Goal: Feedback & Contribution: Submit feedback/report problem

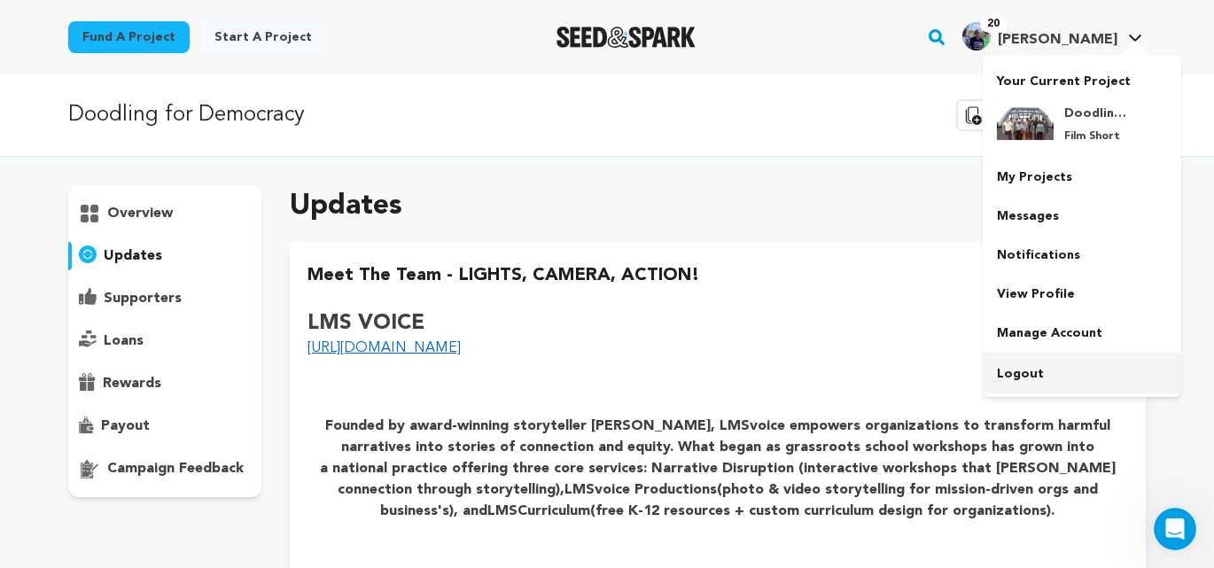
click at [1038, 371] on link "Logout" at bounding box center [1082, 374] width 199 height 39
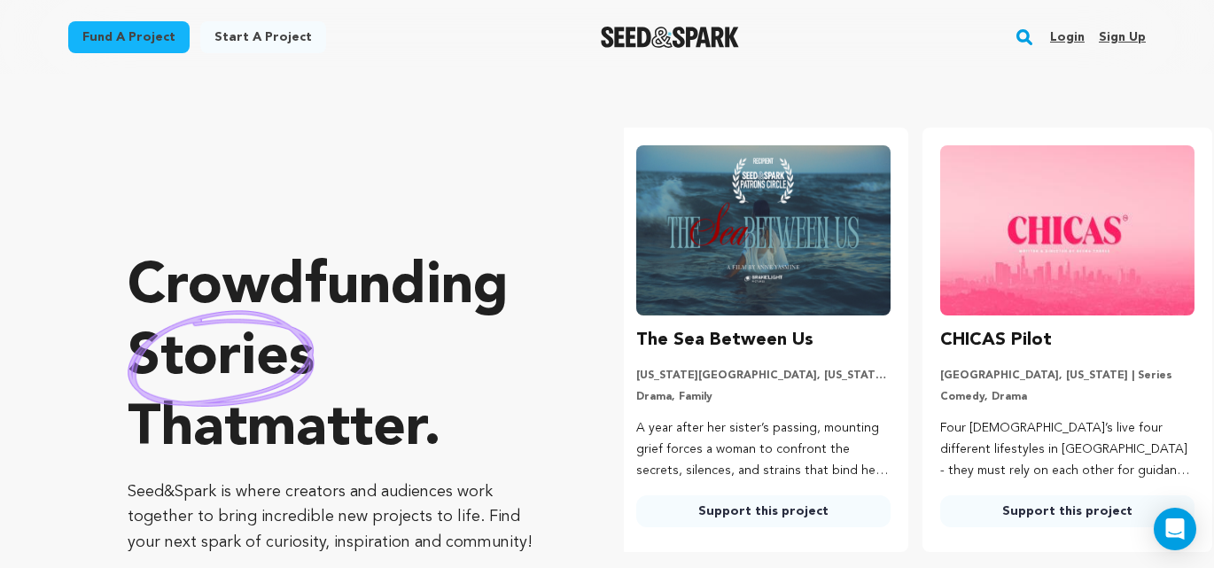
click at [1068, 35] on link "Login" at bounding box center [1067, 37] width 35 height 28
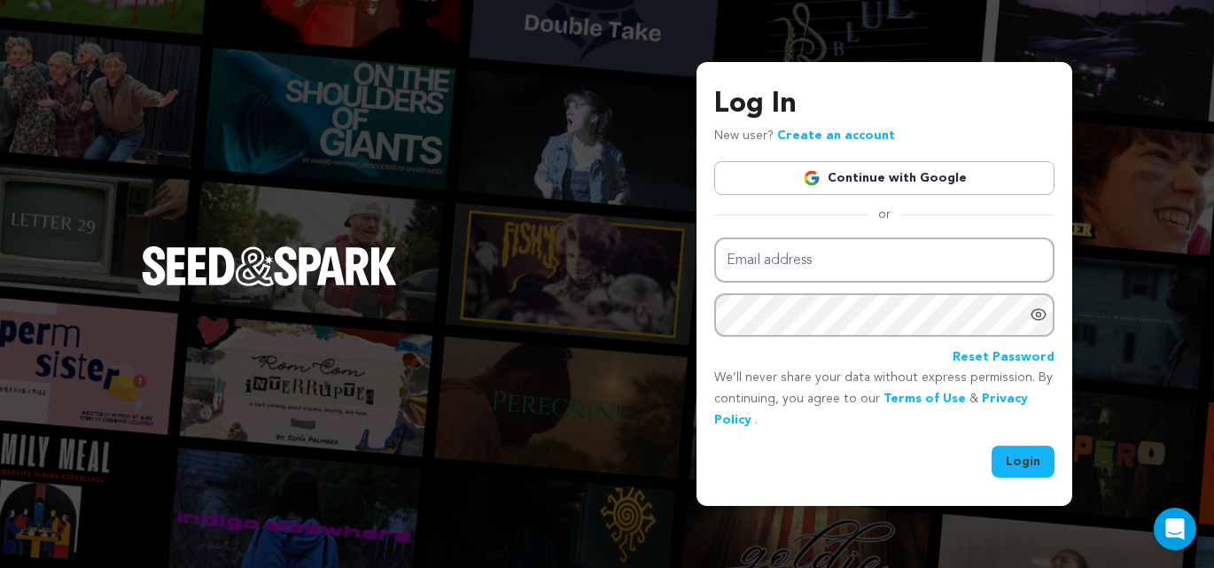
type input "[EMAIL_ADDRESS][DOMAIN_NAME]"
click at [1026, 469] on button "Login" at bounding box center [1023, 462] width 63 height 32
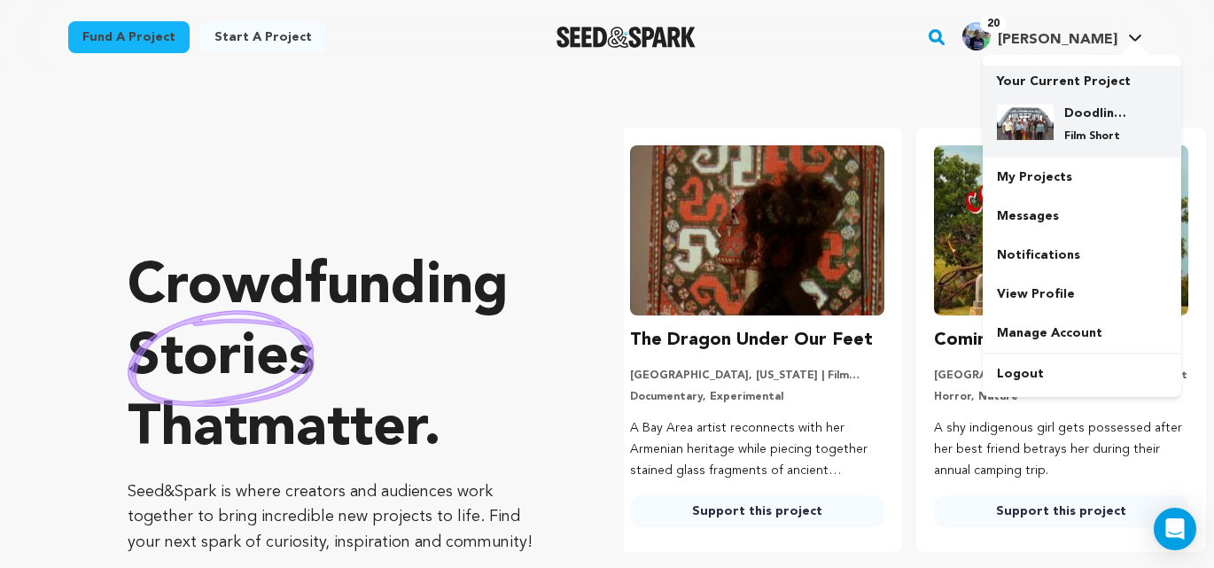
scroll to position [0, 318]
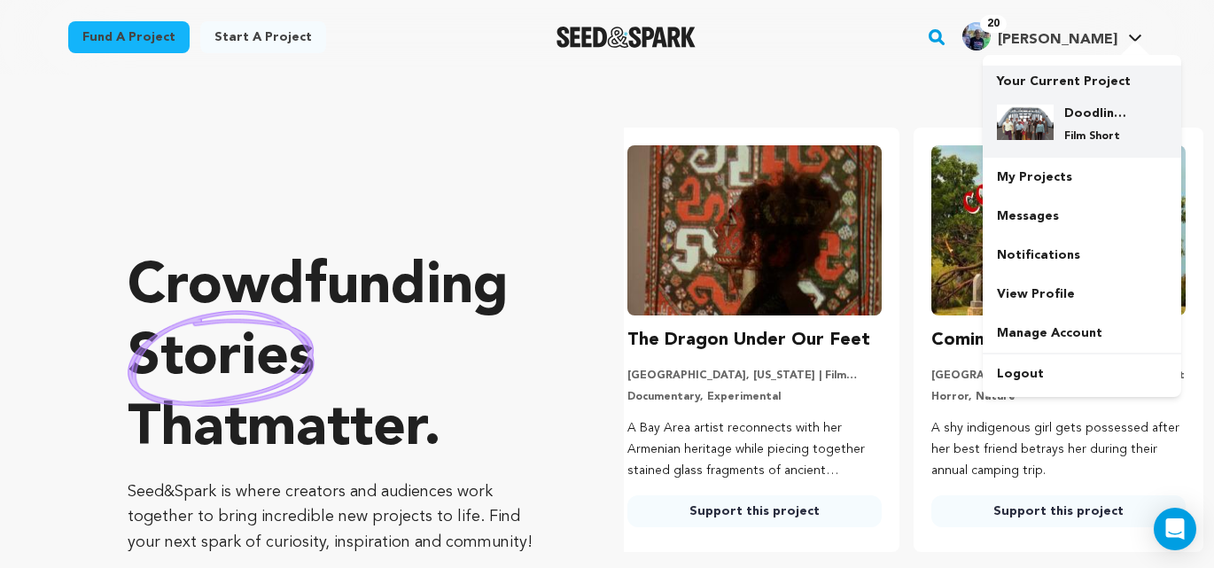
click at [1058, 114] on div "Doodling for Democracy Film Short" at bounding box center [1096, 124] width 85 height 39
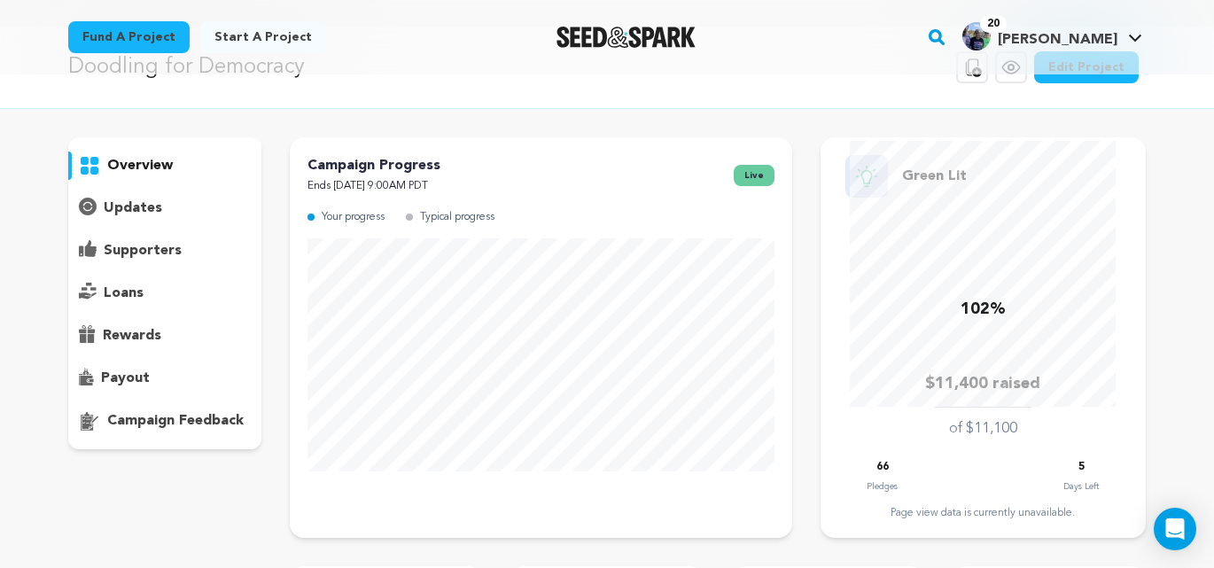
scroll to position [36, 0]
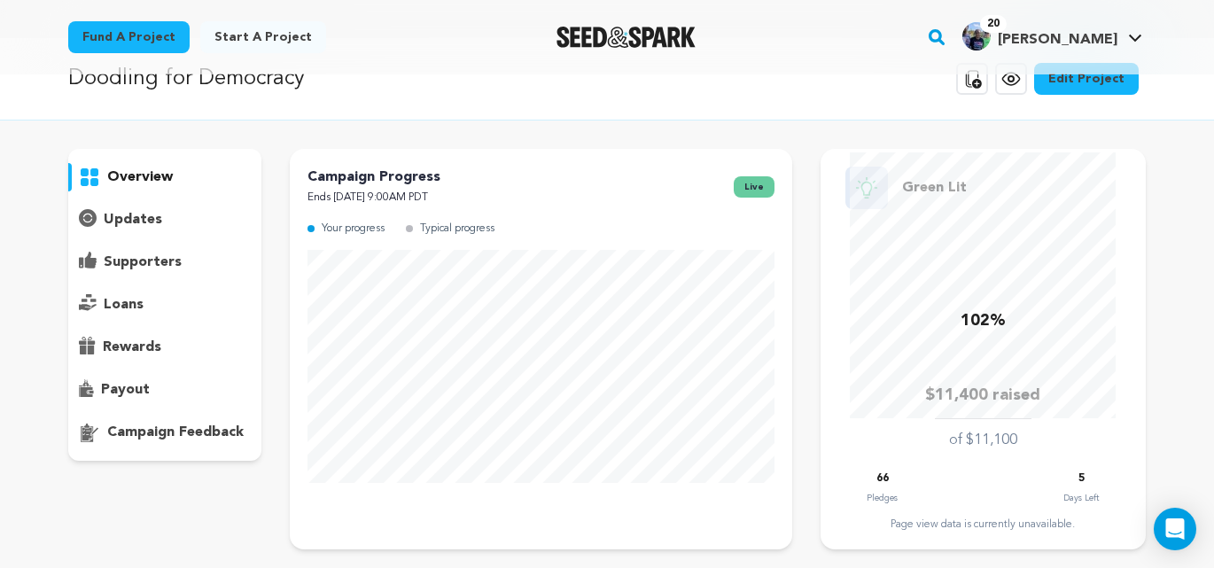
click at [146, 225] on p "updates" at bounding box center [133, 219] width 59 height 21
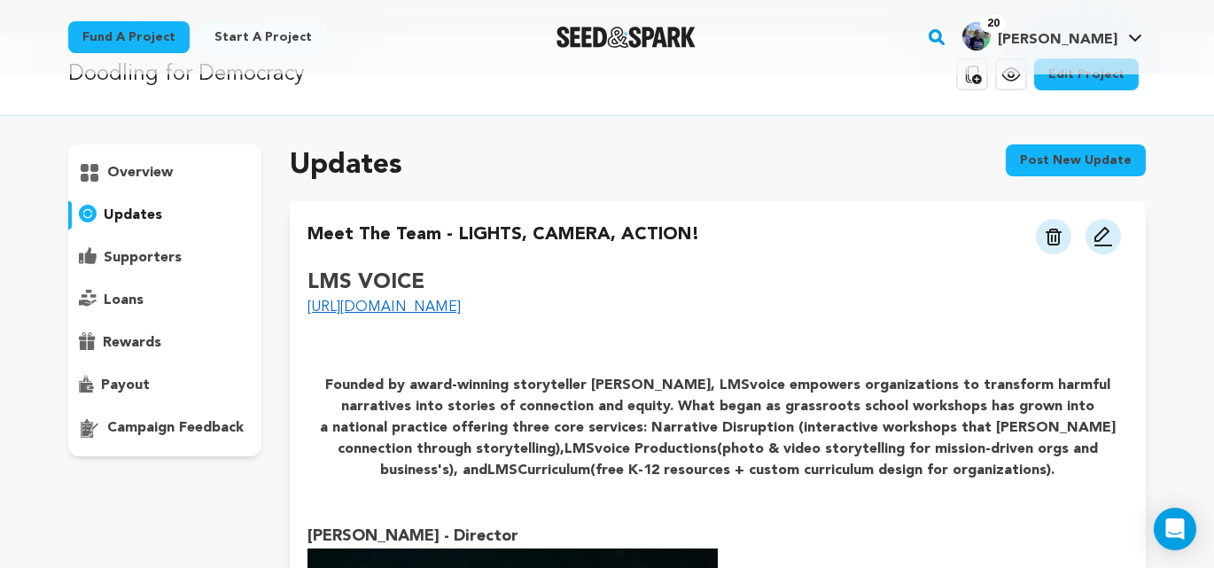
scroll to position [36, 0]
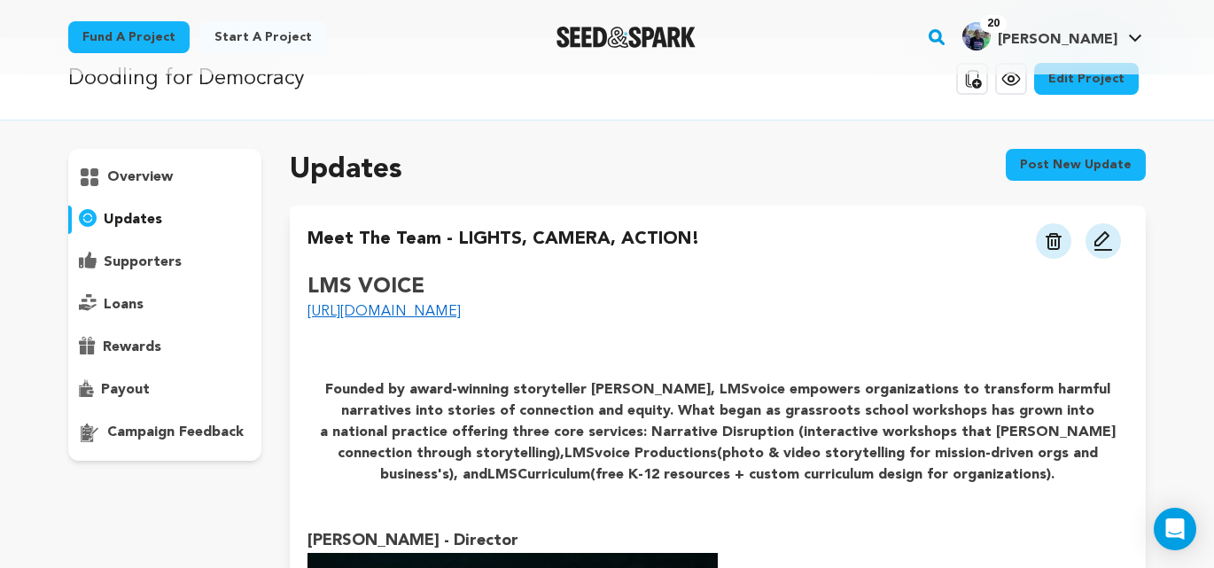
click at [1065, 166] on button "Post new update" at bounding box center [1076, 165] width 140 height 32
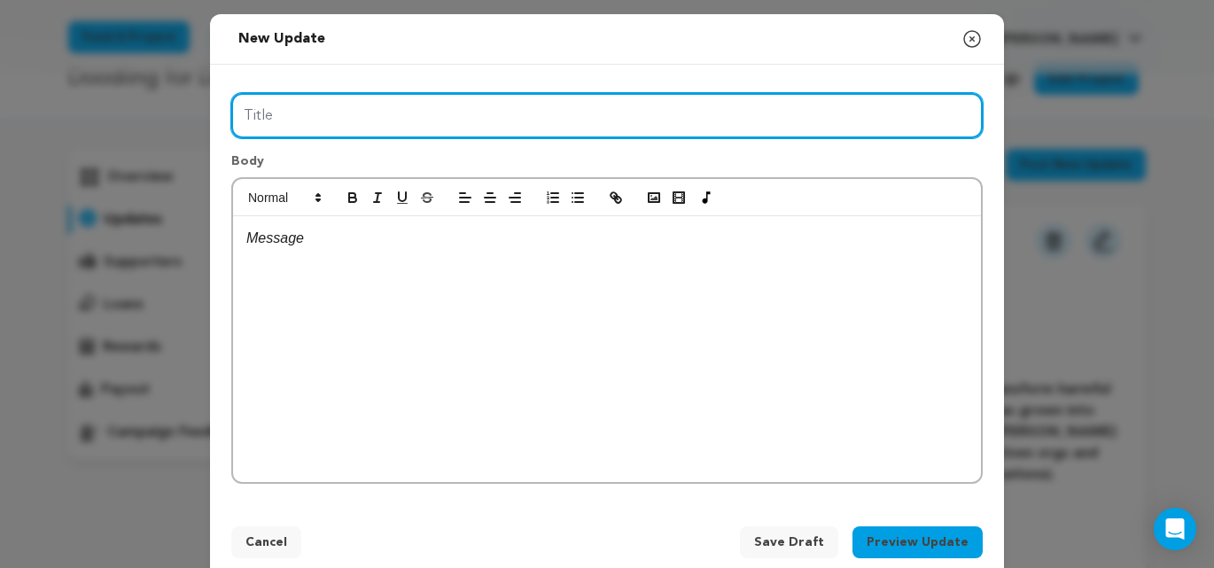
click at [427, 126] on input "Title" at bounding box center [607, 115] width 752 height 45
type input "Meet the Team: Nothing like a Man with a Camera"
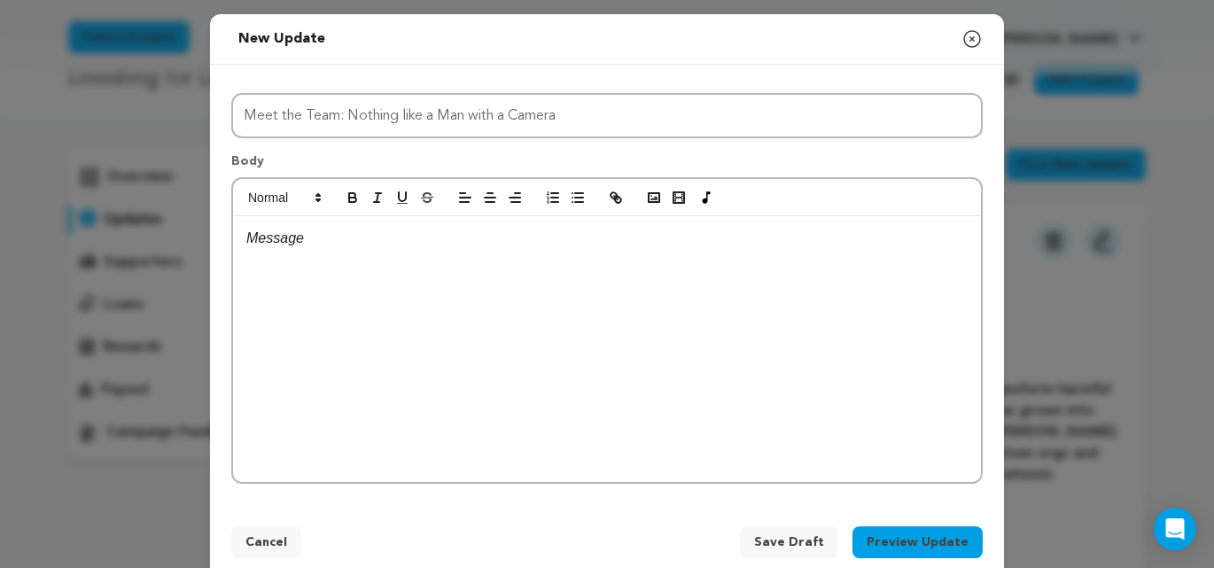
click at [308, 238] on p at bounding box center [607, 238] width 722 height 23
click at [656, 195] on icon "button" at bounding box center [654, 198] width 16 height 16
click at [336, 262] on div at bounding box center [607, 349] width 748 height 266
click at [299, 238] on p at bounding box center [607, 238] width 722 height 23
click at [652, 196] on icon "button" at bounding box center [654, 198] width 16 height 16
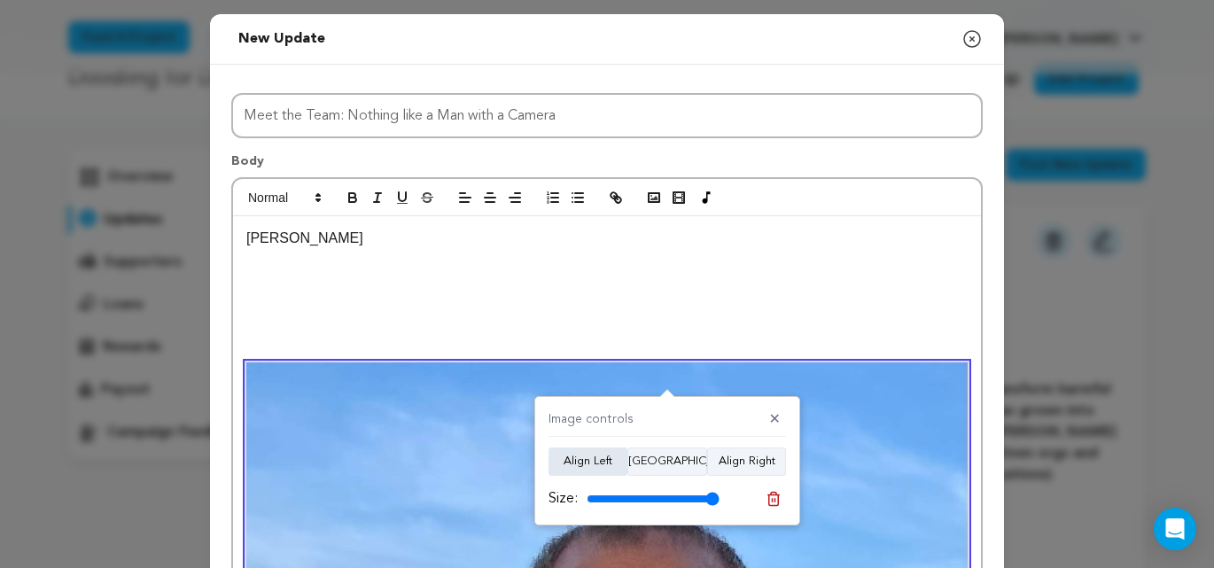
click at [591, 462] on button "Align Left" at bounding box center [588, 462] width 79 height 28
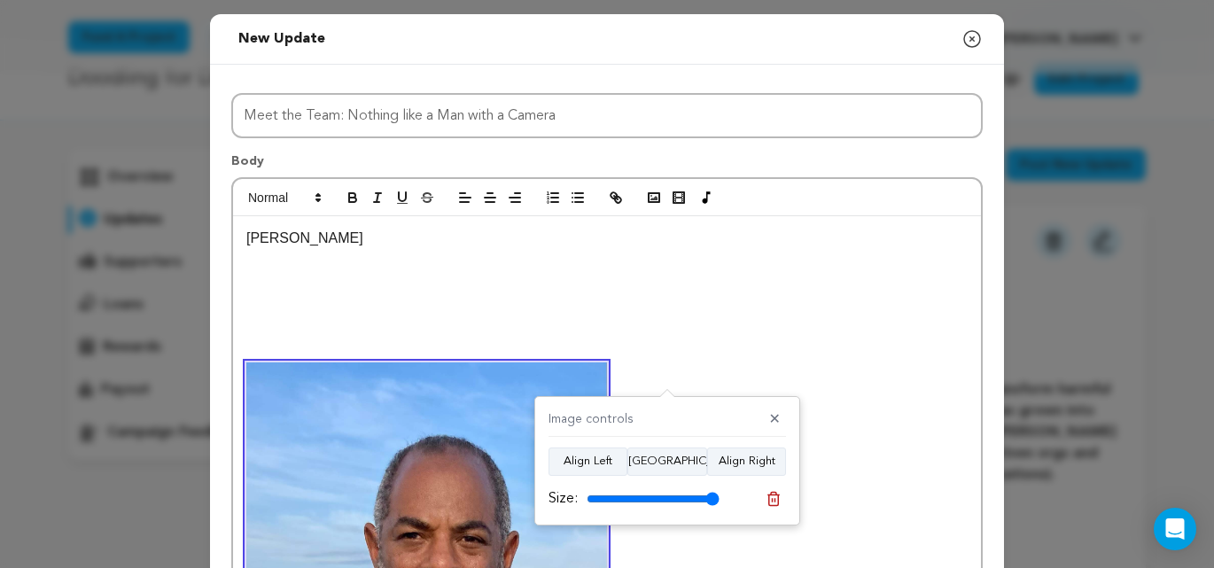
click at [316, 239] on p "Carl King" at bounding box center [607, 238] width 722 height 23
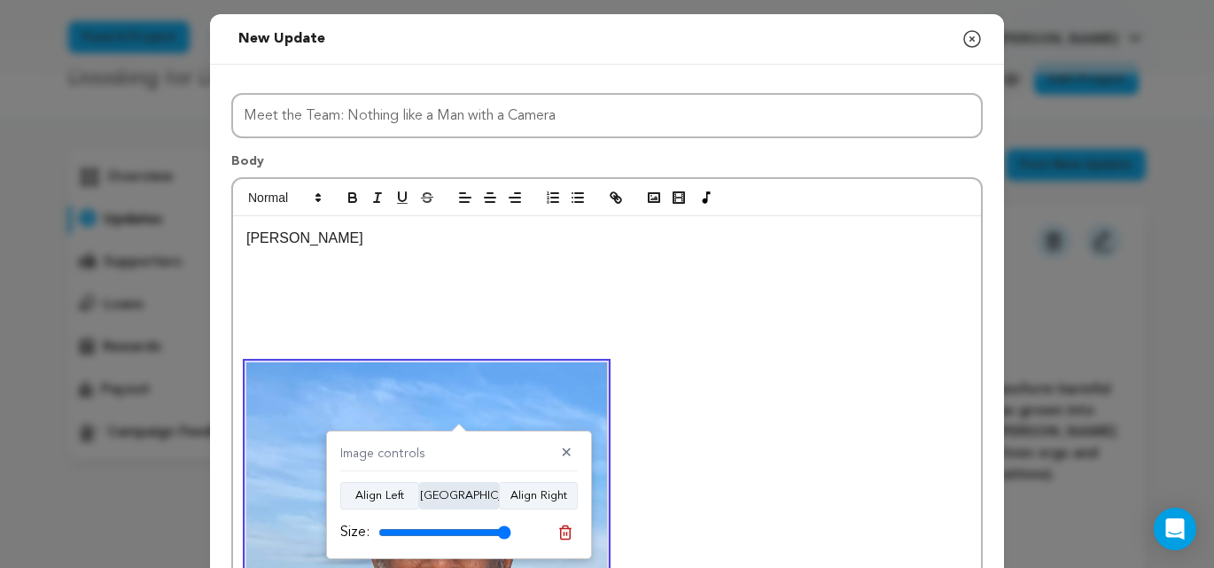
click at [458, 497] on button "Align Center" at bounding box center [459, 496] width 80 height 28
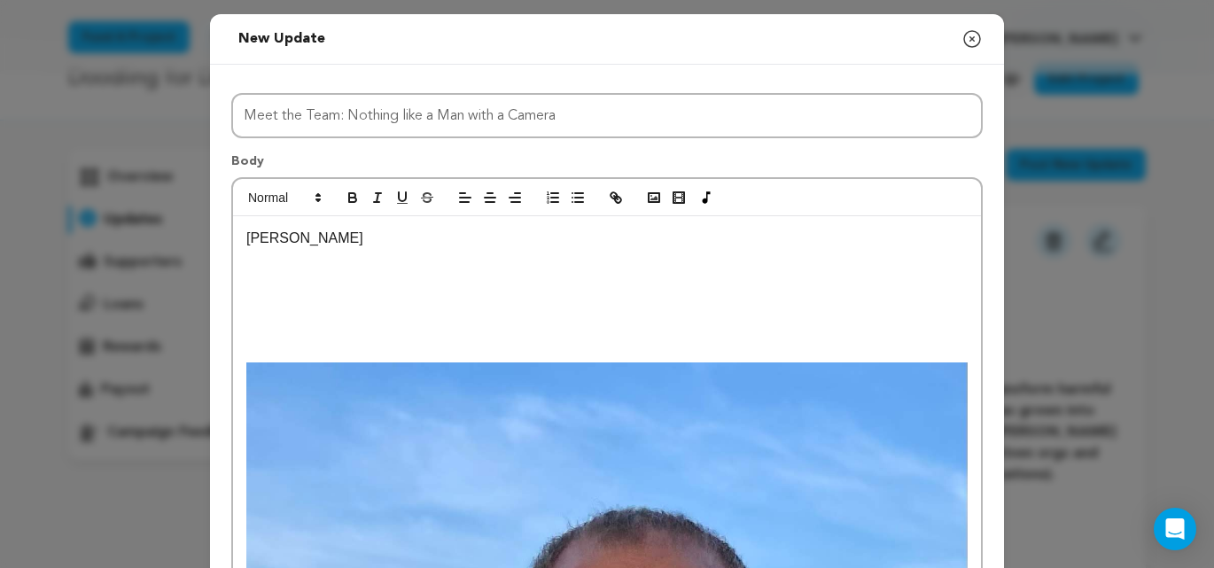
click at [339, 240] on p "Carl King" at bounding box center [607, 238] width 722 height 23
click at [258, 269] on p at bounding box center [607, 260] width 722 height 23
click at [246, 263] on p "Guy with a Camera" at bounding box center [607, 260] width 722 height 23
click at [356, 243] on p "Carl King Films" at bounding box center [607, 238] width 722 height 23
click at [247, 293] on p at bounding box center [607, 283] width 722 height 23
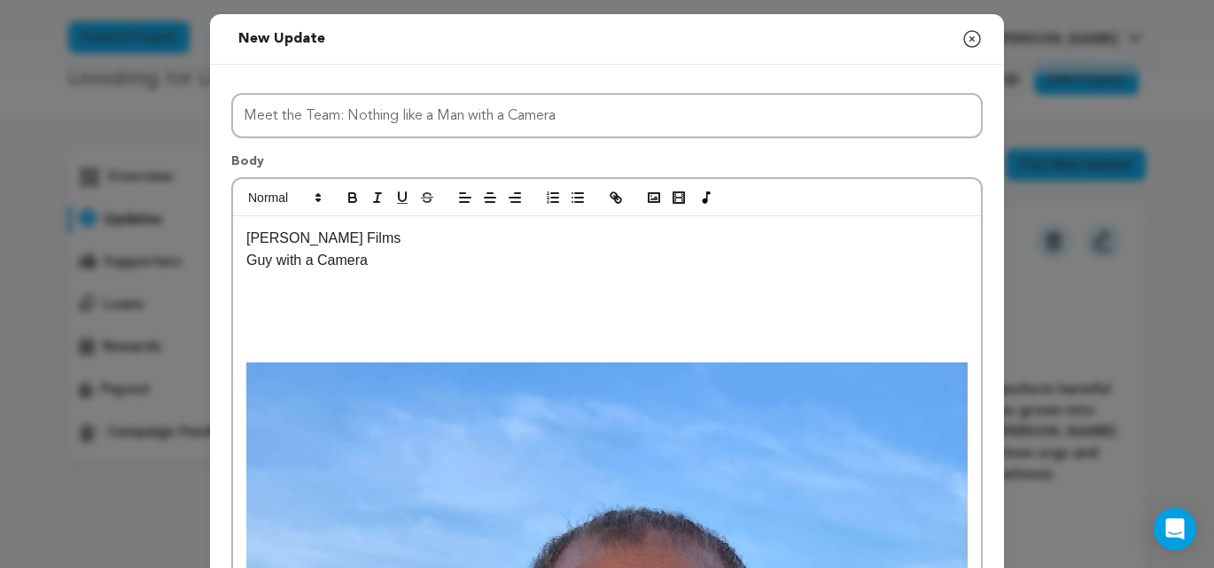
click at [250, 316] on p at bounding box center [607, 305] width 722 height 23
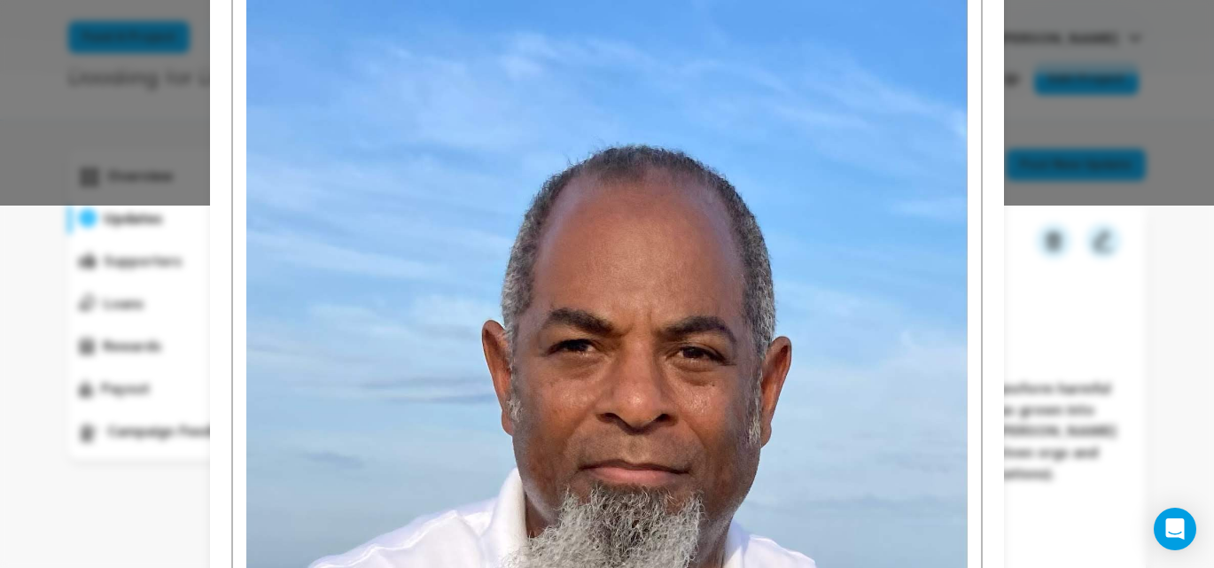
click at [976, 482] on div "Carl King Films Guy with a Camera" at bounding box center [607, 417] width 748 height 1127
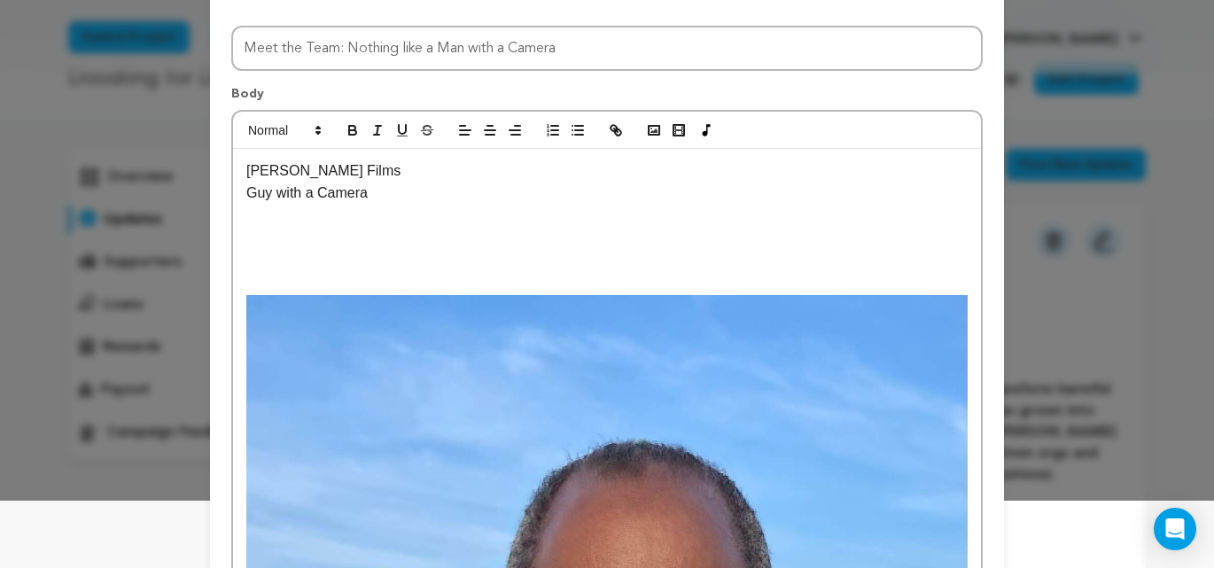
click at [266, 246] on p at bounding box center [607, 238] width 722 height 23
click at [259, 262] on p at bounding box center [607, 261] width 722 height 23
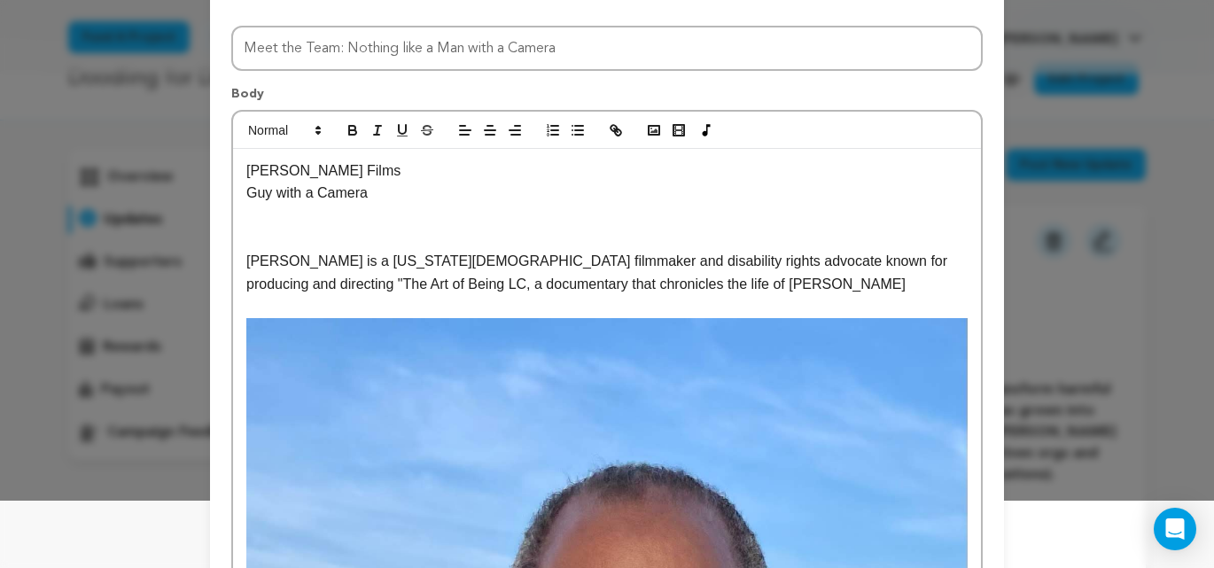
click at [615, 282] on p "Carl King is a Georgia based filmmaker and disability rights advocate known for…" at bounding box center [607, 272] width 722 height 45
click at [622, 285] on p "Carl King is a Georgia based filmmaker and disability rights advocate known for…" at bounding box center [607, 272] width 722 height 45
click at [659, 284] on p "Carl King is a Georgia based filmmaker and disability rights advocate known for…" at bounding box center [607, 272] width 722 height 45
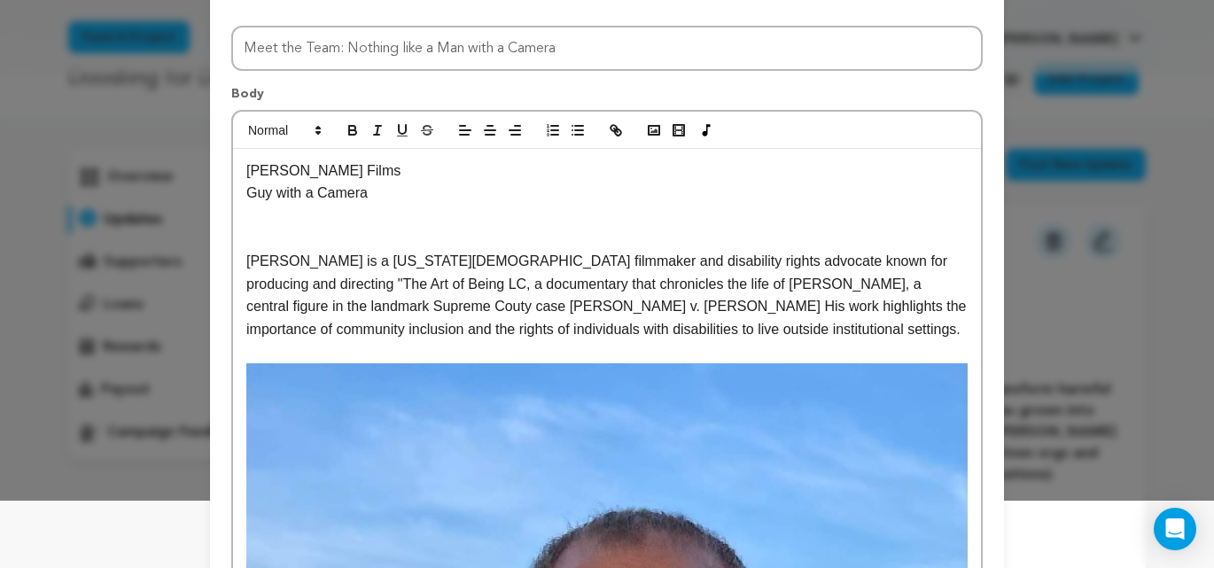
click at [321, 285] on p "Carl King is a Georgia based filmmaker and disability rights advocate known for…" at bounding box center [607, 295] width 722 height 90
click at [332, 284] on p "Carl King is a Georgia based filmmaker and disability rights advocate known for…" at bounding box center [607, 295] width 722 height 90
click at [615, 131] on icon "button" at bounding box center [616, 130] width 16 height 16
click at [260, 226] on p at bounding box center [607, 216] width 722 height 23
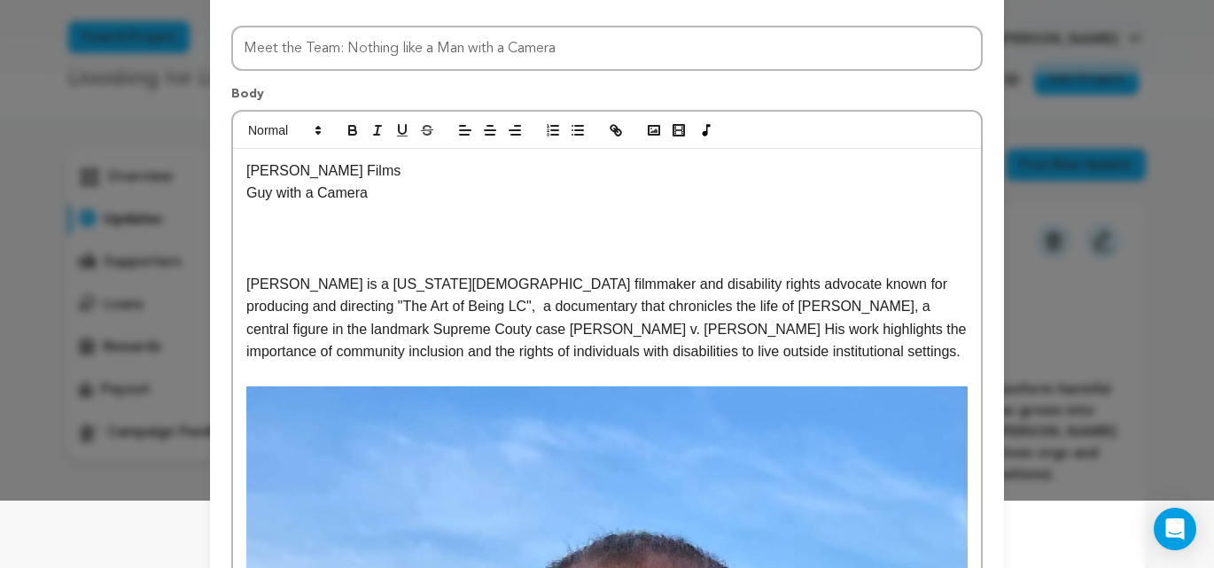
scroll to position [0, 0]
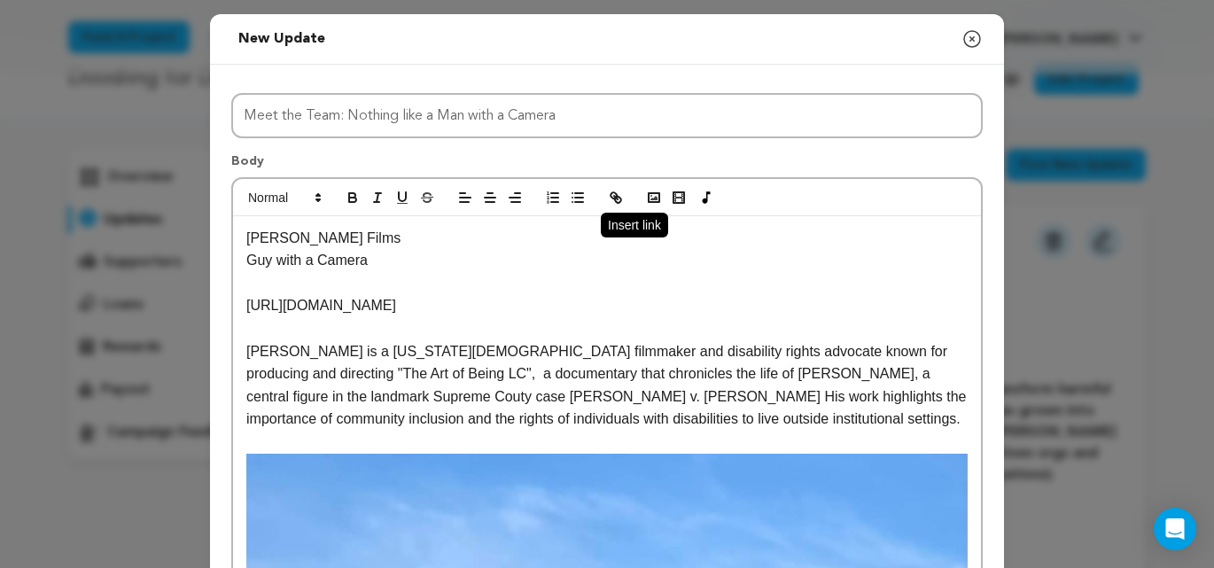
click at [617, 194] on icon "button" at bounding box center [616, 198] width 16 height 16
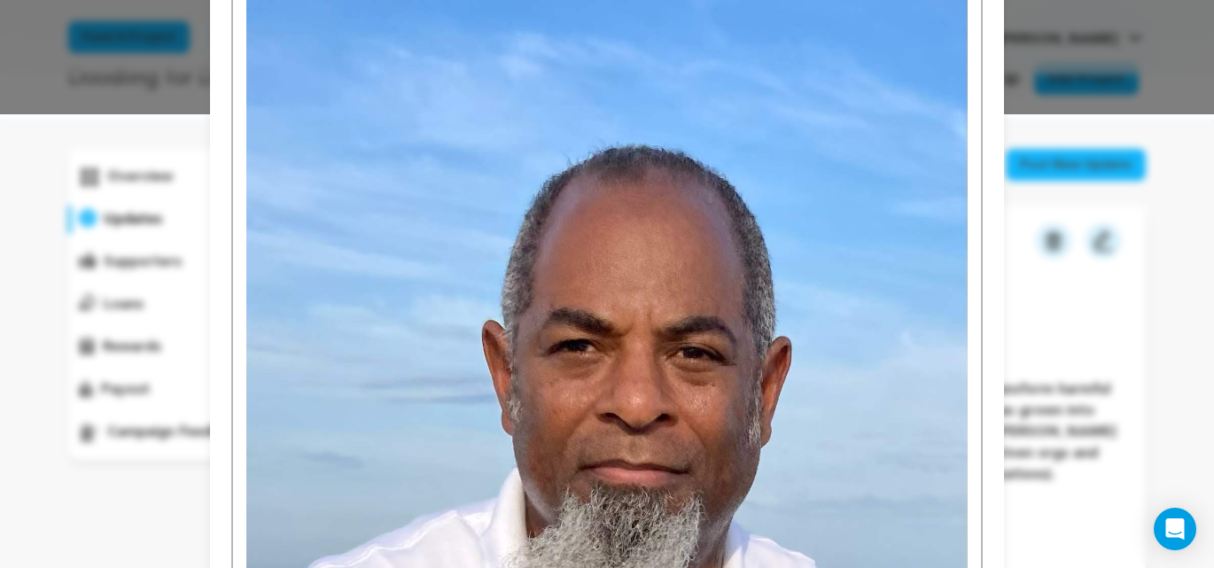
scroll to position [159, 0]
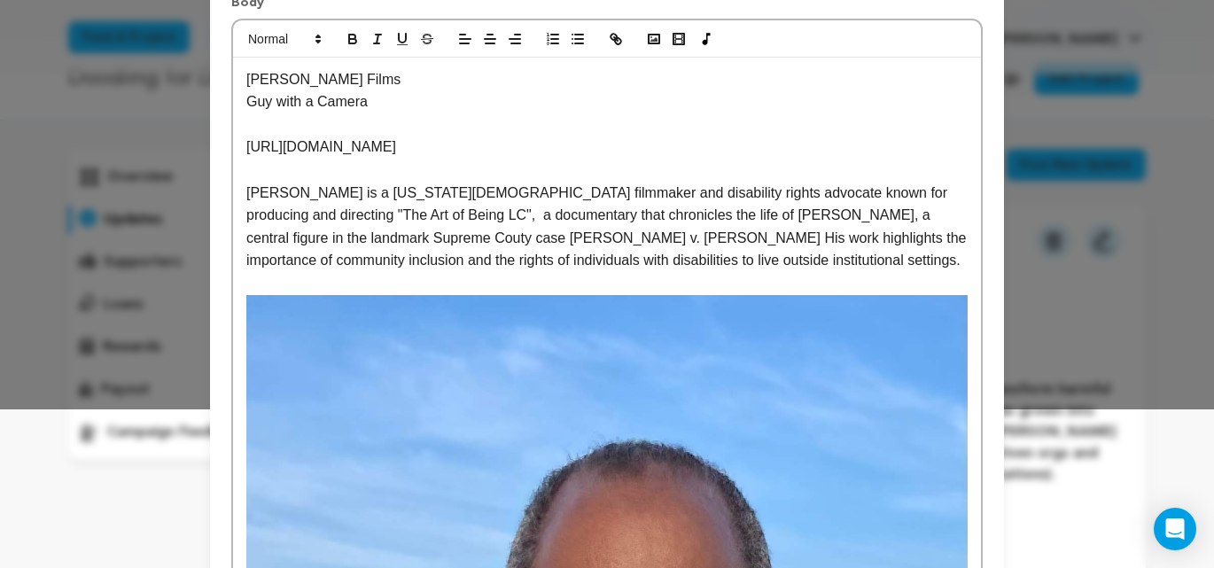
drag, startPoint x: 527, startPoint y: 151, endPoint x: 204, endPoint y: 159, distance: 323.6
click at [674, 42] on rect "button" at bounding box center [675, 42] width 3 height 1
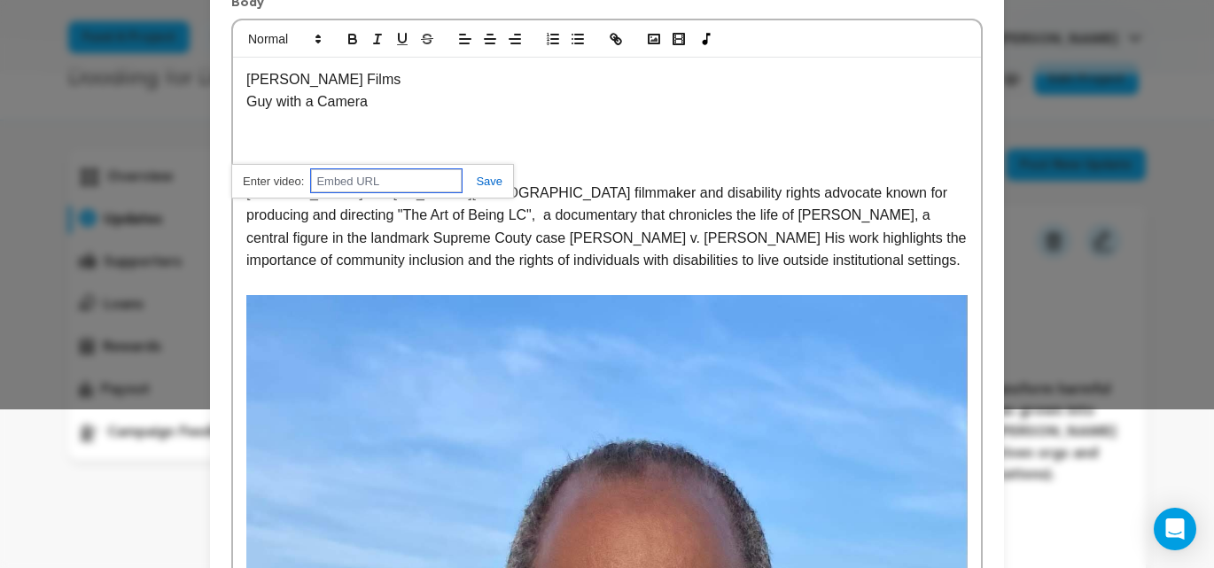
paste input "https://www.youtube.com/watch?v=R-dQqKmMVh0"
type input "https://www.youtube.com/watch?v=R-dQqKmMVh0"
click at [496, 182] on link at bounding box center [482, 181] width 41 height 13
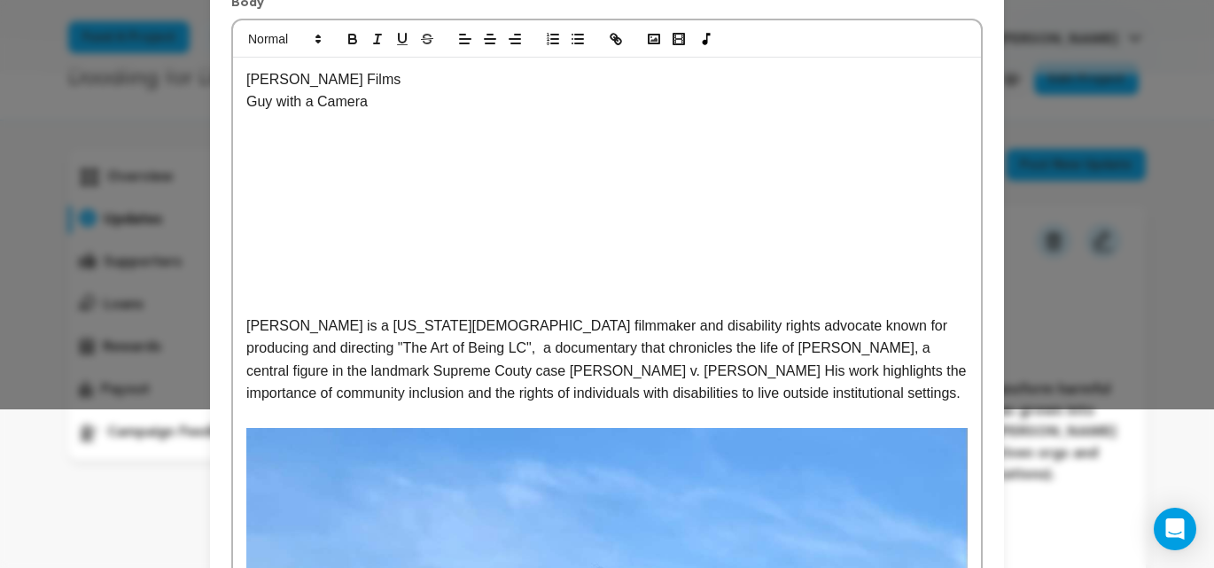
click at [664, 392] on p "Carl King is a Georgia based filmmaker and disability rights advocate known for…" at bounding box center [607, 360] width 722 height 90
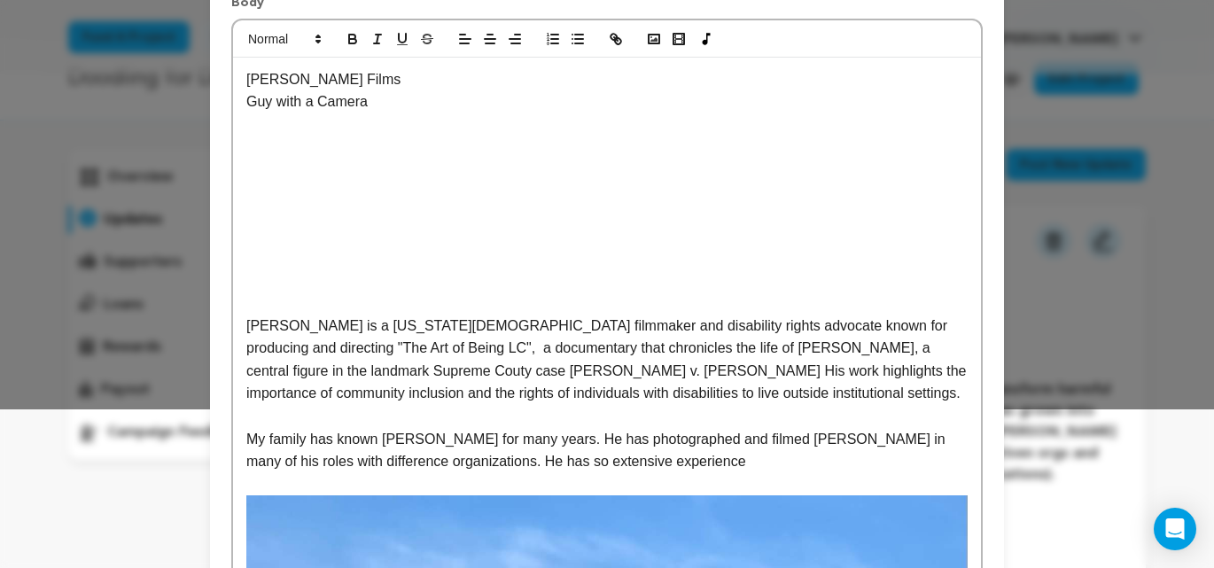
click at [406, 460] on p "My family has known Carl for many years. He has photographed and filmed Derek i…" at bounding box center [607, 450] width 722 height 45
click at [572, 464] on p "My family has known Carl for many years. He has photographed and filmed Derek i…" at bounding box center [607, 450] width 722 height 45
click at [710, 459] on p "My family has known Carl for many years. He has photographed and filmed Derek i…" at bounding box center [607, 450] width 722 height 45
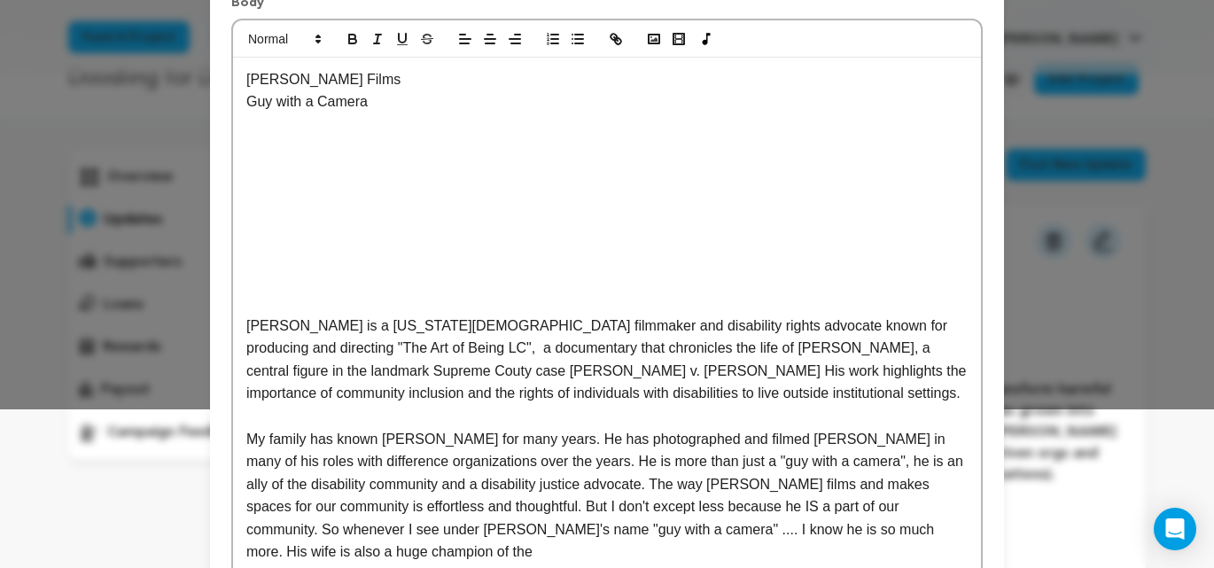
click at [749, 540] on p "My family has known Carl for many years. He has photographed and filmed Derek i…" at bounding box center [607, 496] width 722 height 137
click at [363, 557] on p "My family has known Carl for many years. He has photographed and filmed Derek i…" at bounding box center [607, 496] width 722 height 137
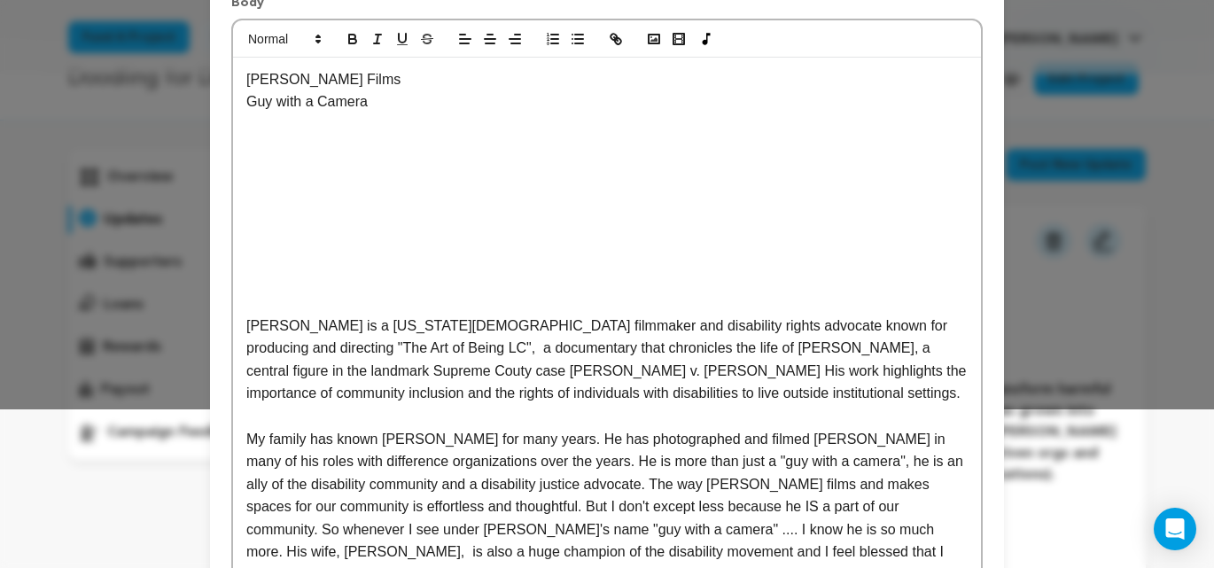
click at [458, 295] on p at bounding box center [607, 303] width 722 height 23
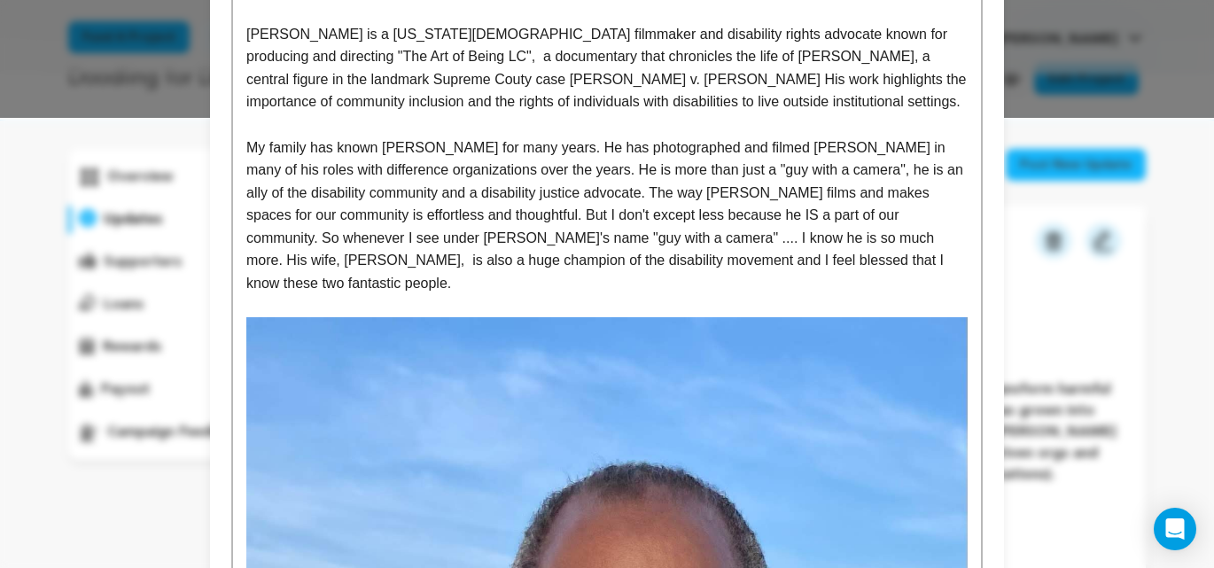
scroll to position [155, 0]
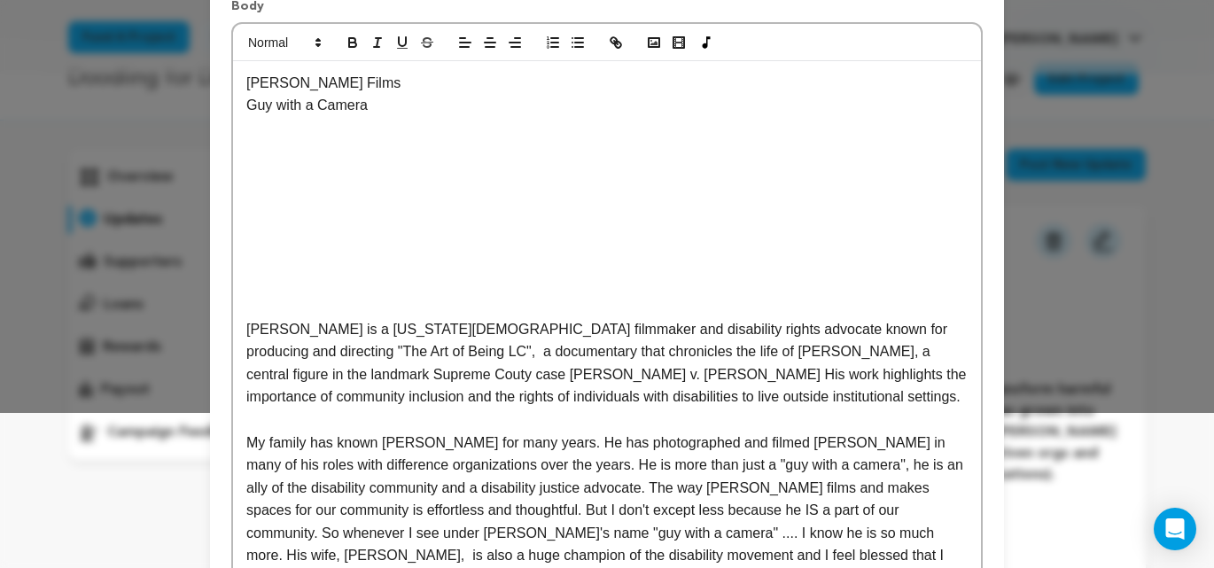
click at [277, 124] on p at bounding box center [607, 128] width 722 height 23
click at [614, 49] on icon "button" at bounding box center [616, 43] width 16 height 16
click at [652, 44] on polyline "button" at bounding box center [654, 43] width 7 height 4
click at [619, 45] on icon "button" at bounding box center [616, 43] width 16 height 16
click at [613, 43] on icon "button" at bounding box center [614, 40] width 6 height 6
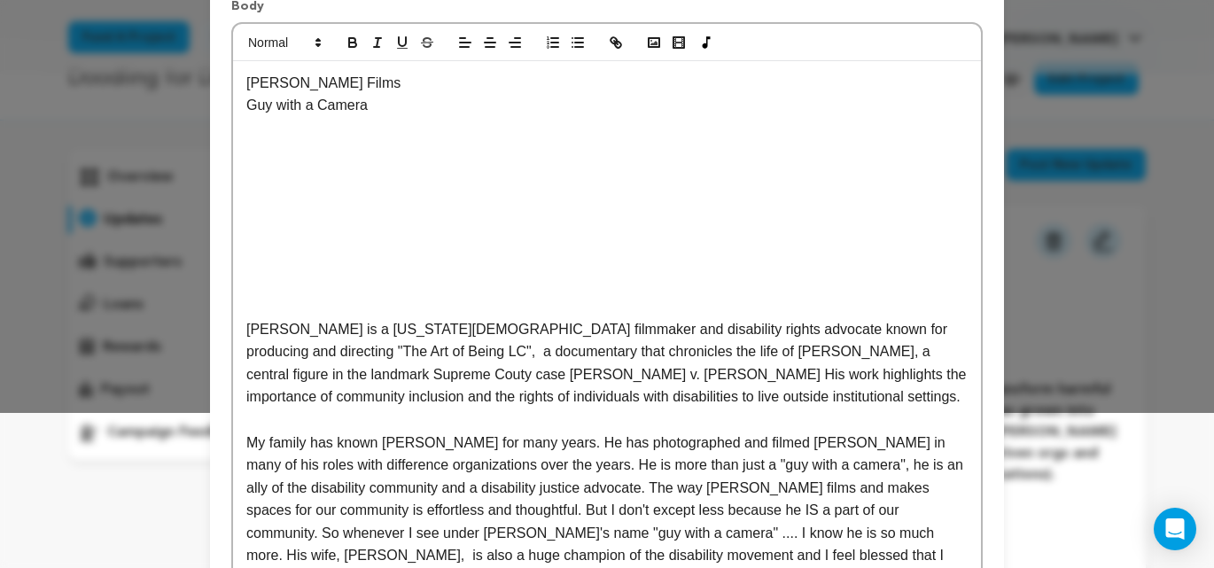
click at [409, 123] on p "﻿" at bounding box center [607, 128] width 722 height 23
click at [312, 355] on p "Carl King is a Georgia based filmmaker and disability rights advocate known for…" at bounding box center [607, 363] width 722 height 90
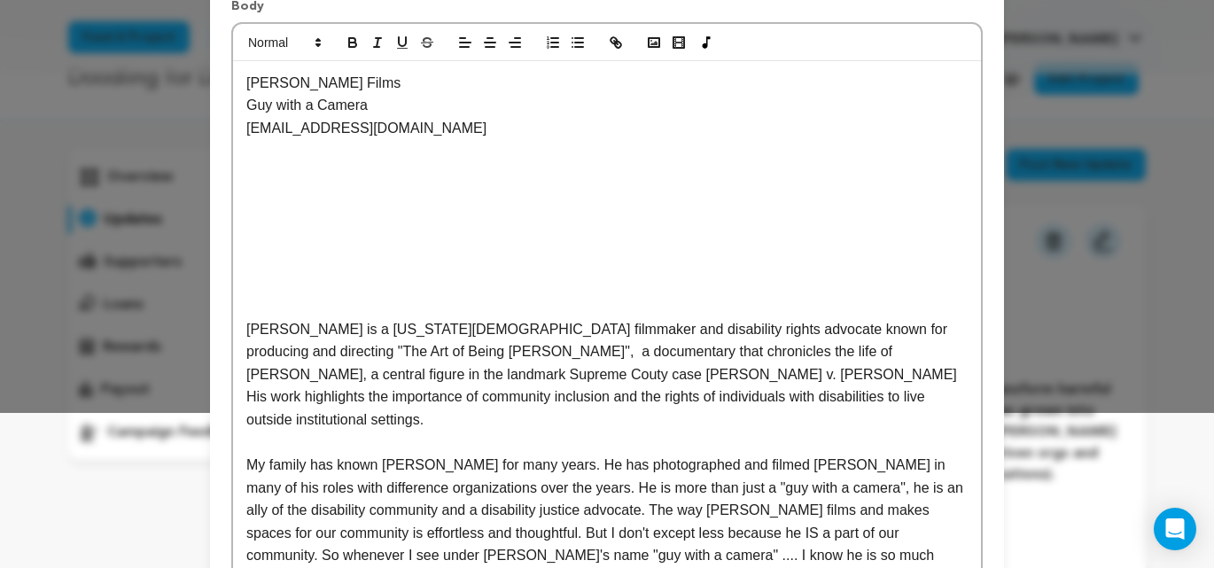
click at [340, 349] on p "Carl King is a Georgia based filmmaker and disability rights advocate known for…" at bounding box center [607, 374] width 722 height 113
click at [688, 396] on p "[PERSON_NAME] is a [US_STATE][DEMOGRAPHIC_DATA] filmmaker and disability rights…" at bounding box center [607, 374] width 722 height 113
click at [711, 2] on p "Body" at bounding box center [607, 9] width 752 height 25
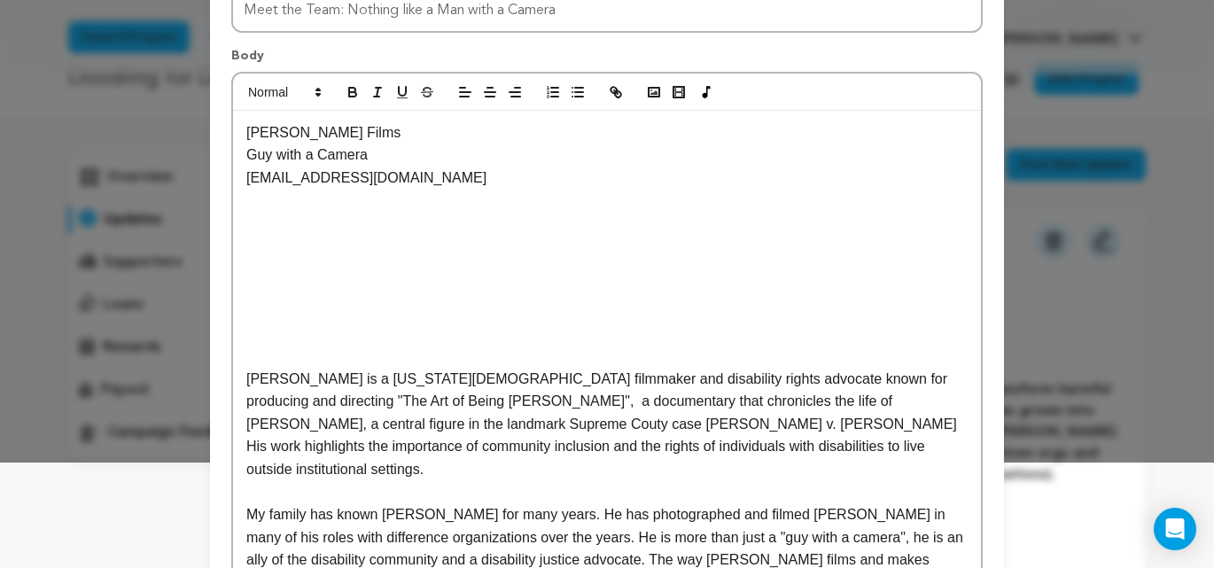
scroll to position [104, 0]
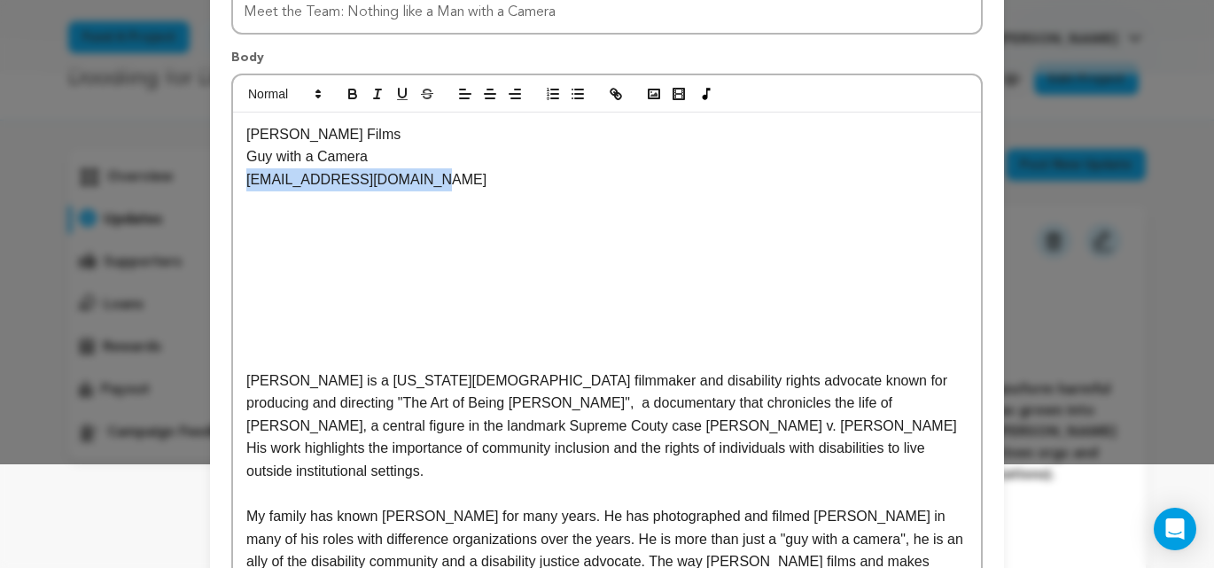
drag, startPoint x: 248, startPoint y: 180, endPoint x: 426, endPoint y: 178, distance: 178.2
click at [426, 178] on p "carlkingfilms@gmail.com" at bounding box center [607, 179] width 722 height 23
click at [406, 96] on icon "button" at bounding box center [402, 93] width 7 height 9
click at [463, 168] on p "carlkingfilms@gmail.com" at bounding box center [607, 179] width 722 height 23
click at [355, 172] on u "carlkingfilms@gmail.com" at bounding box center [366, 179] width 240 height 15
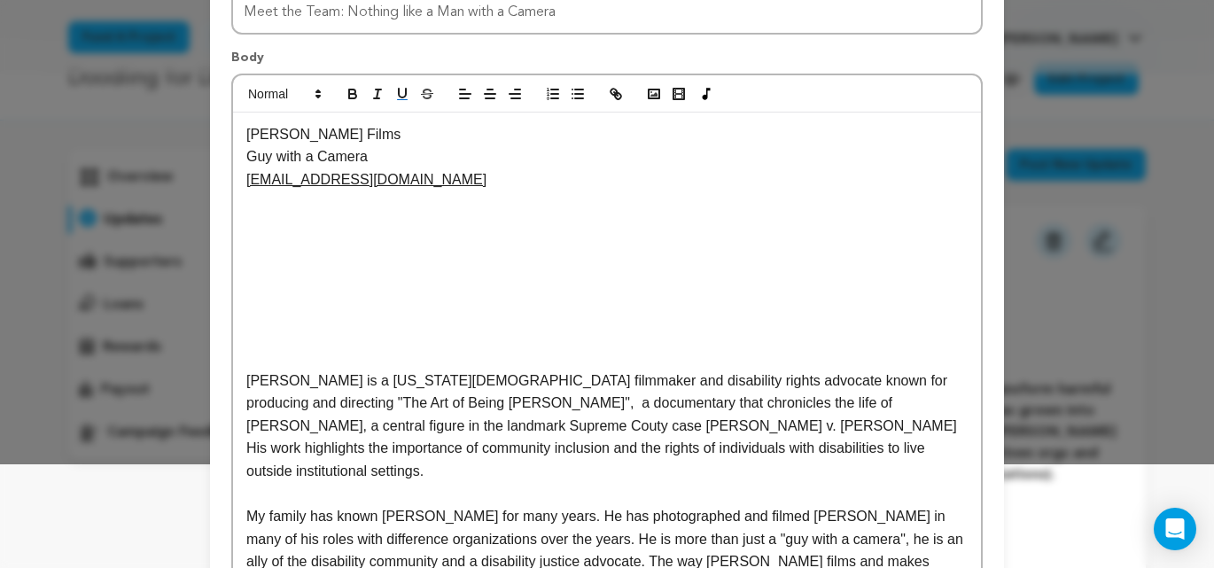
click at [463, 161] on p "Guy with a Camera" at bounding box center [607, 156] width 722 height 23
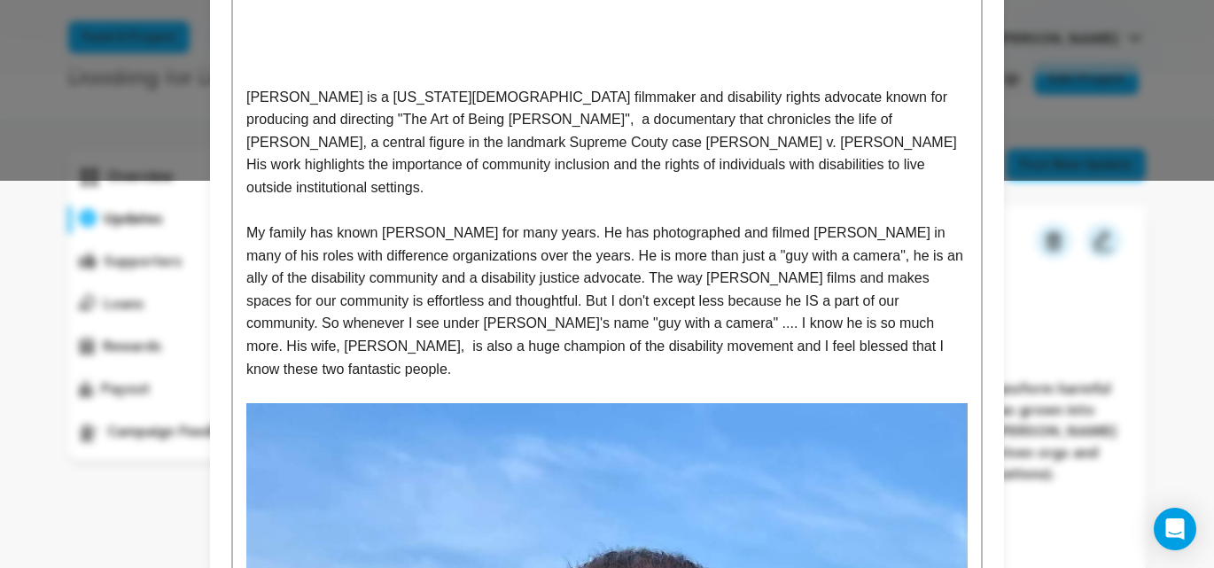
scroll to position [415, 0]
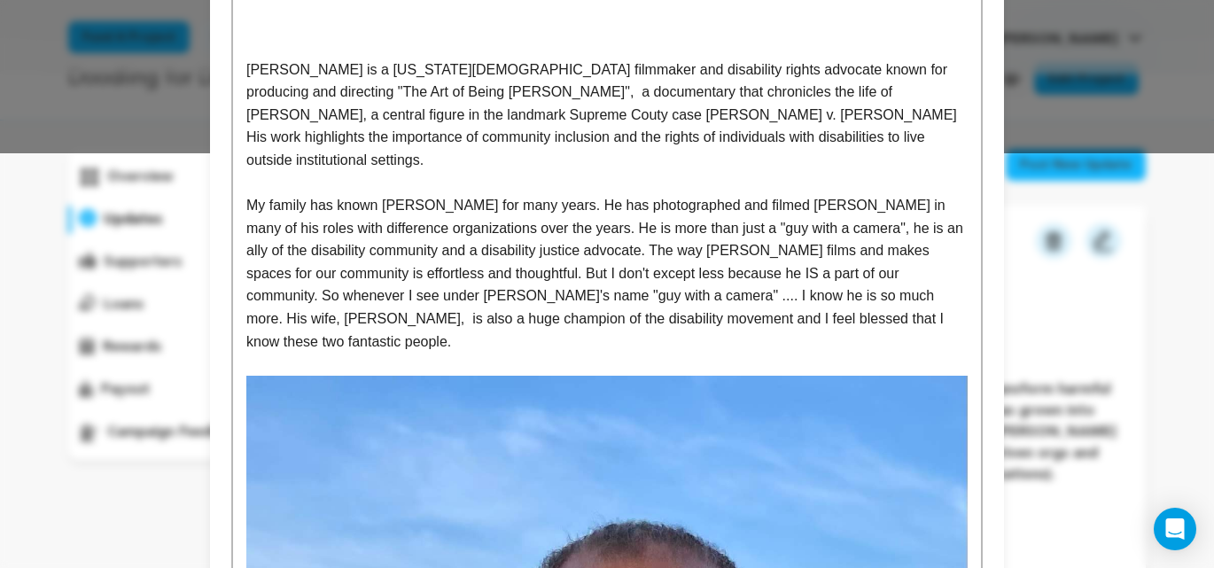
click at [882, 299] on p "My family has known [PERSON_NAME] for many years. He has photographed and filme…" at bounding box center [607, 273] width 722 height 159
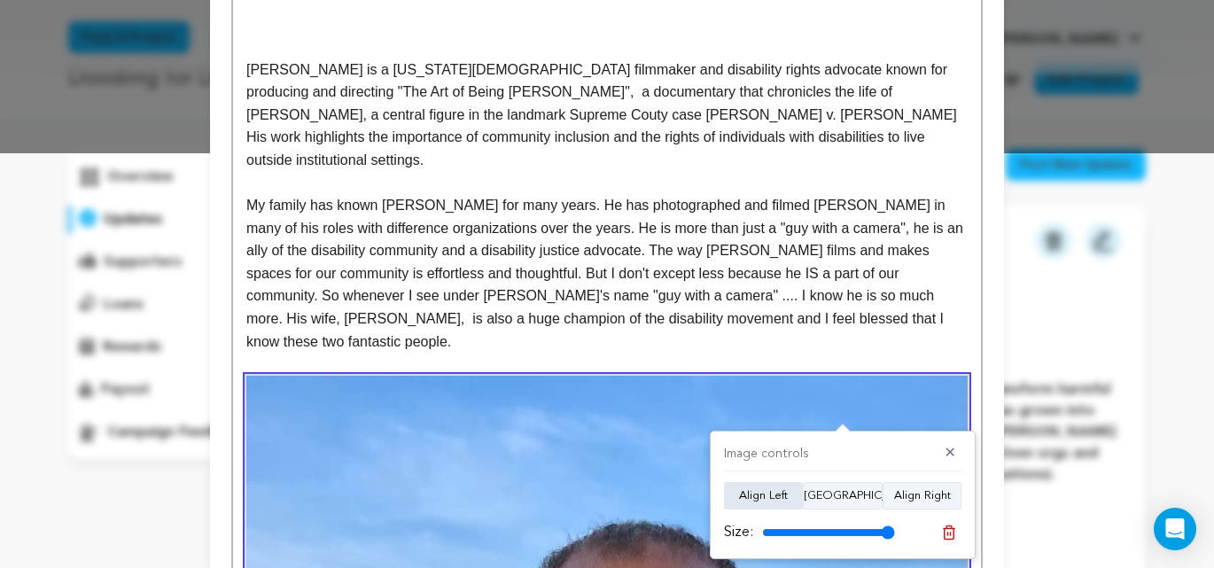
click at [773, 499] on button "Align Left" at bounding box center [763, 496] width 79 height 28
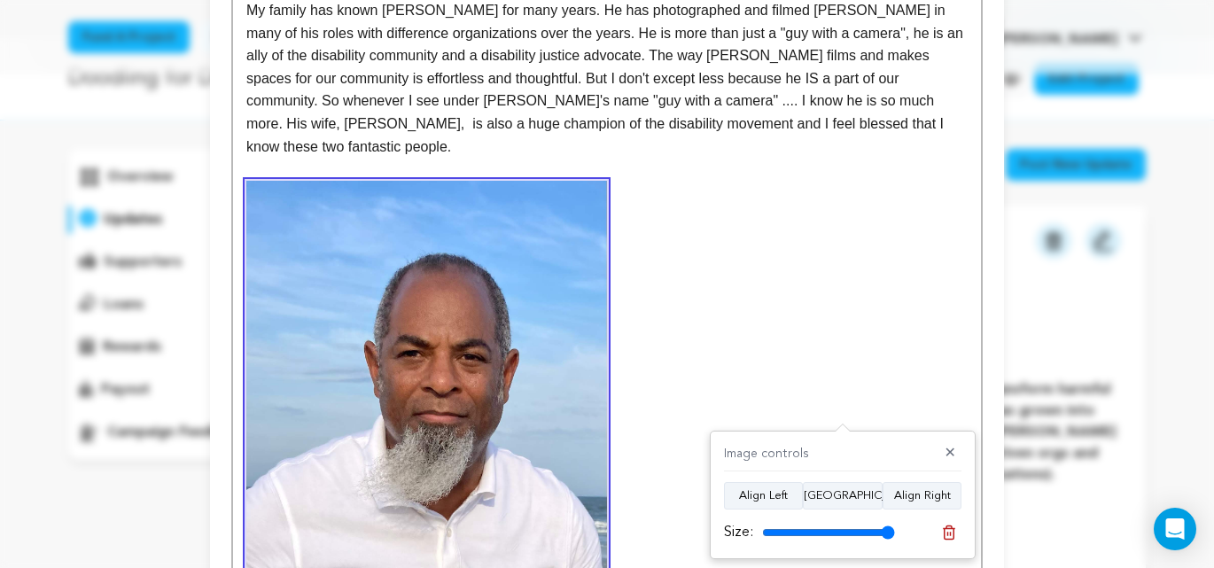
scroll to position [650, 0]
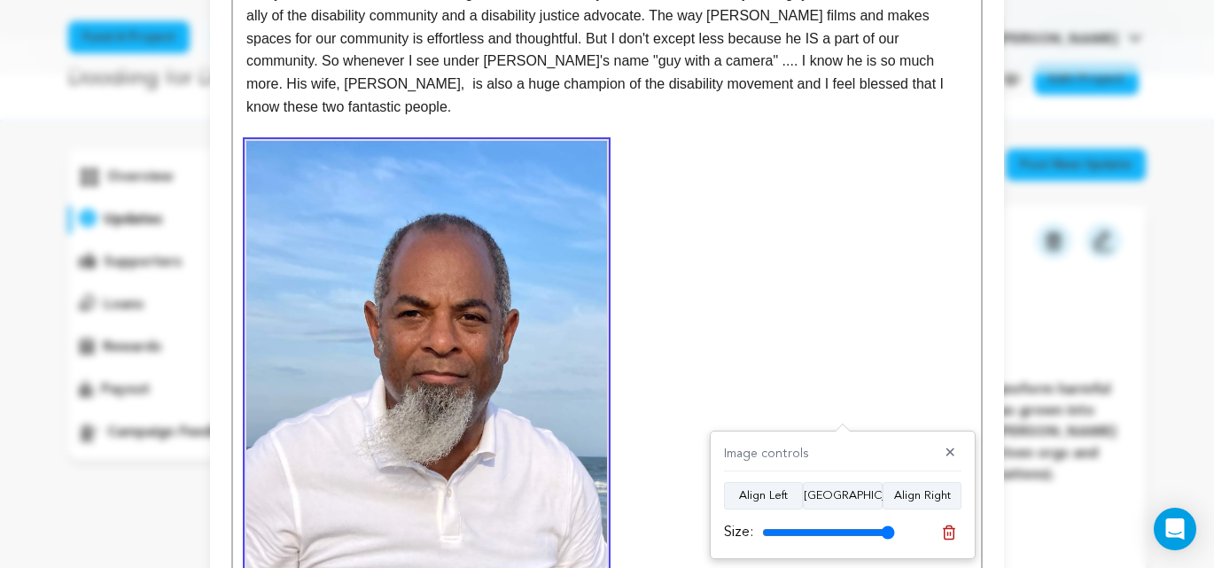
click at [676, 124] on div "Carl King Films Guy with a Camera carlkingfilms@gmail.com Carl King is a Georgi…" at bounding box center [607, 103] width 748 height 1073
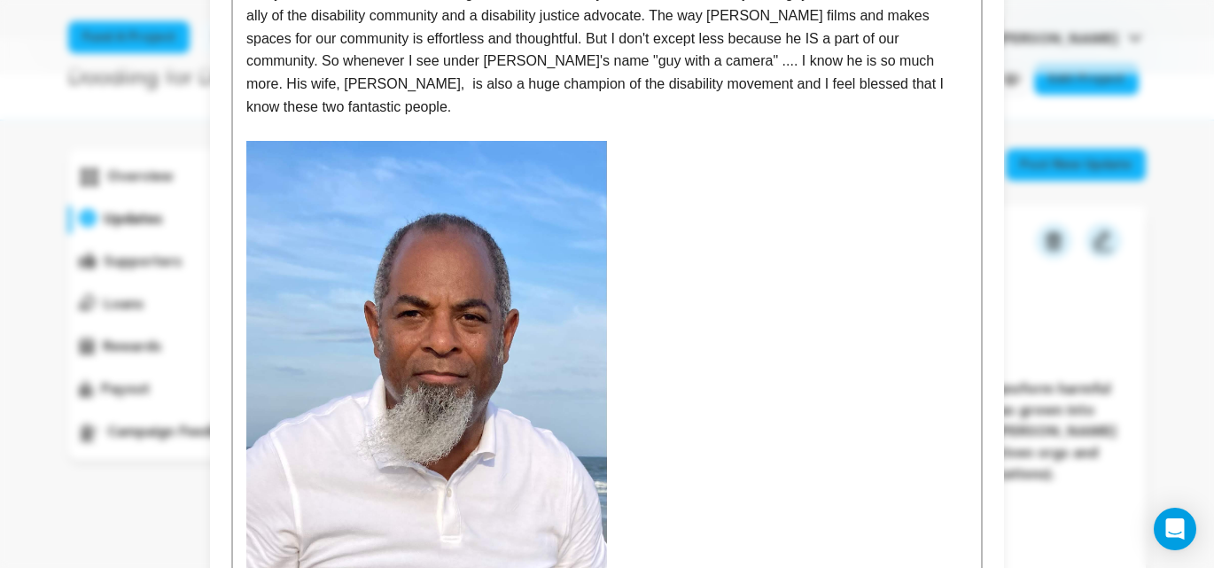
click at [653, 113] on div "Carl King Films Guy with a Camera carlkingfilms@gmail.com Carl King is a Georgi…" at bounding box center [607, 103] width 748 height 1073
click at [502, 381] on img at bounding box center [426, 381] width 361 height 481
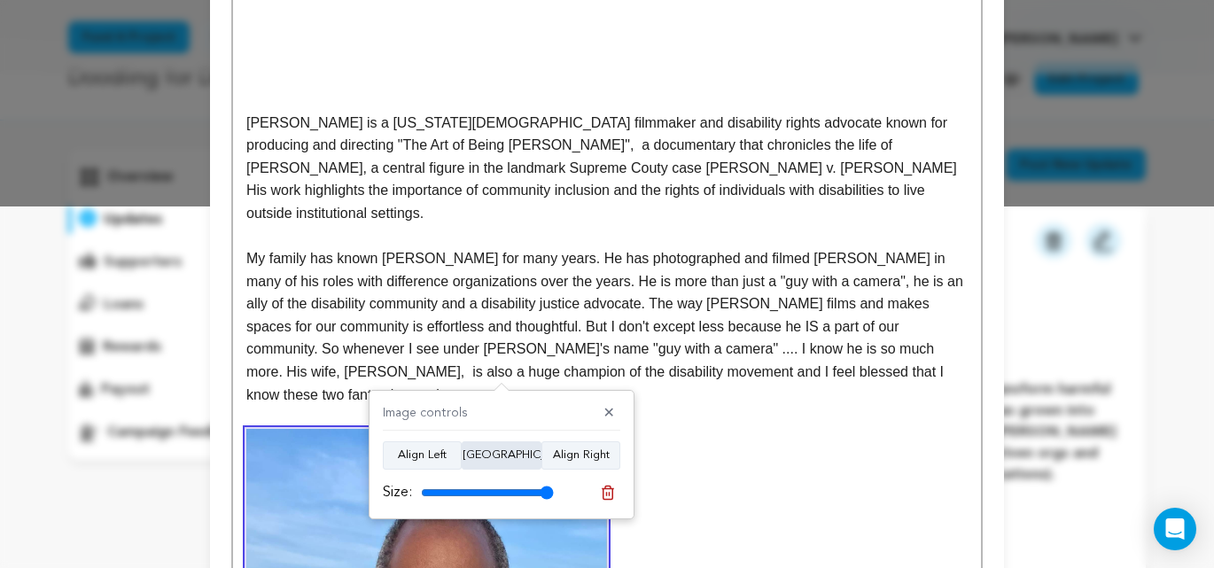
scroll to position [351, 0]
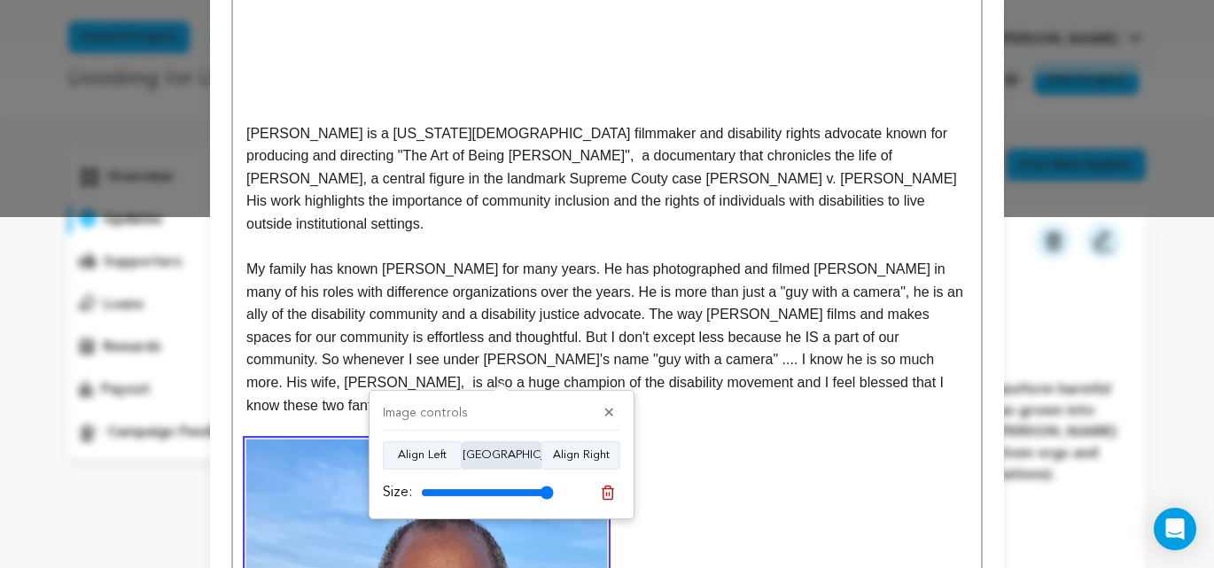
click at [506, 455] on button "Align Center" at bounding box center [502, 455] width 80 height 28
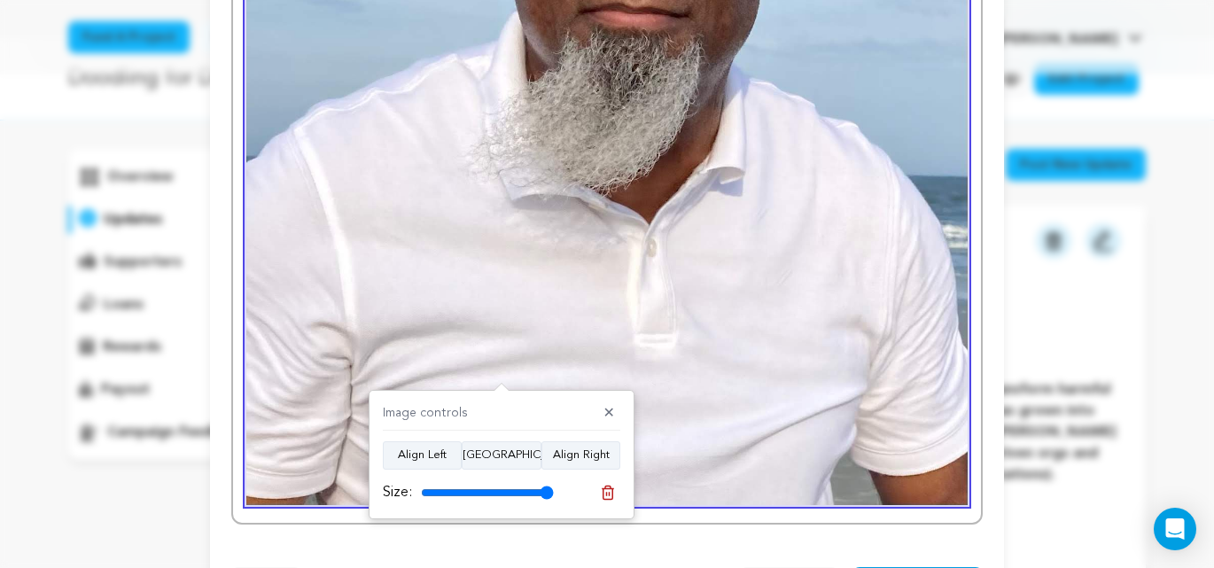
scroll to position [1276, 0]
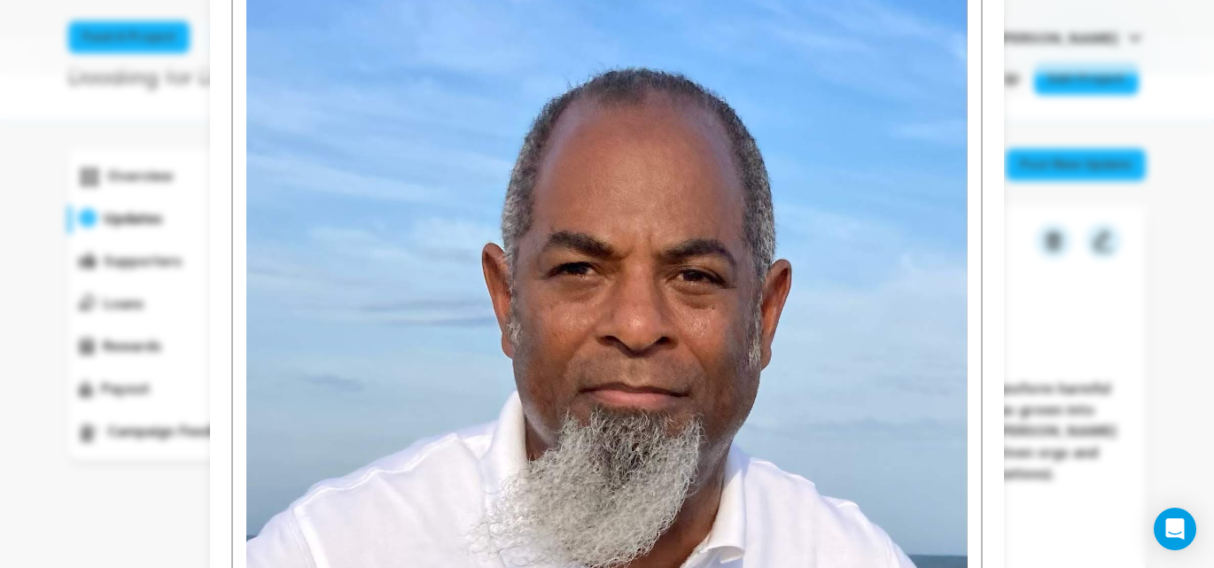
scroll to position [0, 0]
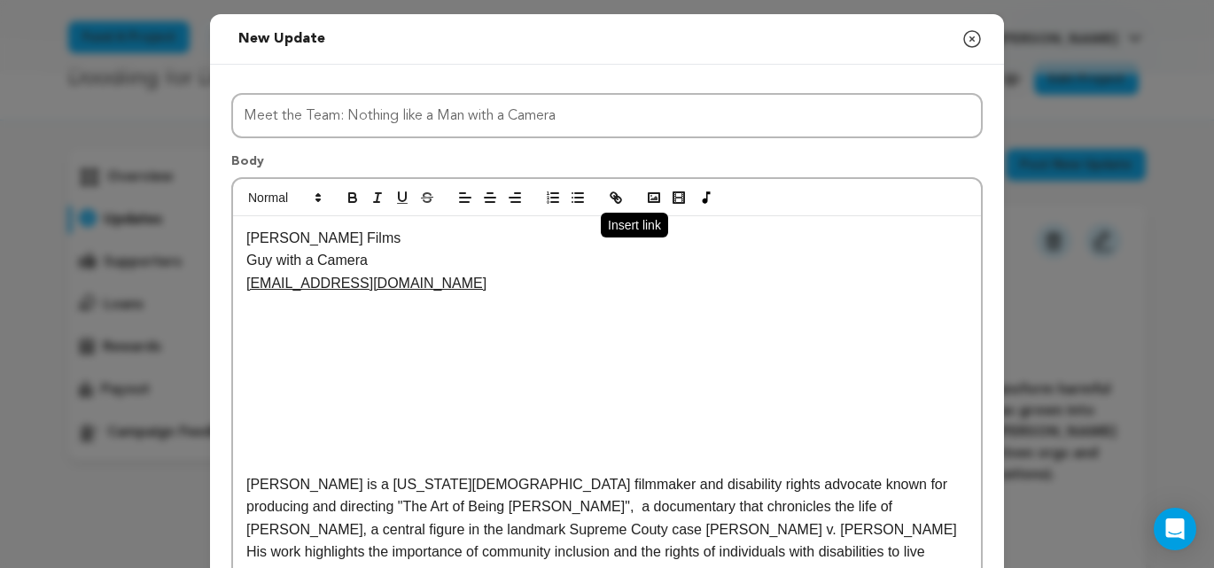
click at [613, 198] on icon "button" at bounding box center [614, 195] width 6 height 6
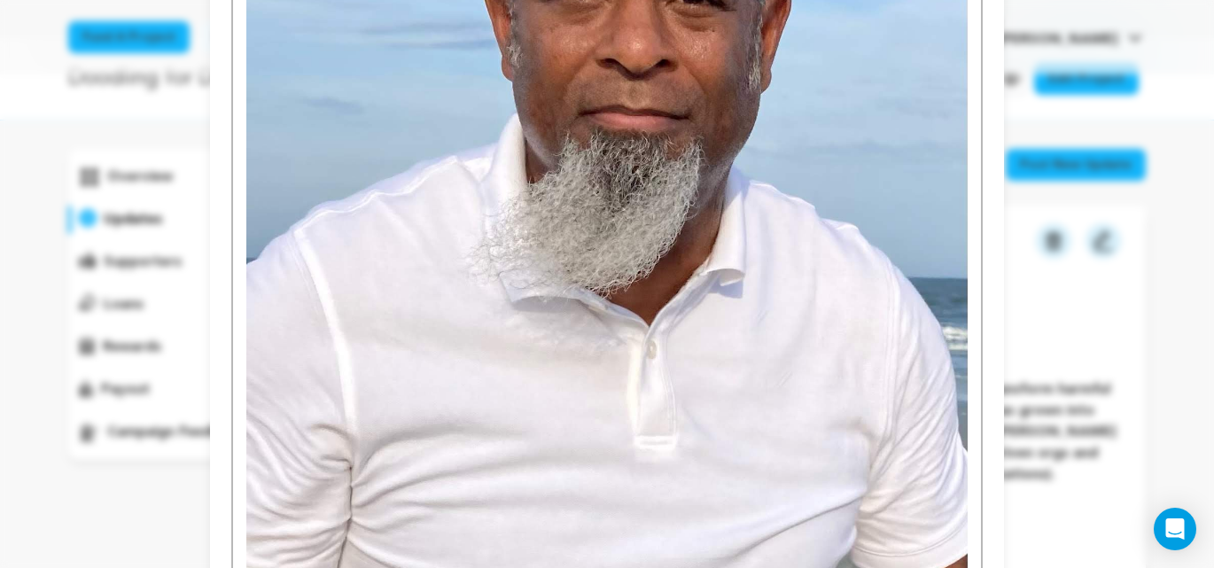
scroll to position [1321, 0]
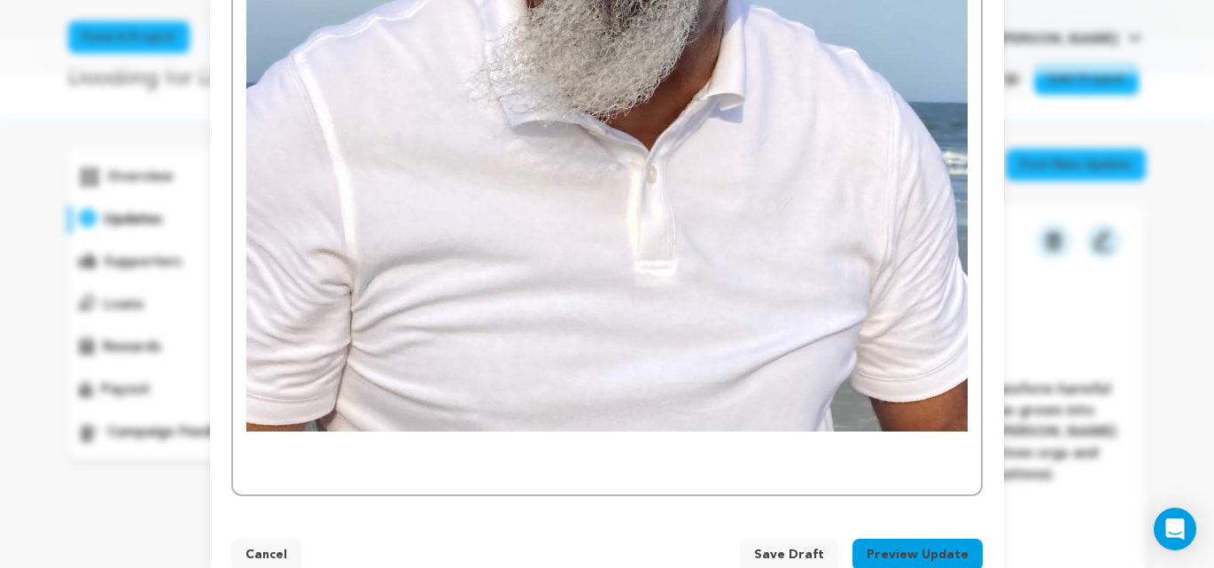
click at [514, 439] on p at bounding box center [607, 450] width 722 height 23
click at [425, 462] on p at bounding box center [607, 473] width 722 height 23
click at [798, 546] on span "Save Draft" at bounding box center [789, 555] width 70 height 18
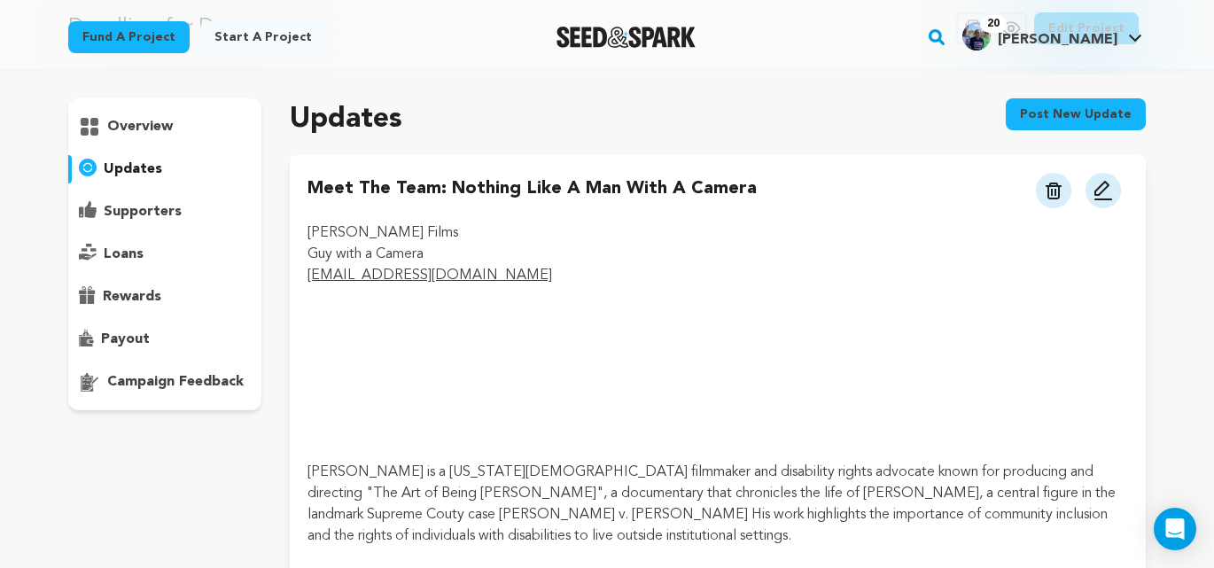
scroll to position [79, 0]
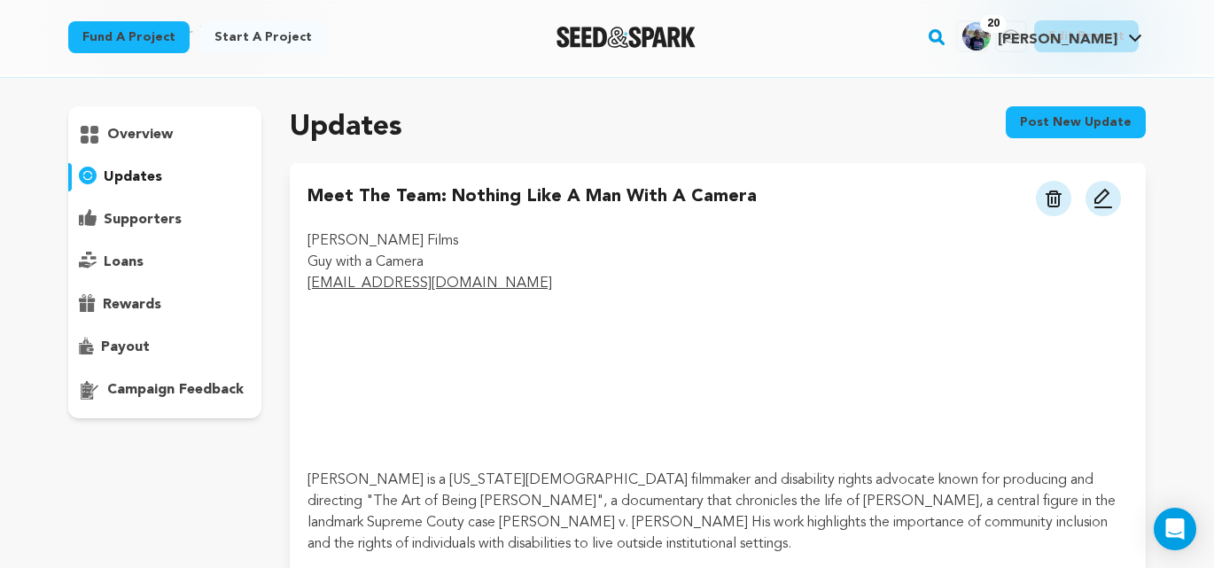
click at [1099, 207] on img at bounding box center [1103, 198] width 21 height 21
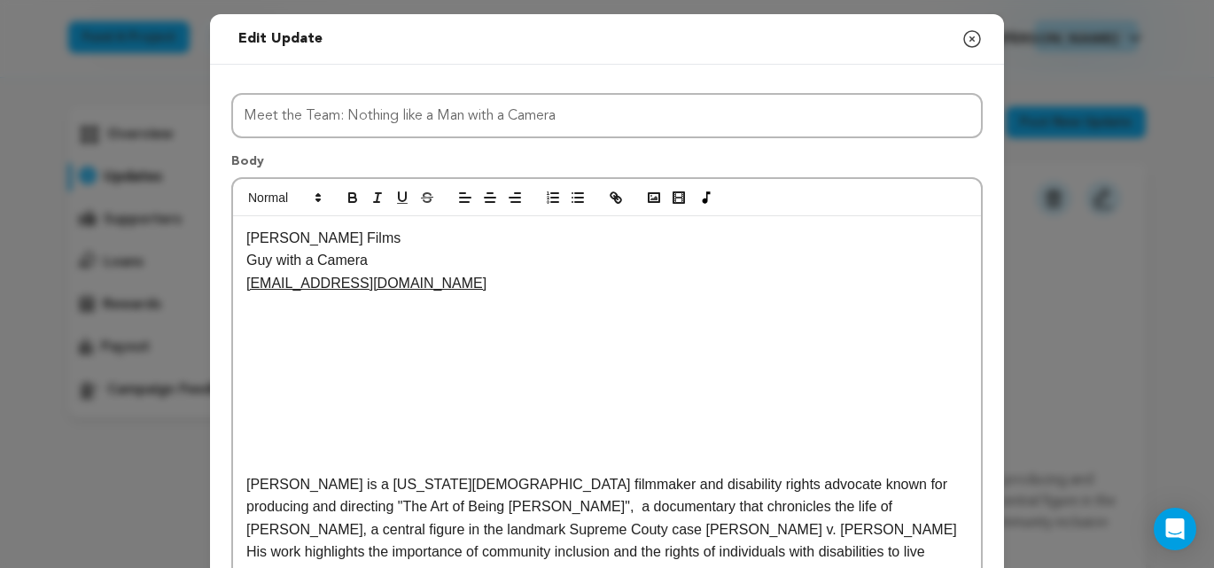
click at [268, 459] on p at bounding box center [607, 461] width 722 height 23
click at [267, 450] on p at bounding box center [607, 461] width 722 height 23
click at [483, 273] on p "carlkingfilms@gmail.com" at bounding box center [607, 283] width 722 height 23
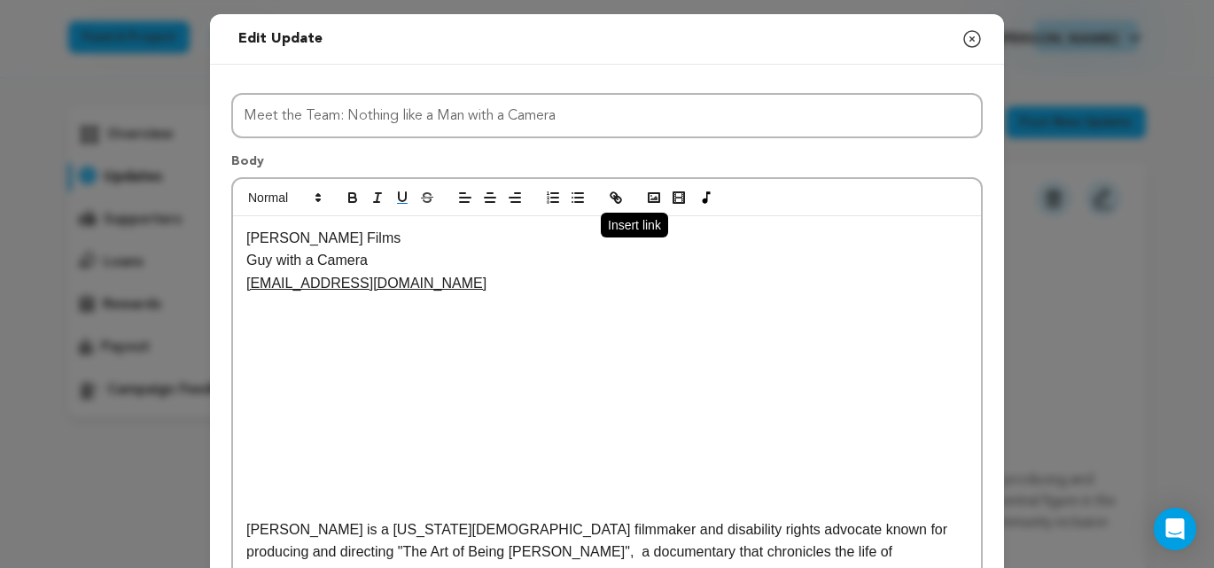
click at [618, 197] on icon "button" at bounding box center [618, 200] width 6 height 6
click at [332, 304] on p at bounding box center [607, 305] width 722 height 23
click at [624, 199] on button "button" at bounding box center [616, 197] width 25 height 21
drag, startPoint x: 283, startPoint y: 302, endPoint x: 439, endPoint y: 329, distance: 158.3
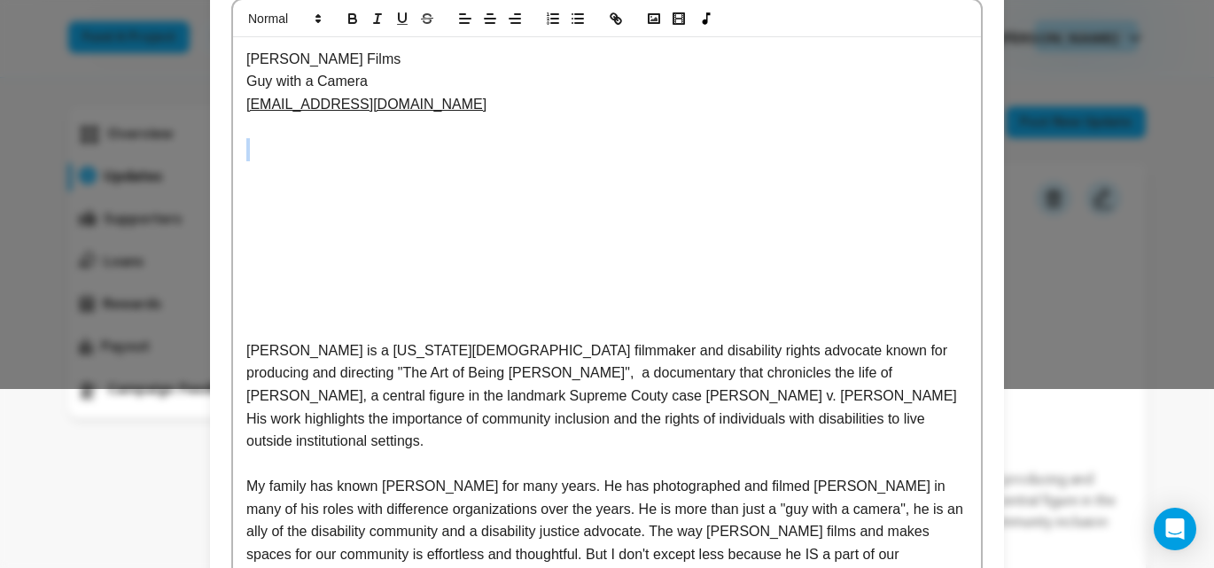
scroll to position [0, 0]
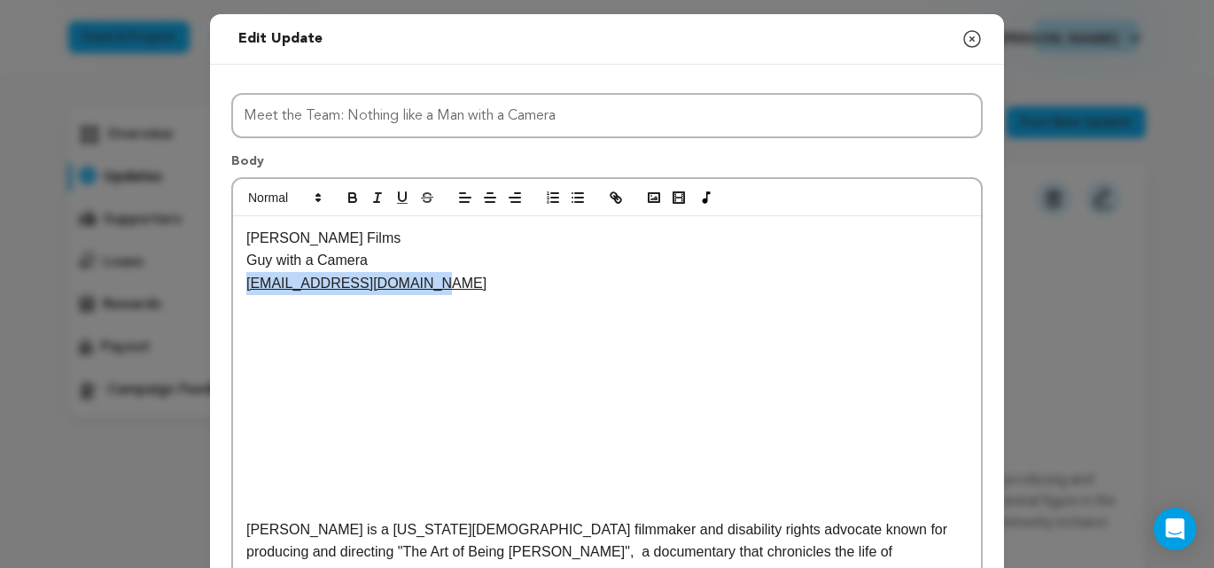
drag, startPoint x: 428, startPoint y: 285, endPoint x: 247, endPoint y: 287, distance: 180.8
click at [246, 287] on p "[EMAIL_ADDRESS][DOMAIN_NAME]" at bounding box center [607, 283] width 722 height 23
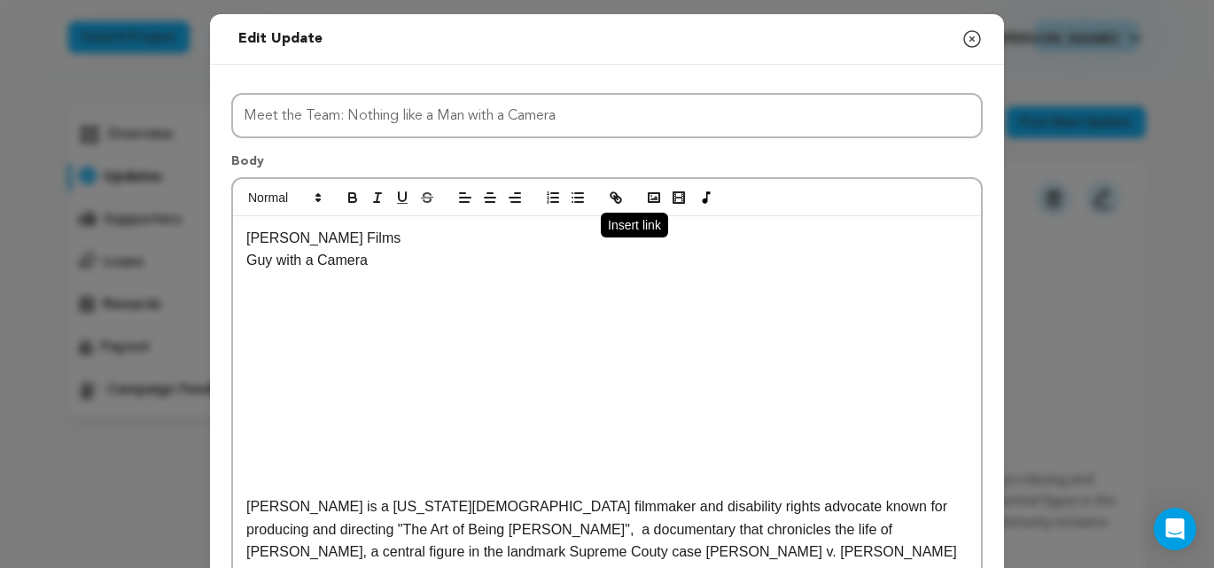
scroll to position [1, 0]
click at [617, 197] on line "button" at bounding box center [616, 197] width 4 height 4
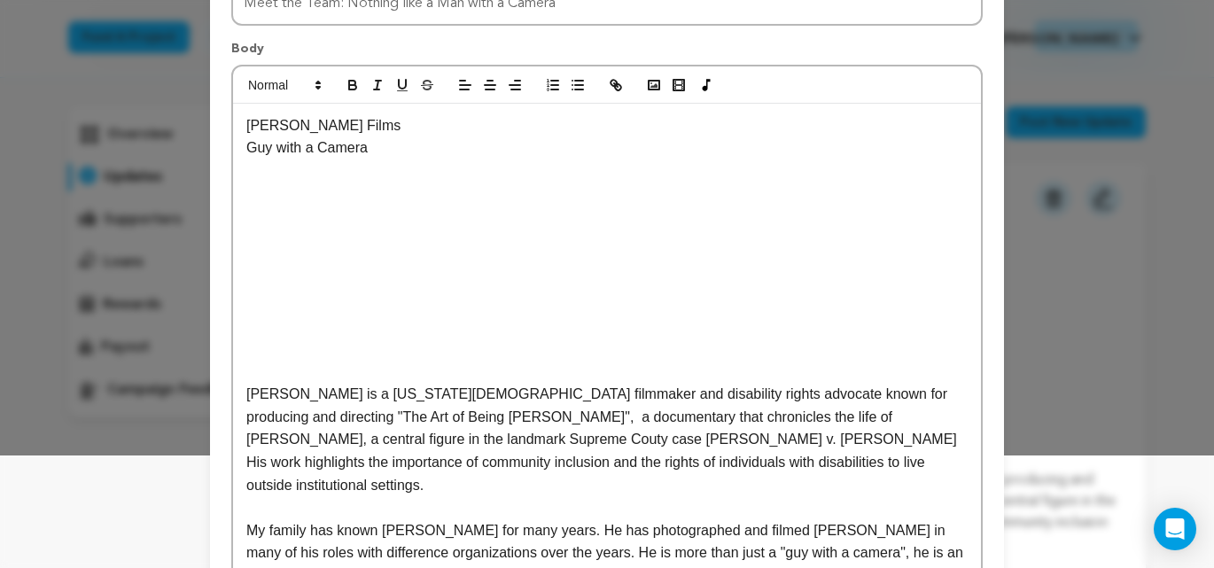
scroll to position [0, 0]
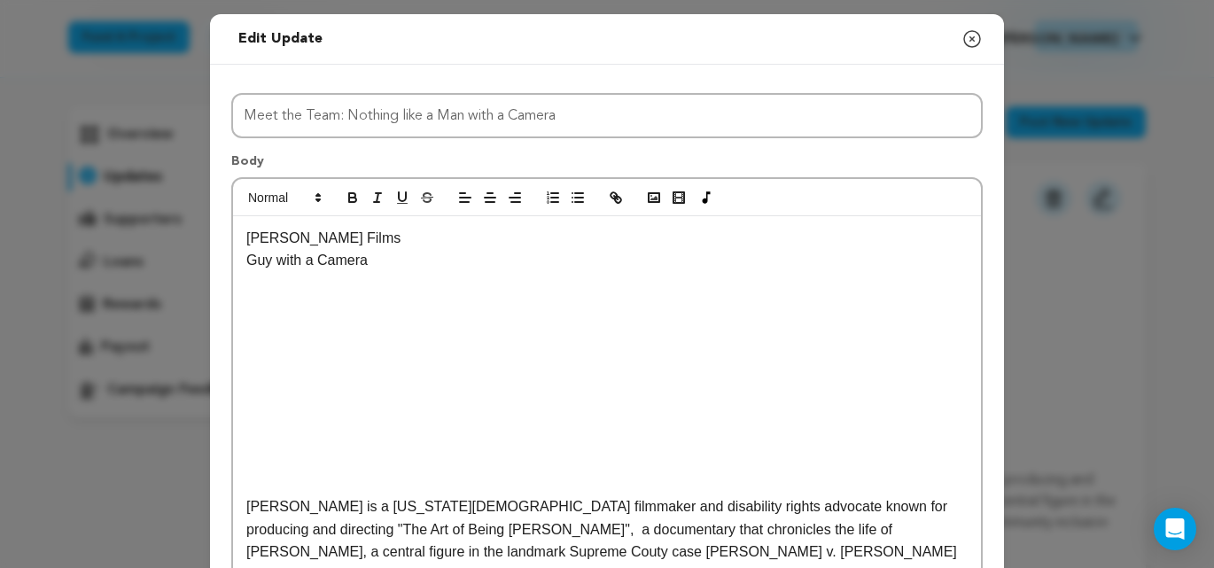
click at [265, 284] on p at bounding box center [607, 283] width 722 height 23
click at [265, 283] on p at bounding box center [607, 283] width 722 height 23
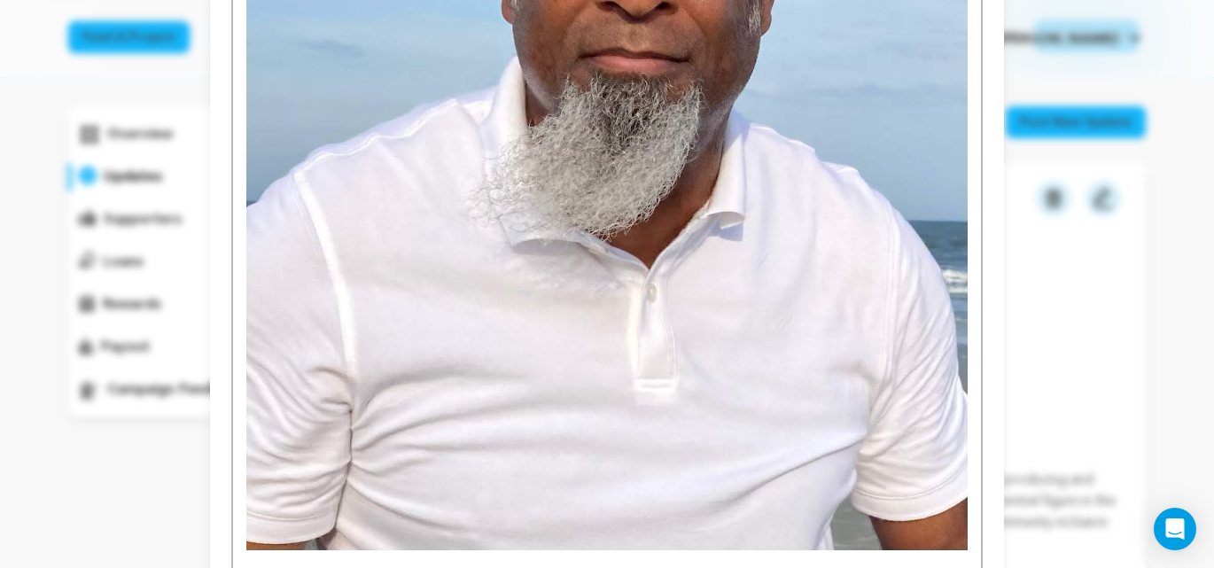
scroll to position [1344, 0]
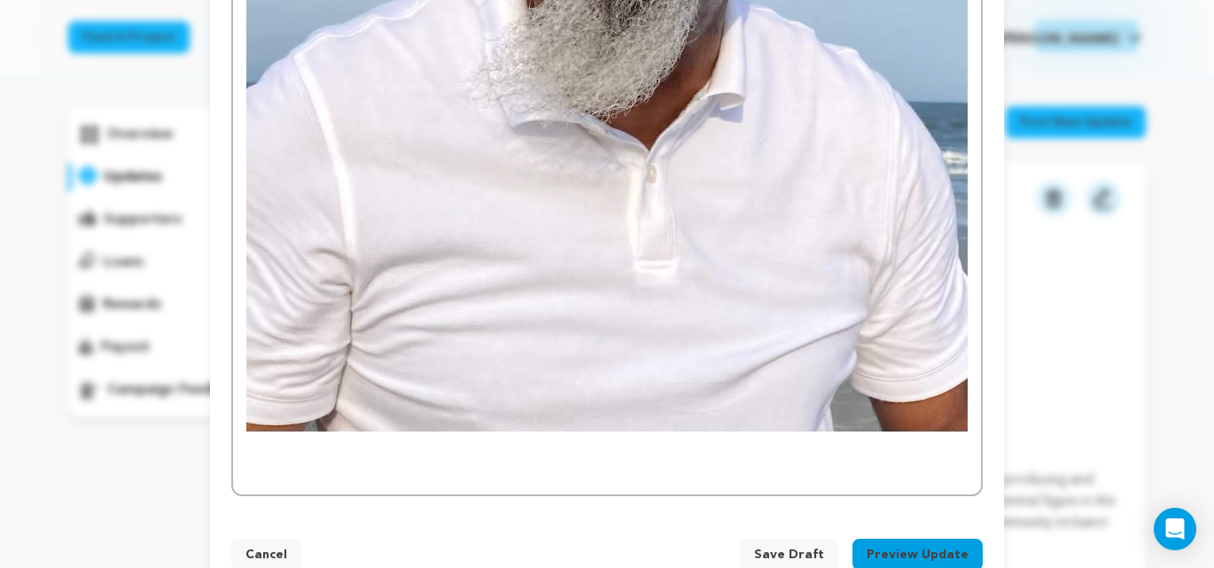
click at [788, 546] on span "Save Draft" at bounding box center [789, 555] width 70 height 18
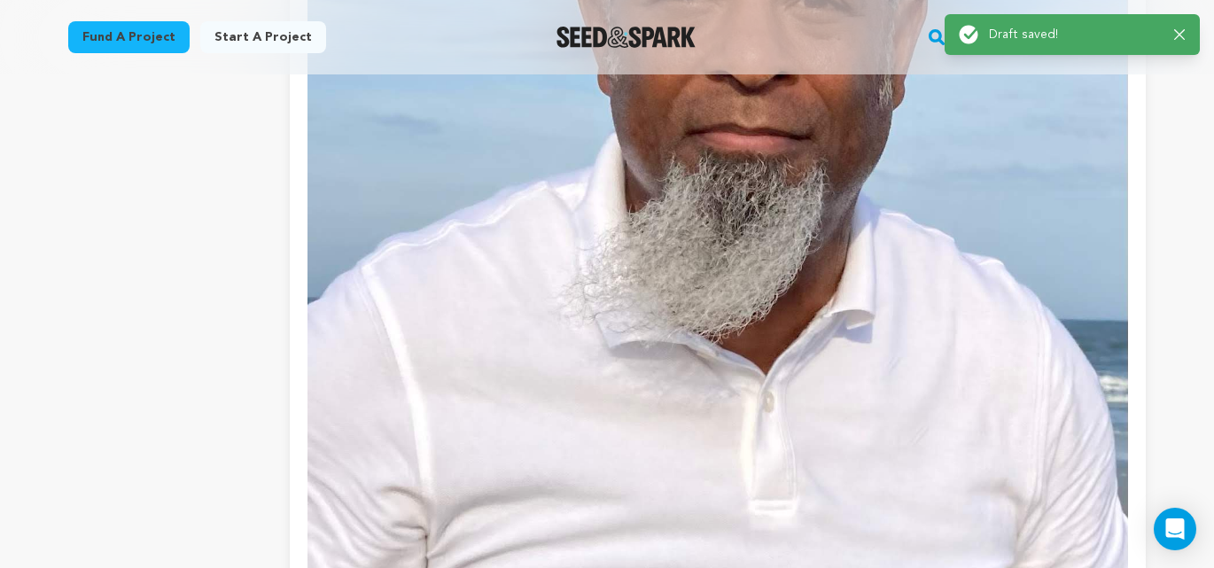
scroll to position [1351, 0]
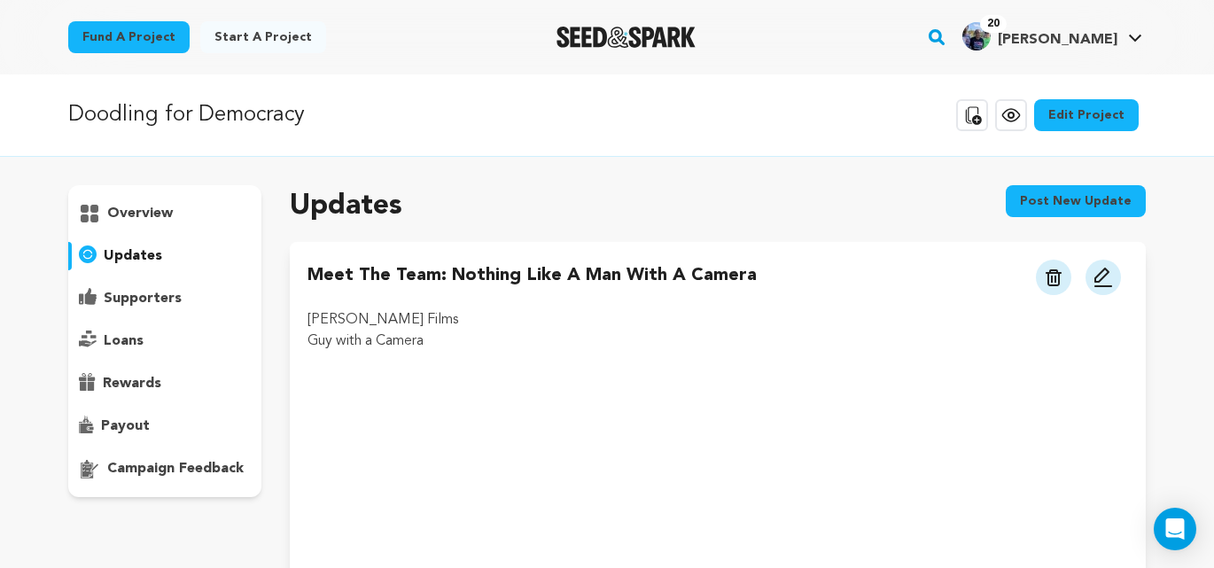
click at [138, 213] on p "overview" at bounding box center [140, 213] width 66 height 21
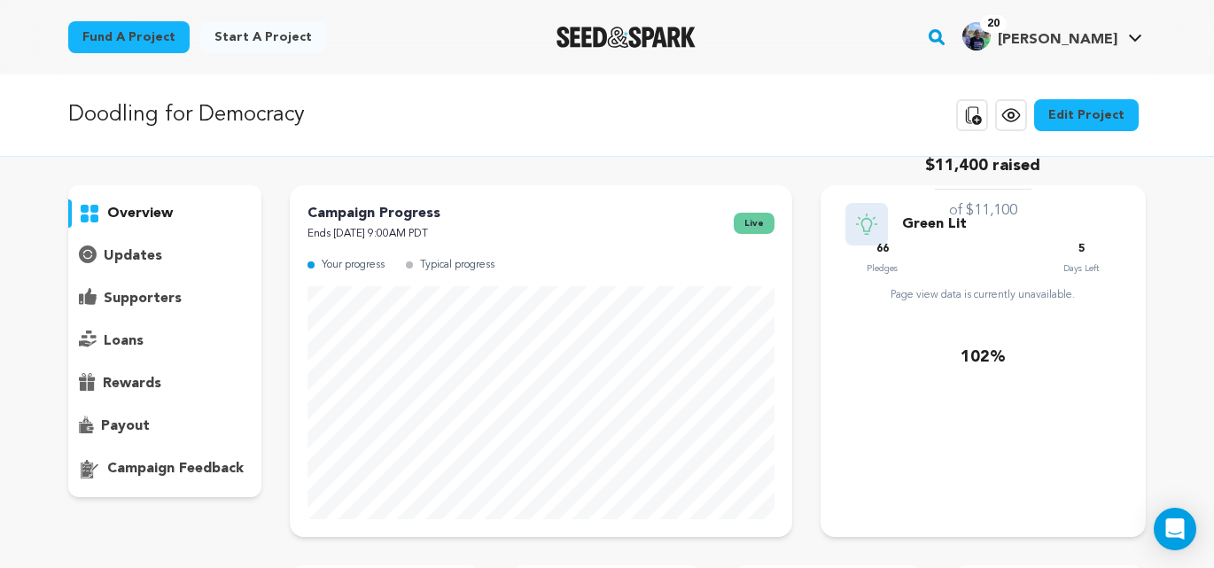
click at [1109, 38] on span "[PERSON_NAME]" at bounding box center [1058, 40] width 120 height 14
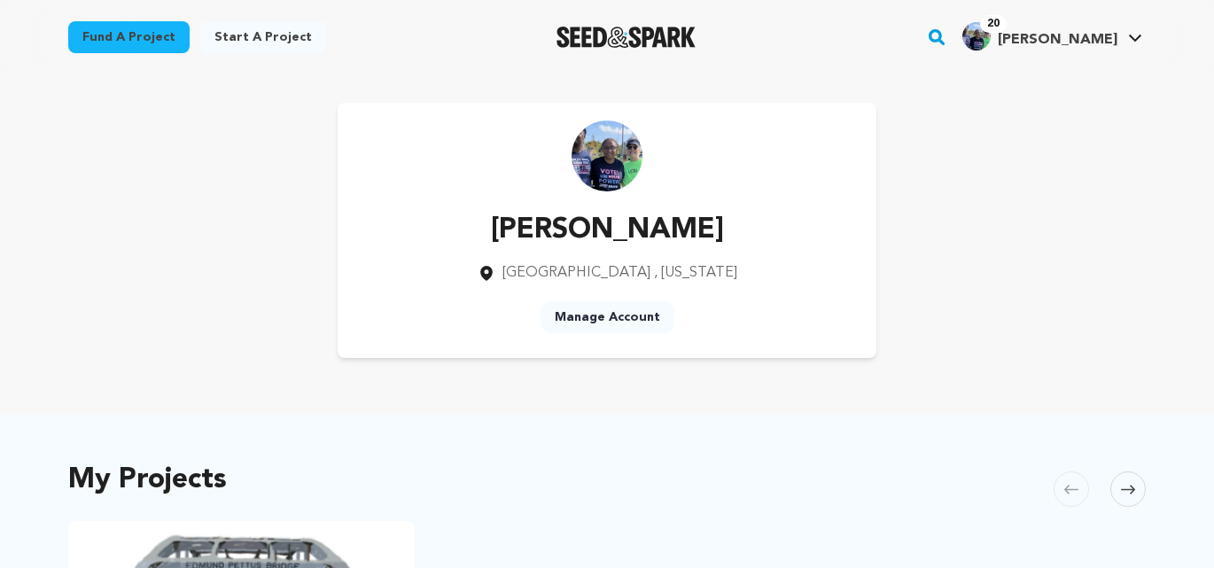
click at [1106, 38] on span "[PERSON_NAME]" at bounding box center [1058, 40] width 120 height 14
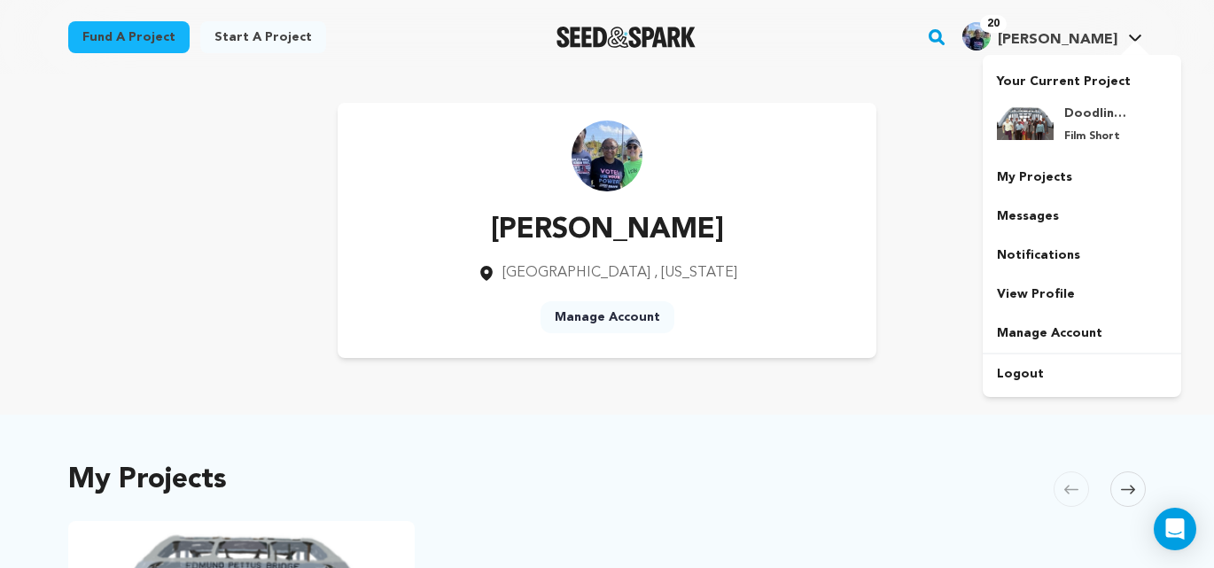
click at [1084, 46] on span "Linda H." at bounding box center [1058, 40] width 120 height 14
click at [1042, 371] on link "Logout" at bounding box center [1082, 374] width 199 height 39
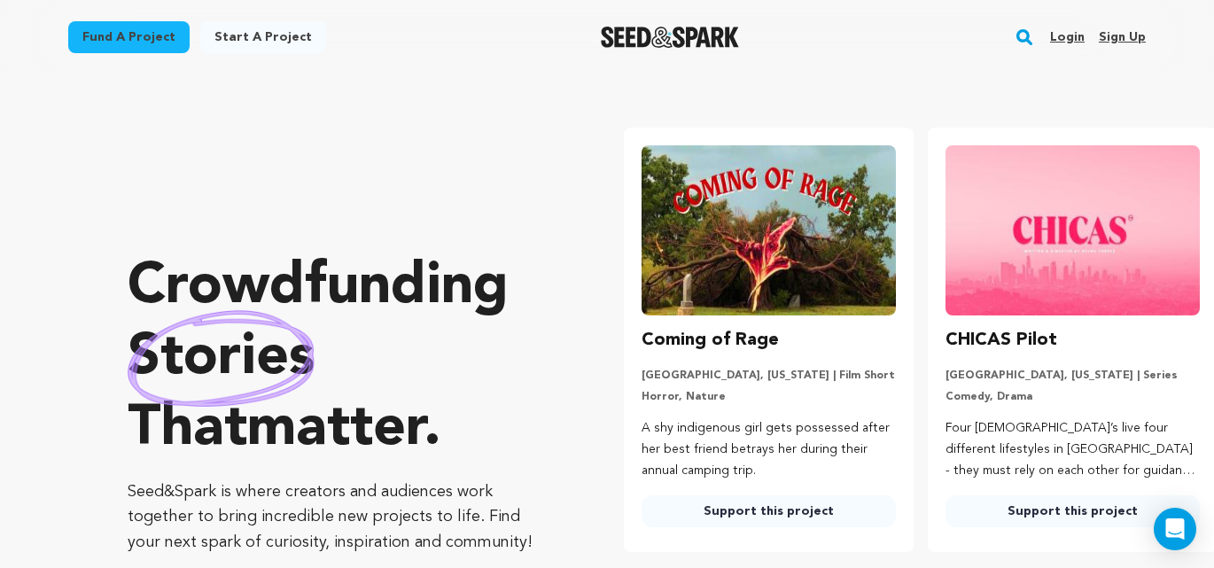
click at [1078, 40] on link "Login" at bounding box center [1067, 37] width 35 height 28
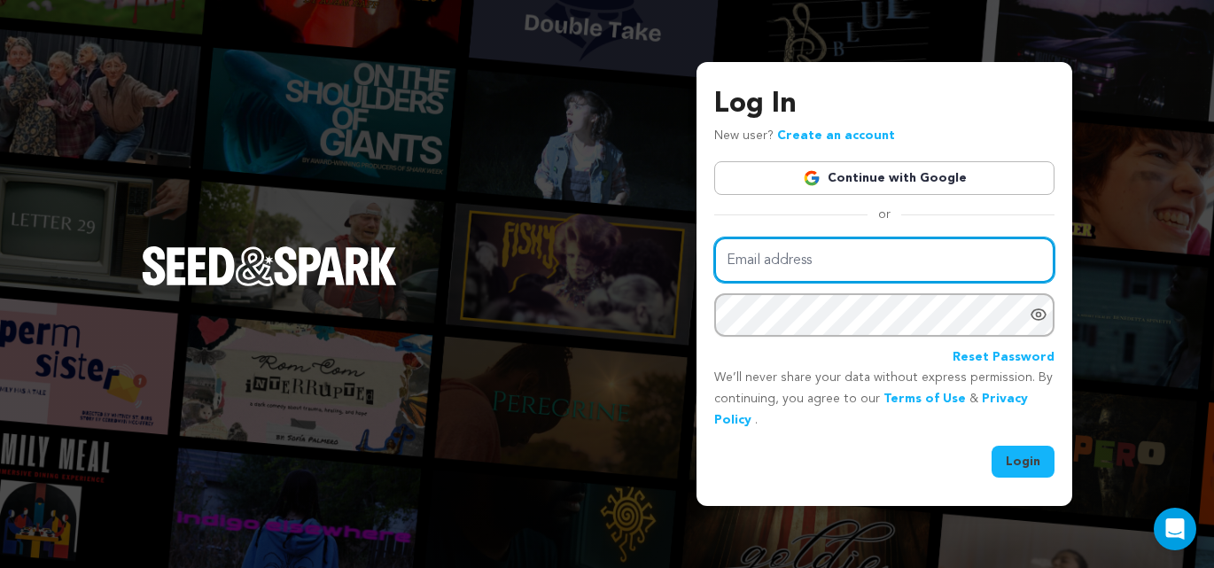
type input "[EMAIL_ADDRESS][DOMAIN_NAME]"
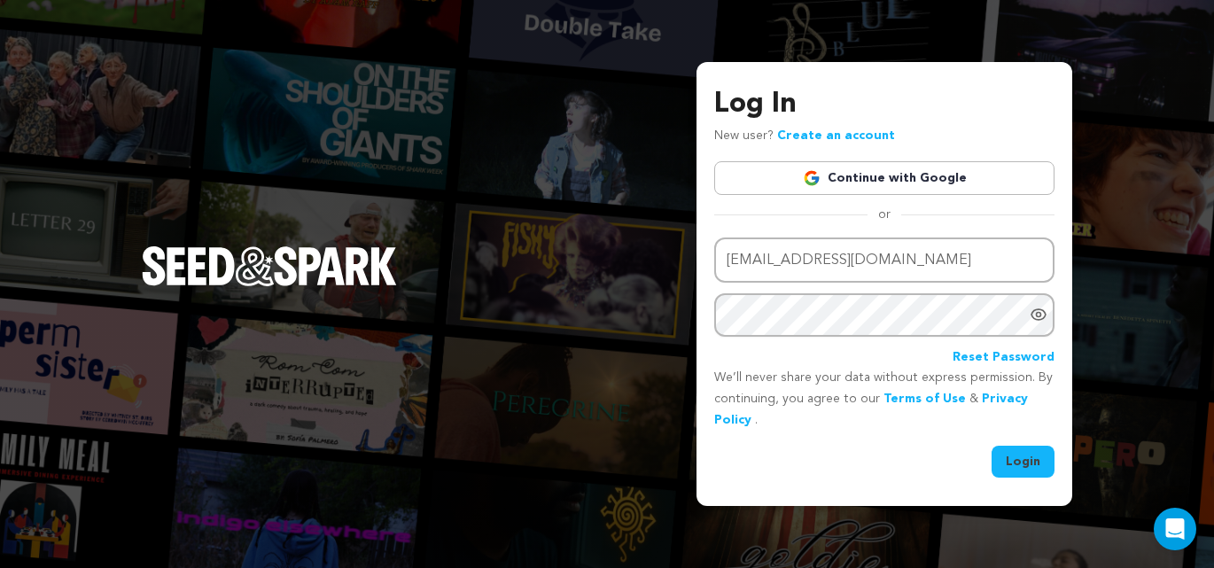
click at [1028, 470] on button "Login" at bounding box center [1023, 462] width 63 height 32
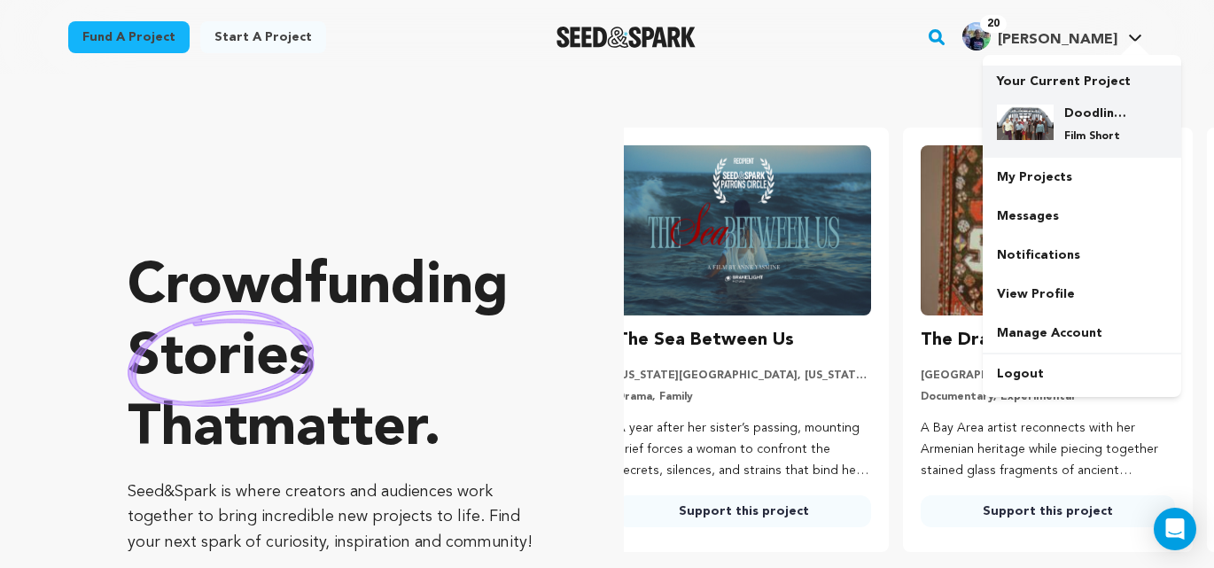
click at [1063, 138] on div "Doodling for Democracy Film Short" at bounding box center [1096, 124] width 85 height 39
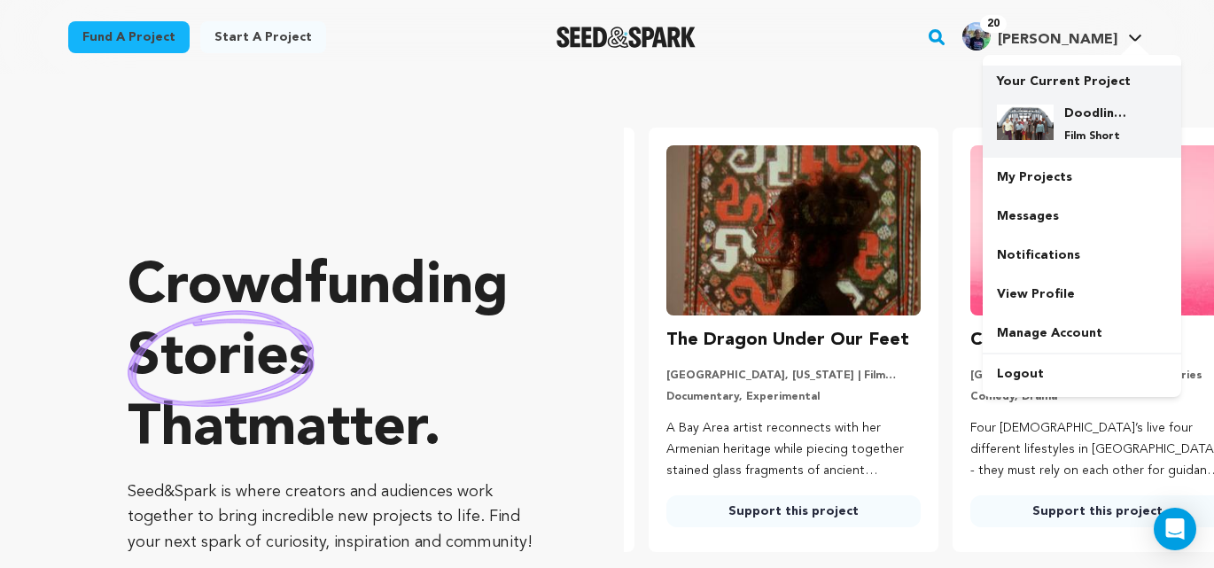
scroll to position [0, 318]
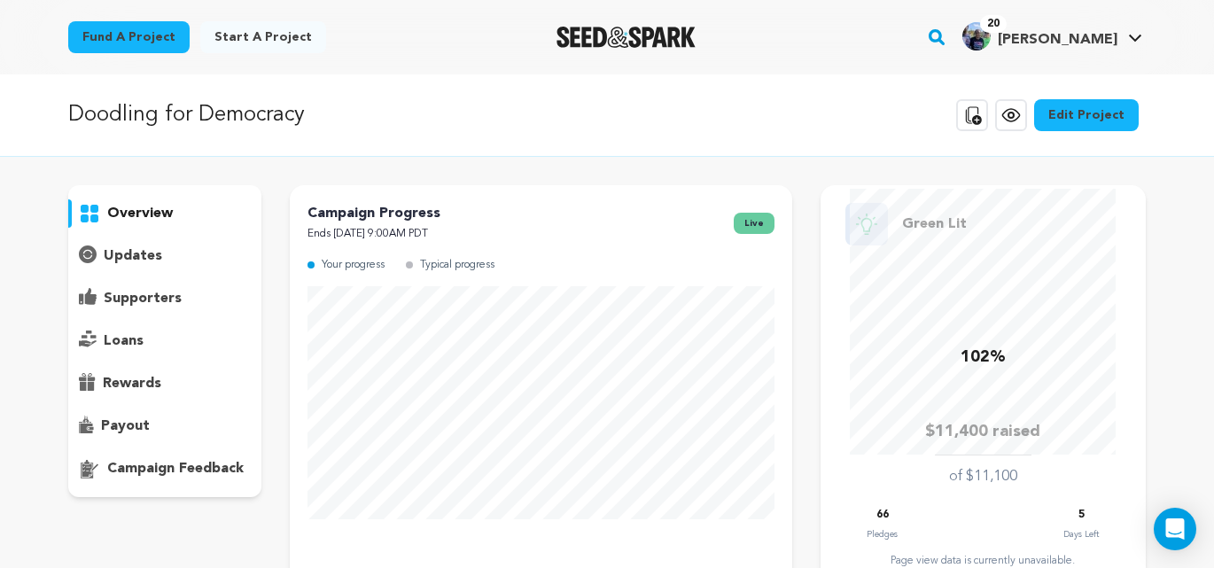
click at [137, 254] on p "updates" at bounding box center [133, 256] width 59 height 21
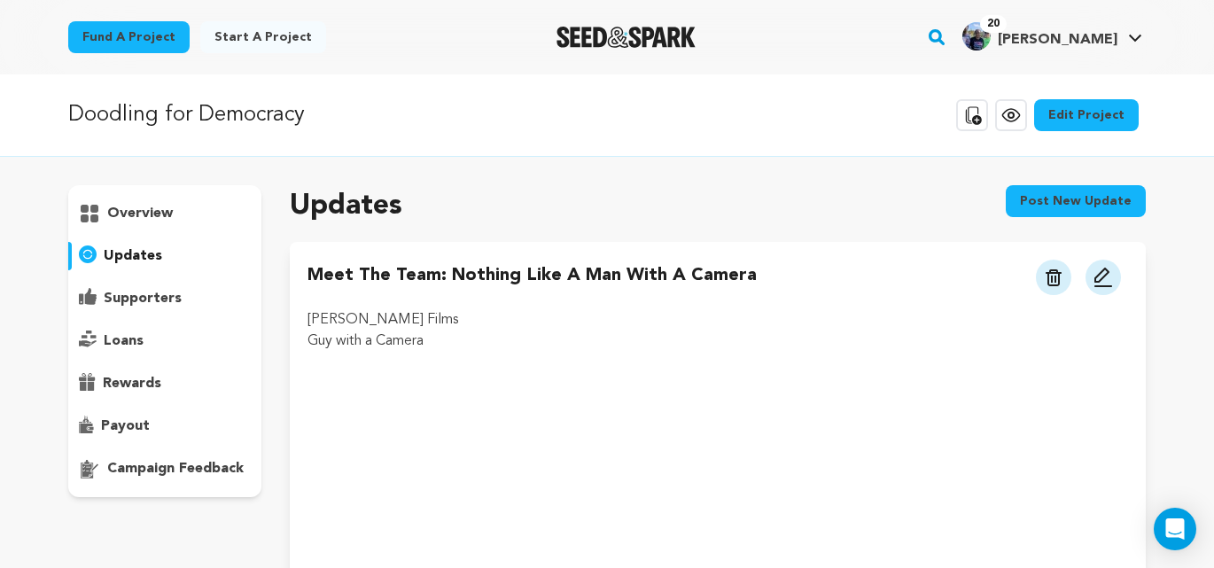
click at [1072, 203] on button "Post new update" at bounding box center [1076, 201] width 140 height 32
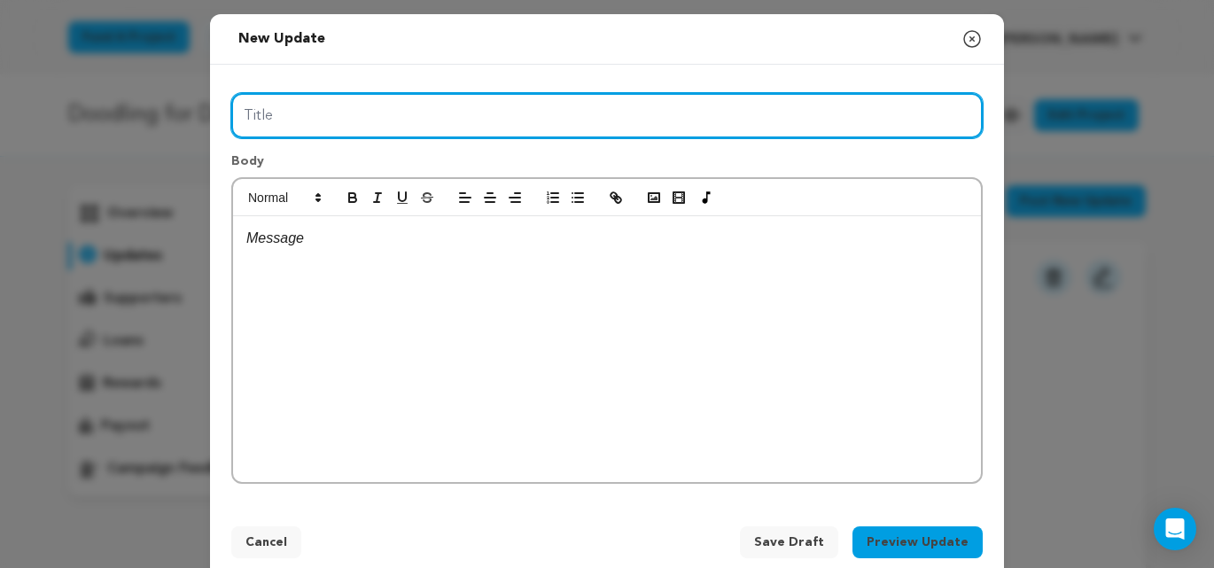
click at [317, 98] on input "Title" at bounding box center [607, 115] width 752 height 45
type input "dsfsadfsdfa"
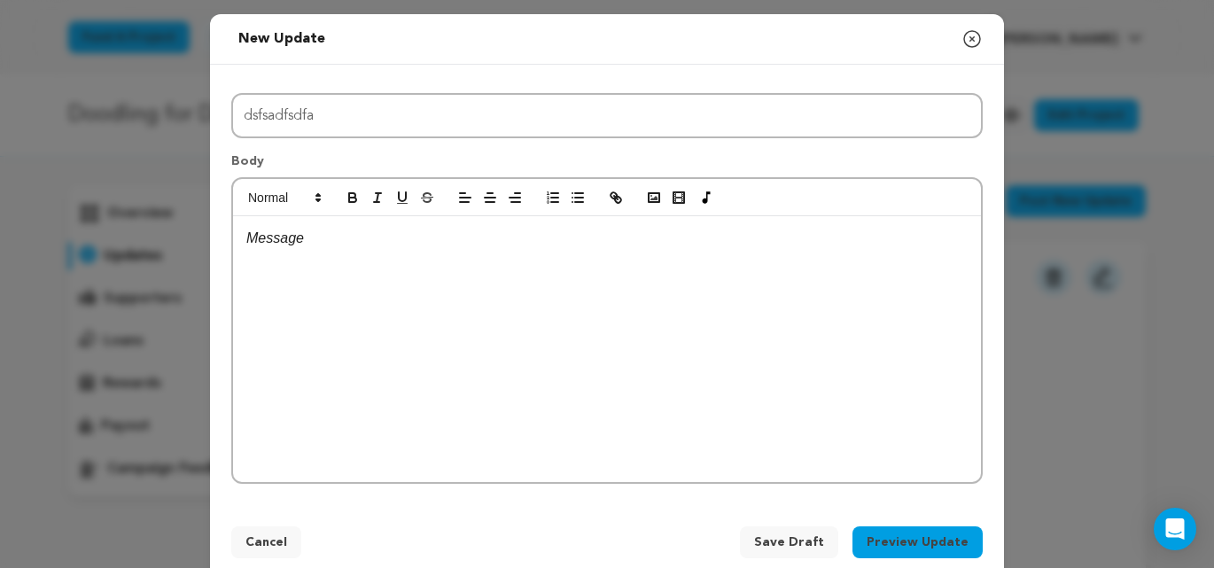
click at [320, 272] on div at bounding box center [607, 349] width 748 height 266
click at [613, 202] on icon "button" at bounding box center [616, 198] width 16 height 16
click at [622, 205] on icon "button" at bounding box center [616, 198] width 16 height 16
click at [650, 199] on icon "button" at bounding box center [654, 198] width 16 height 16
click at [683, 197] on rect "button" at bounding box center [679, 197] width 11 height 11
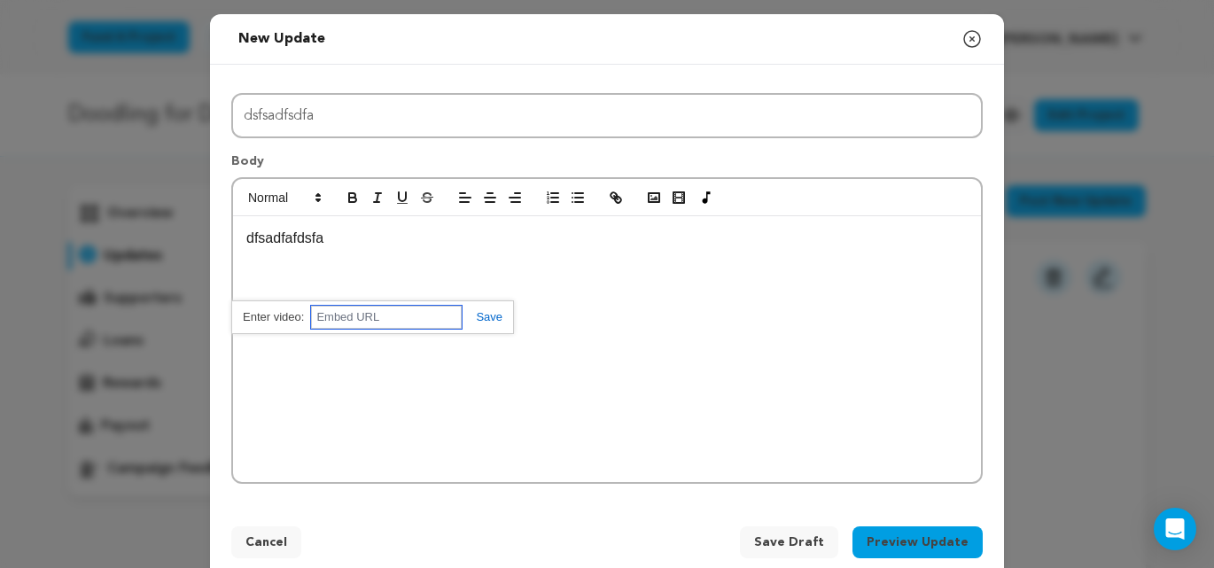
click at [417, 323] on input "text" at bounding box center [386, 317] width 151 height 23
paste input "[URL][DOMAIN_NAME]"
type input "[URL][DOMAIN_NAME]"
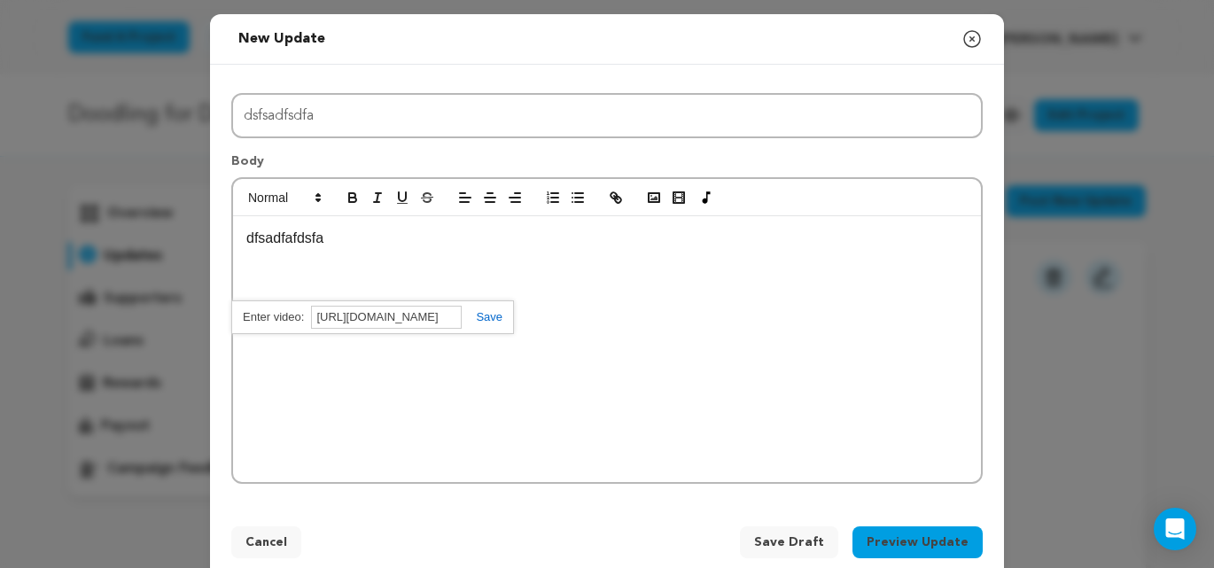
click at [491, 319] on link at bounding box center [482, 316] width 41 height 13
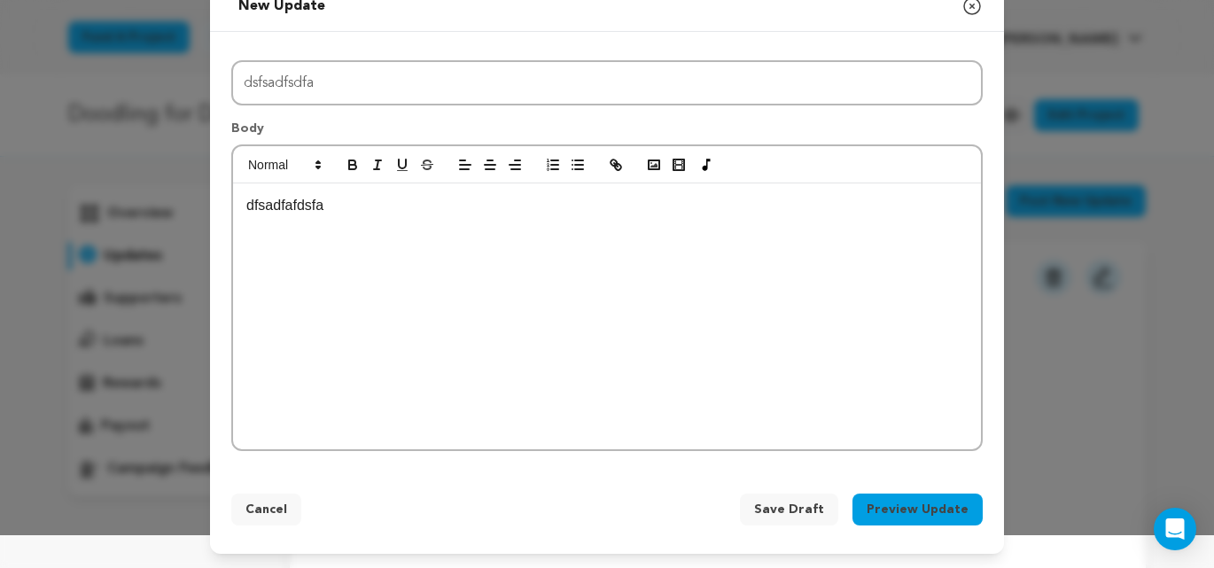
click at [795, 510] on span "Save Draft" at bounding box center [789, 510] width 70 height 18
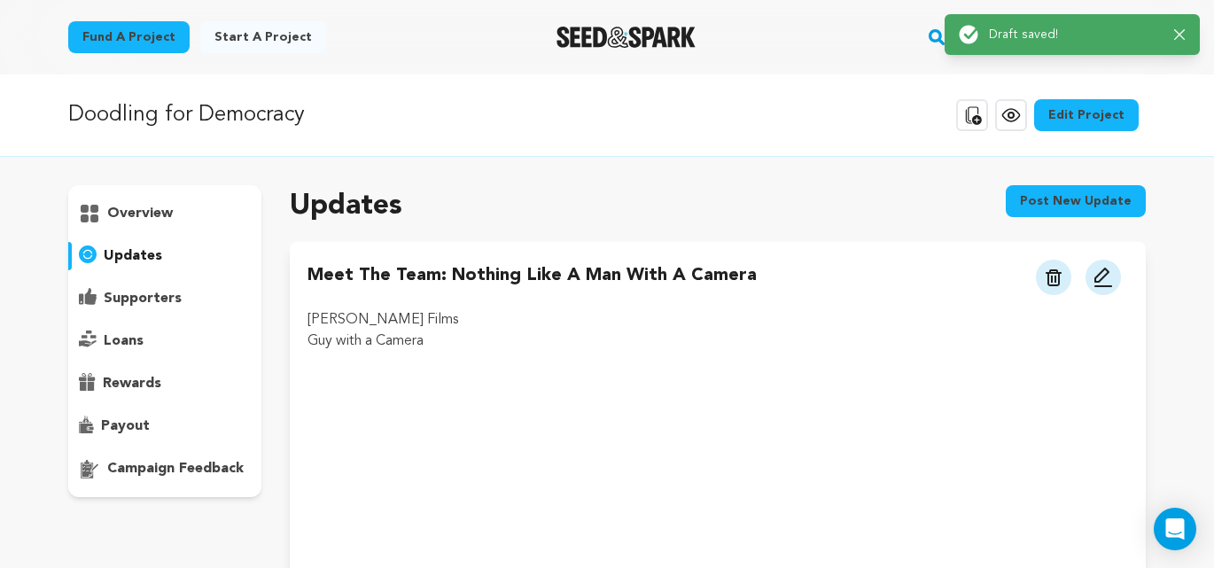
scroll to position [6, 0]
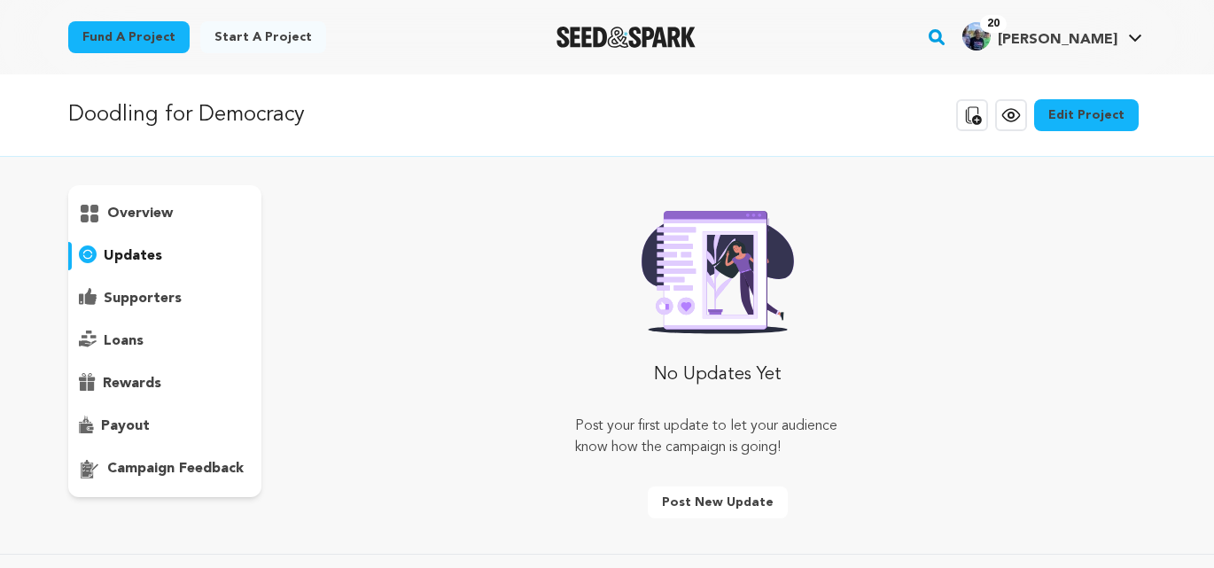
scroll to position [6, 0]
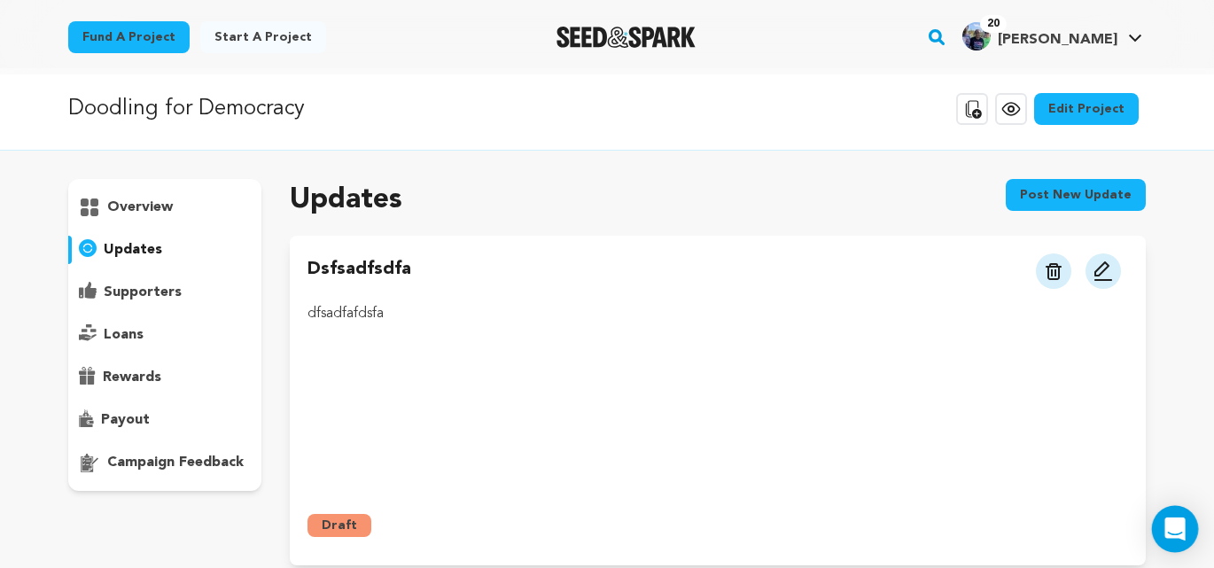
click at [1182, 529] on icon "Open Intercom Messenger" at bounding box center [1175, 529] width 20 height 23
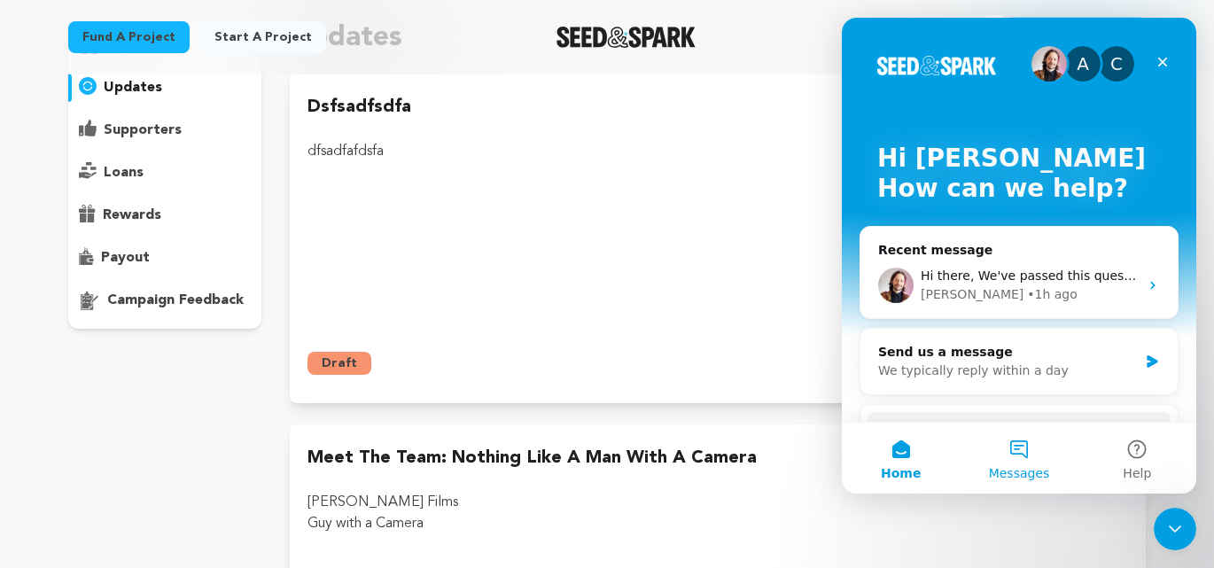
scroll to position [199, 0]
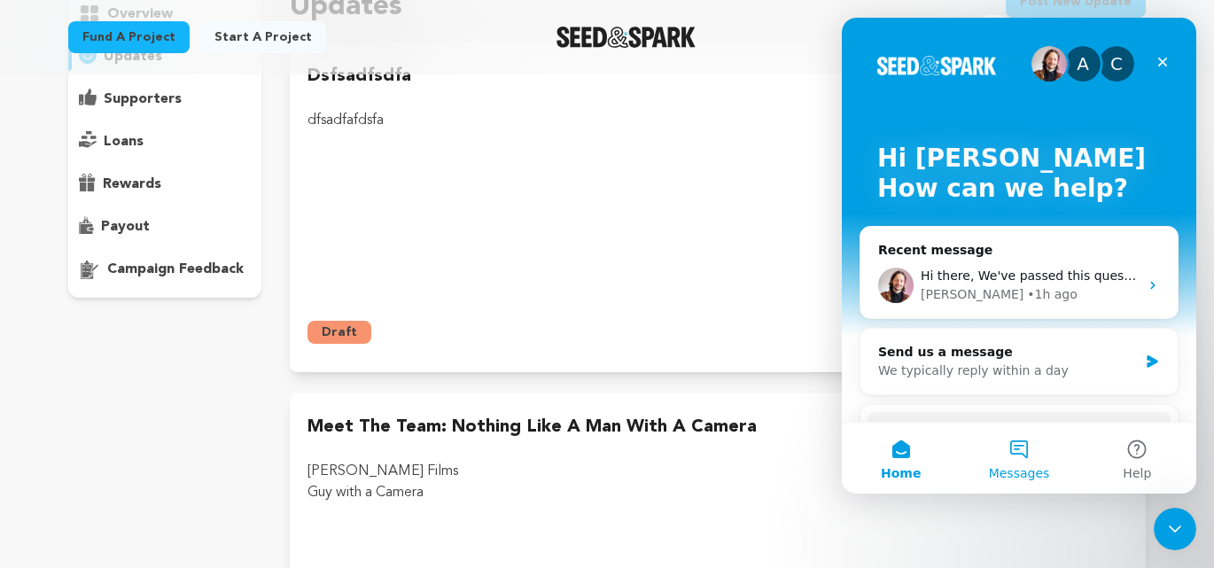
click at [1022, 454] on button "Messages" at bounding box center [1019, 458] width 118 height 71
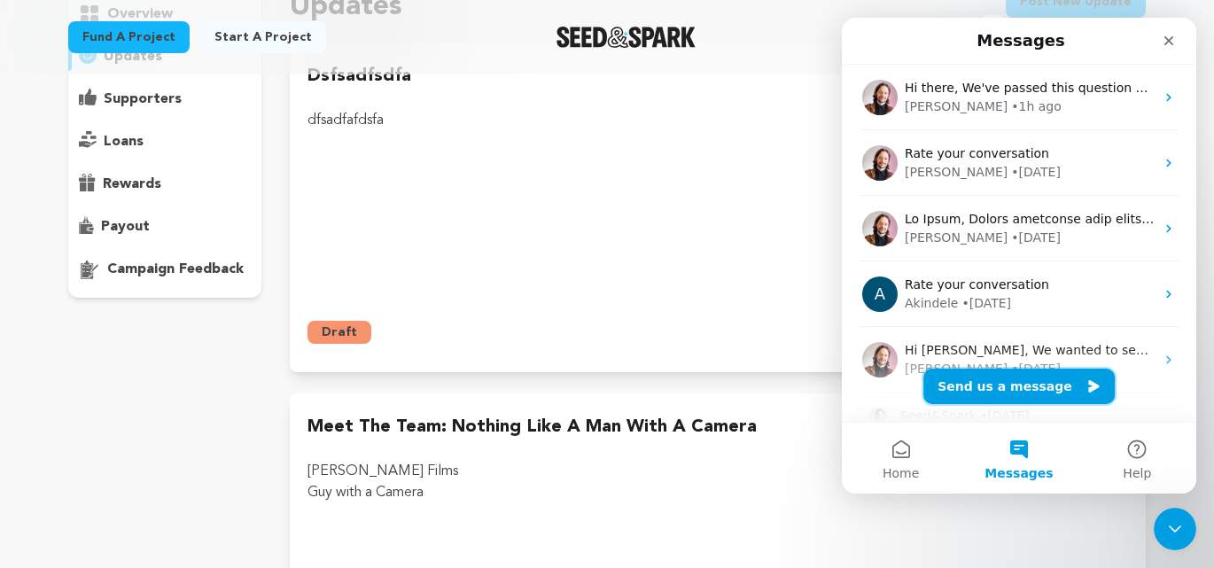
click at [979, 390] on button "Send us a message" at bounding box center [1019, 386] width 191 height 35
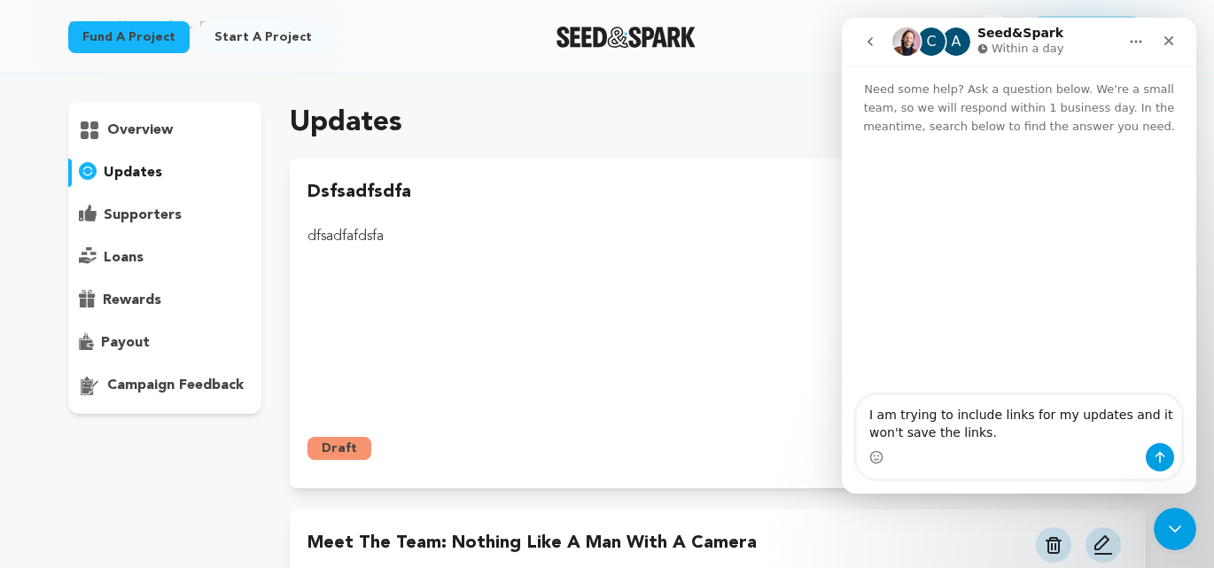
scroll to position [0, 0]
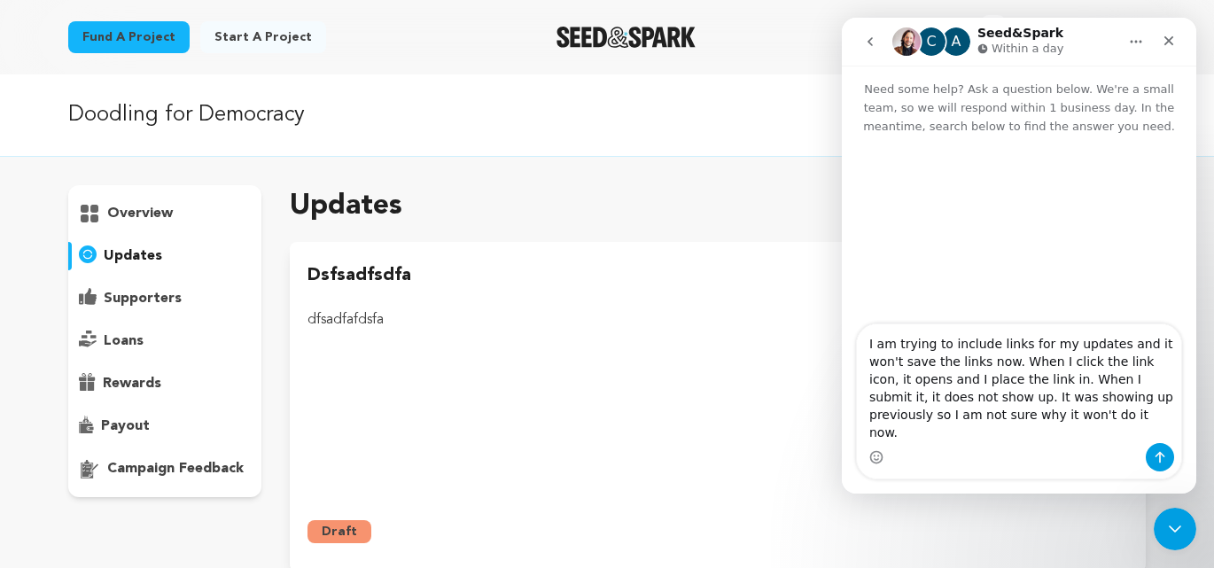
type textarea "I am trying to include links for my updates and it won't save the links now. Wh…"
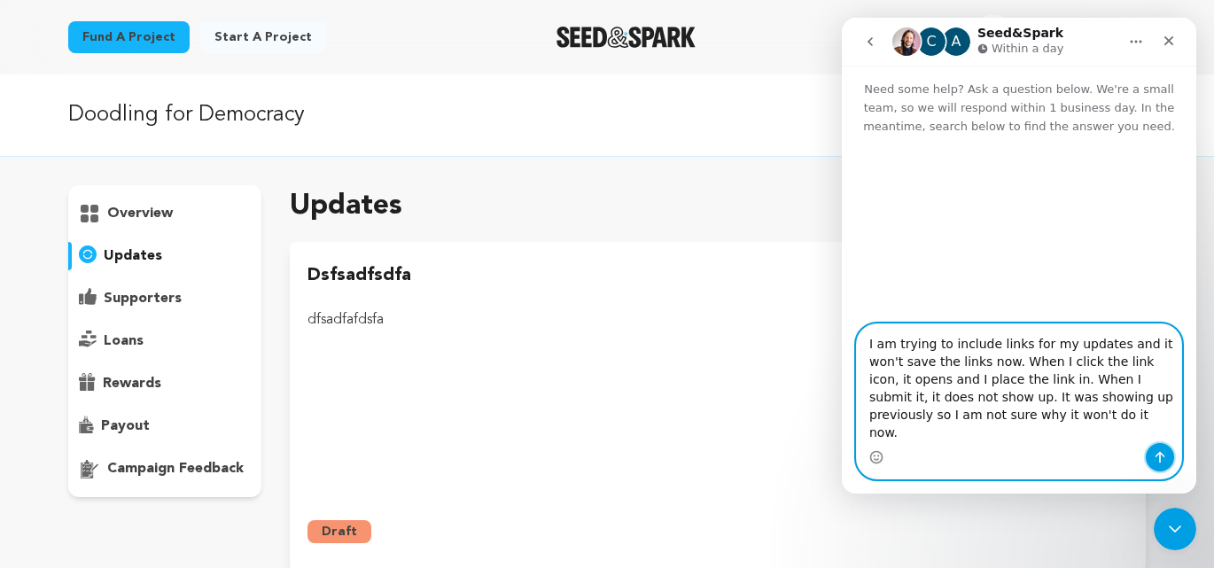
click at [1159, 456] on icon "Send a message…" at bounding box center [1160, 457] width 14 height 14
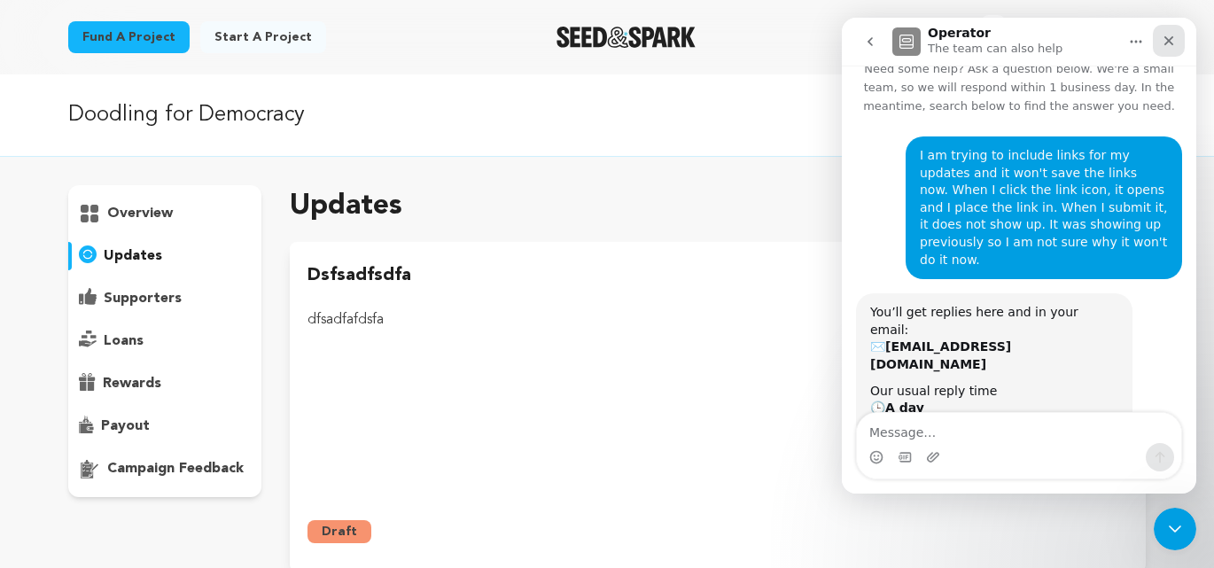
scroll to position [60, 0]
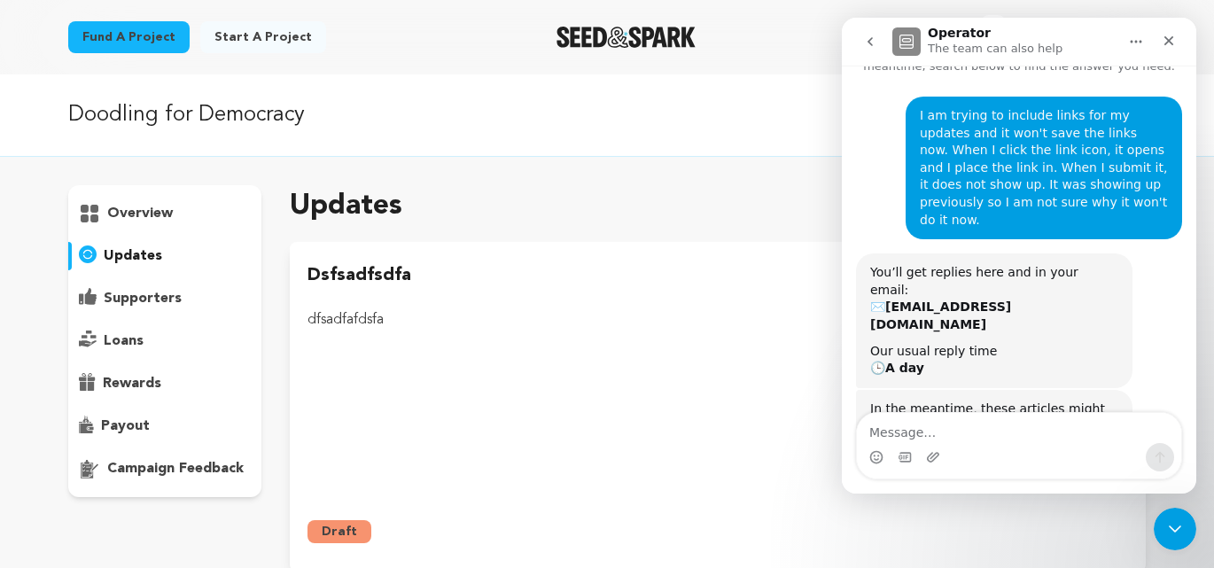
click at [1065, 401] on div "In the meantime, these articles might help:" at bounding box center [994, 418] width 248 height 35
click at [753, 203] on div "Updates Post new update" at bounding box center [718, 206] width 856 height 43
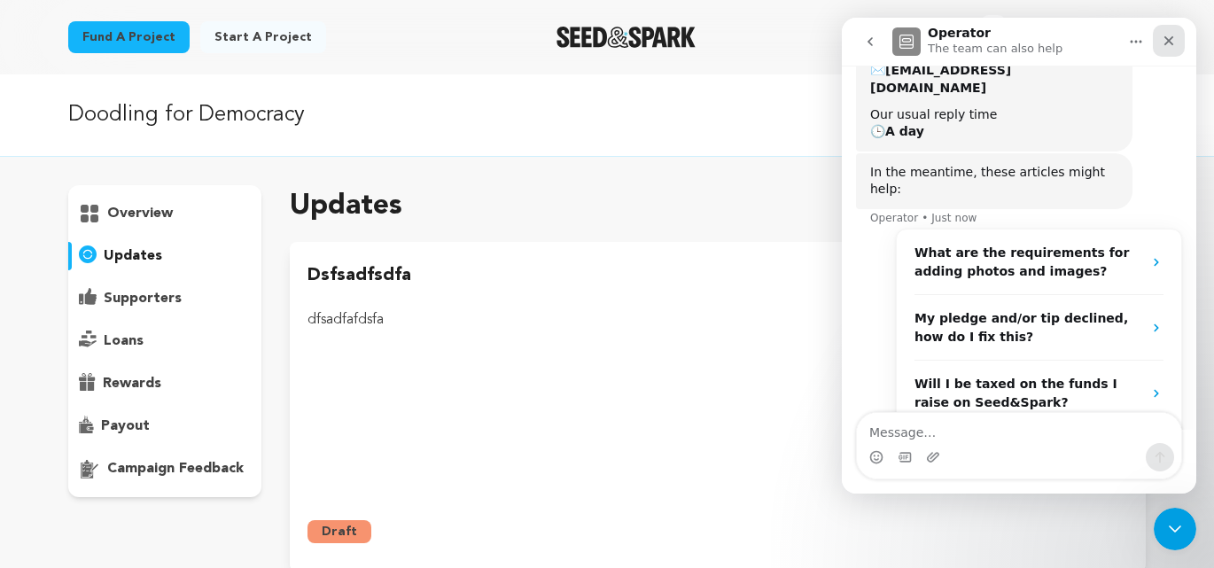
scroll to position [304, 0]
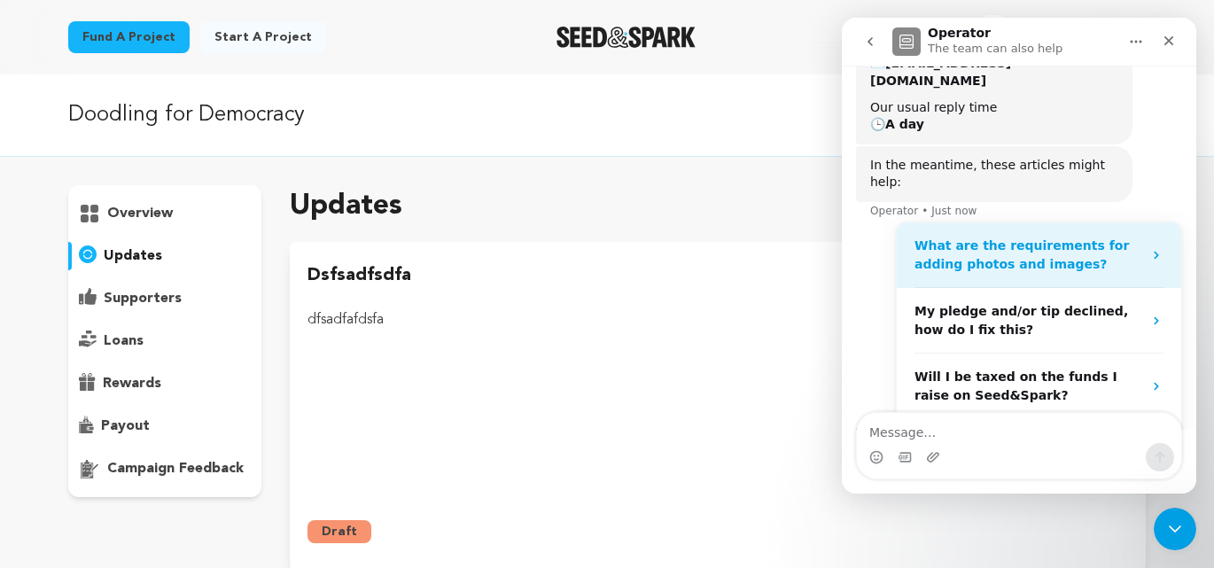
click at [1003, 238] on strong "What are the requirements for adding photos and images?" at bounding box center [1022, 254] width 215 height 33
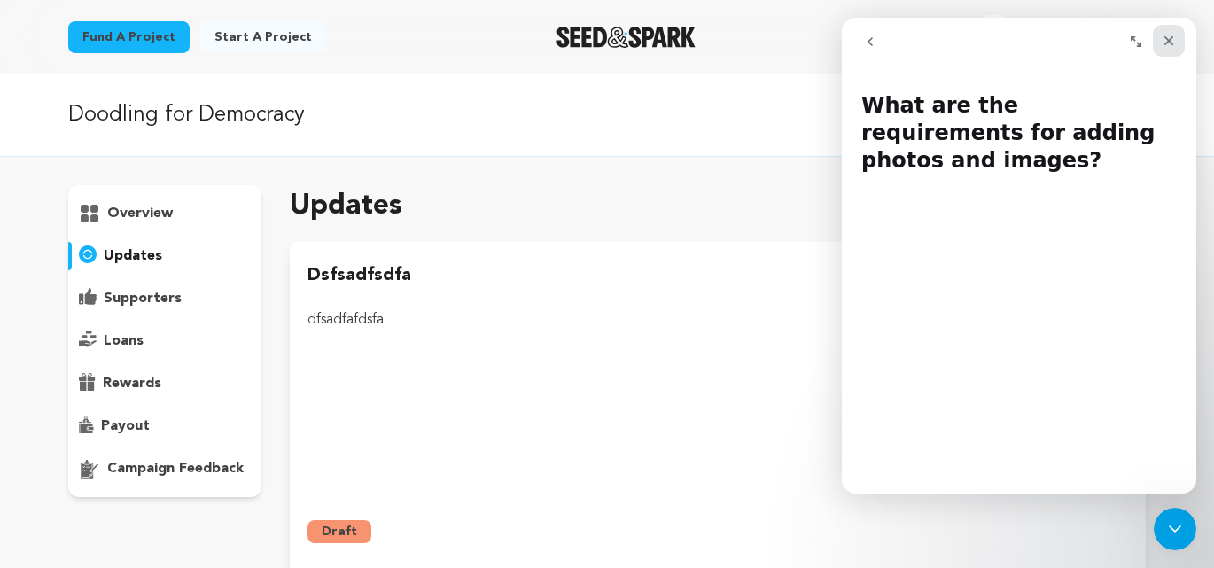
click at [1172, 43] on icon "Close" at bounding box center [1170, 41] width 10 height 10
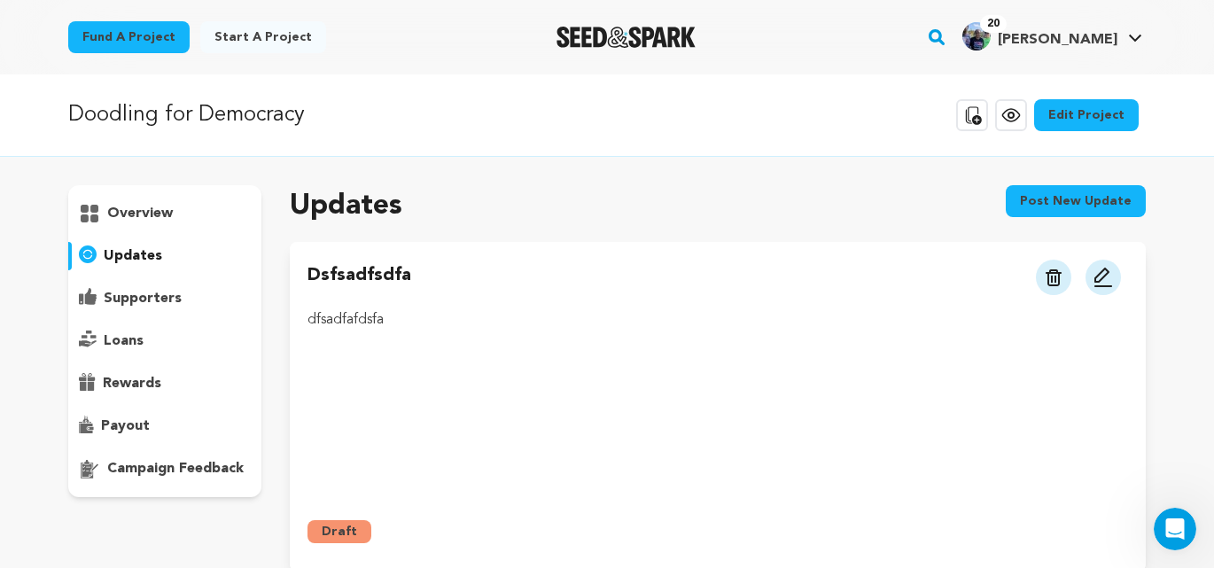
click at [143, 255] on p "updates" at bounding box center [133, 256] width 59 height 21
click at [1105, 281] on img at bounding box center [1103, 277] width 21 height 21
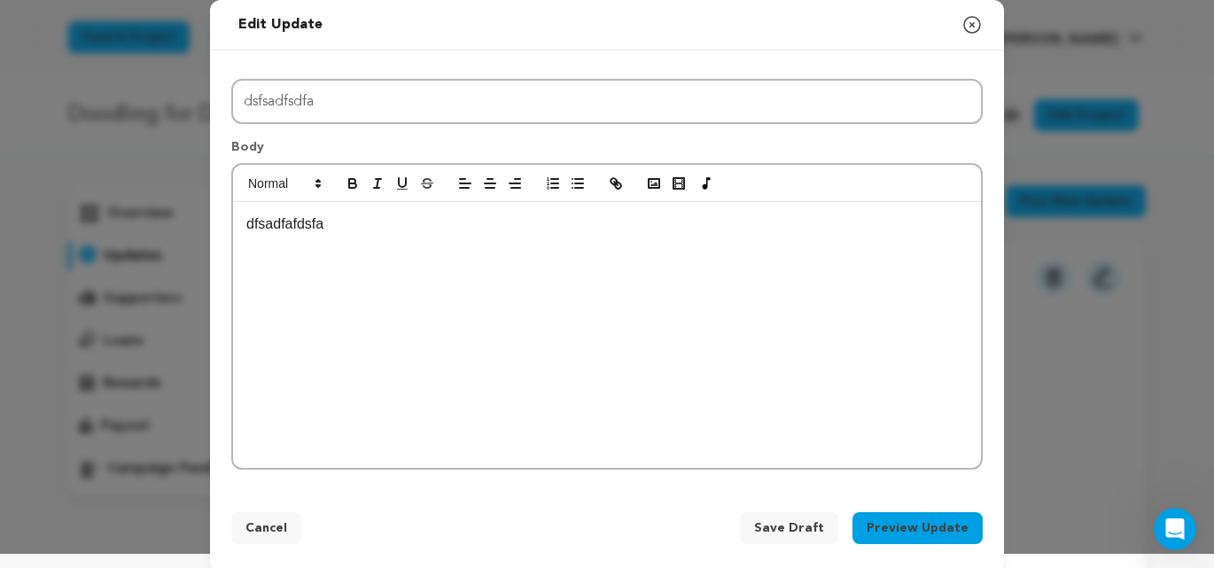
scroll to position [18, 0]
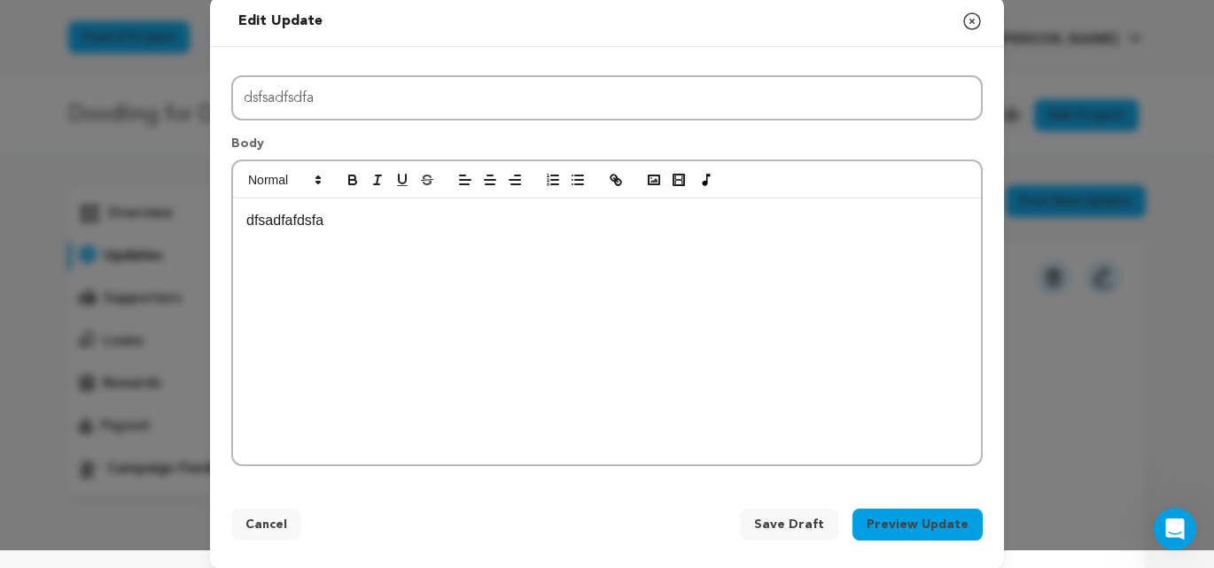
drag, startPoint x: 977, startPoint y: 27, endPoint x: 986, endPoint y: 93, distance: 67.1
click at [977, 27] on icon "button" at bounding box center [972, 21] width 16 height 16
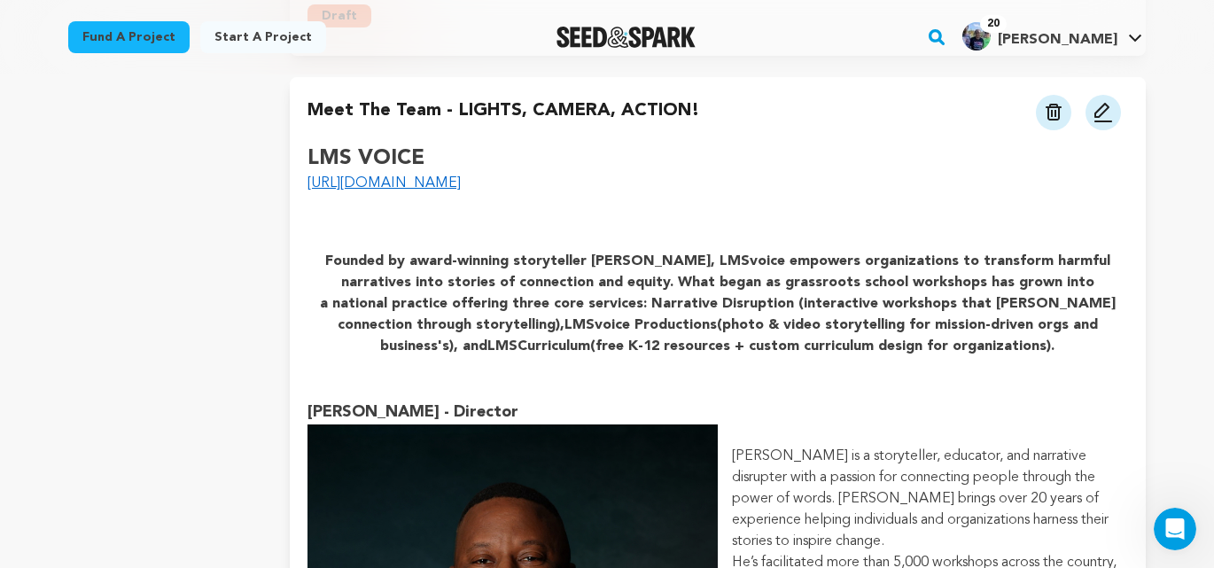
scroll to position [2341, 0]
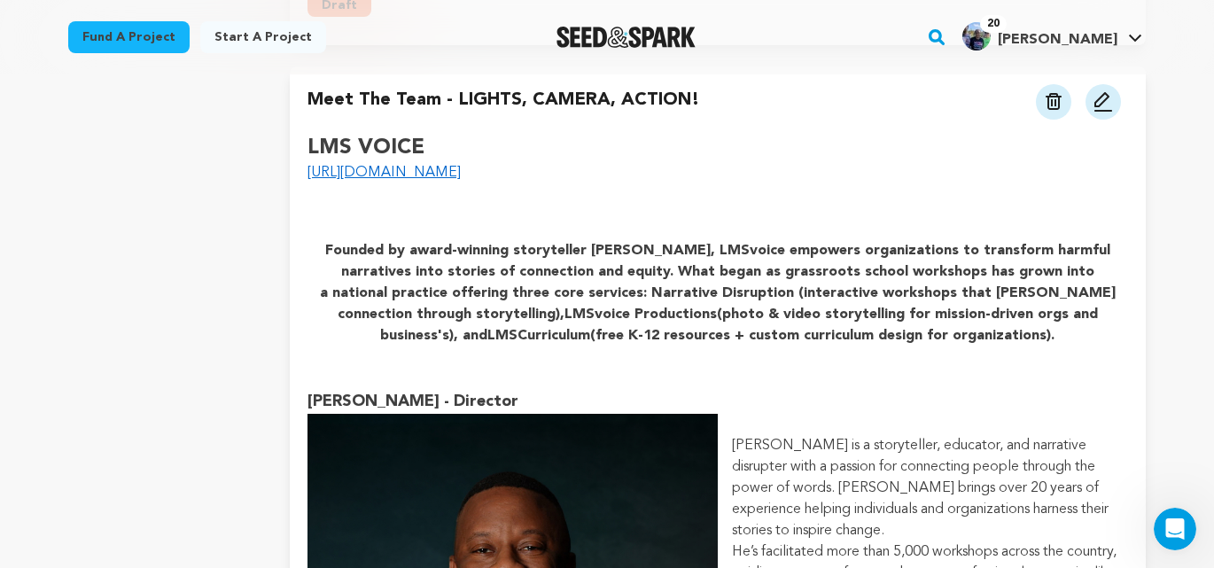
click at [451, 176] on link "https://lmsvoice.com/#mission" at bounding box center [384, 173] width 153 height 14
click at [1109, 101] on img at bounding box center [1103, 101] width 21 height 21
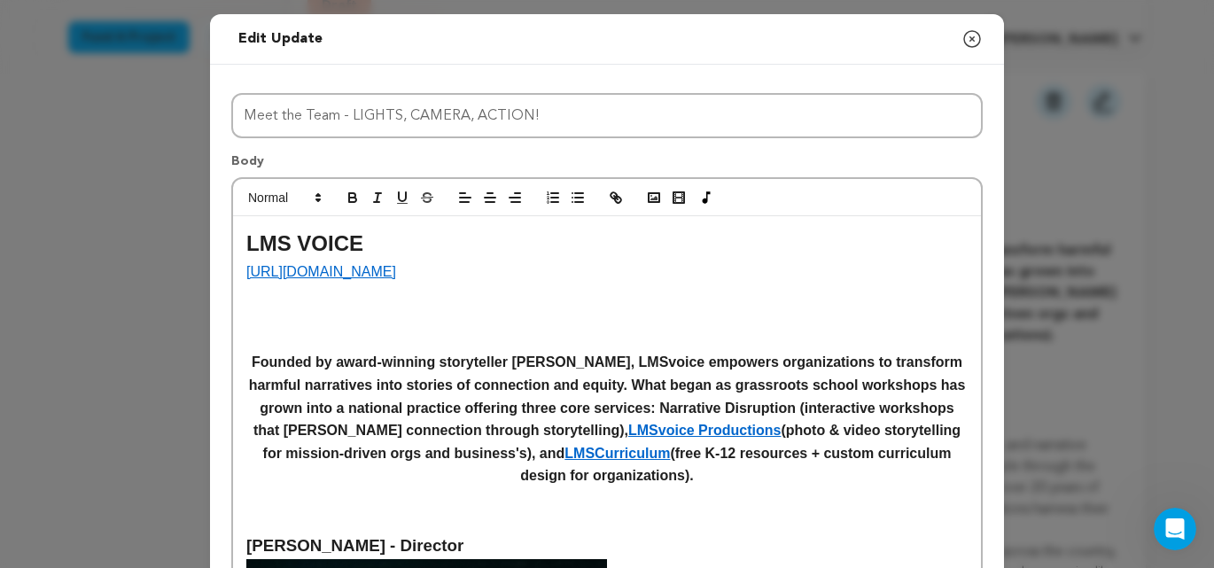
click at [728, 433] on link "LMSvoice Productions" at bounding box center [704, 430] width 152 height 15
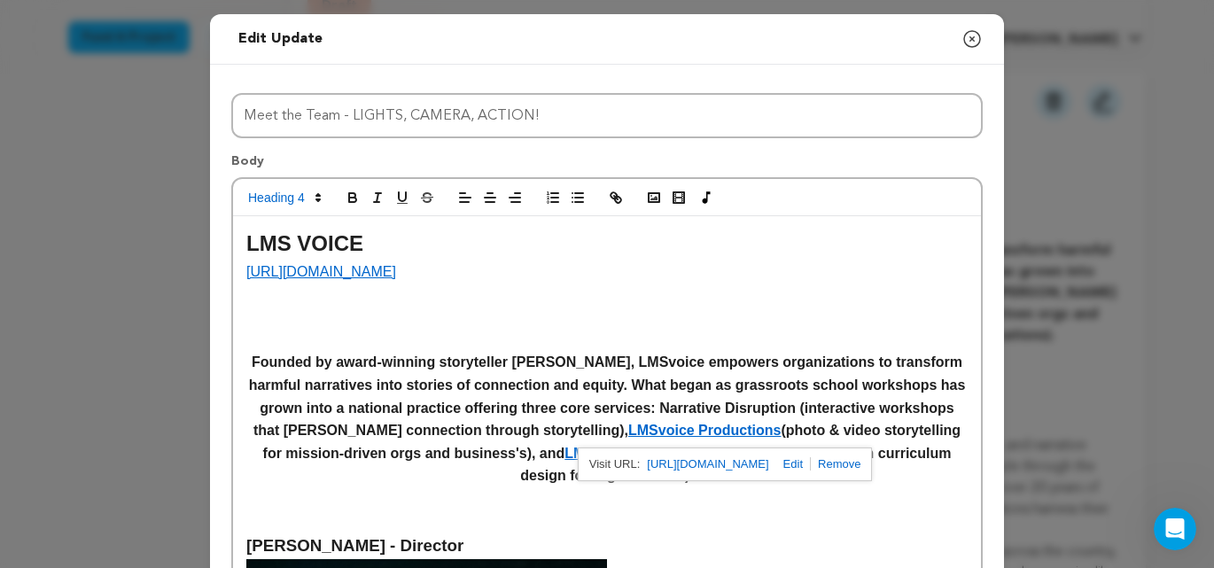
click at [370, 273] on link "https://lmsvoice.com/#mission" at bounding box center [321, 271] width 150 height 15
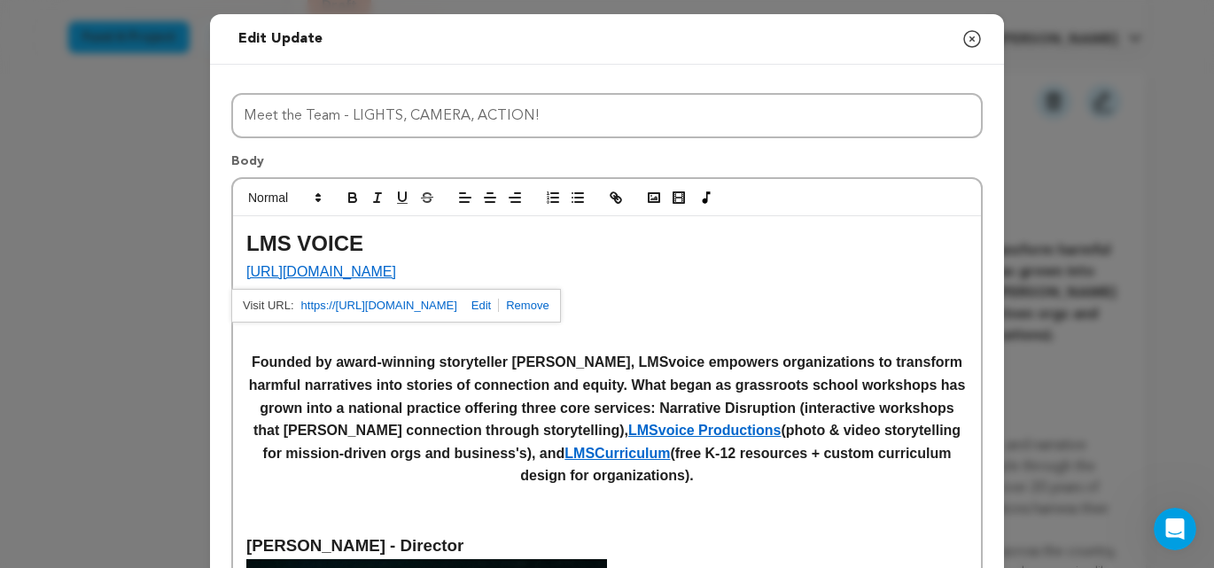
click at [368, 309] on link "https://https://lmsvoice.com/#mission" at bounding box center [379, 305] width 156 height 23
click at [714, 433] on link "LMSvoice Productions" at bounding box center [704, 430] width 152 height 15
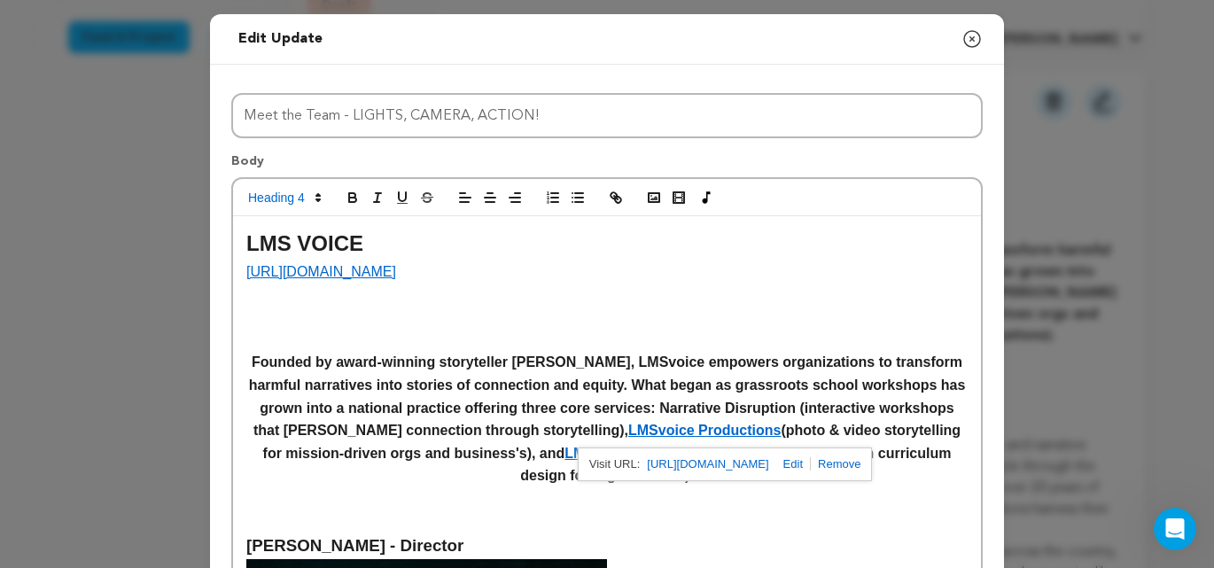
click at [722, 464] on link "https://lmsvoice.com/productions" at bounding box center [707, 464] width 121 height 23
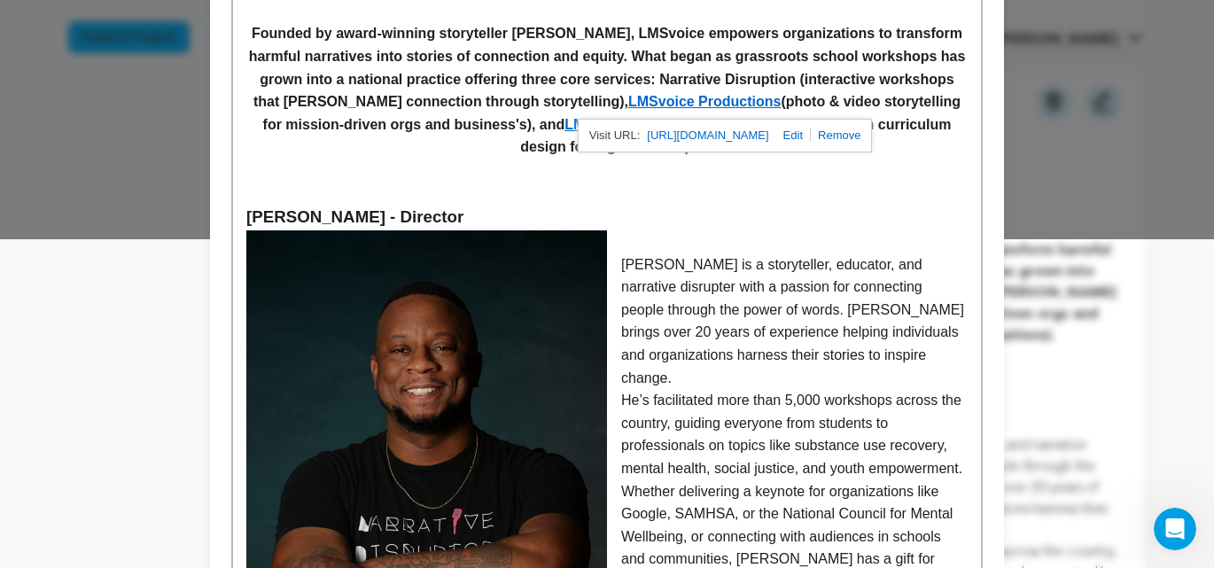
scroll to position [0, 0]
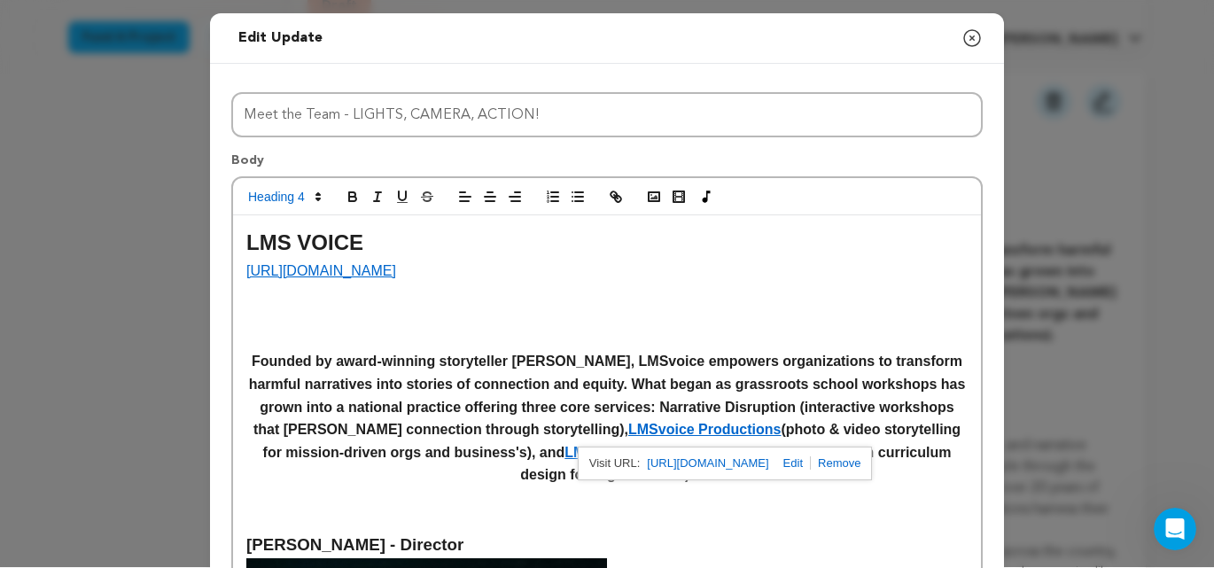
drag, startPoint x: 450, startPoint y: 275, endPoint x: 232, endPoint y: 272, distance: 218.1
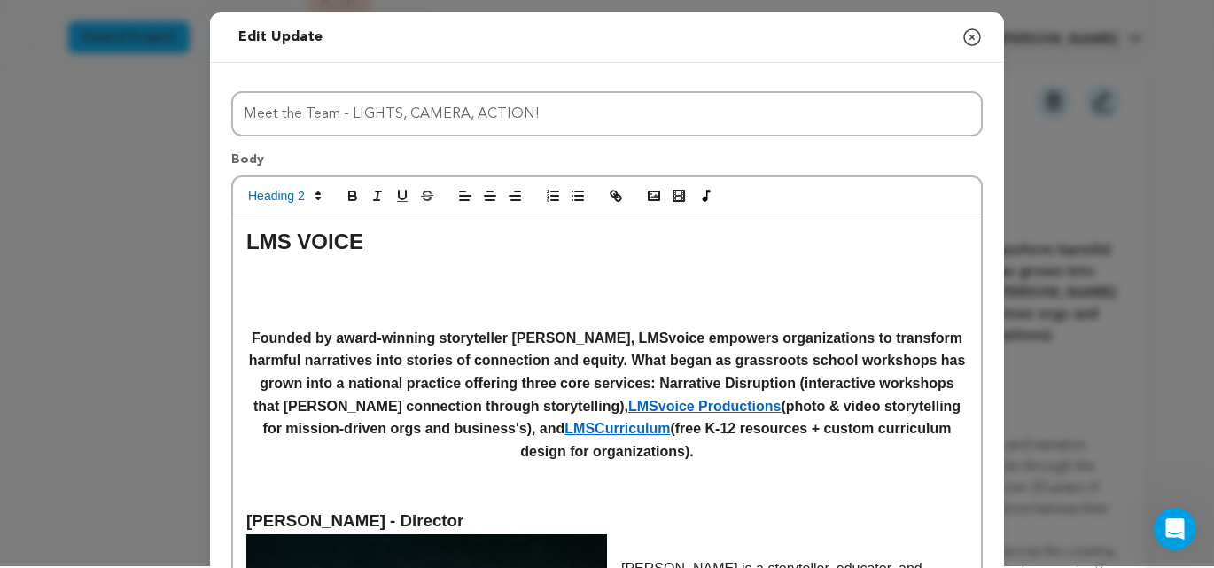
click at [267, 291] on h2 at bounding box center [607, 276] width 722 height 34
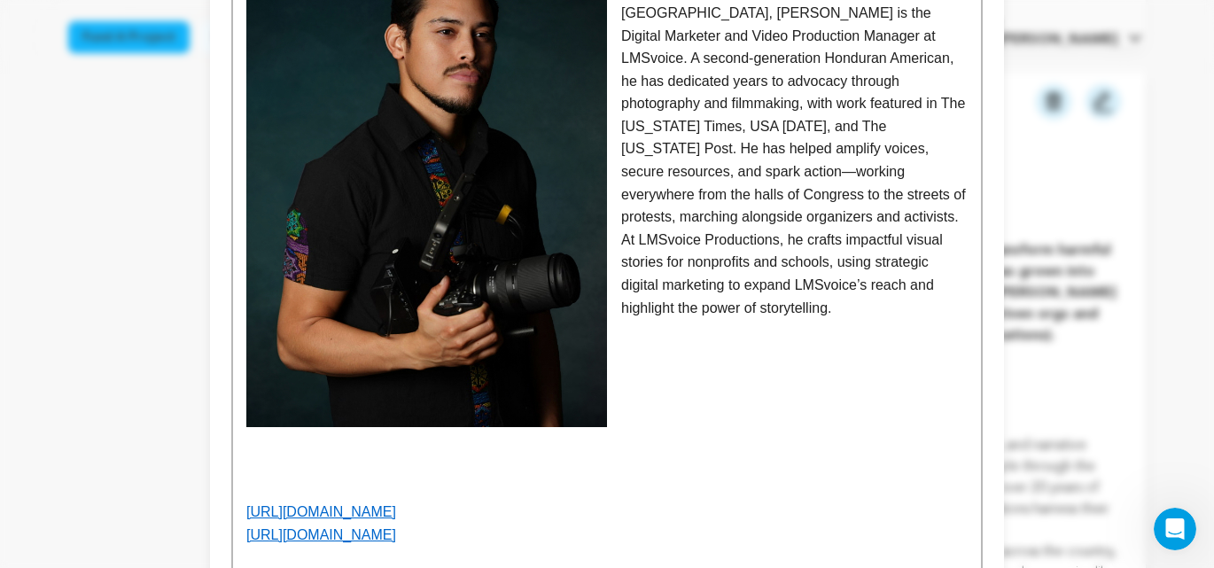
scroll to position [1554, 0]
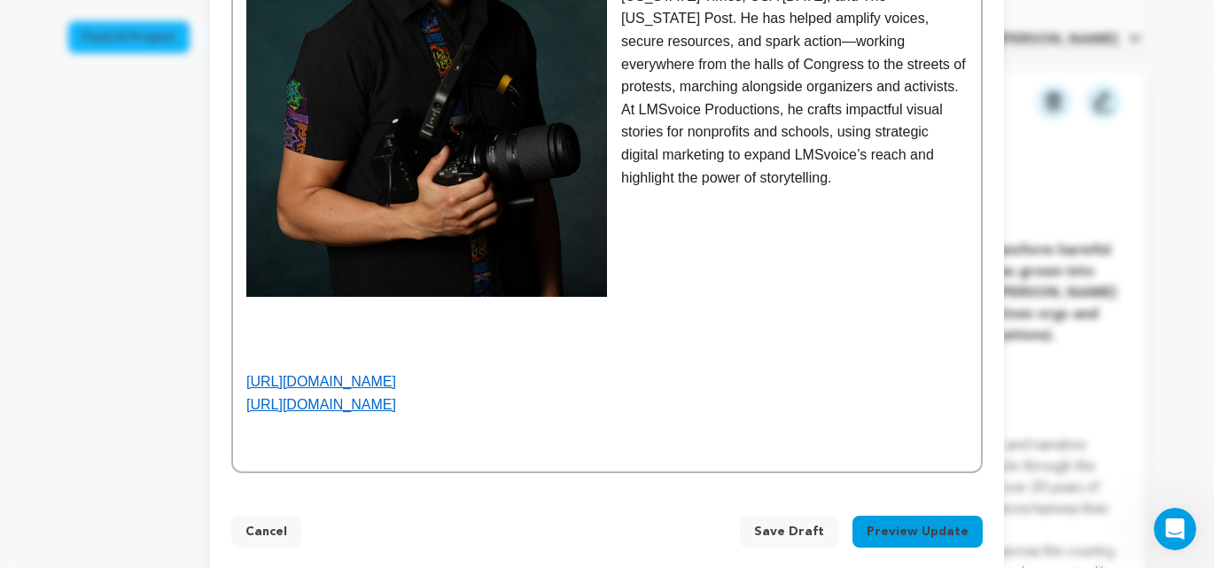
click at [396, 374] on link "[URL][DOMAIN_NAME]" at bounding box center [321, 381] width 150 height 15
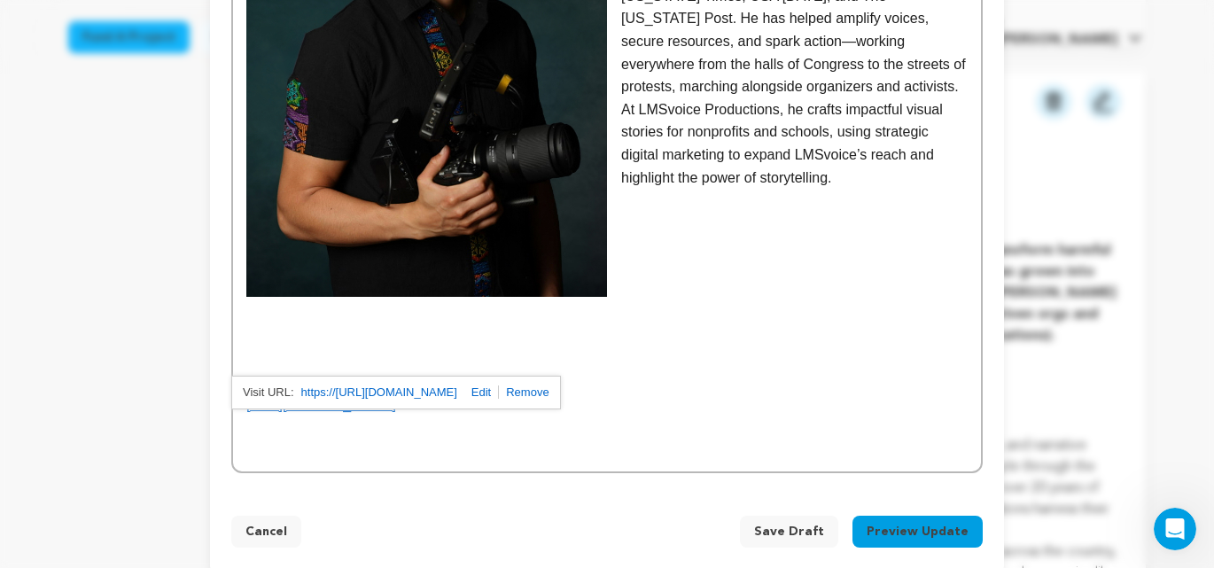
click at [340, 374] on link "[URL][DOMAIN_NAME]" at bounding box center [321, 381] width 150 height 15
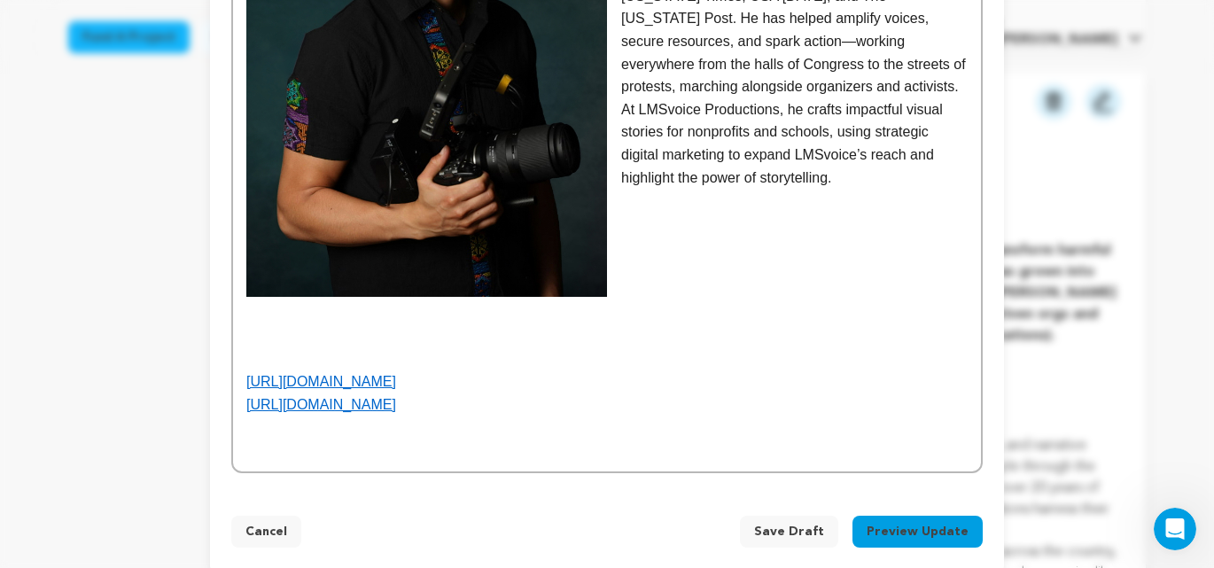
click at [635, 371] on p "[URL][DOMAIN_NAME]" at bounding box center [607, 382] width 722 height 23
click at [396, 374] on link "[URL][DOMAIN_NAME]" at bounding box center [321, 381] width 150 height 15
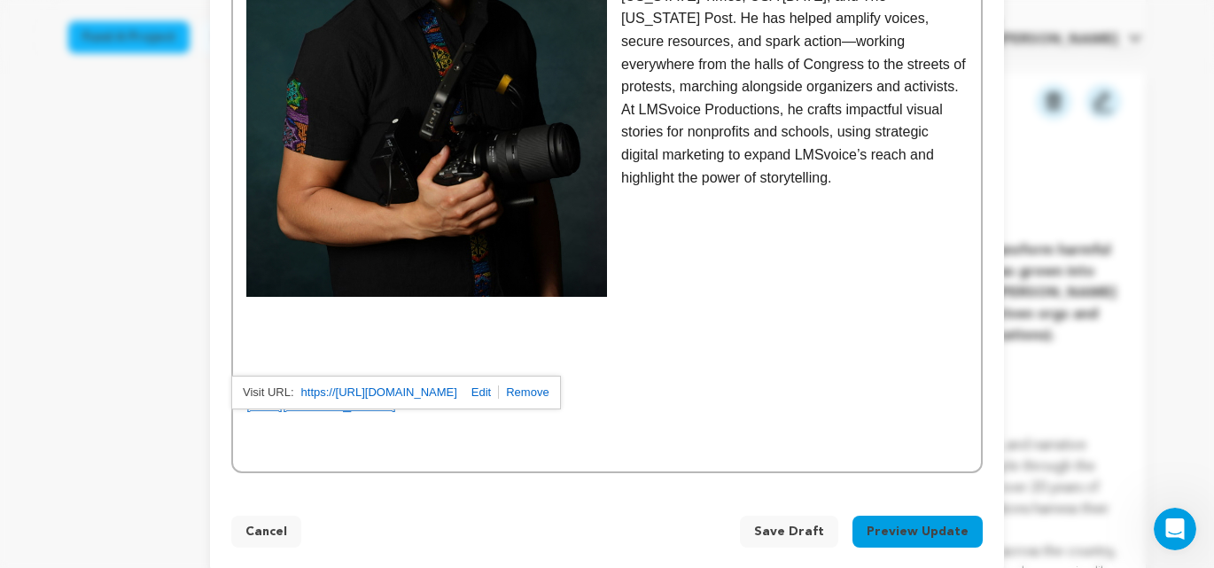
click at [396, 374] on link "[URL][DOMAIN_NAME]" at bounding box center [321, 381] width 150 height 15
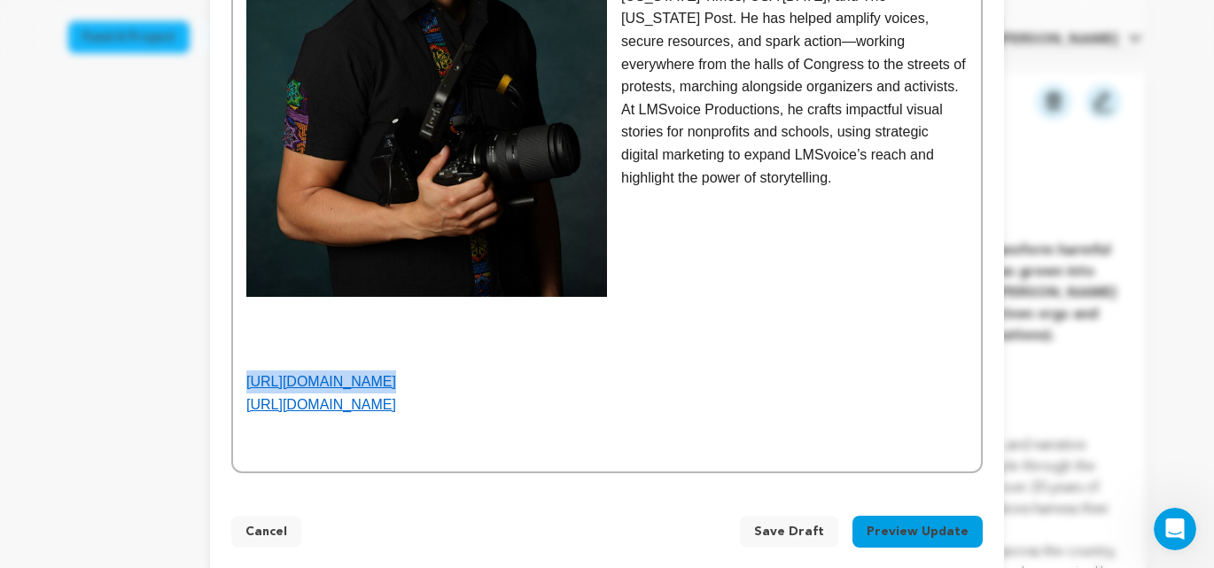
click at [396, 374] on link "[URL][DOMAIN_NAME]" at bounding box center [321, 381] width 150 height 15
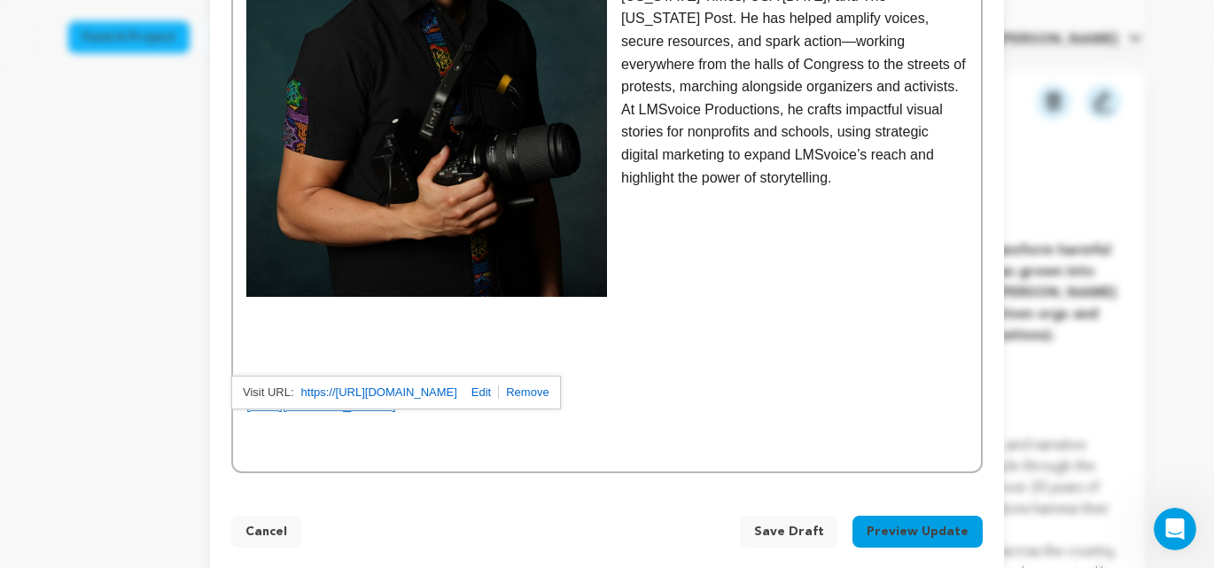
click at [399, 394] on link "https://https://www.linkedin.com/in/carl-king-6ab46611/" at bounding box center [379, 392] width 156 height 23
click at [603, 416] on p at bounding box center [607, 427] width 722 height 23
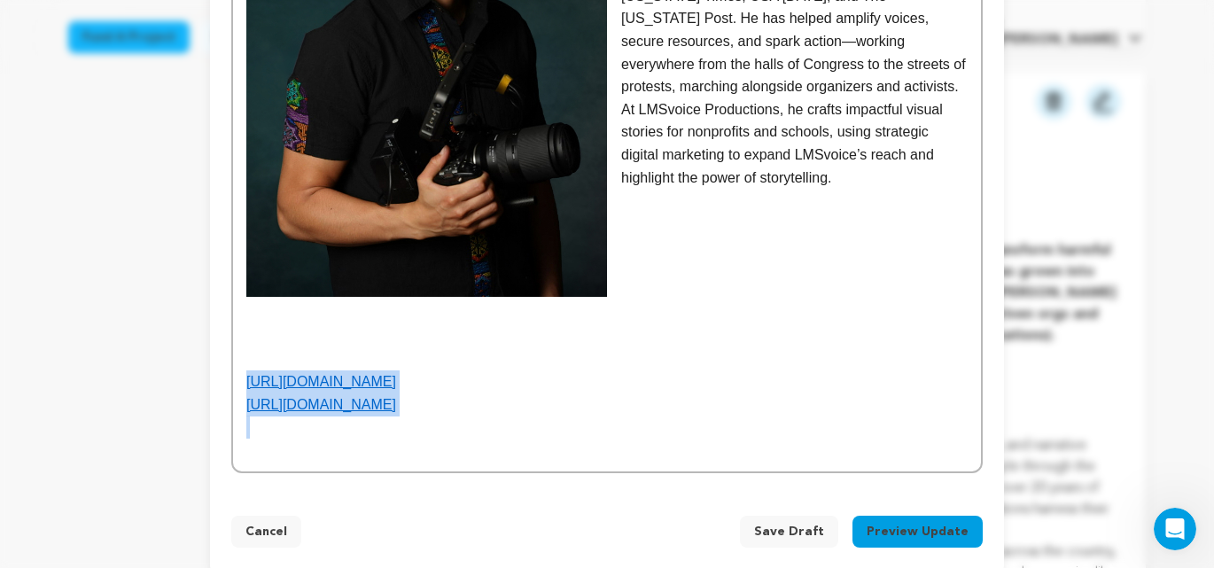
drag, startPoint x: 589, startPoint y: 395, endPoint x: 229, endPoint y: 355, distance: 362.1
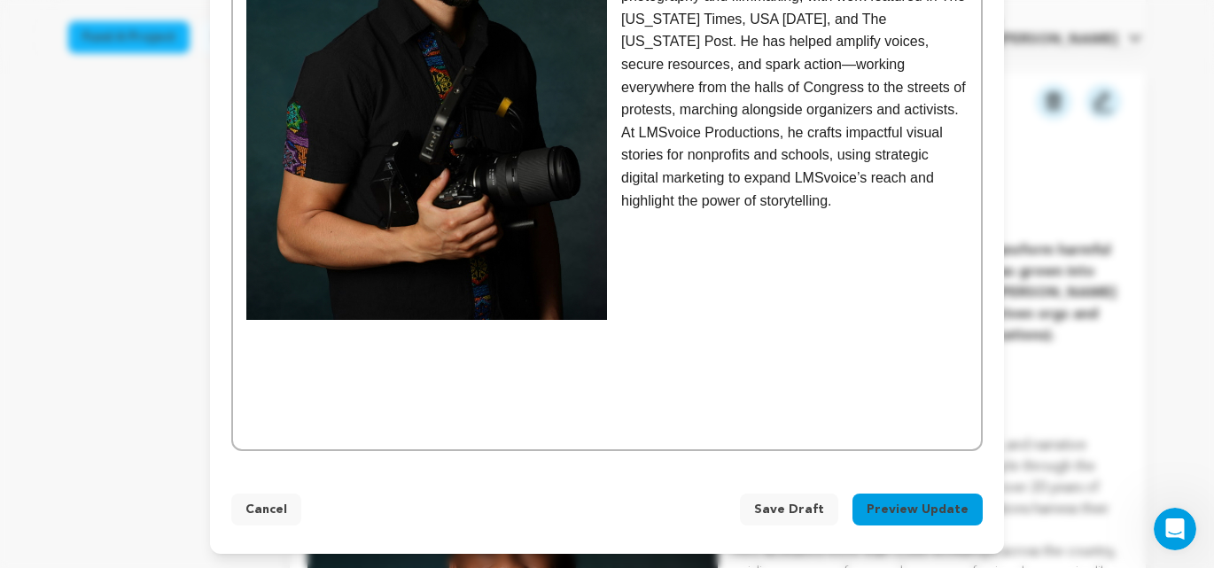
scroll to position [1509, 0]
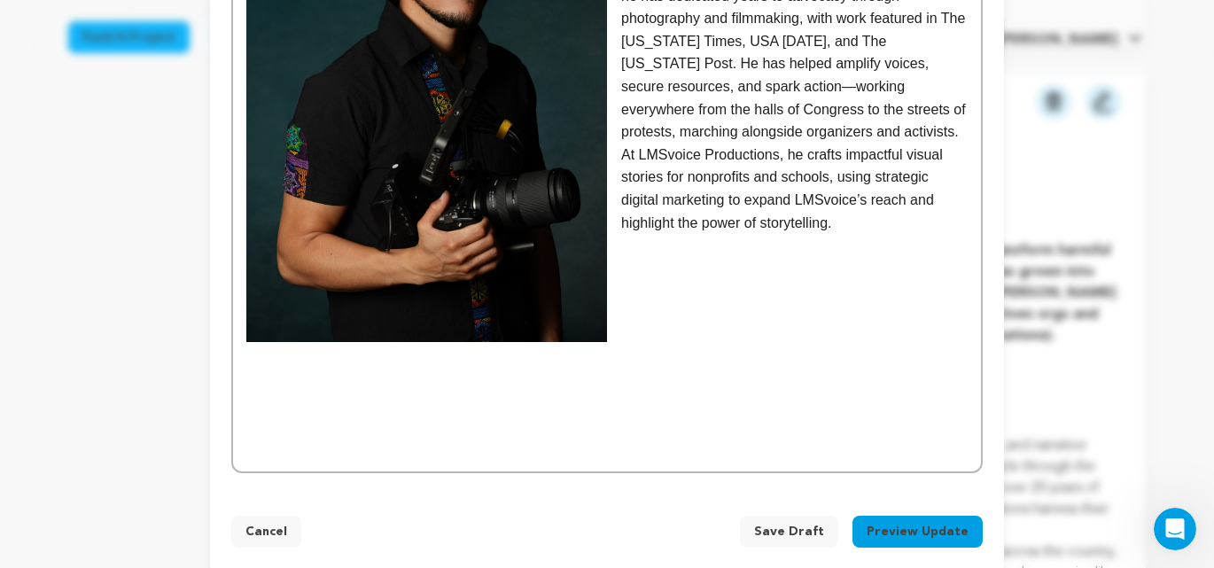
click at [786, 523] on span "Save Draft" at bounding box center [789, 532] width 70 height 18
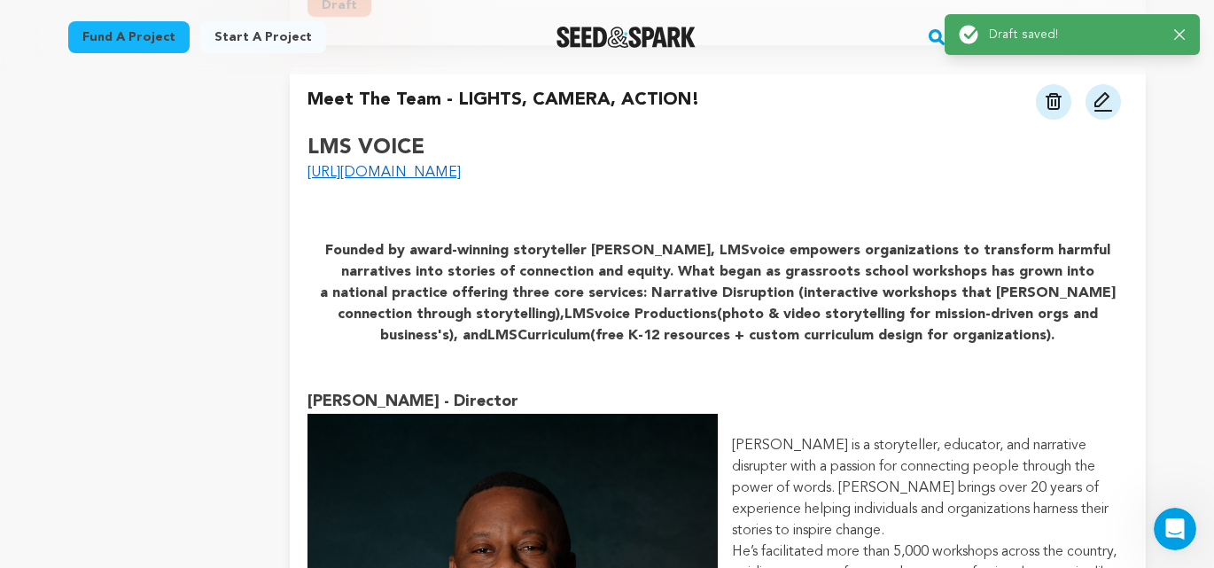
scroll to position [2342, 0]
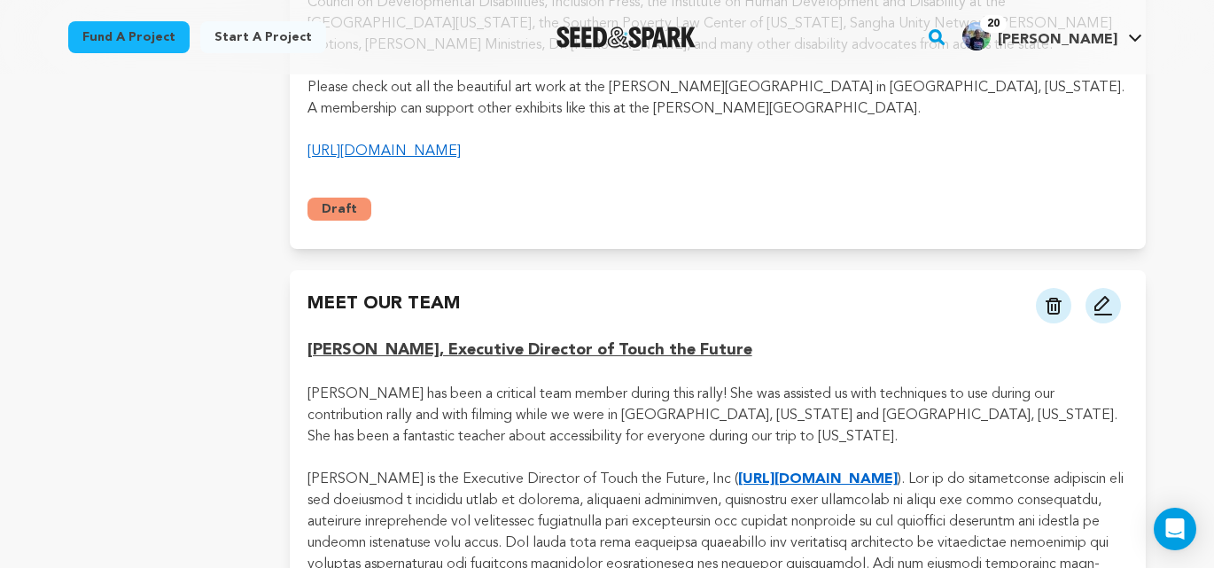
scroll to position [6495, 0]
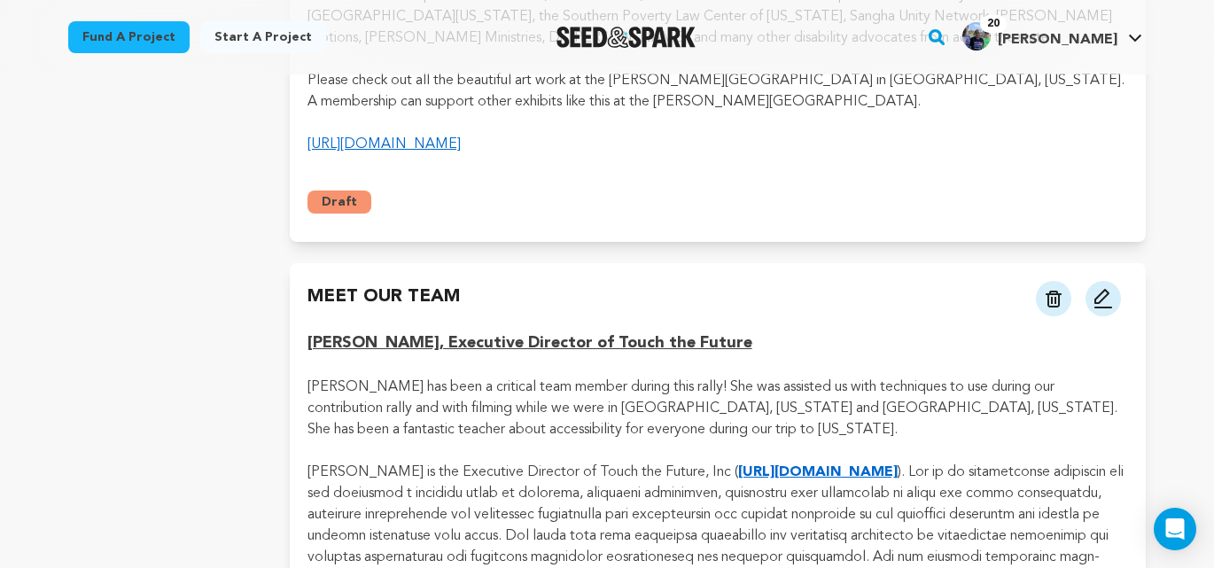
click at [822, 465] on strong "[URL][DOMAIN_NAME]" at bounding box center [818, 472] width 160 height 14
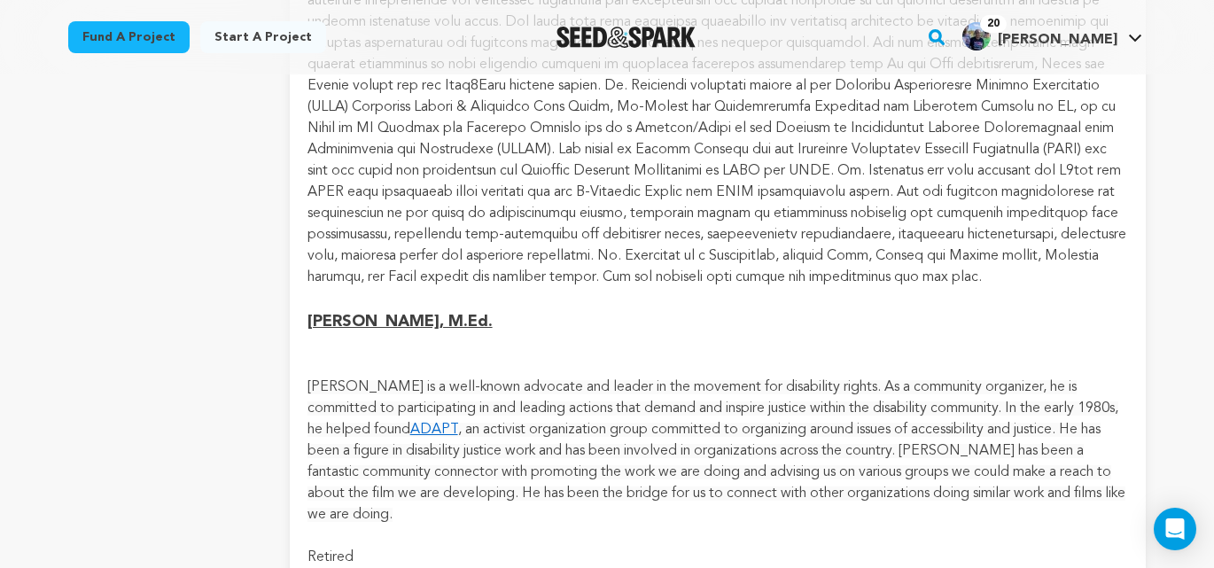
scroll to position [7019, 0]
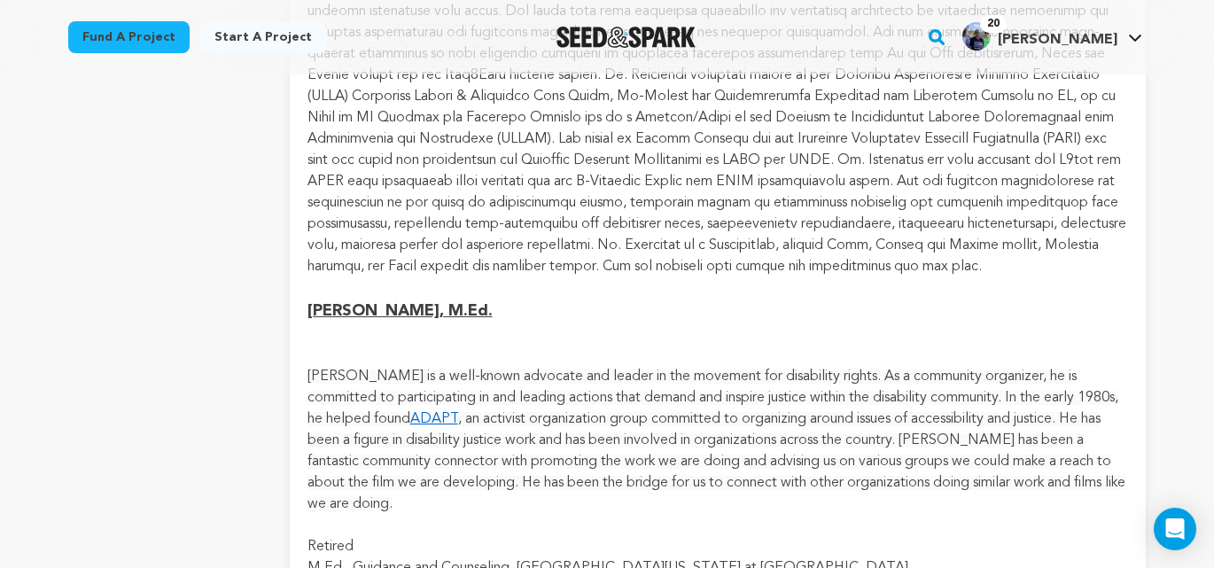
click at [458, 412] on link "ADAPT" at bounding box center [434, 419] width 48 height 14
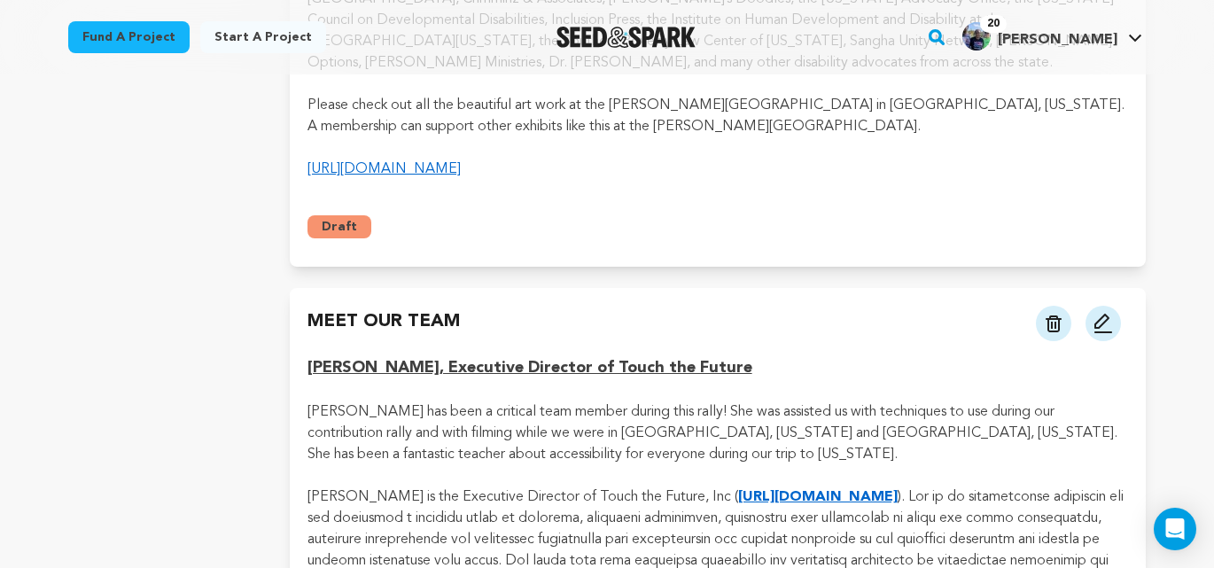
scroll to position [6454, 0]
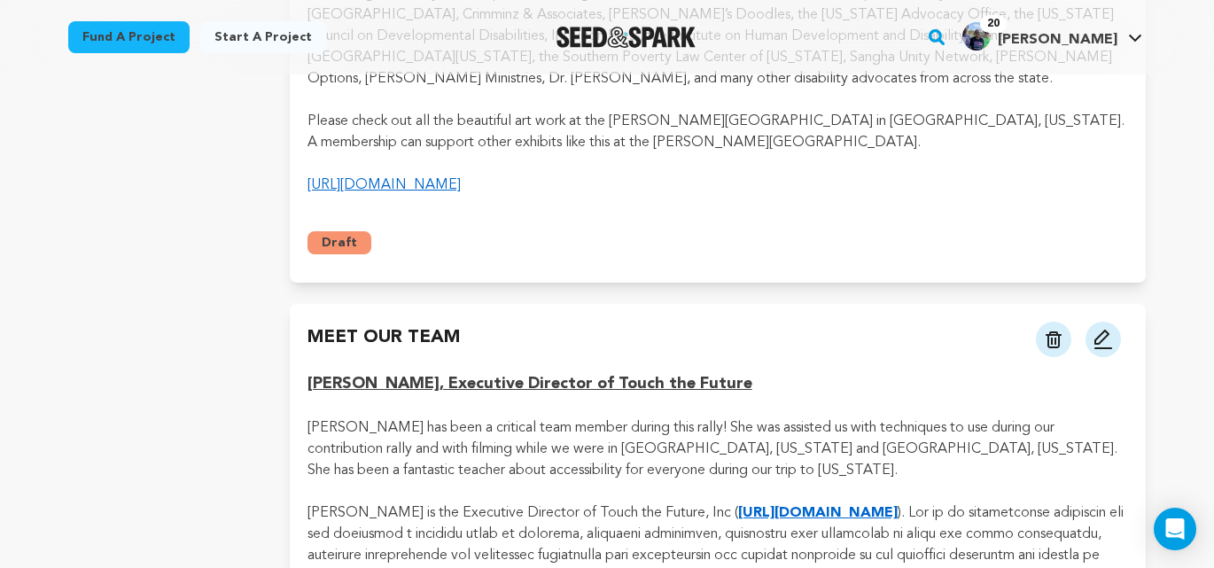
click at [1103, 329] on img at bounding box center [1103, 339] width 21 height 21
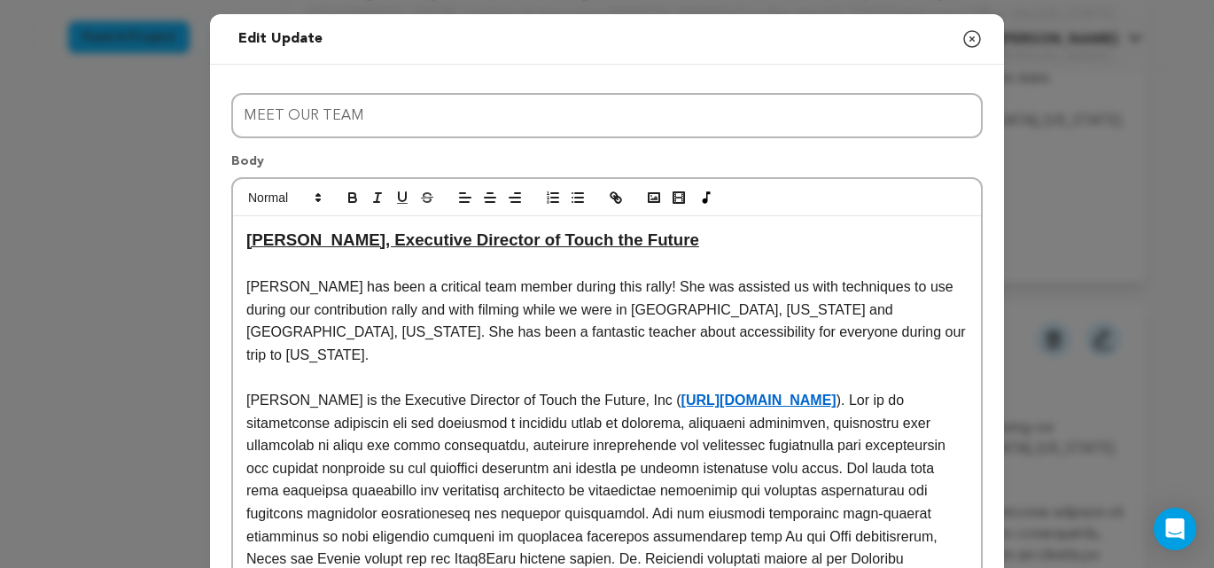
click at [761, 393] on strong "[URL][DOMAIN_NAME]" at bounding box center [759, 400] width 155 height 15
click at [751, 414] on link "[URL][DOMAIN_NAME]" at bounding box center [745, 411] width 121 height 23
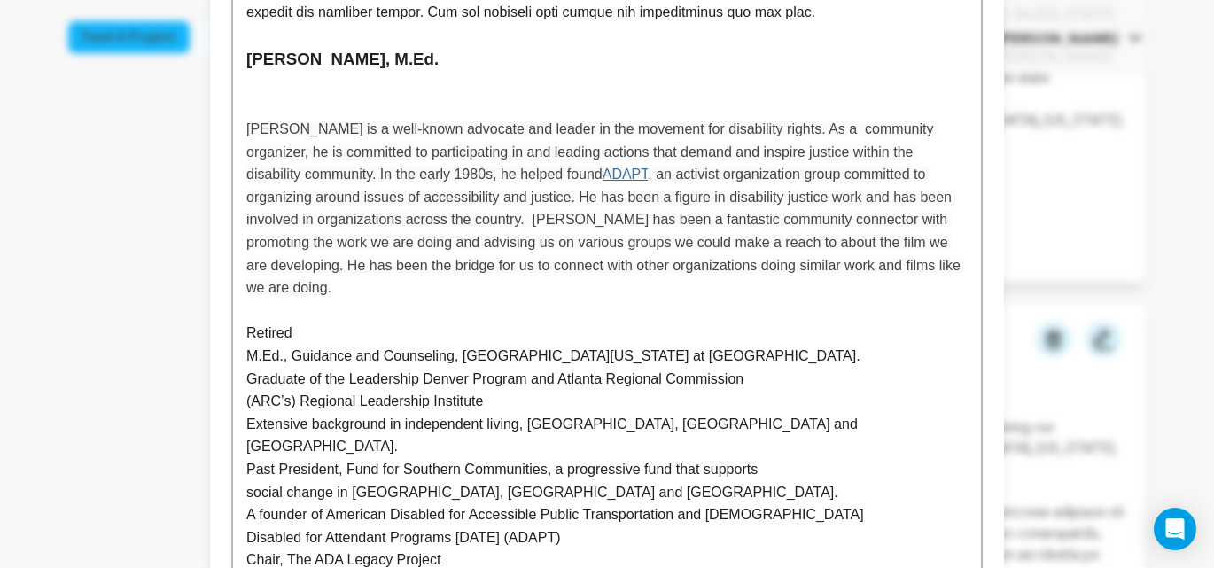
scroll to position [777, 0]
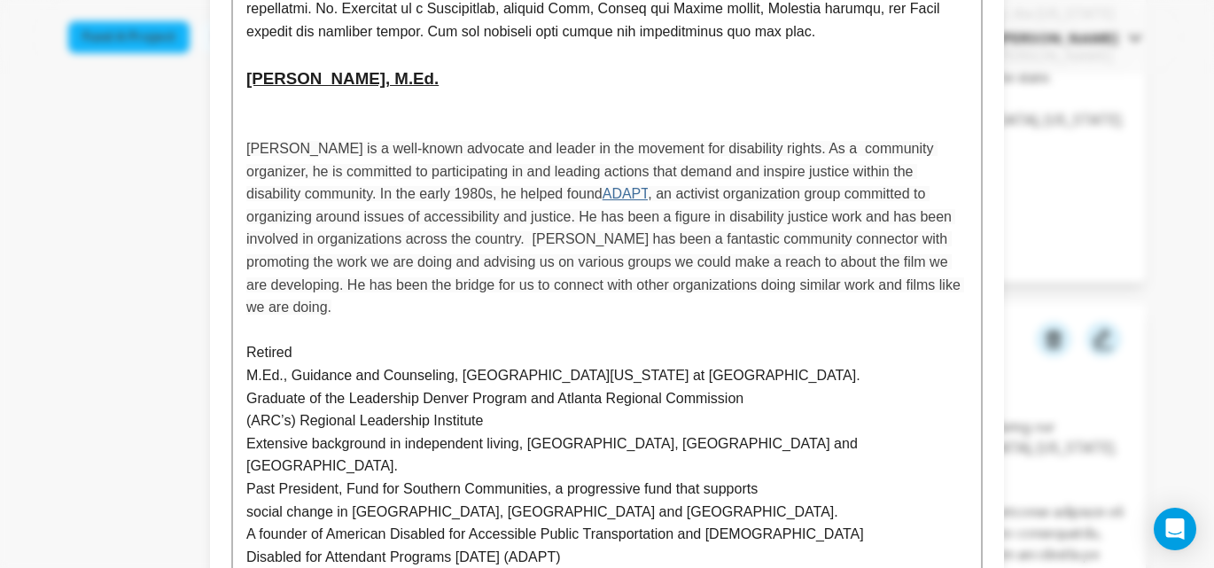
click at [633, 186] on link "ADAPT" at bounding box center [626, 193] width 46 height 15
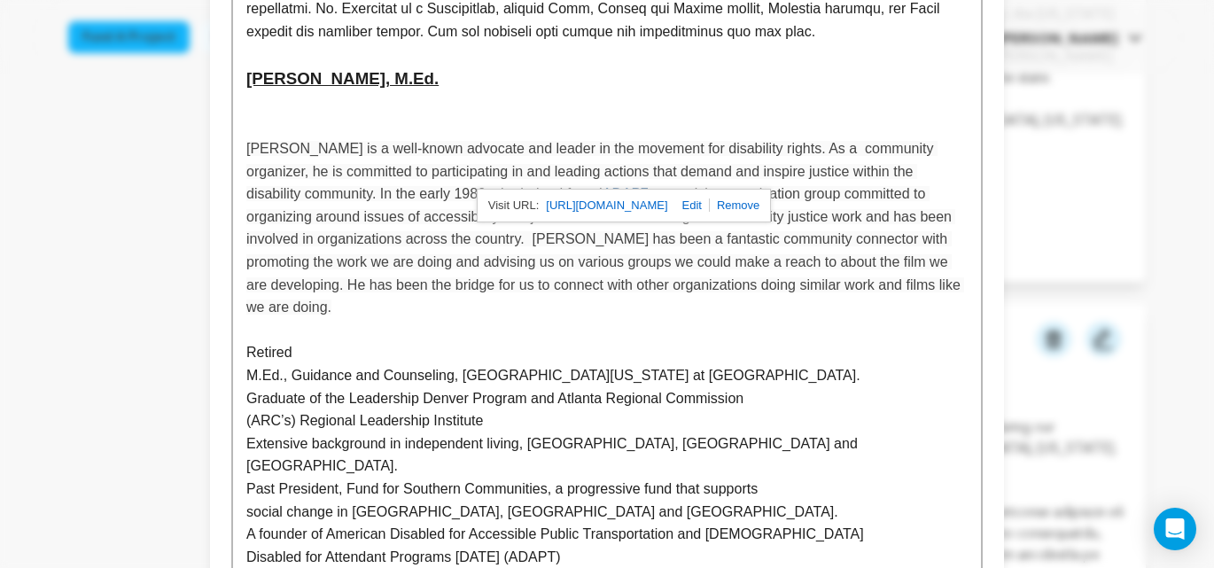
click at [637, 208] on link "[URL][DOMAIN_NAME]" at bounding box center [606, 205] width 121 height 23
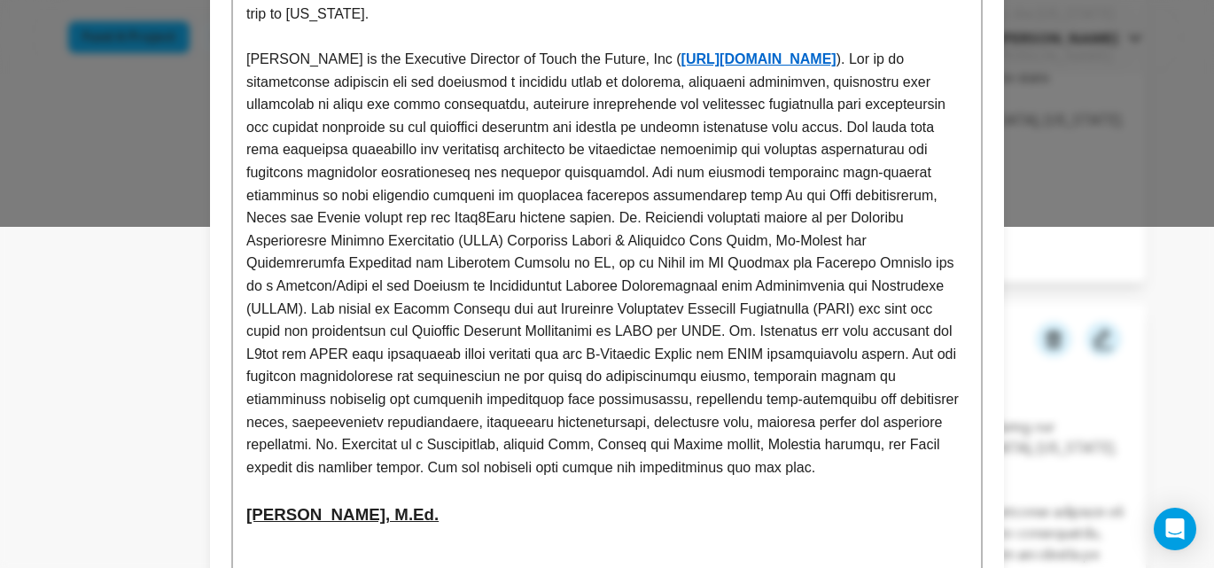
scroll to position [0, 0]
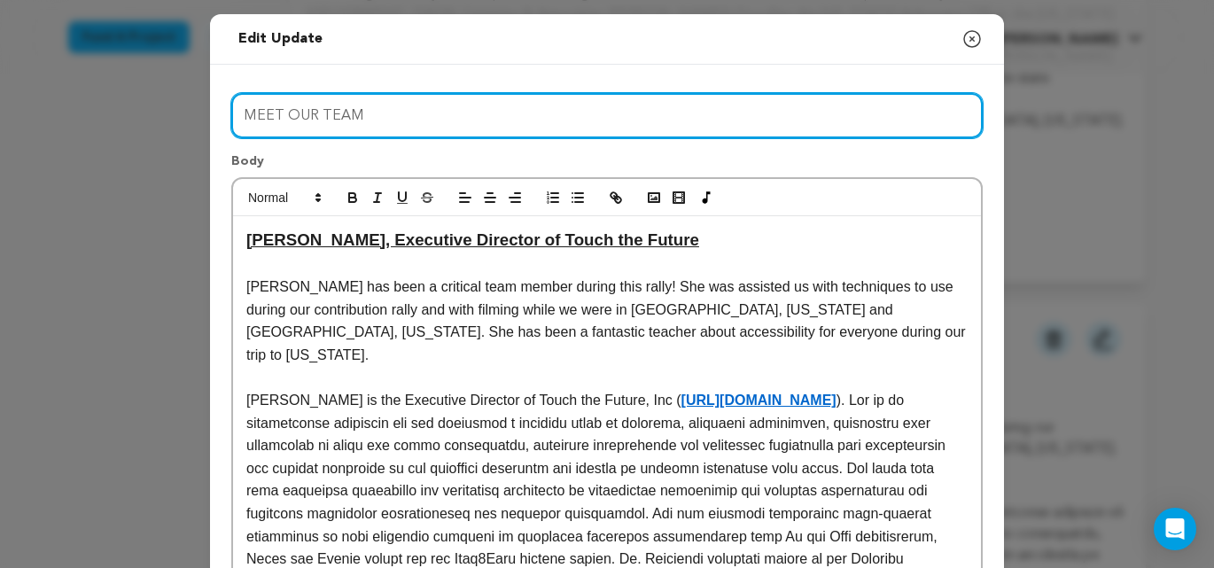
click at [394, 113] on input "MEET OUR TEAM" at bounding box center [607, 115] width 752 height 45
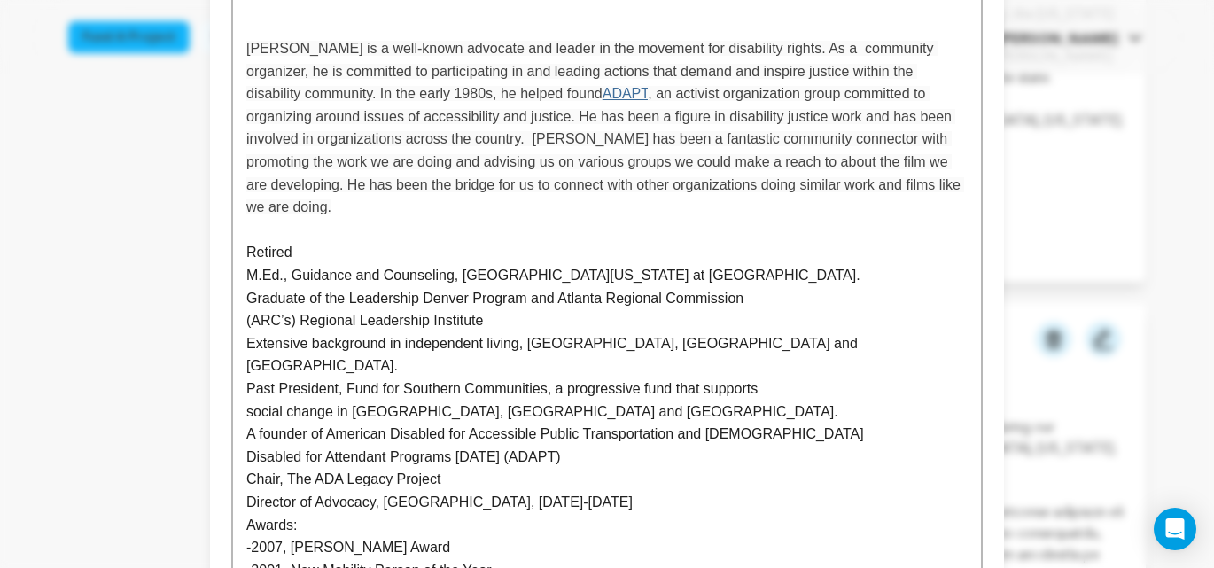
scroll to position [1066, 0]
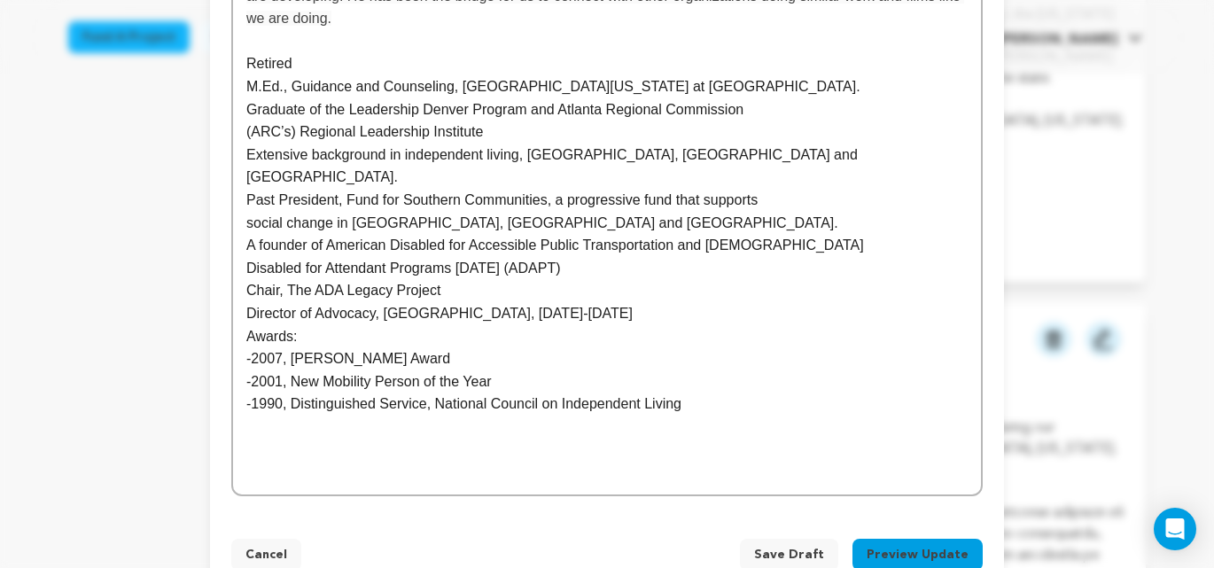
click at [915, 539] on button "Preview Update" at bounding box center [918, 555] width 130 height 32
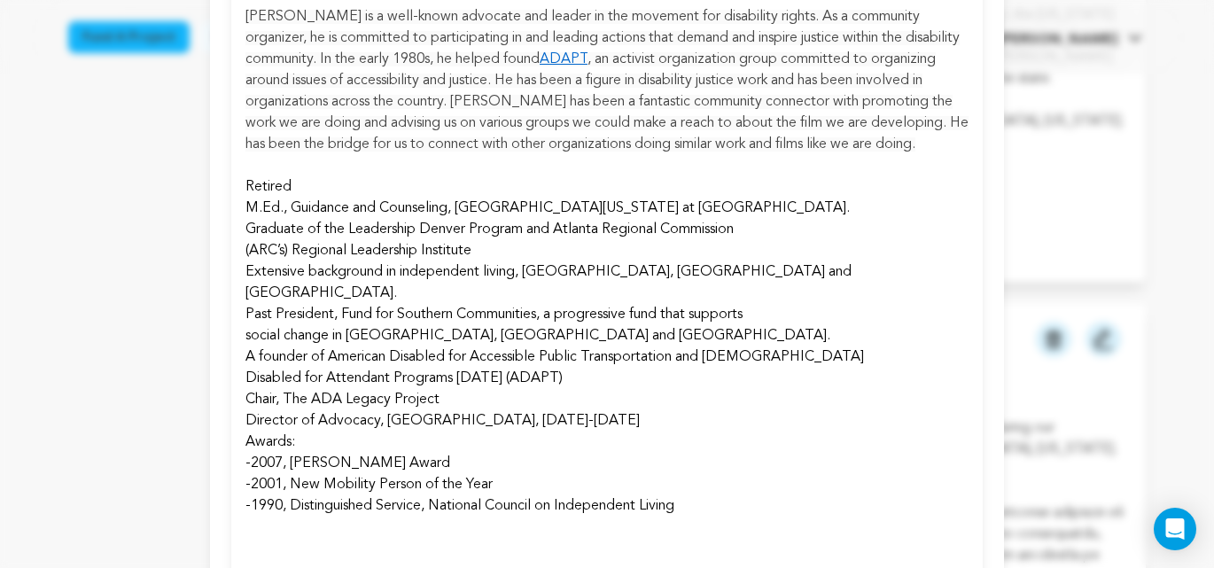
scroll to position [894, 0]
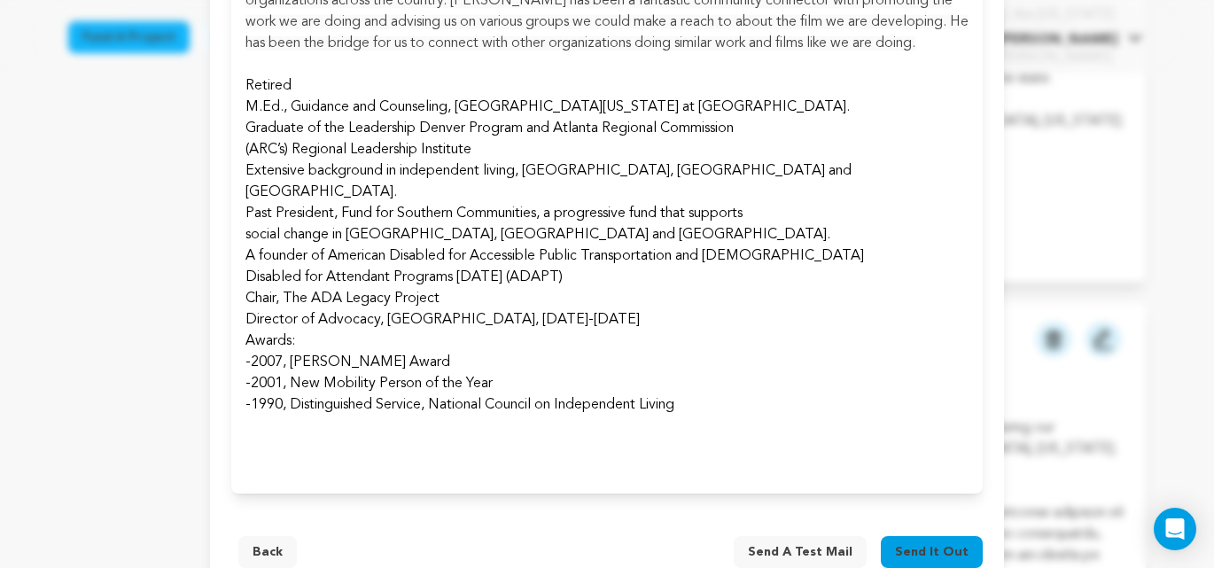
click at [809, 543] on span "Send a test mail" at bounding box center [800, 552] width 105 height 18
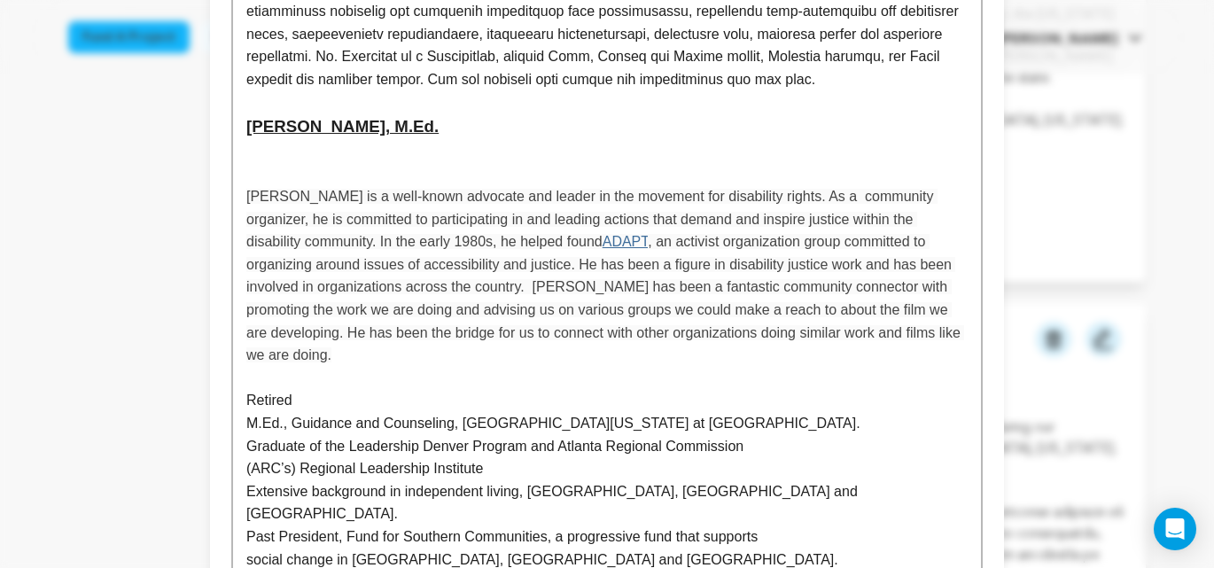
scroll to position [1066, 0]
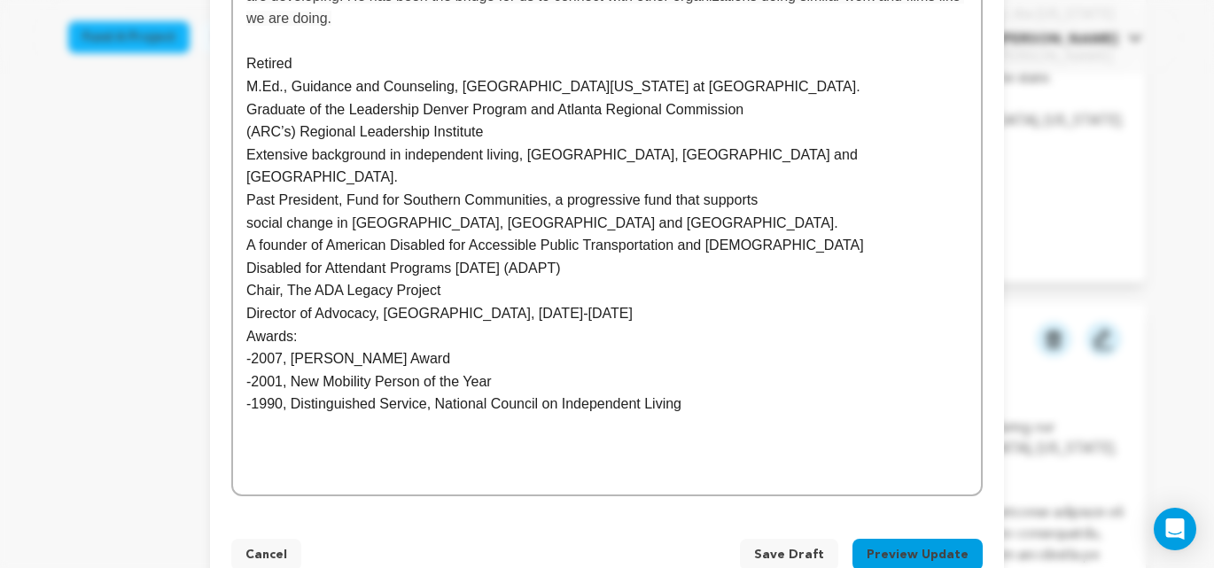
click at [912, 539] on button "Preview Update" at bounding box center [918, 555] width 130 height 32
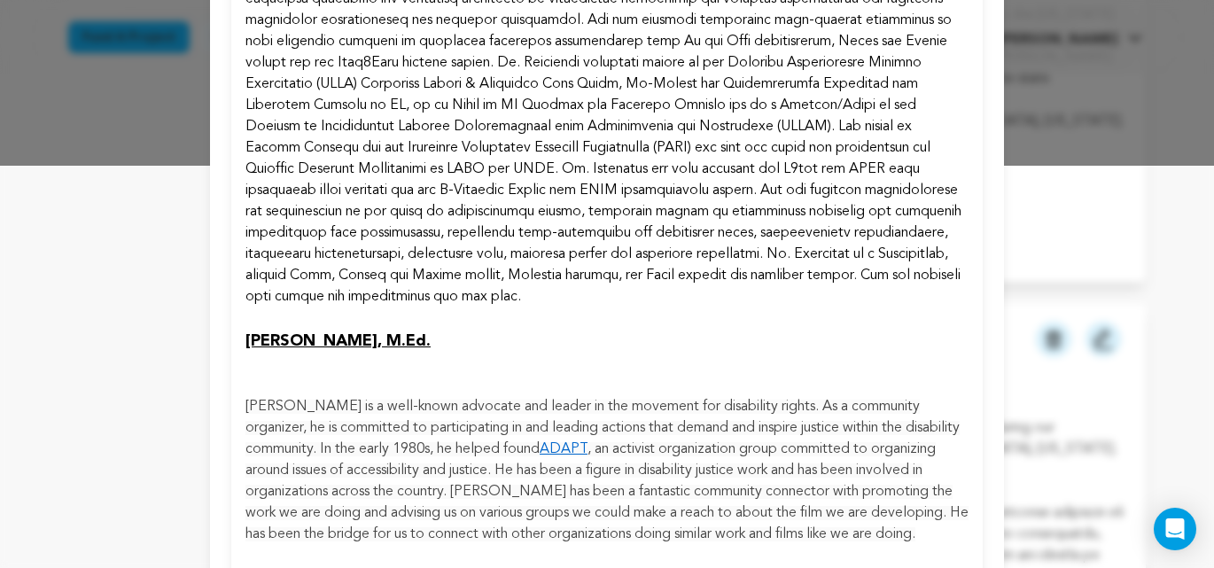
scroll to position [894, 0]
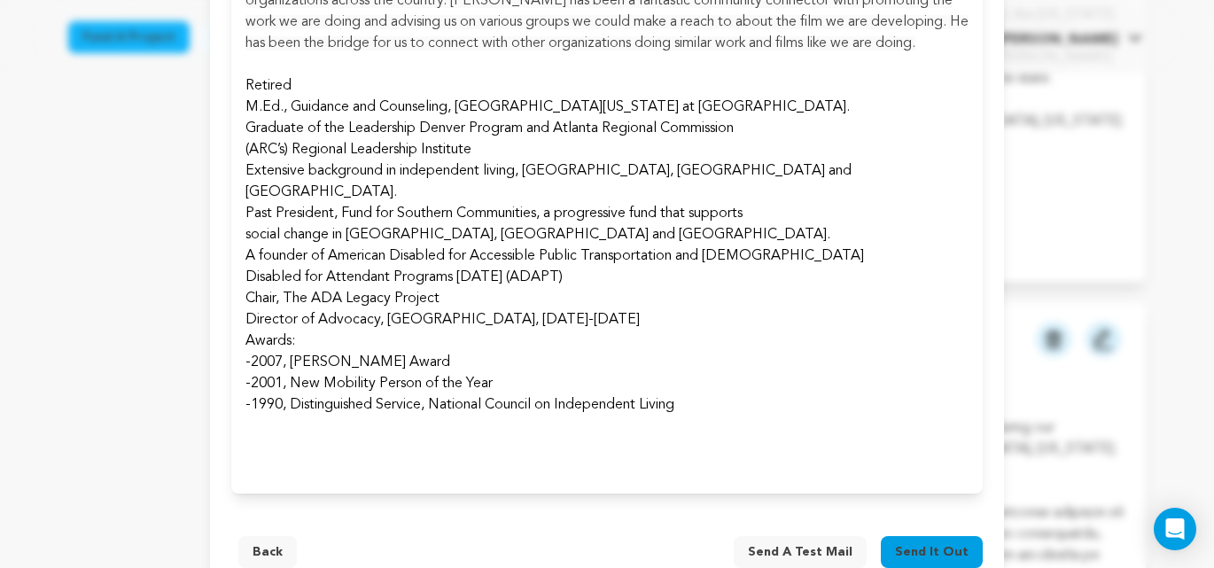
click at [934, 543] on span "Send it out" at bounding box center [932, 552] width 74 height 18
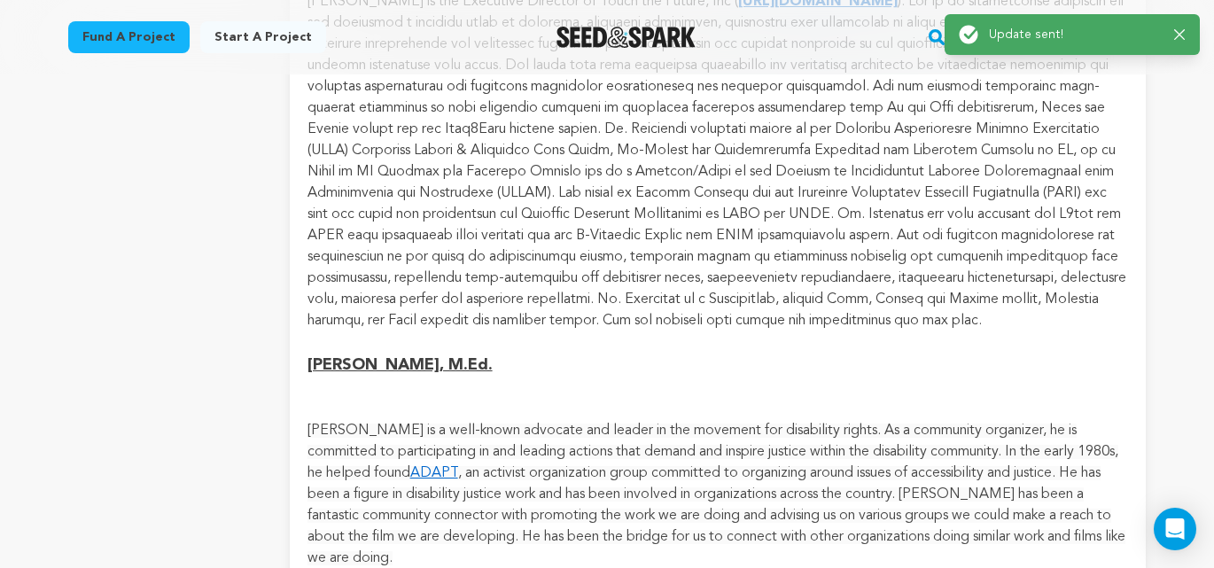
scroll to position [7020, 0]
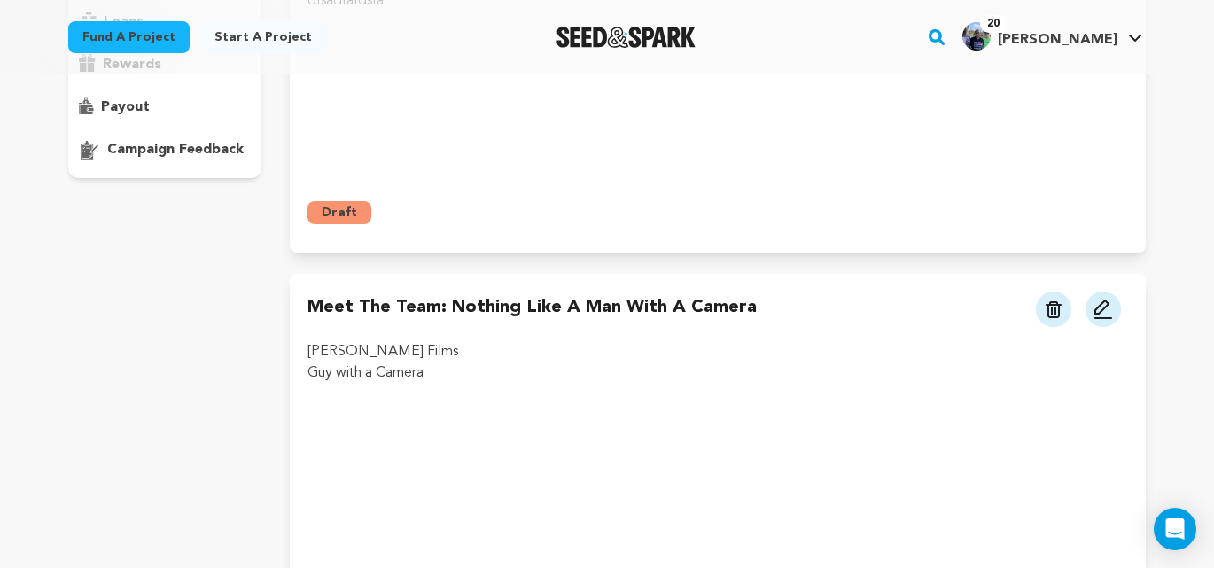
scroll to position [309, 0]
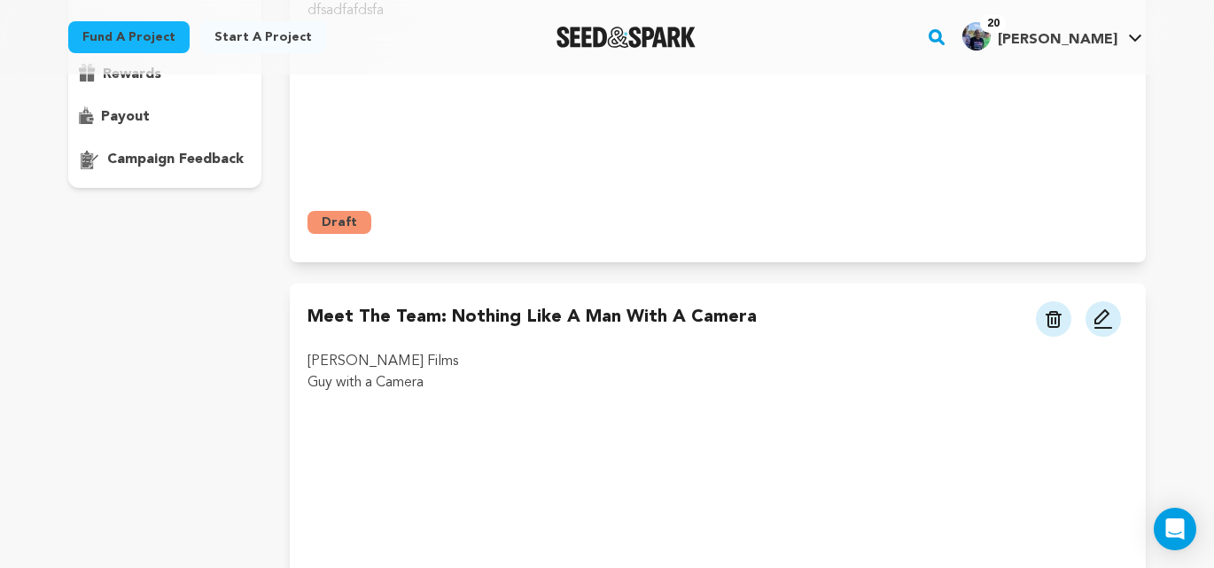
click at [1103, 323] on img at bounding box center [1103, 318] width 21 height 21
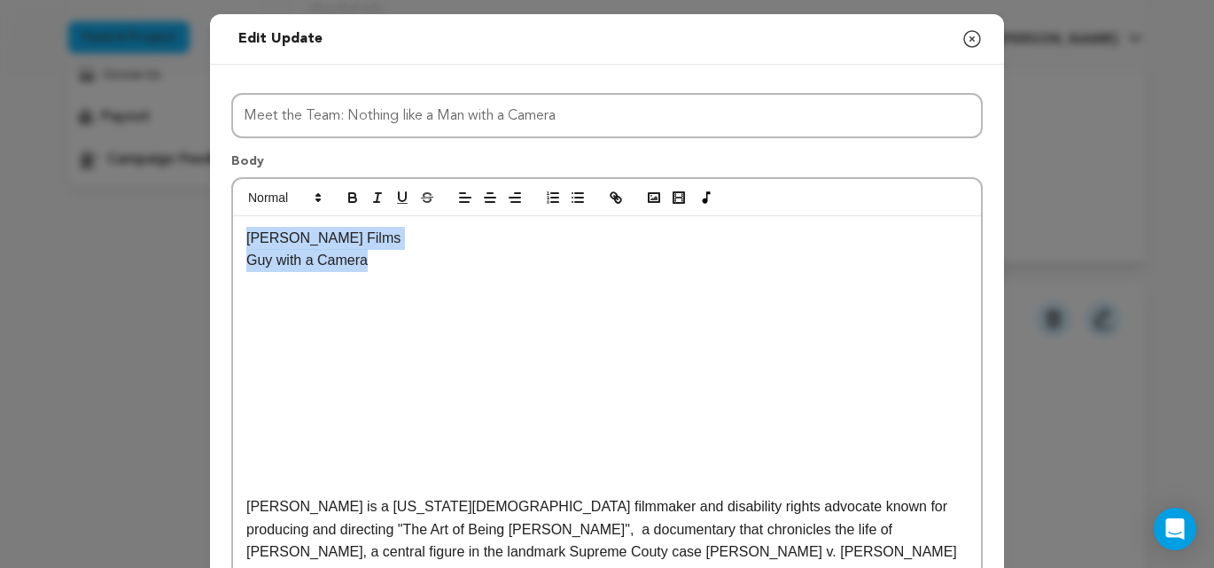
drag, startPoint x: 248, startPoint y: 238, endPoint x: 349, endPoint y: 227, distance: 101.7
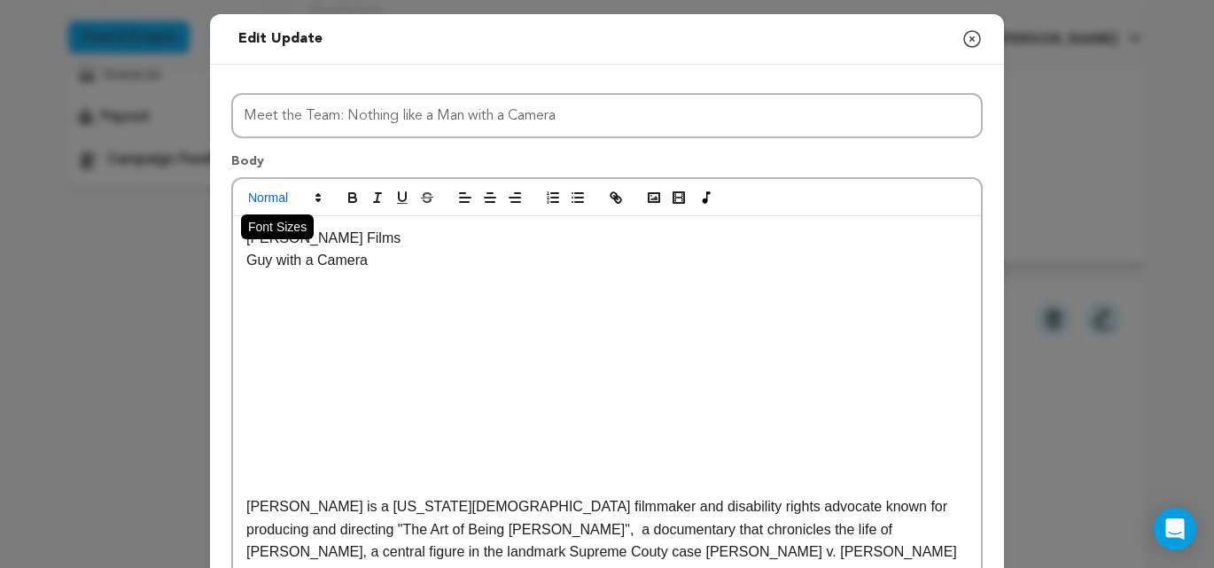
click at [320, 199] on polygon at bounding box center [318, 200] width 4 height 2
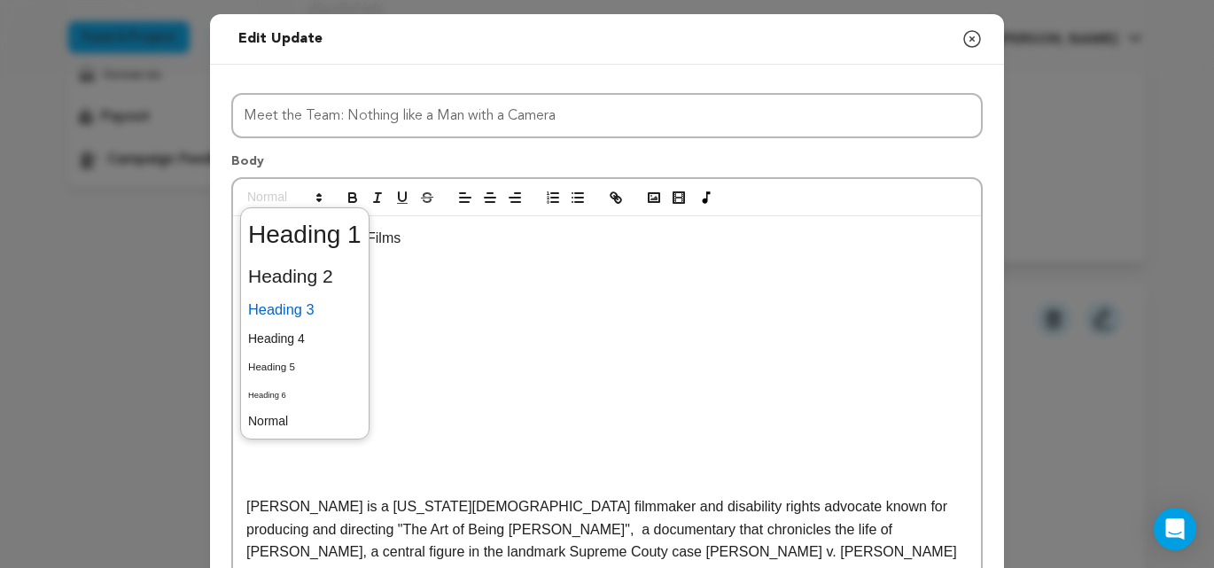
click at [305, 304] on span at bounding box center [304, 309] width 113 height 31
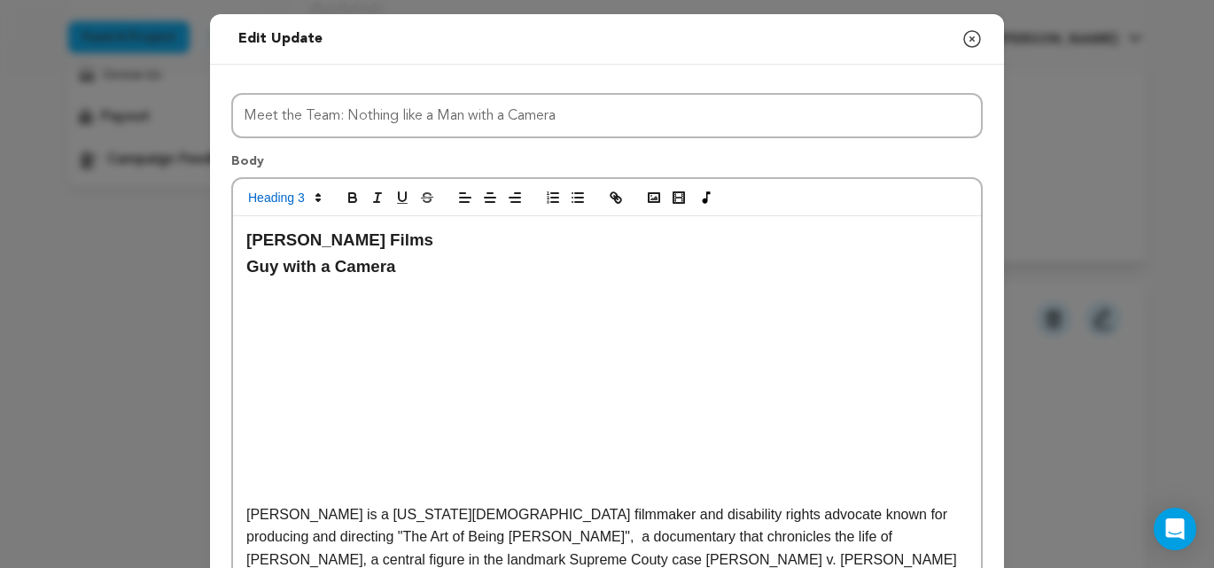
click at [466, 265] on h3 "Guy with a Camera" at bounding box center [607, 267] width 722 height 27
click at [252, 269] on h3 "Guy with a Camera" at bounding box center [607, 267] width 722 height 27
click at [403, 271] on h3 ""Guy with a Camera" at bounding box center [607, 266] width 722 height 27
click at [568, 277] on h3 ""Guy with a Camera"" at bounding box center [607, 266] width 722 height 27
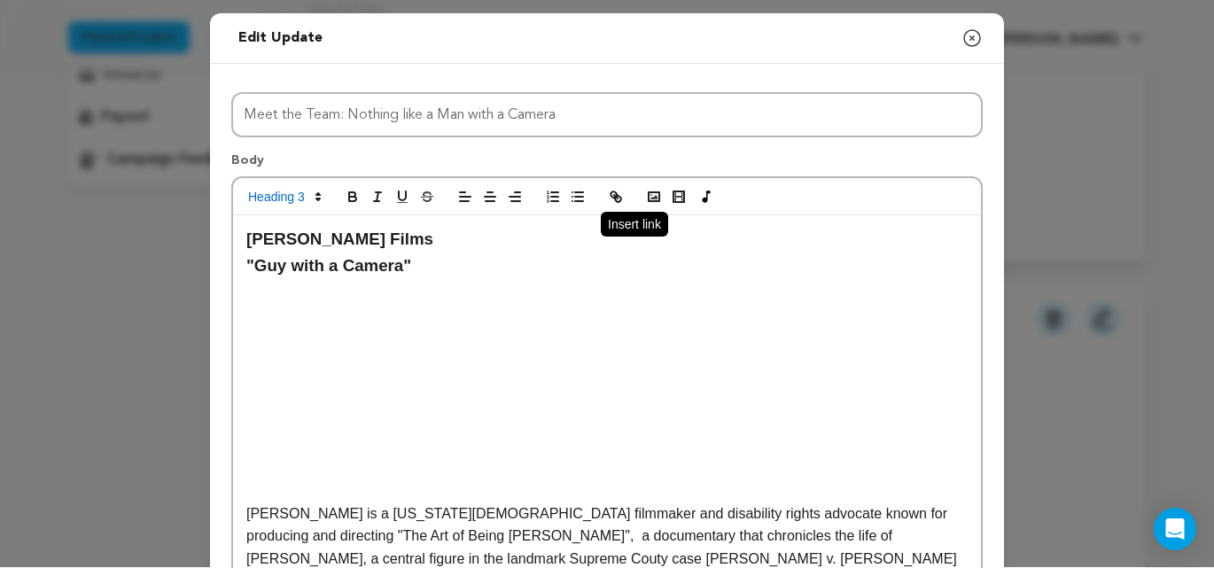
click at [622, 198] on icon "button" at bounding box center [616, 197] width 16 height 16
click at [620, 199] on icon "button" at bounding box center [616, 197] width 16 height 16
click at [611, 198] on icon "button" at bounding box center [616, 197] width 16 height 16
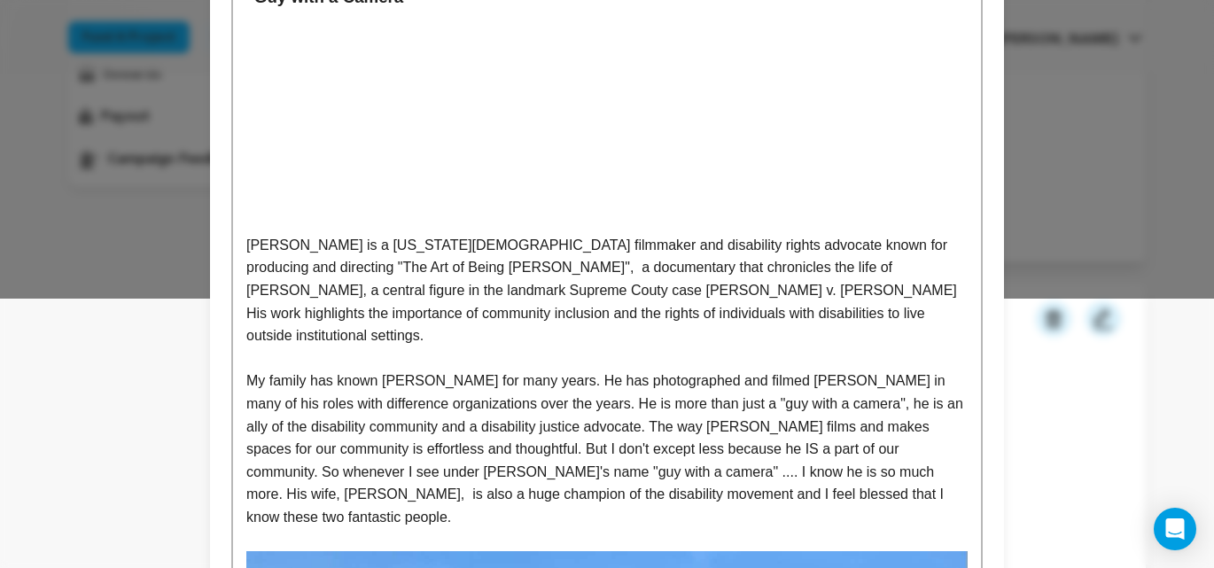
scroll to position [0, 0]
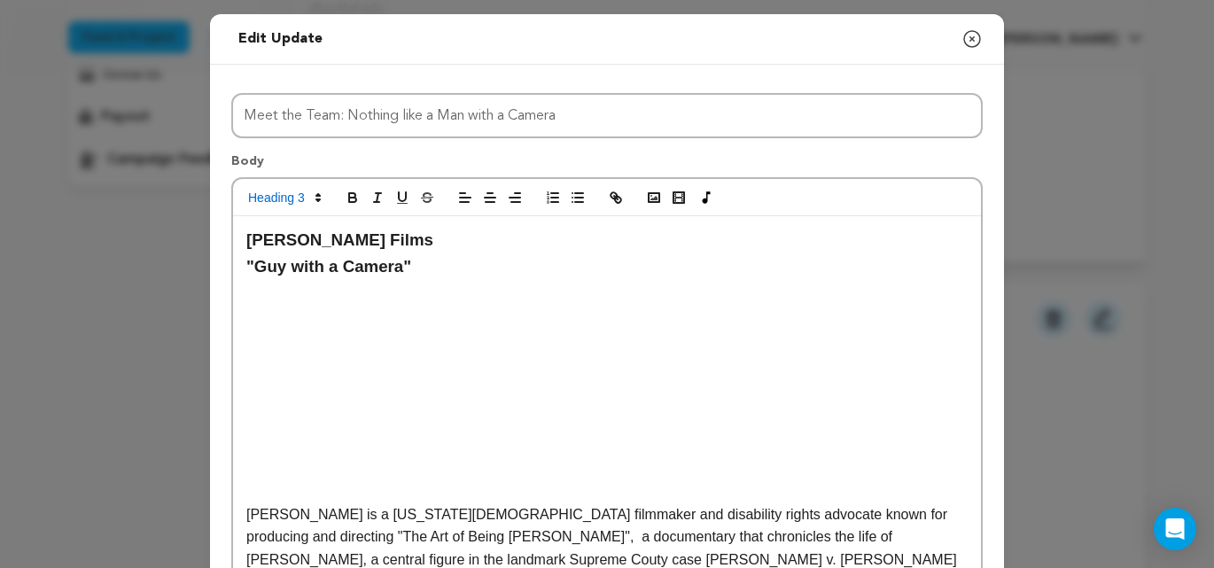
click at [382, 293] on p at bounding box center [607, 290] width 722 height 23
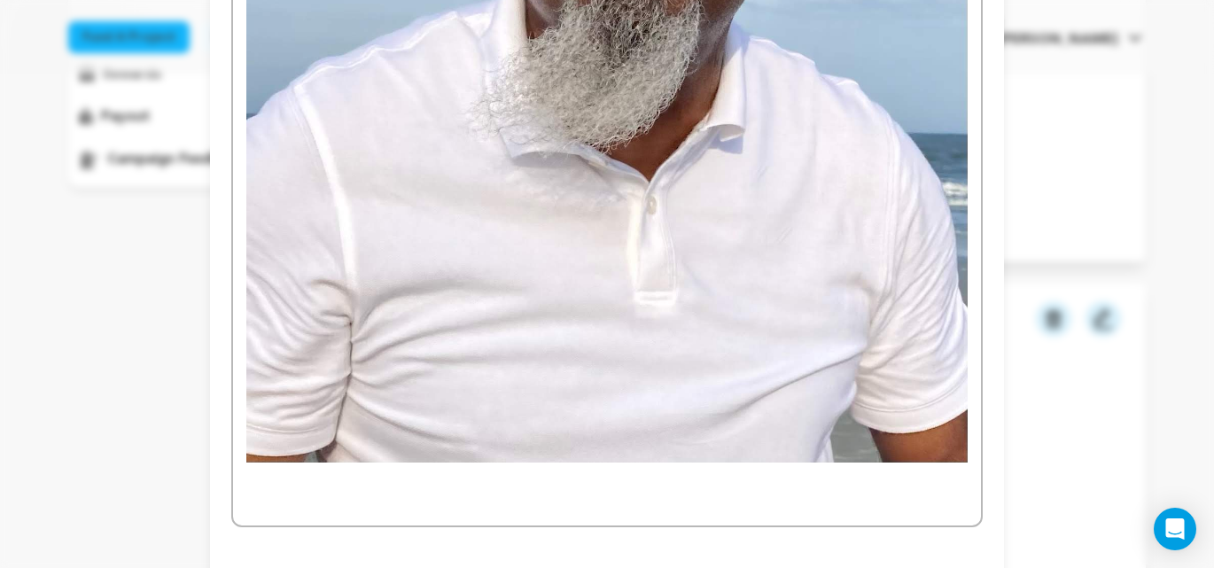
scroll to position [1352, 0]
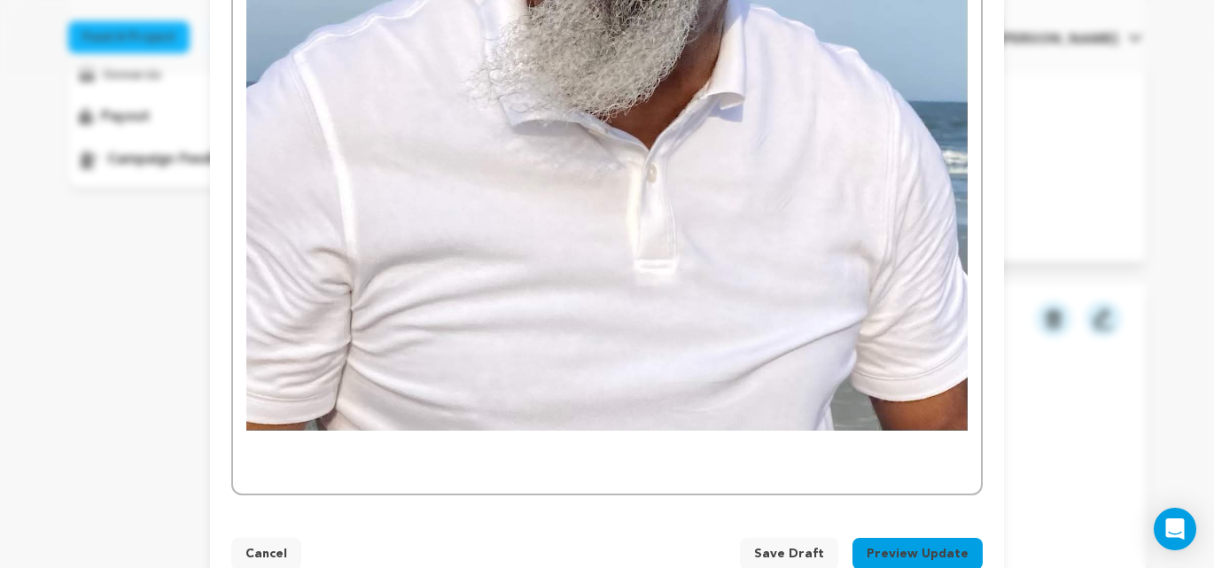
click at [802, 545] on span "Save Draft" at bounding box center [789, 554] width 70 height 18
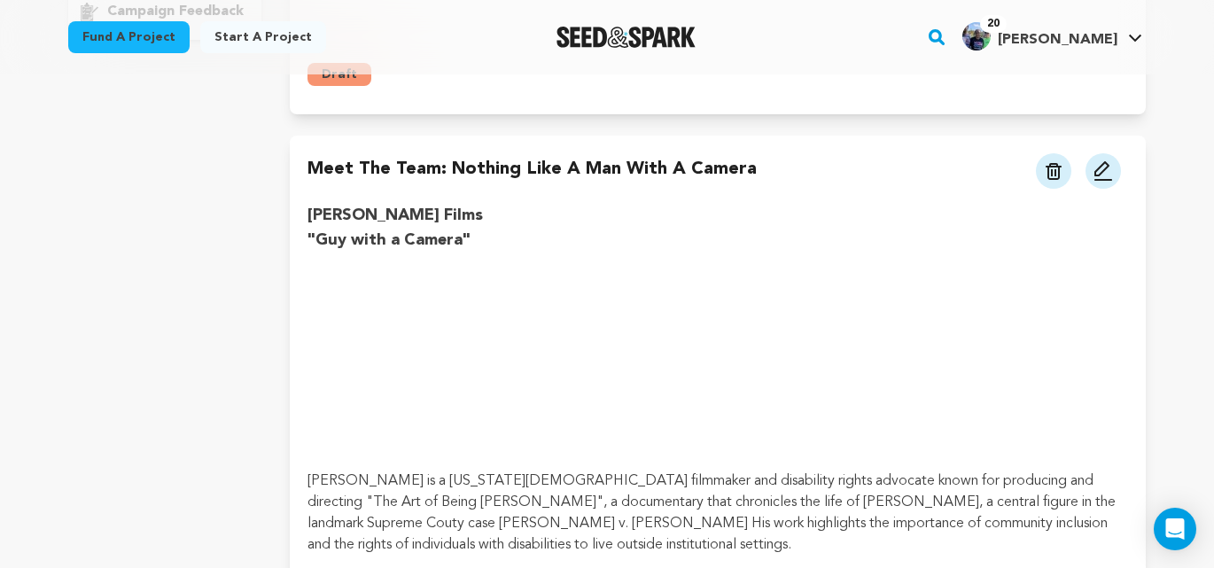
scroll to position [489, 0]
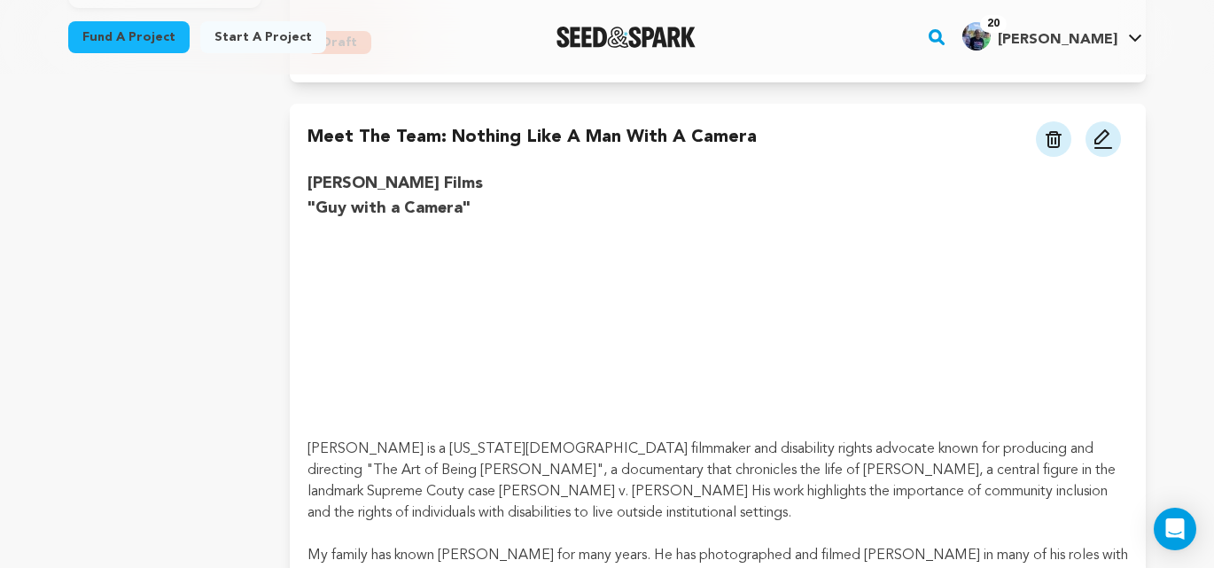
click at [1103, 142] on img at bounding box center [1103, 139] width 21 height 21
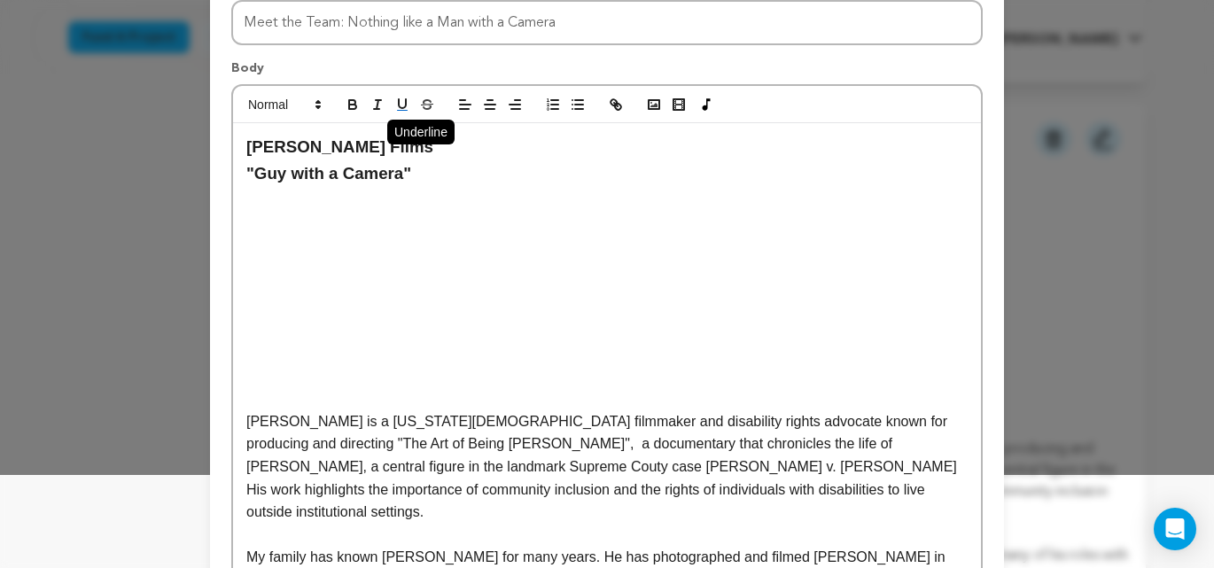
scroll to position [0, 0]
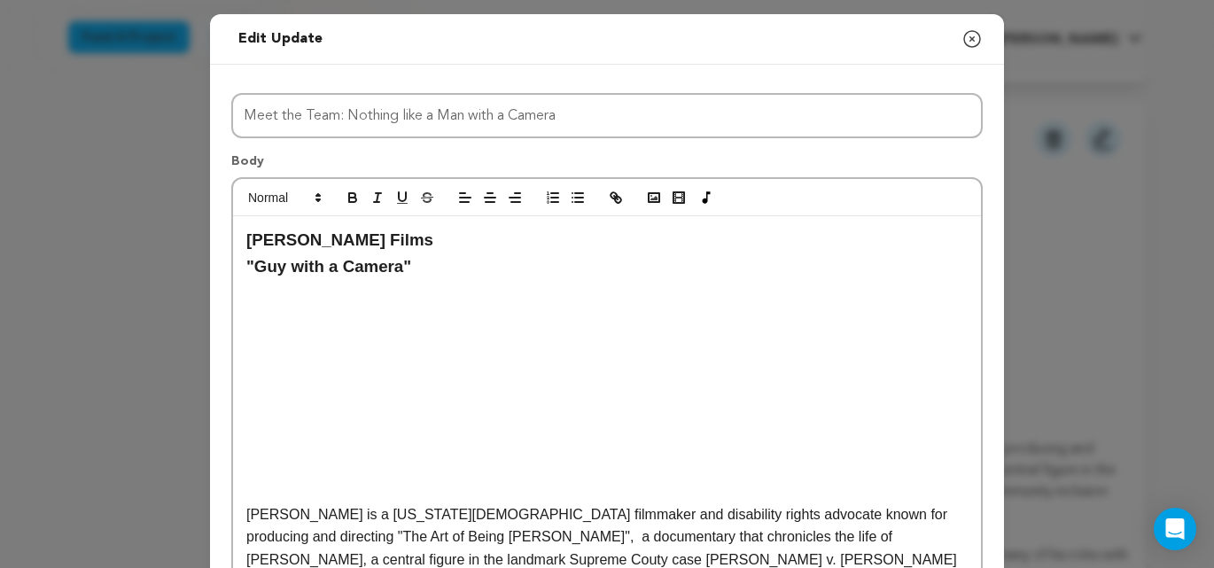
click at [278, 291] on p at bounding box center [607, 290] width 722 height 23
drag, startPoint x: 944, startPoint y: 317, endPoint x: 485, endPoint y: 239, distance: 465.7
click at [620, 192] on icon "button" at bounding box center [616, 198] width 16 height 16
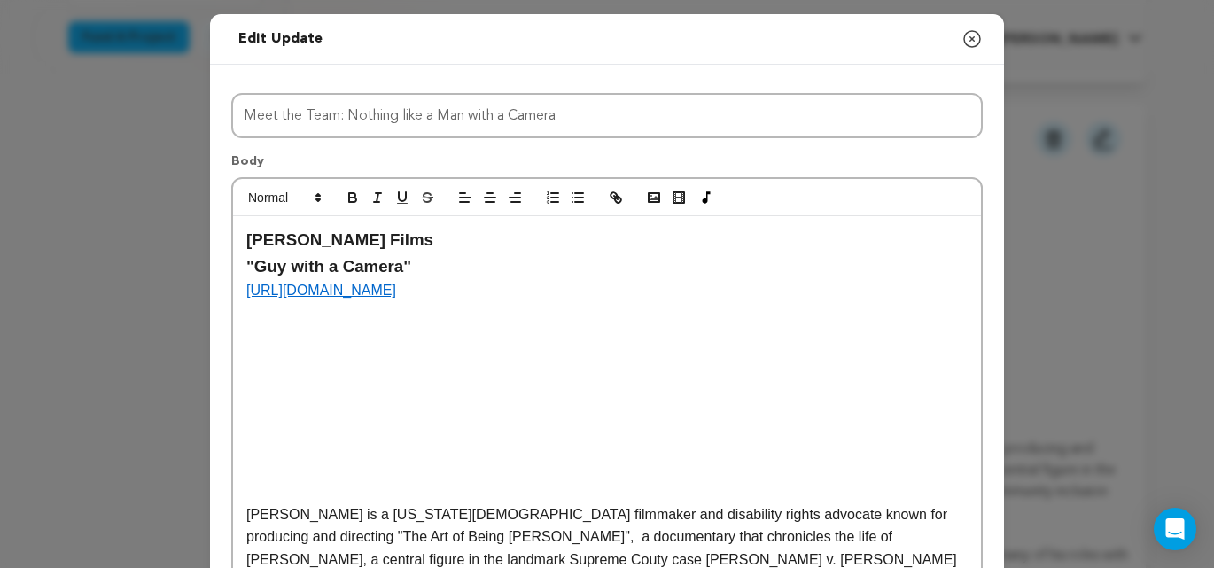
click at [396, 295] on link "https://www.canva.com/design/DAGwfWP3GuM/ozWtk680uZhsF6H0XliUNg/edit?utm_conten…" at bounding box center [321, 290] width 150 height 15
drag, startPoint x: 945, startPoint y: 314, endPoint x: 244, endPoint y: 296, distance: 701.4
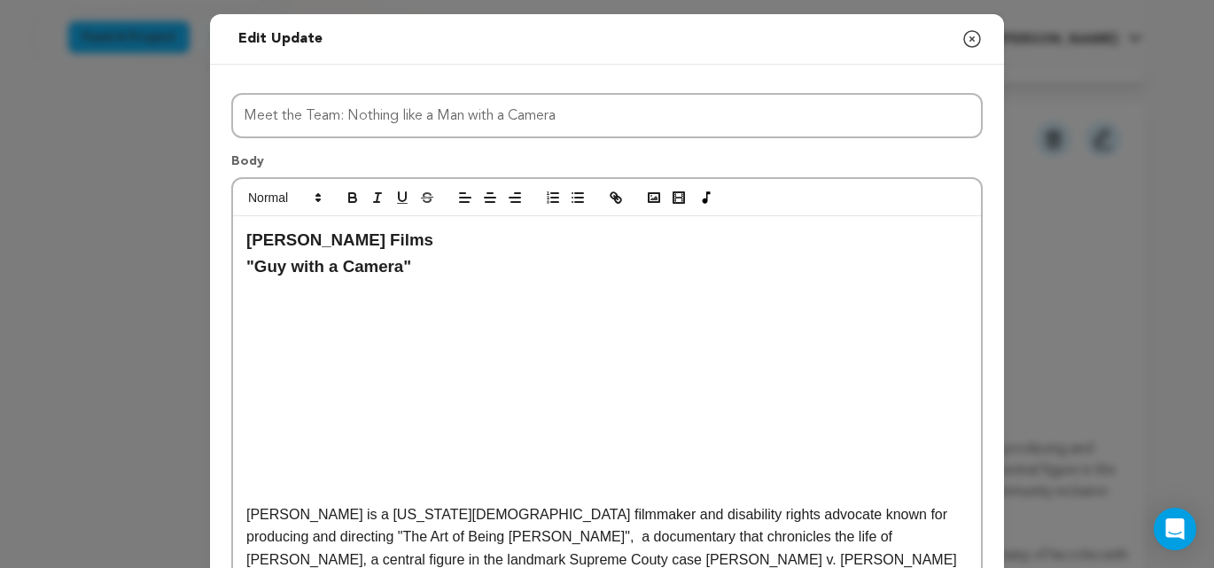
click at [317, 292] on p at bounding box center [607, 290] width 722 height 23
click at [615, 199] on icon "button" at bounding box center [618, 200] width 6 height 6
drag, startPoint x: 570, startPoint y: 293, endPoint x: 242, endPoint y: 291, distance: 328.0
click at [612, 202] on icon "button" at bounding box center [616, 198] width 16 height 16
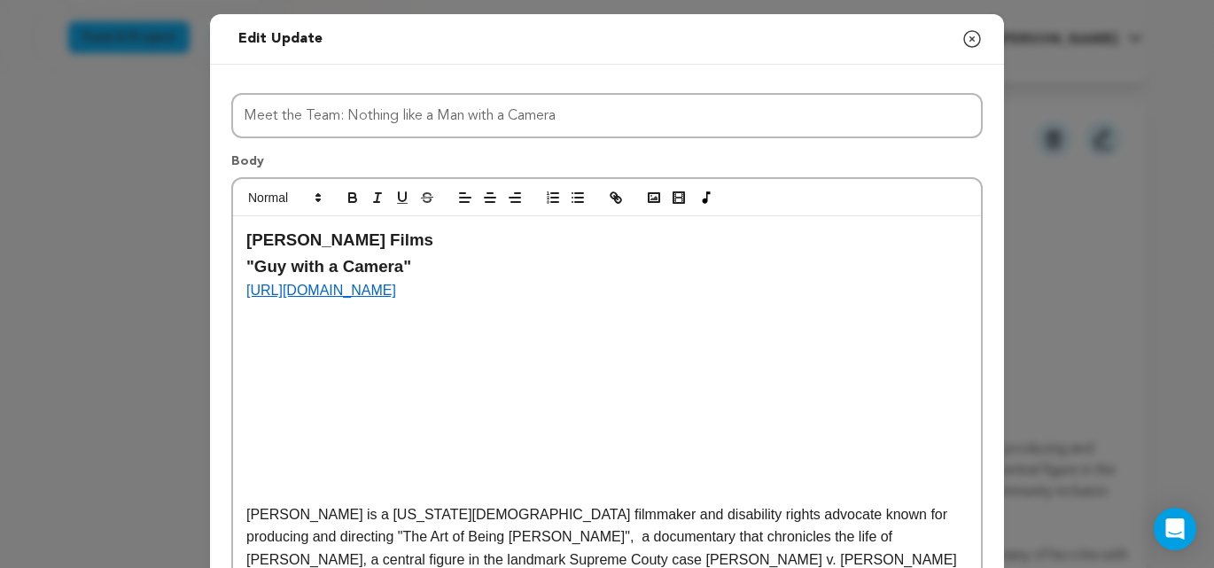
click at [595, 288] on p "[URL][DOMAIN_NAME]" at bounding box center [607, 290] width 722 height 23
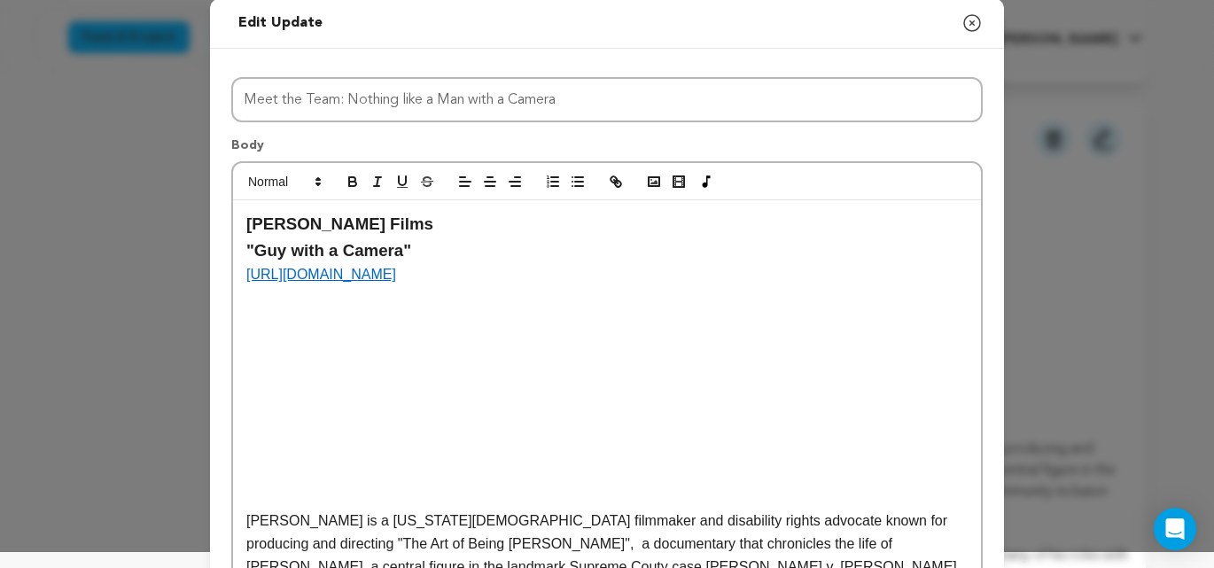
scroll to position [14, 0]
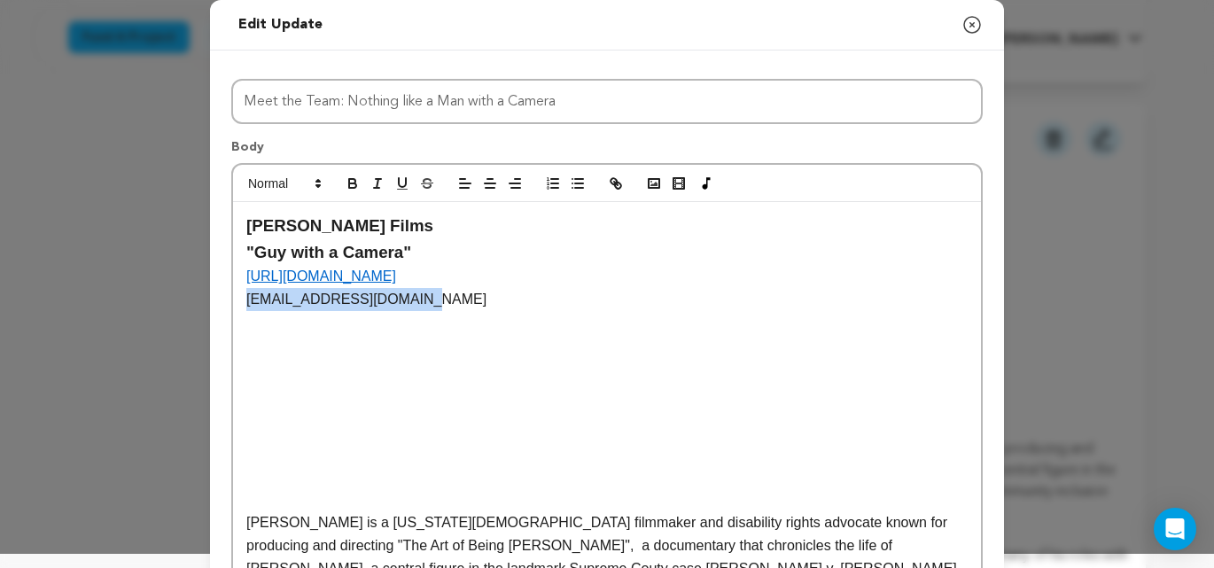
drag, startPoint x: 406, startPoint y: 300, endPoint x: 254, endPoint y: 300, distance: 151.6
click at [247, 301] on p "[EMAIL_ADDRESS][DOMAIN_NAME]" at bounding box center [607, 299] width 722 height 23
click at [620, 183] on icon "button" at bounding box center [618, 186] width 6 height 6
click at [441, 307] on p "[EMAIL_ADDRESS][DOMAIN_NAME]" at bounding box center [607, 299] width 722 height 23
drag, startPoint x: 249, startPoint y: 301, endPoint x: 441, endPoint y: 303, distance: 192.4
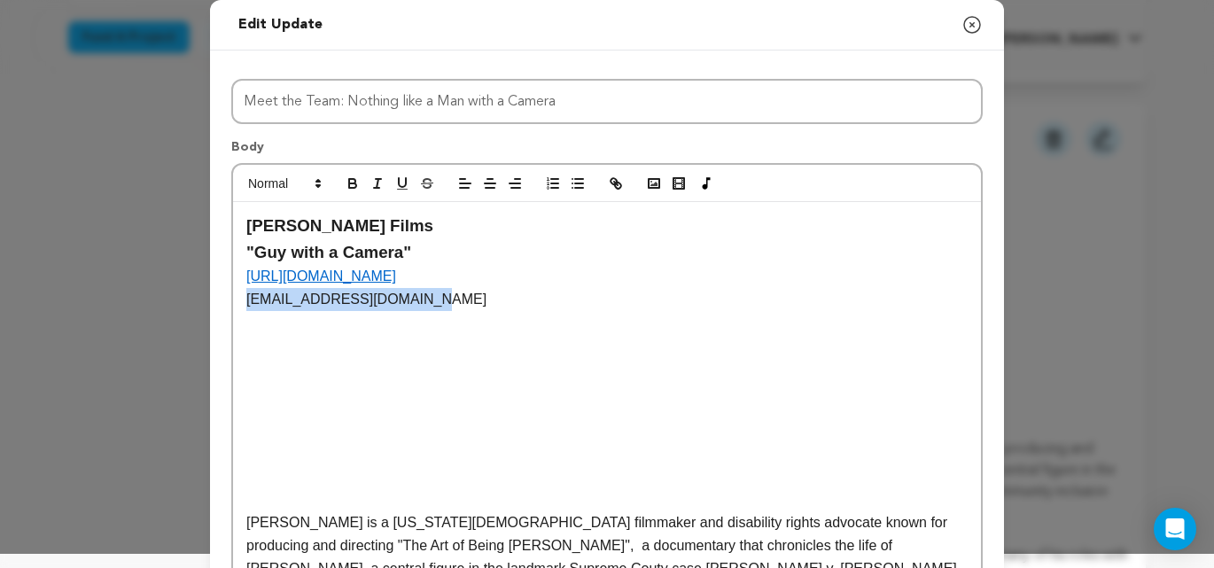
click at [441, 303] on p "[EMAIL_ADDRESS][DOMAIN_NAME]" at bounding box center [607, 299] width 722 height 23
copy p "[EMAIL_ADDRESS][DOMAIN_NAME]"
click at [620, 185] on icon "button" at bounding box center [618, 186] width 6 height 6
click at [442, 316] on p at bounding box center [607, 322] width 722 height 23
click at [313, 300] on link "[EMAIL_ADDRESS][DOMAIN_NAME]" at bounding box center [366, 299] width 240 height 15
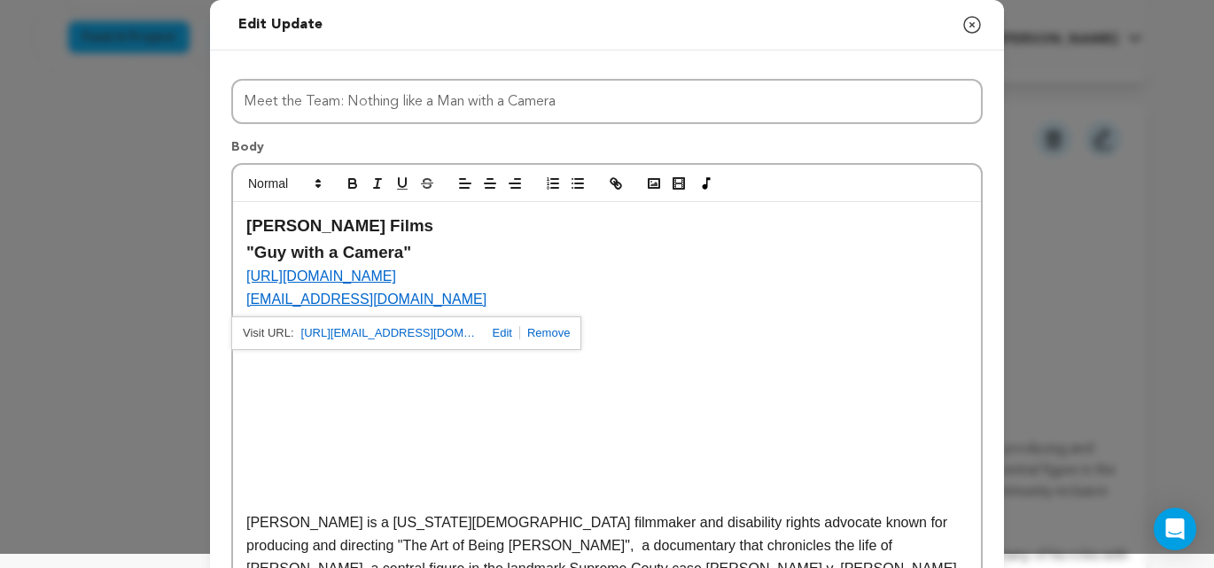
click at [355, 335] on link "https://carlkingfilms@gmail.com" at bounding box center [389, 333] width 177 height 23
click at [402, 300] on link "[EMAIL_ADDRESS][DOMAIN_NAME]" at bounding box center [366, 299] width 240 height 15
click at [647, 303] on p "[EMAIL_ADDRESS][DOMAIN_NAME]" at bounding box center [607, 299] width 722 height 23
click at [290, 307] on link "[EMAIL_ADDRESS][DOMAIN_NAME]" at bounding box center [366, 299] width 240 height 15
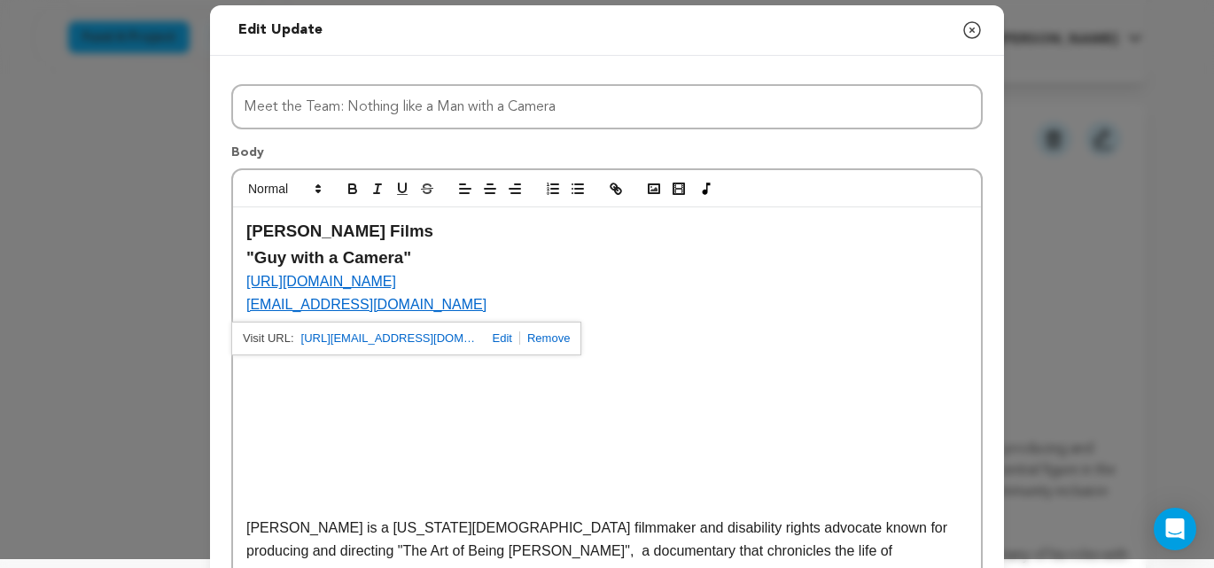
click at [484, 334] on link at bounding box center [500, 338] width 42 height 13
click at [343, 339] on input "https://carlkingfilms@gmail.com" at bounding box center [376, 338] width 151 height 23
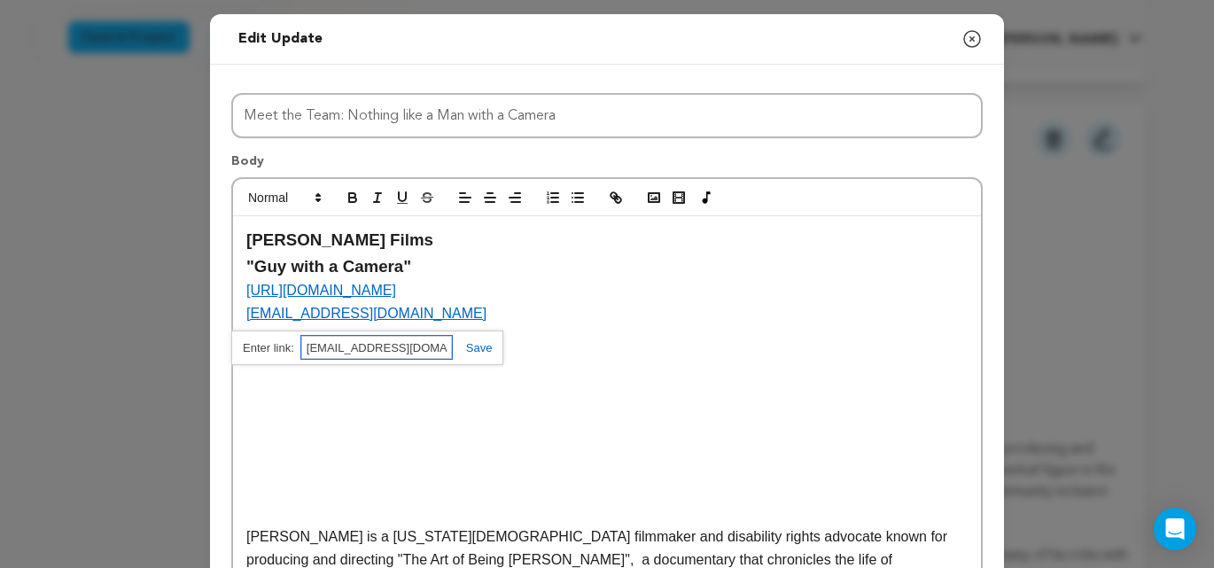
type input "[EMAIL_ADDRESS][DOMAIN_NAME]"
click at [477, 350] on link at bounding box center [472, 347] width 41 height 13
click at [318, 317] on link "[EMAIL_ADDRESS][DOMAIN_NAME]" at bounding box center [366, 313] width 240 height 15
click at [457, 316] on p "[EMAIL_ADDRESS][DOMAIN_NAME]" at bounding box center [607, 313] width 722 height 23
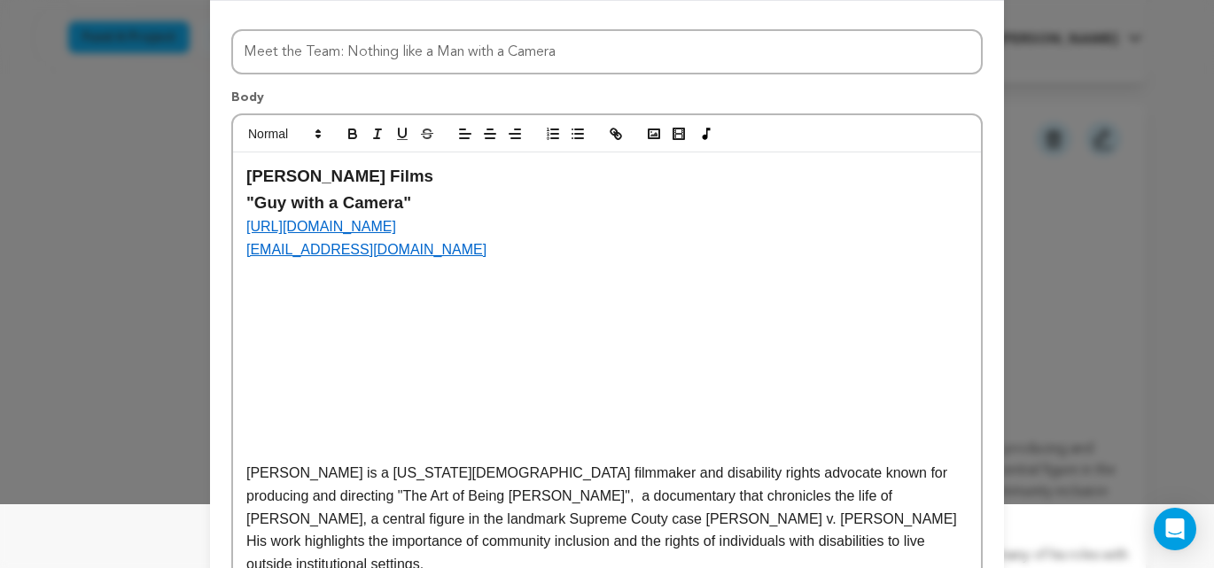
scroll to position [65, 0]
click at [295, 251] on link "[EMAIL_ADDRESS][DOMAIN_NAME]" at bounding box center [366, 248] width 240 height 15
click at [339, 286] on link "http://carlkingfilms@gmail.com" at bounding box center [389, 282] width 177 height 23
click at [457, 251] on p "[EMAIL_ADDRESS][DOMAIN_NAME]" at bounding box center [607, 249] width 722 height 23
click at [283, 271] on p at bounding box center [607, 272] width 722 height 23
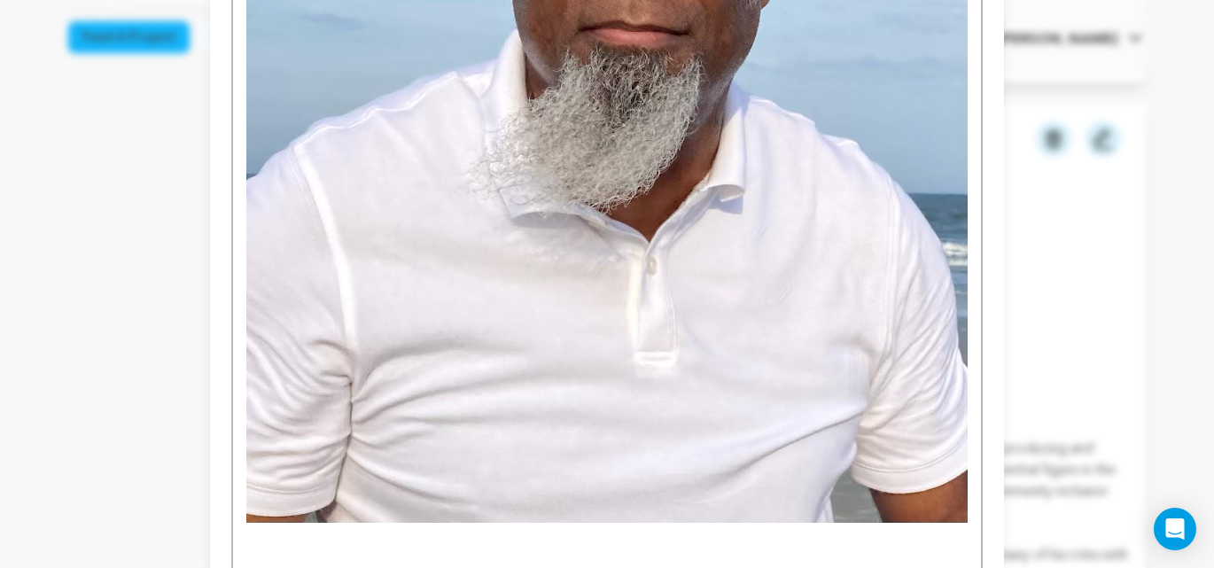
scroll to position [1374, 0]
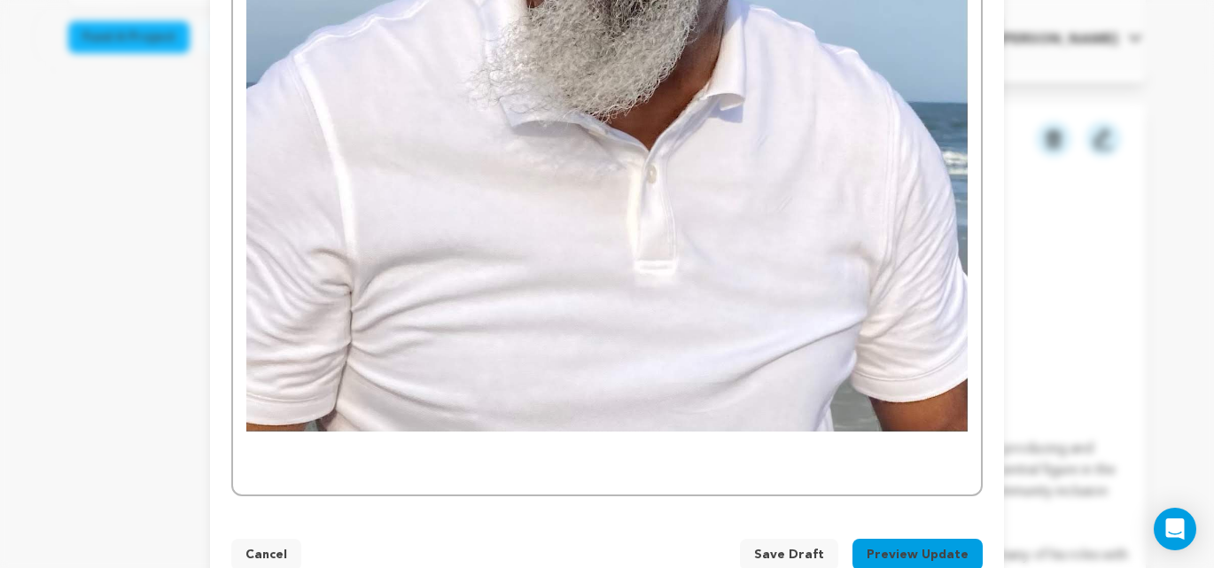
click at [797, 546] on span "Save Draft" at bounding box center [789, 555] width 70 height 18
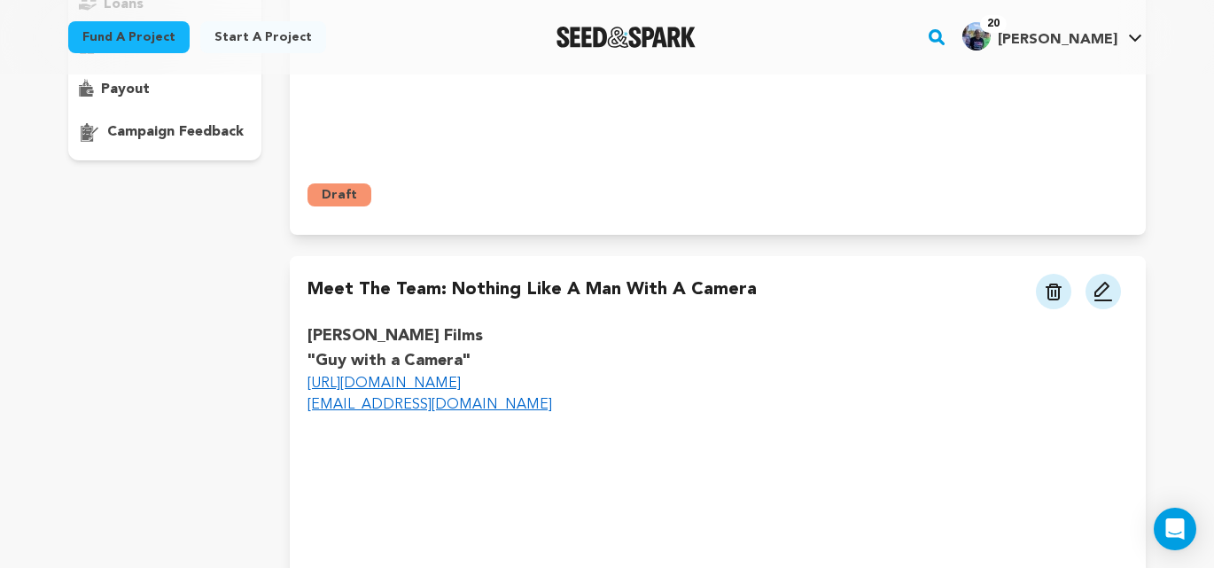
scroll to position [418, 0]
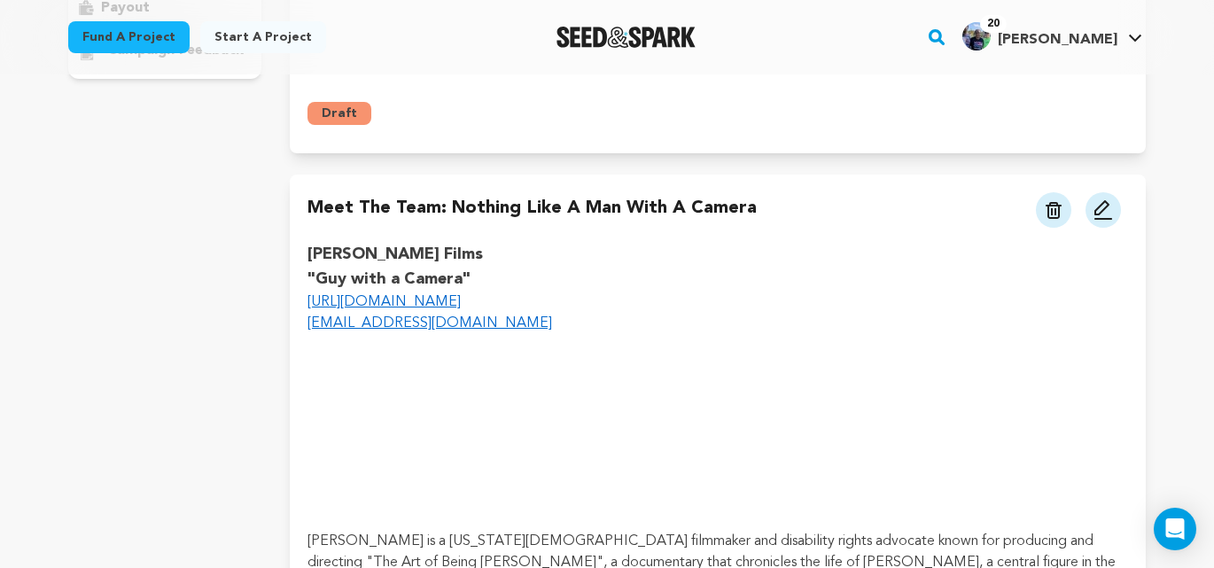
click at [426, 324] on link "[EMAIL_ADDRESS][DOMAIN_NAME]" at bounding box center [430, 323] width 245 height 14
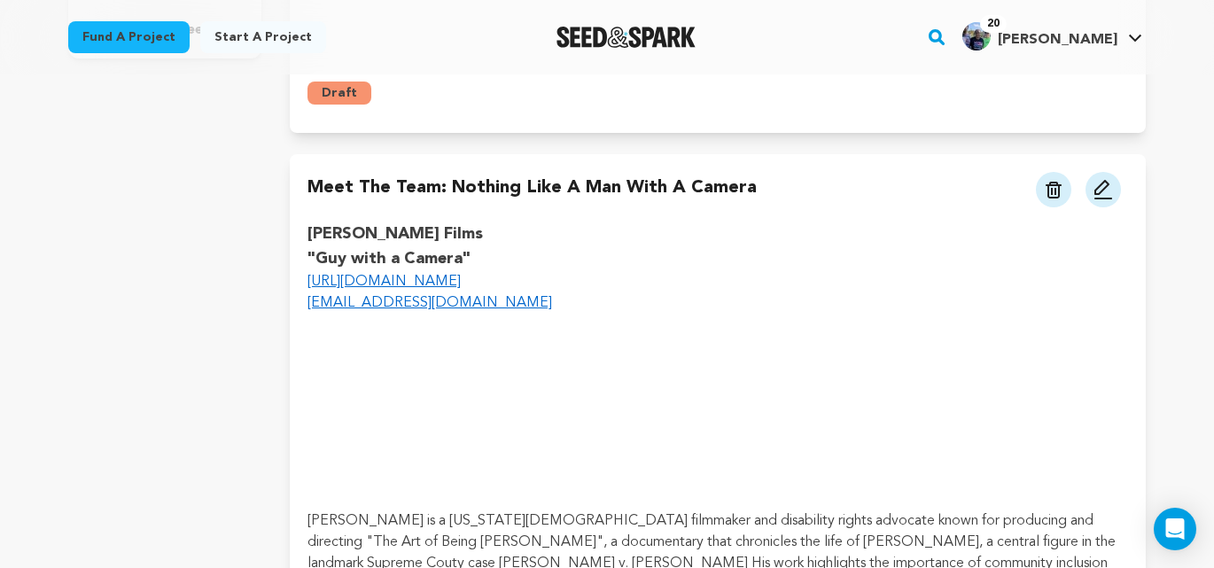
scroll to position [452, 0]
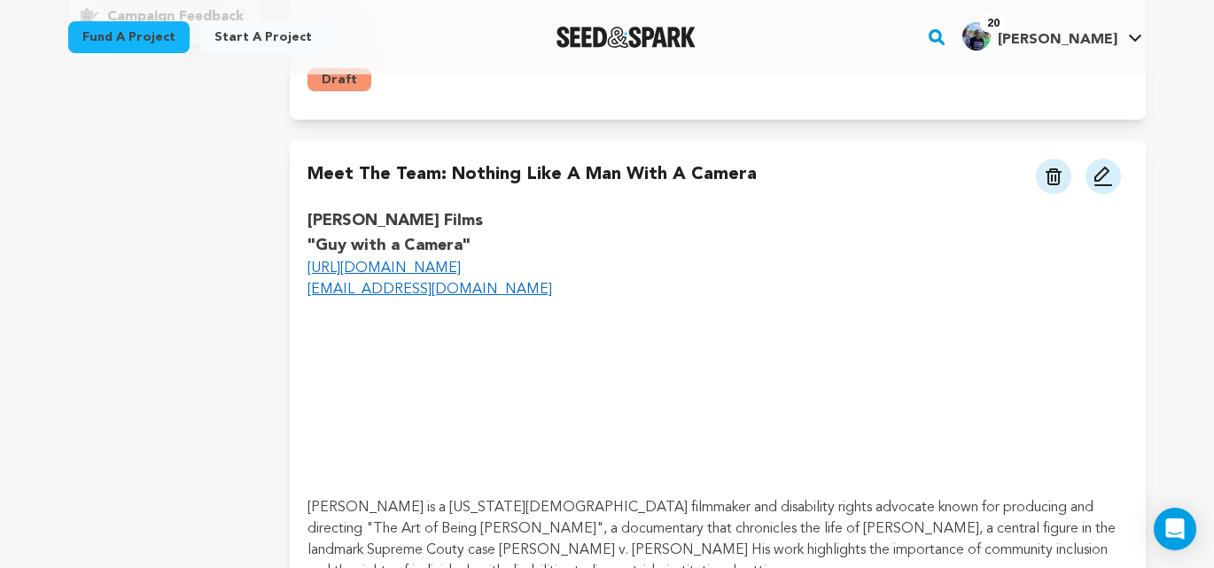
click at [469, 290] on p "[EMAIL_ADDRESS][DOMAIN_NAME]" at bounding box center [718, 289] width 821 height 21
drag, startPoint x: 470, startPoint y: 292, endPoint x: 306, endPoint y: 291, distance: 164.0
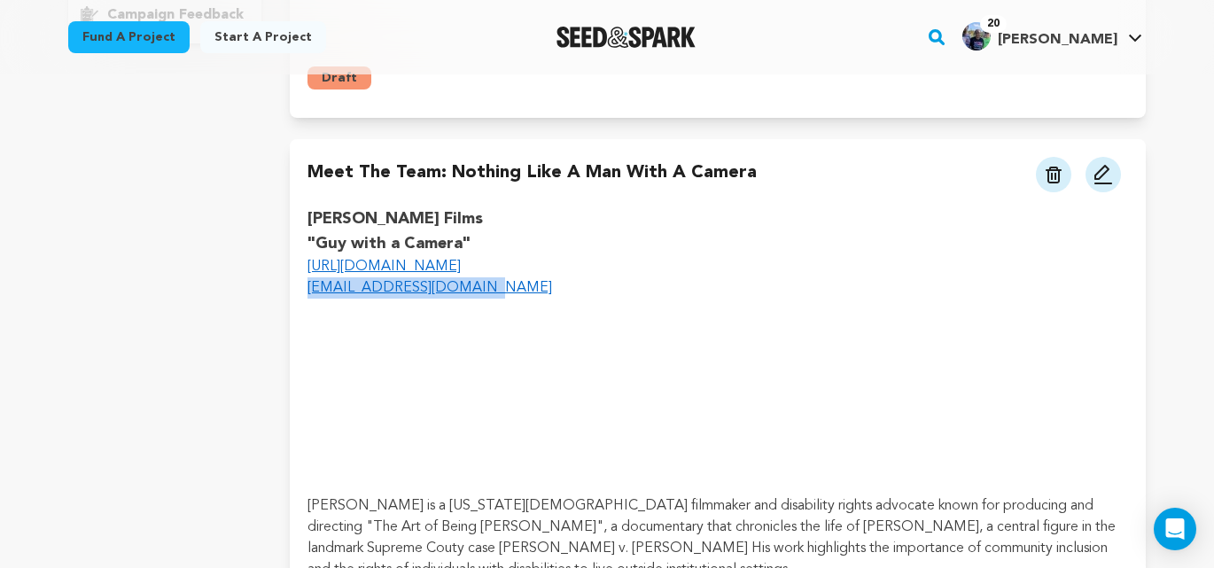
click at [1118, 178] on button at bounding box center [1103, 174] width 35 height 35
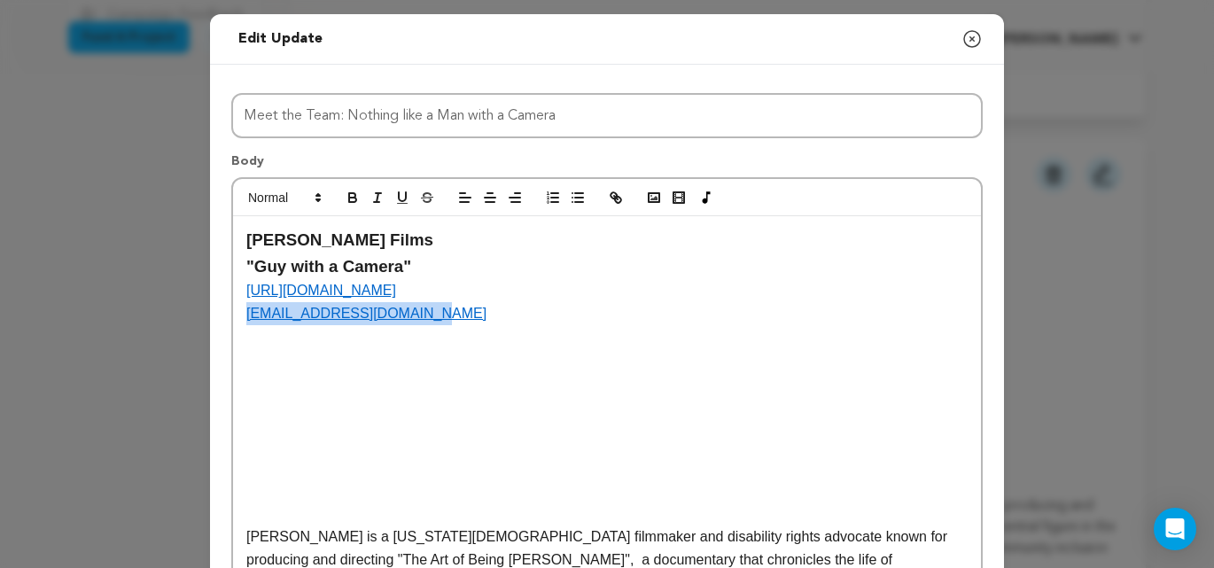
drag, startPoint x: 418, startPoint y: 318, endPoint x: 239, endPoint y: 316, distance: 179.1
drag, startPoint x: 406, startPoint y: 316, endPoint x: 249, endPoint y: 310, distance: 157.0
click at [249, 310] on p "[EMAIL_ADDRESS][DOMAIN_NAME]" at bounding box center [607, 313] width 722 height 23
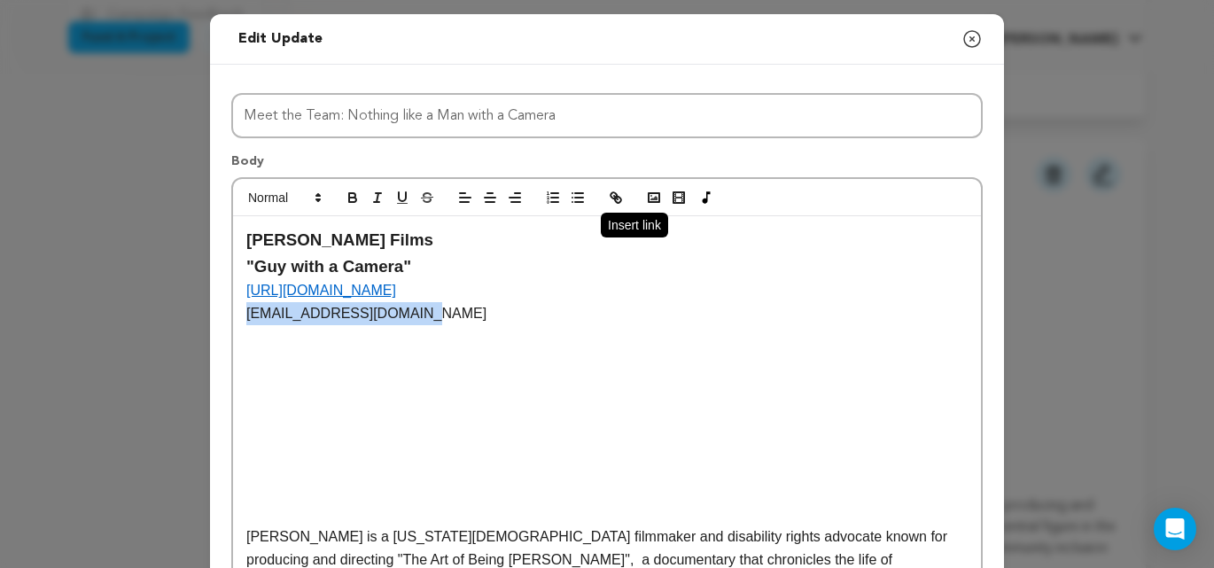
click at [619, 199] on icon "button" at bounding box center [616, 198] width 16 height 16
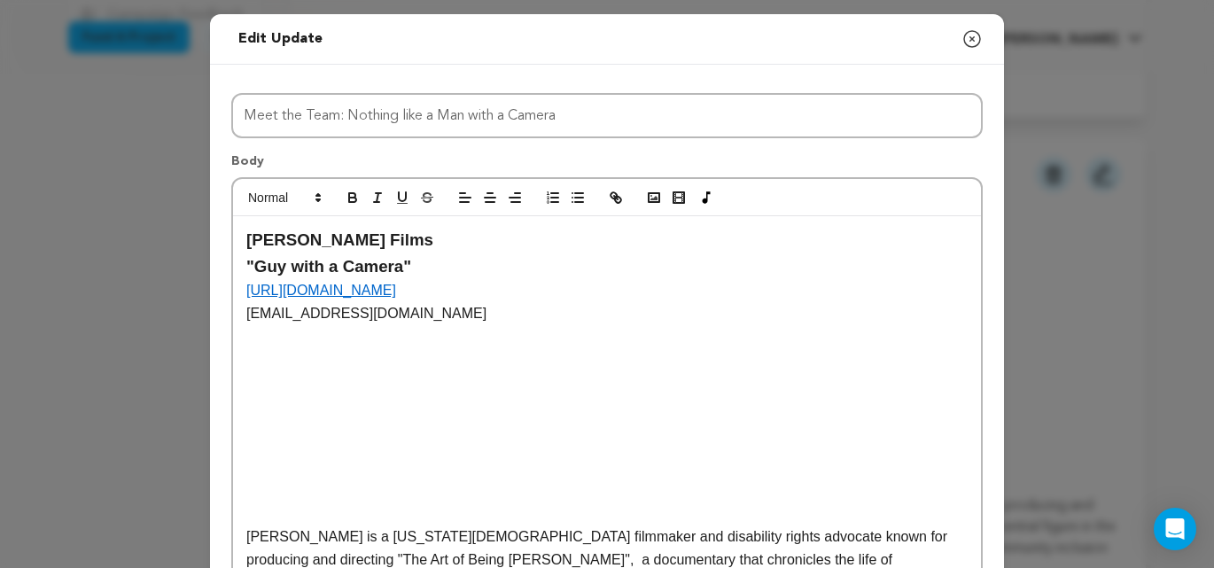
click at [406, 315] on p "[EMAIL_ADDRESS][DOMAIN_NAME]" at bounding box center [607, 313] width 722 height 23
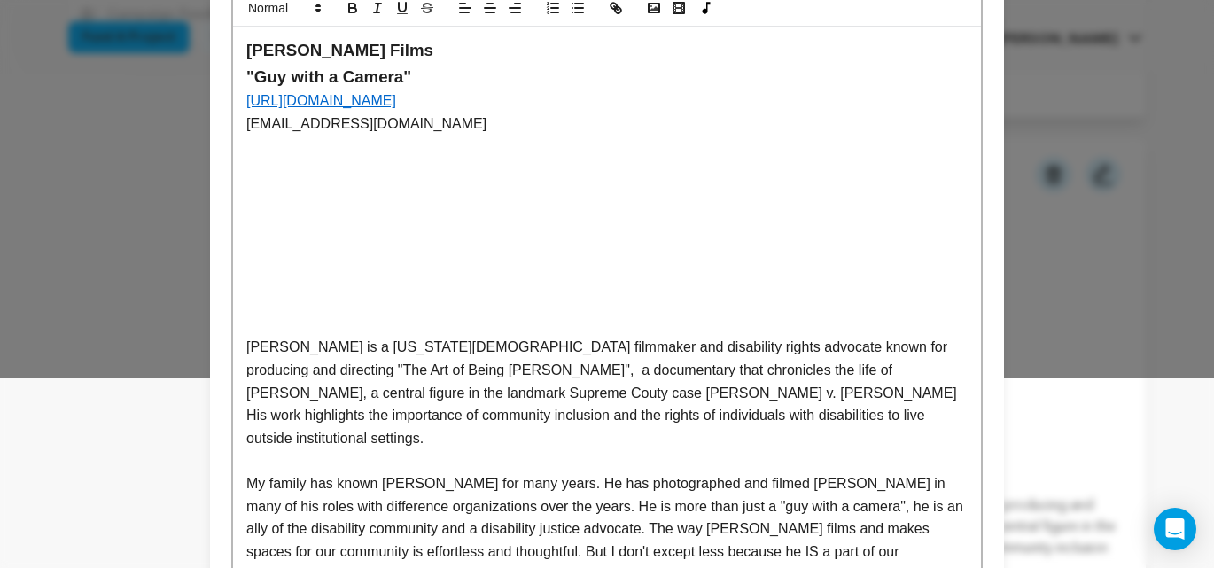
scroll to position [215, 0]
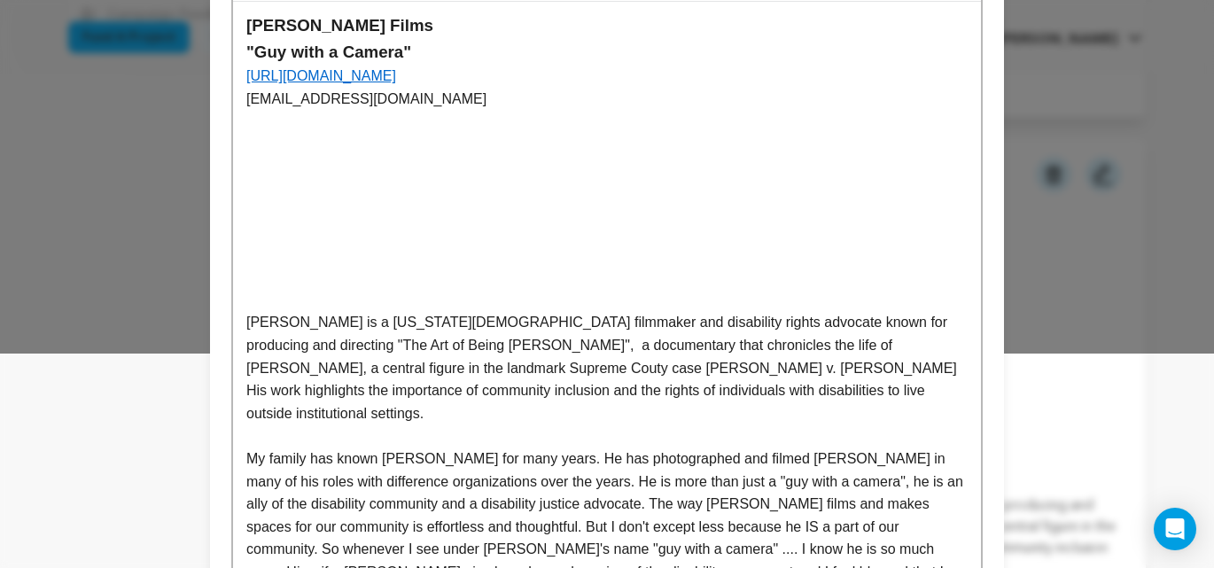
click at [583, 73] on p "[URL][DOMAIN_NAME]" at bounding box center [607, 76] width 722 height 23
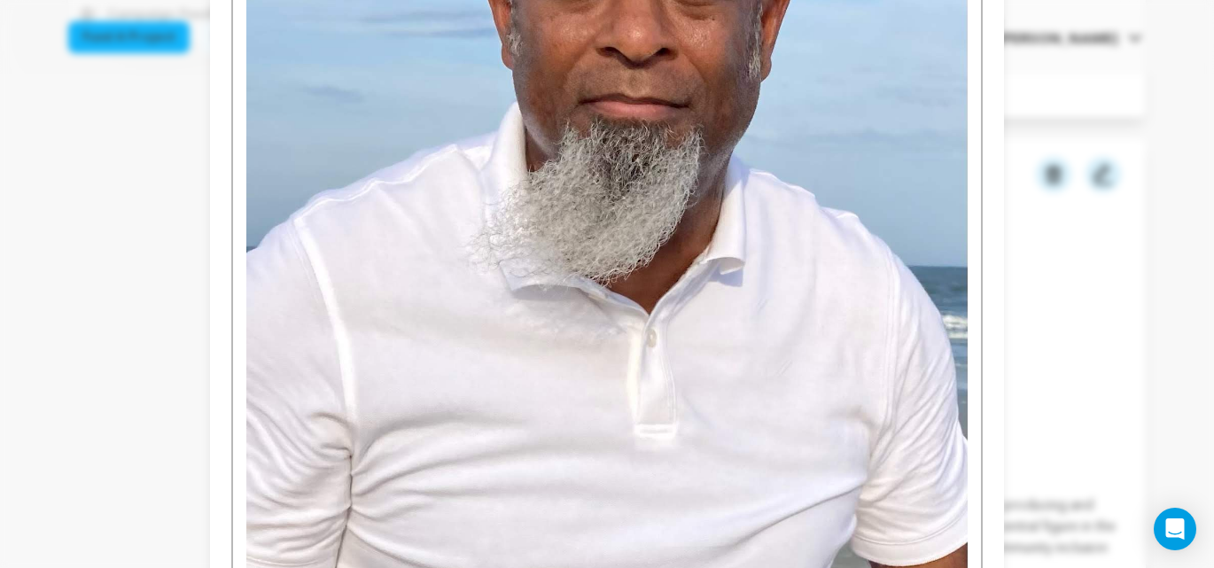
scroll to position [1374, 0]
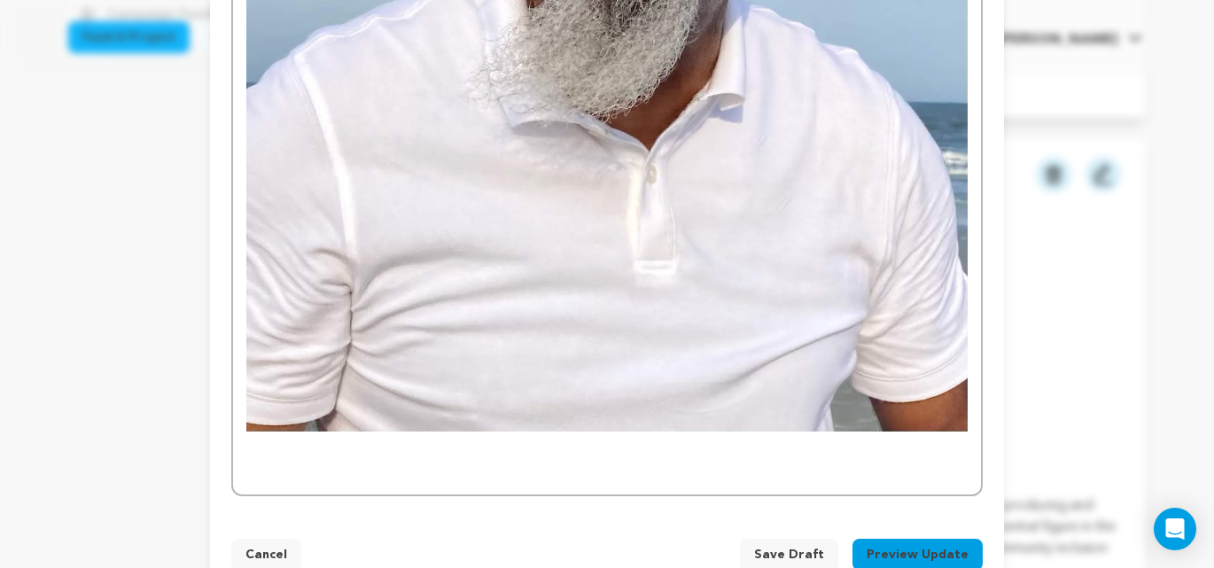
click at [791, 546] on span "Save Draft" at bounding box center [789, 555] width 70 height 18
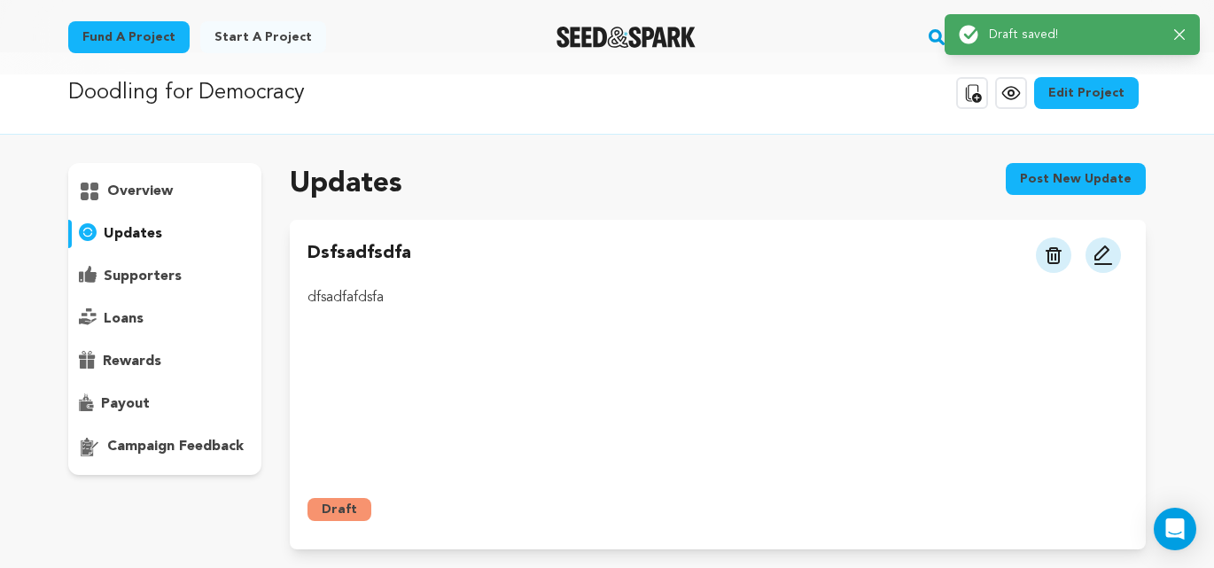
scroll to position [0, 0]
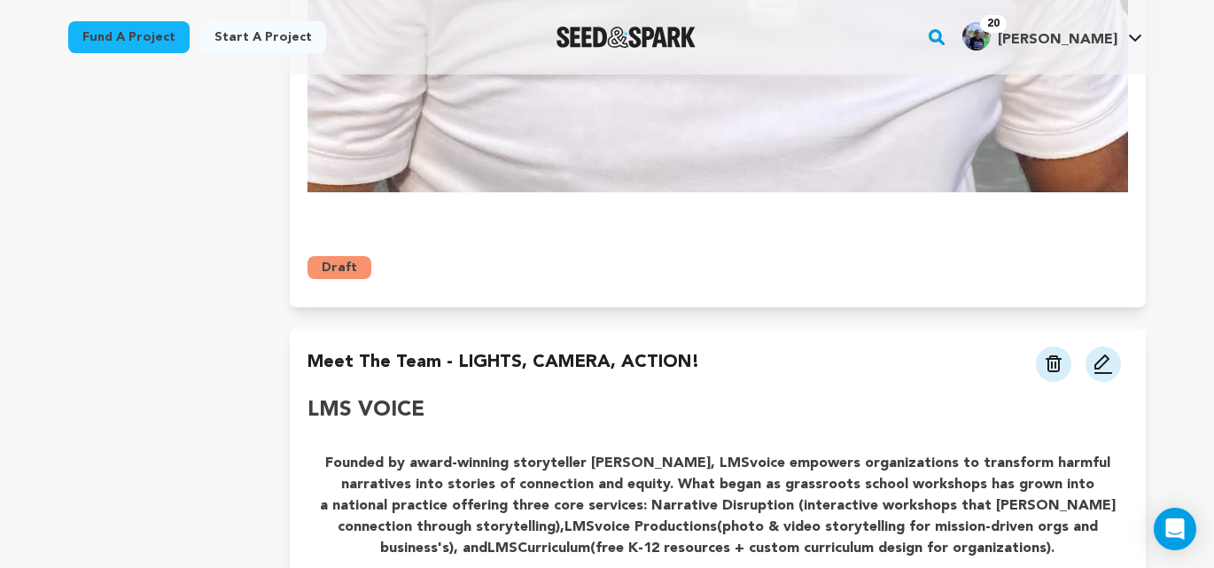
scroll to position [2033, 0]
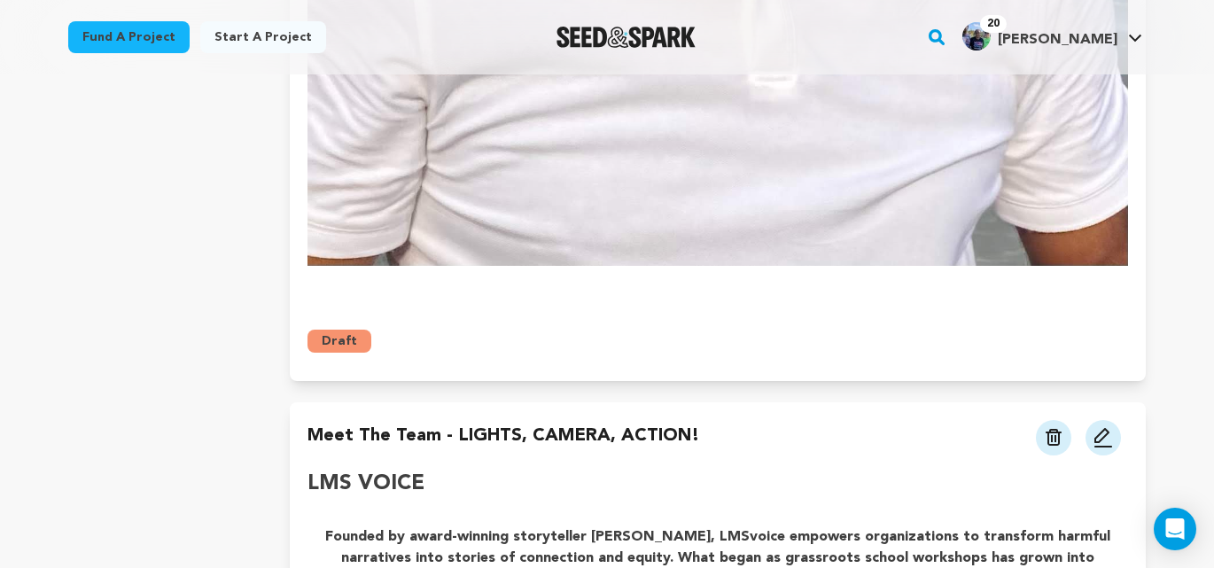
drag, startPoint x: 1103, startPoint y: 434, endPoint x: 936, endPoint y: 480, distance: 172.9
click at [1103, 434] on img at bounding box center [1103, 437] width 21 height 21
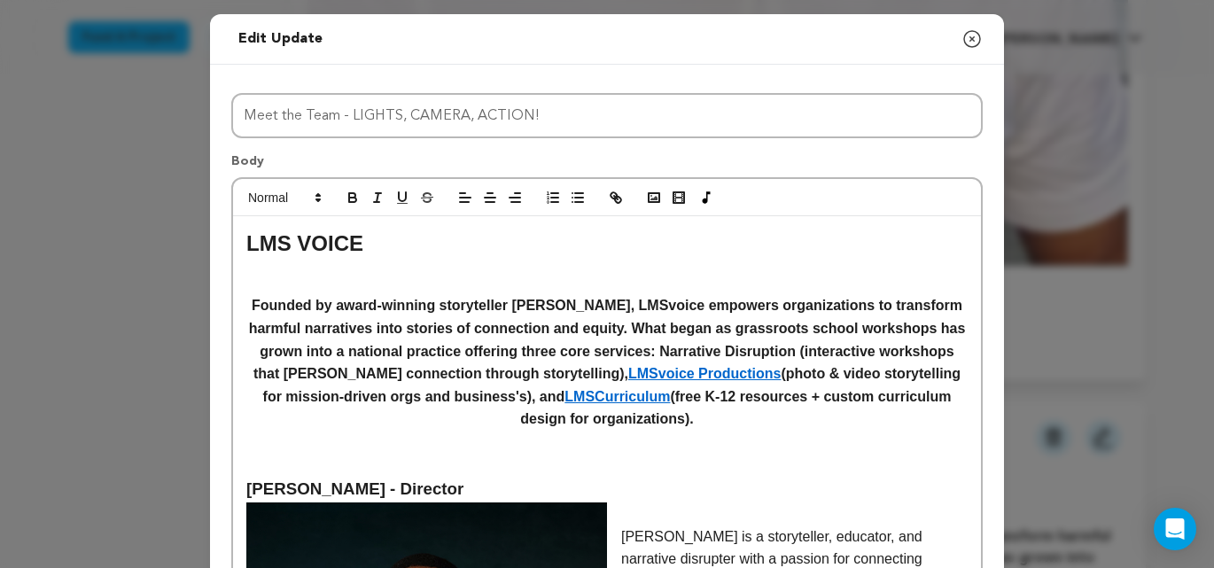
click at [264, 269] on h2 at bounding box center [607, 278] width 722 height 34
click at [368, 242] on h2 "LMS VOICE" at bounding box center [607, 244] width 722 height 34
click at [360, 246] on h2 "LMS VOICE" at bounding box center [607, 244] width 722 height 34
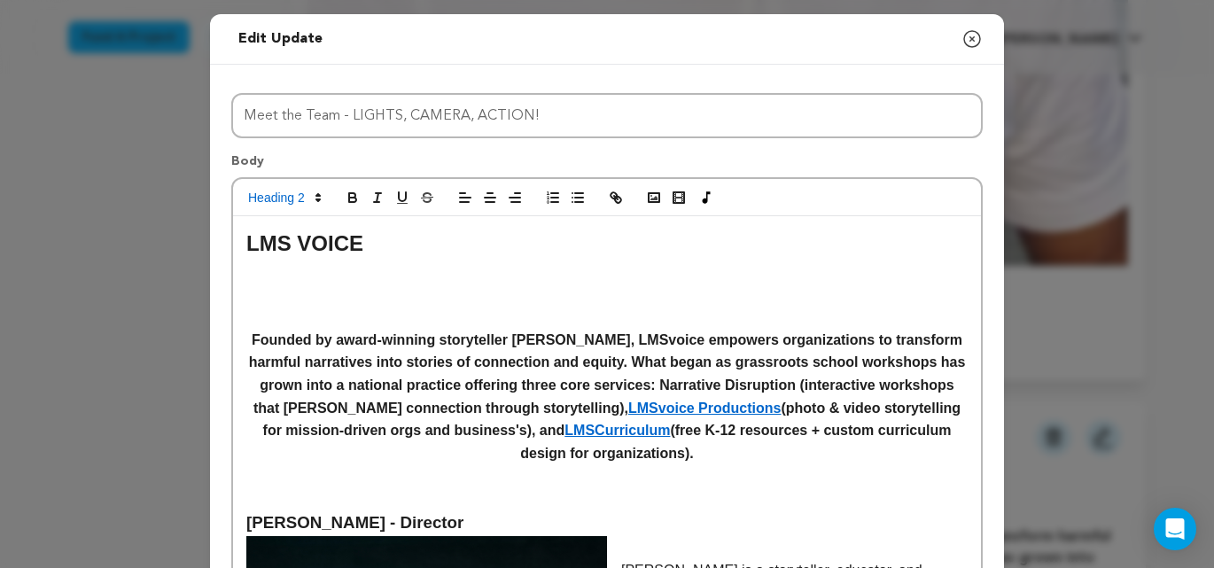
scroll to position [0, 0]
drag, startPoint x: 465, startPoint y: 278, endPoint x: 339, endPoint y: 272, distance: 126.0
click at [620, 194] on icon "button" at bounding box center [616, 198] width 16 height 16
click at [546, 273] on h2 "[URL][DOMAIN_NAME]" at bounding box center [607, 278] width 722 height 34
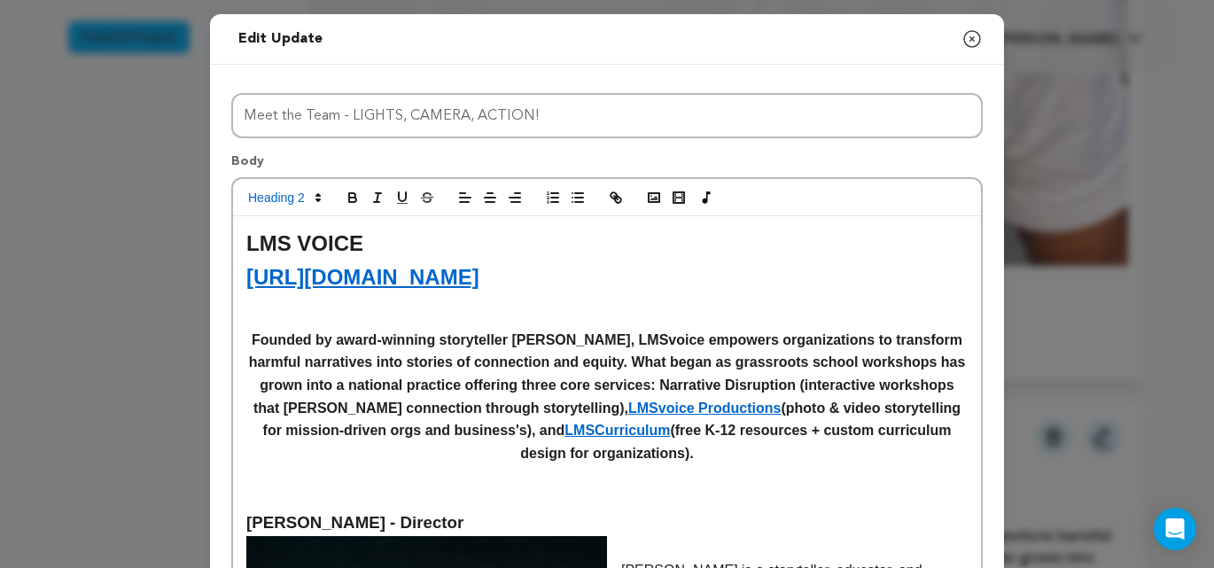
click at [371, 285] on link "[URL][DOMAIN_NAME]" at bounding box center [362, 277] width 233 height 24
click at [370, 316] on link "[URL][DOMAIN_NAME]" at bounding box center [361, 315] width 121 height 23
drag, startPoint x: 664, startPoint y: 306, endPoint x: 693, endPoint y: 332, distance: 39.5
click at [664, 306] on h2 at bounding box center [607, 311] width 722 height 34
click at [724, 415] on link "LMSvoice Productions" at bounding box center [704, 408] width 152 height 15
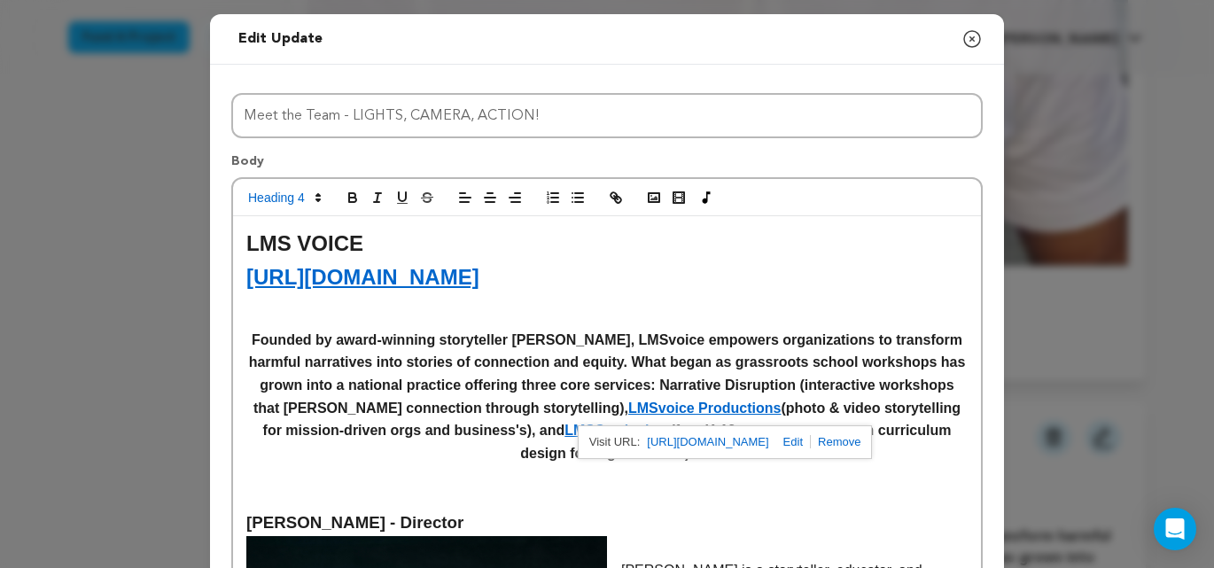
drag, startPoint x: 666, startPoint y: 275, endPoint x: 730, endPoint y: 323, distance: 79.8
click at [666, 275] on h2 "[URL][DOMAIN_NAME]" at bounding box center [607, 278] width 722 height 34
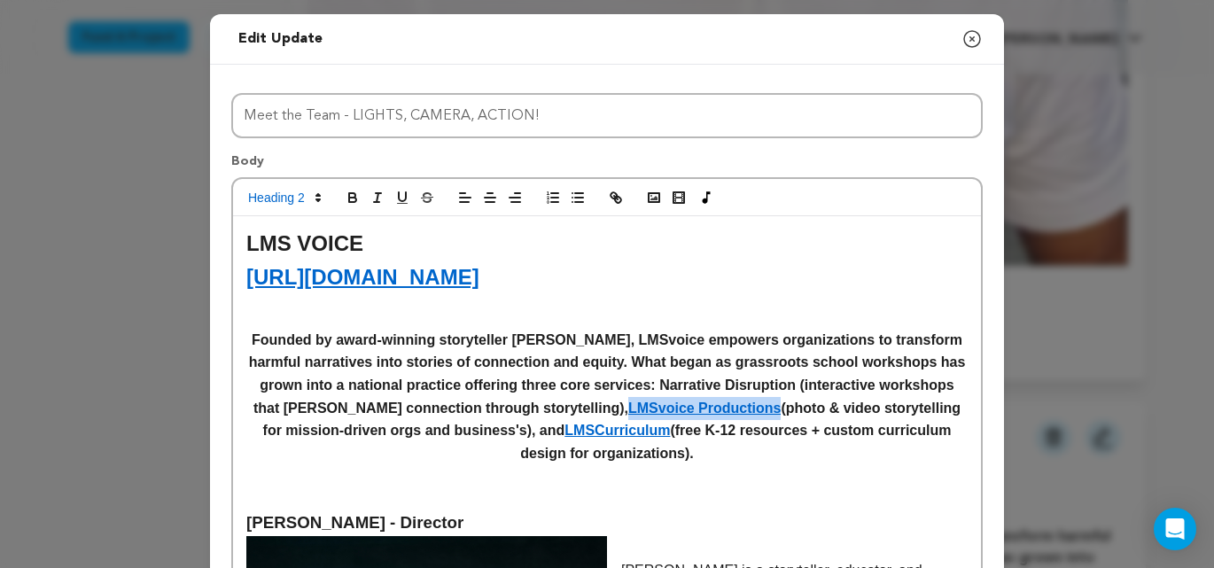
drag, startPoint x: 826, startPoint y: 410, endPoint x: 673, endPoint y: 410, distance: 153.3
click at [673, 410] on h4 "Founded by award-winning storyteller Joseph Green, LMSvoice empowers organizati…" at bounding box center [607, 397] width 722 height 137
click at [797, 503] on p at bounding box center [607, 499] width 722 height 23
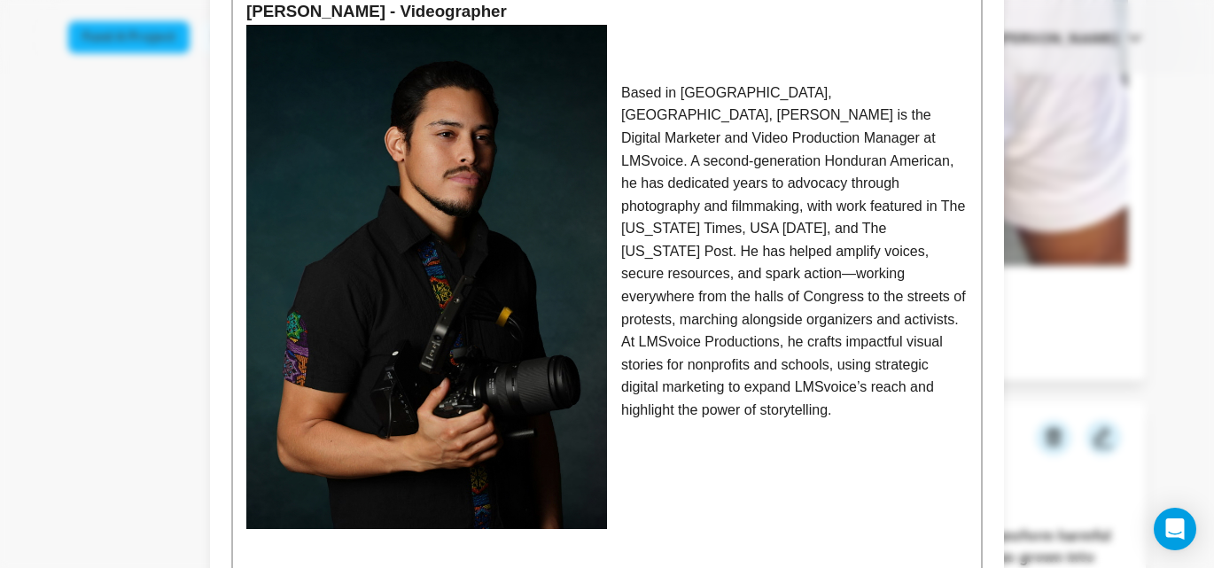
scroll to position [1542, 0]
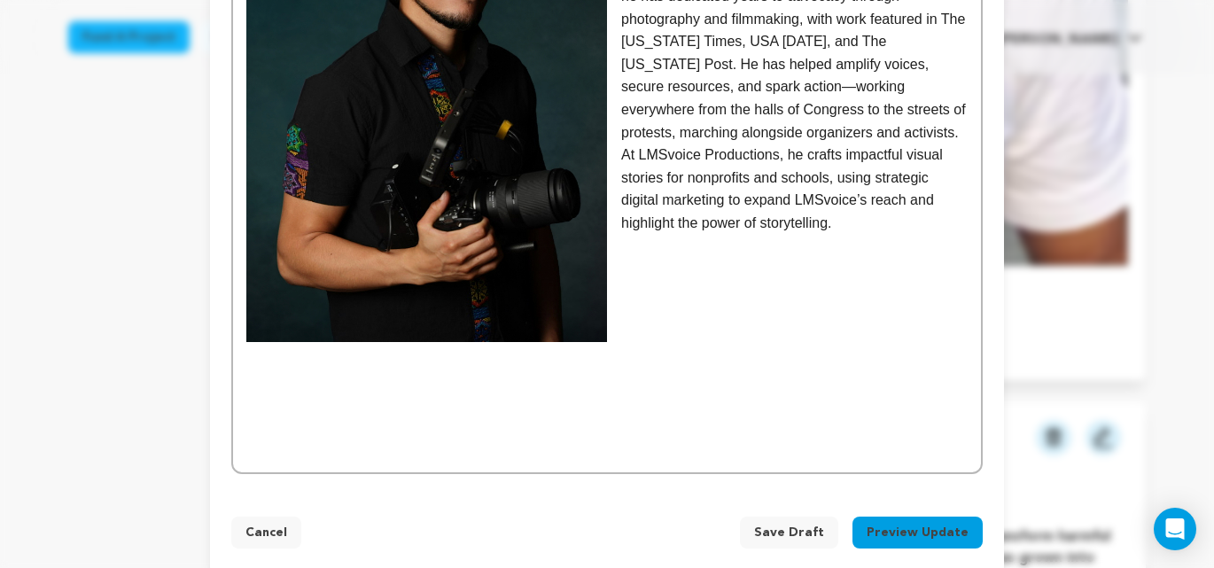
click at [802, 524] on span "Save Draft" at bounding box center [789, 533] width 70 height 18
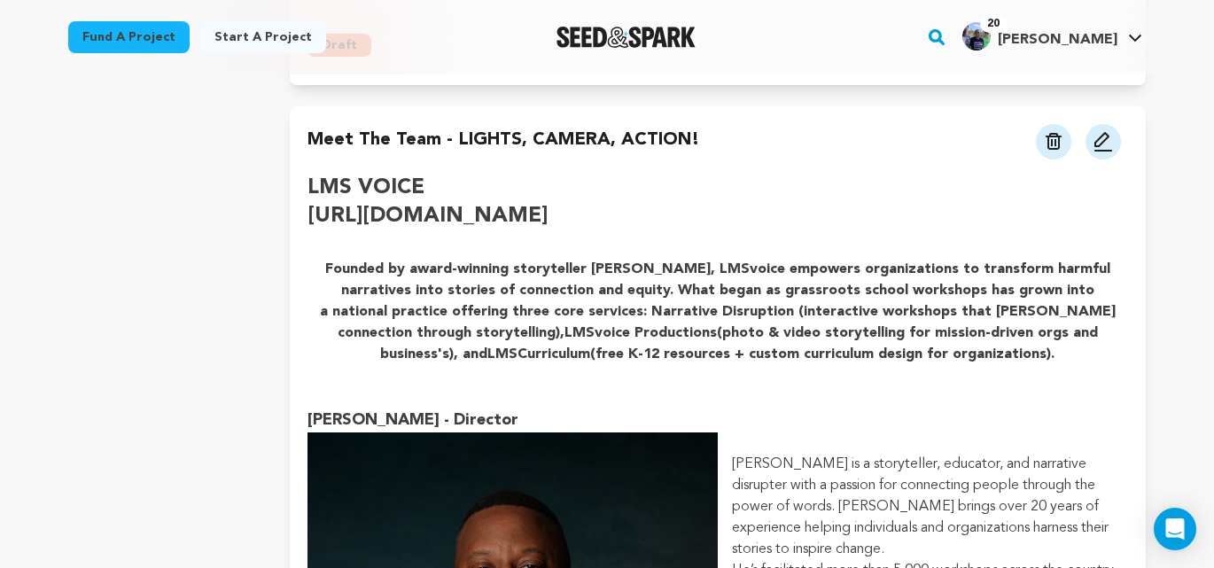
scroll to position [2340, 0]
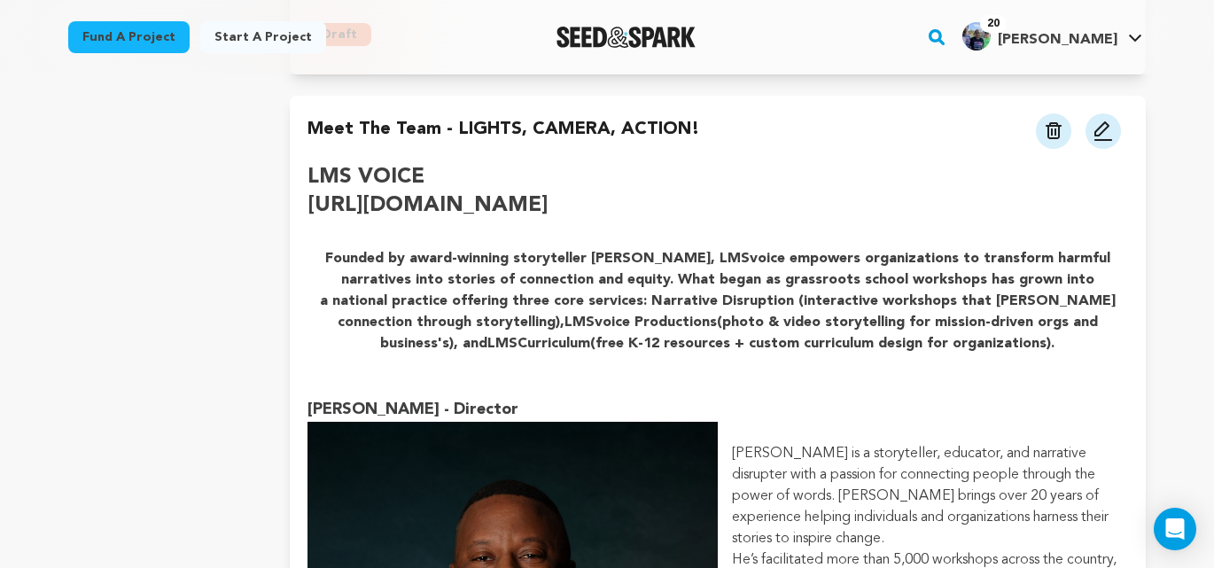
click at [436, 207] on link "[URL][DOMAIN_NAME]" at bounding box center [428, 205] width 240 height 21
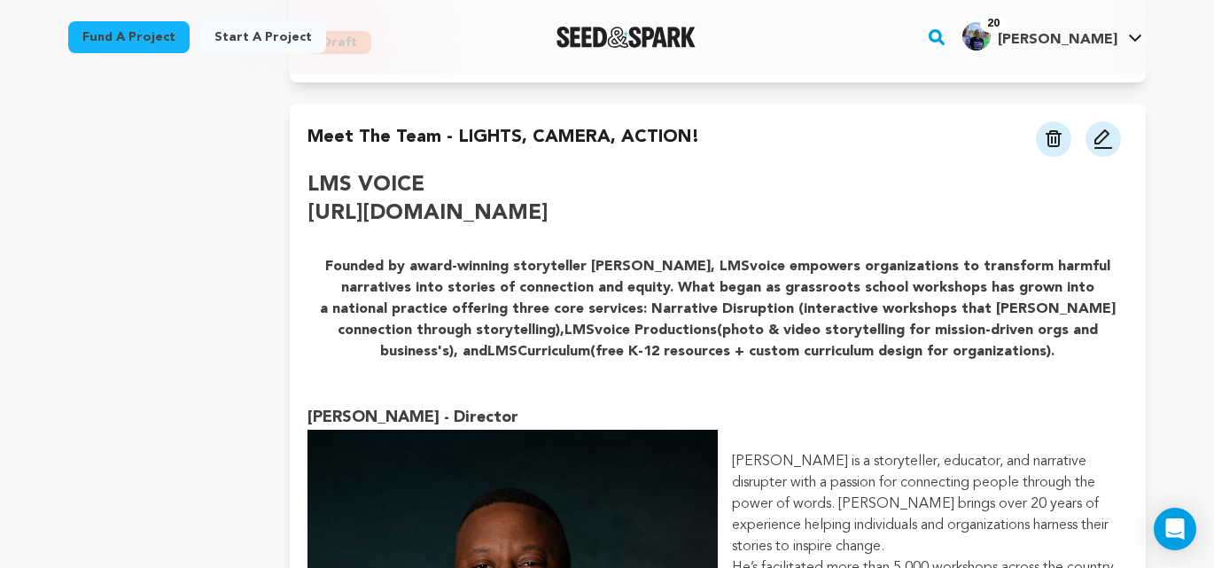
scroll to position [2290, 0]
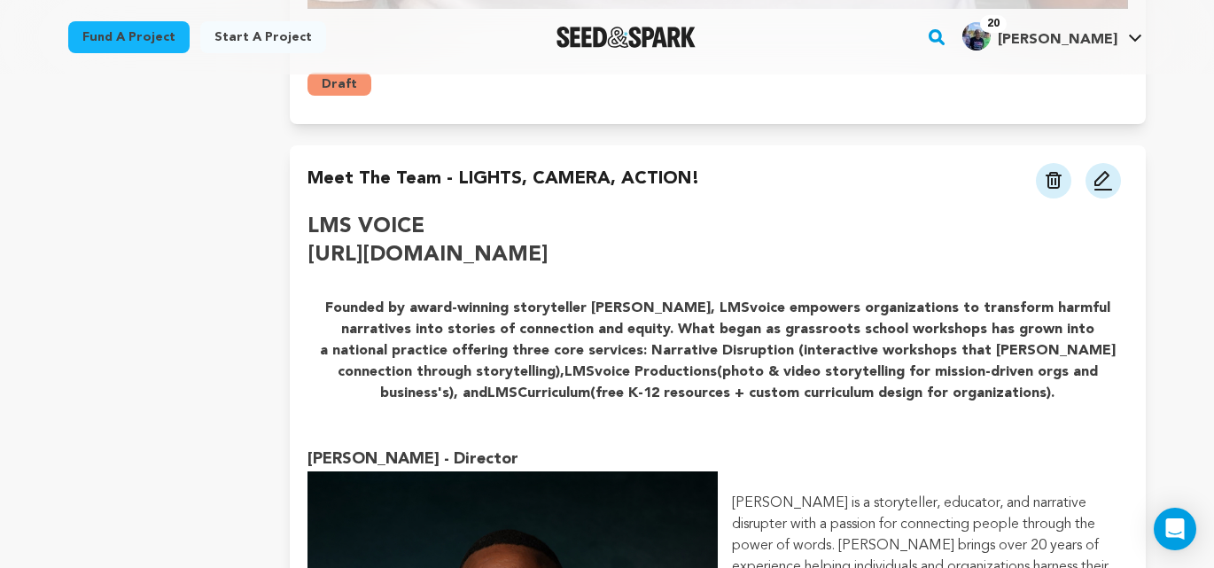
click at [409, 258] on link "[URL][DOMAIN_NAME]" at bounding box center [428, 255] width 240 height 21
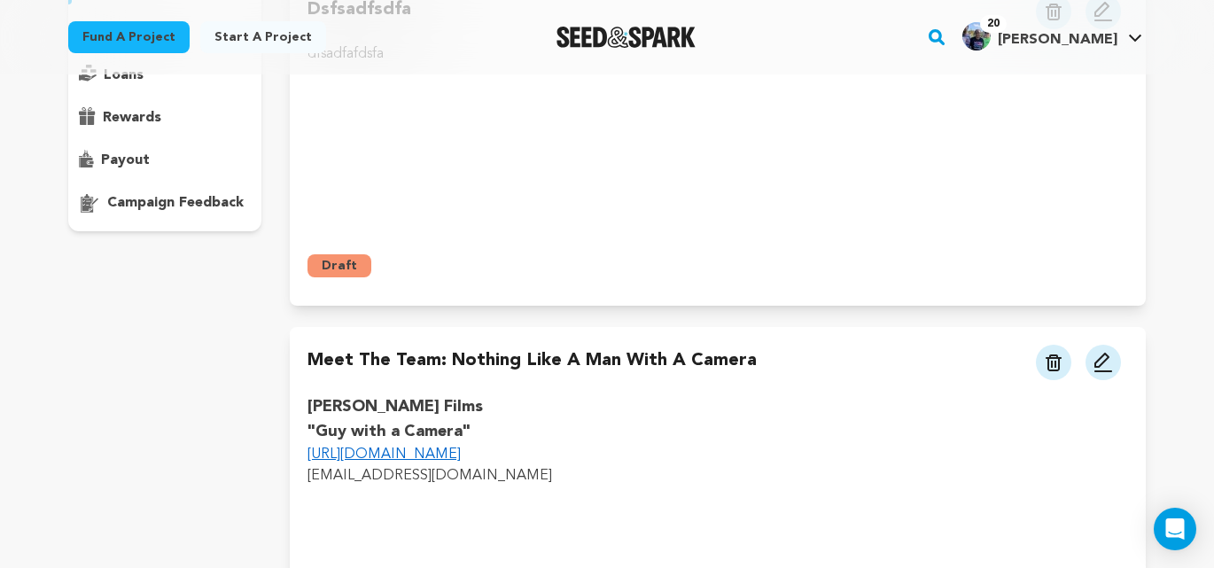
scroll to position [274, 0]
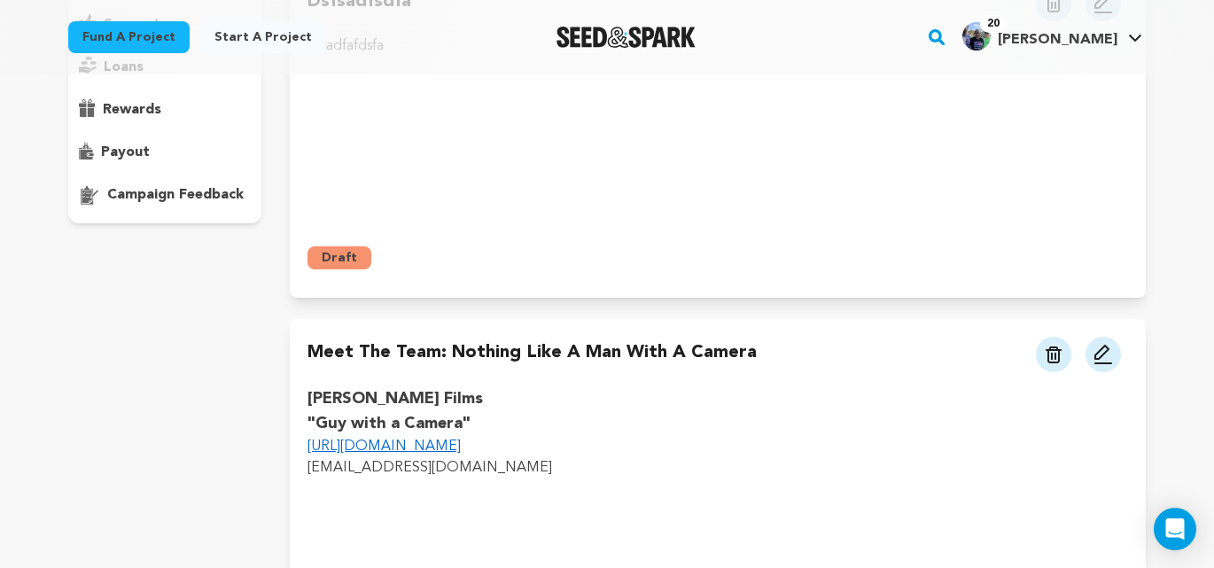
click at [395, 448] on link "[URL][DOMAIN_NAME]" at bounding box center [384, 447] width 153 height 14
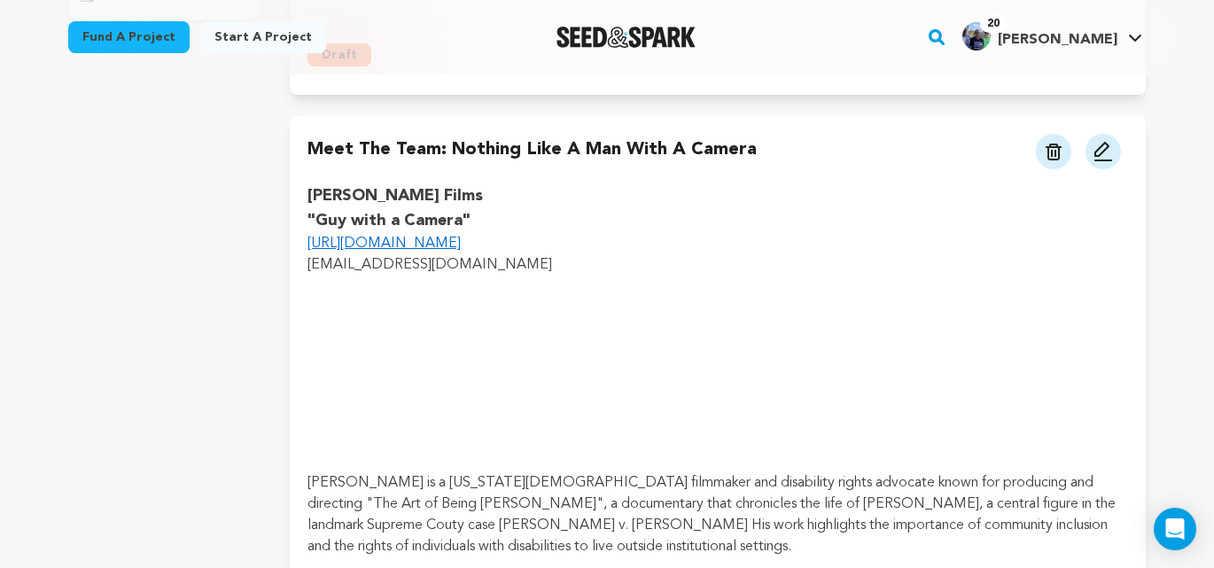
scroll to position [457, 0]
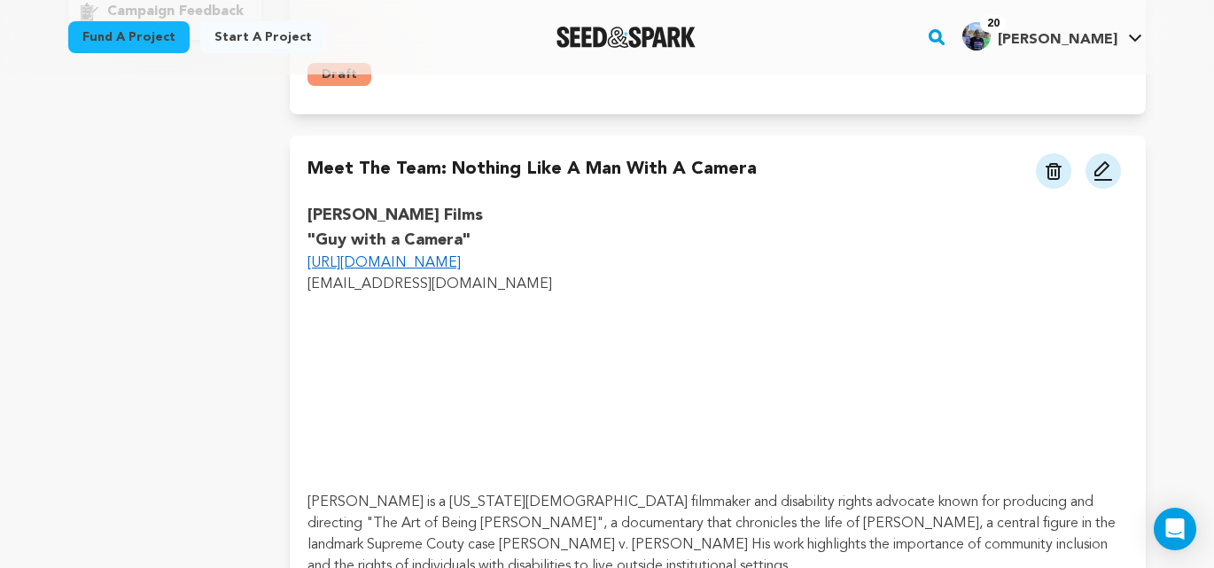
drag, startPoint x: 1099, startPoint y: 171, endPoint x: 1100, endPoint y: 194, distance: 23.1
click at [1099, 171] on img at bounding box center [1103, 170] width 21 height 21
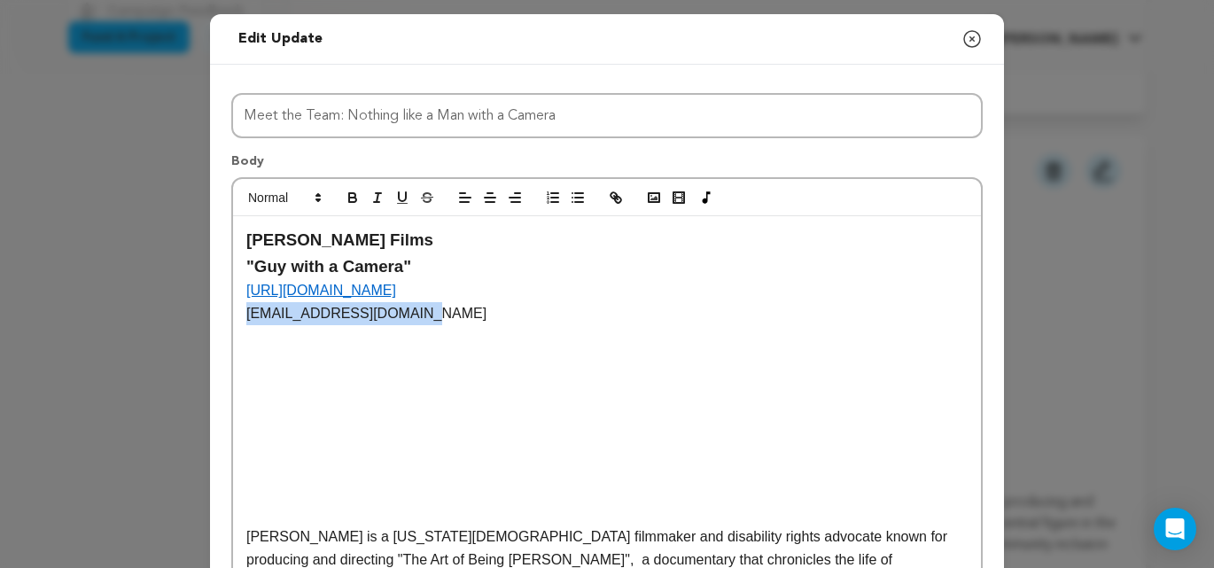
drag, startPoint x: 407, startPoint y: 316, endPoint x: 245, endPoint y: 320, distance: 162.3
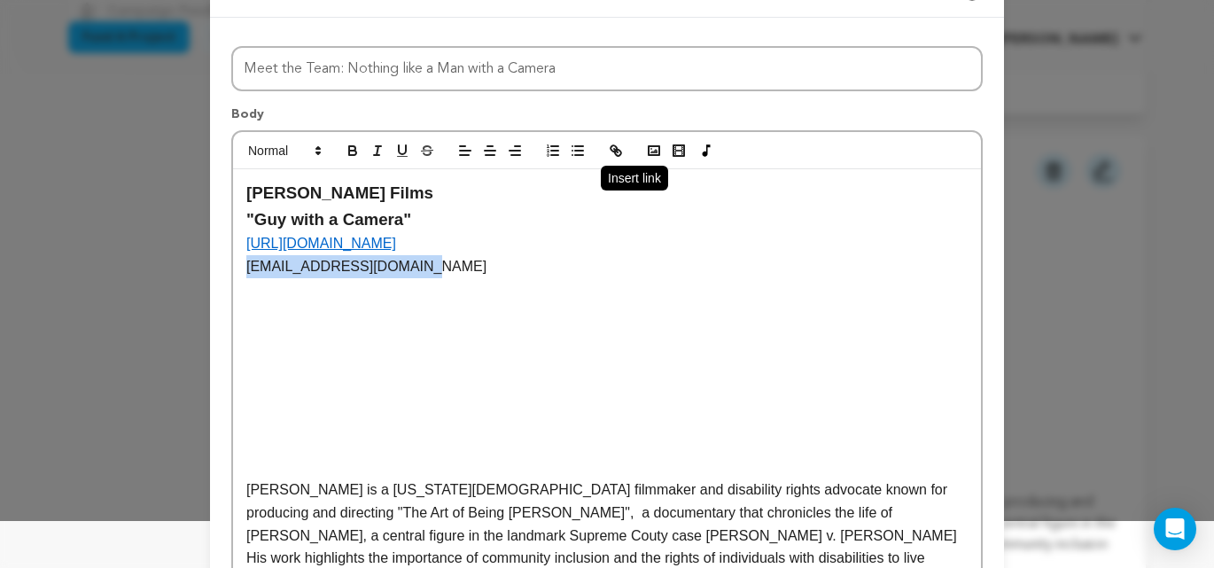
scroll to position [48, 0]
click at [616, 149] on icon "button" at bounding box center [618, 152] width 6 height 6
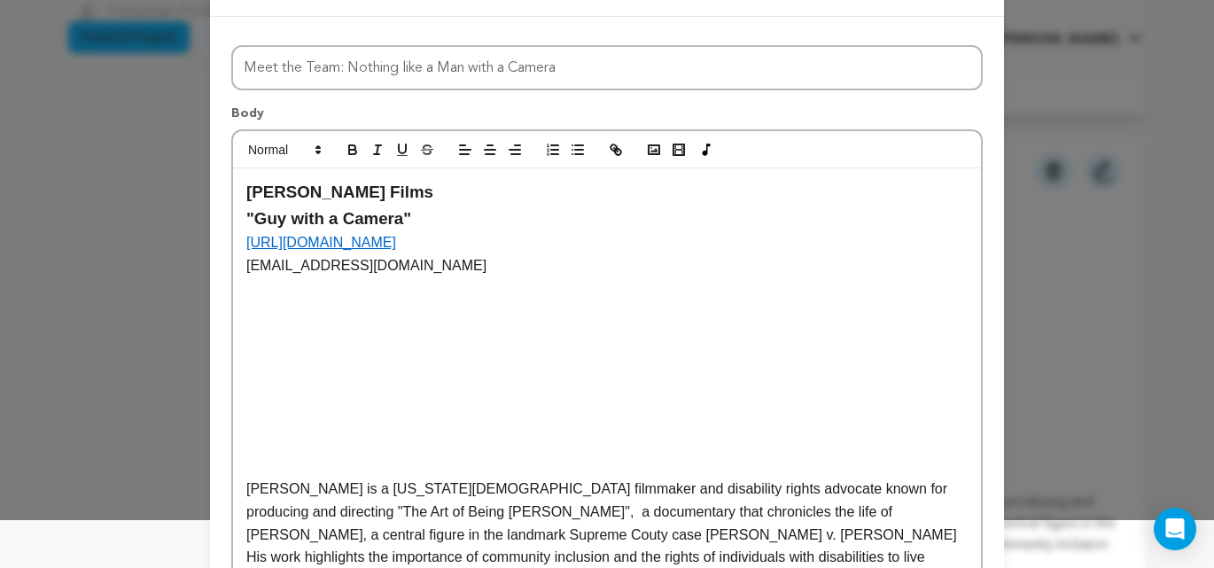
click at [411, 266] on p "[EMAIL_ADDRESS][DOMAIN_NAME]" at bounding box center [607, 265] width 722 height 23
drag, startPoint x: 406, startPoint y: 266, endPoint x: 245, endPoint y: 266, distance: 161.3
copy p "[EMAIL_ADDRESS][DOMAIN_NAME]"
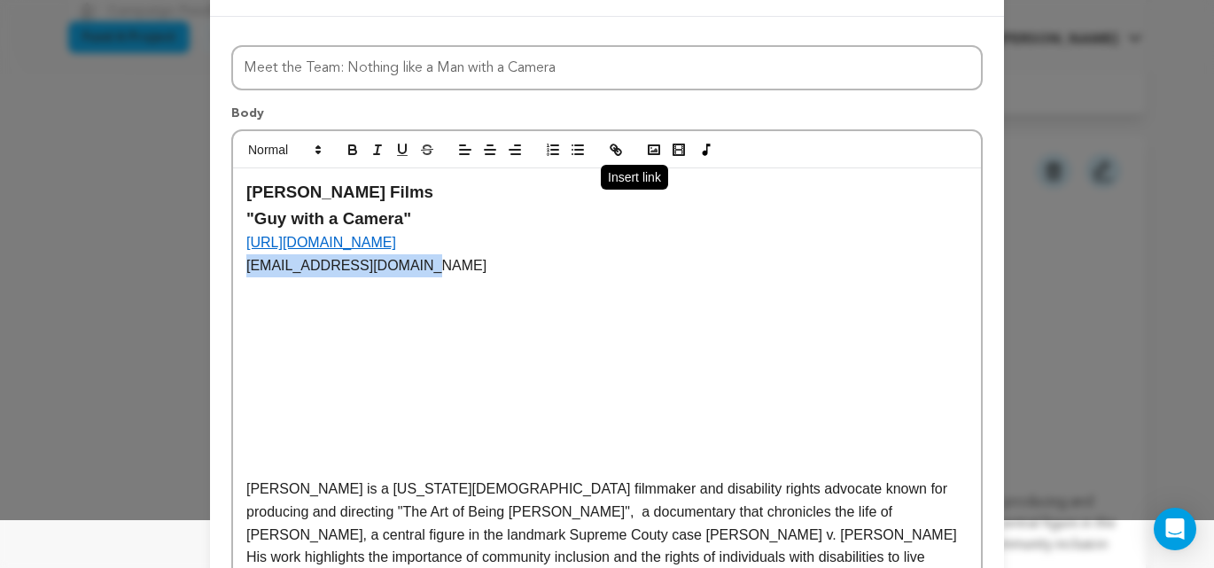
click at [616, 154] on icon "button" at bounding box center [618, 152] width 6 height 6
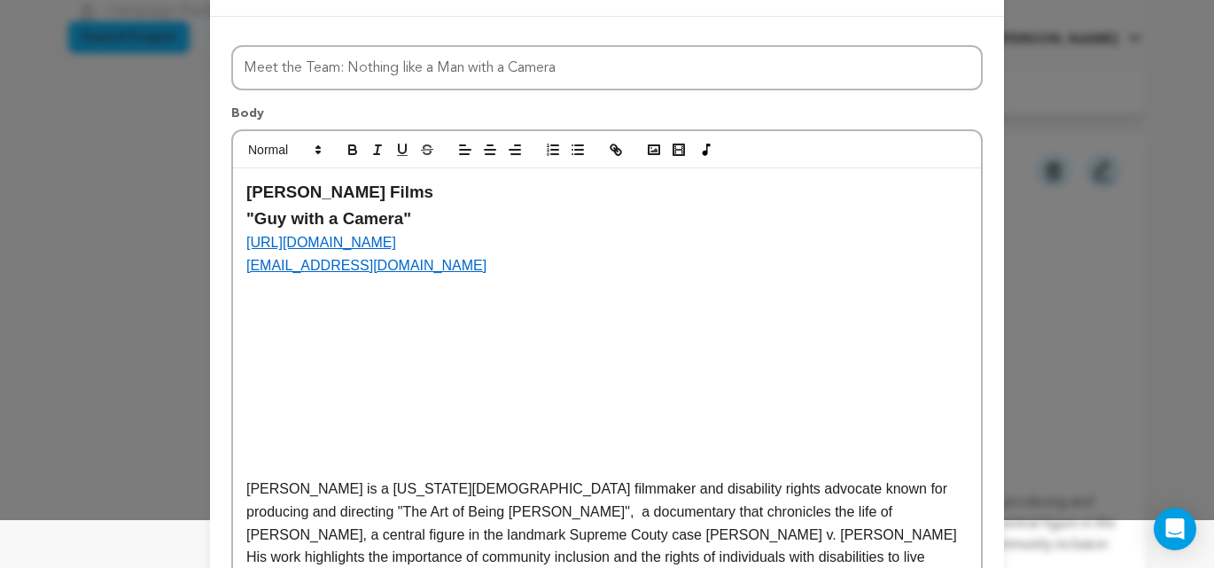
click at [566, 296] on p at bounding box center [607, 288] width 722 height 23
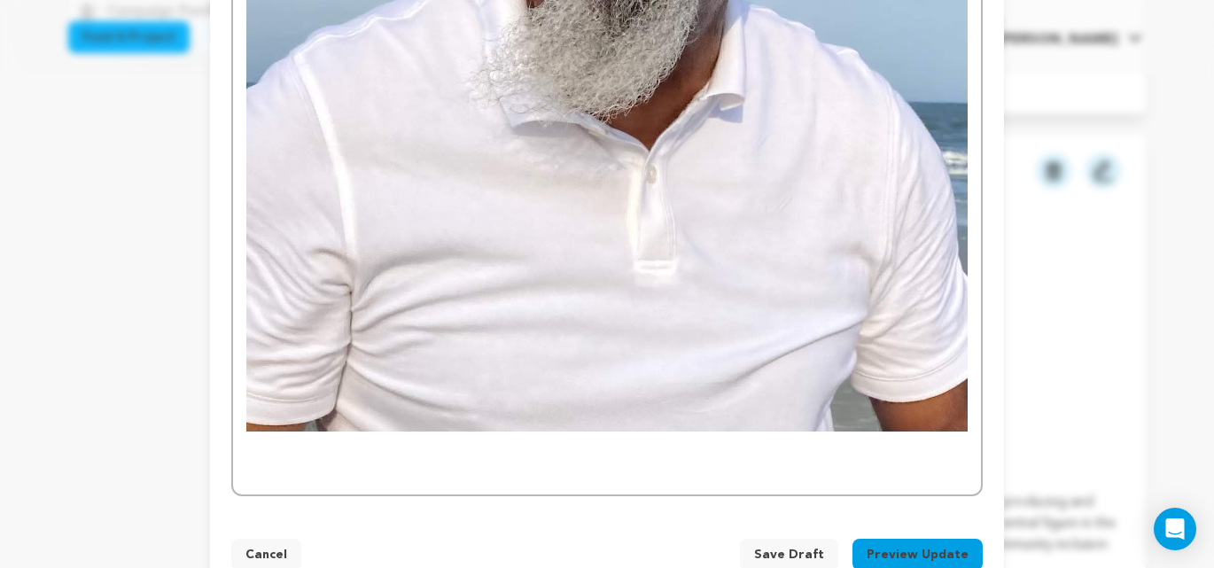
scroll to position [1370, 0]
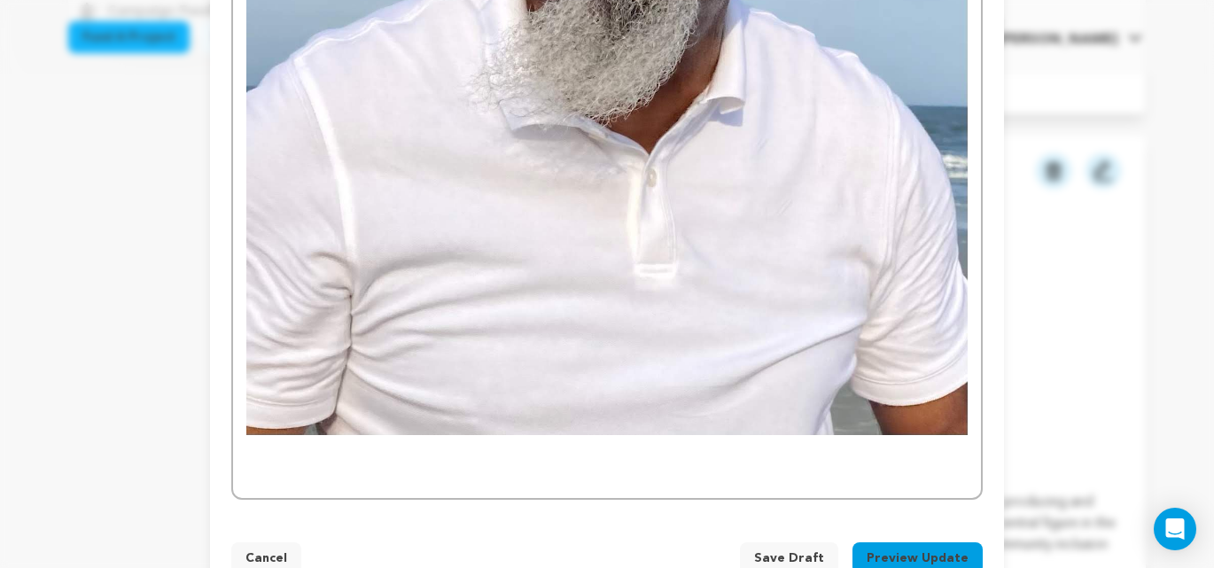
click at [800, 550] on span "Save Draft" at bounding box center [789, 559] width 70 height 18
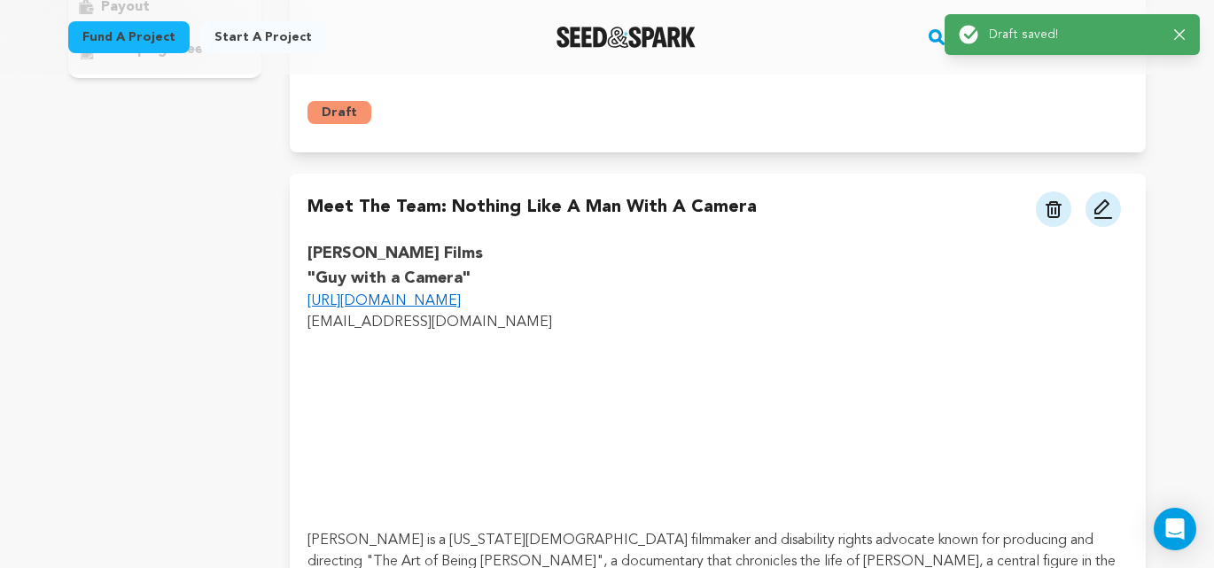
scroll to position [380, 0]
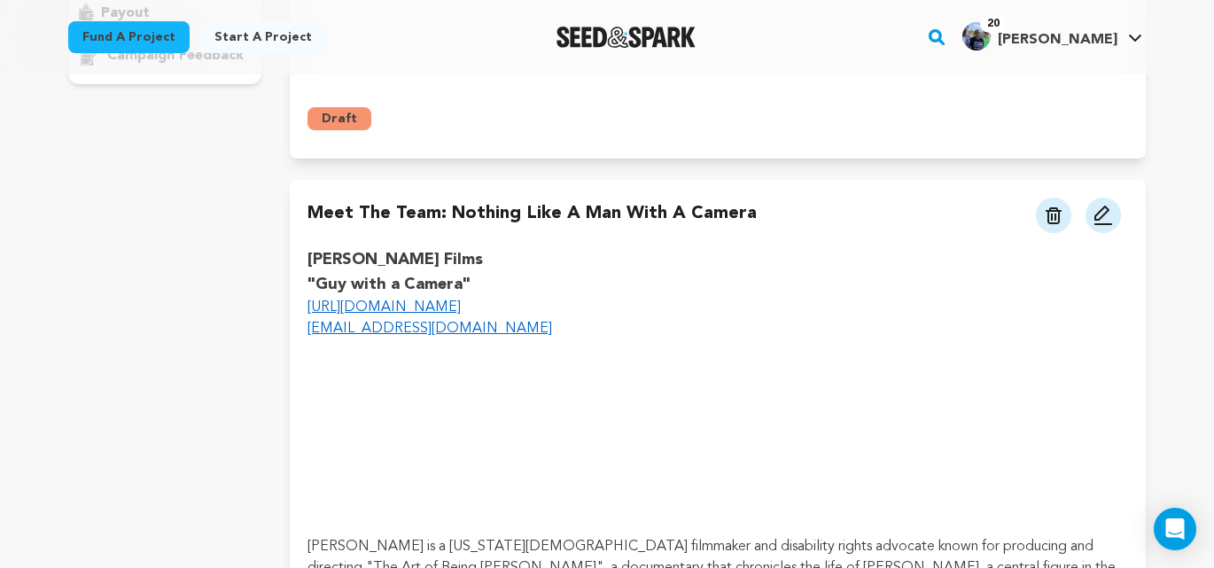
scroll to position [373, 0]
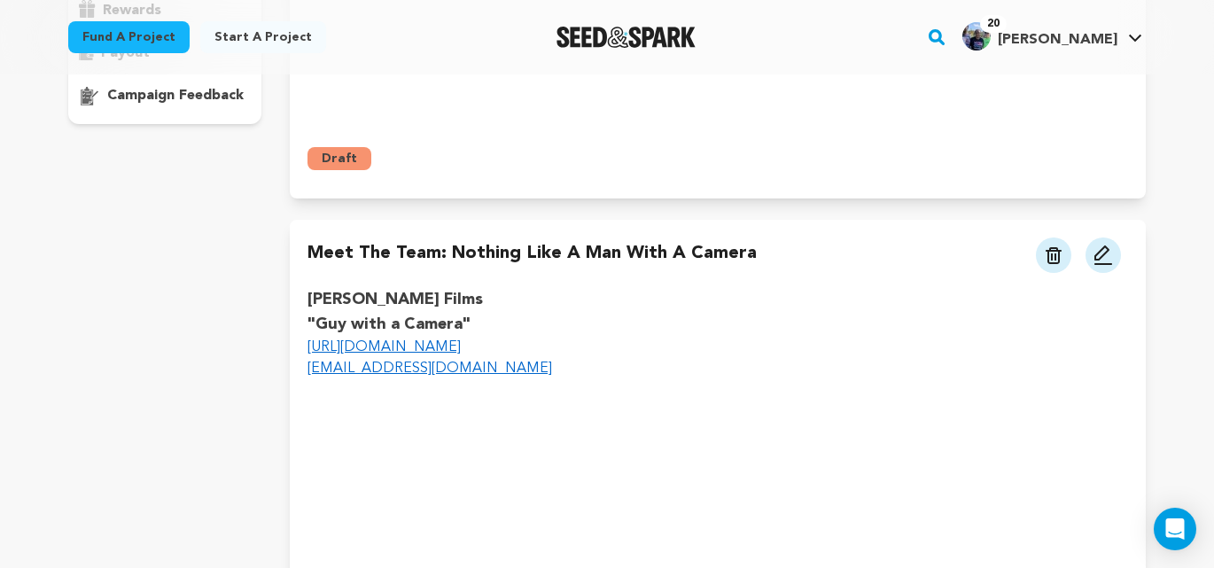
click at [1102, 261] on img at bounding box center [1103, 255] width 21 height 21
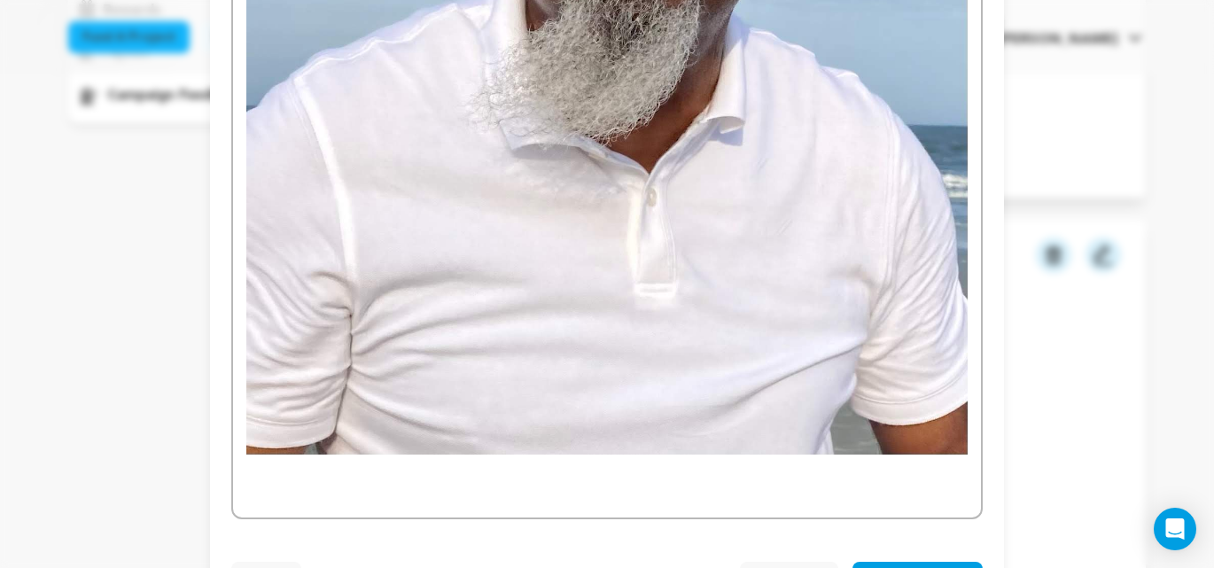
scroll to position [1374, 0]
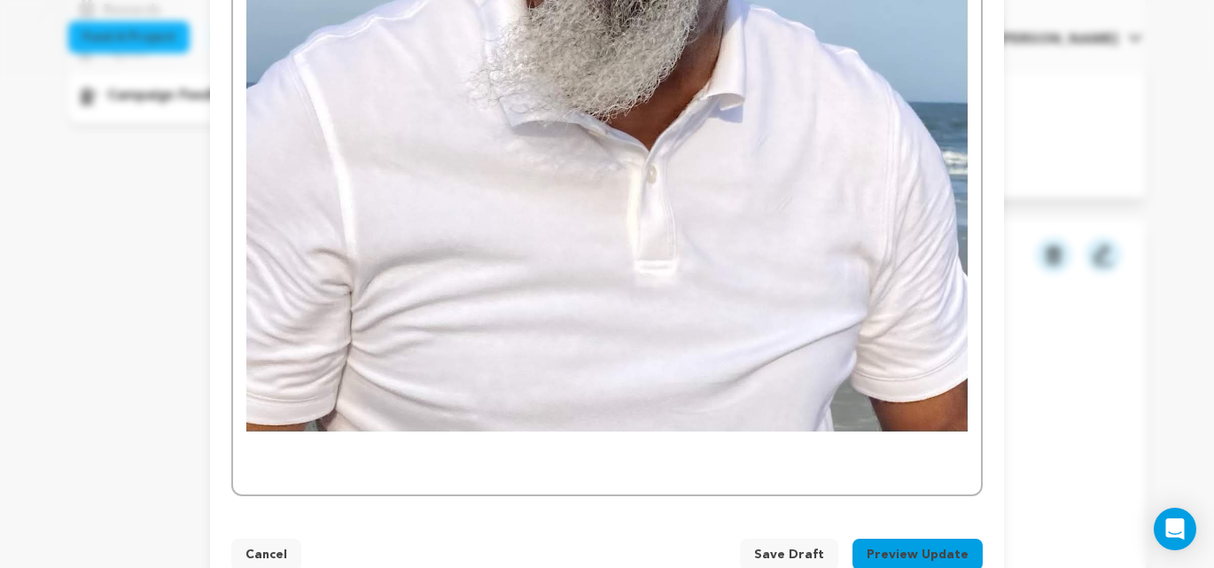
click at [927, 539] on button "Preview Update" at bounding box center [918, 555] width 130 height 32
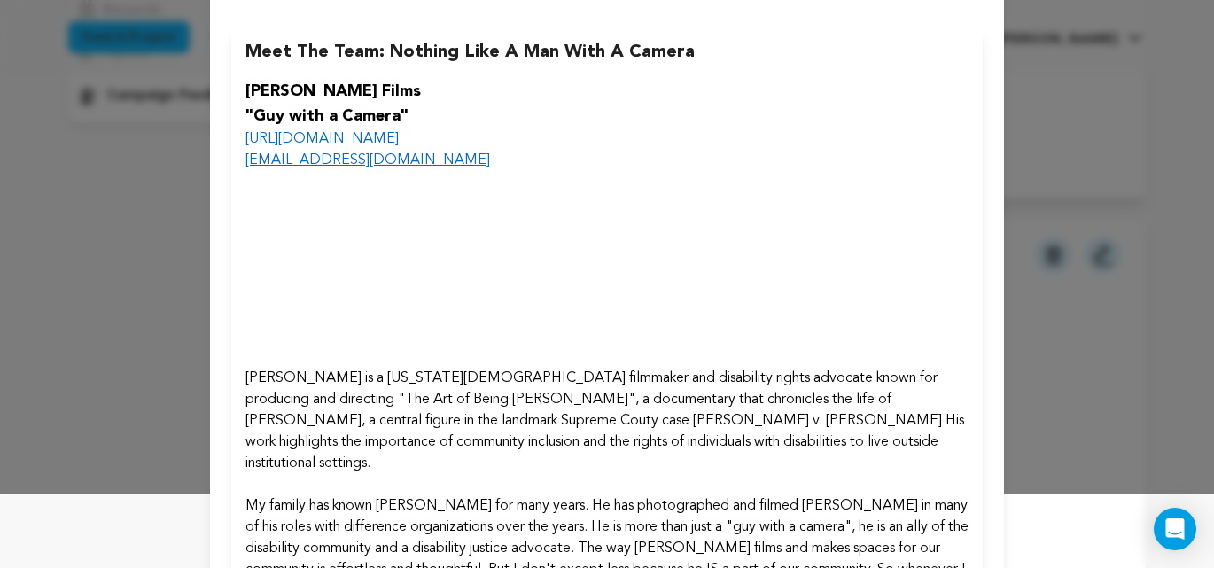
scroll to position [0, 0]
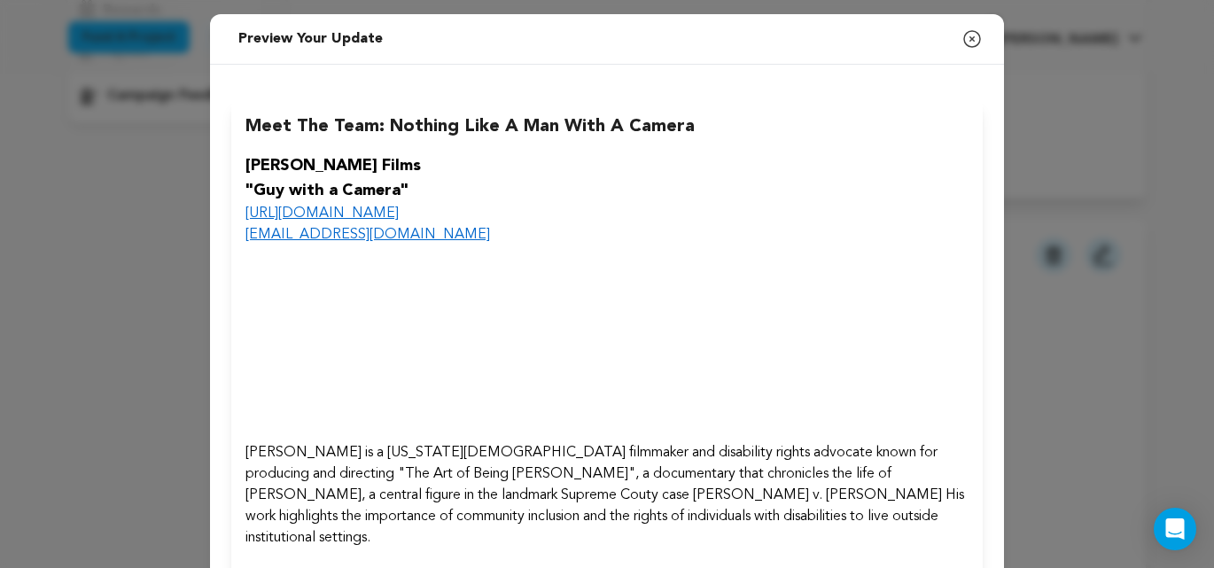
click at [363, 238] on link "[EMAIL_ADDRESS][DOMAIN_NAME]" at bounding box center [368, 235] width 245 height 14
click at [973, 43] on icon "button" at bounding box center [972, 38] width 21 height 21
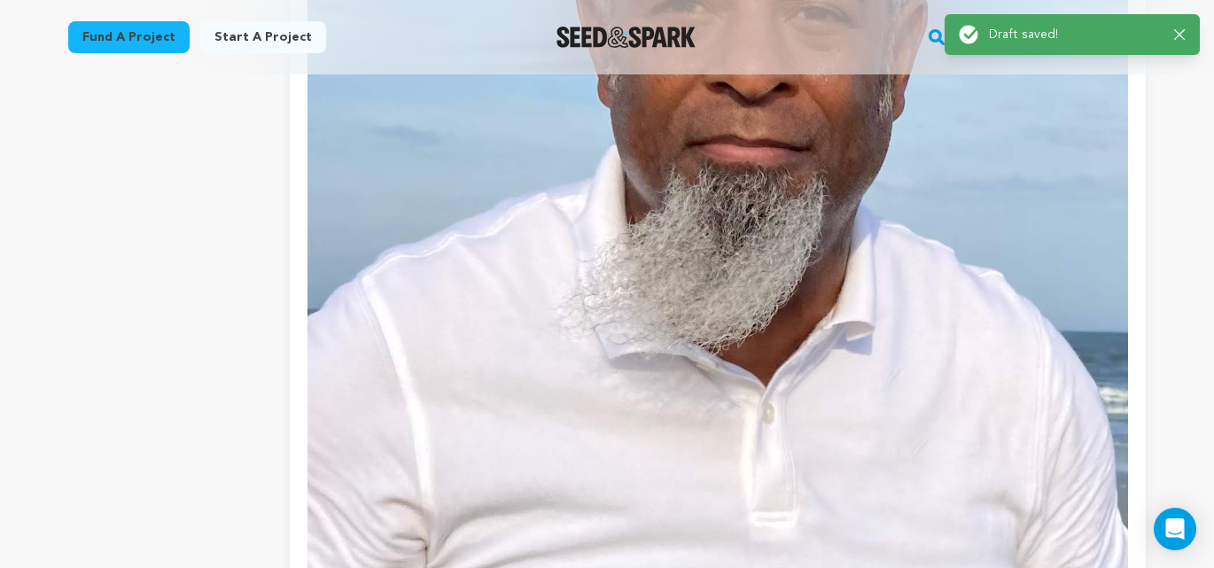
scroll to position [1752, 0]
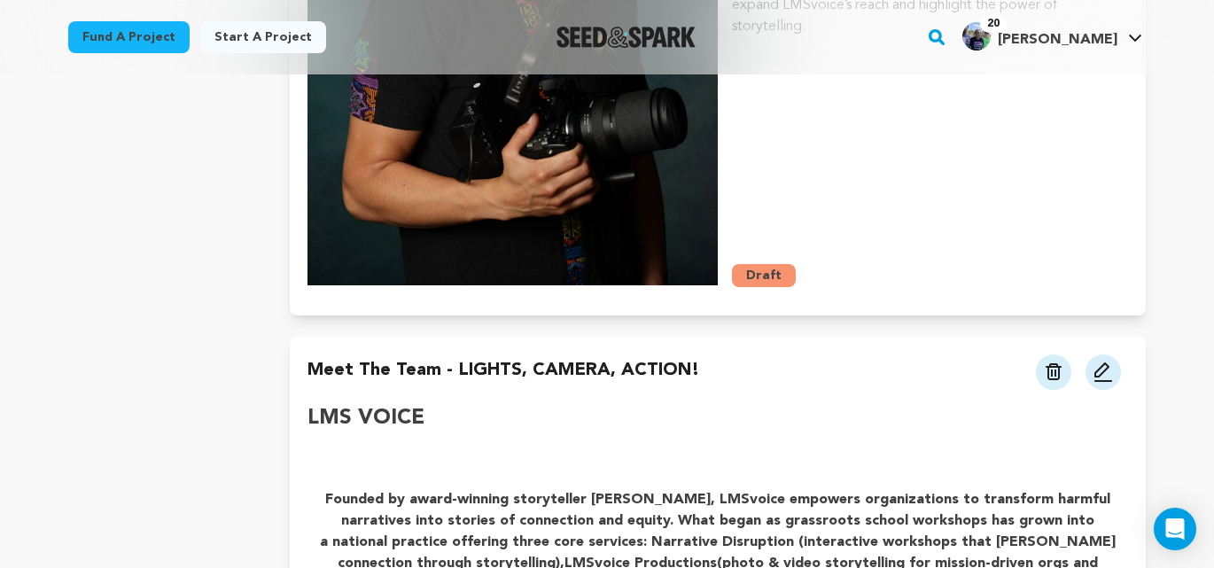
scroll to position [3850, 0]
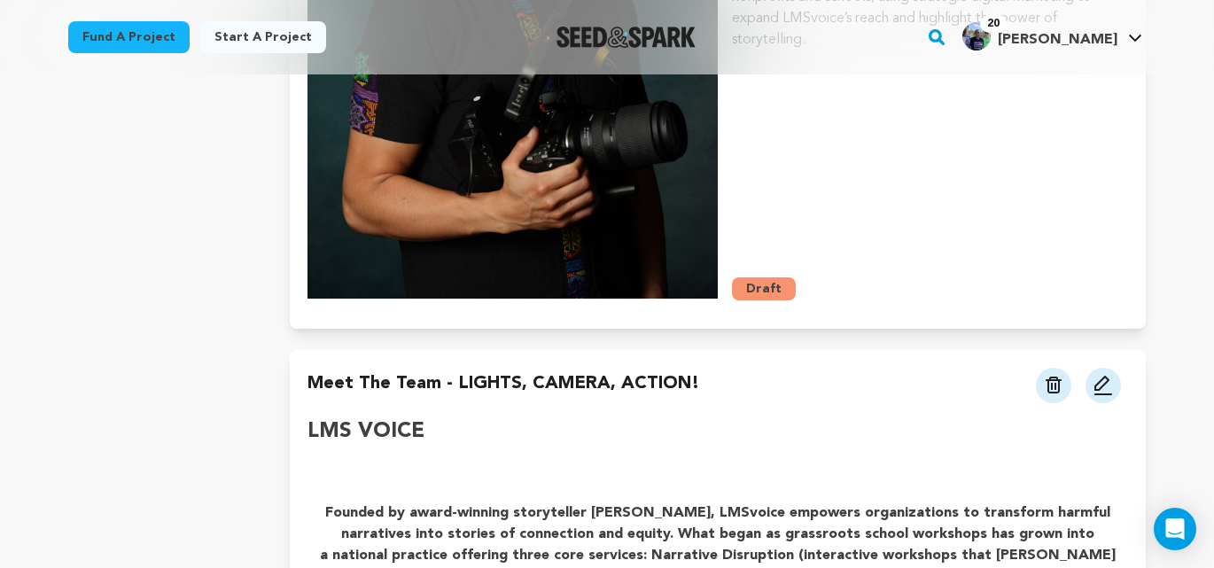
click at [1055, 377] on img at bounding box center [1054, 385] width 16 height 17
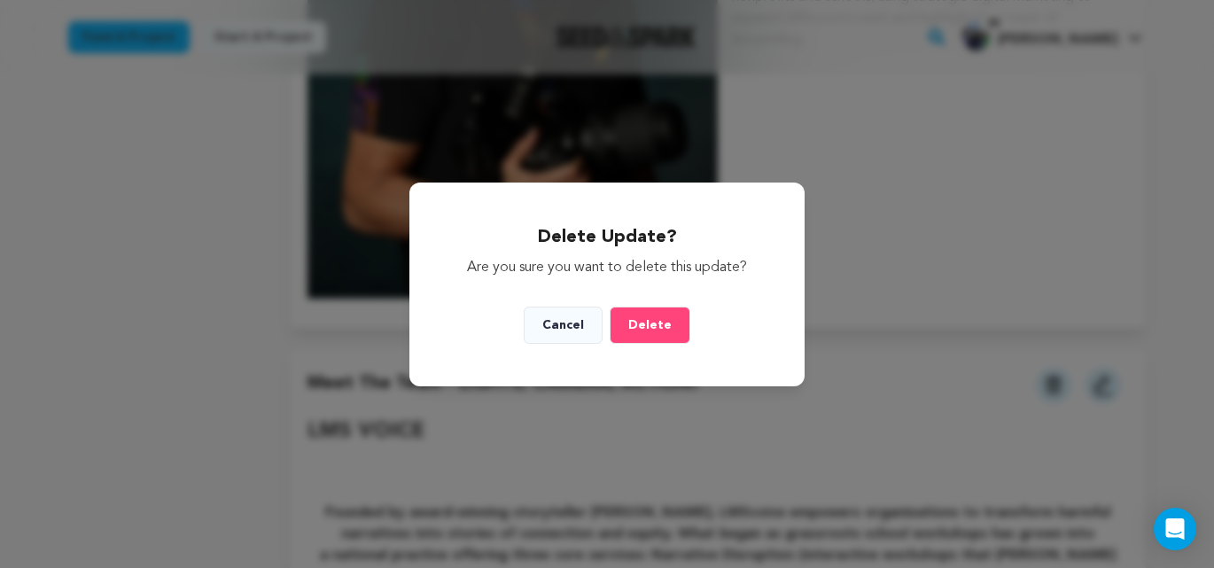
click at [652, 328] on span "Delete" at bounding box center [649, 325] width 43 height 12
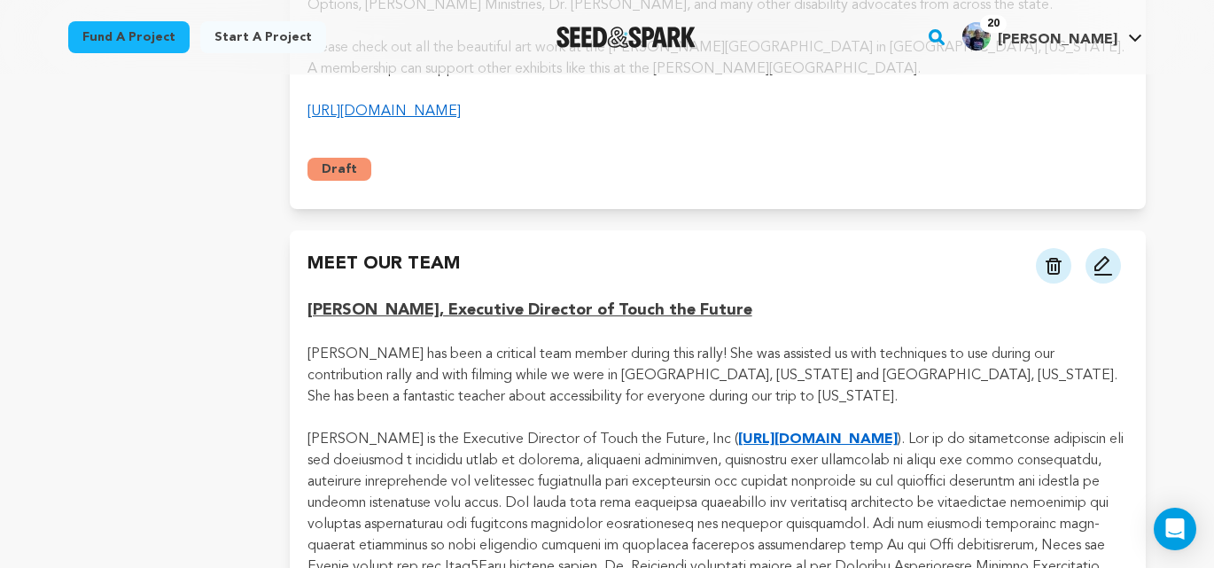
scroll to position [4776, 0]
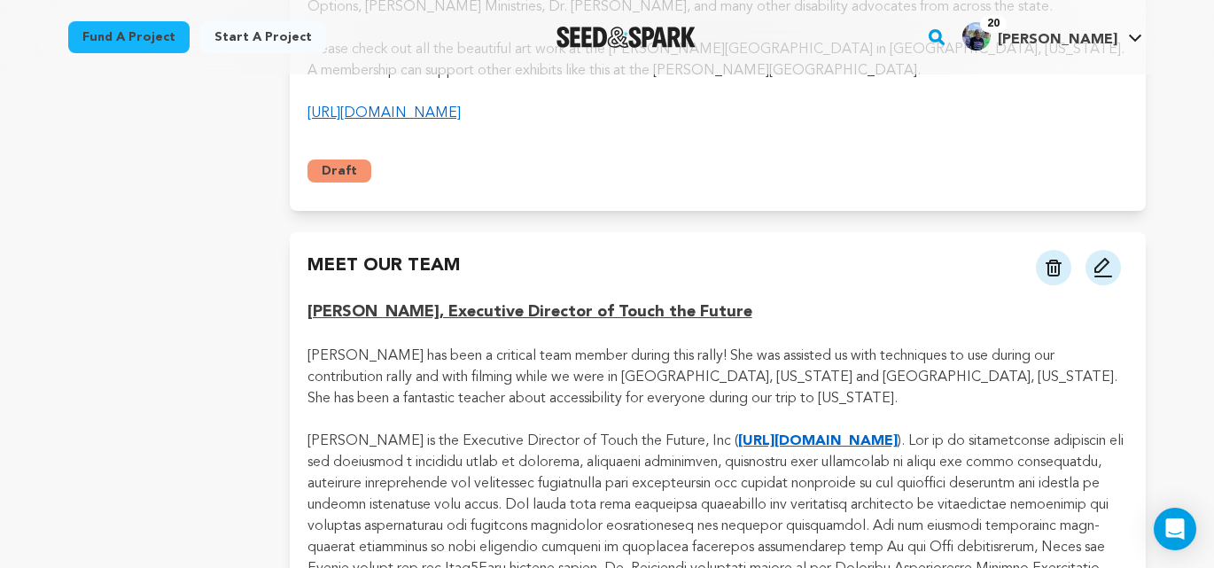
click at [1053, 260] on img at bounding box center [1054, 268] width 16 height 17
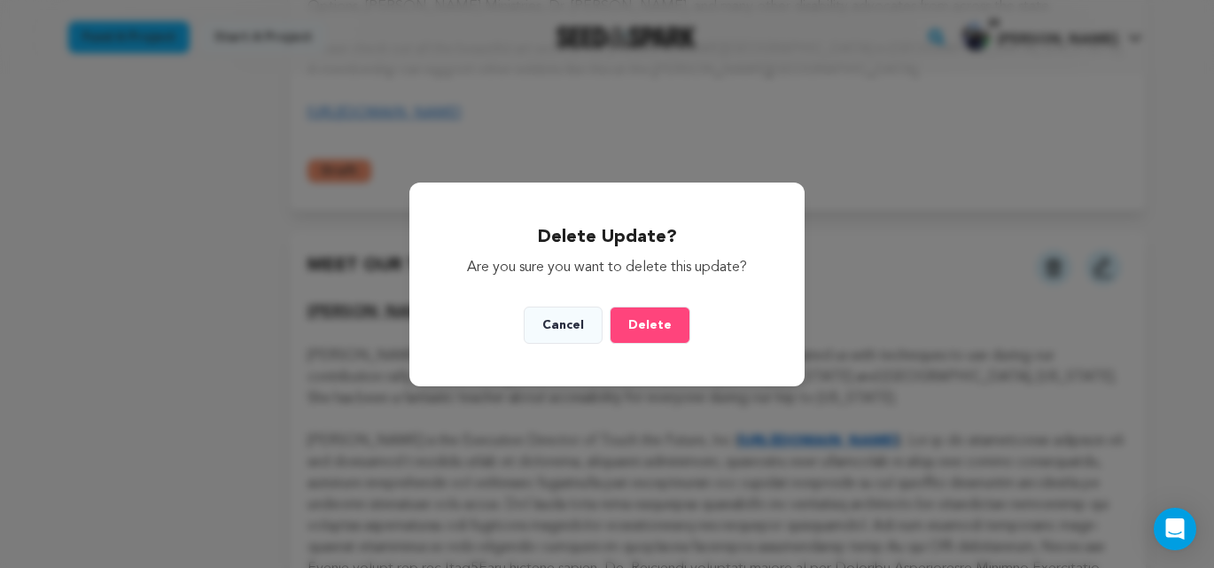
click at [664, 324] on span "Delete" at bounding box center [649, 325] width 43 height 12
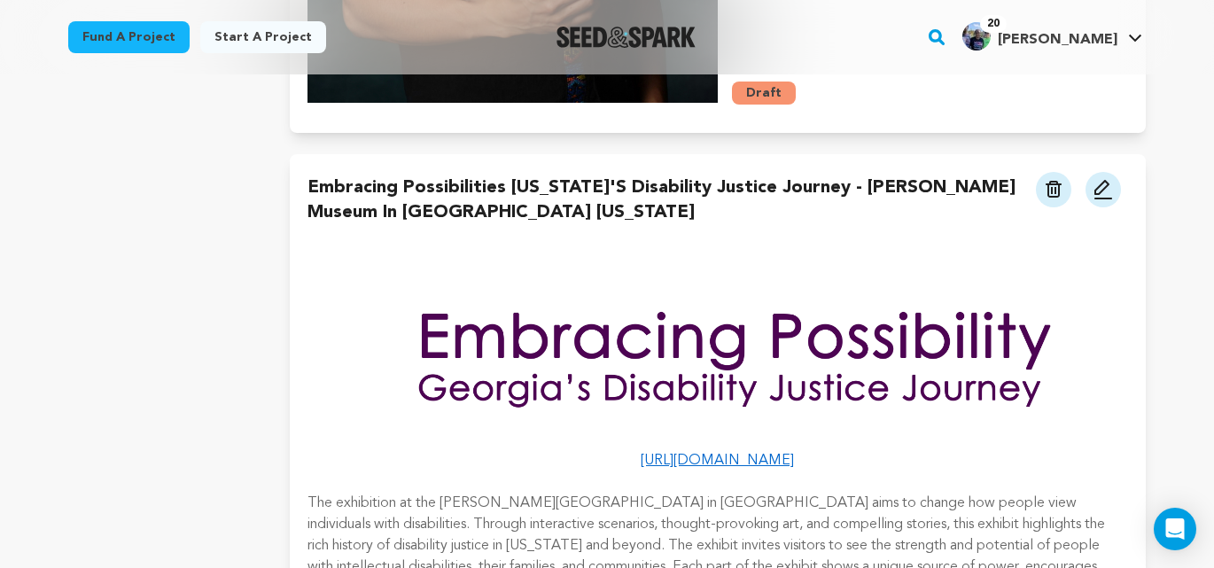
scroll to position [4021, 0]
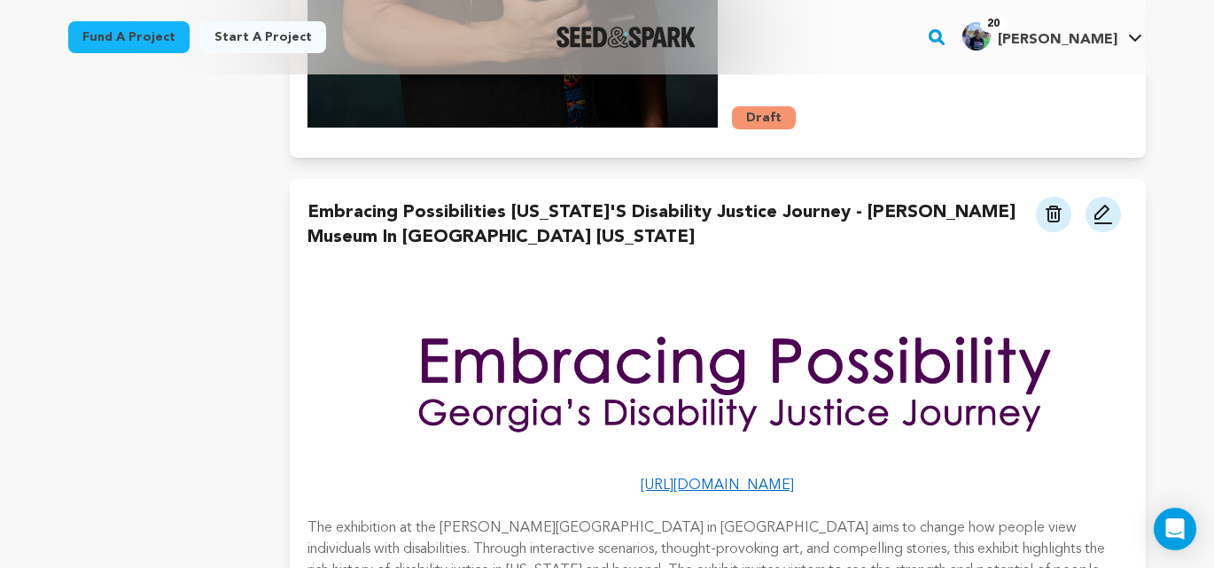
click at [1100, 204] on img at bounding box center [1103, 214] width 21 height 21
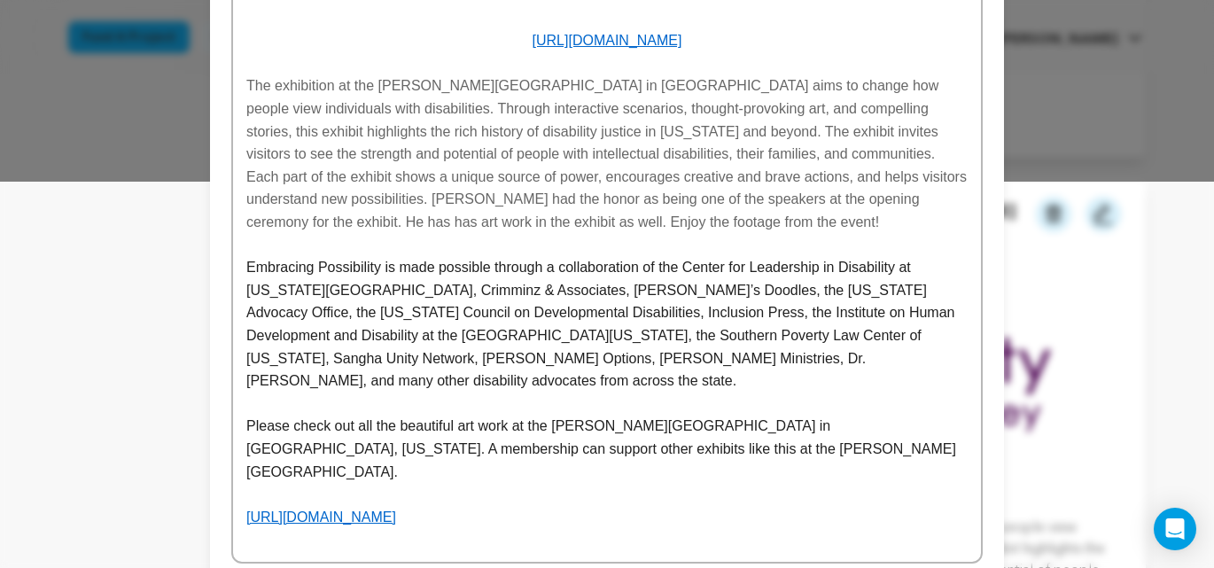
scroll to position [396, 0]
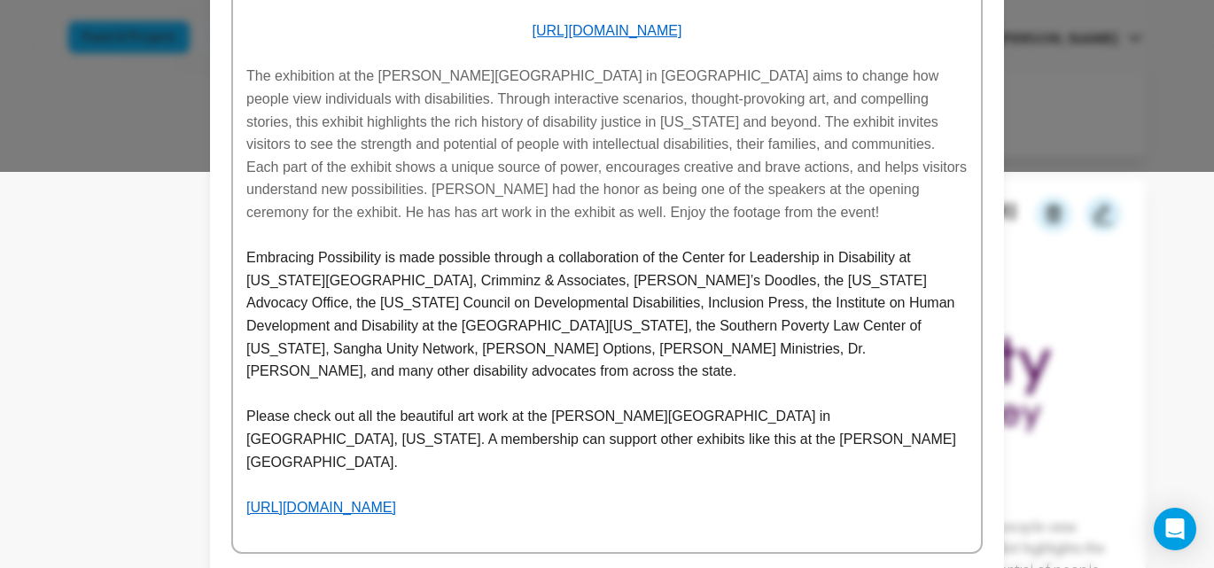
click at [585, 211] on p "The exhibition at the [PERSON_NAME][GEOGRAPHIC_DATA] in [GEOGRAPHIC_DATA] aims …" at bounding box center [607, 144] width 722 height 159
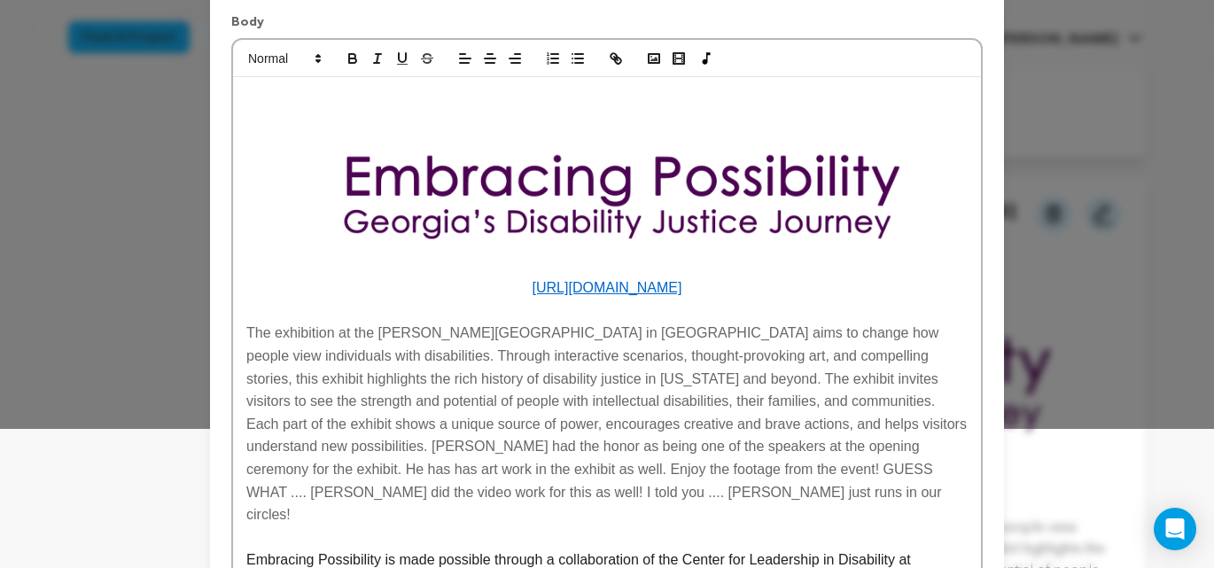
scroll to position [219, 0]
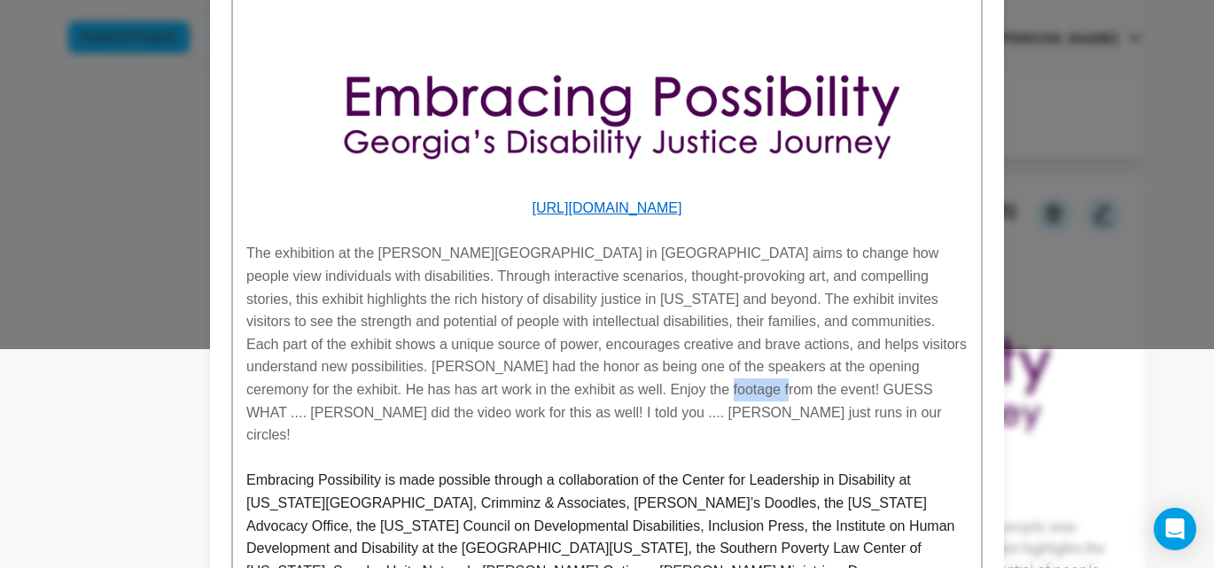
drag, startPoint x: 677, startPoint y: 391, endPoint x: 731, endPoint y: 390, distance: 54.1
click at [733, 392] on span "The exhibition at the [PERSON_NAME][GEOGRAPHIC_DATA] in [GEOGRAPHIC_DATA] aims …" at bounding box center [608, 344] width 724 height 197
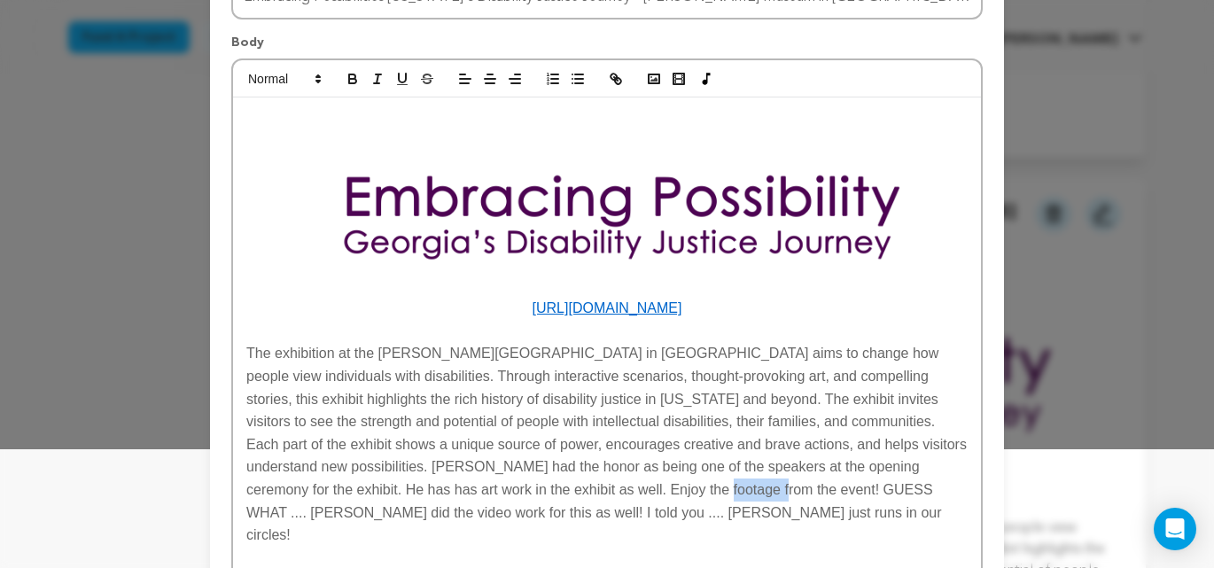
scroll to position [0, 0]
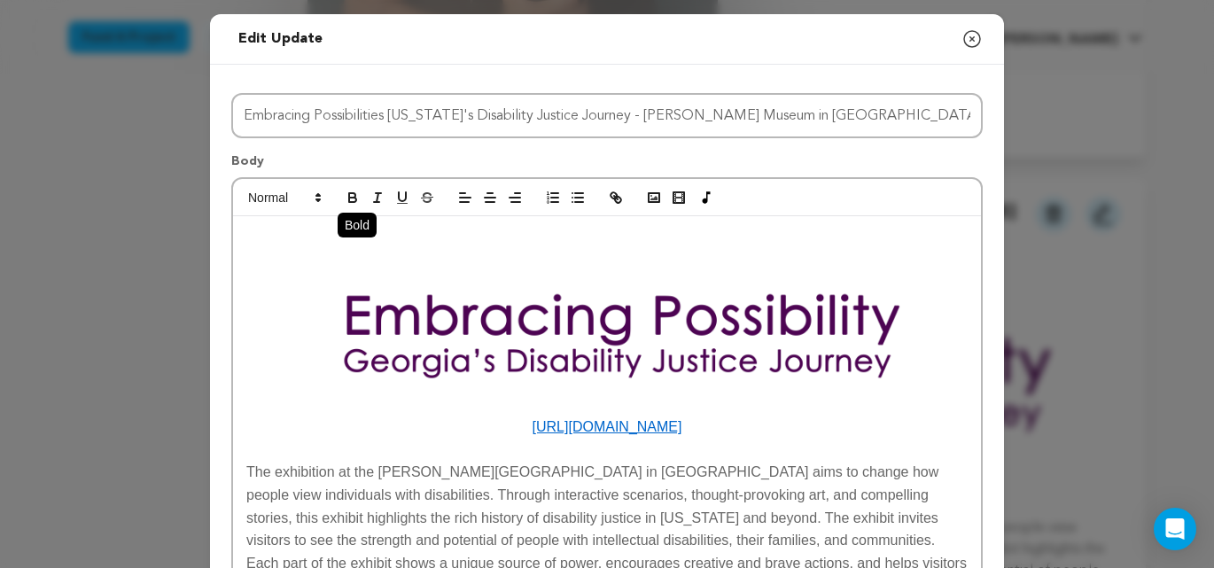
click at [355, 204] on icon "button" at bounding box center [353, 198] width 16 height 16
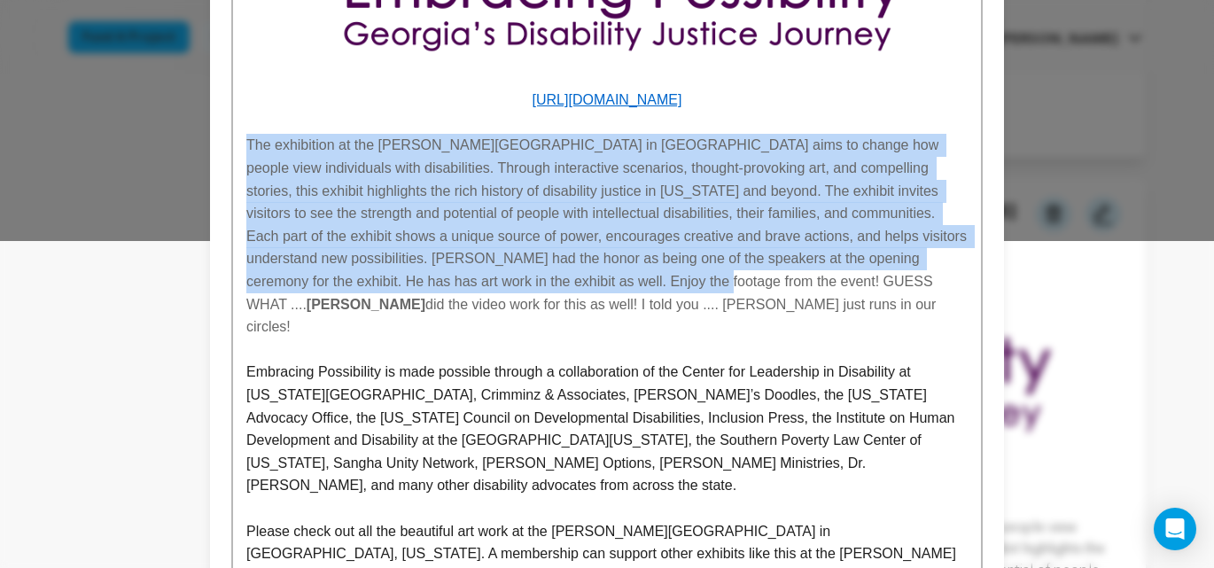
scroll to position [322, 0]
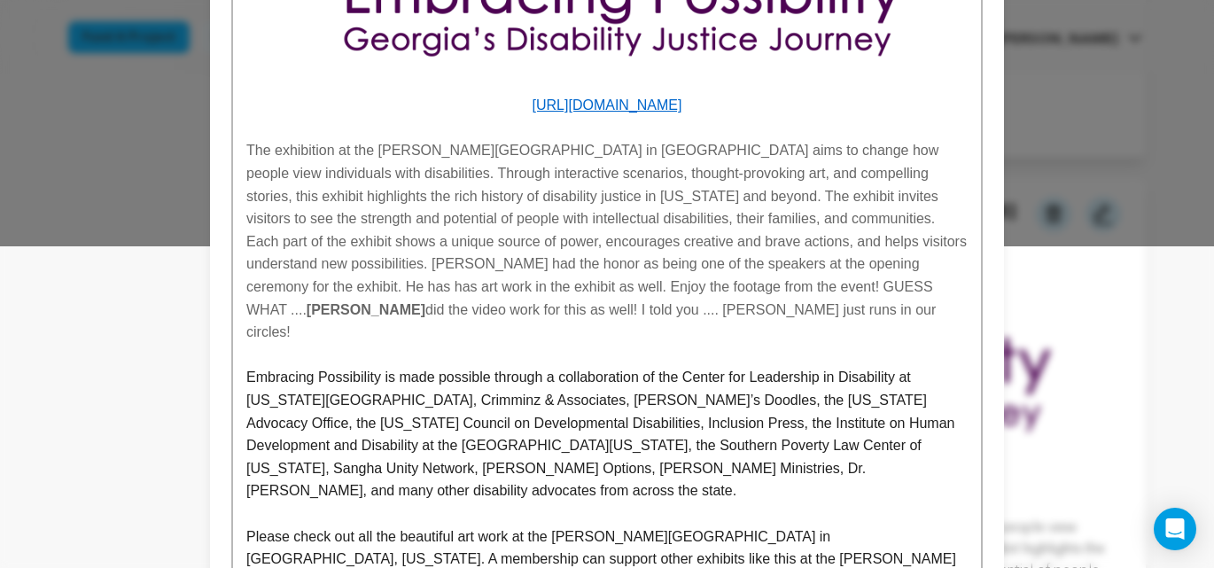
click at [691, 344] on p at bounding box center [607, 355] width 722 height 23
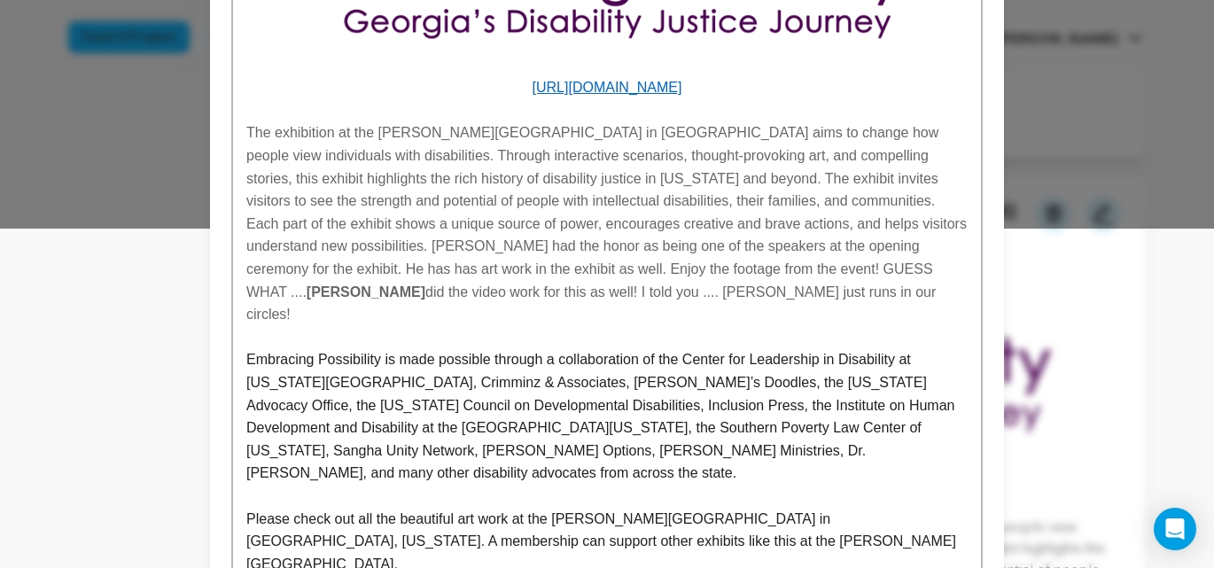
scroll to position [332, 0]
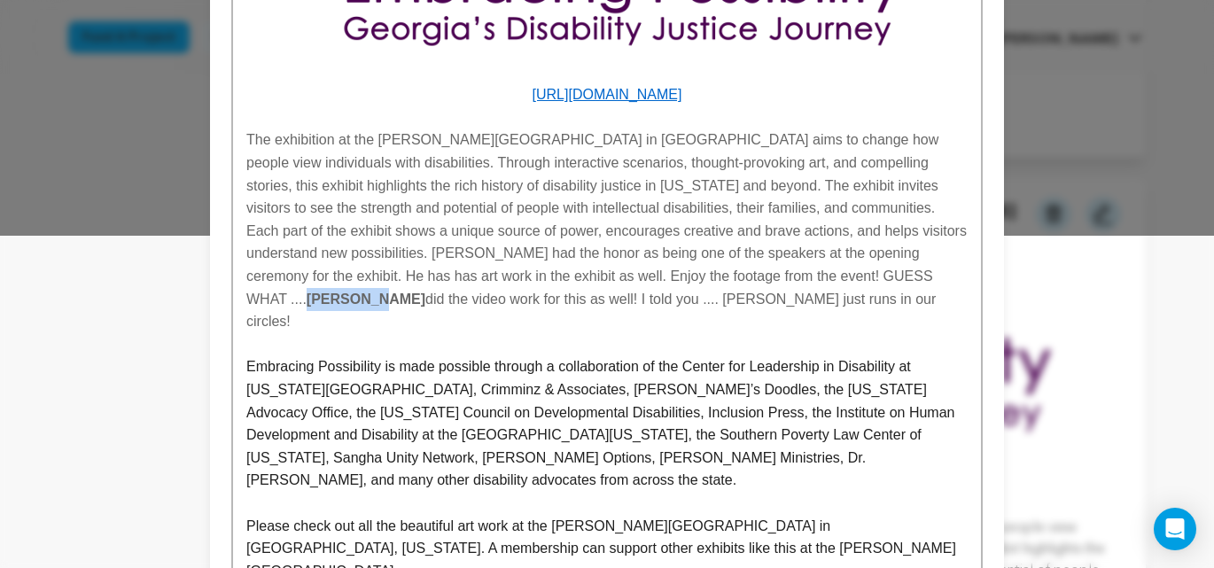
drag, startPoint x: 677, startPoint y: 278, endPoint x: 737, endPoint y: 280, distance: 59.4
click at [737, 280] on p "The exhibition at the Tubman Museum in Macon aims to change how people view ind…" at bounding box center [607, 231] width 722 height 204
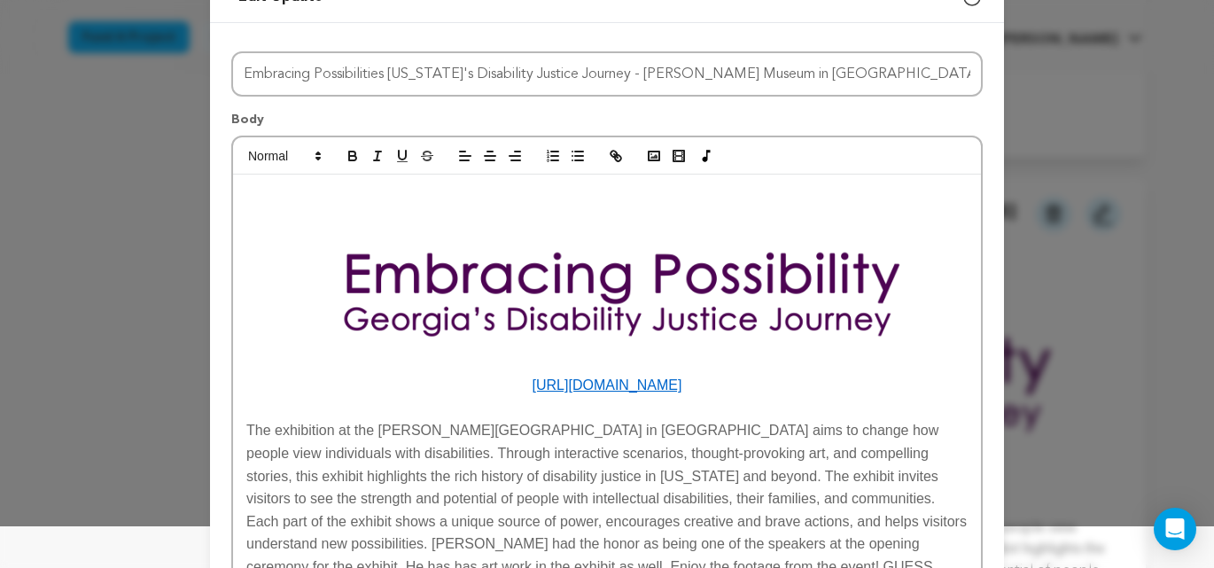
scroll to position [0, 0]
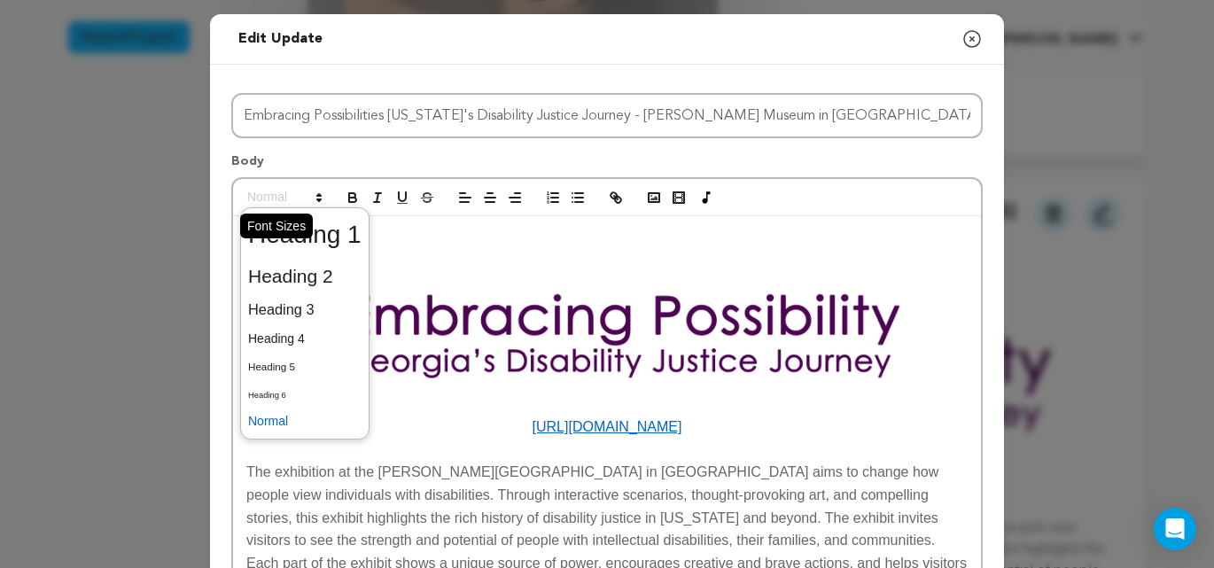
click at [320, 199] on polygon at bounding box center [319, 200] width 4 height 2
click at [284, 341] on span at bounding box center [304, 338] width 113 height 27
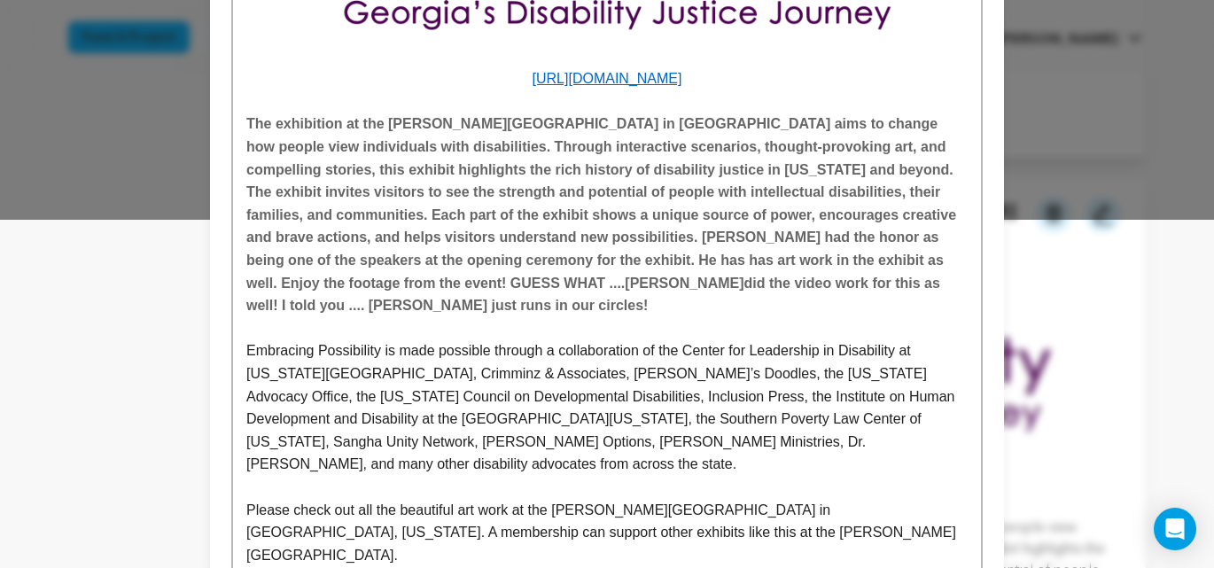
scroll to position [351, 0]
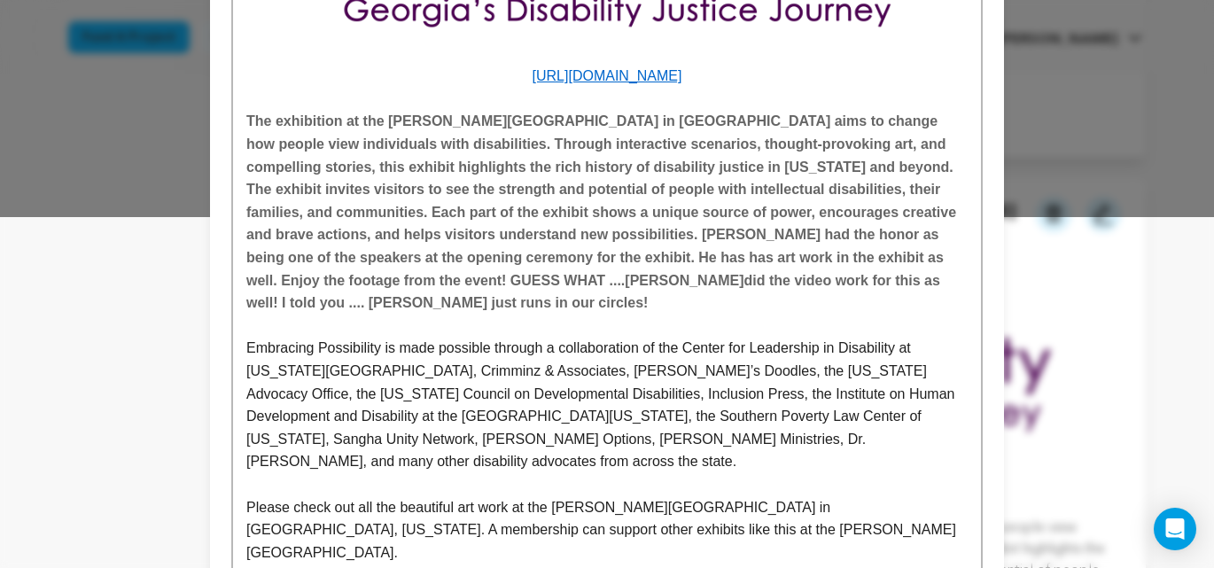
click at [343, 315] on p at bounding box center [607, 326] width 722 height 23
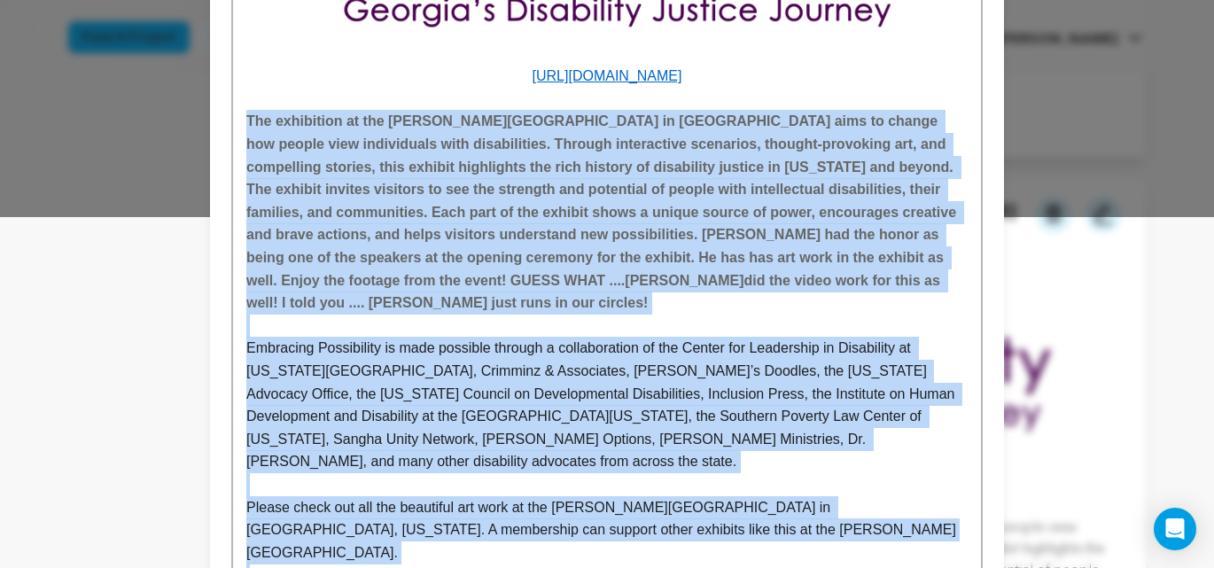
drag, startPoint x: 253, startPoint y: 122, endPoint x: 580, endPoint y: 302, distance: 373.3
click at [679, 492] on div "https://www.youtube.com/watch?v=jFWpjxSSr14 The exhibition at the Tubman Museum…" at bounding box center [607, 254] width 748 height 778
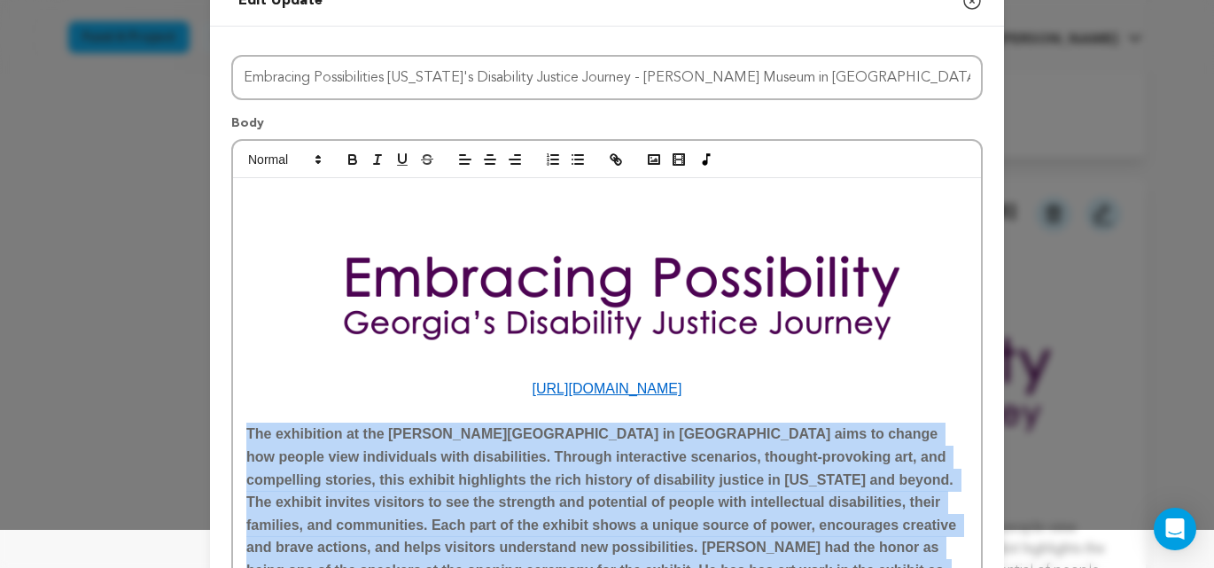
scroll to position [35, 0]
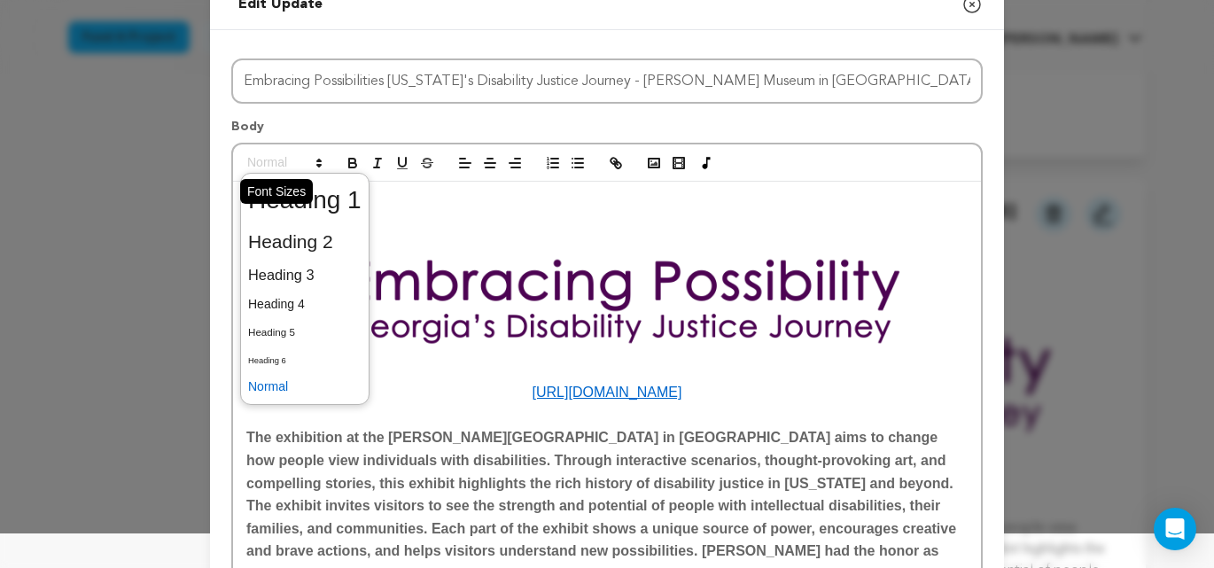
click at [277, 164] on span at bounding box center [283, 162] width 87 height 21
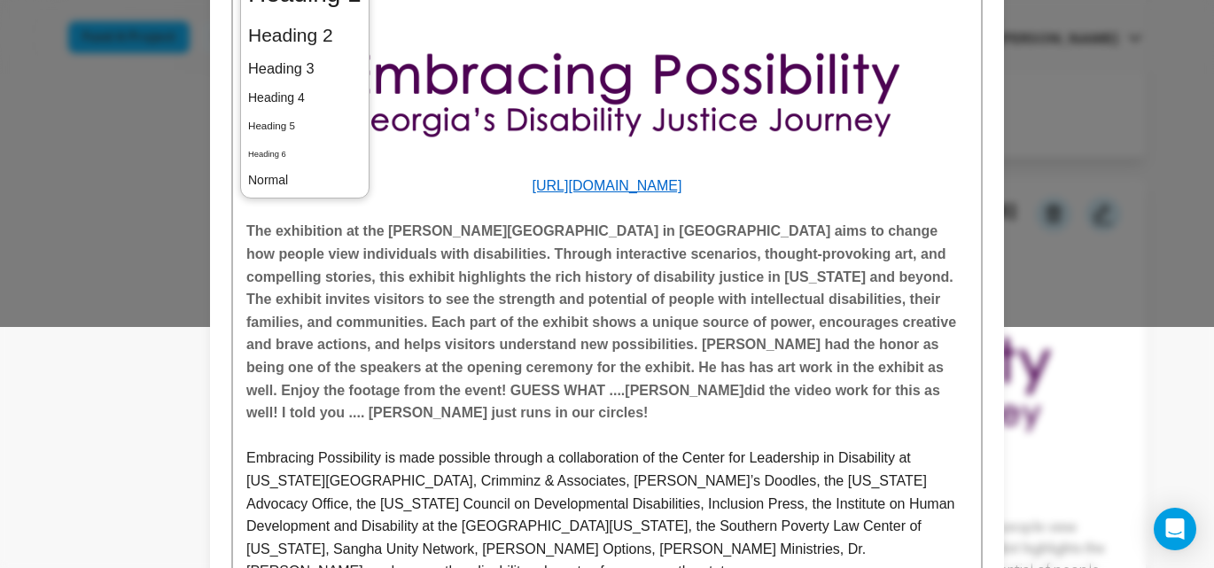
scroll to position [253, 0]
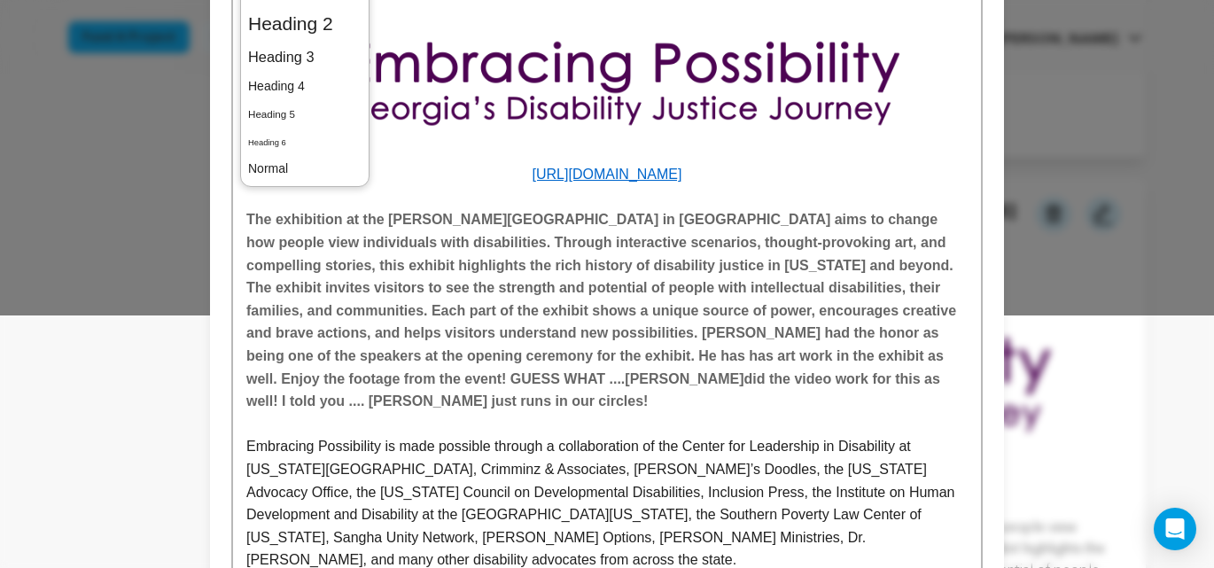
click at [504, 435] on p "Embracing Possibility is made possible through a collaboration of the Center fo…" at bounding box center [607, 503] width 722 height 137
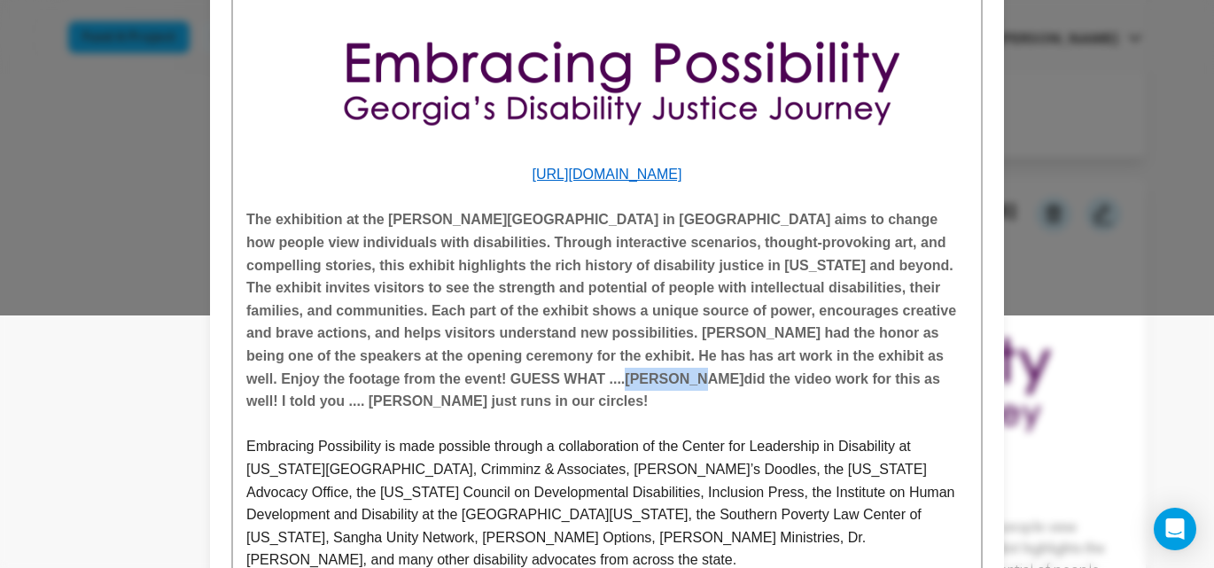
drag, startPoint x: 367, startPoint y: 381, endPoint x: 432, endPoint y: 382, distance: 64.7
click at [432, 382] on h4 "The exhibition at the Tubman Museum in Macon aims to change how people view ind…" at bounding box center [607, 310] width 722 height 204
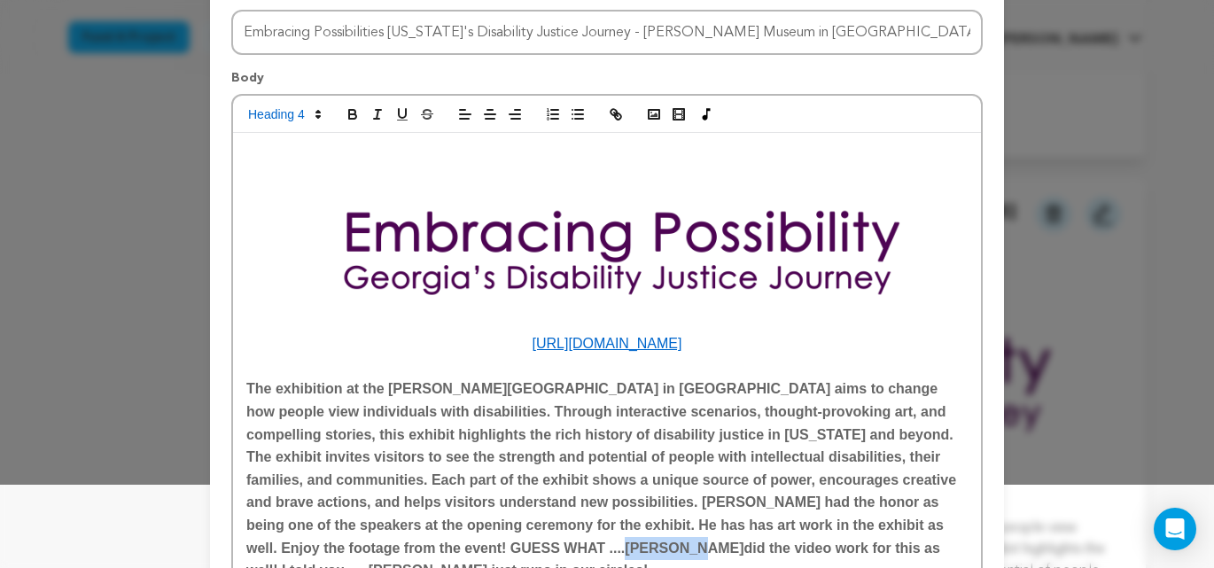
scroll to position [68, 0]
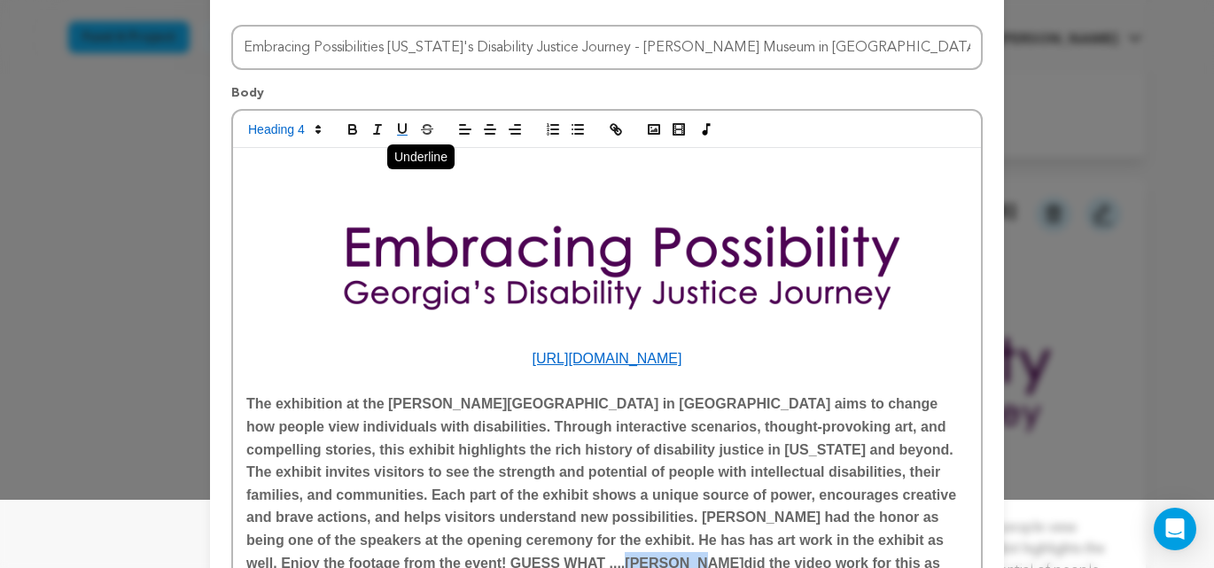
click at [402, 134] on icon "button" at bounding box center [402, 129] width 16 height 16
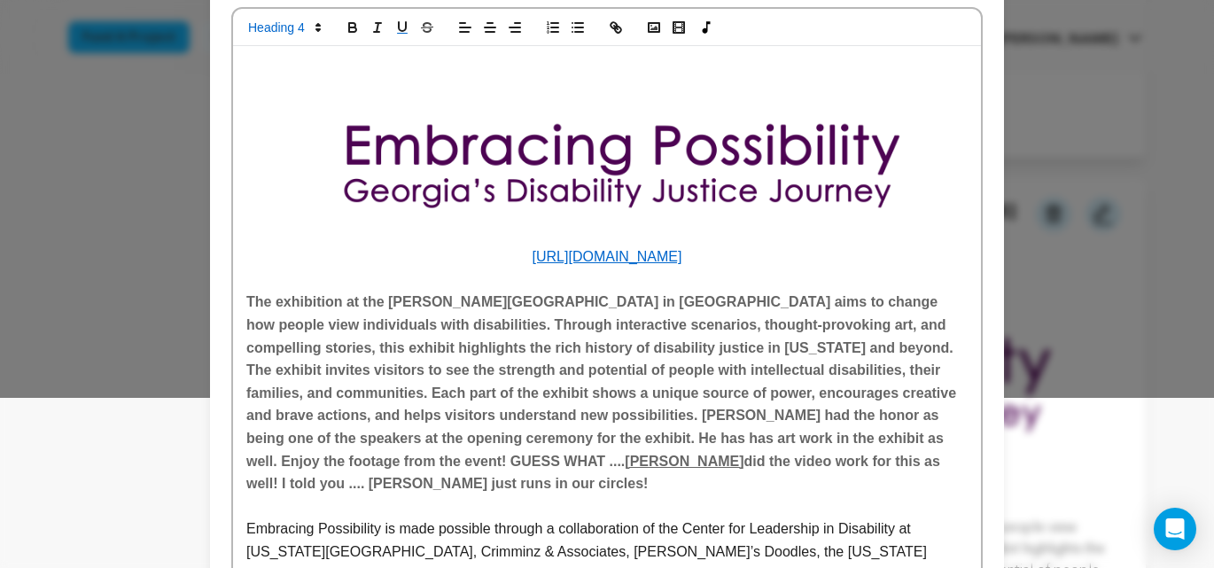
scroll to position [181, 0]
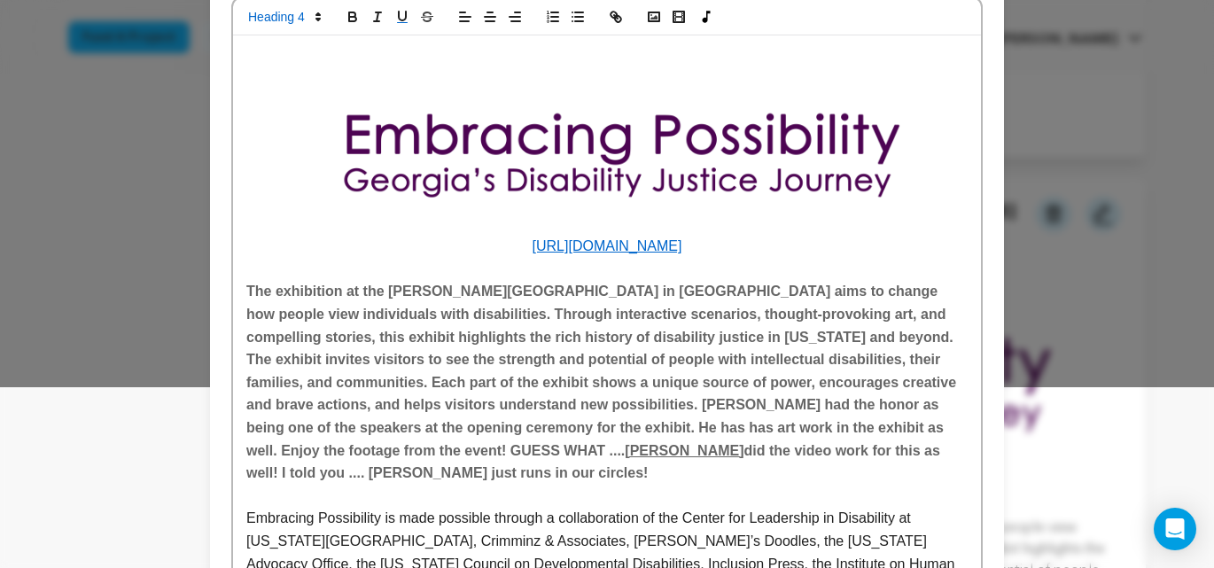
click at [506, 507] on p "Embracing Possibility is made possible through a collaboration of the Center fo…" at bounding box center [607, 575] width 722 height 137
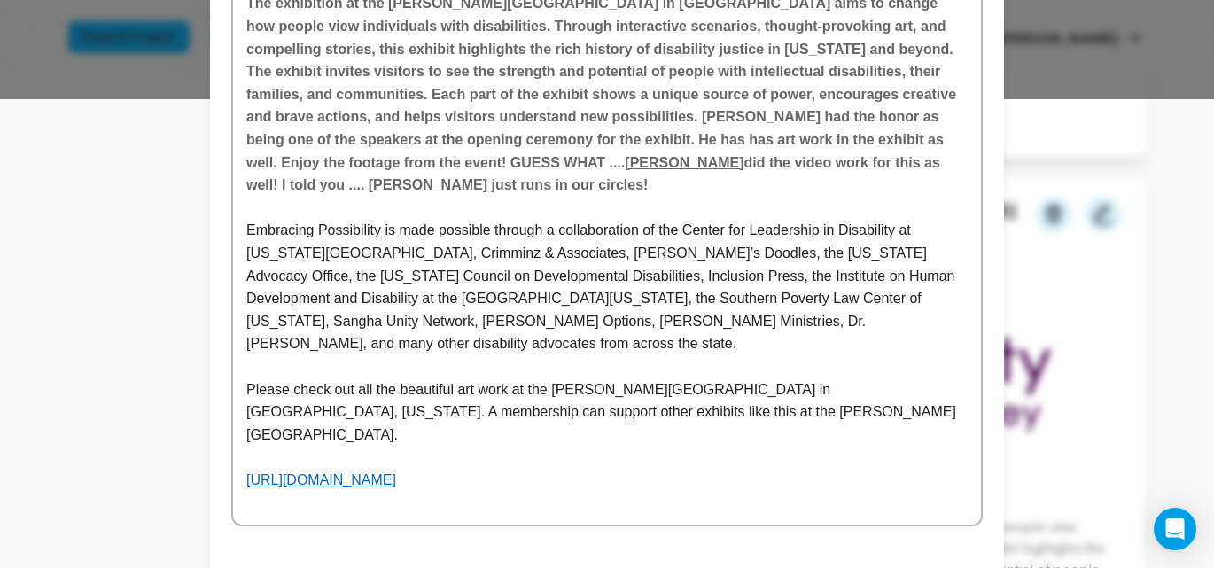
scroll to position [477, 0]
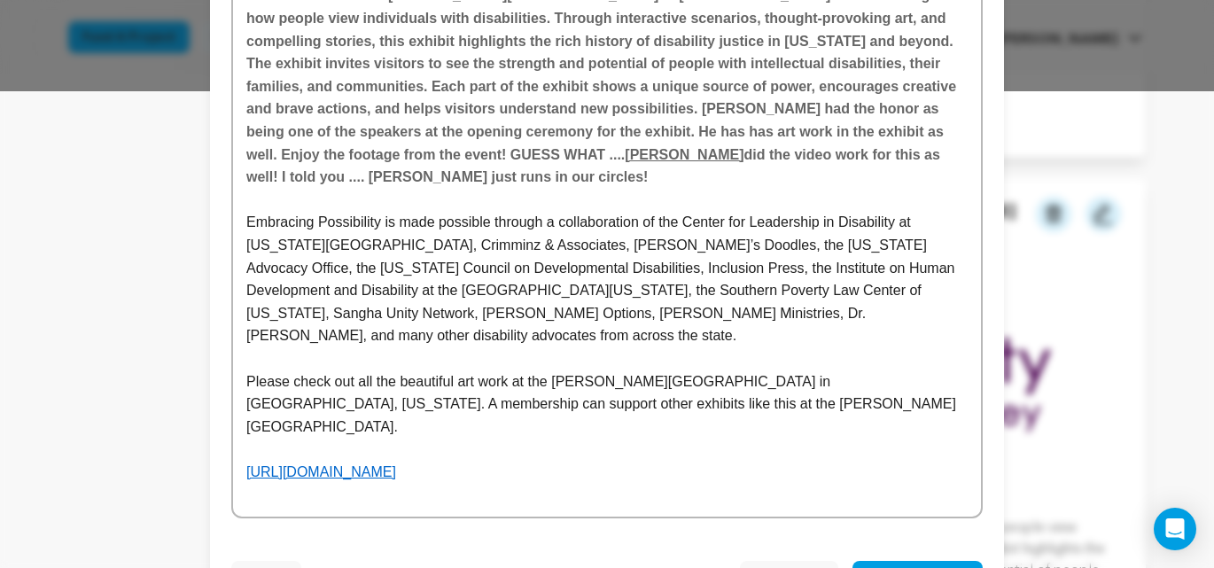
click at [784, 567] on span "Save Draft" at bounding box center [789, 577] width 70 height 18
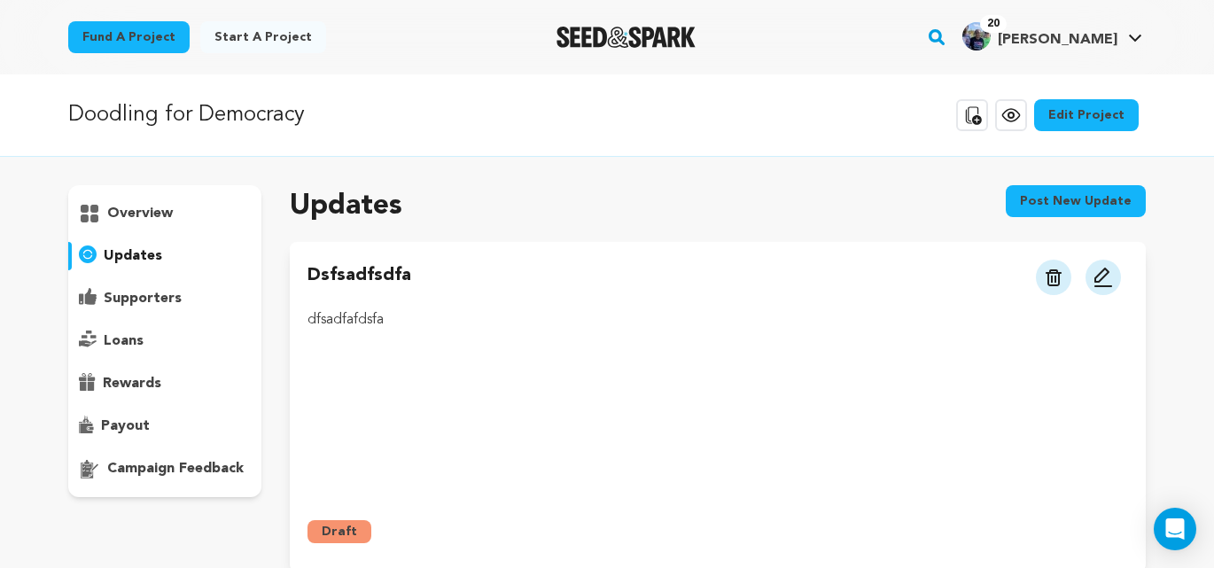
click at [139, 256] on p "updates" at bounding box center [133, 256] width 59 height 21
click at [1106, 275] on img at bounding box center [1103, 277] width 21 height 21
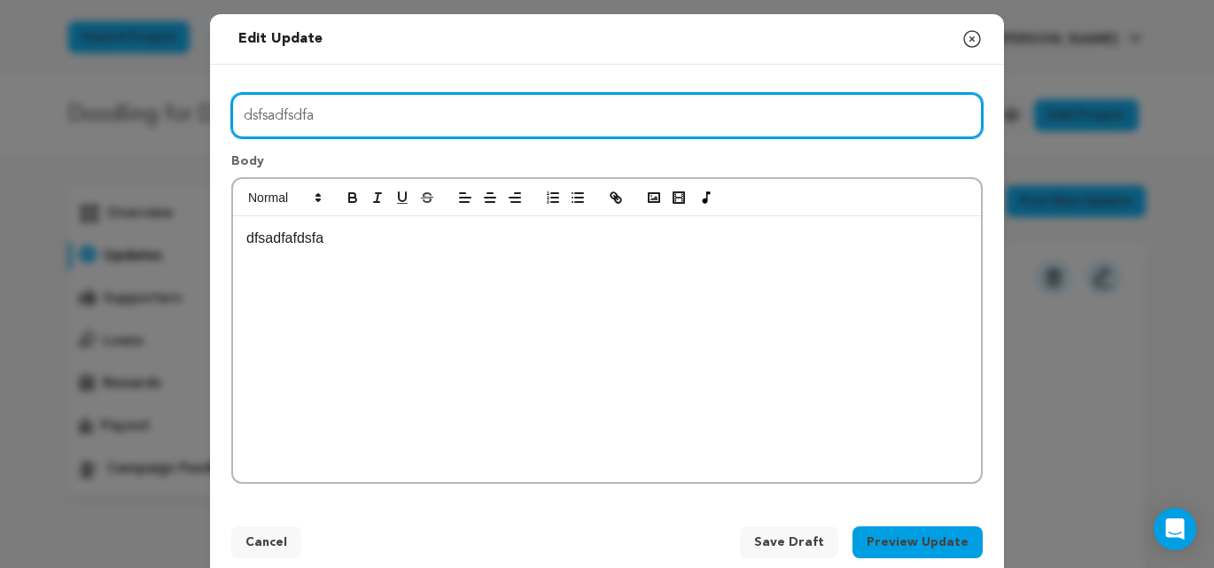
click at [355, 118] on input "dsfsadfsdfa" at bounding box center [607, 115] width 752 height 45
drag, startPoint x: 355, startPoint y: 118, endPoint x: 242, endPoint y: 115, distance: 112.6
click at [242, 116] on input "dsfsadfsdfa" at bounding box center [607, 115] width 752 height 45
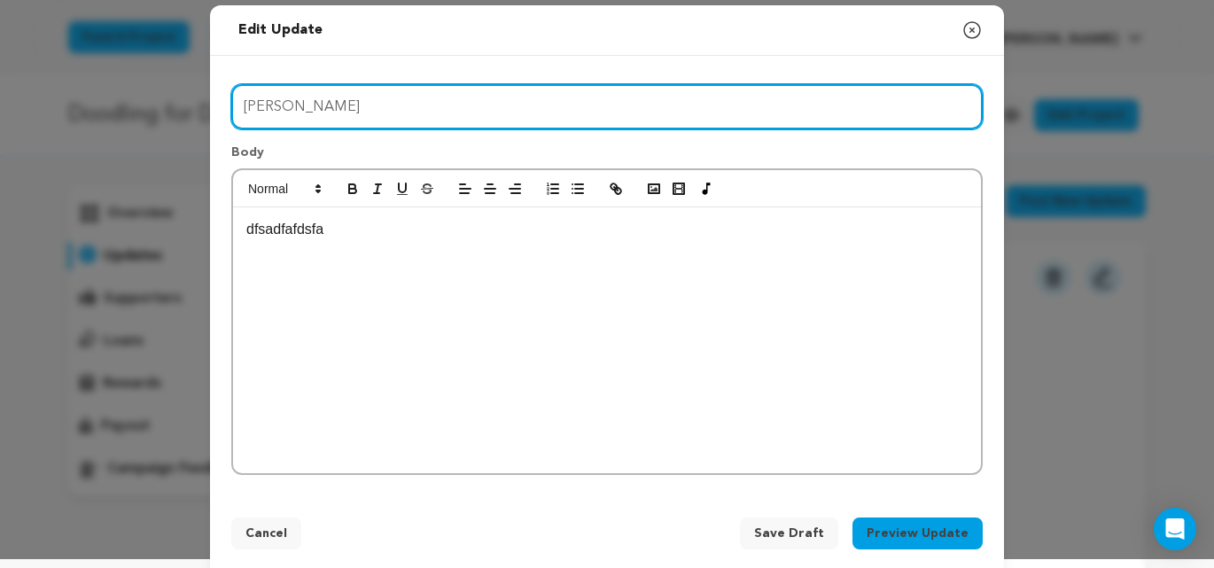
scroll to position [10, 0]
type input "[PERSON_NAME]"
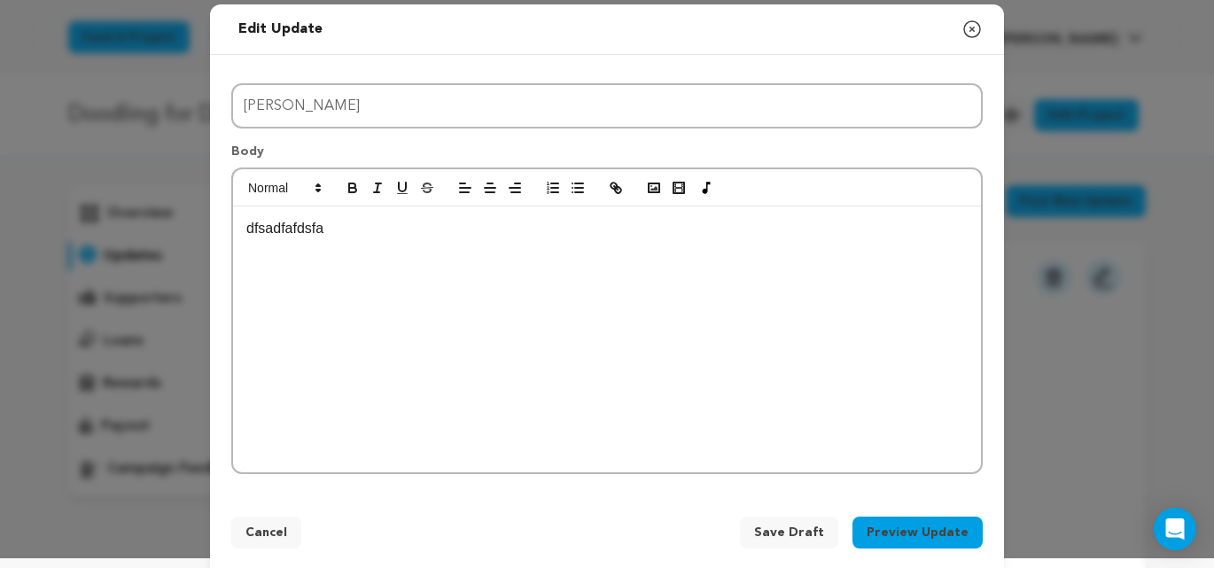
click at [344, 235] on p "dfsadfafdsfa" at bounding box center [607, 228] width 722 height 23
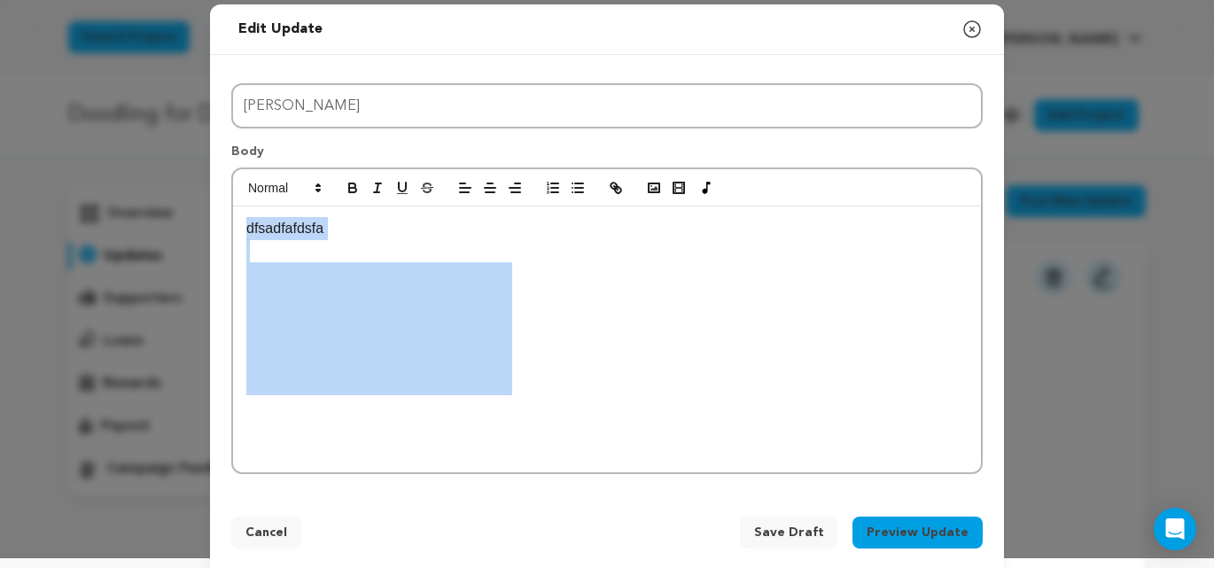
drag, startPoint x: 239, startPoint y: 229, endPoint x: 533, endPoint y: 372, distance: 326.7
click at [533, 372] on div "dfsadfafdsfa ﻿ ﻿" at bounding box center [607, 340] width 748 height 266
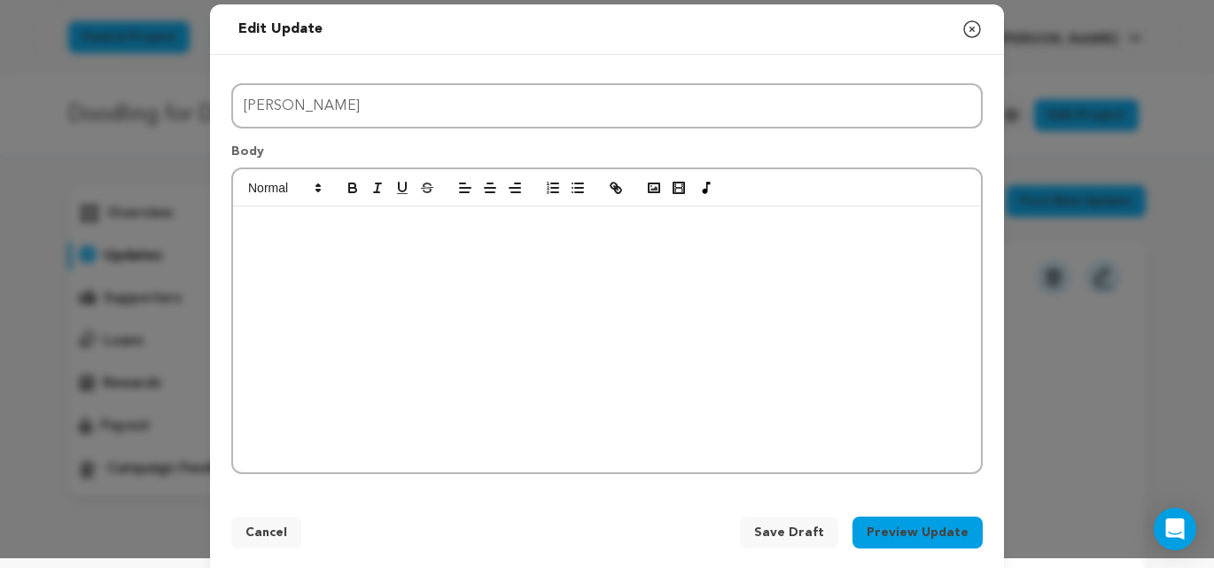
click at [378, 281] on div "﻿ ﻿" at bounding box center [607, 340] width 748 height 266
click at [788, 535] on span "Save Draft" at bounding box center [789, 533] width 70 height 18
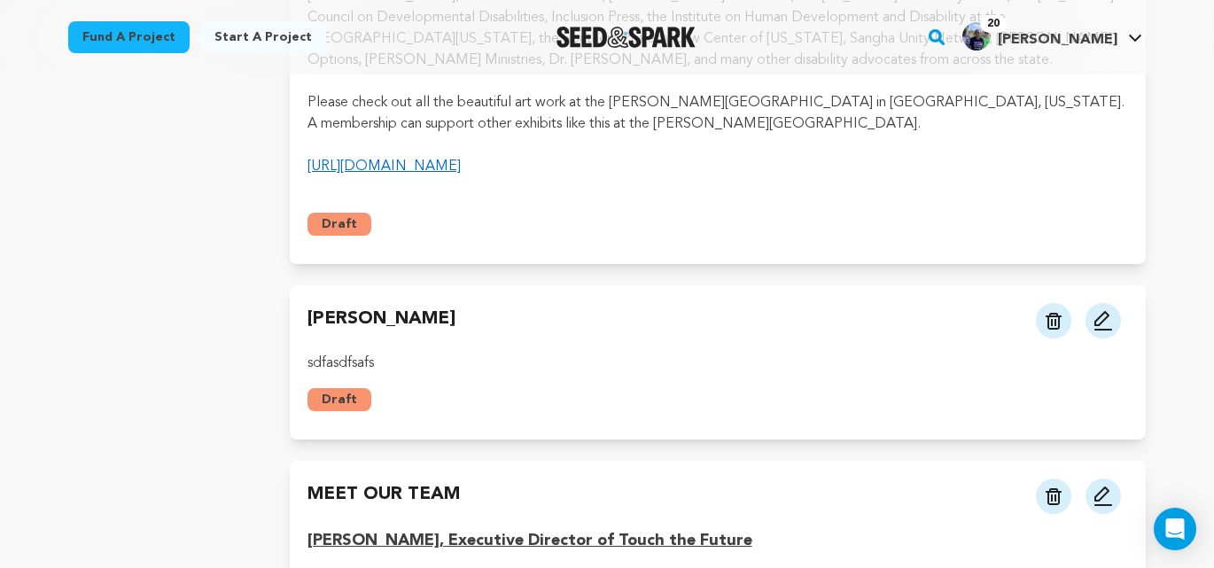
scroll to position [4567, 0]
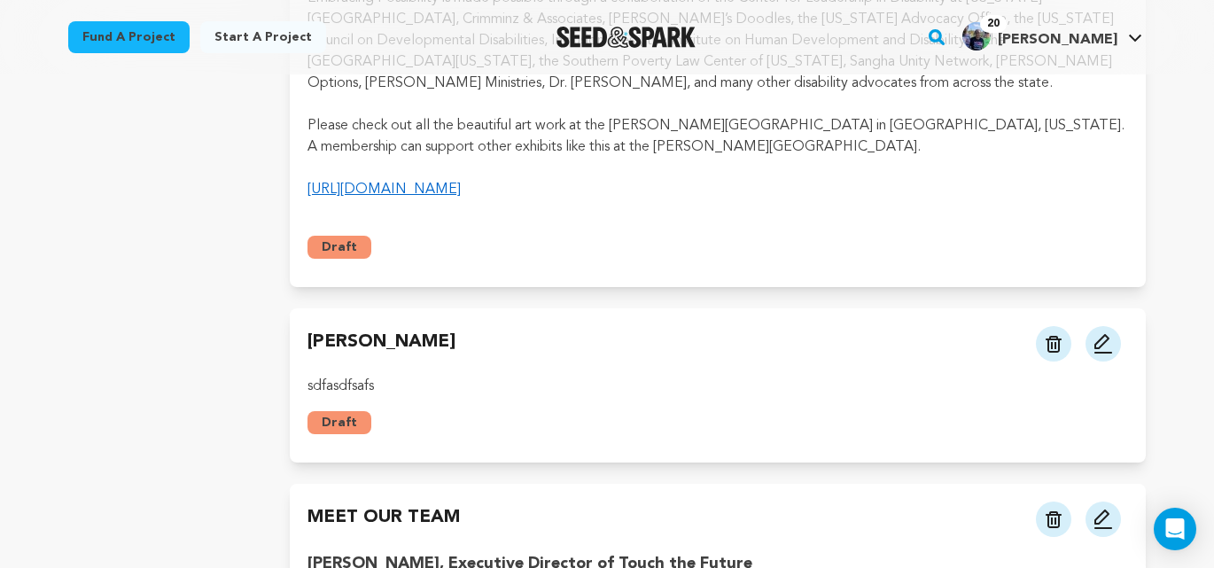
click at [1046, 336] on img at bounding box center [1054, 344] width 16 height 17
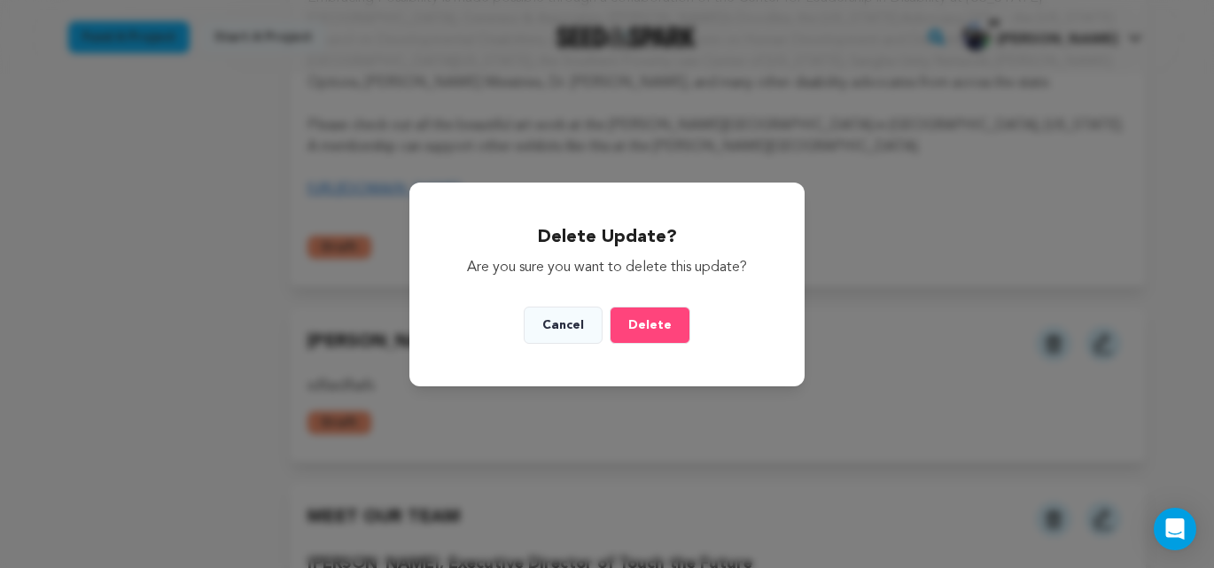
click at [659, 331] on span "Delete" at bounding box center [649, 325] width 43 height 12
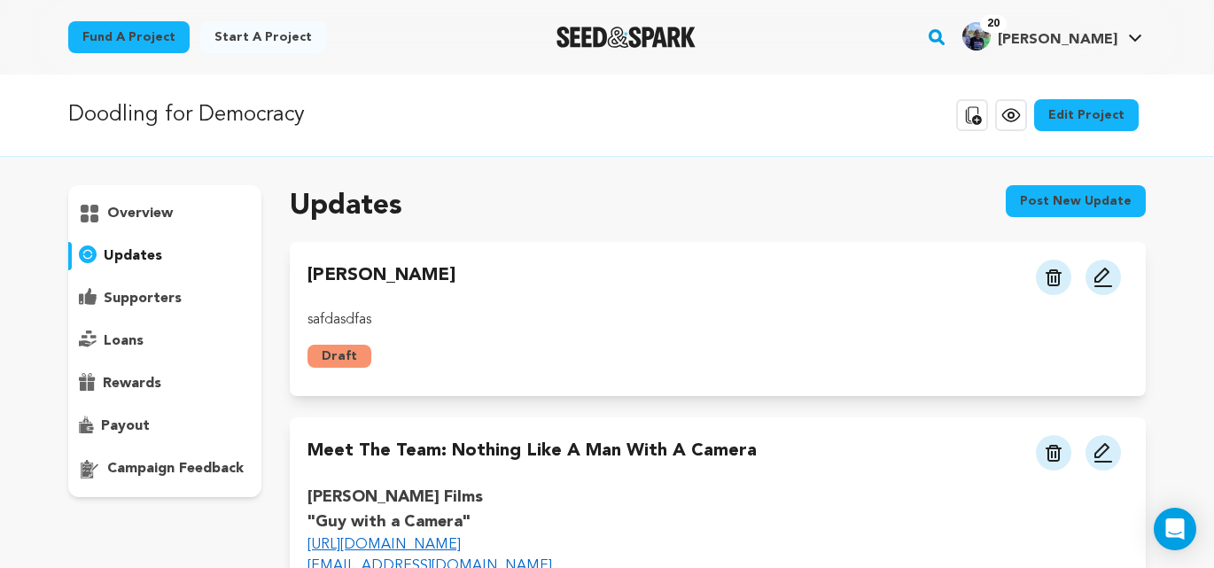
click at [1105, 276] on img at bounding box center [1103, 277] width 21 height 21
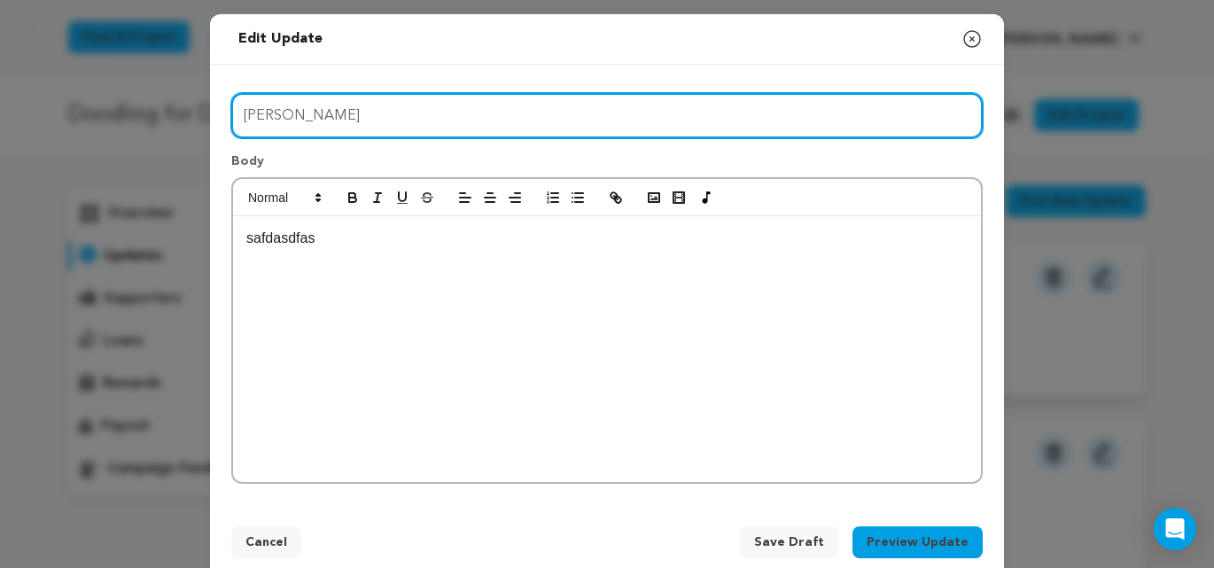
drag, startPoint x: 359, startPoint y: 118, endPoint x: 217, endPoint y: 114, distance: 141.9
click at [217, 114] on div "Title [PERSON_NAME] Body ﻿﻿ ﻿ safdasdfas [PERSON_NAME] ﻿﻿ safdasdfas" at bounding box center [607, 285] width 794 height 441
type input "Meet the Mentors"
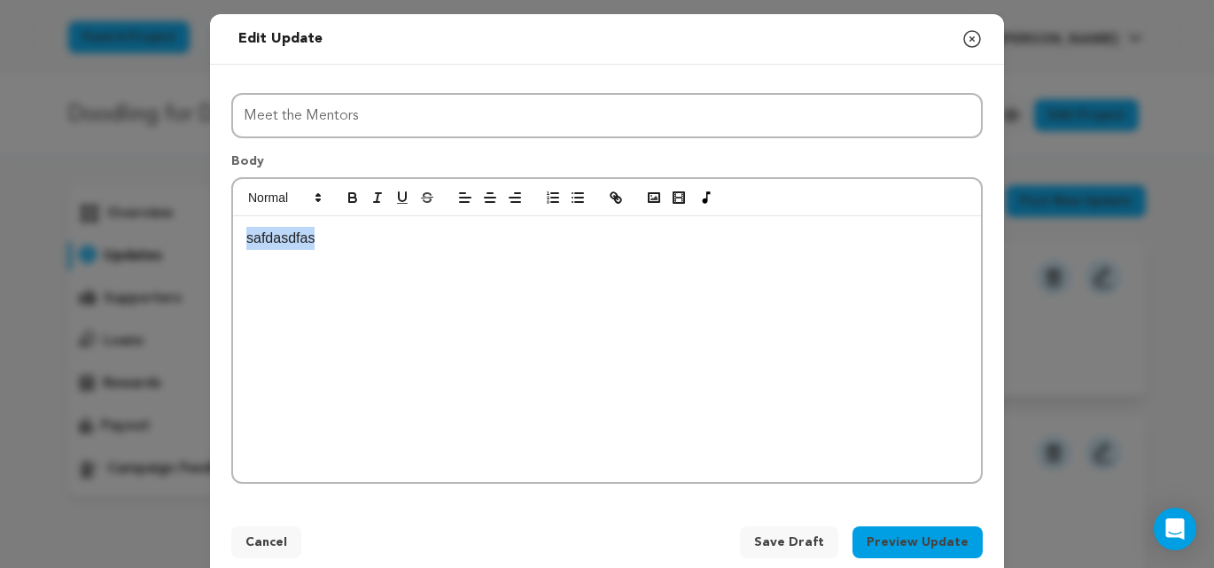
drag, startPoint x: 324, startPoint y: 240, endPoint x: 218, endPoint y: 240, distance: 105.5
click at [217, 240] on div "Title Meet the Mentors Body ﻿﻿ ﻿ safdasdfas Meet the Mentors ﻿﻿ safdasdfas" at bounding box center [607, 285] width 794 height 441
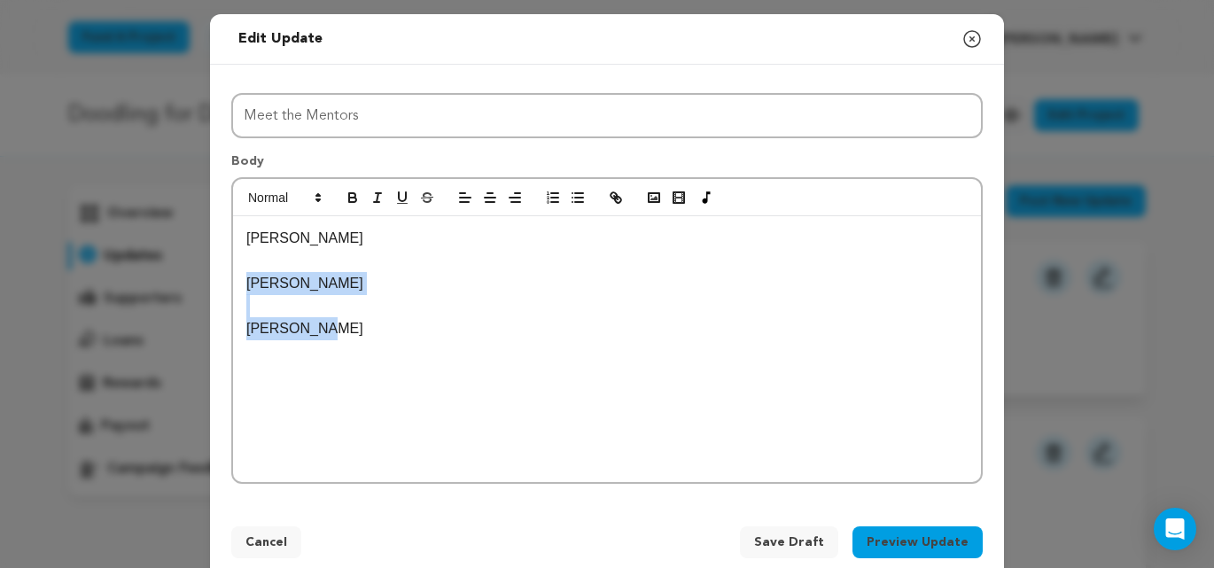
drag, startPoint x: 324, startPoint y: 333, endPoint x: 237, endPoint y: 277, distance: 103.3
click at [237, 277] on div "﻿﻿ ﻿ [PERSON_NAME] [PERSON_NAME] [PERSON_NAME]" at bounding box center [607, 349] width 748 height 266
click at [782, 548] on span "Save Draft" at bounding box center [789, 543] width 70 height 18
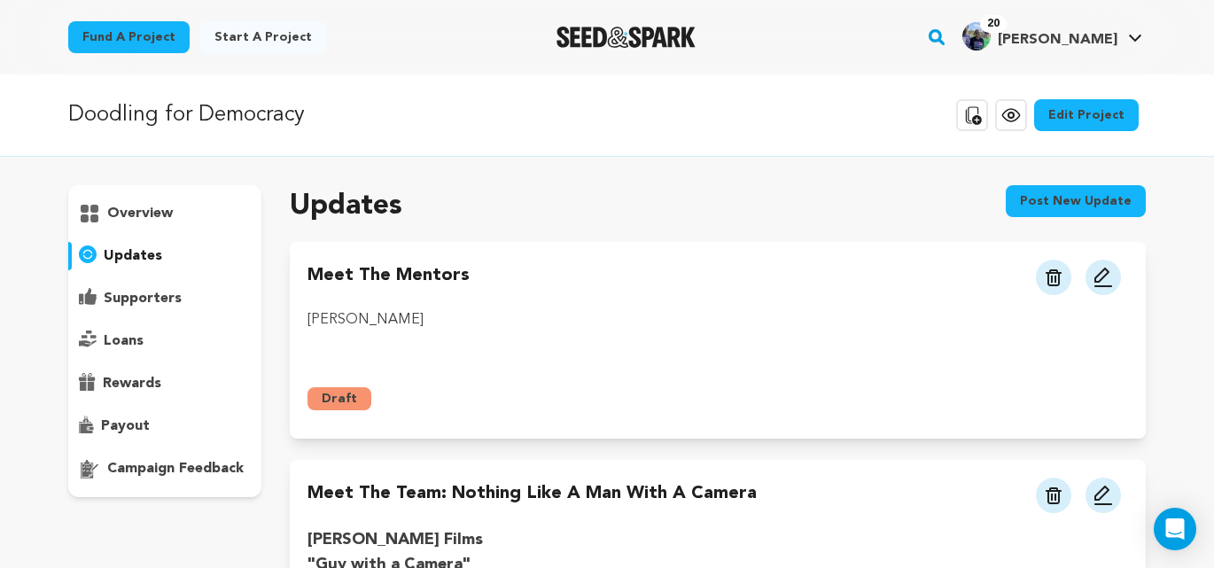
click at [154, 215] on p "overview" at bounding box center [140, 213] width 66 height 21
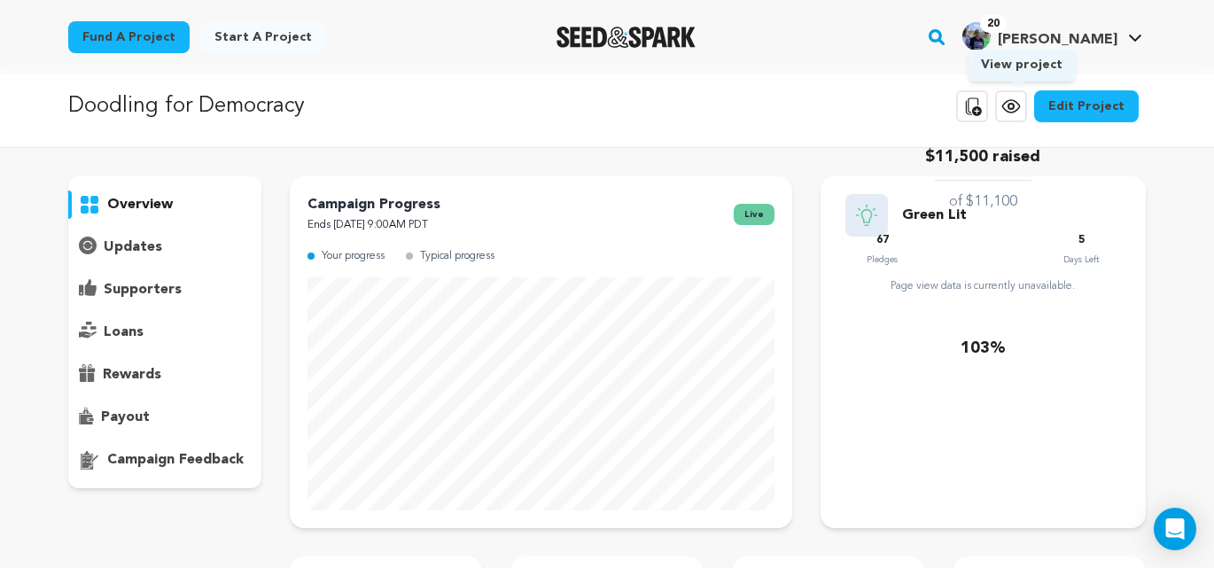
click at [1019, 112] on icon at bounding box center [1011, 106] width 17 height 12
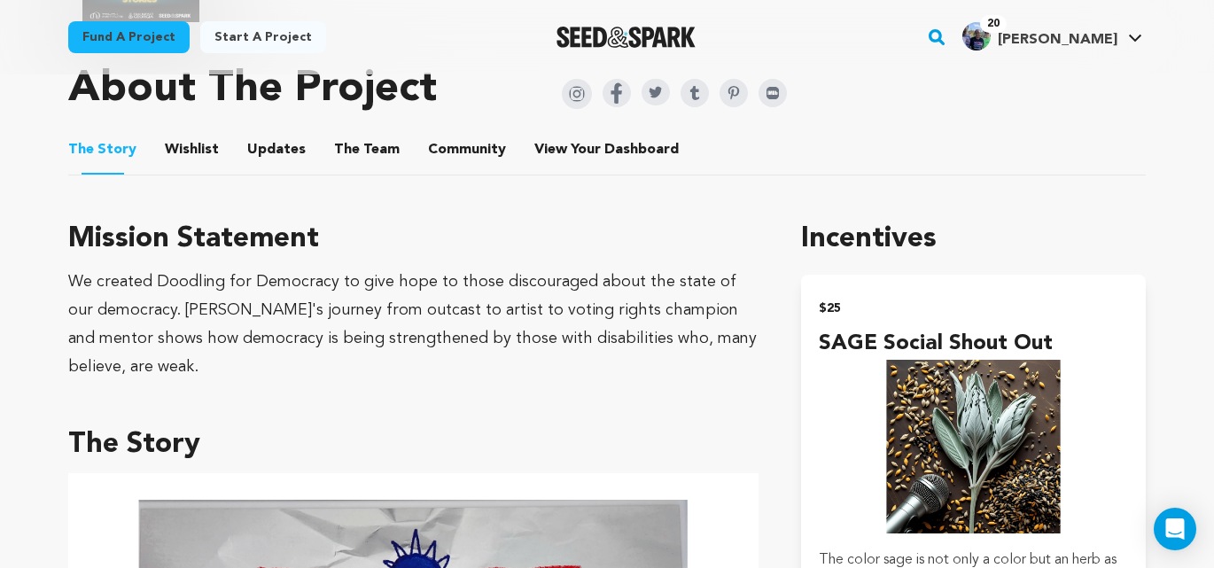
scroll to position [1102, 0]
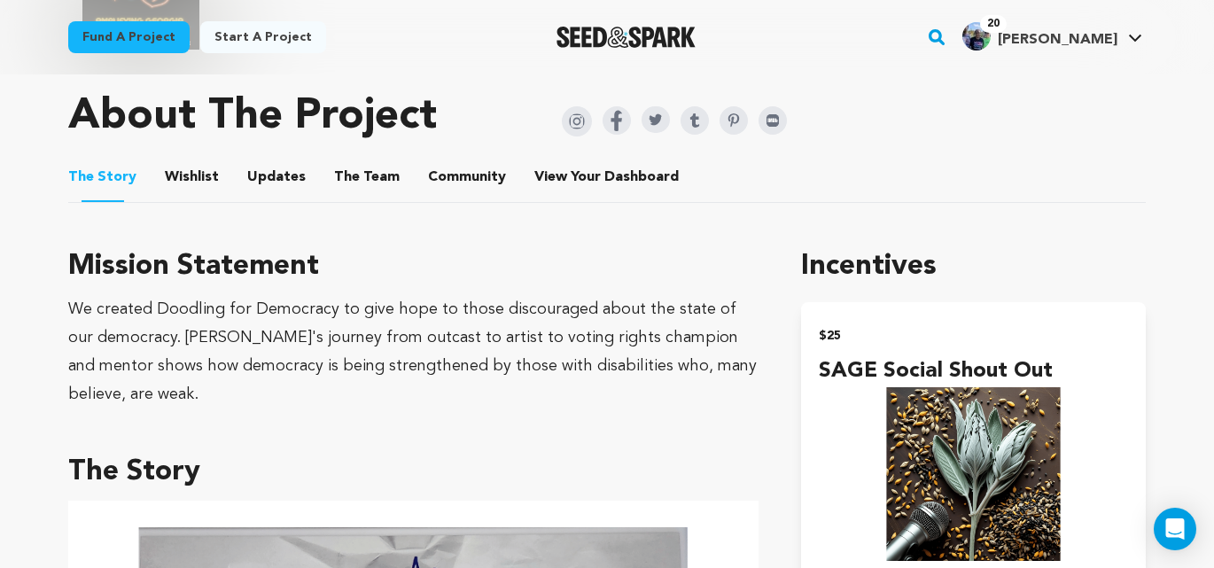
click at [194, 164] on button "Wishlist" at bounding box center [192, 181] width 43 height 43
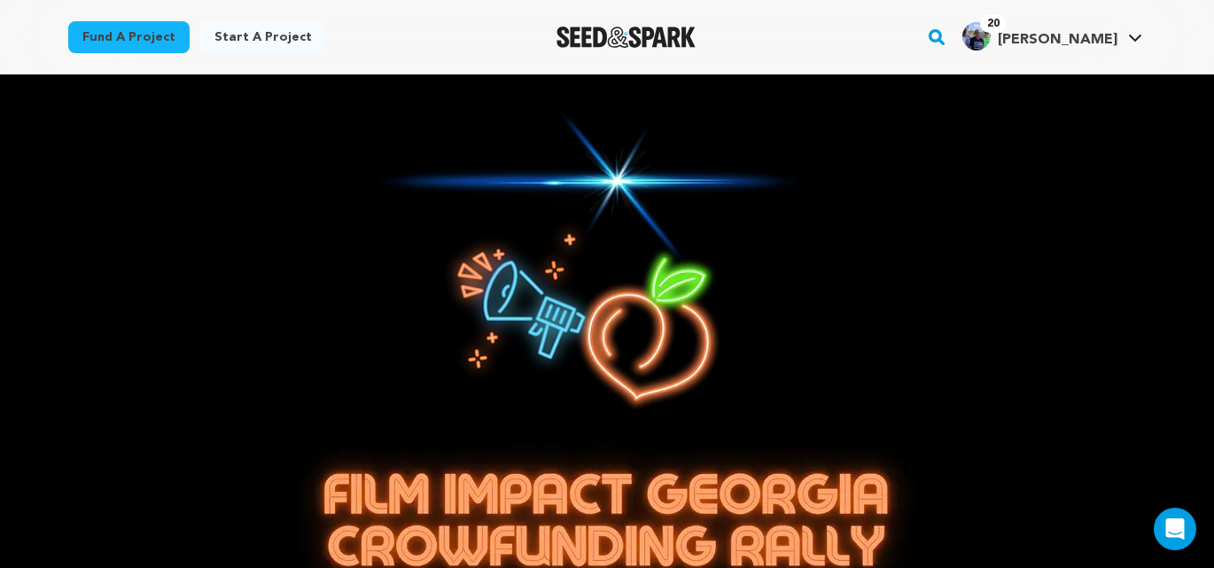
scroll to position [3, 0]
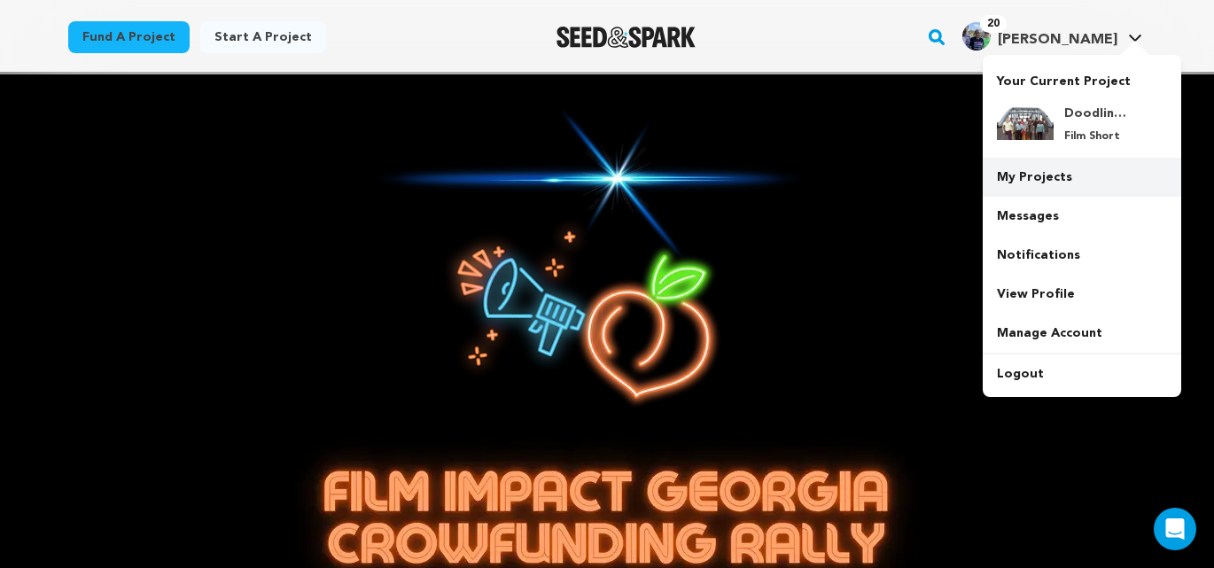
click at [1032, 181] on link "My Projects" at bounding box center [1082, 177] width 199 height 39
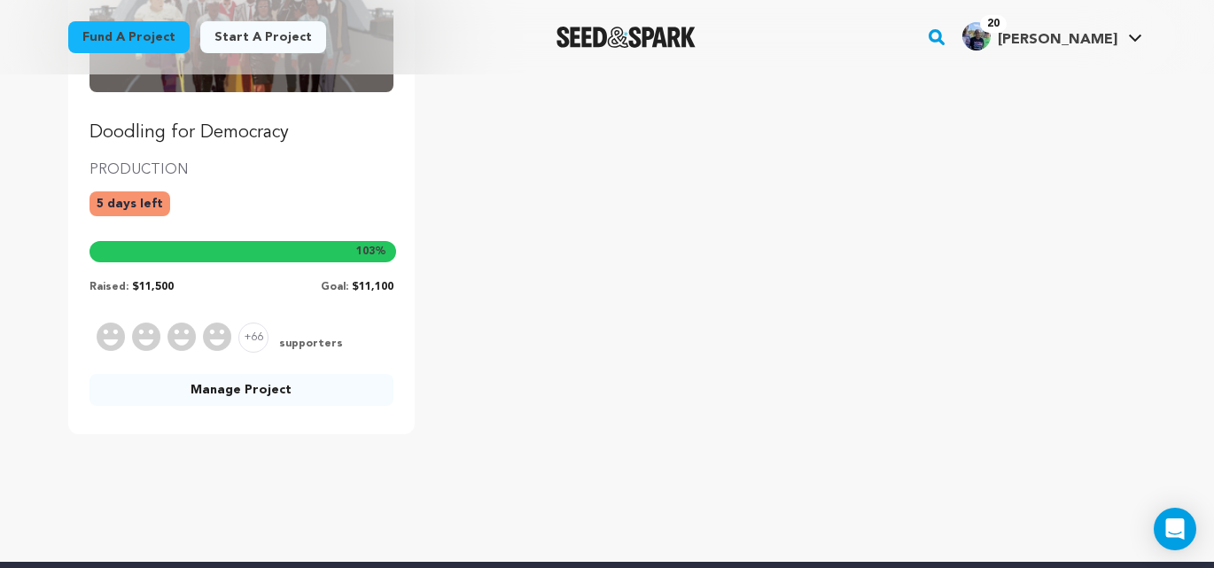
scroll to position [360, 0]
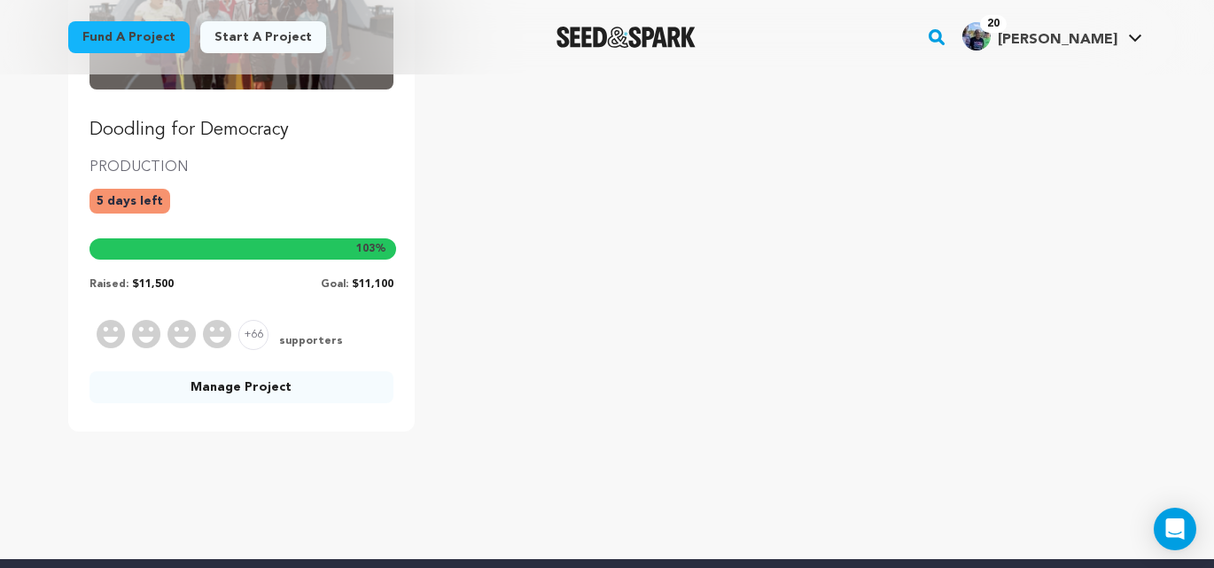
click at [312, 387] on link "Manage Project" at bounding box center [242, 387] width 304 height 32
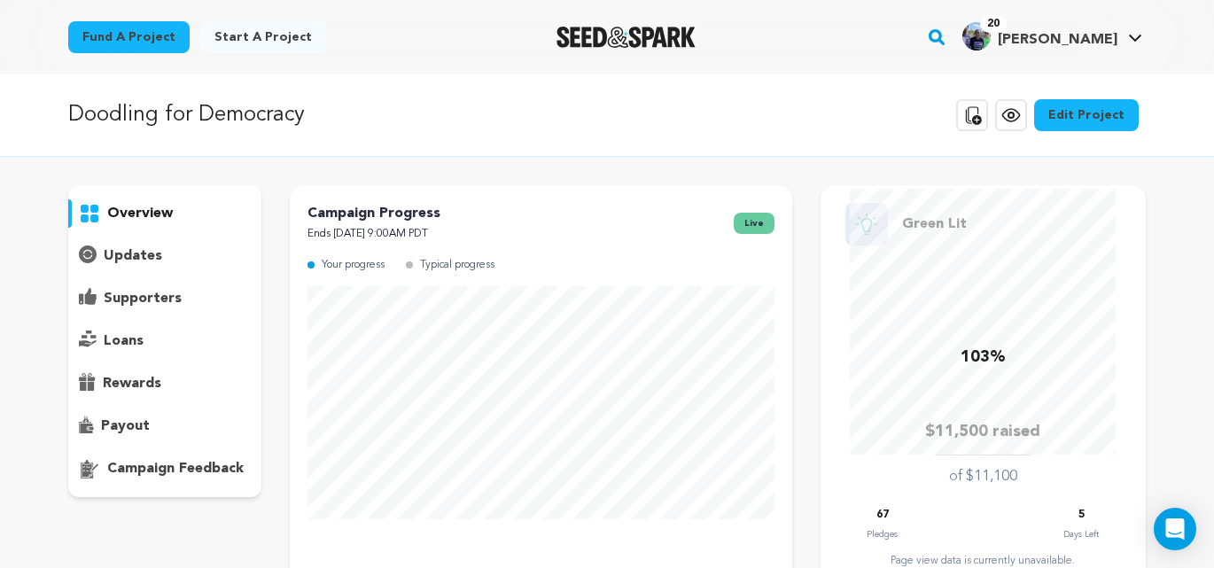
click at [144, 257] on p "updates" at bounding box center [133, 256] width 59 height 21
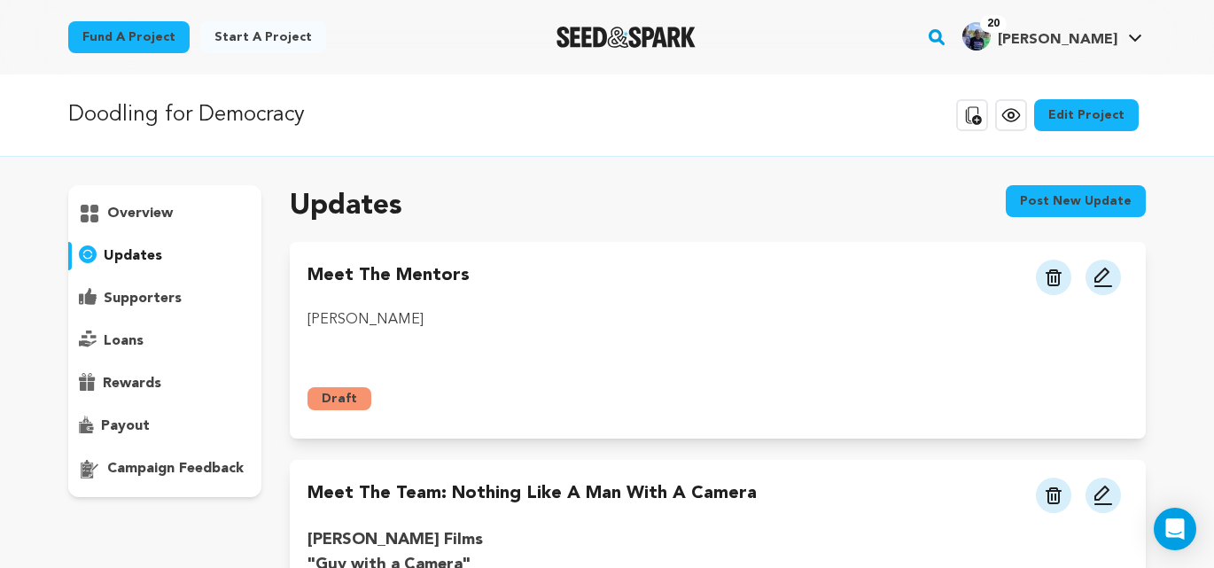
click at [1022, 116] on icon at bounding box center [1011, 115] width 21 height 21
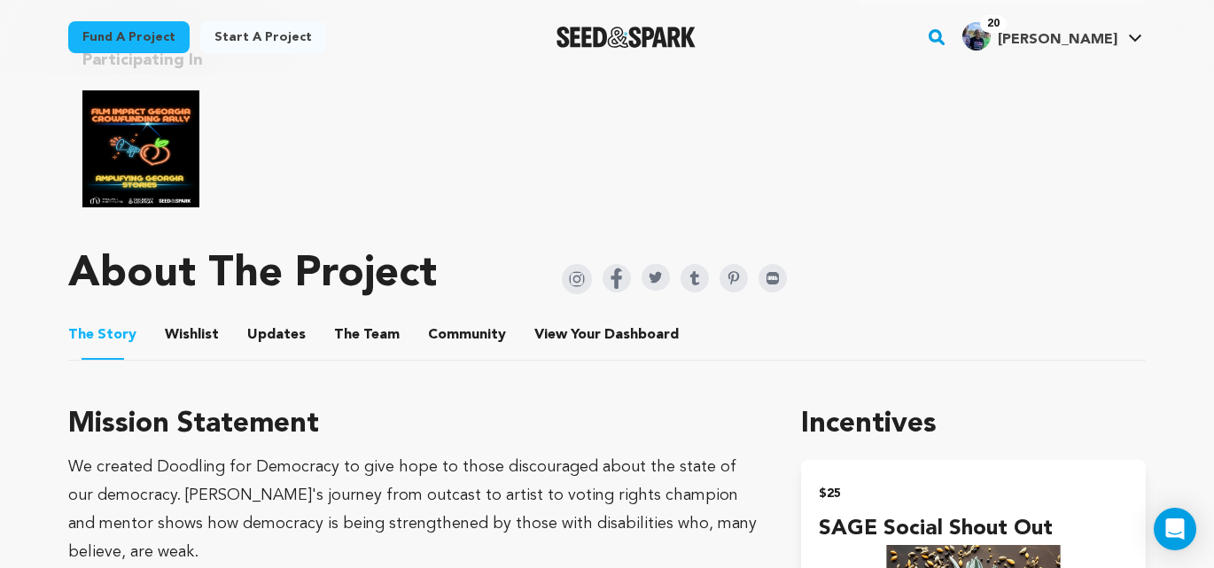
scroll to position [948, 0]
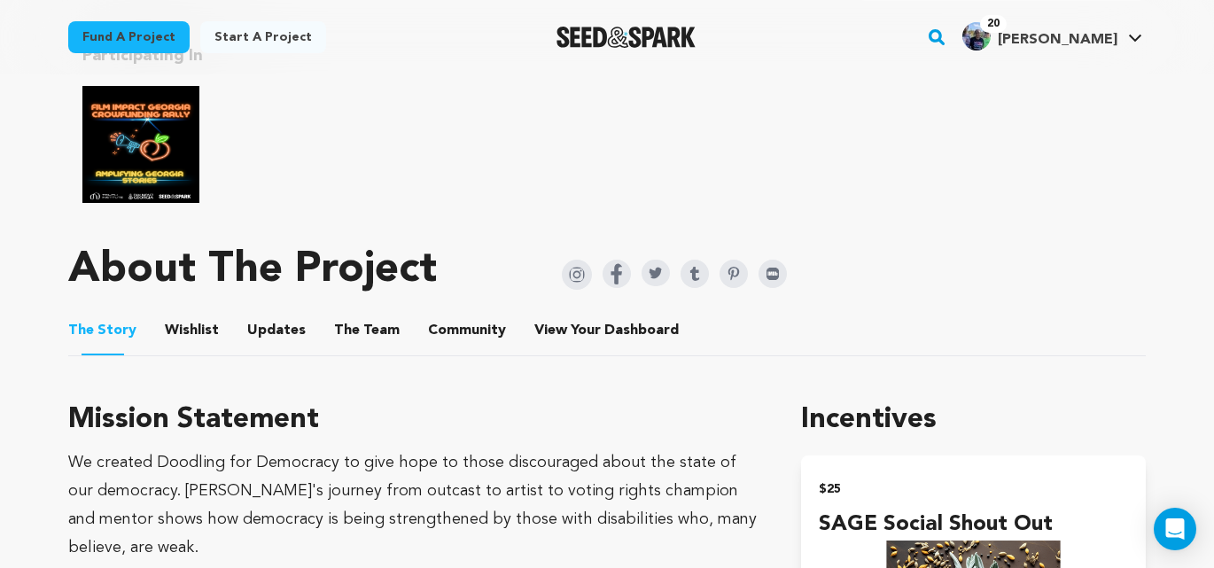
click at [271, 313] on button "Updates" at bounding box center [276, 334] width 43 height 43
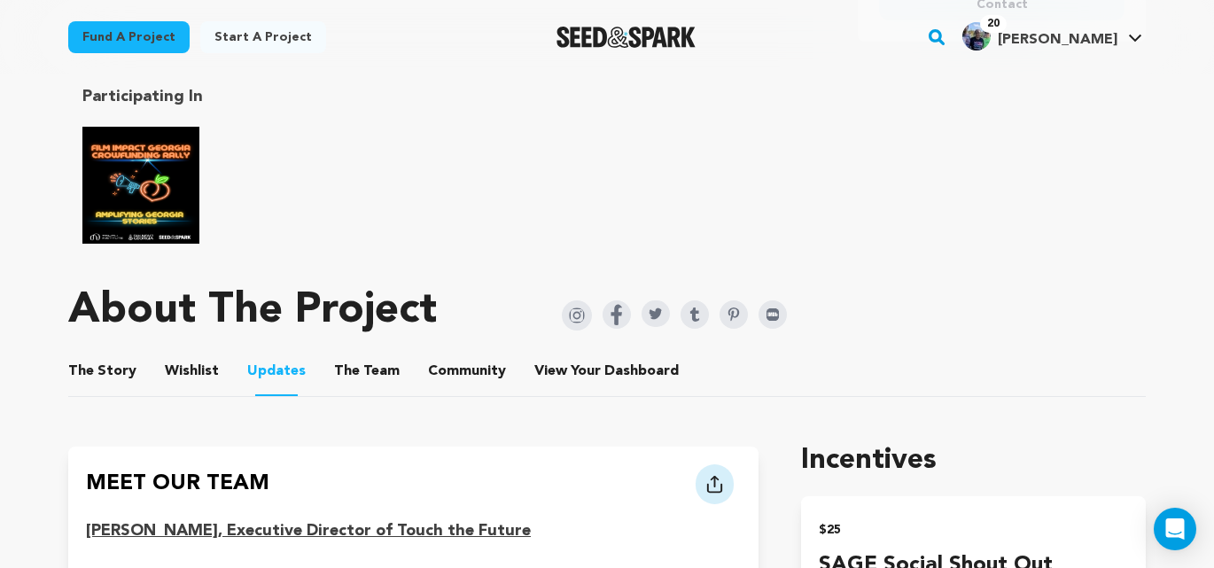
scroll to position [907, 0]
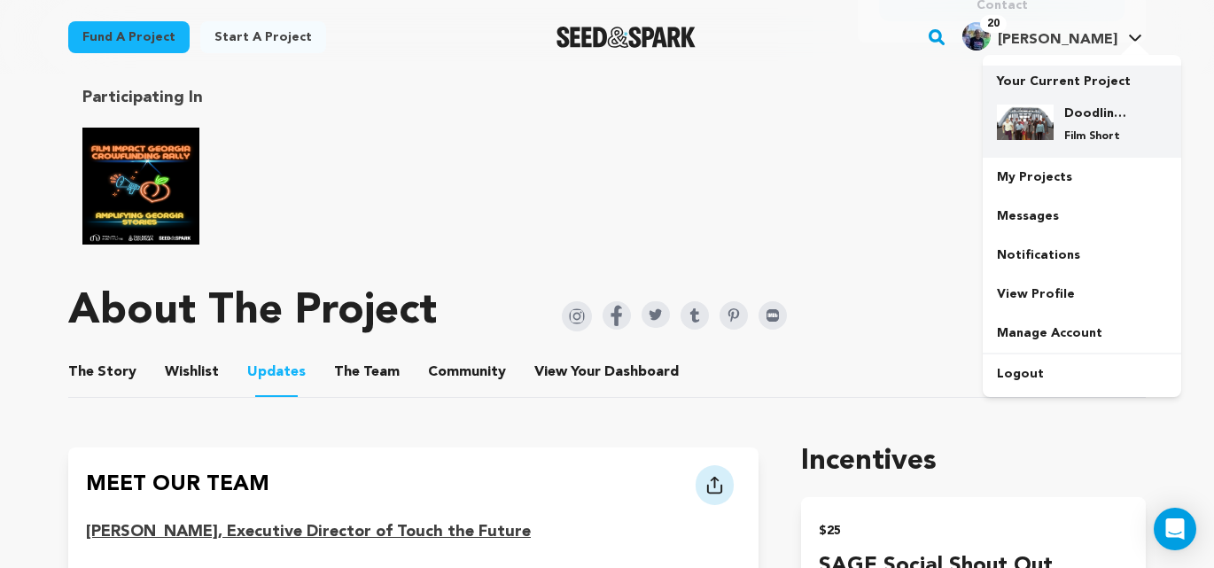
click at [1051, 121] on img at bounding box center [1025, 122] width 57 height 35
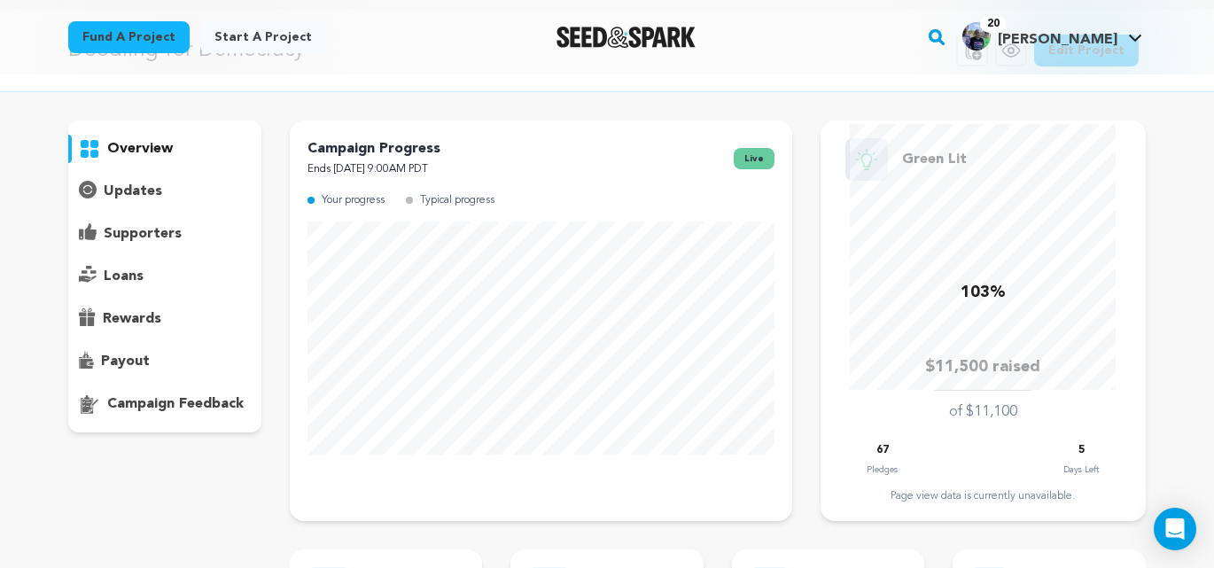
scroll to position [70, 0]
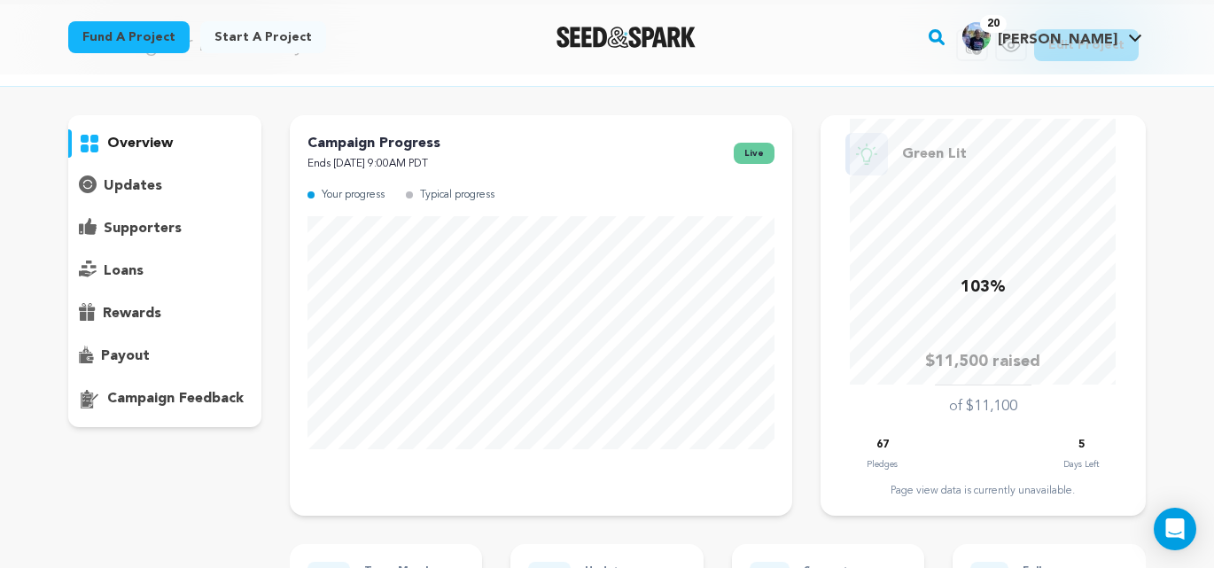
click at [126, 181] on p "updates" at bounding box center [133, 186] width 59 height 21
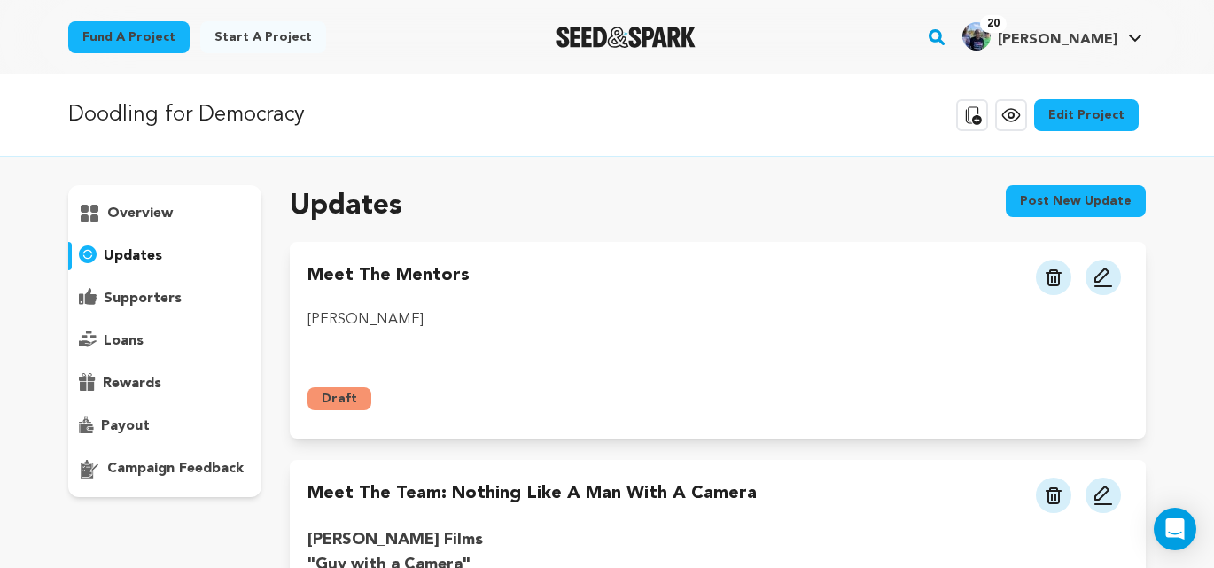
click at [1057, 208] on button "Post new update" at bounding box center [1076, 201] width 140 height 32
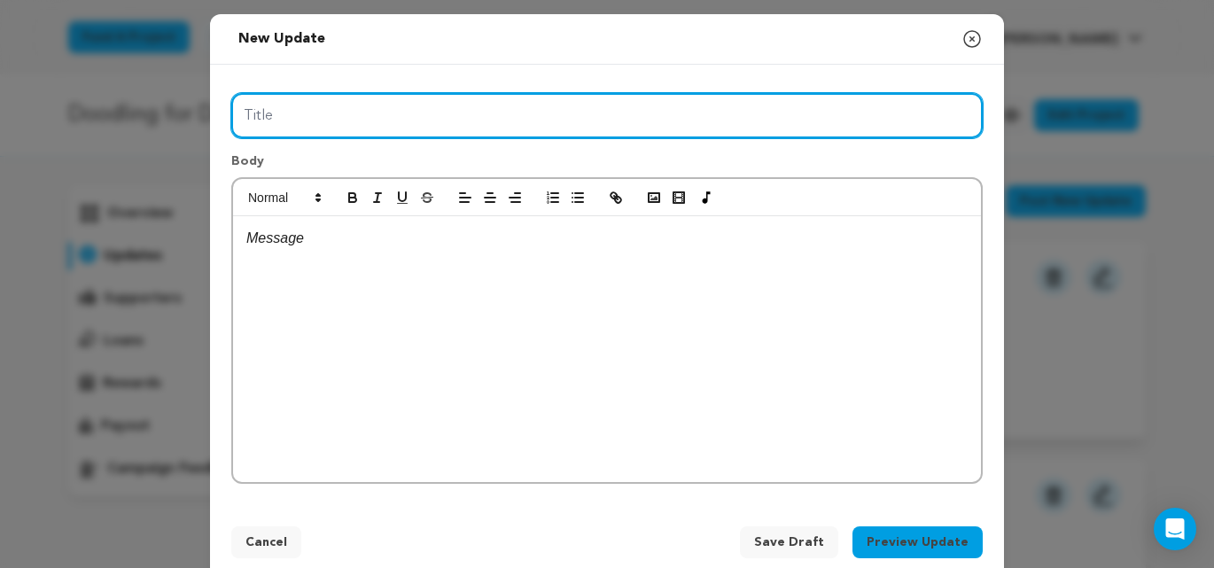
click at [332, 120] on input "Title" at bounding box center [607, 115] width 752 height 45
type input "F"
type input "G"
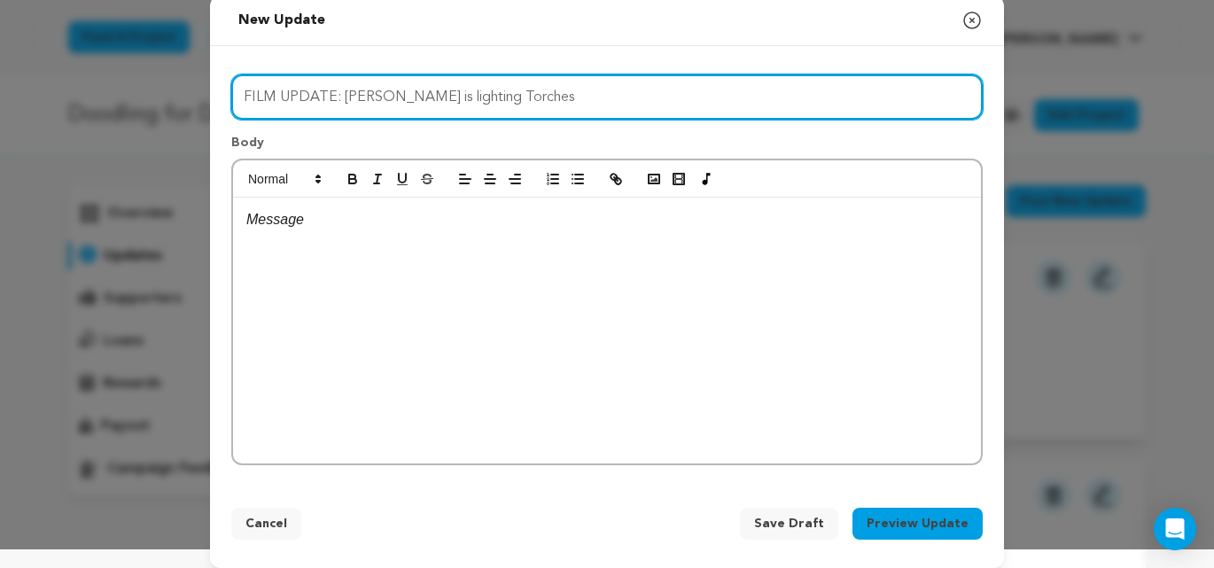
scroll to position [21, 0]
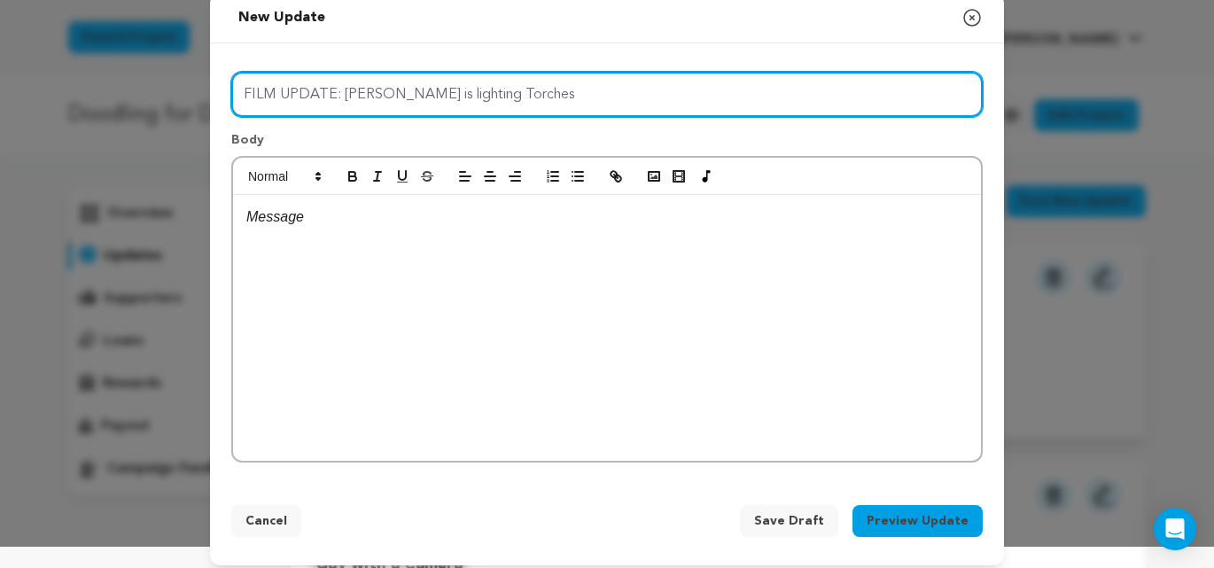
type input "FILM UPDATE: Gaylon Tootle is lighting Torches"
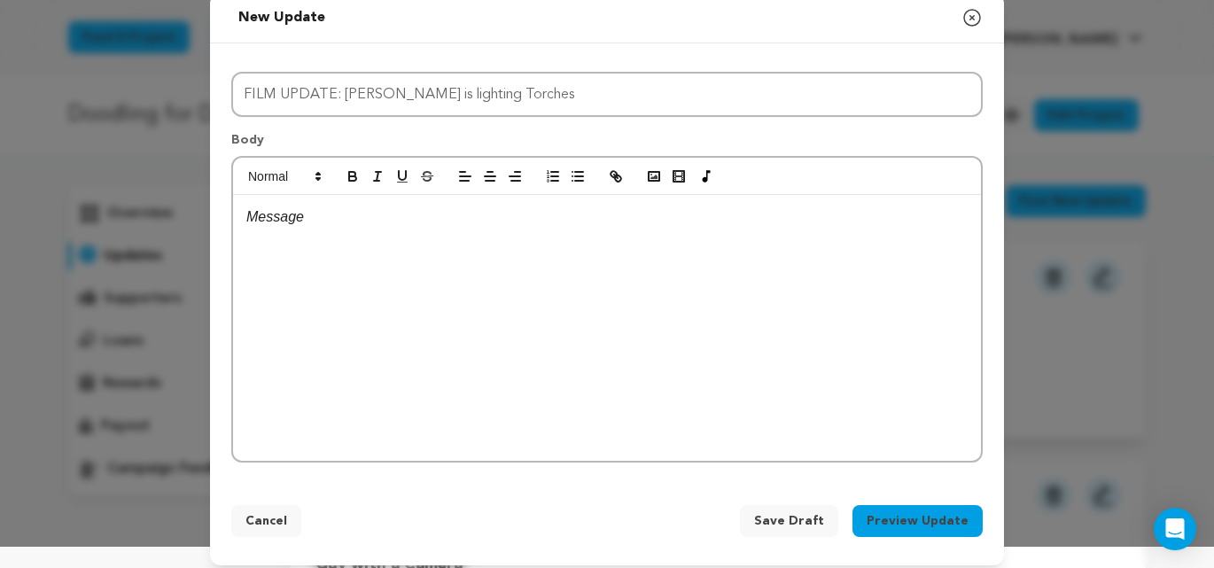
click at [298, 219] on p at bounding box center [607, 217] width 722 height 23
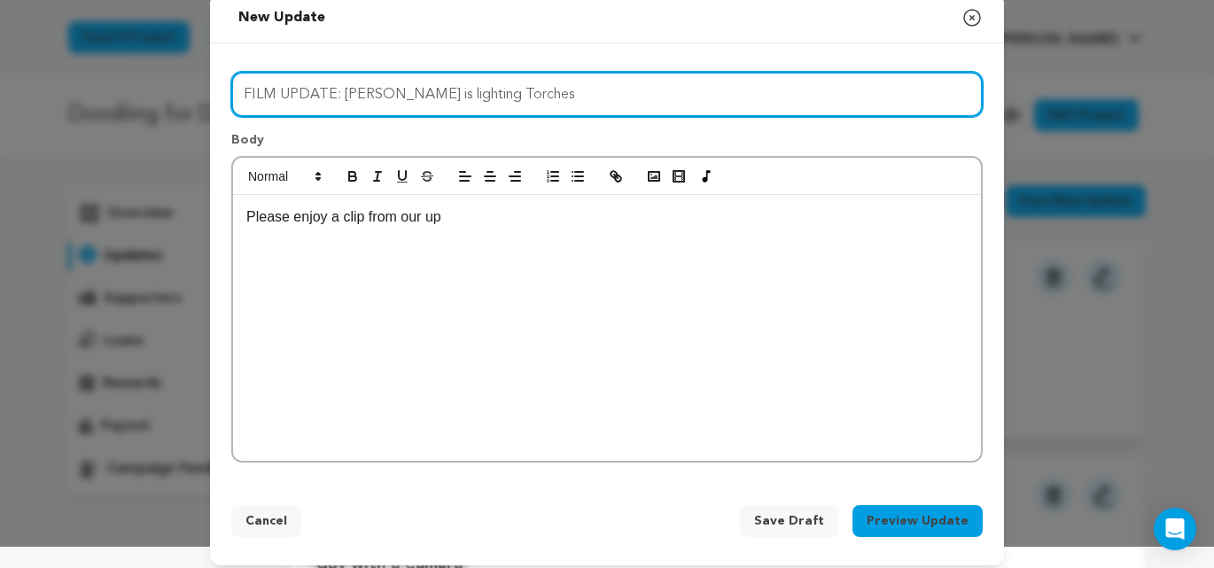
click at [280, 95] on input "FILM UPDATE: Gaylon Tootle is lighting Torches" at bounding box center [607, 94] width 752 height 45
click at [365, 92] on input "FILM CLIP UPDATE: Gaylon Tootle is lighting Torches" at bounding box center [607, 94] width 752 height 45
type input "FILM CLIP: [PERSON_NAME] is lighting Torches"
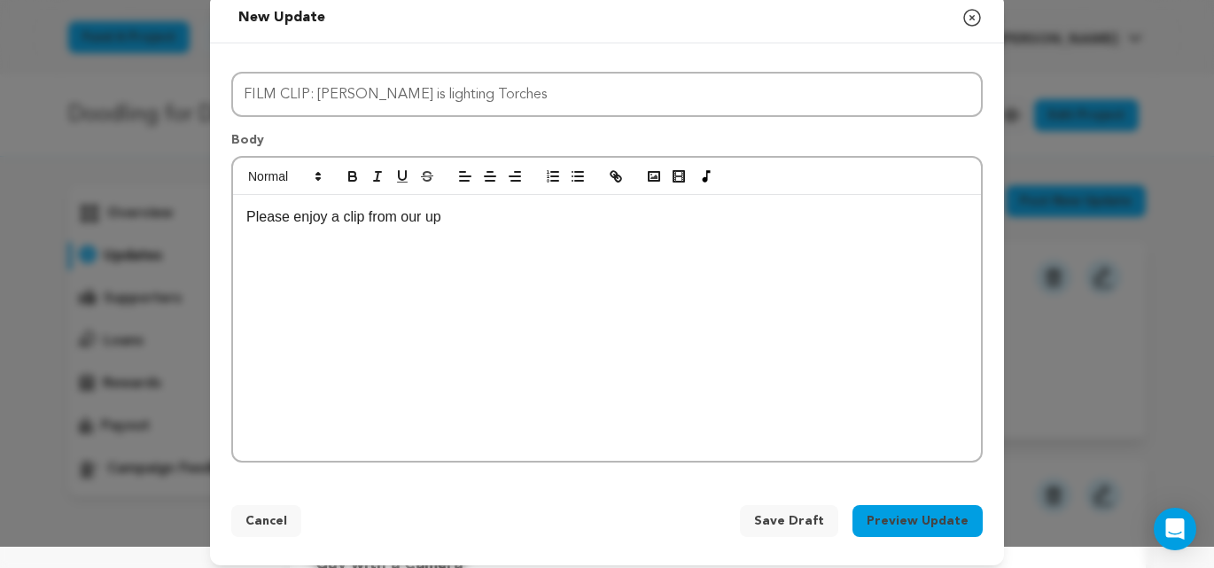
click at [479, 226] on p "Please enjoy a clip from our up" at bounding box center [607, 217] width 722 height 23
click at [257, 240] on p at bounding box center [607, 239] width 722 height 23
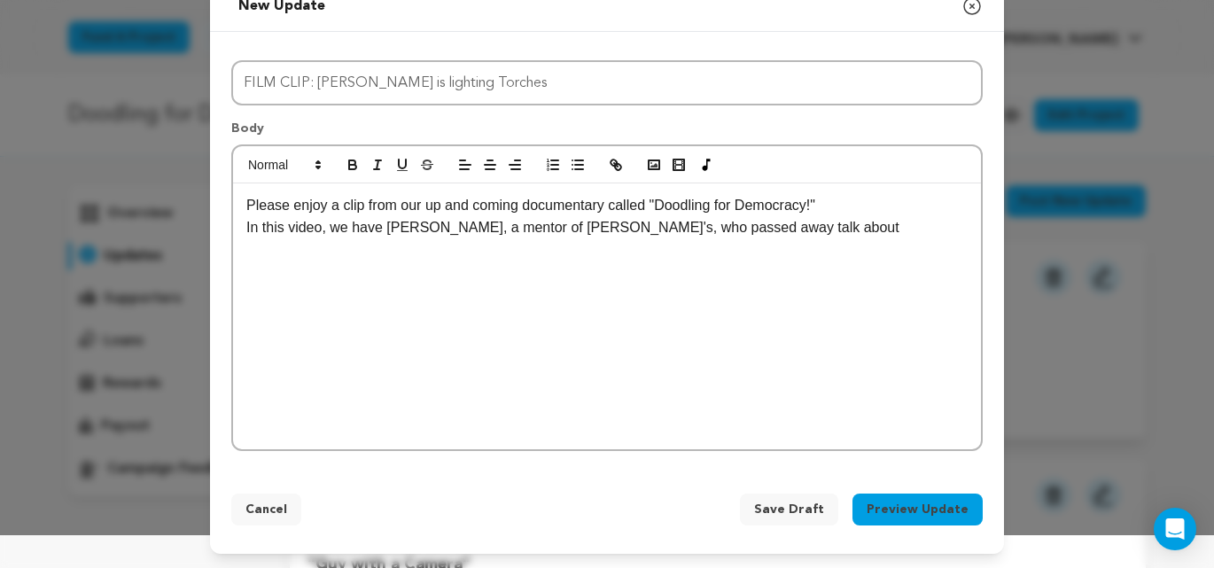
scroll to position [0, 0]
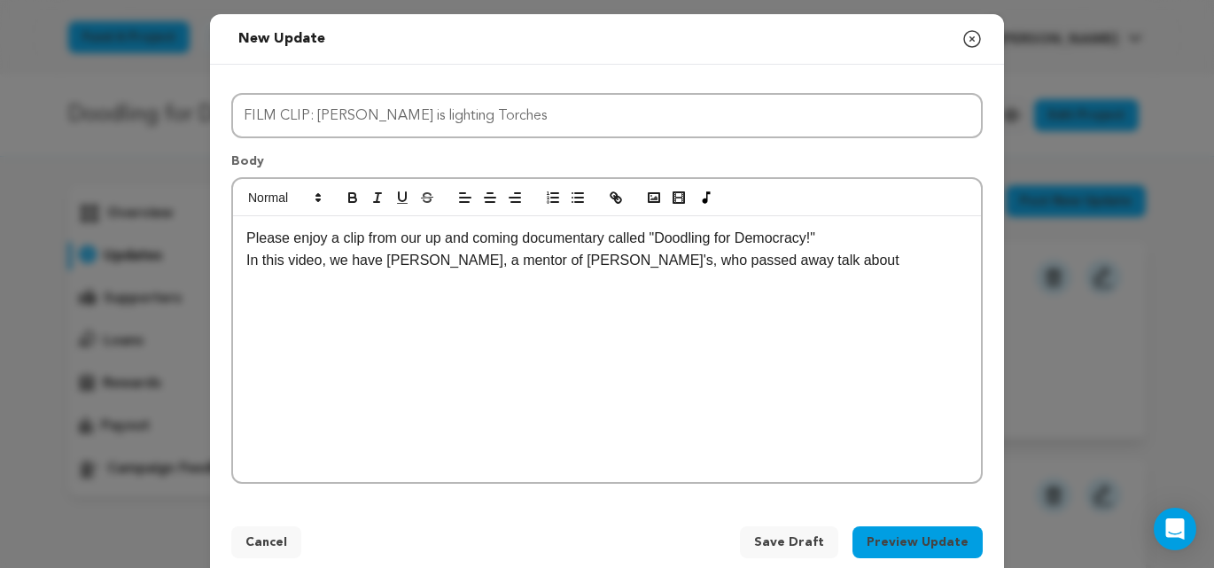
click at [795, 543] on span "Save Draft" at bounding box center [789, 543] width 70 height 18
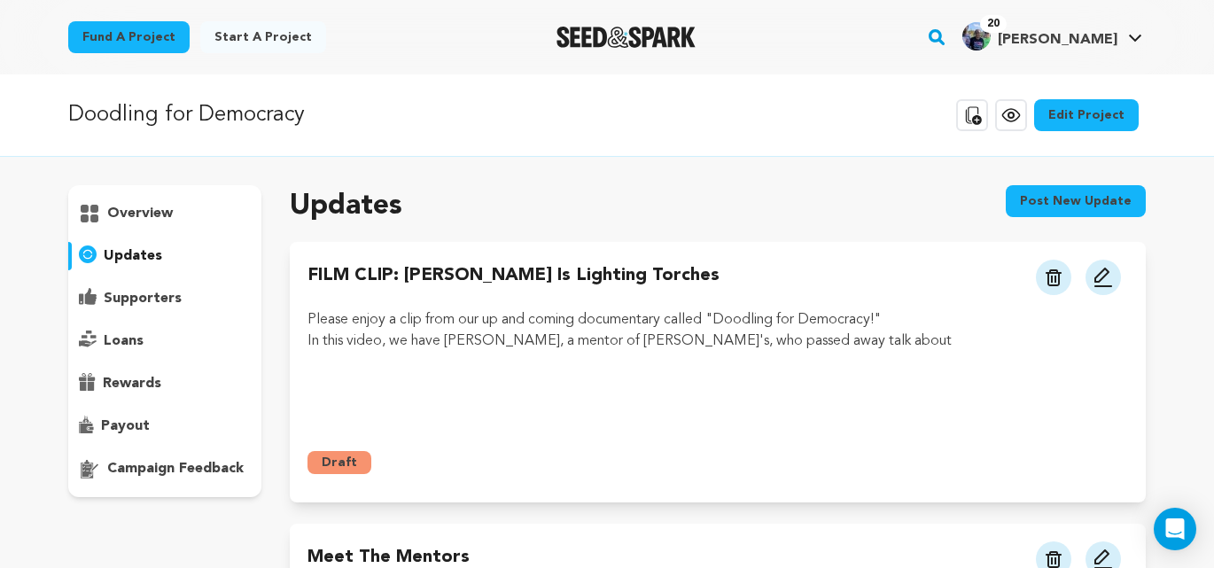
click at [1060, 202] on button "Post new update" at bounding box center [1076, 201] width 140 height 32
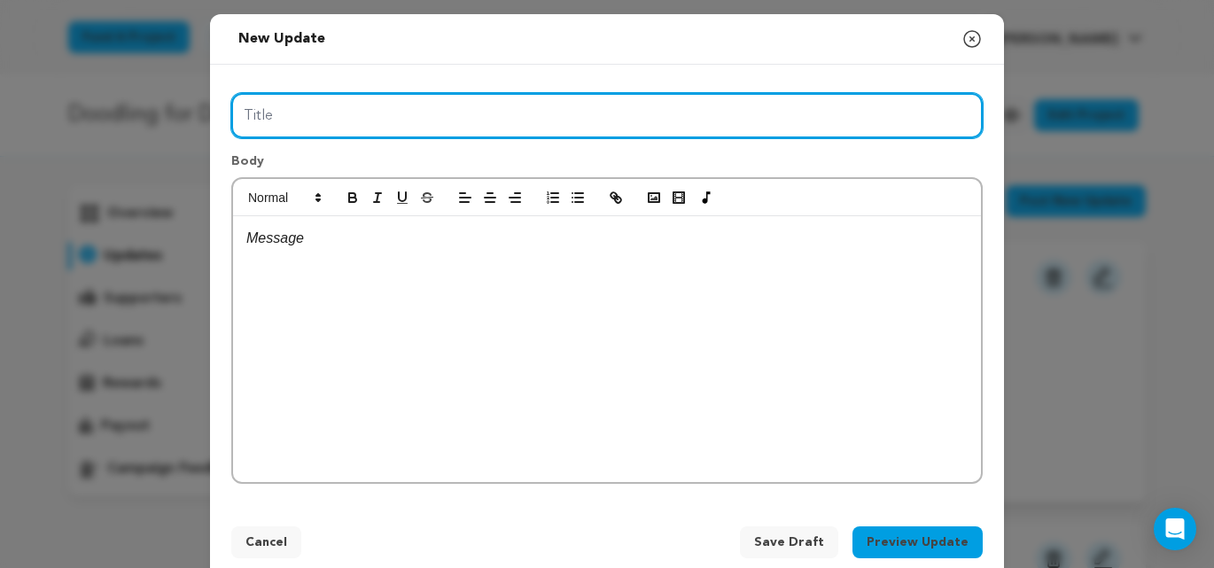
click at [336, 128] on input "Title" at bounding box center [607, 115] width 752 height 45
type input "Film Clip: The March at [GEOGRAPHIC_DATA]"
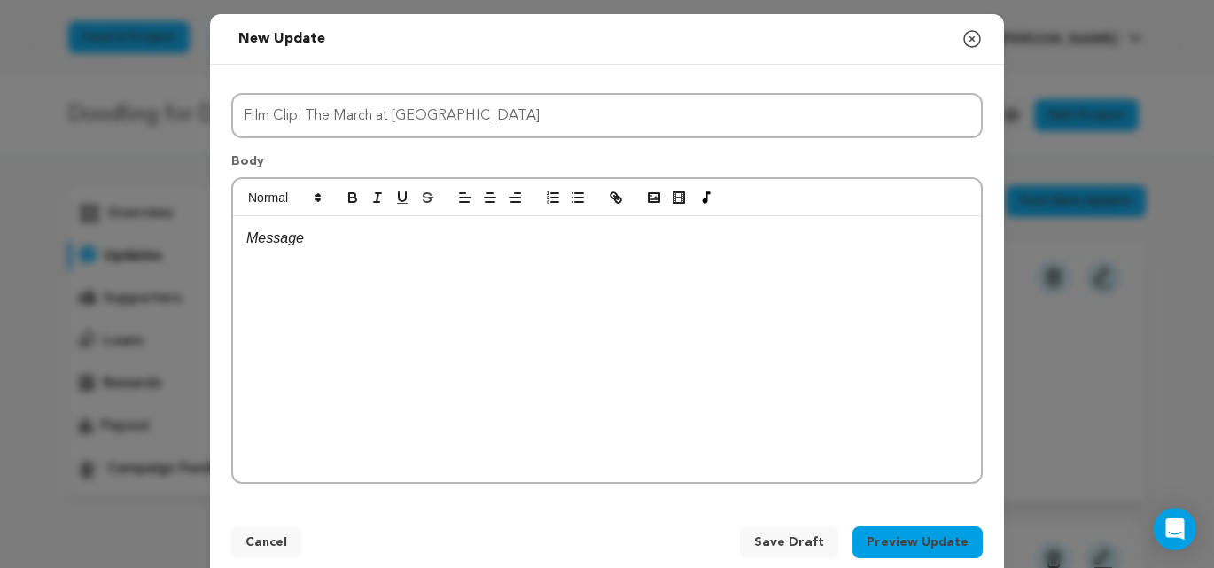
click at [318, 249] on p at bounding box center [607, 238] width 722 height 23
click at [651, 198] on icon "button" at bounding box center [654, 198] width 16 height 16
click at [801, 539] on span "Save Draft" at bounding box center [789, 543] width 70 height 18
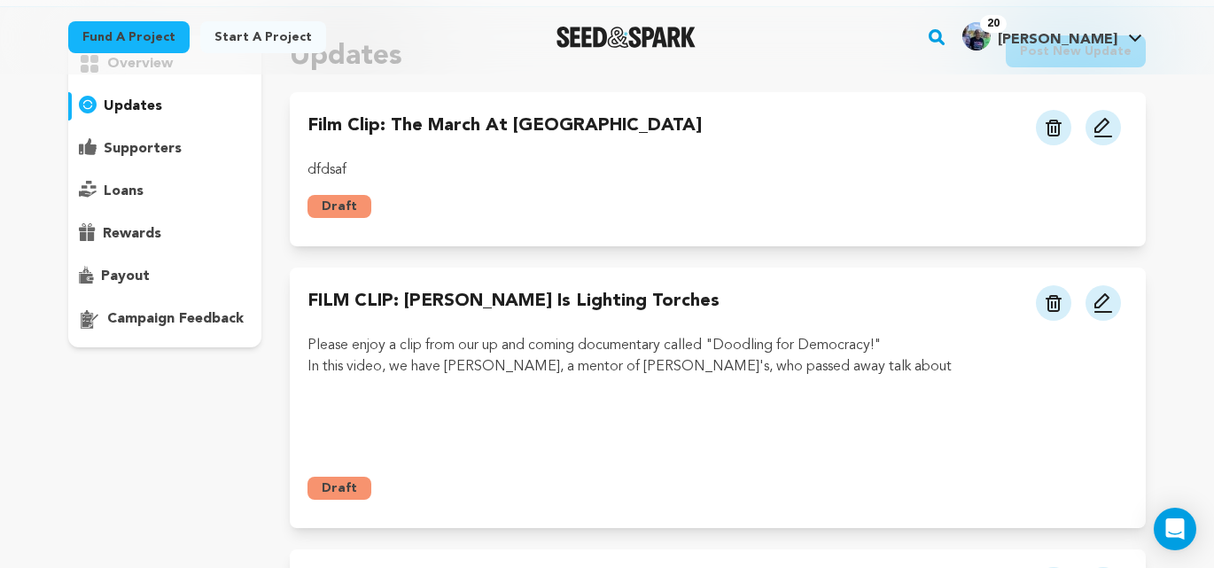
scroll to position [137, 0]
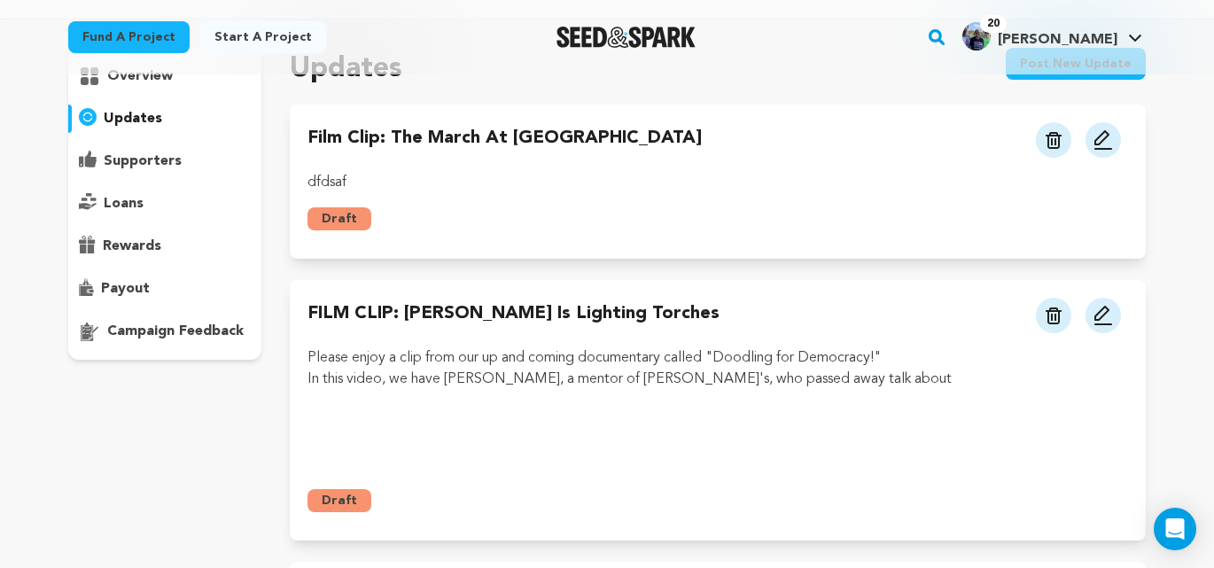
click at [1104, 316] on img at bounding box center [1103, 315] width 21 height 21
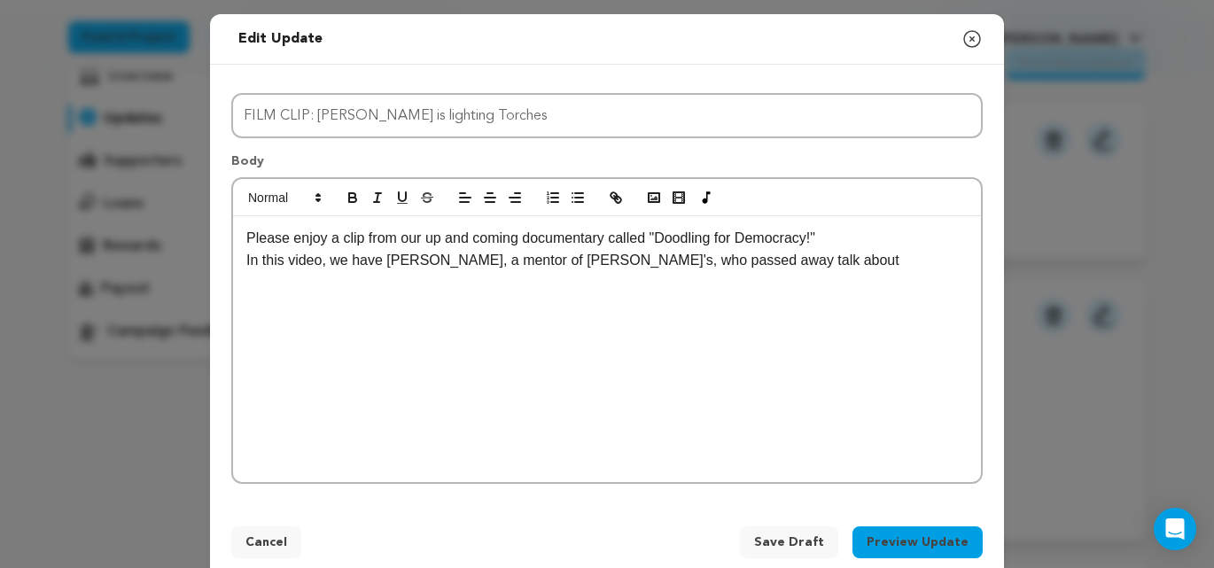
click at [825, 266] on p "In this video, we have Gaylon Tootle, a mentor of Derek's, who passed away talk…" at bounding box center [607, 260] width 722 height 23
click at [682, 199] on rect "button" at bounding box center [682, 197] width 1 height 11
click at [358, 344] on input "text" at bounding box center [386, 339] width 151 height 23
paste input "https://www.youtube.com/watch?v=_1tyh-XfFME"
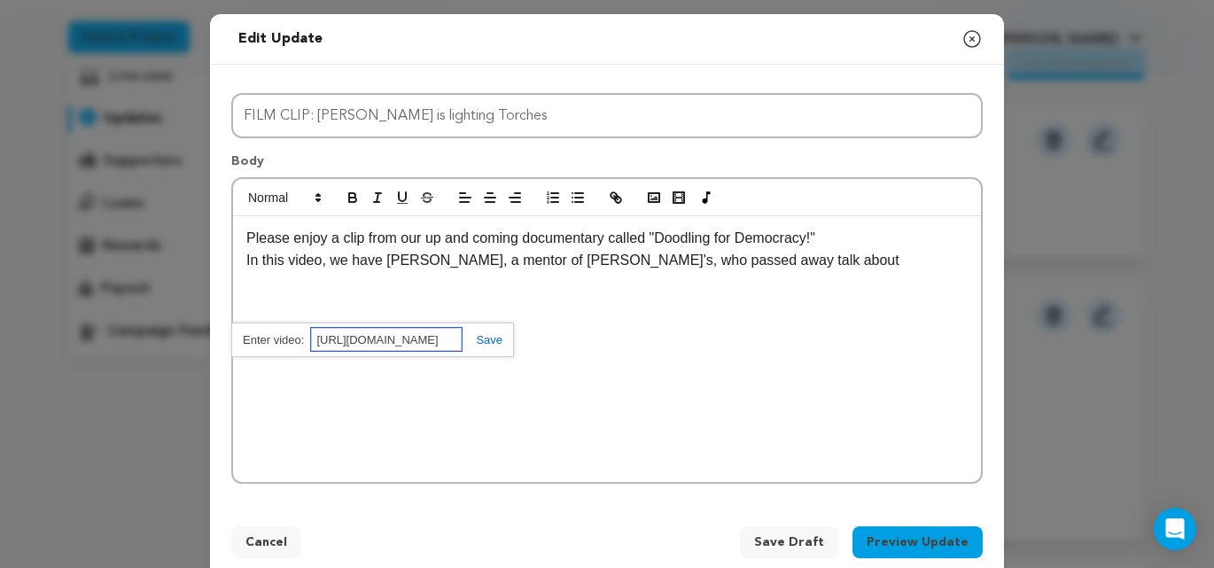
scroll to position [0, 93]
type input "https://www.youtube.com/watch?v=_1tyh-XfFME"
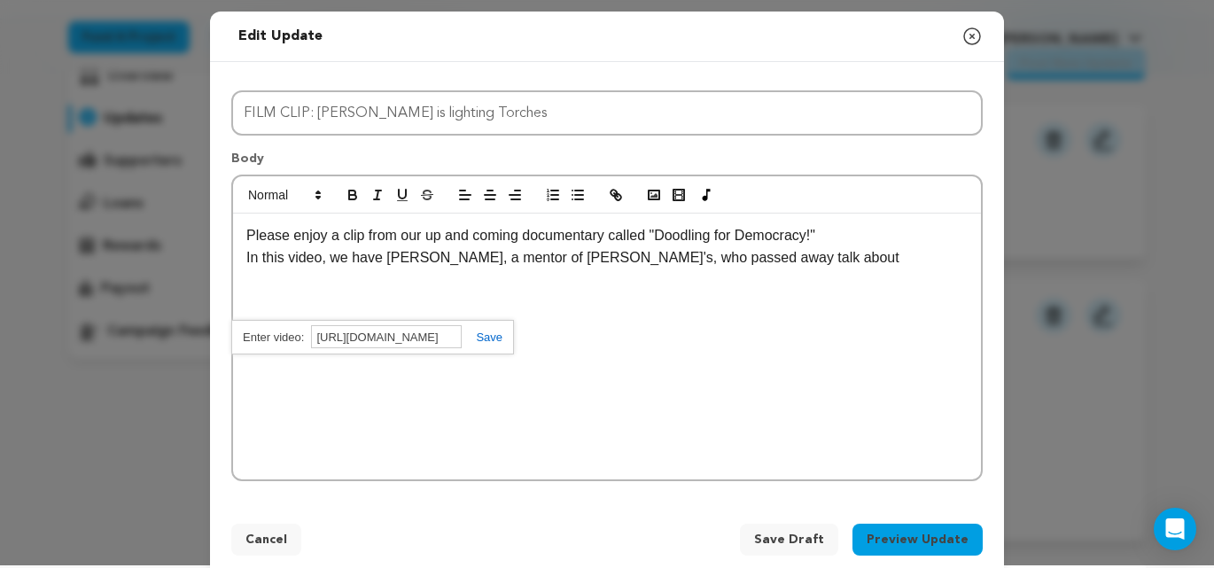
click at [490, 345] on div "https://www.youtube.com/watch?v=_1tyh-XfFME" at bounding box center [372, 337] width 283 height 35
click at [492, 339] on link at bounding box center [482, 337] width 41 height 13
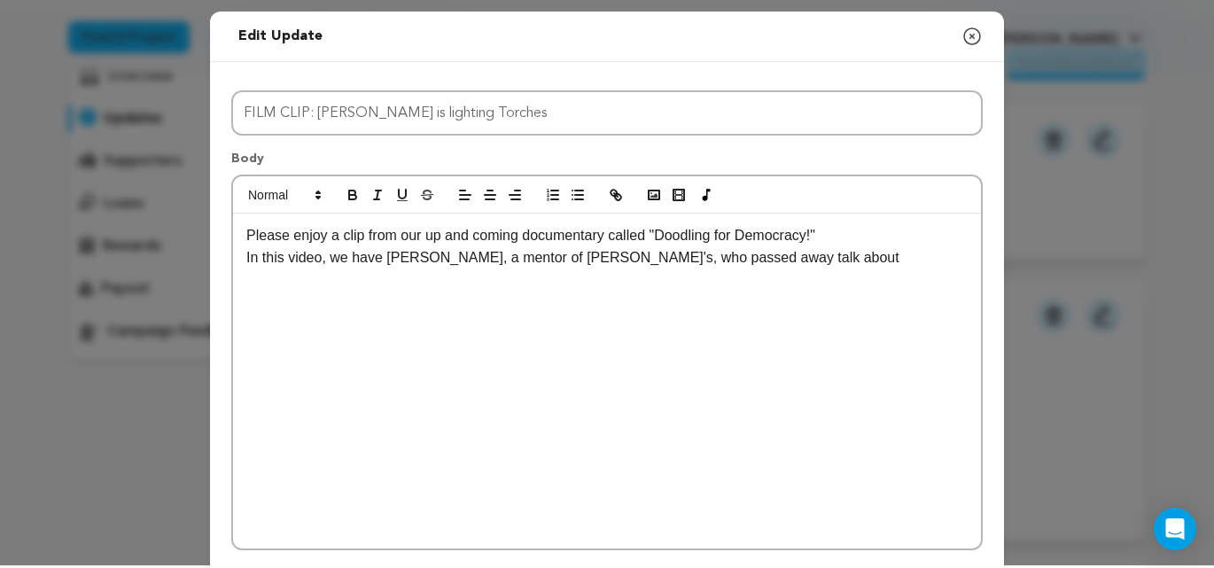
click at [829, 259] on p "In this video, we have Gaylon Tootle, a mentor of Derek's, who passed away talk…" at bounding box center [607, 257] width 722 height 23
click at [807, 257] on p "In this video, we have Gaylon Tootle, a mentor of Derek's, who passed away talk…" at bounding box center [607, 257] width 722 height 23
drag, startPoint x: 810, startPoint y: 258, endPoint x: 649, endPoint y: 265, distance: 161.5
click at [649, 265] on p "In this video, we have Gaylon Tootle, a mentor of Derek's, who passed away talk…" at bounding box center [607, 257] width 722 height 23
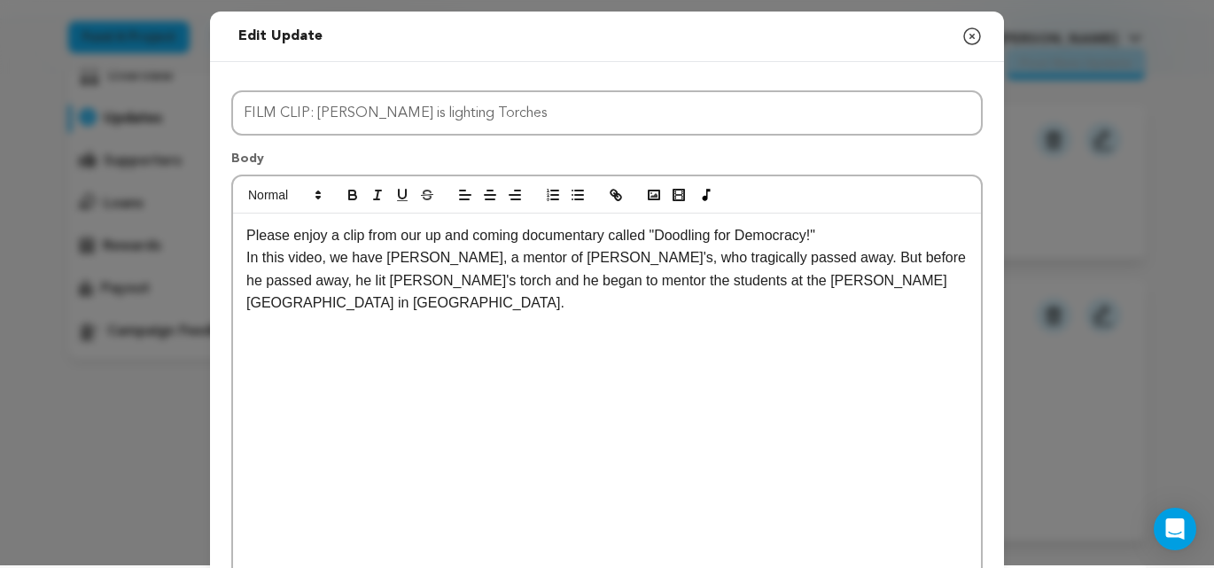
click at [328, 493] on p at bounding box center [607, 504] width 722 height 23
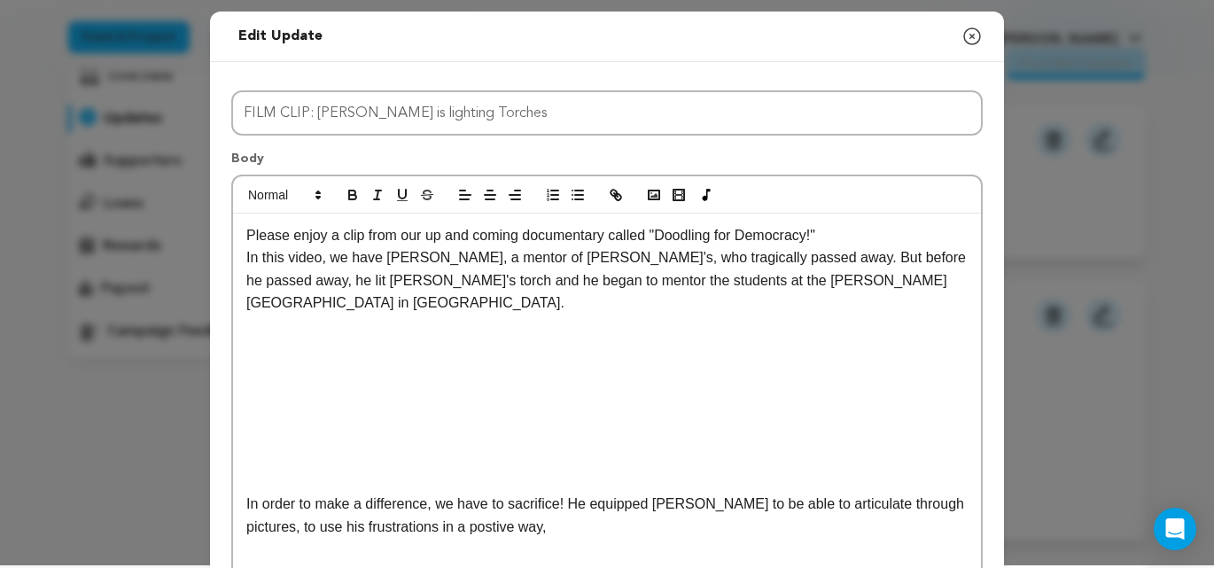
drag, startPoint x: 440, startPoint y: 506, endPoint x: 457, endPoint y: 510, distance: 17.2
click at [440, 506] on p "In order to make a difference, we have to sacrifice! He equipped Derek to be ab…" at bounding box center [607, 515] width 722 height 45
click at [520, 503] on p "In order to make a difference, we have to sacrifice! He equipped Derek to be ab…" at bounding box center [607, 515] width 722 height 45
click at [571, 493] on p "In order to make a difference, we have to sacrifice! He equipped Derek to be ab…" at bounding box center [607, 515] width 722 height 45
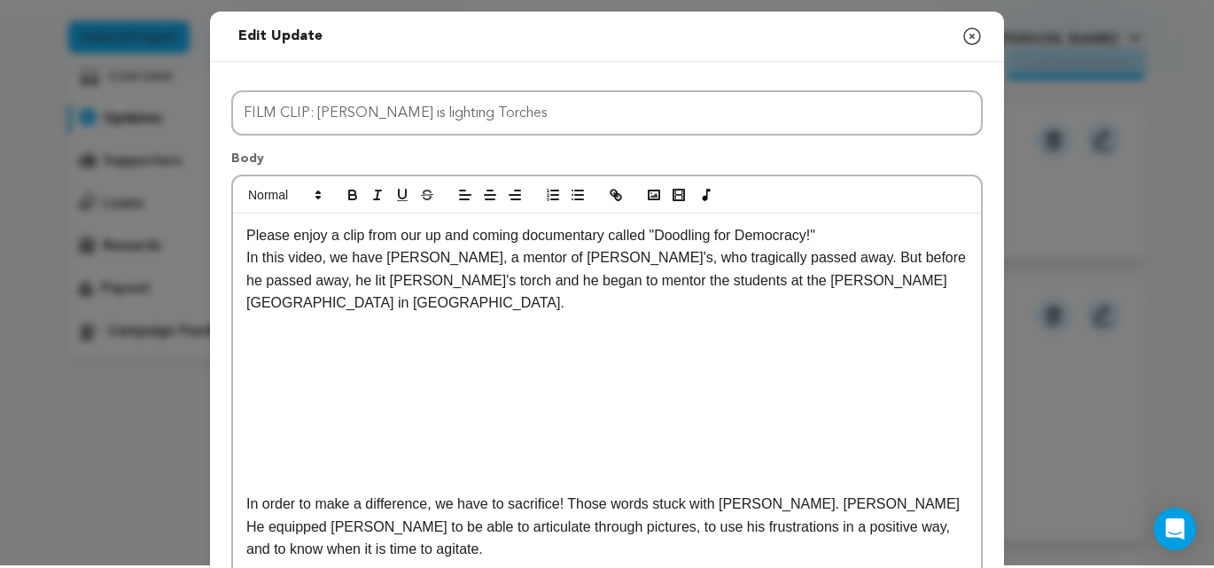
scroll to position [2, 0]
click at [849, 494] on p "In order to make a difference, we have to sacrifice! Those words stuck with Der…" at bounding box center [607, 528] width 722 height 68
click at [843, 494] on p "In order to make a difference, we have to sacrifice! Those words stuck with Der…" at bounding box center [607, 528] width 722 height 68
drag, startPoint x: 294, startPoint y: 507, endPoint x: 350, endPoint y: 506, distance: 55.9
click at [350, 506] on p "In order to make a difference, we have to sacrifice! Those words stuck with Der…" at bounding box center [607, 528] width 722 height 68
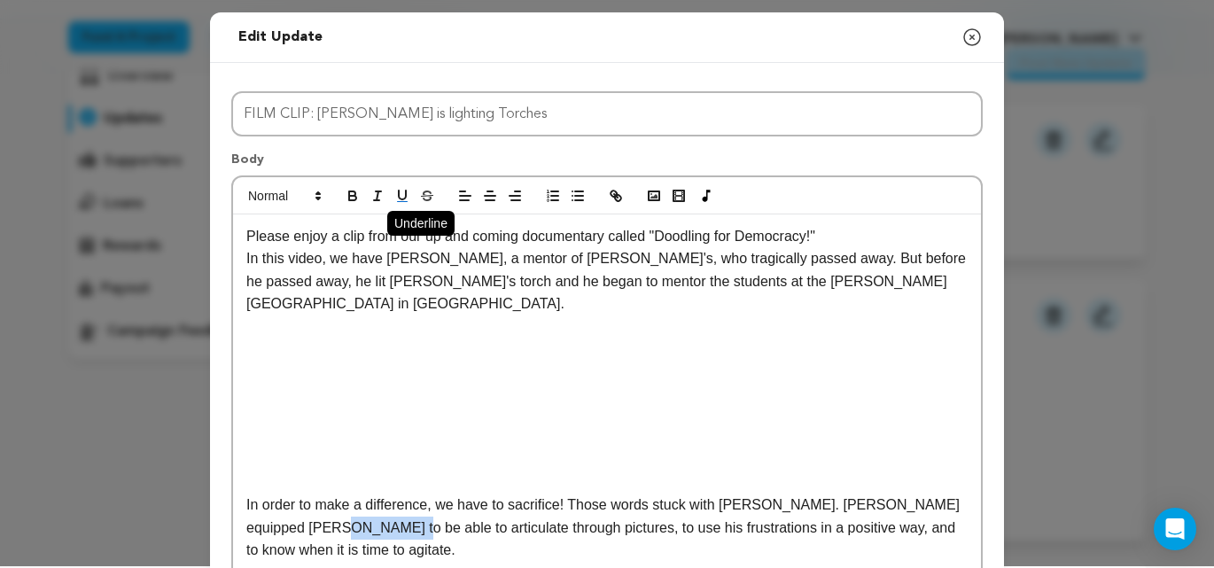
click at [399, 193] on icon "button" at bounding box center [402, 195] width 7 height 9
drag, startPoint x: 515, startPoint y: 524, endPoint x: 532, endPoint y: 519, distance: 17.7
click at [515, 524] on p "In order to make a difference, we have to sacrifice! Those words stuck with Der…" at bounding box center [607, 528] width 722 height 68
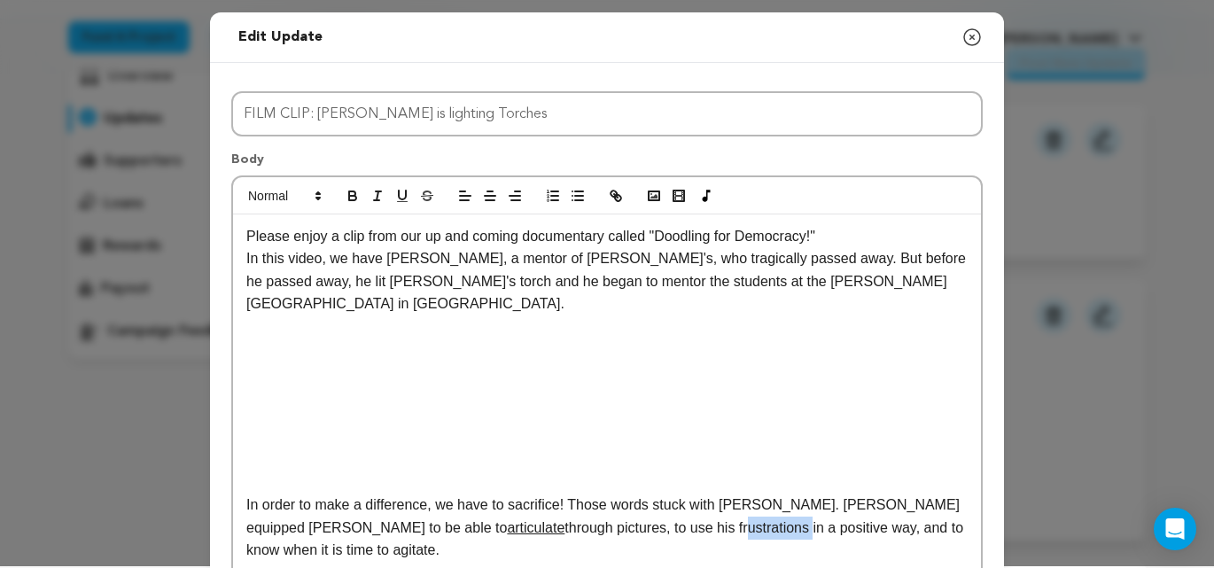
drag, startPoint x: 539, startPoint y: 508, endPoint x: 611, endPoint y: 509, distance: 71.8
click at [612, 509] on p "In order to make a difference, we have to sacrifice! Those words stuck with Der…" at bounding box center [607, 528] width 722 height 68
click at [400, 197] on icon "button" at bounding box center [402, 196] width 16 height 16
click at [721, 509] on p "In order to make a difference, we have to sacrifice! Those words stuck with Der…" at bounding box center [607, 528] width 722 height 68
drag, startPoint x: 539, startPoint y: 506, endPoint x: 610, endPoint y: 506, distance: 70.9
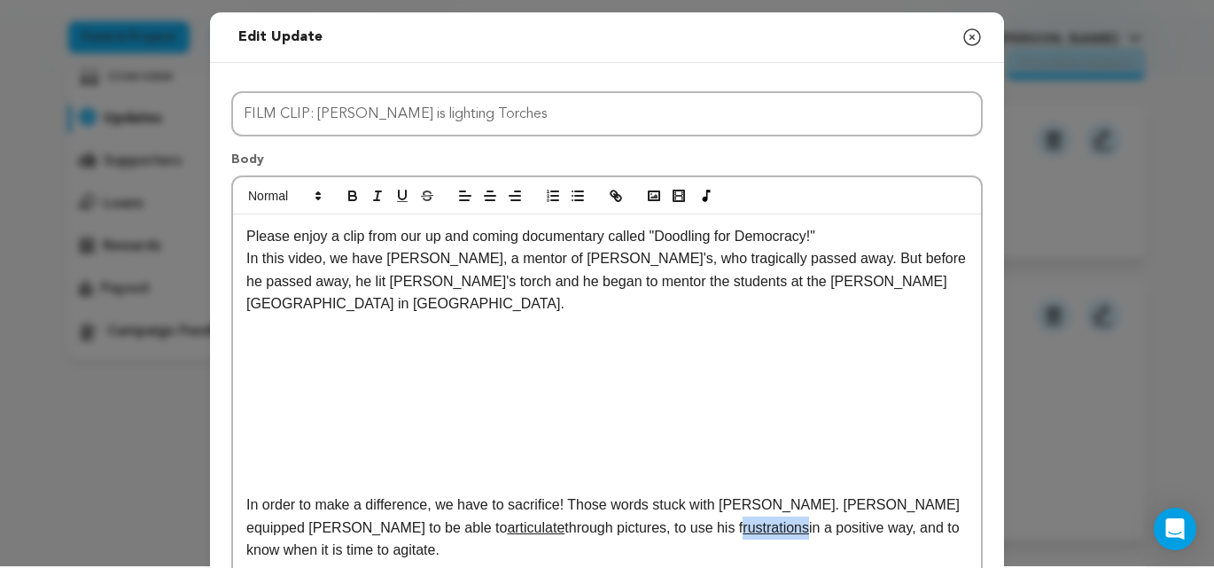
click at [610, 506] on p "In order to make a difference, we have to sacrifice! Those words stuck with Der…" at bounding box center [607, 528] width 722 height 68
click at [406, 197] on icon "button" at bounding box center [402, 195] width 7 height 9
click at [720, 535] on p "In order to make a difference, we have to sacrifice! Those words stuck with Der…" at bounding box center [607, 528] width 722 height 68
drag, startPoint x: 249, startPoint y: 531, endPoint x: 284, endPoint y: 475, distance: 65.7
click at [289, 530] on p "In order to make a difference, we have to sacrifice! Those words stuck with Der…" at bounding box center [607, 528] width 722 height 68
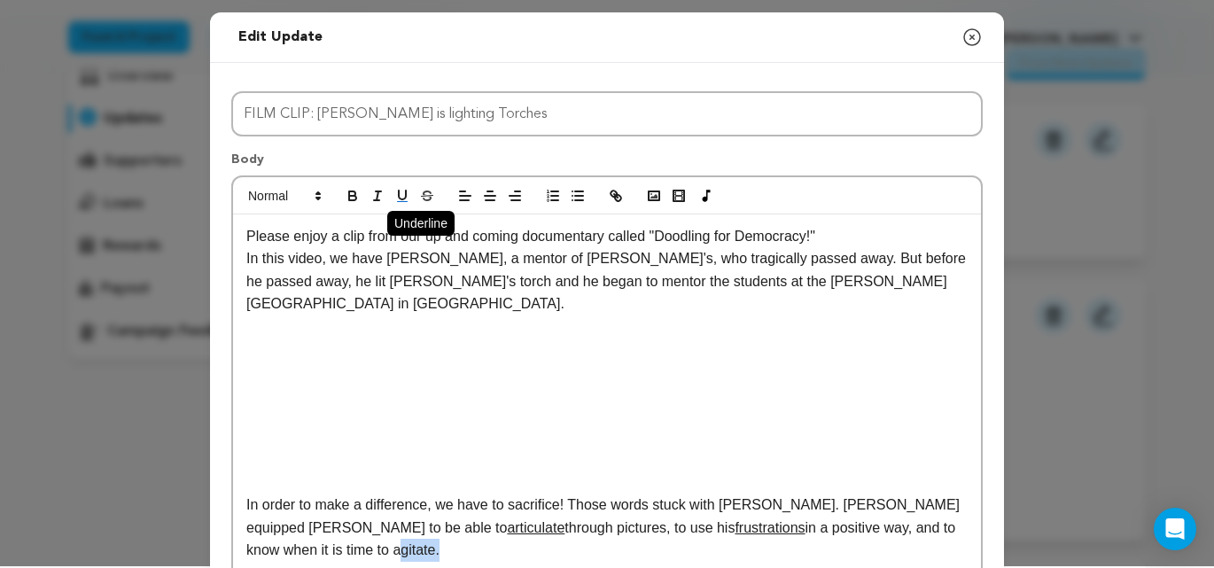
click at [405, 200] on icon "button" at bounding box center [402, 196] width 16 height 16
click at [312, 535] on p "In order to make a difference, we have to sacrifice! Those words stuck with Der…" at bounding box center [607, 528] width 722 height 68
drag, startPoint x: 246, startPoint y: 532, endPoint x: 290, endPoint y: 532, distance: 43.4
click at [389, 542] on u "agitate" at bounding box center [410, 549] width 43 height 15
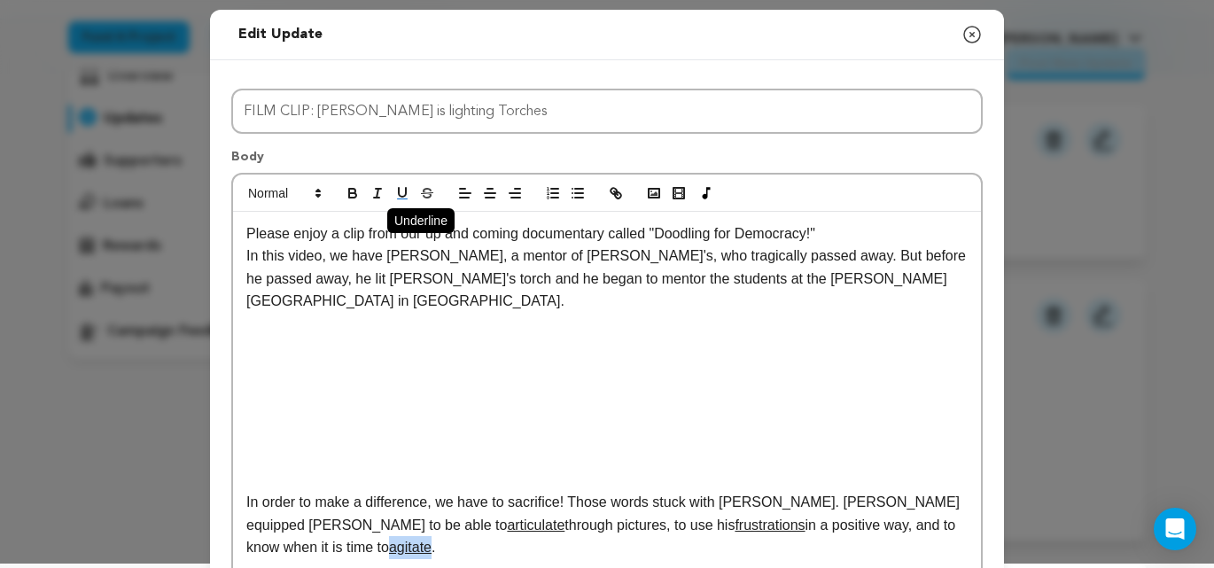
scroll to position [8, 0]
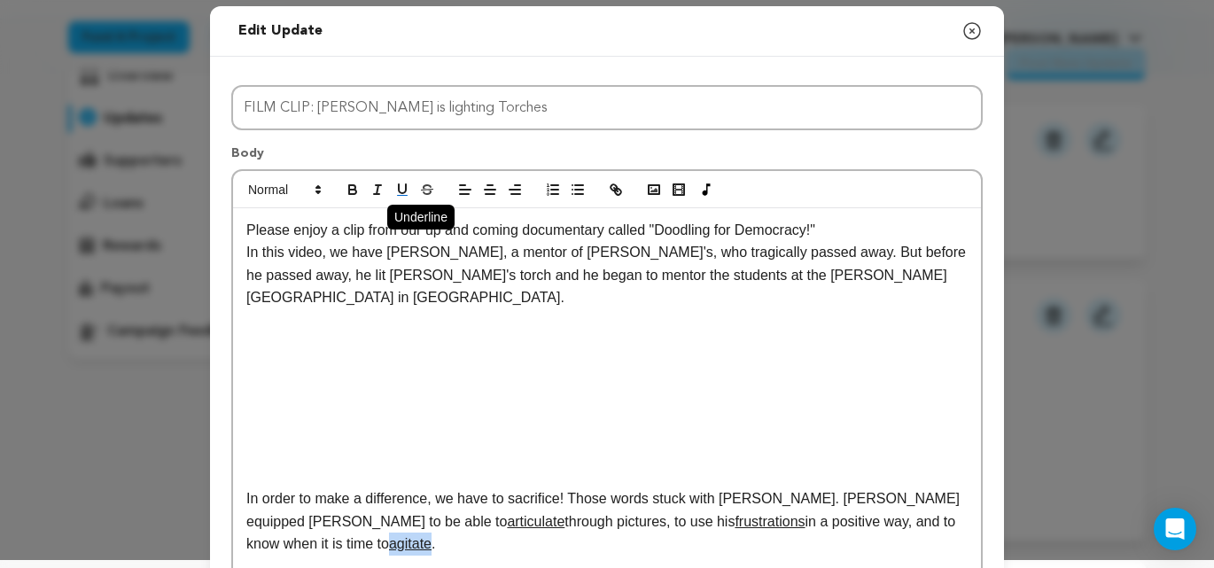
click at [400, 195] on rect "button" at bounding box center [402, 195] width 11 height 1
click at [409, 187] on icon "button" at bounding box center [402, 190] width 16 height 16
click at [322, 519] on p "In order to make a difference, we have to sacrifice! Those words stuck with Der…" at bounding box center [607, 521] width 722 height 68
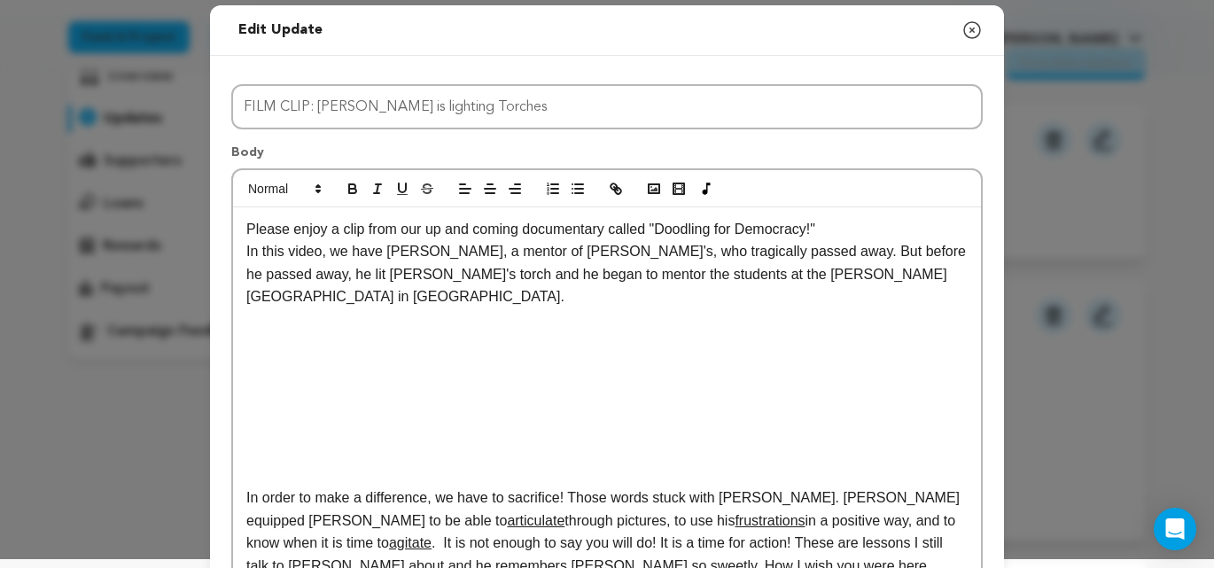
drag, startPoint x: 936, startPoint y: 254, endPoint x: 965, endPoint y: 261, distance: 29.9
click at [936, 254] on p "In this video, we have Gaylon Tootle, a mentor of Derek's, who tragically passe…" at bounding box center [607, 274] width 722 height 68
click at [283, 275] on p "In this video, we have Gaylon Tootle, a mentor of Derek's, who tragically passe…" at bounding box center [607, 274] width 722 height 68
click at [287, 275] on p "In this video, we have Gaylon Tootle, a mentor of Derek's, who tragically passe…" at bounding box center [607, 274] width 722 height 68
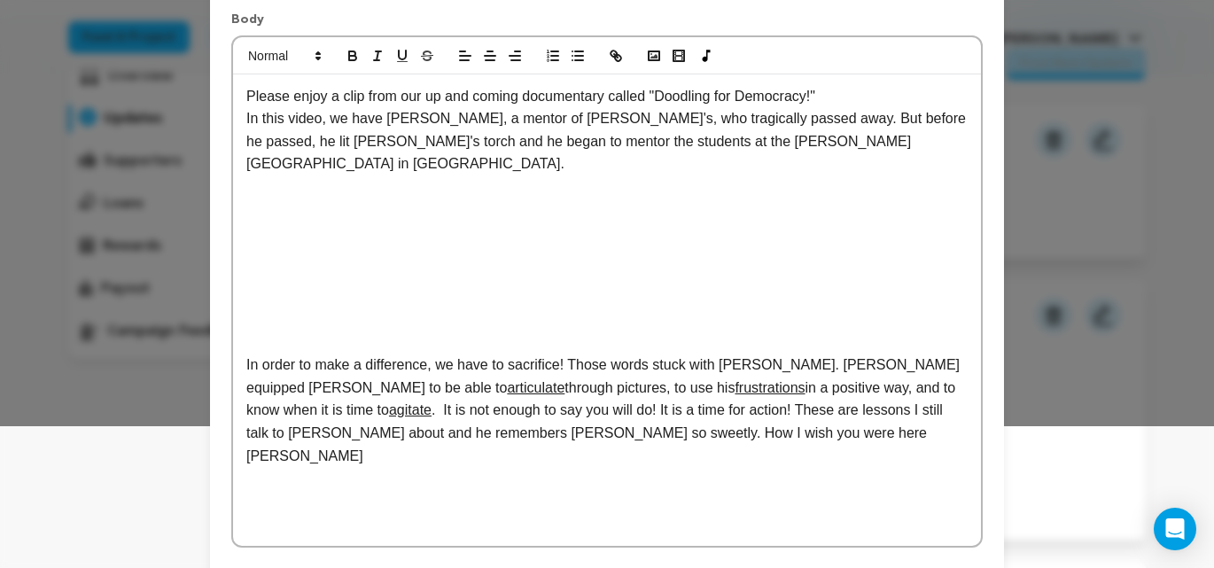
scroll to position [158, 0]
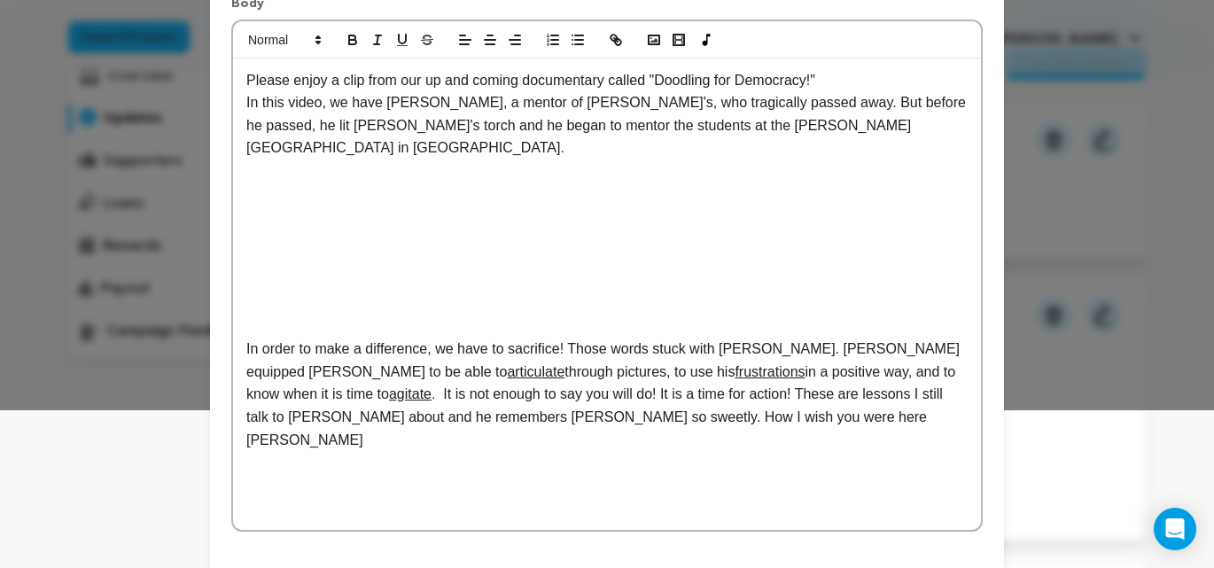
click at [353, 128] on p "In this video, we have Gaylon Tootle, a mentor of Derek's, who tragically passe…" at bounding box center [607, 125] width 722 height 68
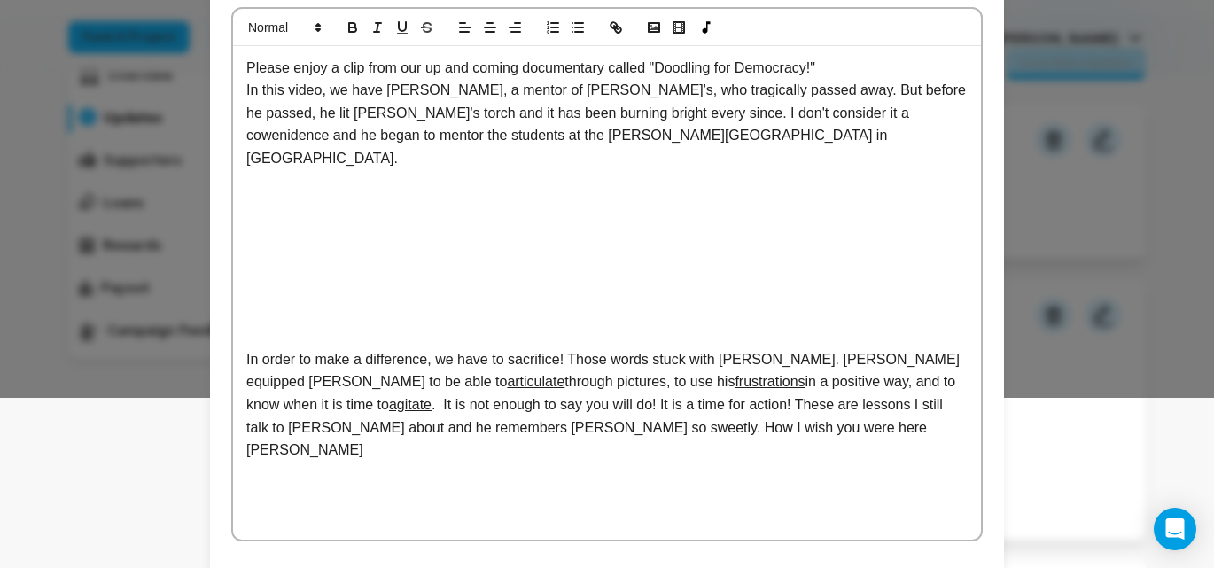
click at [822, 119] on p "In this video, we have Gaylon Tootle, a mentor of Derek's, who tragically passe…" at bounding box center [607, 124] width 722 height 90
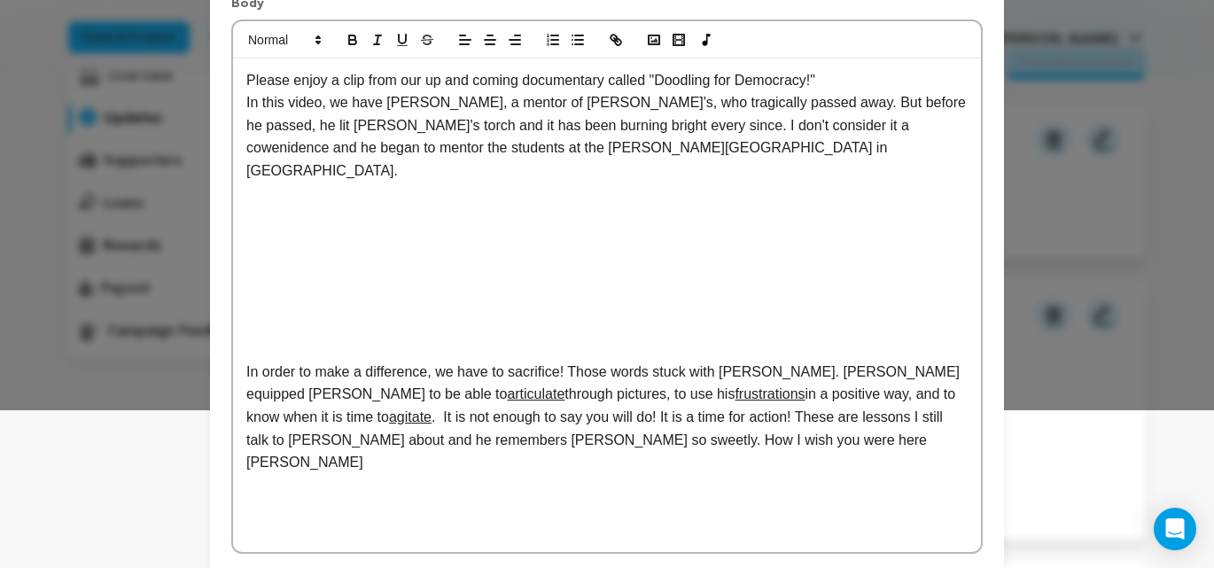
click at [784, 127] on p "In this video, we have Gaylon Tootle, a mentor of Derek's, who tragically passe…" at bounding box center [607, 136] width 722 height 90
click at [791, 128] on p "In this video, we have Gaylon Tootle, a mentor of Derek's, who tragically passe…" at bounding box center [607, 136] width 722 height 90
click at [781, 128] on p "In this video, we have Gaylon Tootle, a mentor of Derek's, who tragically passe…" at bounding box center [607, 136] width 722 height 90
click at [805, 129] on p "In this video, we have Gaylon Tootle, a mentor of Derek's, who tragically passe…" at bounding box center [607, 136] width 722 height 90
click at [804, 155] on p "In this video, we have Gaylon Tootle, a mentor of Derek's, who tragically passe…" at bounding box center [607, 136] width 722 height 90
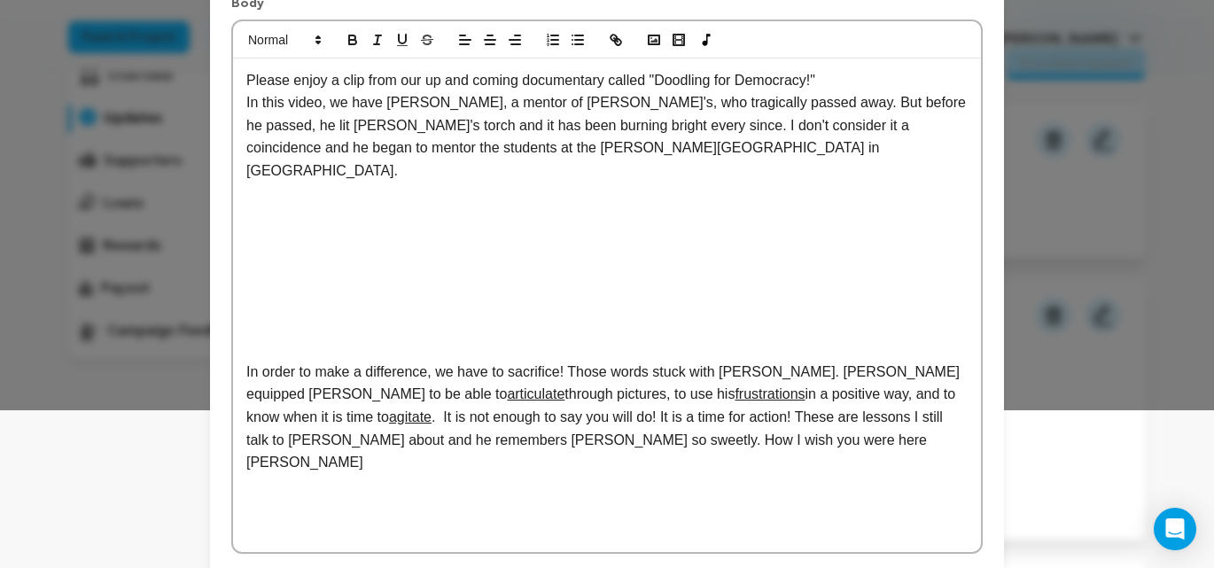
click at [840, 128] on p "In this video, we have Gaylon Tootle, a mentor of Derek's, who tragically passe…" at bounding box center [607, 136] width 722 height 90
drag, startPoint x: 837, startPoint y: 128, endPoint x: 860, endPoint y: 129, distance: 23.1
click at [837, 128] on p "In this video, we have Gaylon Tootle, a mentor of Derek's, who tragically passe…" at bounding box center [607, 136] width 722 height 90
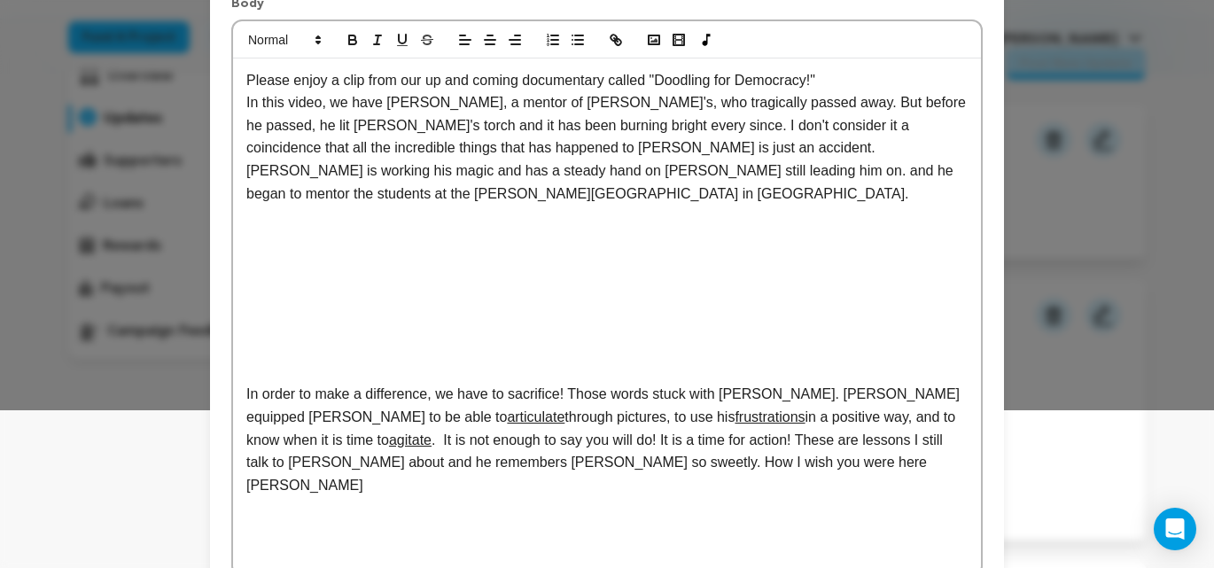
scroll to position [157, 0]
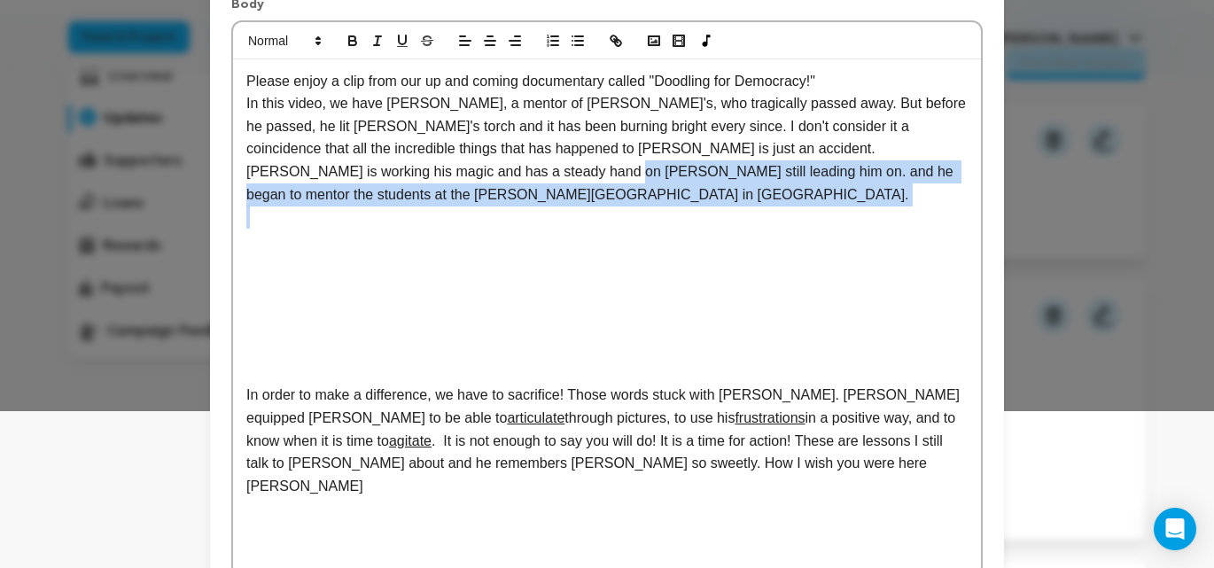
drag, startPoint x: 358, startPoint y: 207, endPoint x: 472, endPoint y: 176, distance: 118.7
click at [472, 176] on div "Please enjoy a clip from our up and coming documentary called "Doodling for Dem…" at bounding box center [607, 318] width 748 height 518
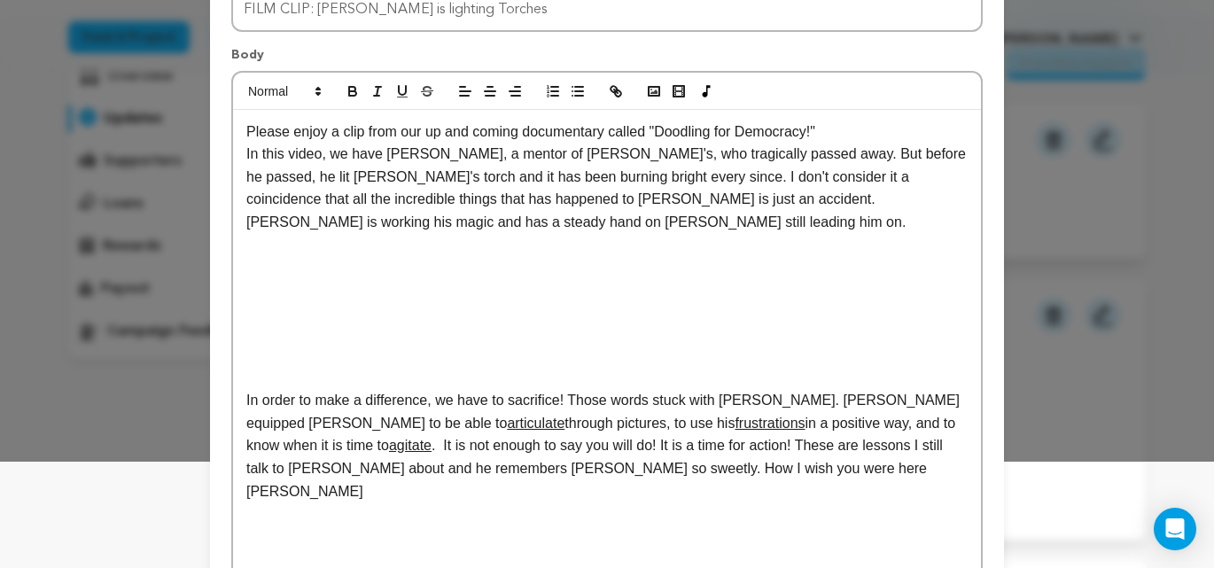
scroll to position [78, 0]
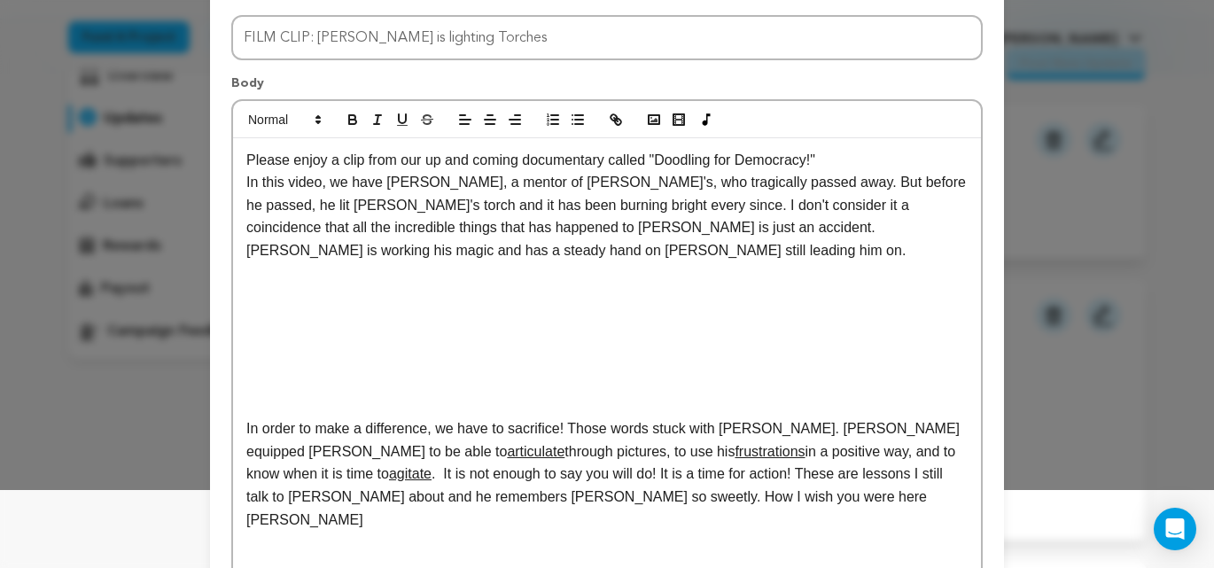
click at [840, 229] on p "In this video, we have Gaylon Tootle, a mentor of Derek's, who tragically passe…" at bounding box center [607, 216] width 722 height 90
click at [339, 252] on p "In this video, we have Gaylon Tootle, a mentor of Derek's, who tragically passe…" at bounding box center [607, 216] width 722 height 90
drag, startPoint x: 661, startPoint y: 229, endPoint x: 673, endPoint y: 230, distance: 11.7
click at [661, 229] on p "In this video, we have Gaylon Tootle, a mentor of Derek's, who tragically passe…" at bounding box center [607, 216] width 722 height 90
click at [740, 229] on p "In this video, we have Gaylon Tootle, a mentor of Derek's, who tragically passe…" at bounding box center [607, 216] width 722 height 90
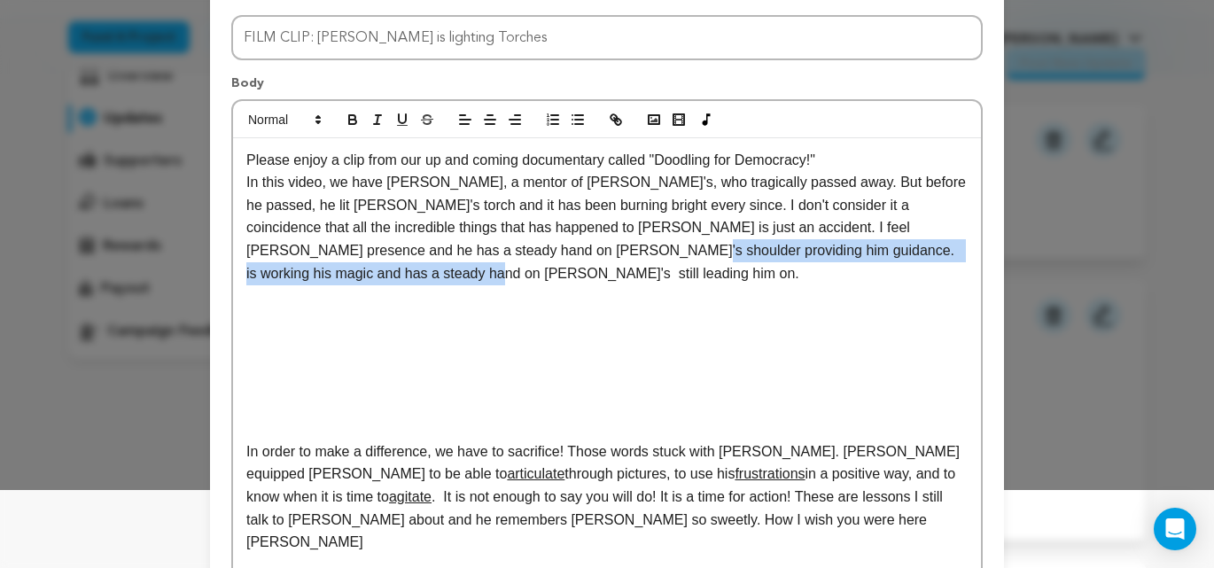
drag, startPoint x: 424, startPoint y: 265, endPoint x: 576, endPoint y: 254, distance: 152.8
click at [576, 254] on p "In this video, we have Gaylon Tootle, a mentor of Derek's, who tragically passe…" at bounding box center [607, 227] width 722 height 113
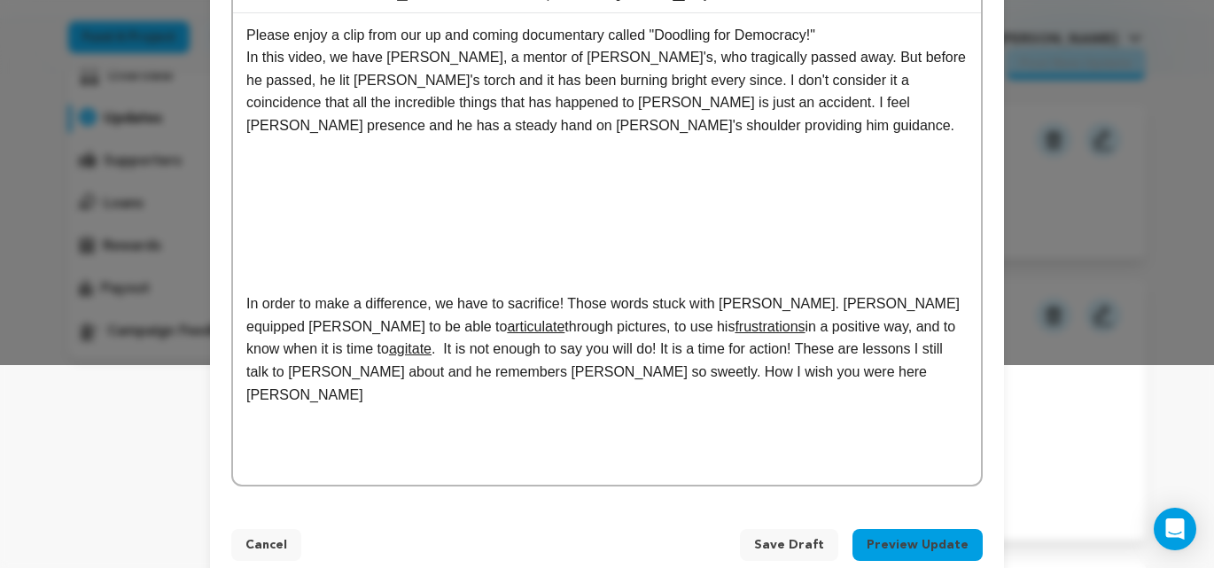
scroll to position [205, 0]
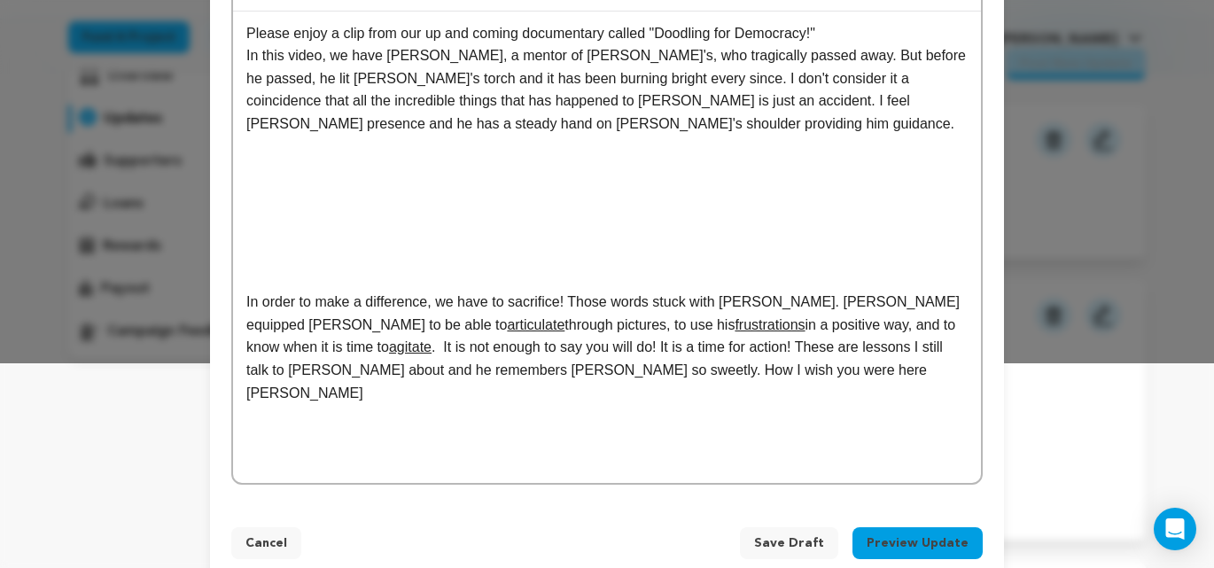
drag, startPoint x: 293, startPoint y: 351, endPoint x: 345, endPoint y: 358, distance: 52.8
click at [293, 351] on p "In order to make a difference, we have to sacrifice! Those words stuck with Der…" at bounding box center [607, 347] width 722 height 113
drag, startPoint x: 366, startPoint y: 352, endPoint x: 241, endPoint y: 355, distance: 125.0
click at [240, 355] on div "Please enjoy a clip from our up and coming documentary called "Doodling for Dem…" at bounding box center [607, 248] width 748 height 472
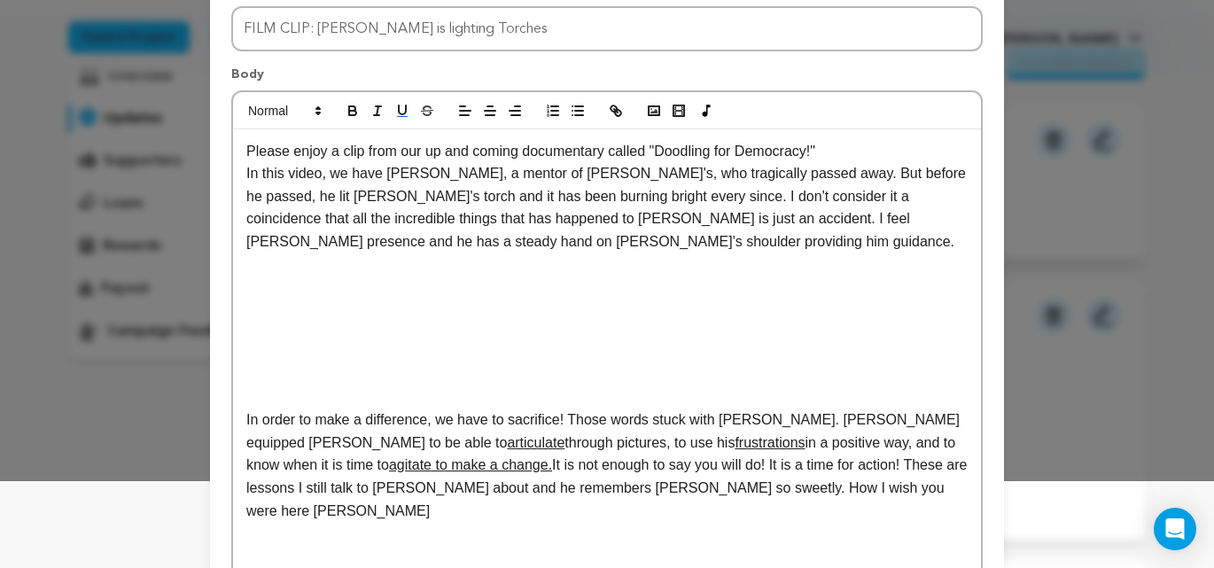
scroll to position [0, 0]
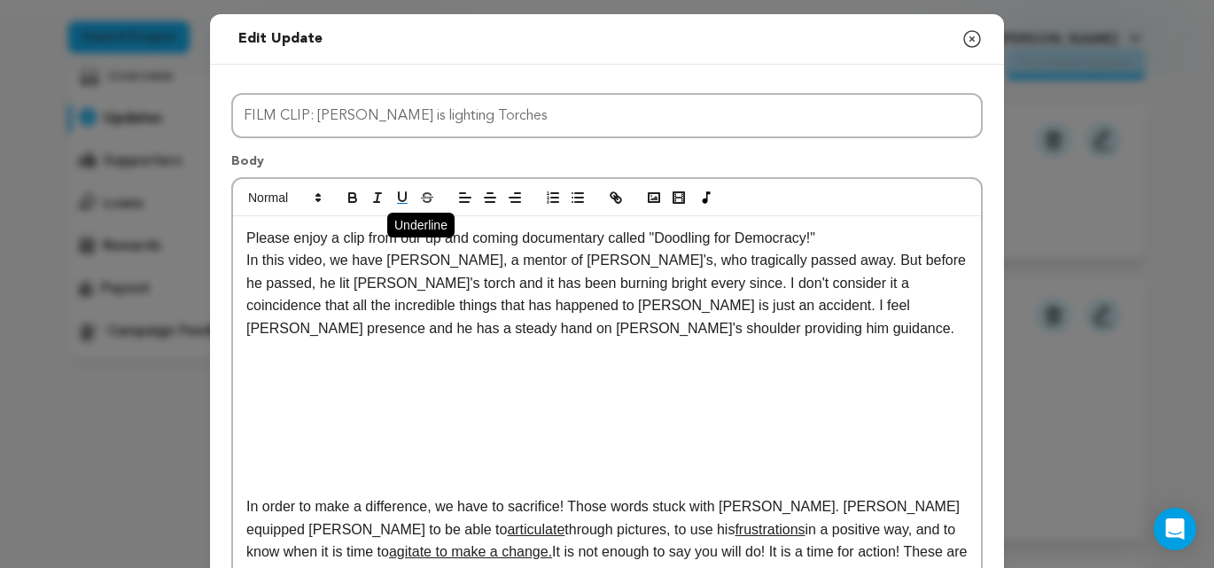
click at [403, 199] on icon "button" at bounding box center [402, 198] width 16 height 16
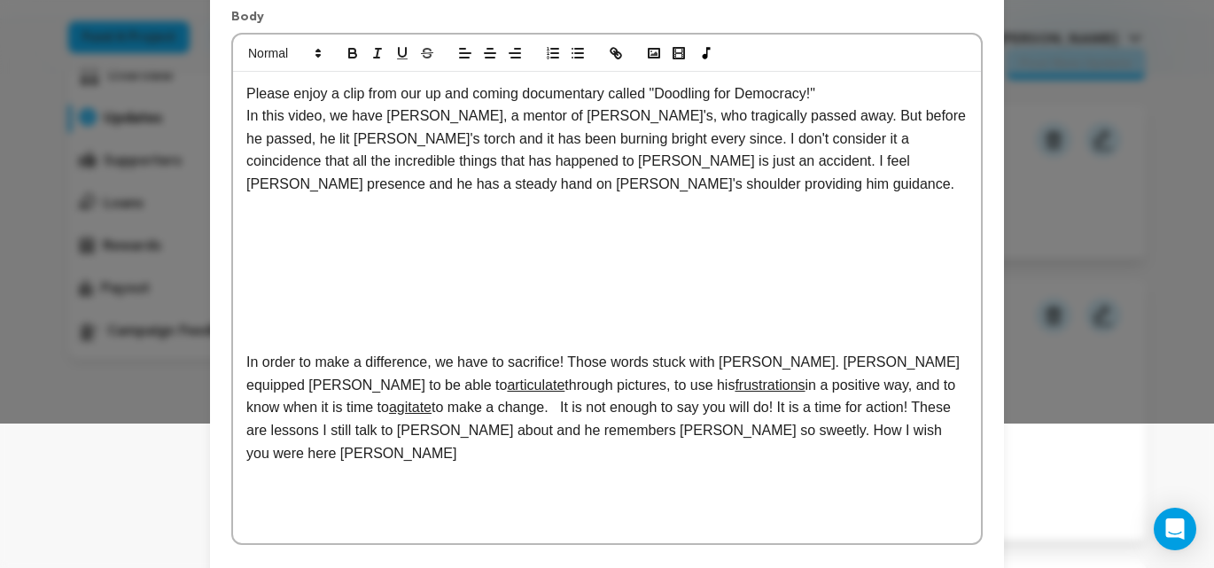
scroll to position [216, 0]
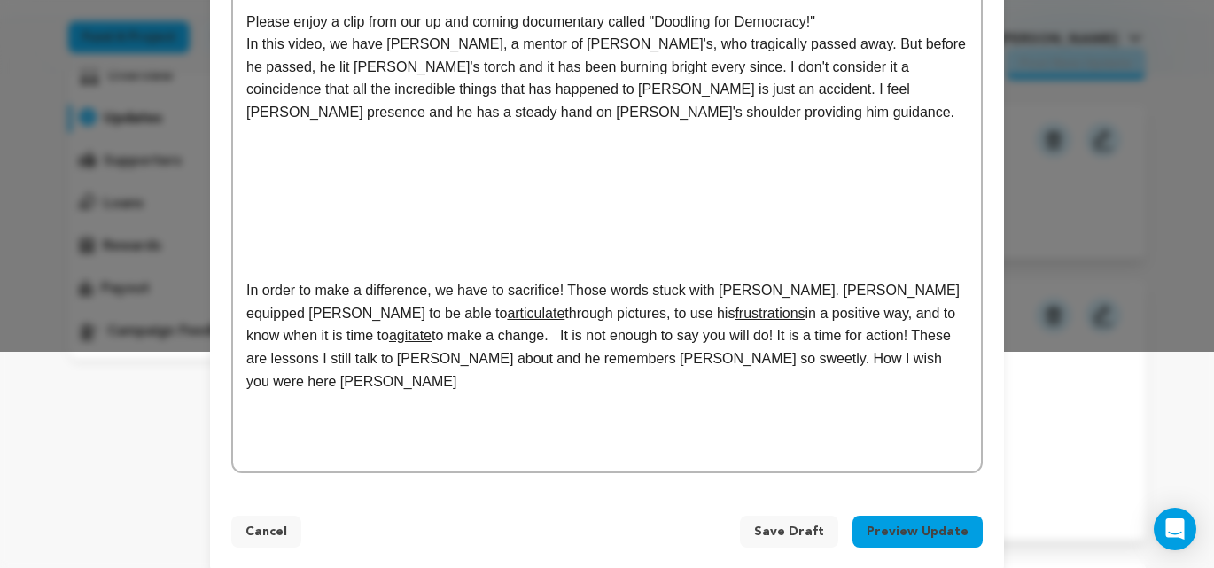
click at [792, 393] on p at bounding box center [607, 404] width 722 height 23
click at [376, 339] on p "In order to make a difference, we have to sacrifice! Those words stuck with Der…" at bounding box center [607, 335] width 722 height 113
click at [630, 337] on p "In order to make a difference, we have to sacrifice! Those words stuck with Der…" at bounding box center [607, 335] width 722 height 113
click at [835, 340] on p "In order to make a difference, we have to sacrifice! Those words stuck with Der…" at bounding box center [607, 335] width 722 height 113
click at [745, 362] on p "In order to make a difference, we have to sacrifice! Those words stuck with Der…" at bounding box center [607, 335] width 722 height 113
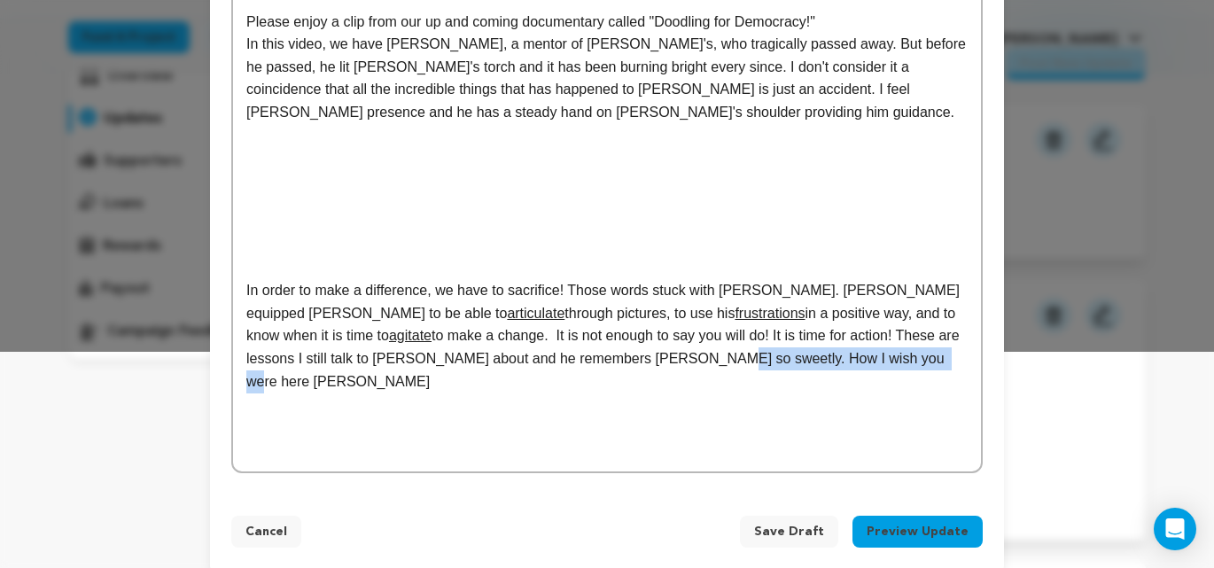
drag, startPoint x: 739, startPoint y: 362, endPoint x: 536, endPoint y: 361, distance: 203.0
click at [536, 362] on p "In order to make a difference, we have to sacrifice! Those words stuck with Der…" at bounding box center [607, 335] width 722 height 113
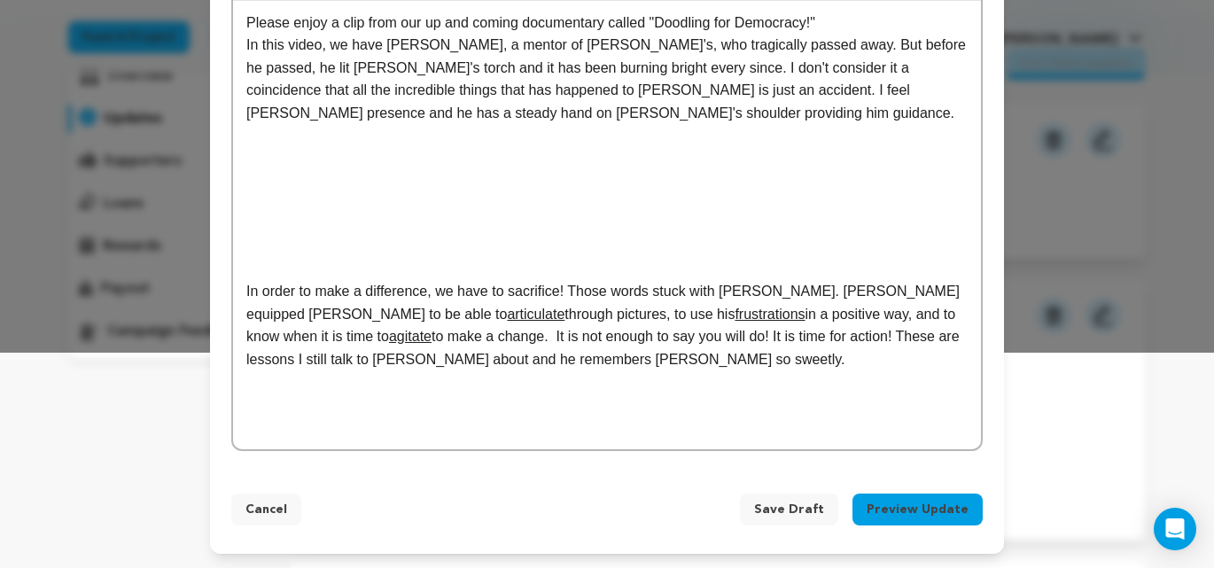
click at [797, 513] on span "Save Draft" at bounding box center [789, 510] width 70 height 18
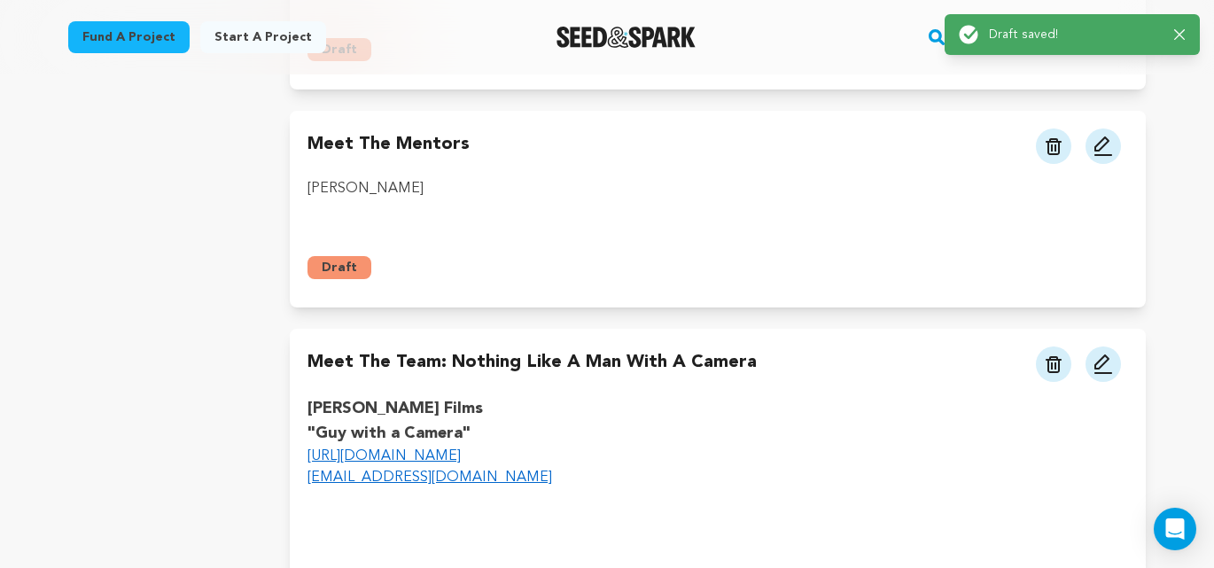
scroll to position [599, 0]
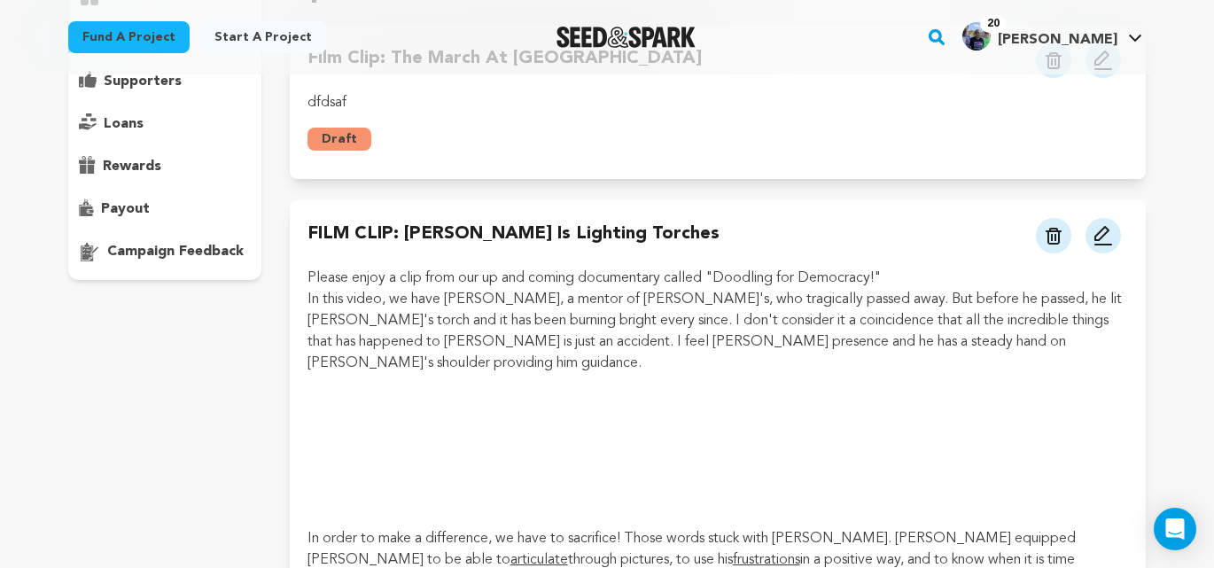
scroll to position [223, 0]
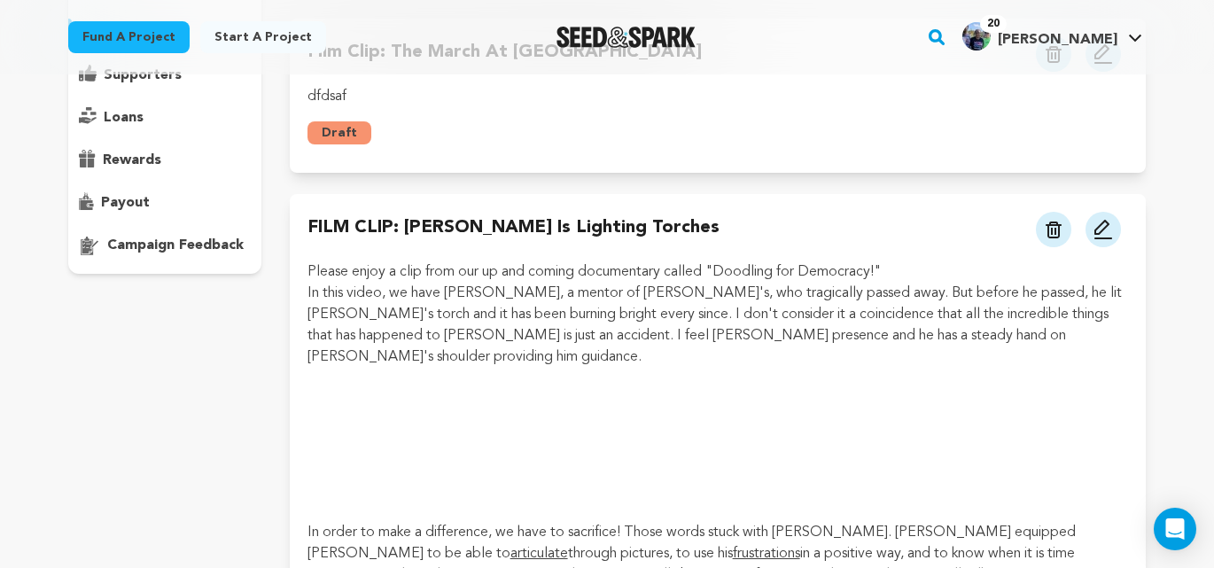
click at [1101, 230] on img at bounding box center [1103, 229] width 21 height 21
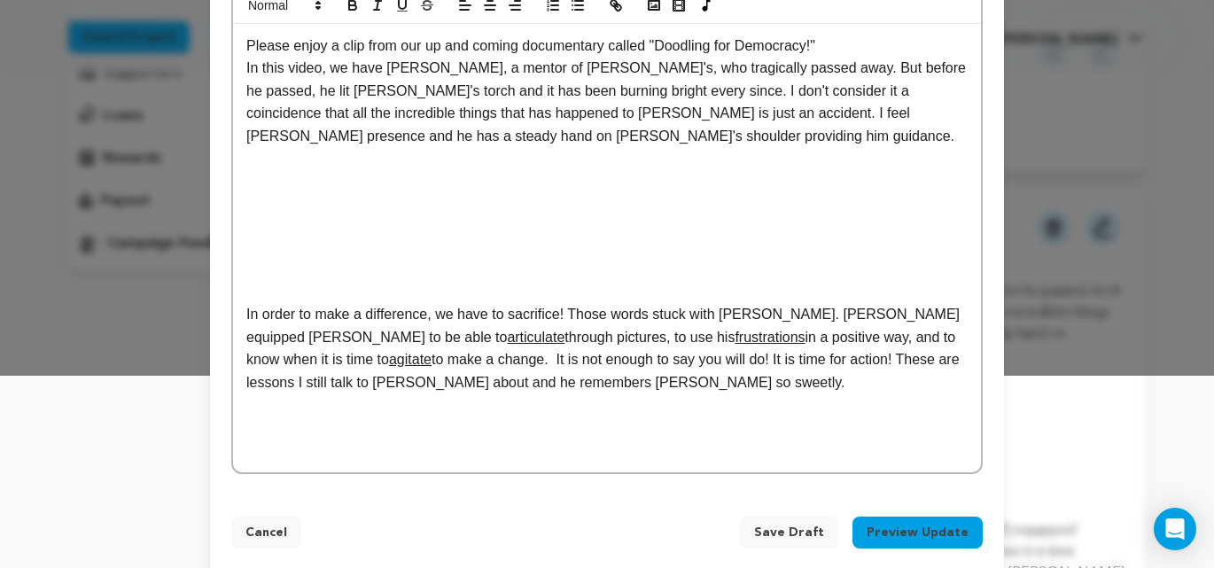
scroll to position [216, 0]
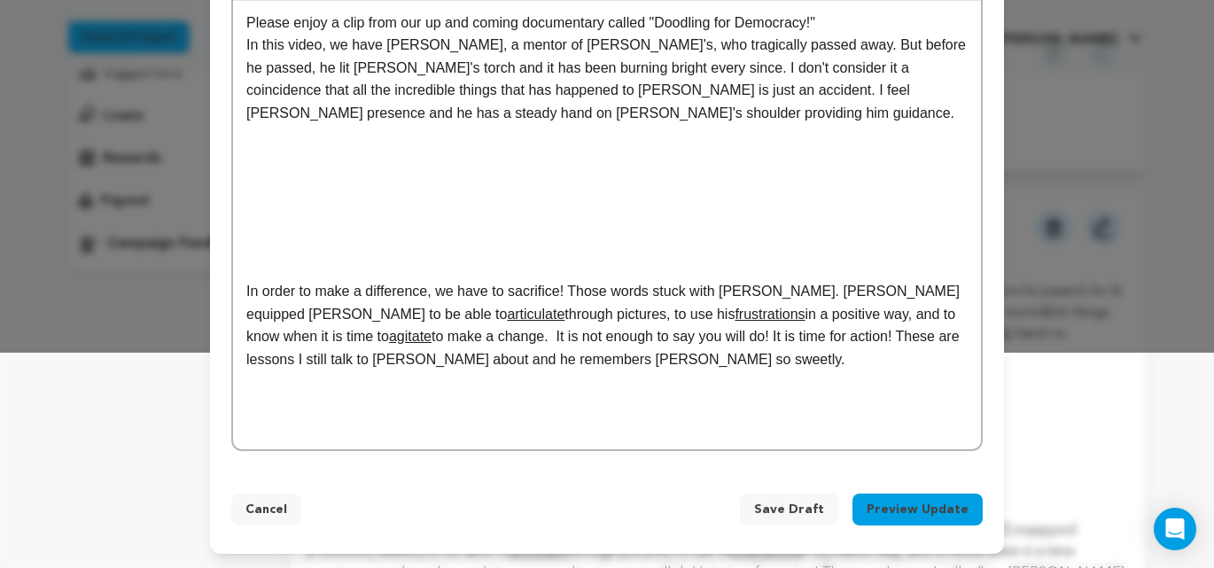
click at [907, 516] on button "Preview Update" at bounding box center [918, 510] width 130 height 32
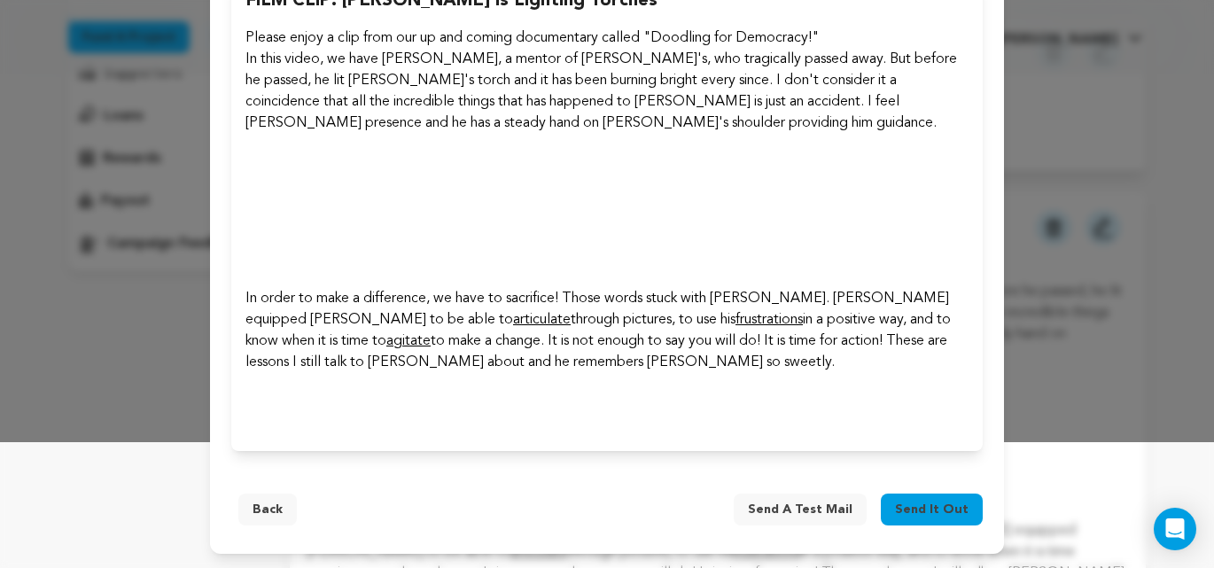
click at [808, 510] on span "Send a test mail" at bounding box center [800, 510] width 105 height 18
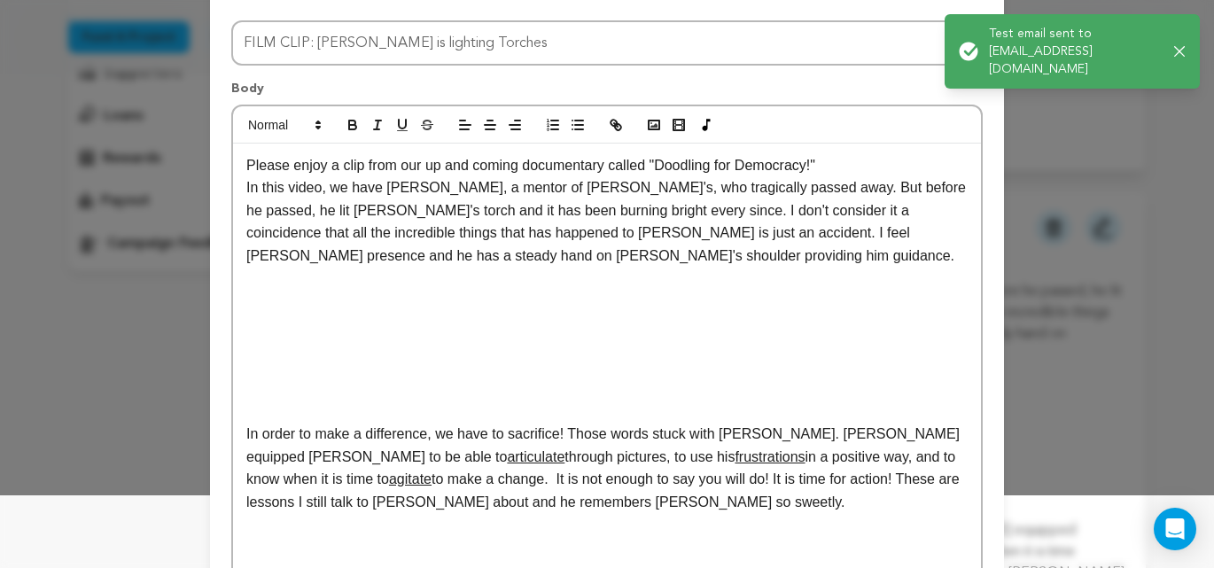
scroll to position [216, 0]
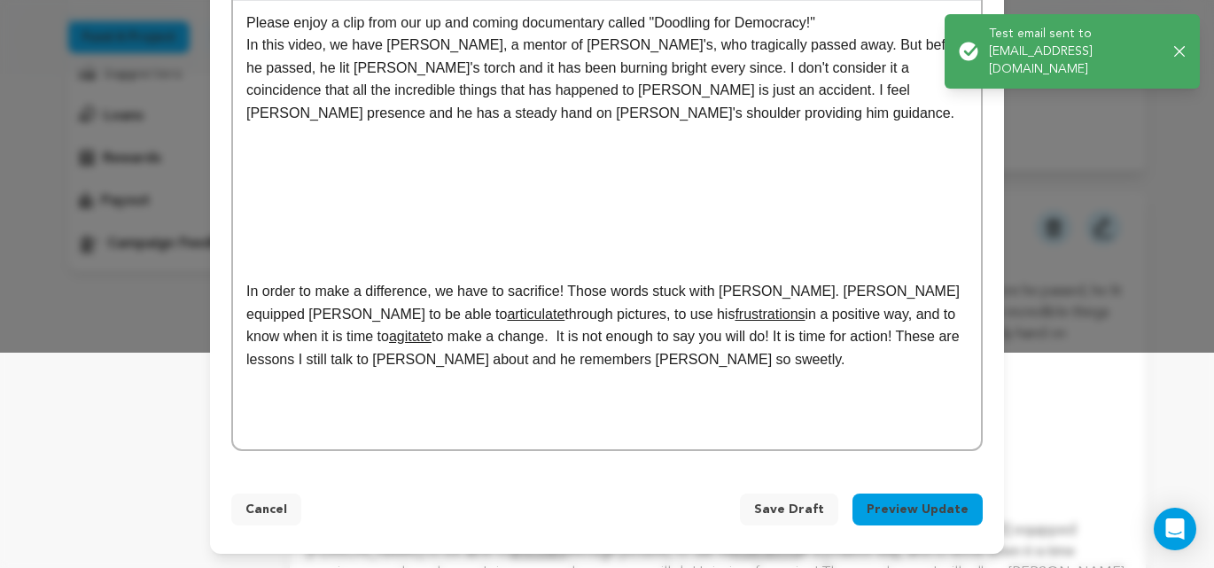
click at [800, 515] on span "Save Draft" at bounding box center [789, 510] width 70 height 18
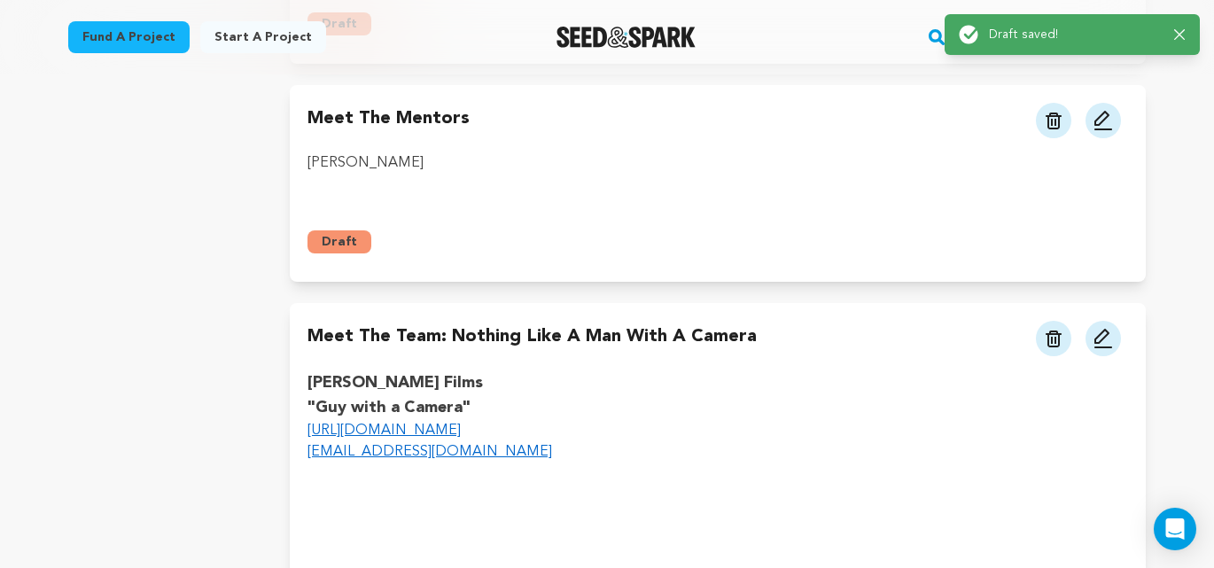
scroll to position [907, 0]
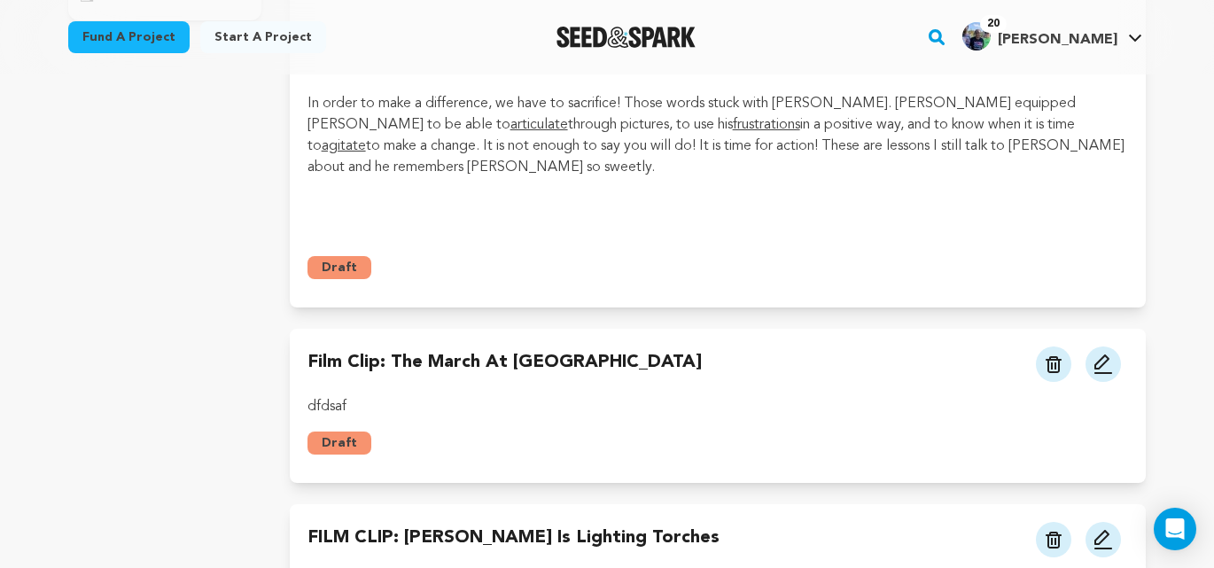
scroll to position [527, 0]
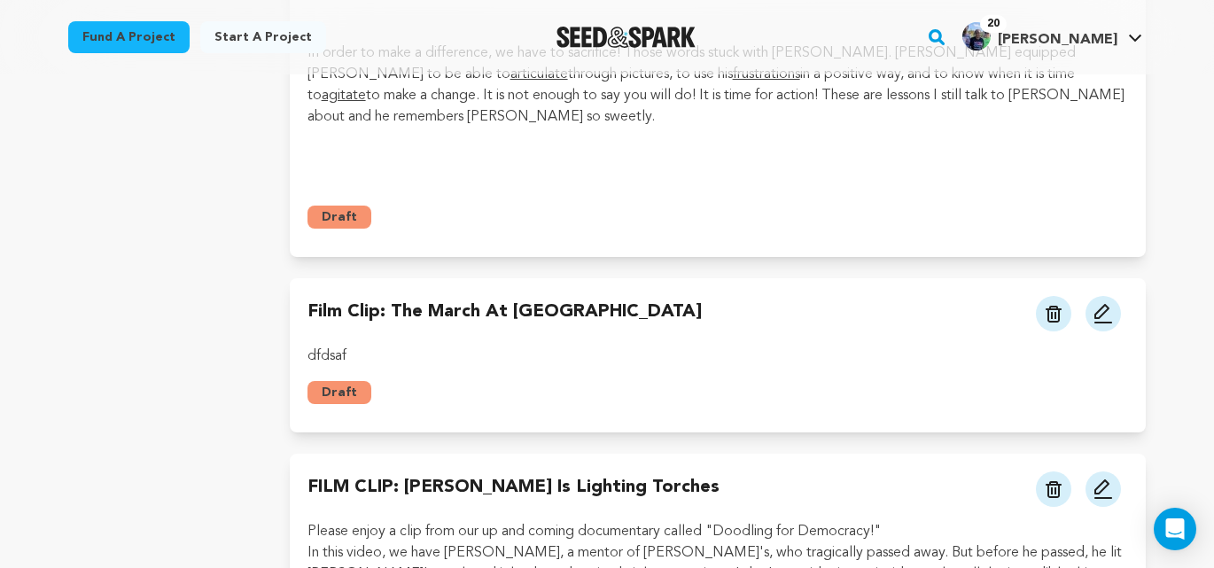
click at [1105, 303] on img at bounding box center [1103, 313] width 21 height 21
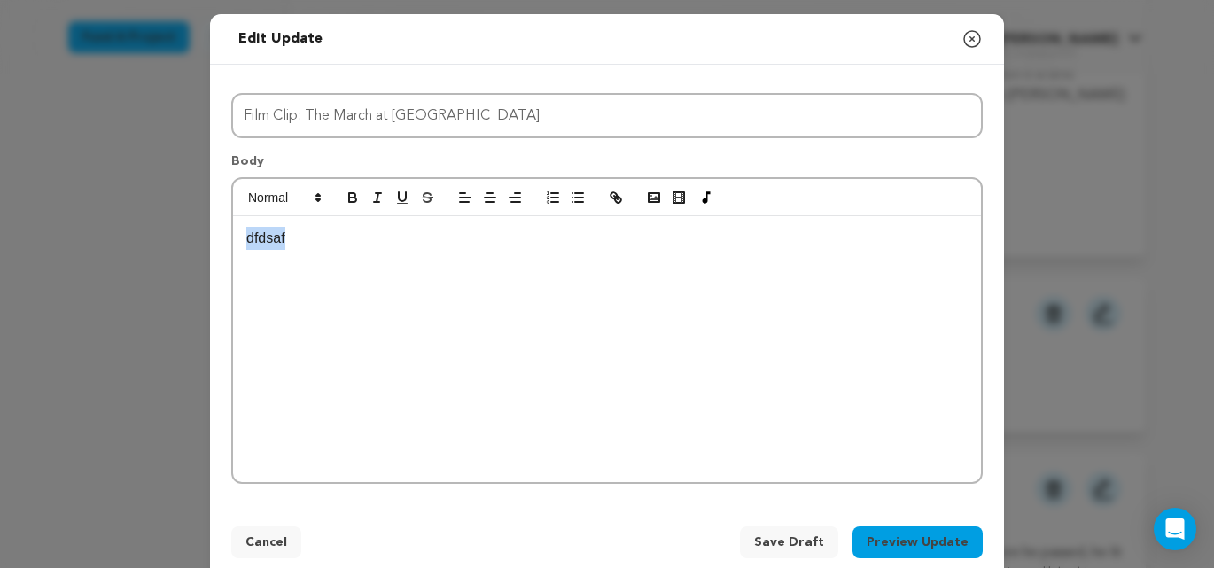
drag, startPoint x: 300, startPoint y: 246, endPoint x: 222, endPoint y: 244, distance: 78.0
click at [222, 244] on div "Title Film Clip: The March at [GEOGRAPHIC_DATA] Body dfdsaf Film Clip: The Marc…" at bounding box center [607, 285] width 794 height 441
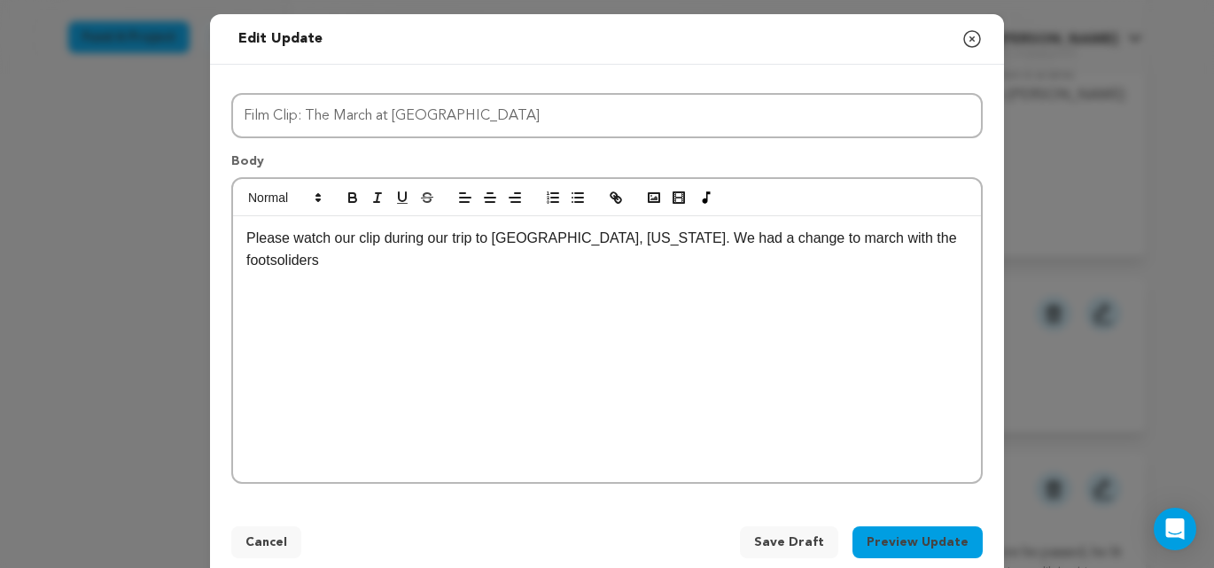
click at [864, 238] on p "Please watch our clip during our trip to [GEOGRAPHIC_DATA], [US_STATE]. We had …" at bounding box center [607, 249] width 722 height 45
click at [938, 241] on p "Please watch our clip during our trip to [GEOGRAPHIC_DATA], [US_STATE]. We had …" at bounding box center [607, 249] width 722 height 45
click at [901, 240] on p "Please watch our clip during our trip to [GEOGRAPHIC_DATA], [US_STATE]. We had …" at bounding box center [607, 249] width 722 height 45
click at [882, 238] on p "Please watch our clip during our trip to [GEOGRAPHIC_DATA], [US_STATE]. We had …" at bounding box center [607, 249] width 722 height 45
click at [896, 238] on p "Please watch our clip during our trip to [GEOGRAPHIC_DATA], [US_STATE]. We had …" at bounding box center [607, 249] width 722 height 45
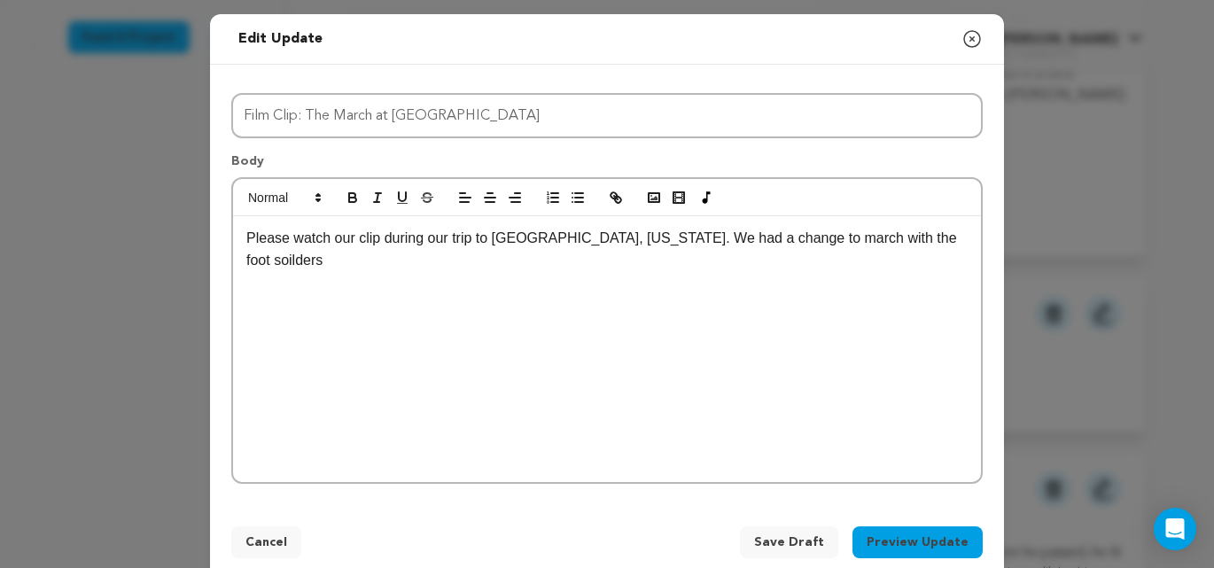
click at [935, 238] on p "Please watch our clip during our trip to [GEOGRAPHIC_DATA], [US_STATE]. We had …" at bounding box center [607, 249] width 722 height 45
click at [880, 288] on div "Please watch our clip during our trip to [GEOGRAPHIC_DATA], [US_STATE]. We had …" at bounding box center [607, 349] width 748 height 266
click at [886, 238] on p "Please watch our clip during our trip to [GEOGRAPHIC_DATA], [US_STATE]. We had …" at bounding box center [607, 249] width 722 height 45
drag, startPoint x: 895, startPoint y: 240, endPoint x: 904, endPoint y: 248, distance: 11.9
click at [895, 240] on p "Please watch our clip during our trip to [GEOGRAPHIC_DATA], [US_STATE]. We had …" at bounding box center [607, 249] width 722 height 45
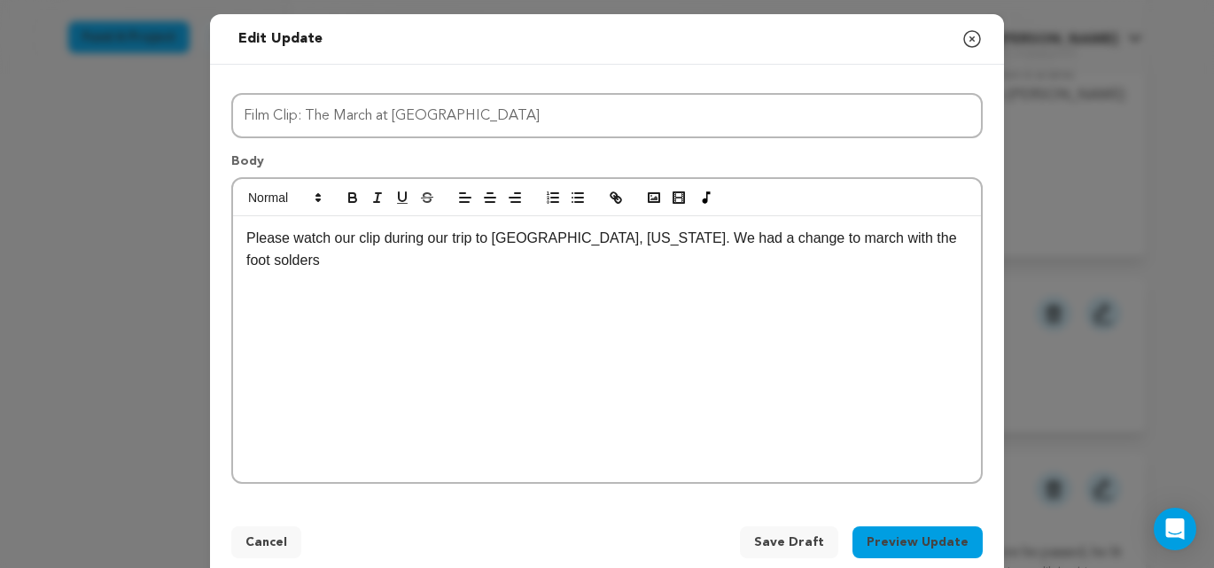
drag, startPoint x: 886, startPoint y: 286, endPoint x: 879, endPoint y: 267, distance: 20.5
click at [886, 286] on div "Please watch our clip during our trip to [GEOGRAPHIC_DATA], [US_STATE]. We had …" at bounding box center [607, 349] width 748 height 266
click at [886, 237] on p "Please watch our clip during our trip to [GEOGRAPHIC_DATA], [US_STATE]. We had …" at bounding box center [607, 249] width 722 height 45
click at [922, 269] on div "Please watch our clip during our trip to [GEOGRAPHIC_DATA], [US_STATE]. We had …" at bounding box center [607, 349] width 748 height 266
click at [863, 321] on div "Please watch our clip during our trip to [GEOGRAPHIC_DATA], [US_STATE]. We had …" at bounding box center [607, 349] width 748 height 266
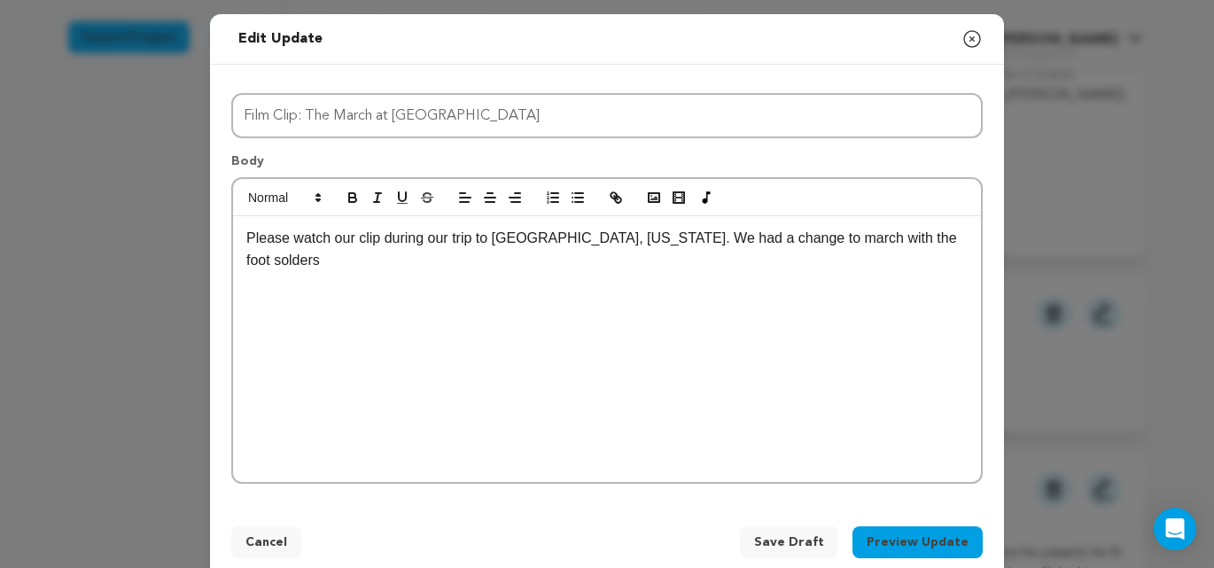
click at [875, 241] on p "Please watch our clip during our trip to [GEOGRAPHIC_DATA], [US_STATE]. We had …" at bounding box center [607, 249] width 722 height 45
drag, startPoint x: 886, startPoint y: 238, endPoint x: 961, endPoint y: 263, distance: 79.6
click at [886, 238] on p "Please watch our clip during our trip to [GEOGRAPHIC_DATA], [US_STATE]. We had …" at bounding box center [607, 249] width 722 height 45
click at [932, 243] on p "Please watch our clip during our trip to [GEOGRAPHIC_DATA], [US_STATE]. We had …" at bounding box center [607, 249] width 722 height 45
drag, startPoint x: 890, startPoint y: 238, endPoint x: 945, endPoint y: 257, distance: 58.3
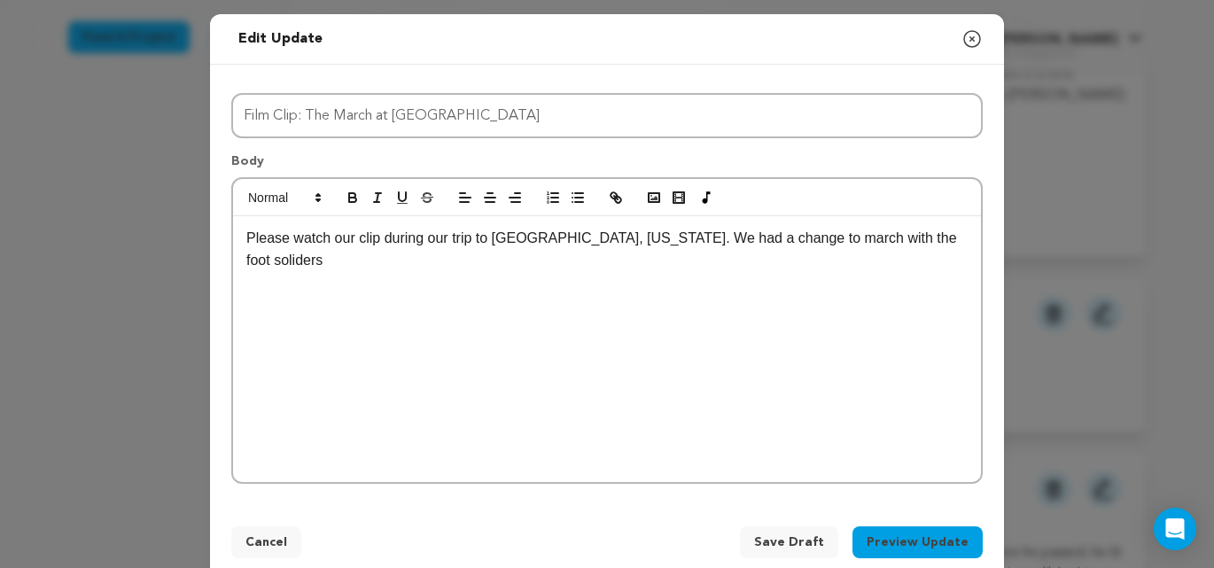
click at [890, 238] on p "Please watch our clip during our trip to [GEOGRAPHIC_DATA], [US_STATE]. We had …" at bounding box center [607, 249] width 722 height 45
click at [894, 239] on p "Please watch our clip during our trip to [GEOGRAPHIC_DATA], [US_STATE]. We had …" at bounding box center [607, 249] width 722 height 45
click at [933, 241] on p "Please watch our clip during our trip to [GEOGRAPHIC_DATA], [US_STATE]. We had …" at bounding box center [607, 249] width 722 height 45
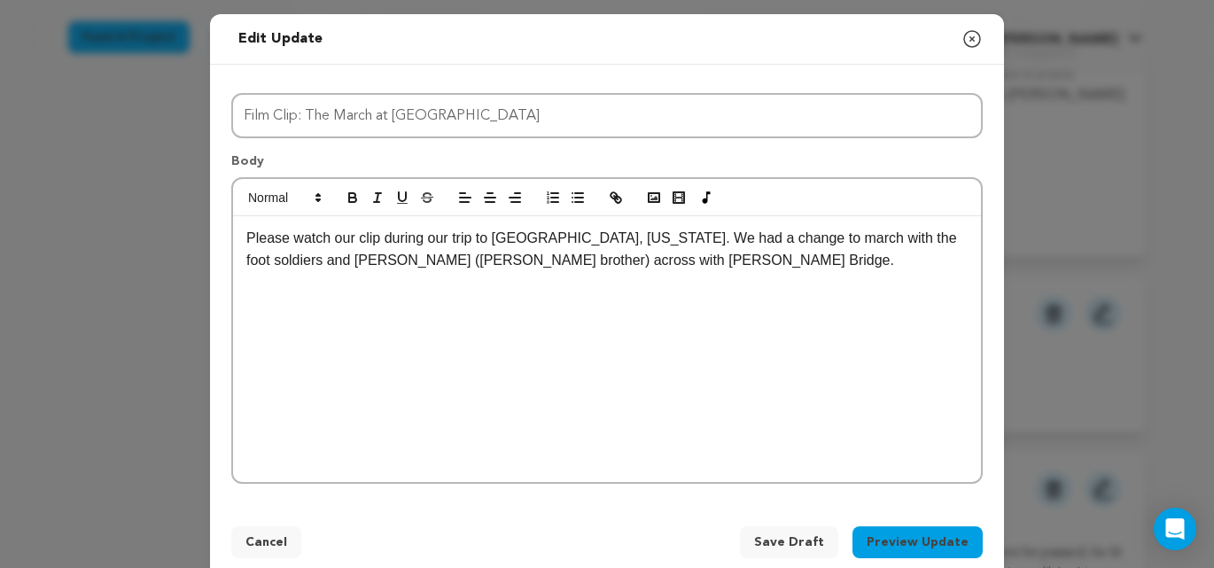
click at [394, 261] on p "Please watch our clip during our trip to [GEOGRAPHIC_DATA], [US_STATE]. We had …" at bounding box center [607, 249] width 722 height 45
click at [729, 264] on p "Please watch our clip during our trip to [GEOGRAPHIC_DATA], [US_STATE]. We had …" at bounding box center [607, 249] width 722 height 45
click at [922, 238] on p "Please watch our clip during our trip to [GEOGRAPHIC_DATA], [US_STATE]. We had …" at bounding box center [607, 249] width 722 height 45
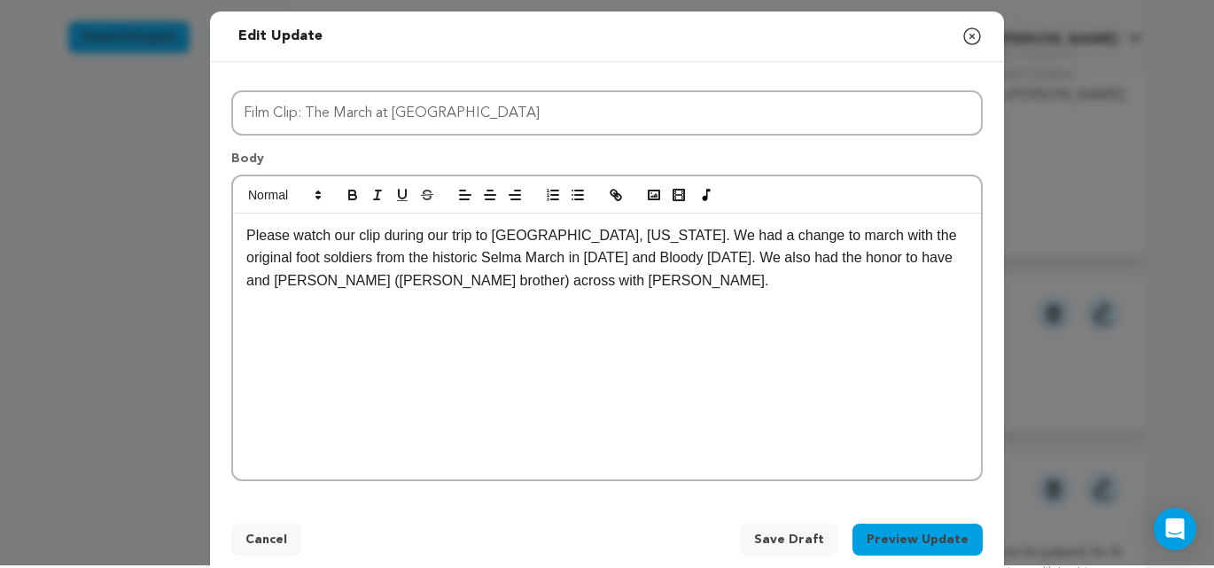
click at [905, 260] on p "Please watch our clip during our trip to [GEOGRAPHIC_DATA], [US_STATE]. We had …" at bounding box center [607, 258] width 722 height 68
click at [396, 285] on p "Please watch our clip during our trip to [GEOGRAPHIC_DATA], [US_STATE]. We had …" at bounding box center [607, 258] width 722 height 68
click at [787, 237] on p "Please watch our clip during our trip to [GEOGRAPHIC_DATA], [US_STATE]. We had …" at bounding box center [607, 258] width 722 height 68
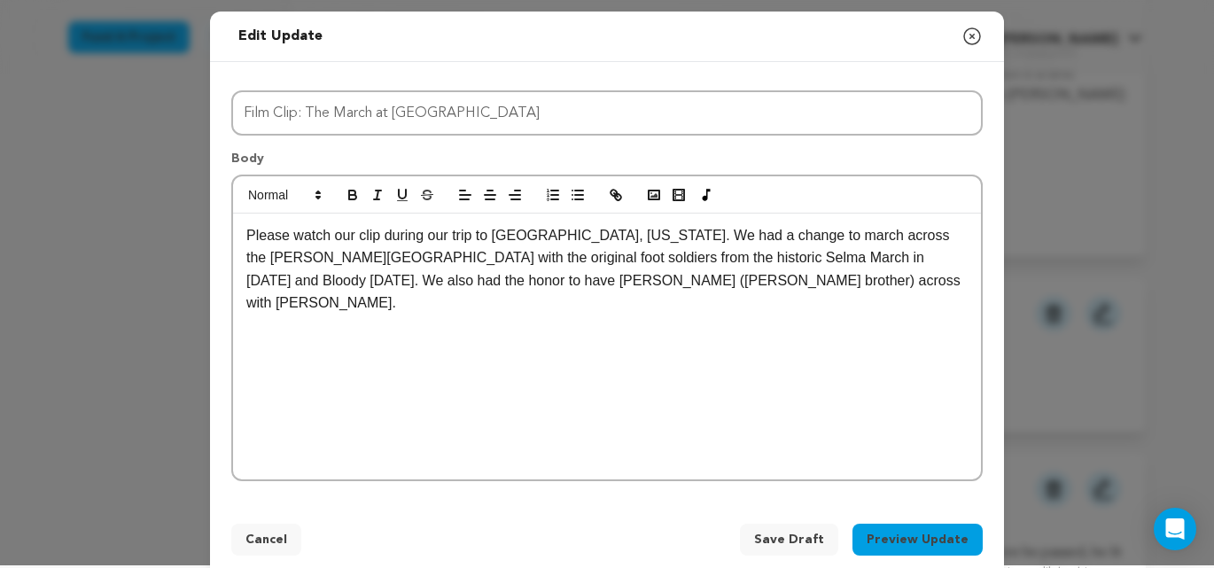
click at [861, 261] on p "Please watch our clip during our trip to [GEOGRAPHIC_DATA], [US_STATE]. We had …" at bounding box center [607, 269] width 722 height 90
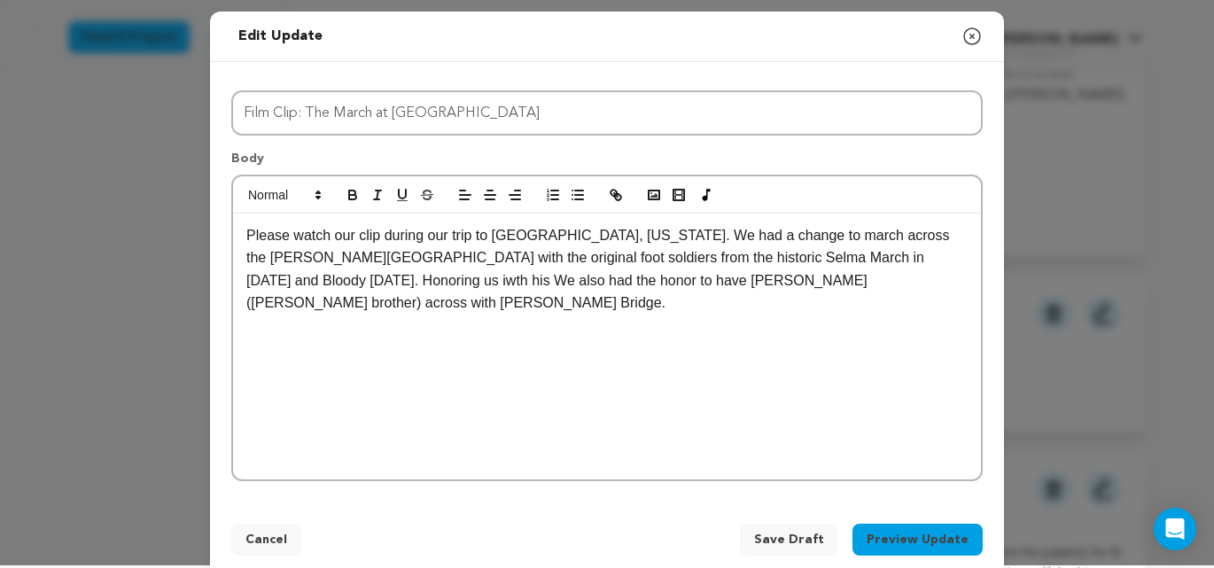
click at [940, 262] on p "Please watch our clip during our trip to [GEOGRAPHIC_DATA], [US_STATE]. We had …" at bounding box center [607, 269] width 722 height 90
drag, startPoint x: 947, startPoint y: 261, endPoint x: 974, endPoint y: 274, distance: 30.2
click at [948, 261] on p "Please watch our clip during our trip to [GEOGRAPHIC_DATA], [US_STATE]. We had …" at bounding box center [607, 269] width 722 height 90
click at [952, 261] on p "Please watch our clip during our trip to [GEOGRAPHIC_DATA], [US_STATE]. We had …" at bounding box center [607, 269] width 722 height 90
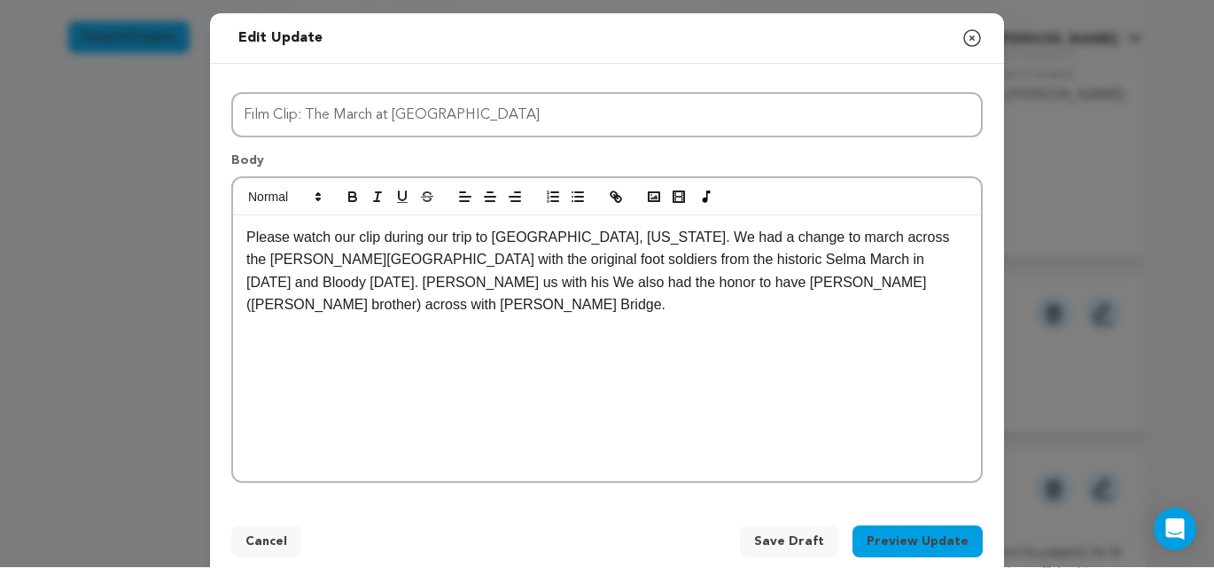
click at [267, 283] on p "Please watch our clip during our trip to [GEOGRAPHIC_DATA], [US_STATE]. We had …" at bounding box center [607, 271] width 722 height 90
click at [274, 283] on p "Please watch our clip during our trip to [GEOGRAPHIC_DATA], [US_STATE]. We had …" at bounding box center [607, 271] width 722 height 90
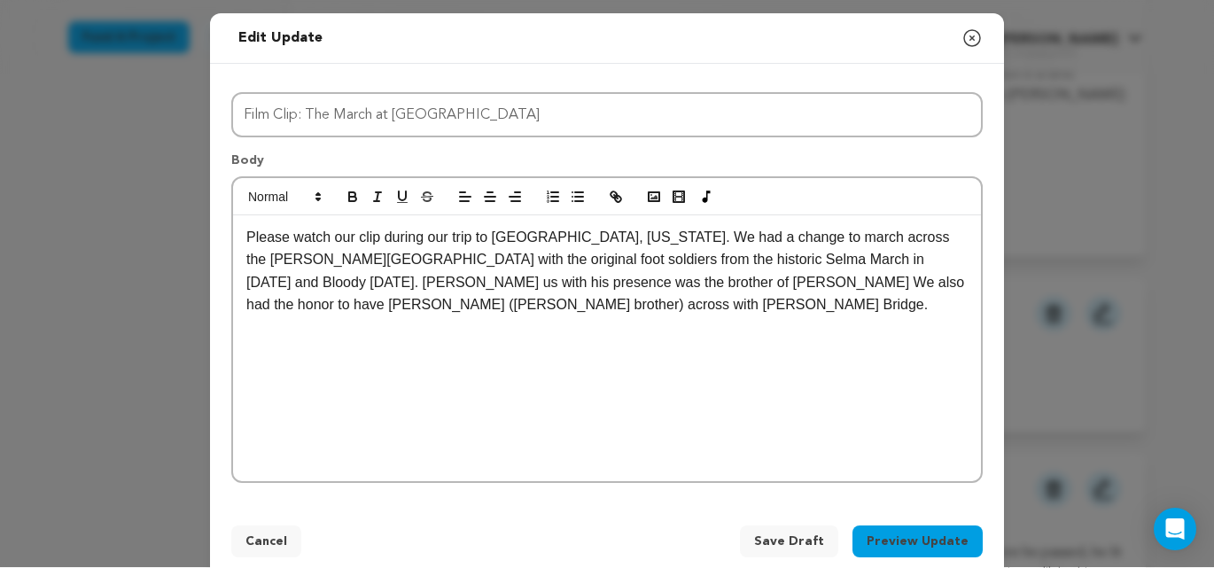
click at [455, 285] on p "Please watch our clip during our trip to [GEOGRAPHIC_DATA], [US_STATE]. We had …" at bounding box center [607, 271] width 722 height 90
drag, startPoint x: 576, startPoint y: 282, endPoint x: 606, endPoint y: 291, distance: 31.4
click at [576, 282] on p "Please watch our clip during our trip to [GEOGRAPHIC_DATA], [US_STATE]. We had …" at bounding box center [607, 282] width 722 height 113
click at [363, 284] on p "Please watch our clip during our trip to [GEOGRAPHIC_DATA], [US_STATE]. We had …" at bounding box center [607, 282] width 722 height 113
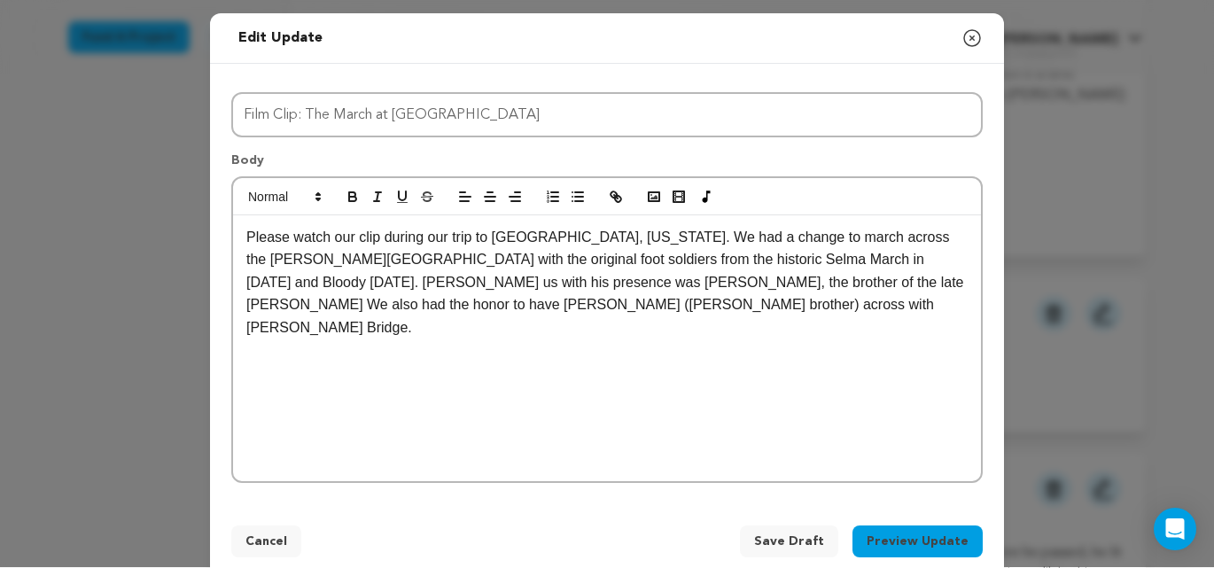
click at [596, 283] on p "Please watch our clip during our trip to [GEOGRAPHIC_DATA], [US_STATE]. We had …" at bounding box center [607, 282] width 722 height 113
drag, startPoint x: 593, startPoint y: 284, endPoint x: 644, endPoint y: 302, distance: 54.7
click at [593, 284] on p "Please watch our clip during our trip to [GEOGRAPHIC_DATA], [US_STATE]. We had …" at bounding box center [607, 282] width 722 height 113
click at [943, 286] on p "Please watch our clip during our trip to [GEOGRAPHIC_DATA], [US_STATE]. We had …" at bounding box center [607, 282] width 722 height 113
click at [656, 284] on p "Please watch our clip during our trip to [GEOGRAPHIC_DATA], [US_STATE]. We had …" at bounding box center [607, 282] width 722 height 113
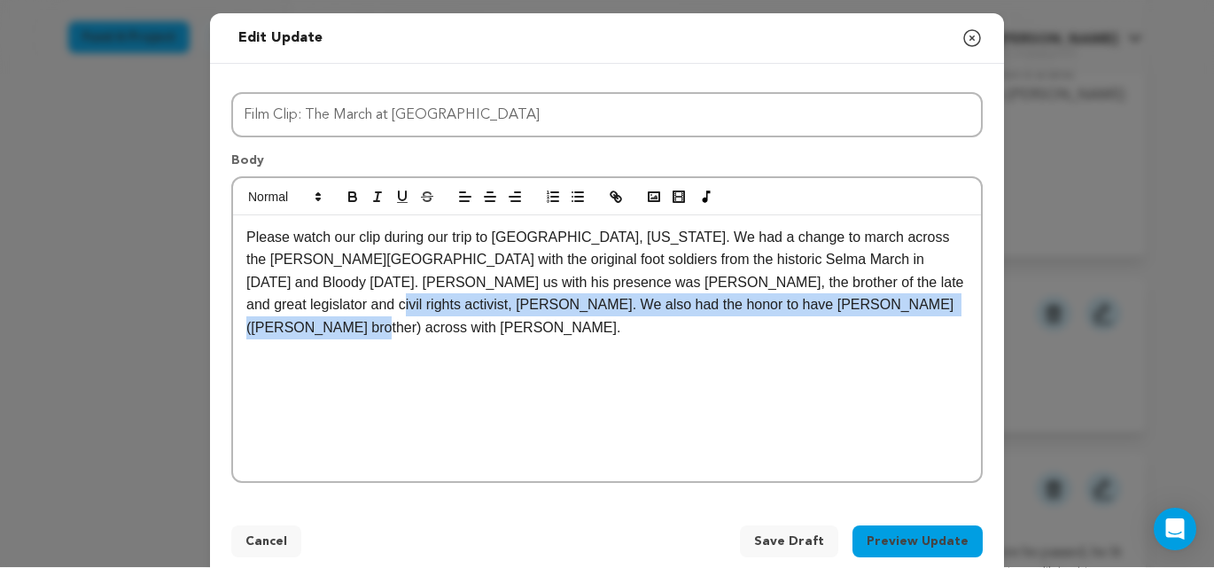
drag, startPoint x: 895, startPoint y: 305, endPoint x: 246, endPoint y: 308, distance: 648.9
click at [246, 308] on p "Please watch our clip during our trip to Selma, Alabama. We had a change to mar…" at bounding box center [607, 282] width 722 height 113
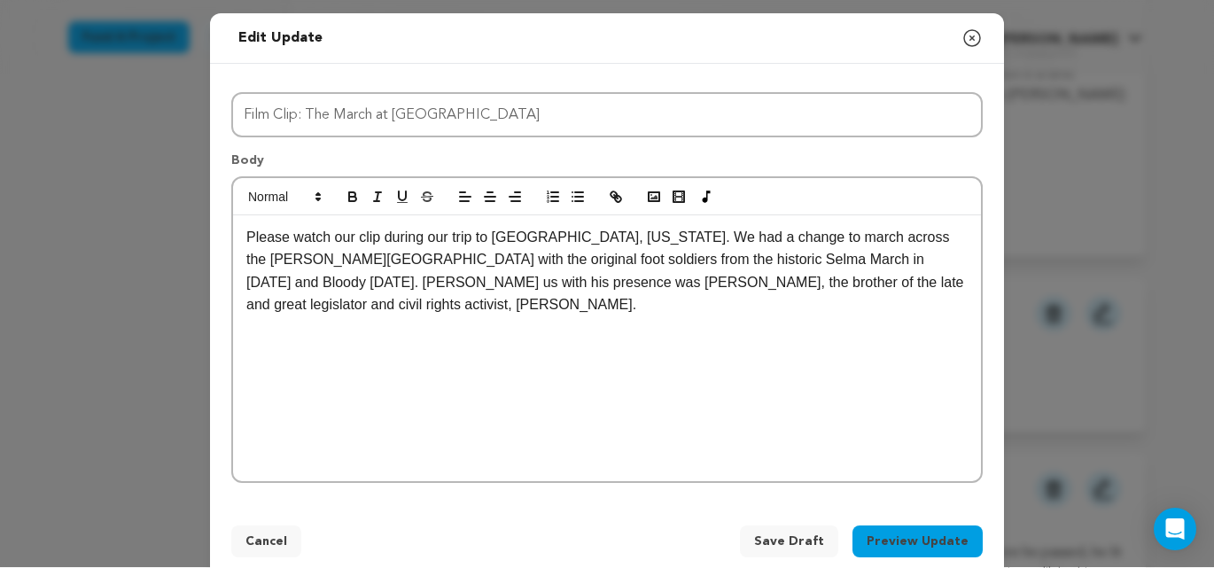
scroll to position [2, 0]
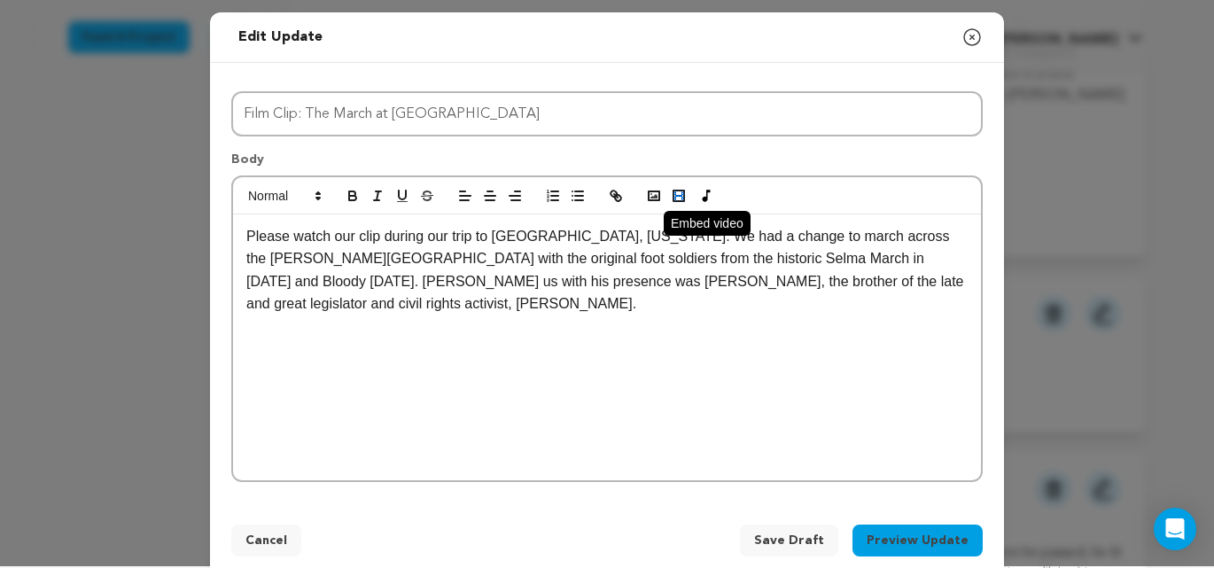
click at [678, 192] on icon "button" at bounding box center [679, 196] width 16 height 16
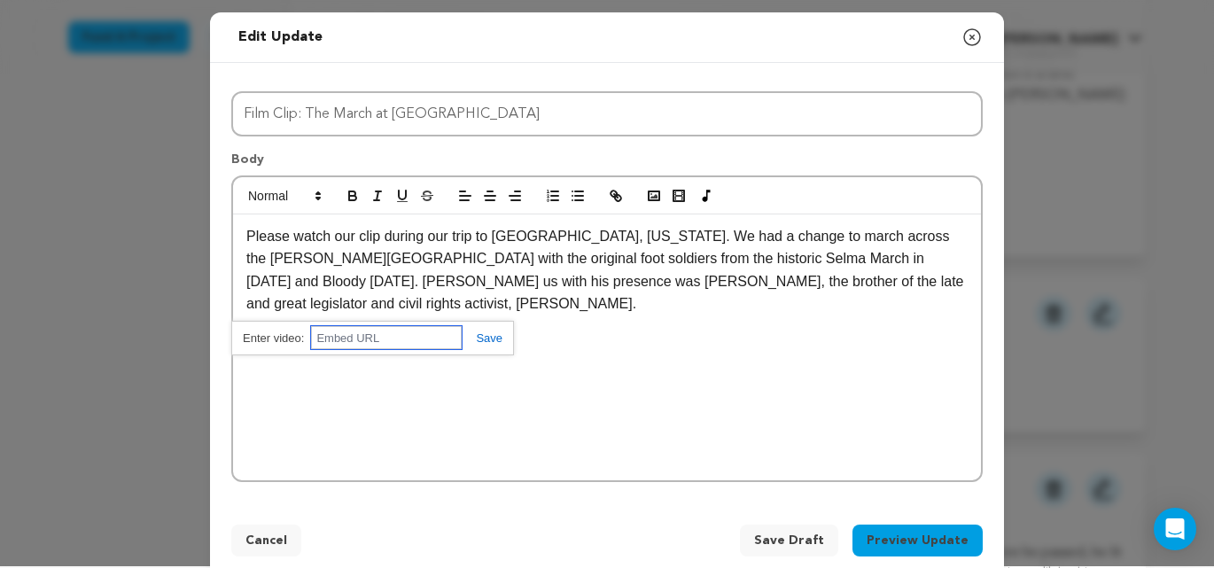
click at [394, 344] on input "text" at bounding box center [386, 337] width 151 height 23
paste input "https://www.youtube.com/watch?v=LSXXSd-7wHY"
type input "https://www.youtube.com/watch?v=LSXXSd-7wHY"
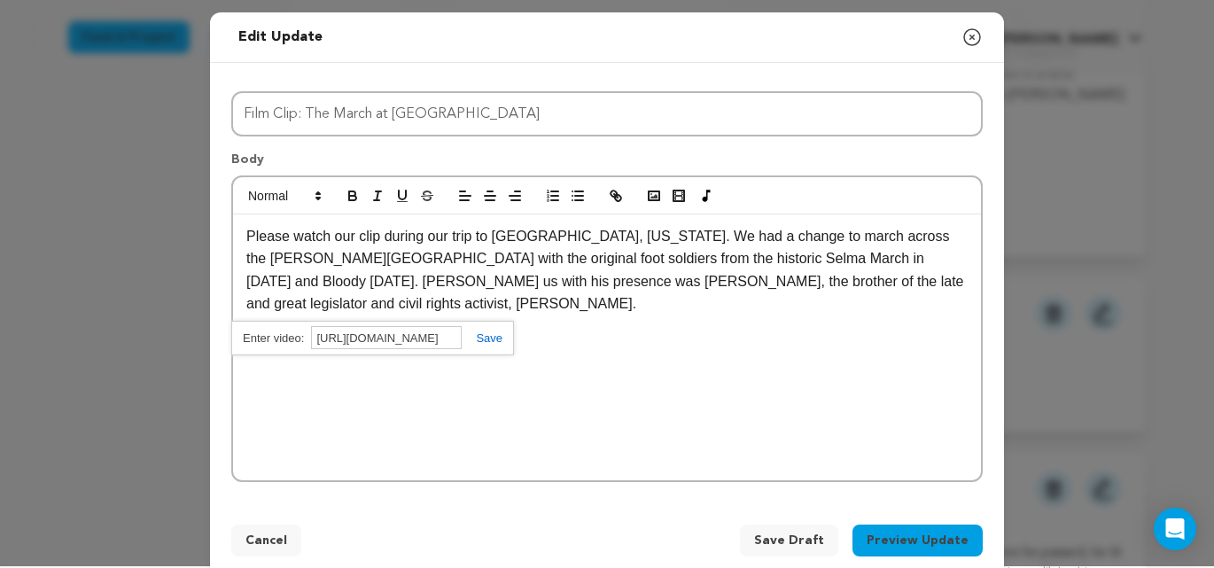
click at [488, 339] on link at bounding box center [482, 338] width 41 height 13
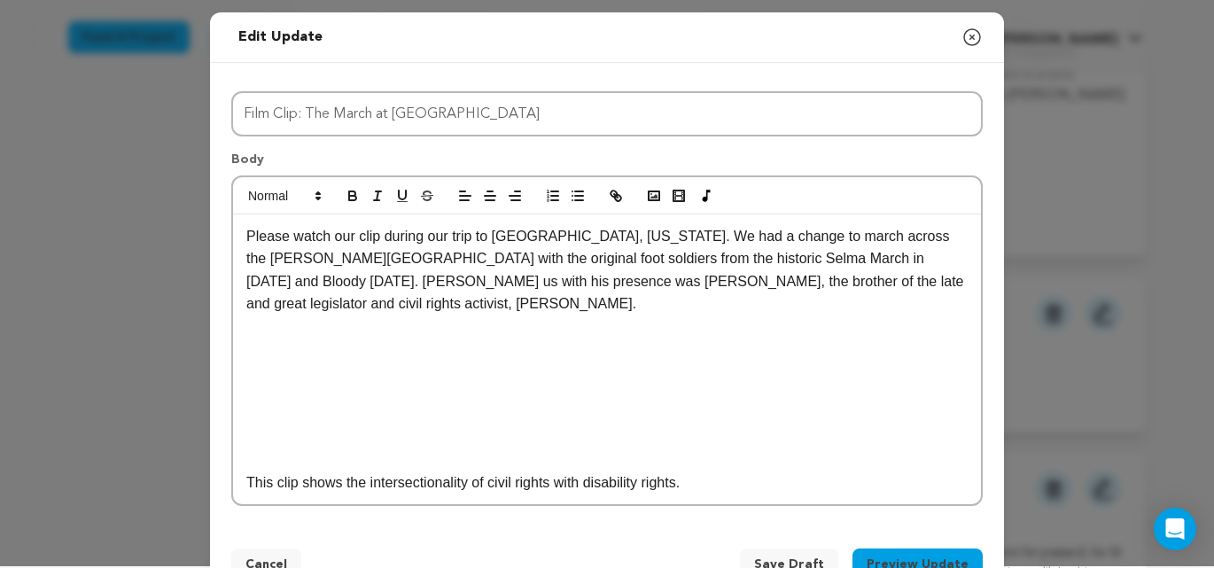
click at [792, 556] on span "Save Draft" at bounding box center [789, 565] width 70 height 18
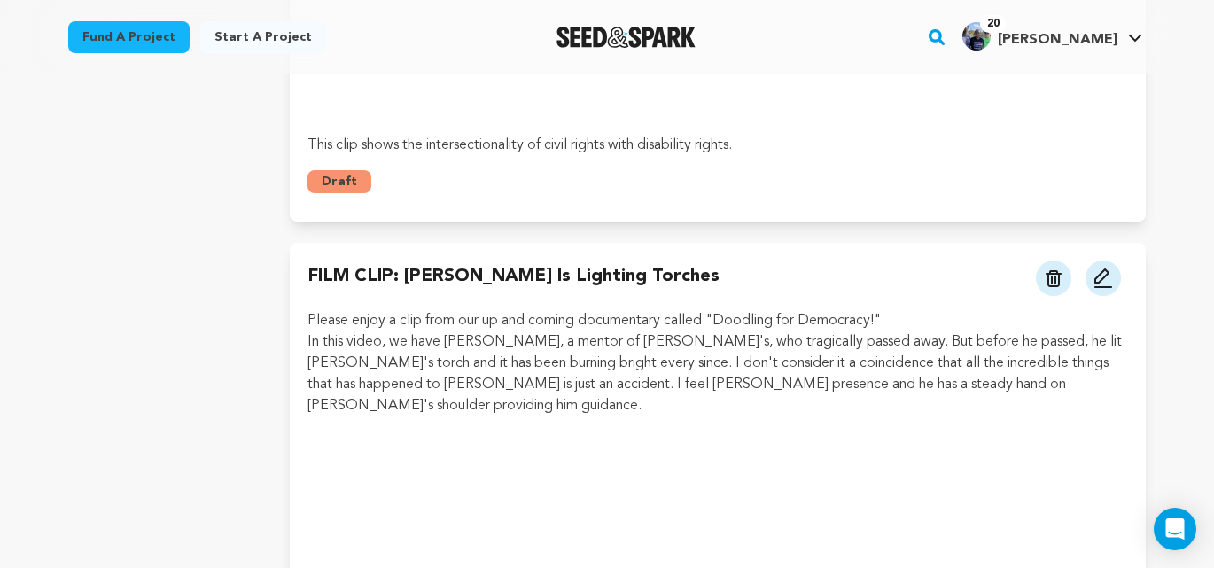
scroll to position [1009, 0]
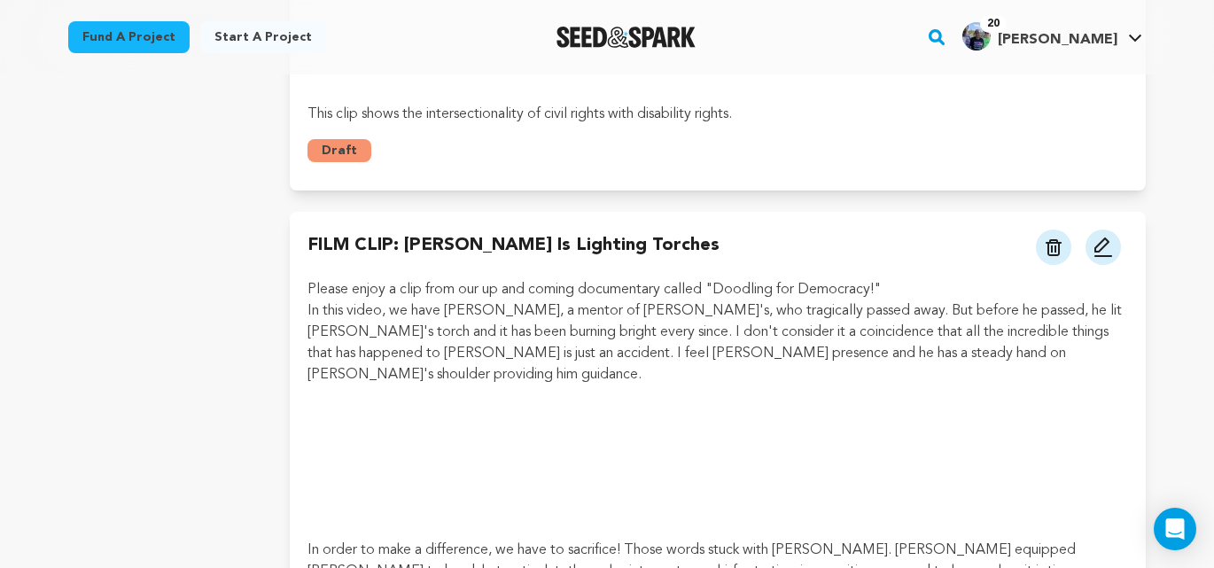
click at [1054, 239] on img at bounding box center [1054, 247] width 16 height 17
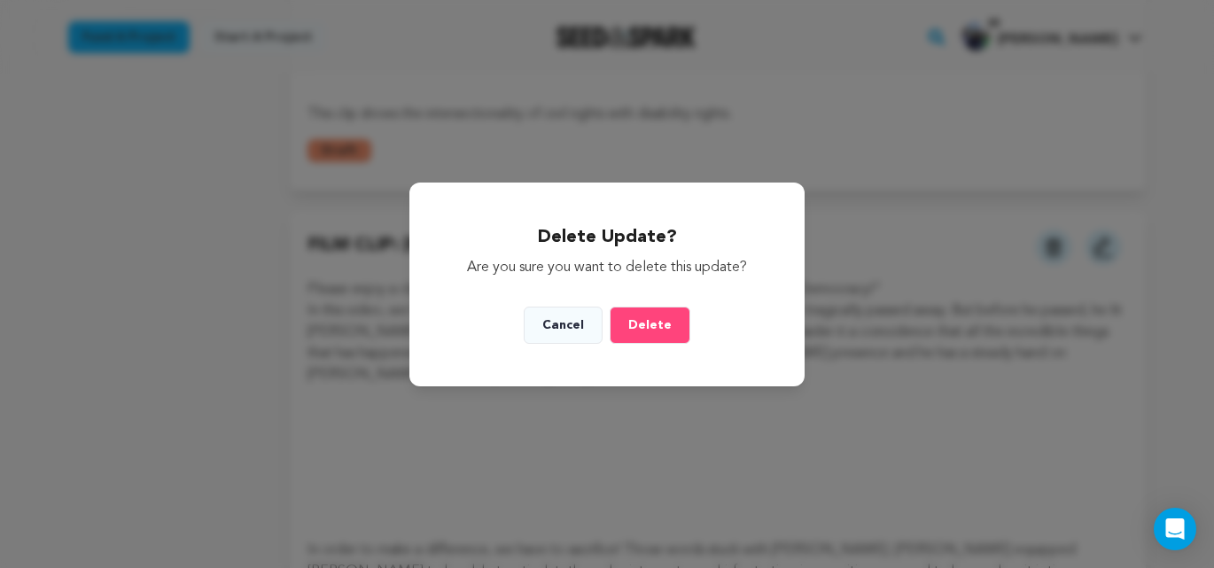
click at [660, 332] on button "Delete" at bounding box center [650, 325] width 81 height 37
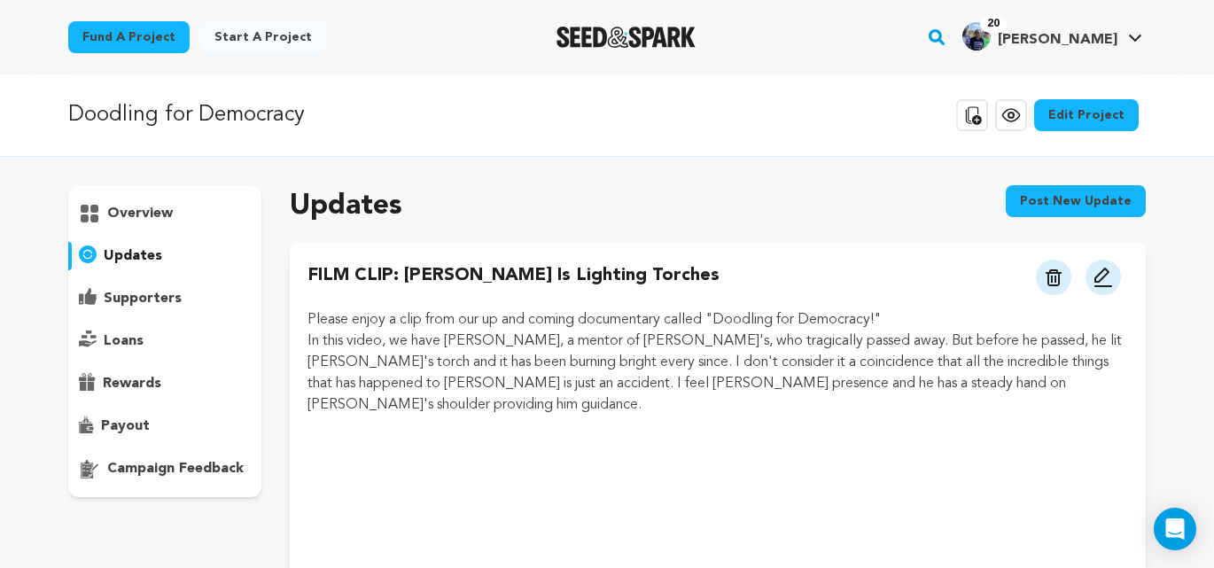
click at [144, 253] on p "updates" at bounding box center [133, 256] width 59 height 21
click at [145, 299] on p "supporters" at bounding box center [143, 298] width 78 height 21
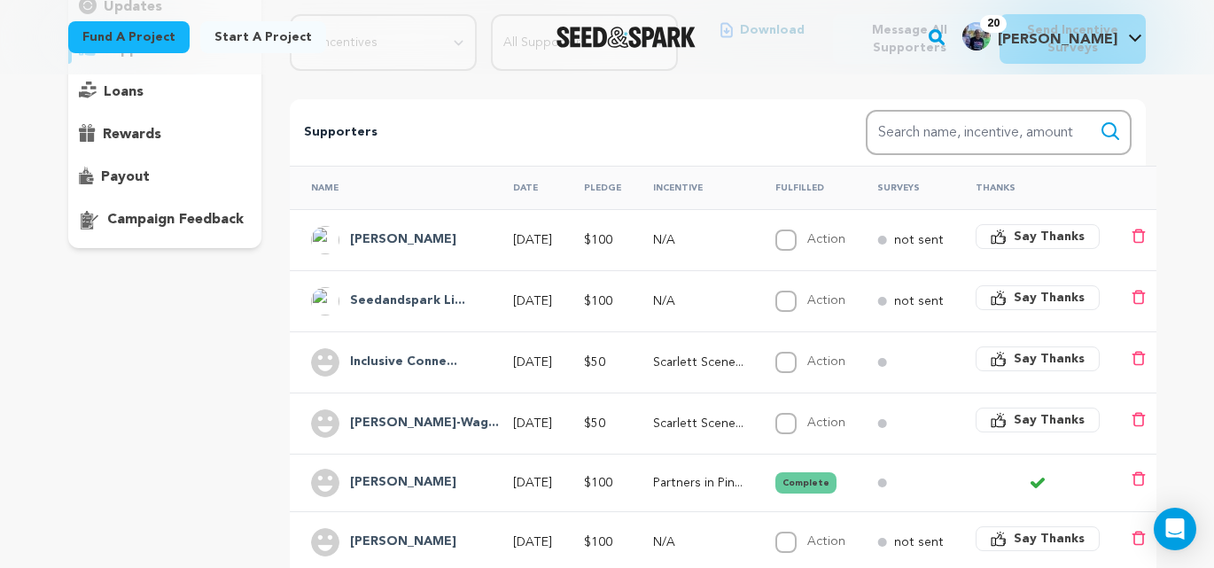
scroll to position [246, 0]
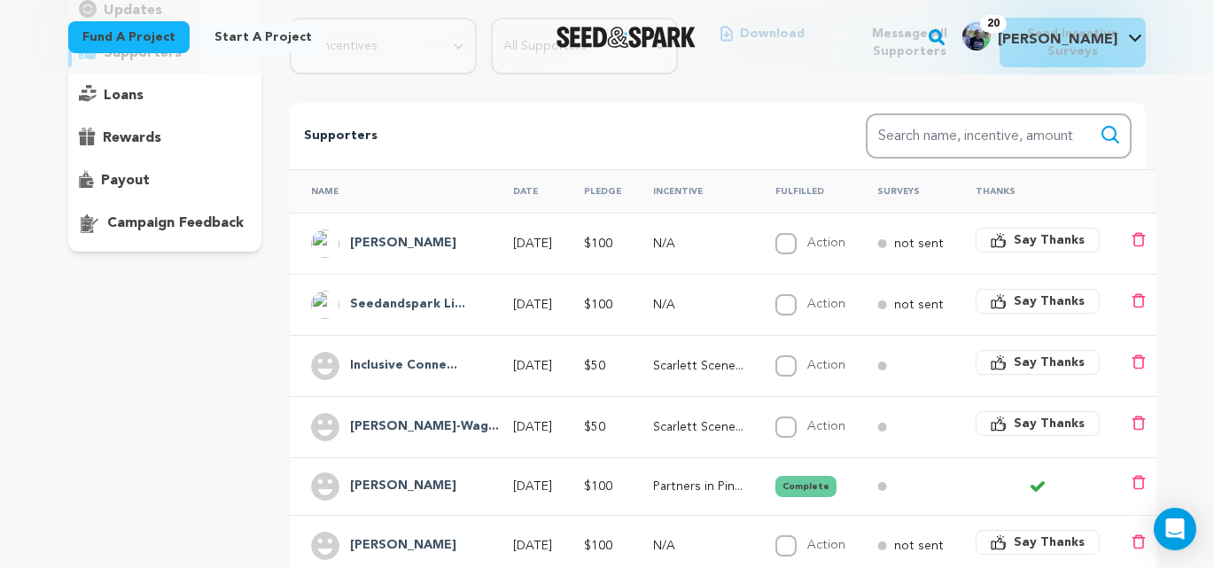
click at [418, 306] on h4 "Seedandspark Li..." at bounding box center [407, 304] width 115 height 21
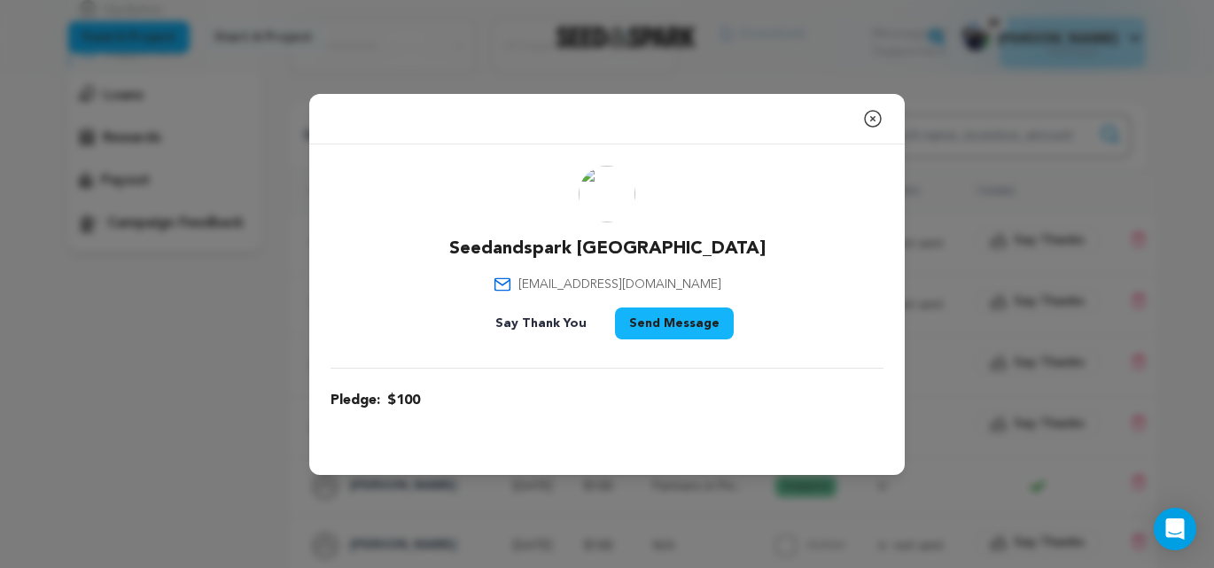
click at [877, 121] on icon "button" at bounding box center [872, 118] width 21 height 21
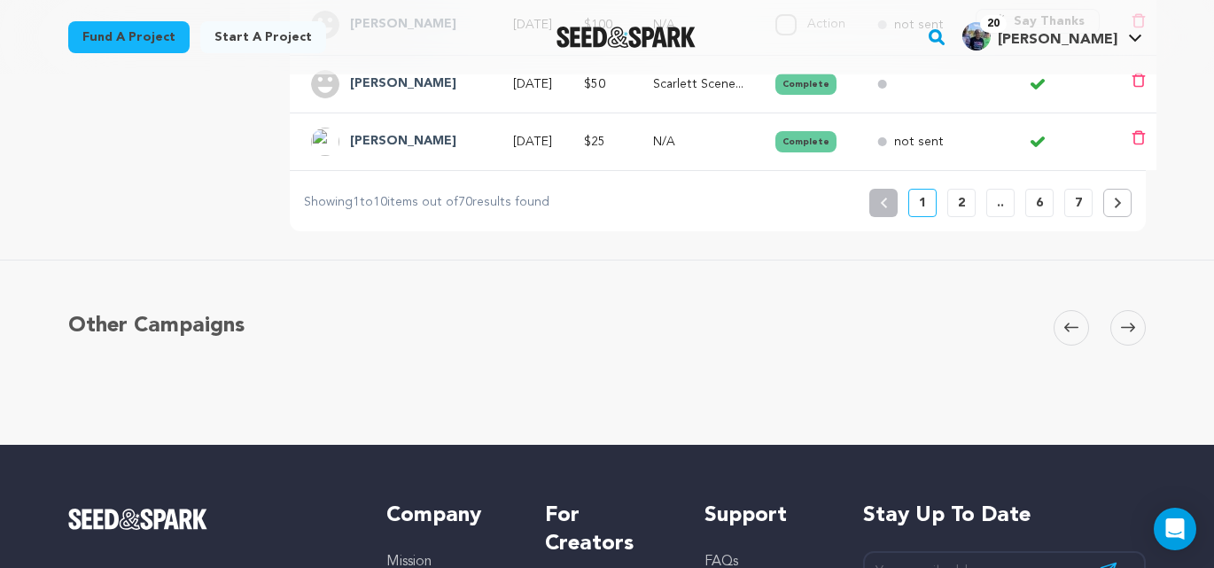
scroll to position [896, 0]
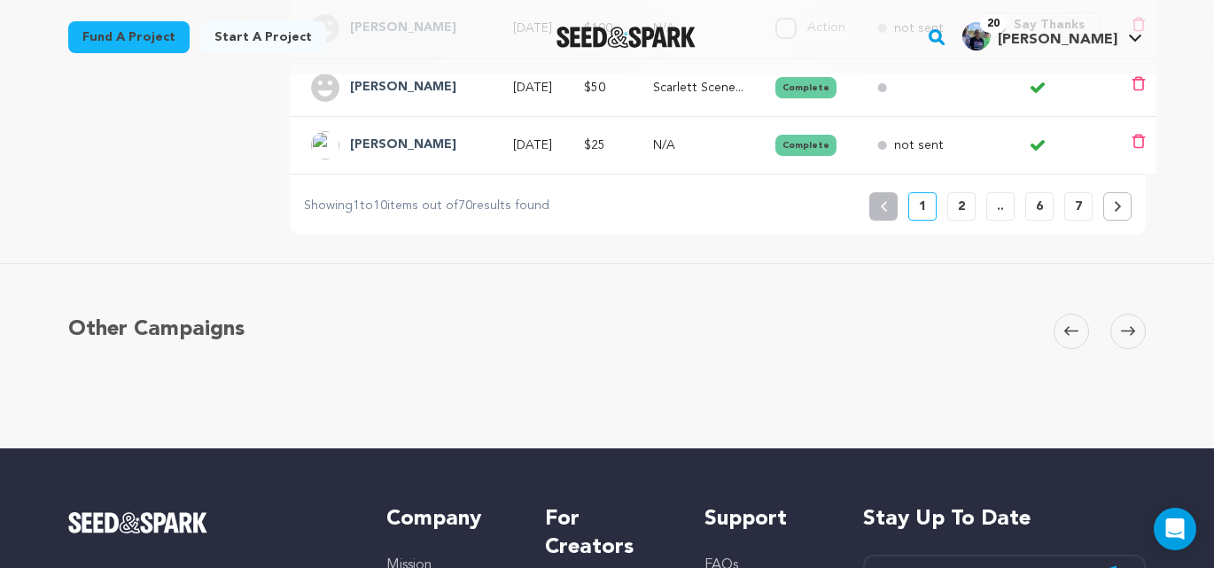
click at [963, 208] on p "2" at bounding box center [961, 207] width 7 height 18
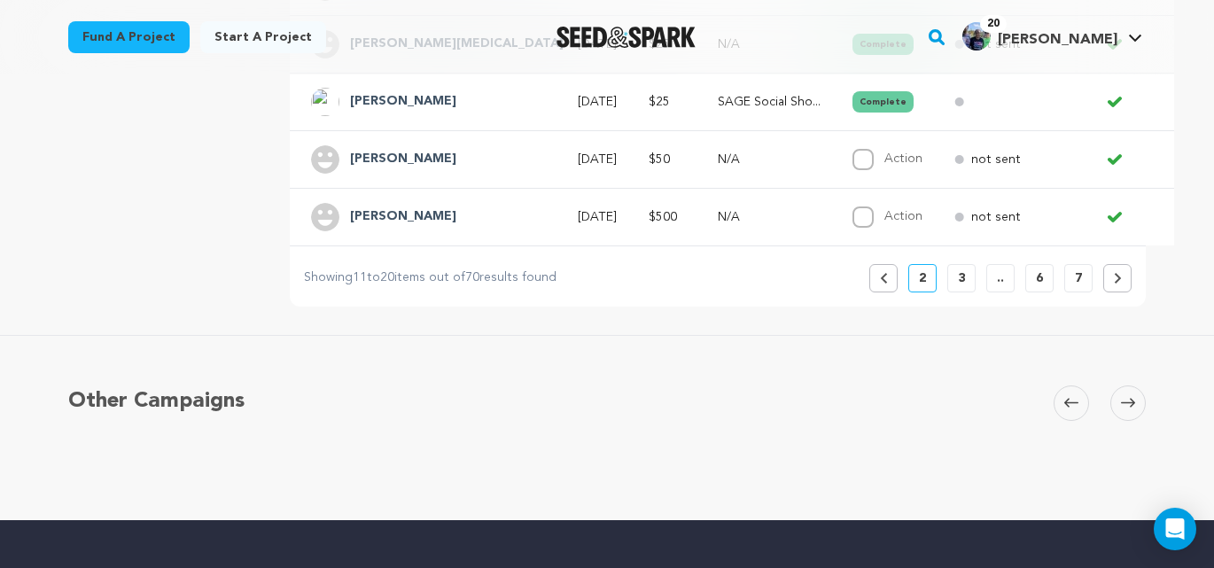
scroll to position [787, 0]
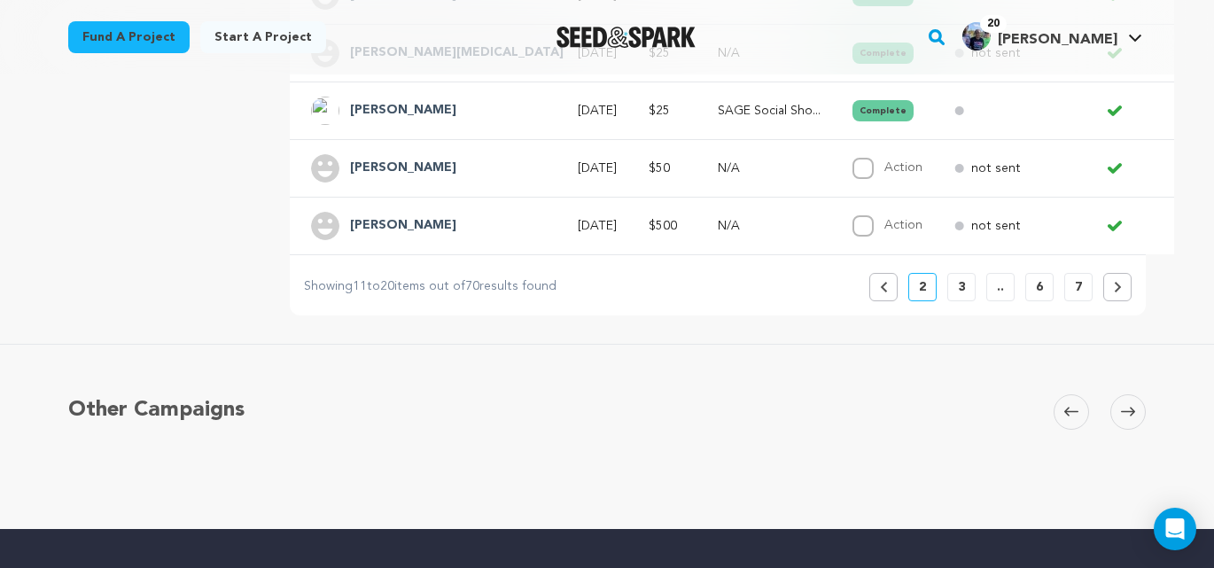
click at [883, 290] on icon at bounding box center [884, 287] width 8 height 11
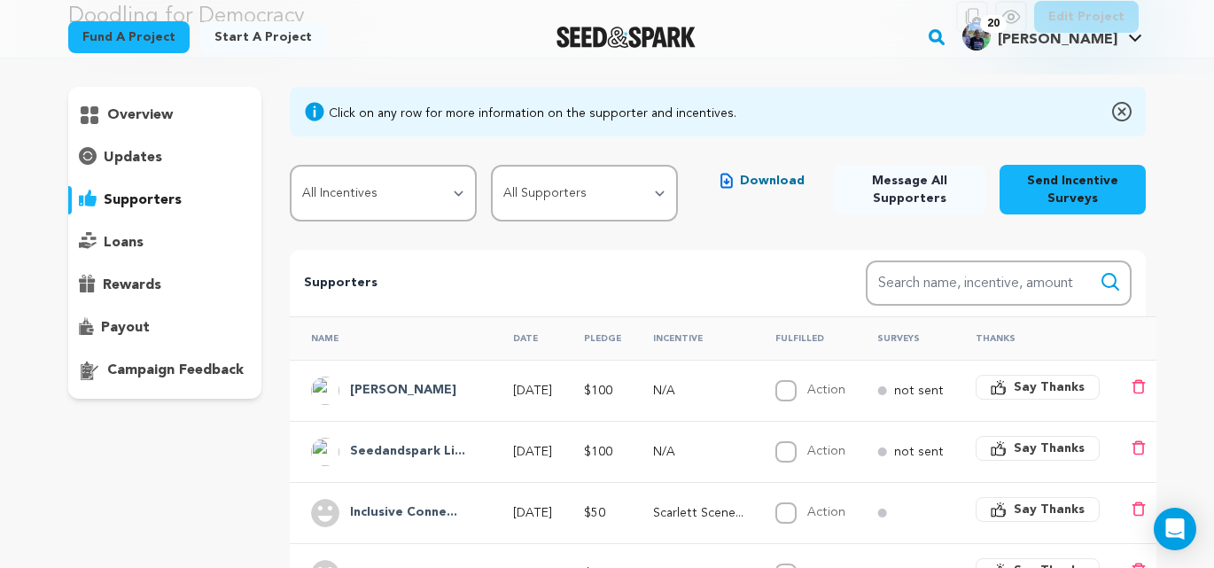
scroll to position [173, 0]
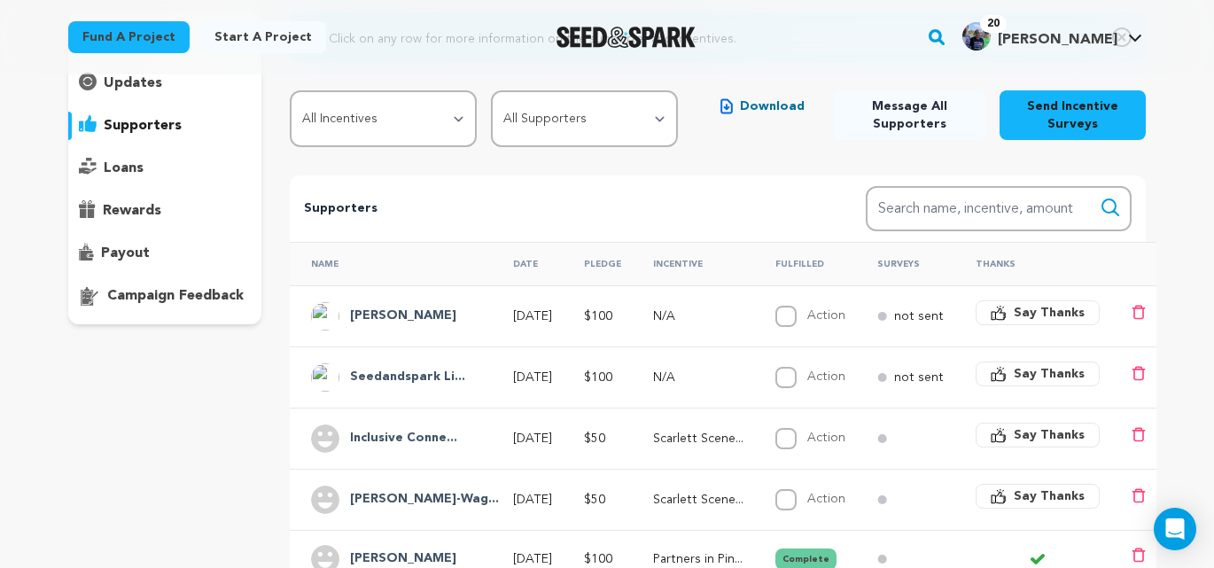
click at [1046, 378] on span "Say Thanks" at bounding box center [1049, 374] width 71 height 18
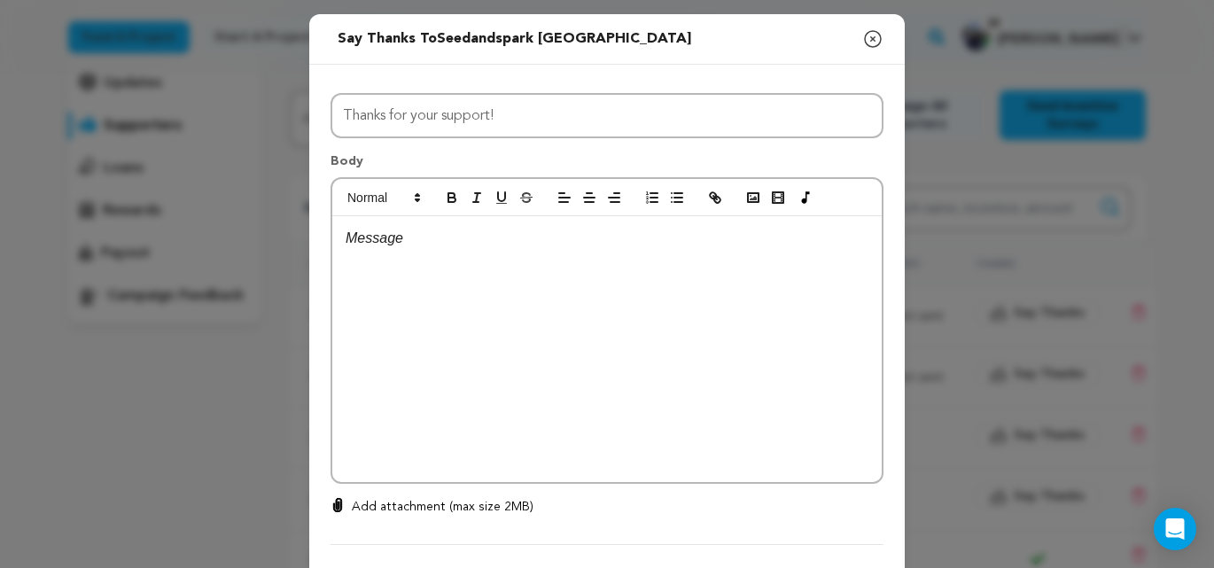
click at [395, 241] on p at bounding box center [607, 238] width 523 height 23
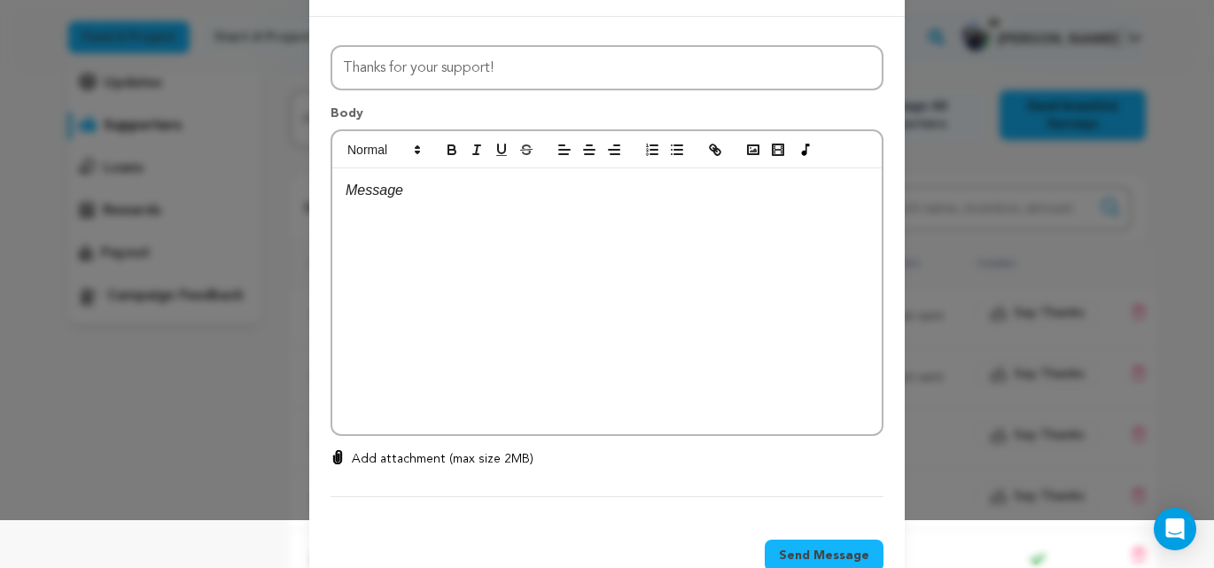
scroll to position [0, 0]
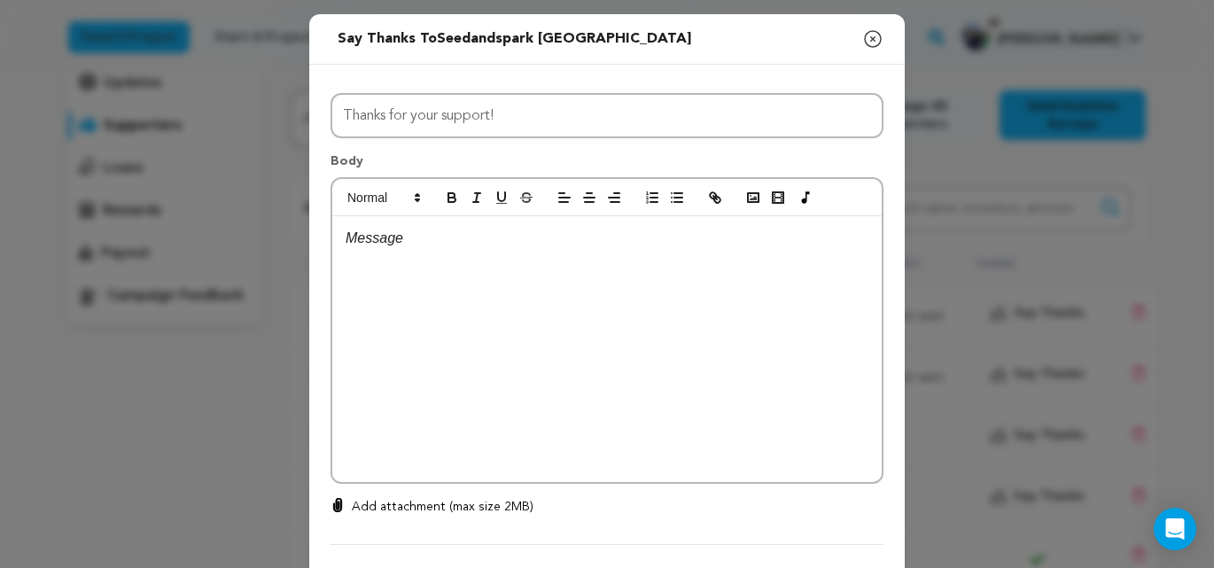
drag, startPoint x: 348, startPoint y: 238, endPoint x: 439, endPoint y: 248, distance: 90.9
click at [348, 238] on p at bounding box center [607, 238] width 523 height 23
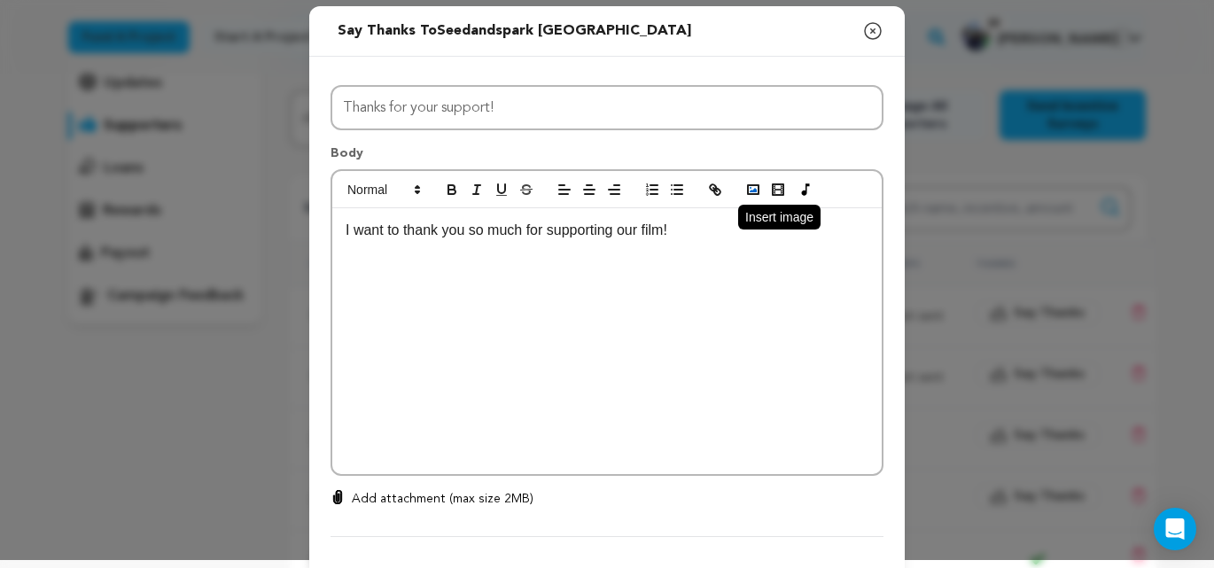
click at [750, 185] on rect "button" at bounding box center [753, 189] width 11 height 9
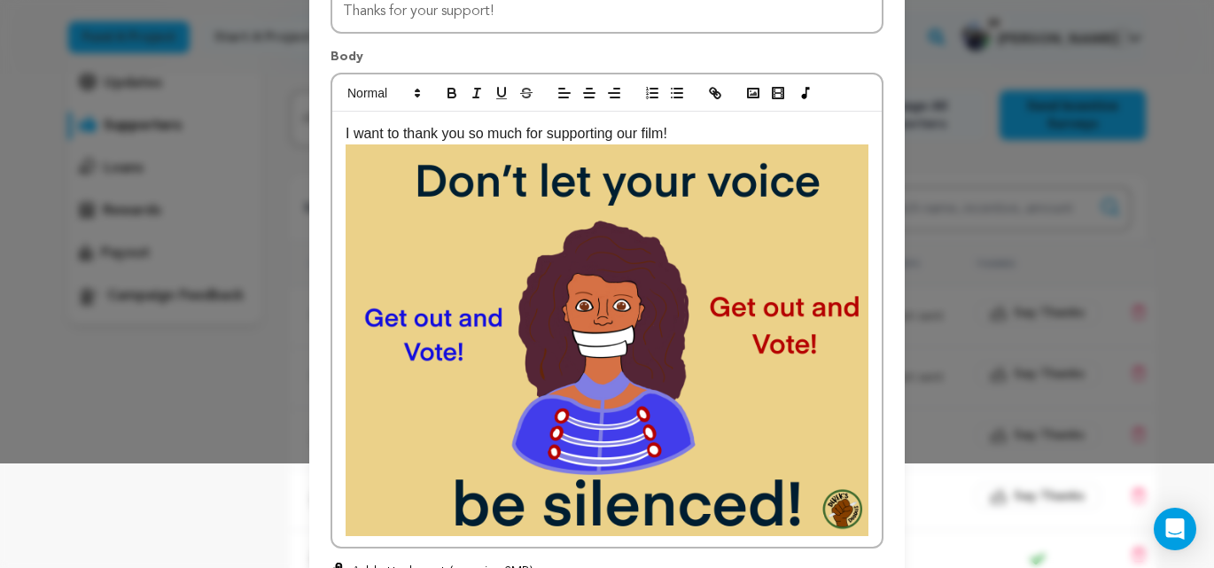
scroll to position [62, 0]
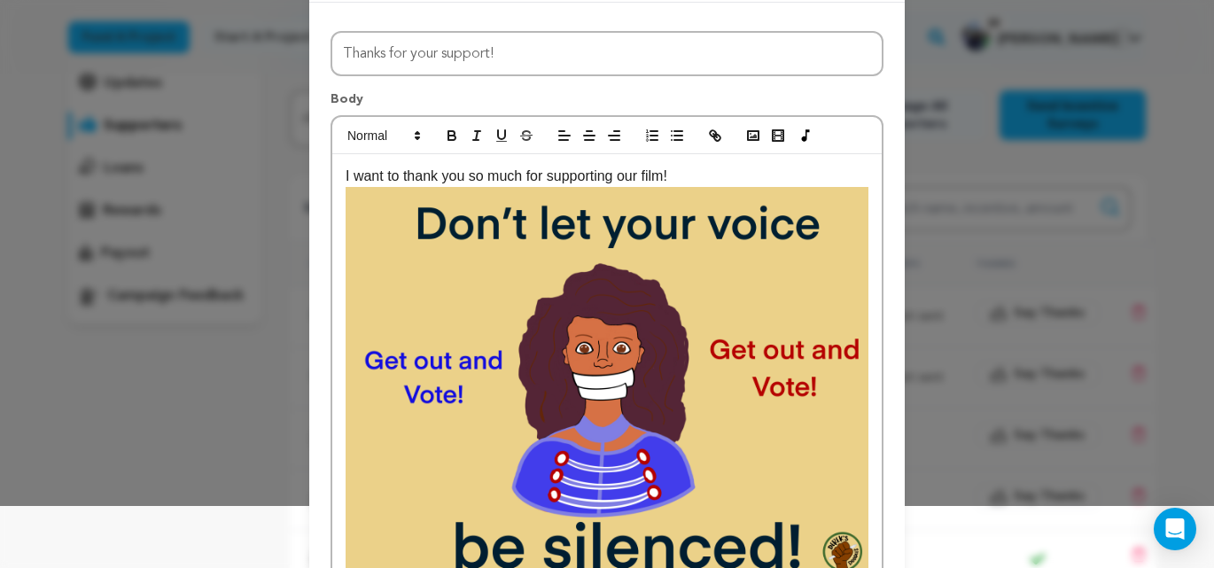
click at [695, 217] on img at bounding box center [607, 383] width 523 height 392
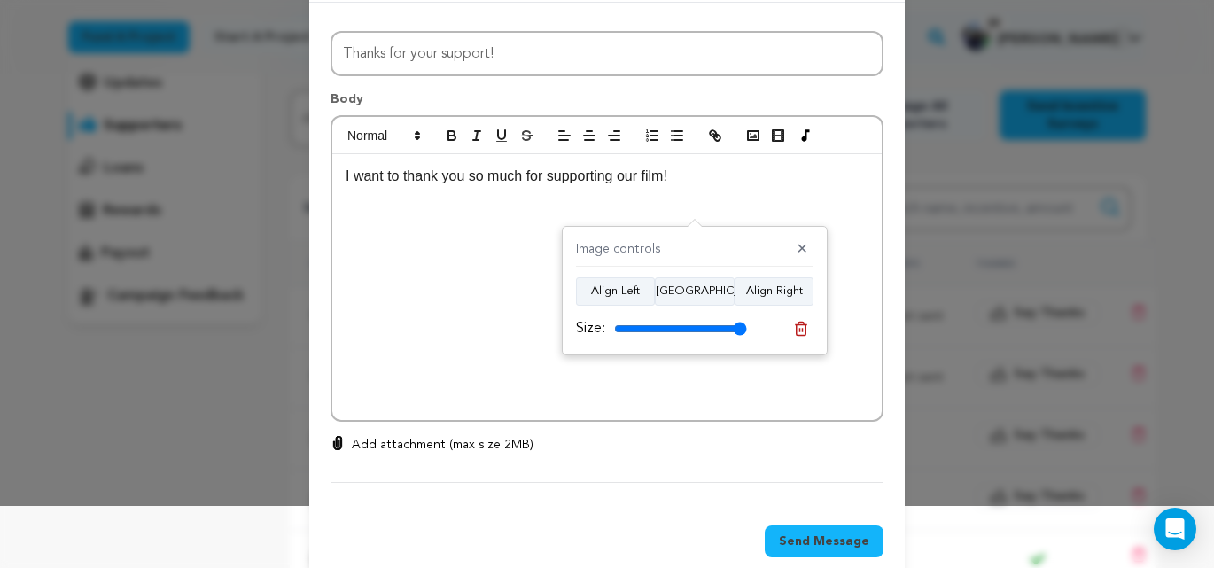
scroll to position [64, 0]
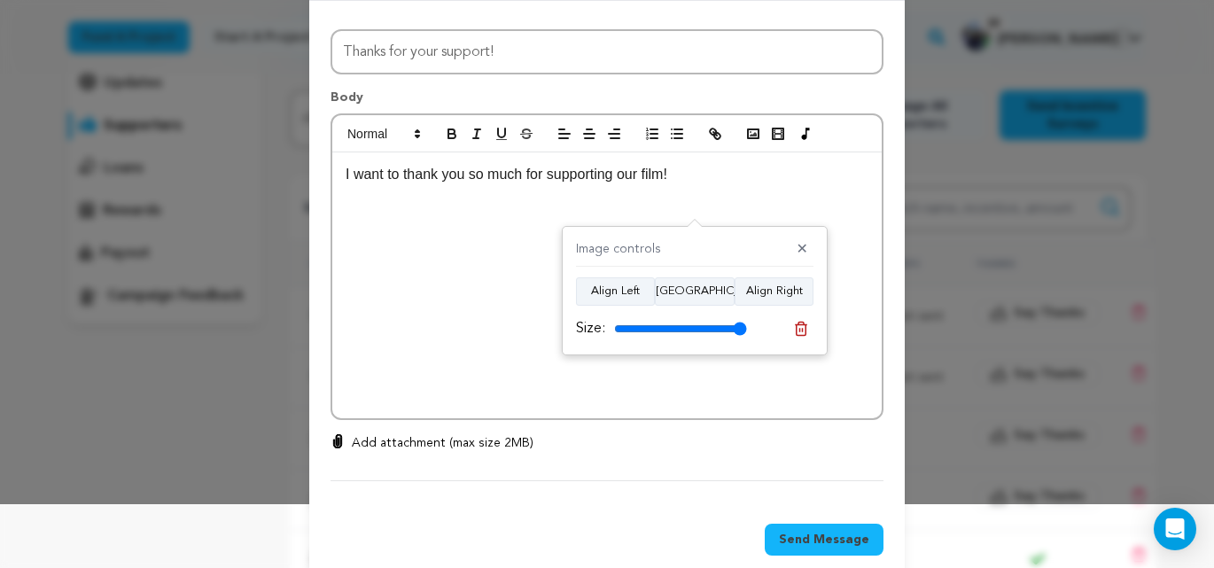
click at [390, 441] on p "Add attachment (max size 2MB)" at bounding box center [443, 443] width 182 height 18
click at [339, 434] on input "Add attachment (max size 2MB)" at bounding box center [338, 433] width 1 height 1
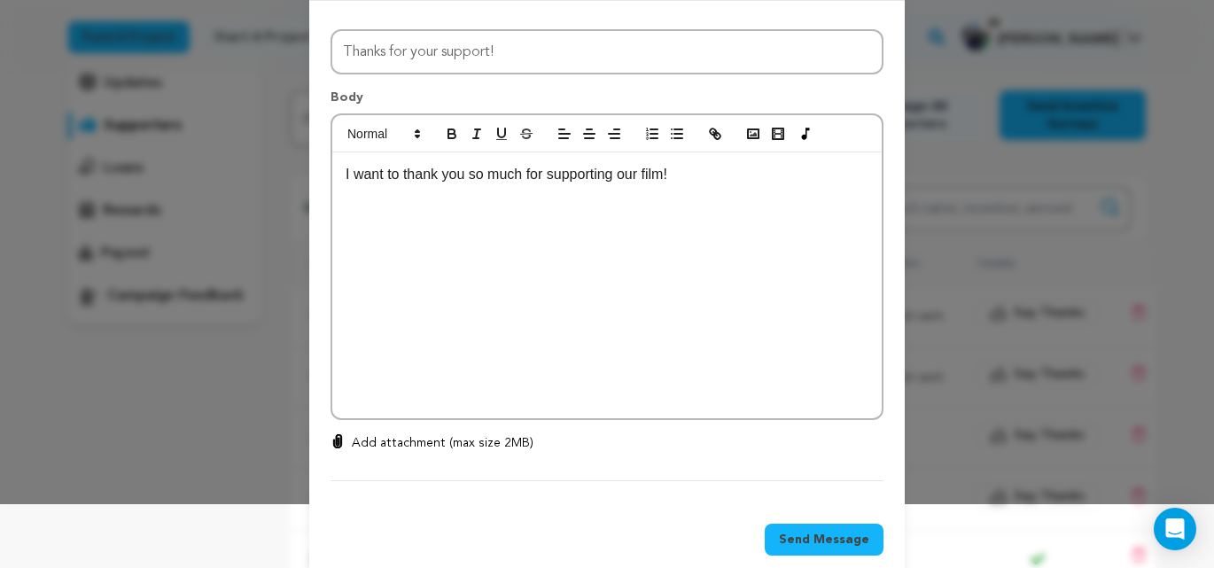
type input "C:\fakepath\Silenced_Vote.png"
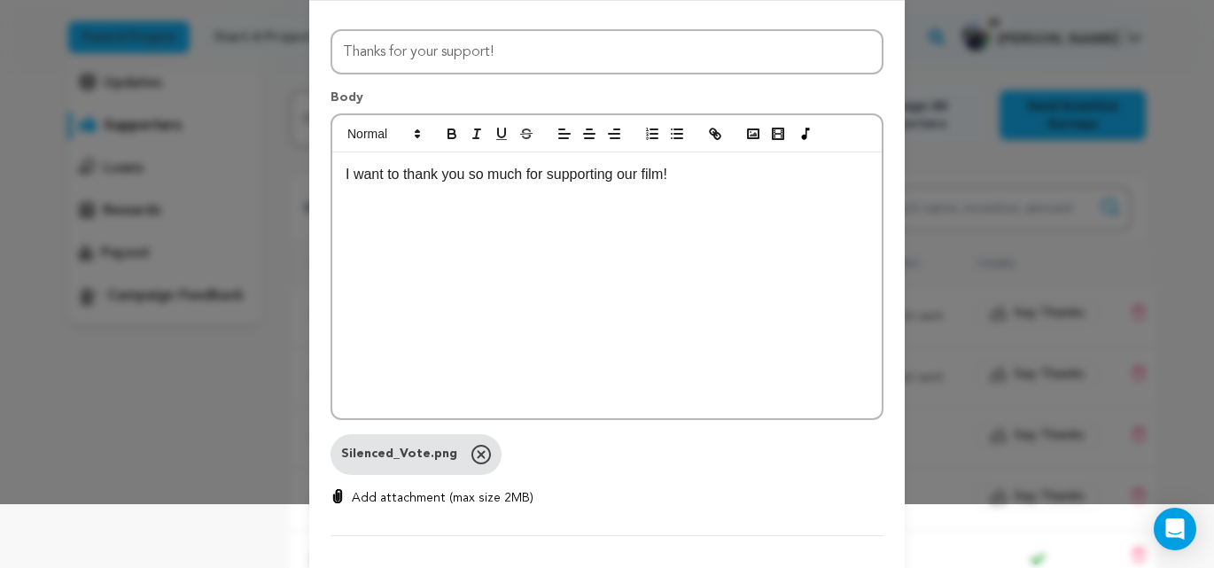
click at [699, 179] on p "I want to thank you so much for supporting our film!" at bounding box center [607, 174] width 523 height 23
click at [754, 138] on rect "button" at bounding box center [753, 133] width 11 height 9
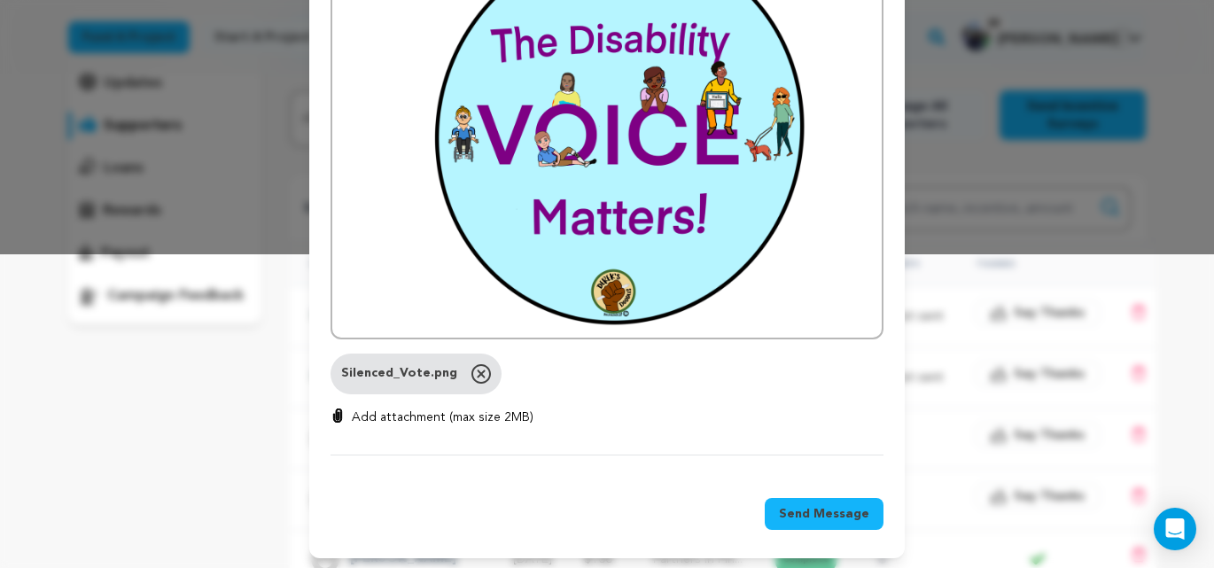
scroll to position [318, 0]
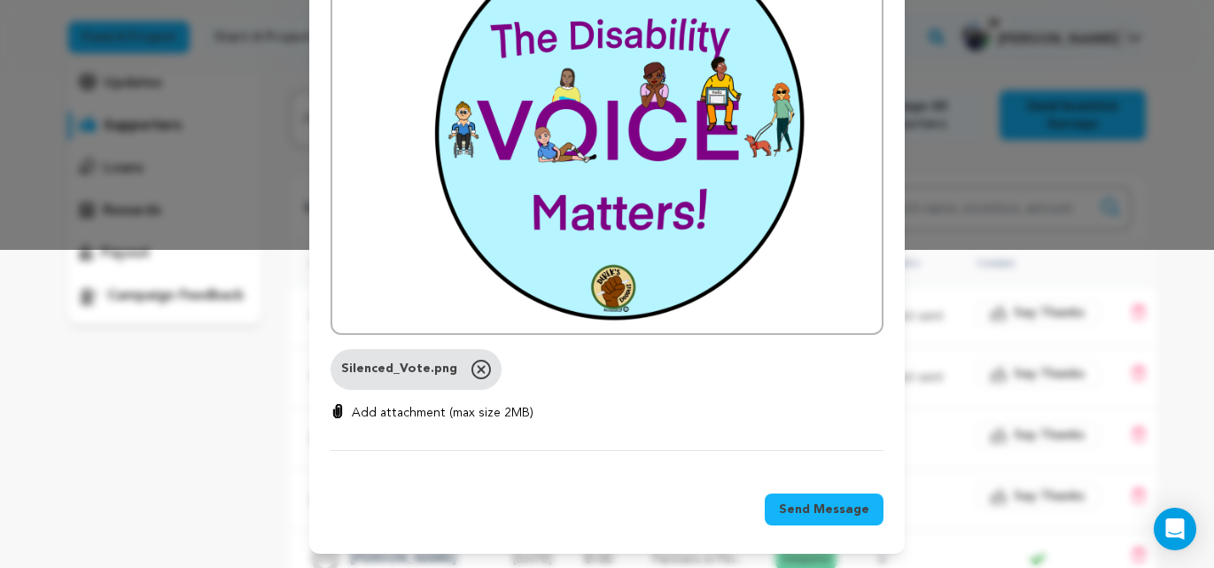
click at [781, 299] on img at bounding box center [607, 127] width 523 height 392
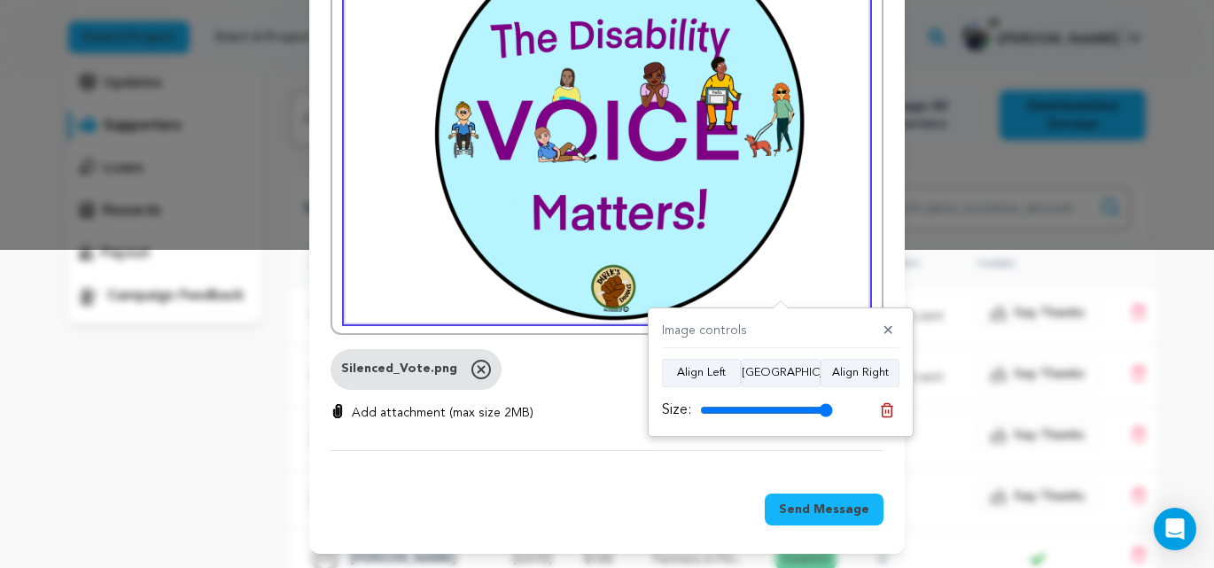
click at [872, 298] on div "I want to thank you so much for supporting our film!" at bounding box center [607, 116] width 550 height 436
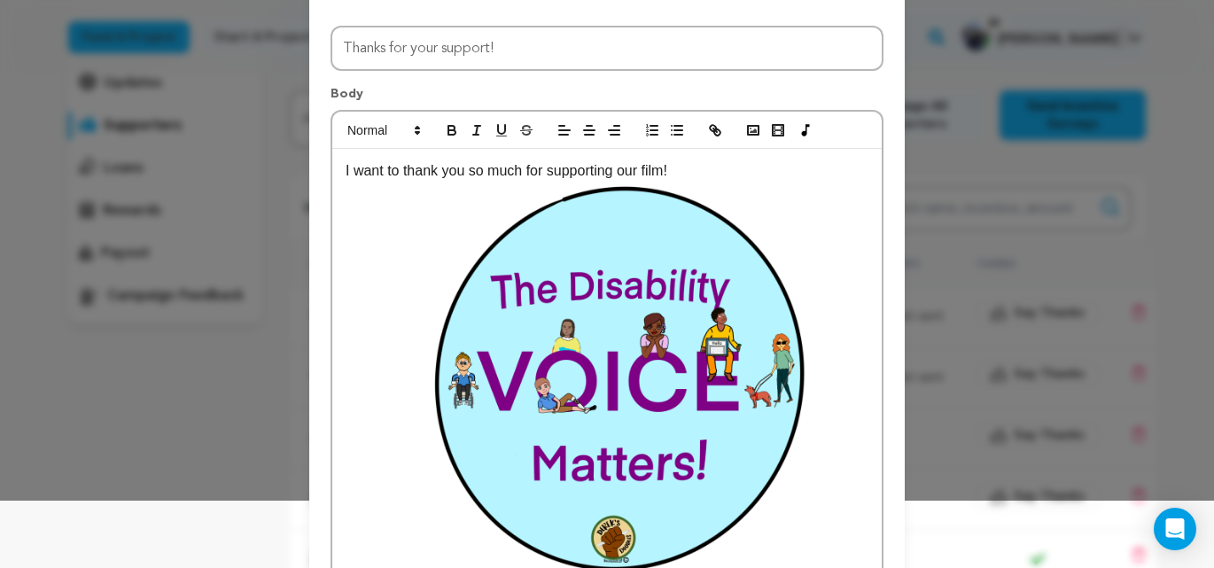
scroll to position [37, 0]
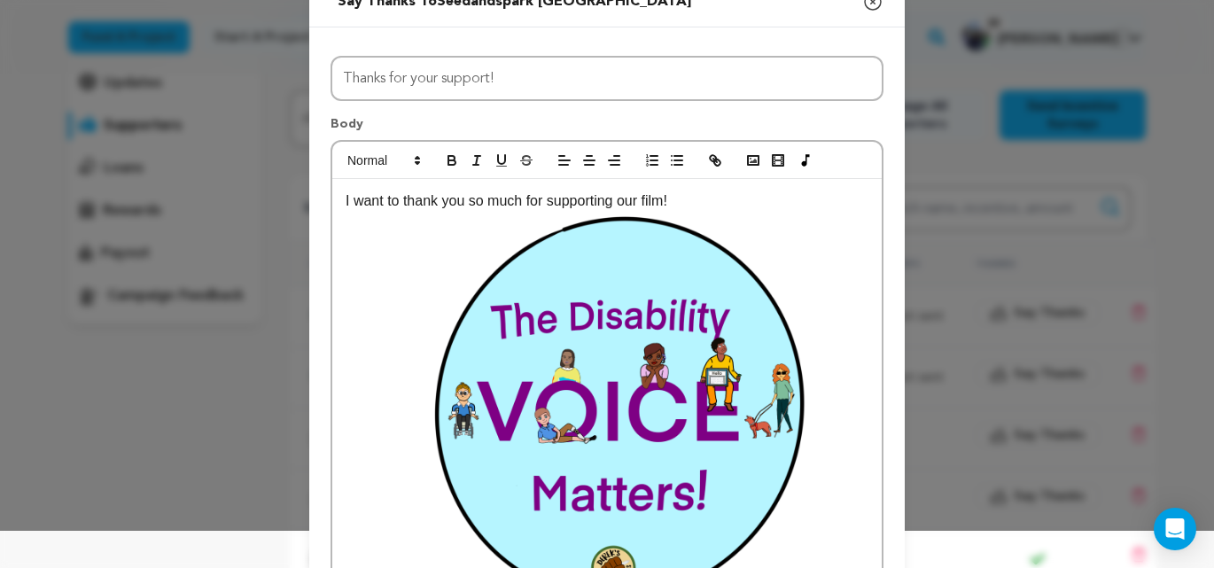
click at [701, 199] on p "I want to thank you so much for supporting our film!" at bounding box center [607, 397] width 523 height 415
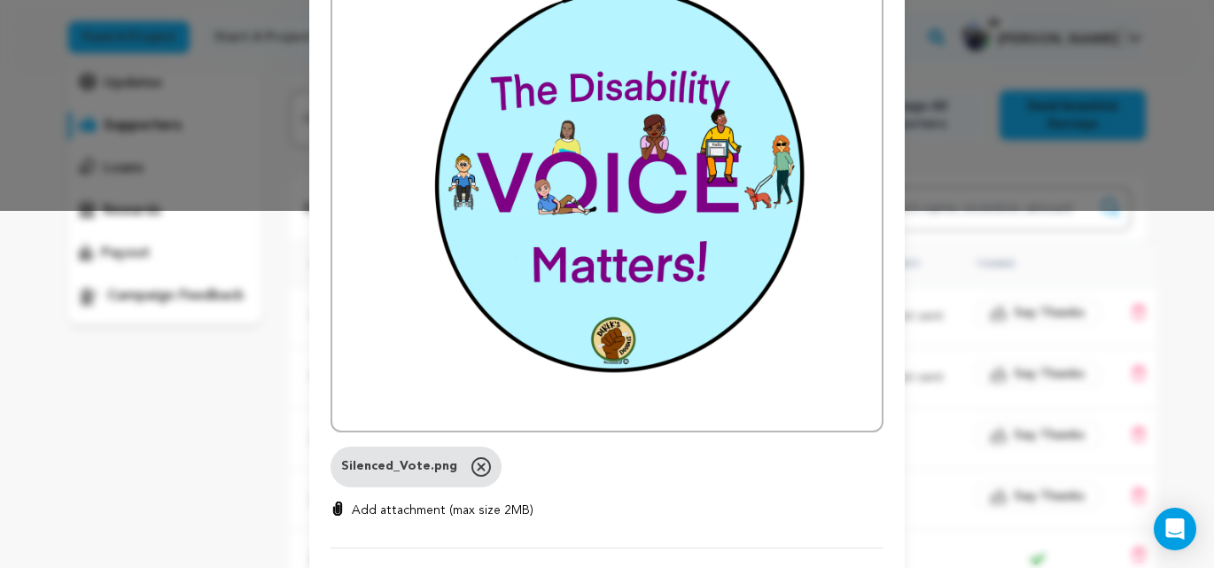
scroll to position [413, 0]
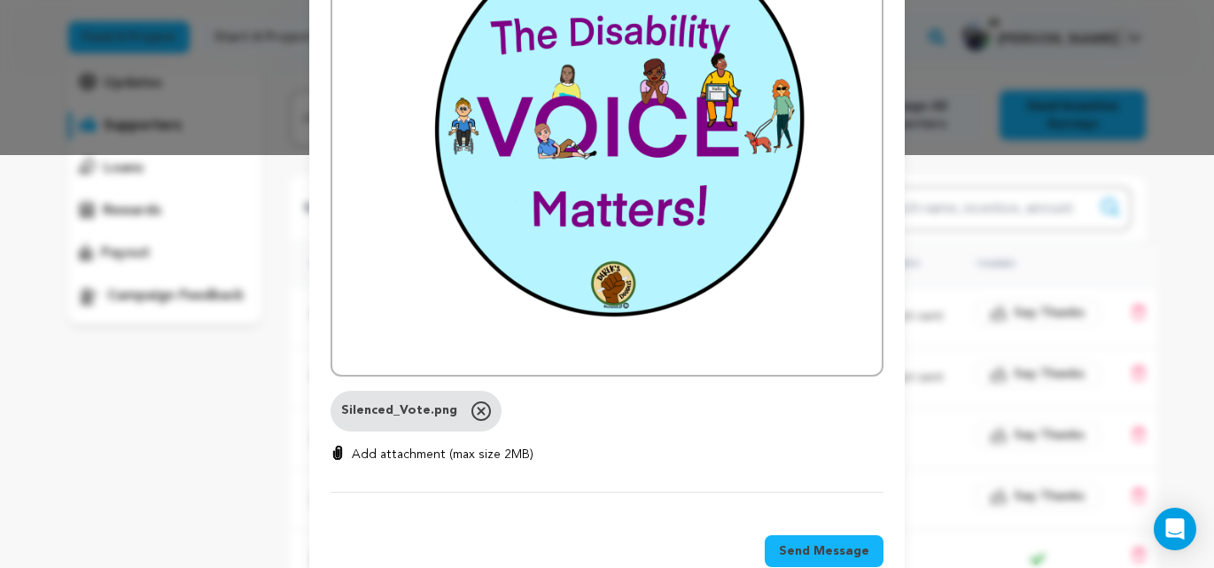
click at [380, 341] on p at bounding box center [607, 352] width 523 height 23
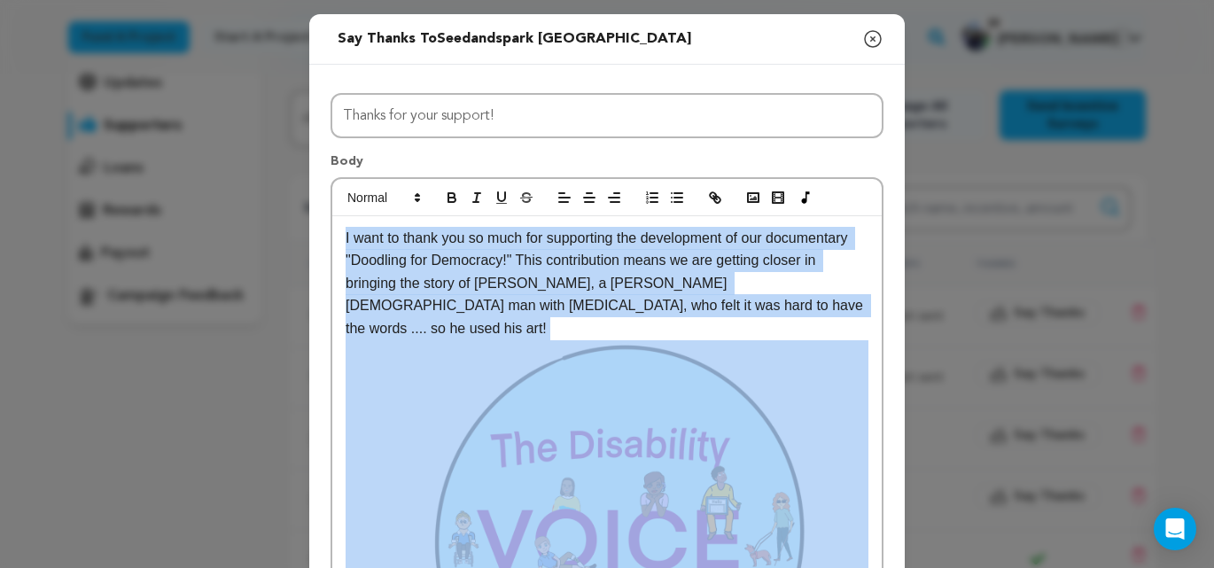
scroll to position [433, 0]
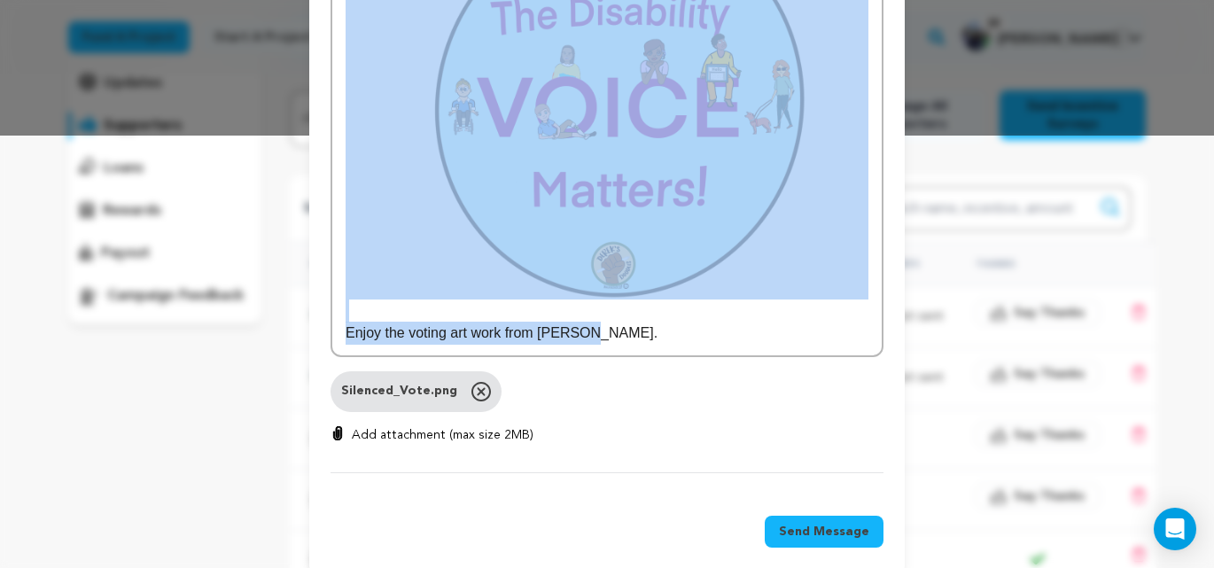
drag, startPoint x: 345, startPoint y: 239, endPoint x: 653, endPoint y: 334, distance: 322.7
click at [654, 334] on div "I want to thank you so much for supporting the development of our documentary "…" at bounding box center [607, 51] width 553 height 613
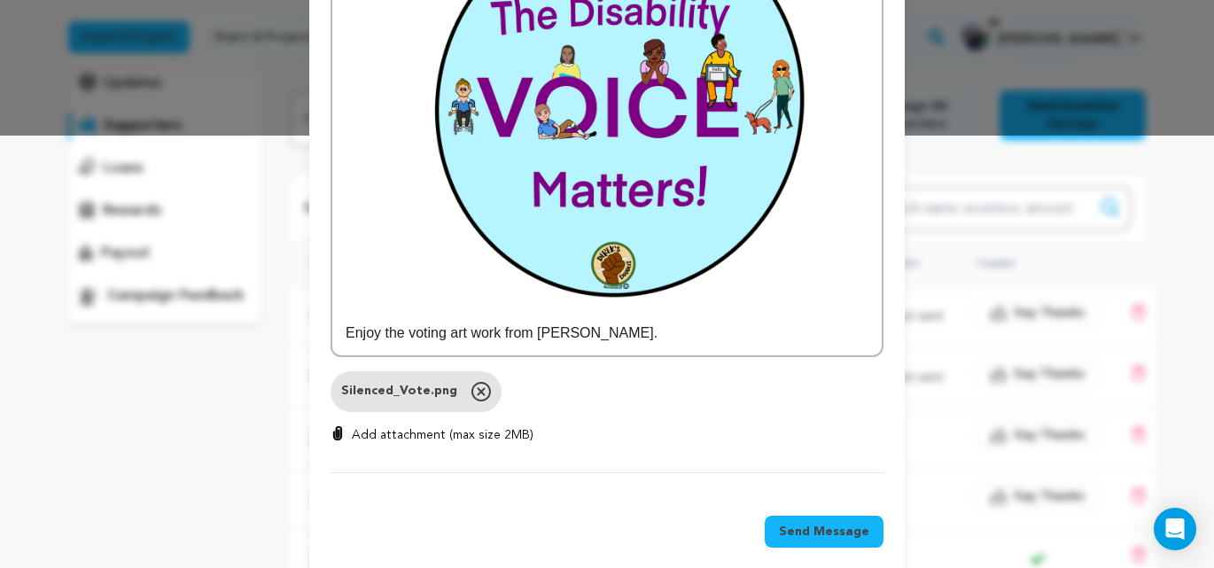
click at [697, 372] on div "Silenced_Vote.png Remove 0 % 0 % Add attachment (max size 2MB)" at bounding box center [607, 407] width 553 height 73
click at [839, 523] on span "Send Message" at bounding box center [824, 532] width 90 height 18
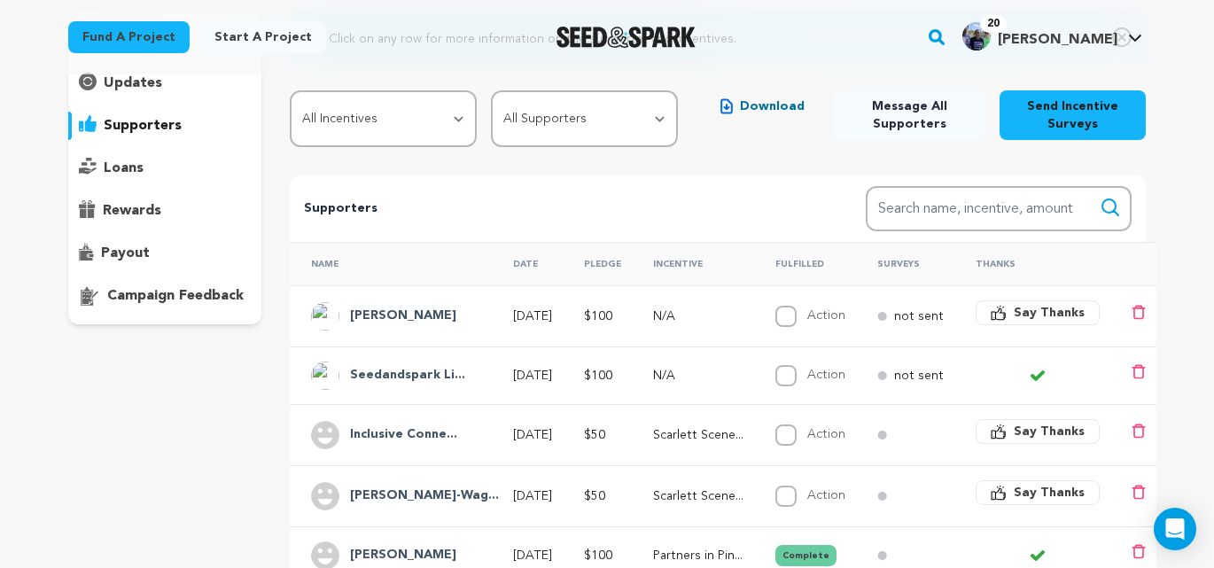
click at [1048, 316] on span "Say Thanks" at bounding box center [1049, 313] width 71 height 18
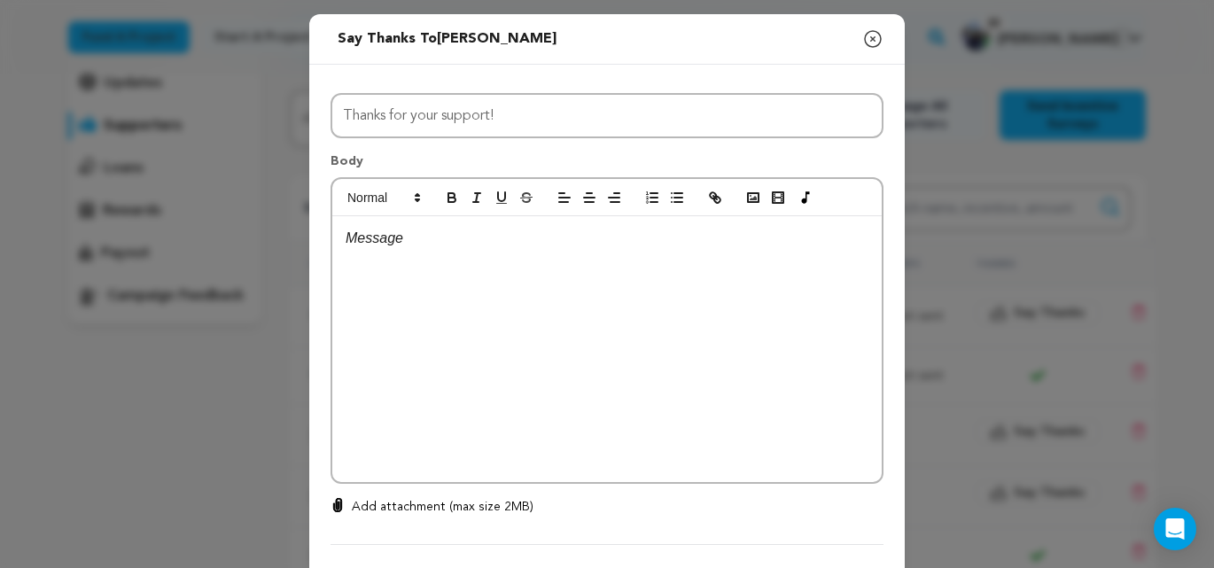
click at [419, 253] on div at bounding box center [607, 349] width 550 height 266
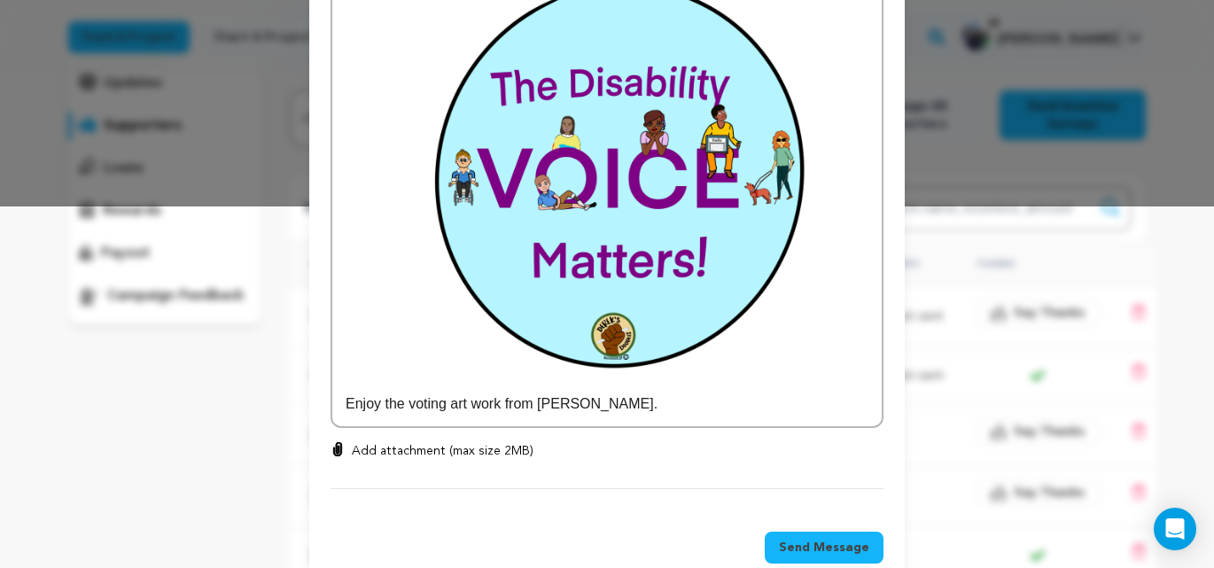
scroll to position [378, 0]
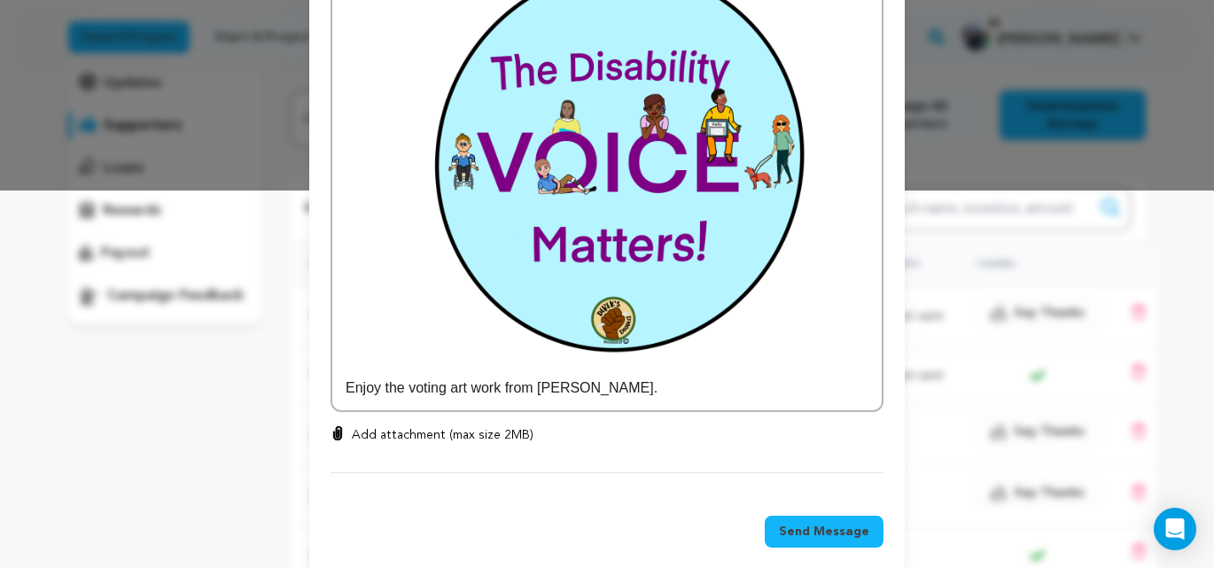
click at [421, 426] on p "Add attachment (max size 2MB)" at bounding box center [443, 435] width 182 height 18
click at [339, 425] on input "Add attachment (max size 2MB)" at bounding box center [338, 425] width 1 height 1
type input "C:\fakepath\Silenced_Vote.png"
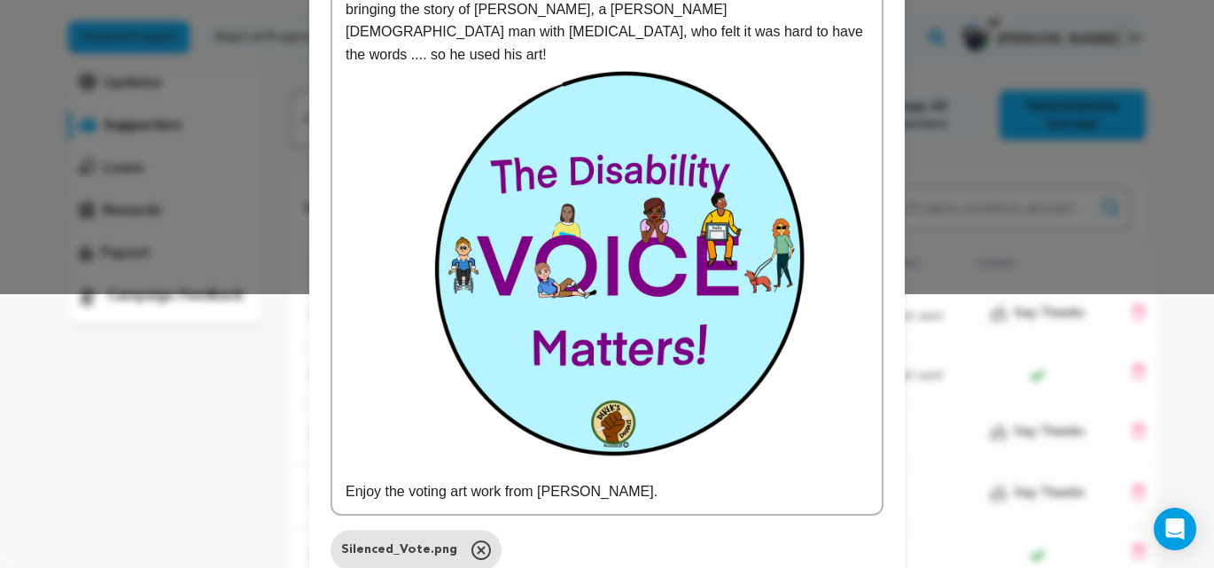
scroll to position [433, 0]
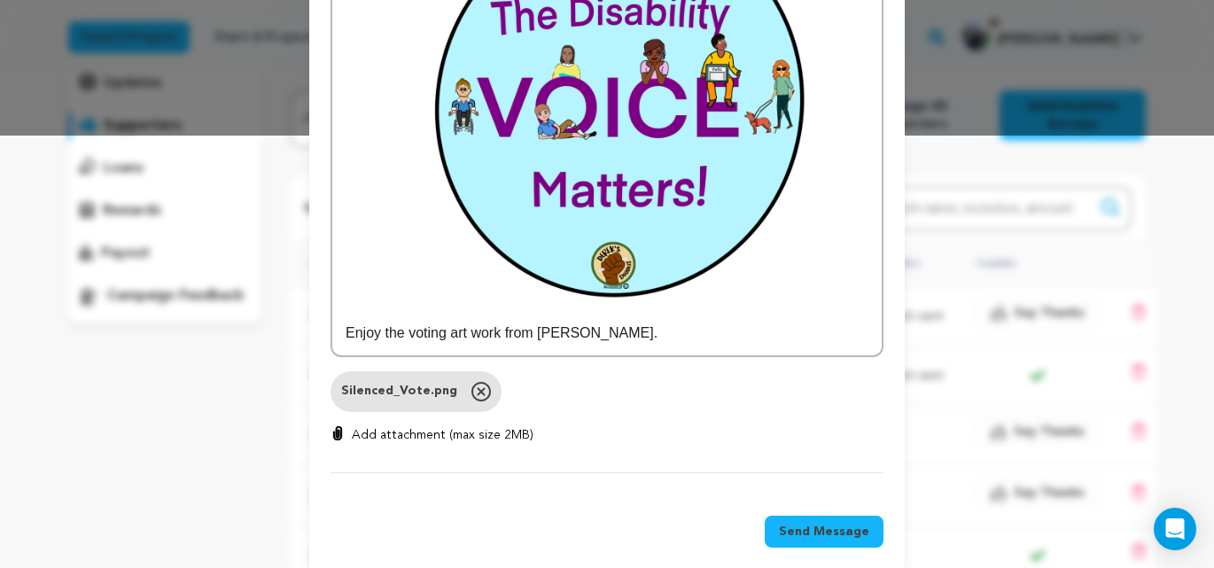
click at [815, 523] on span "Send Message" at bounding box center [824, 532] width 90 height 18
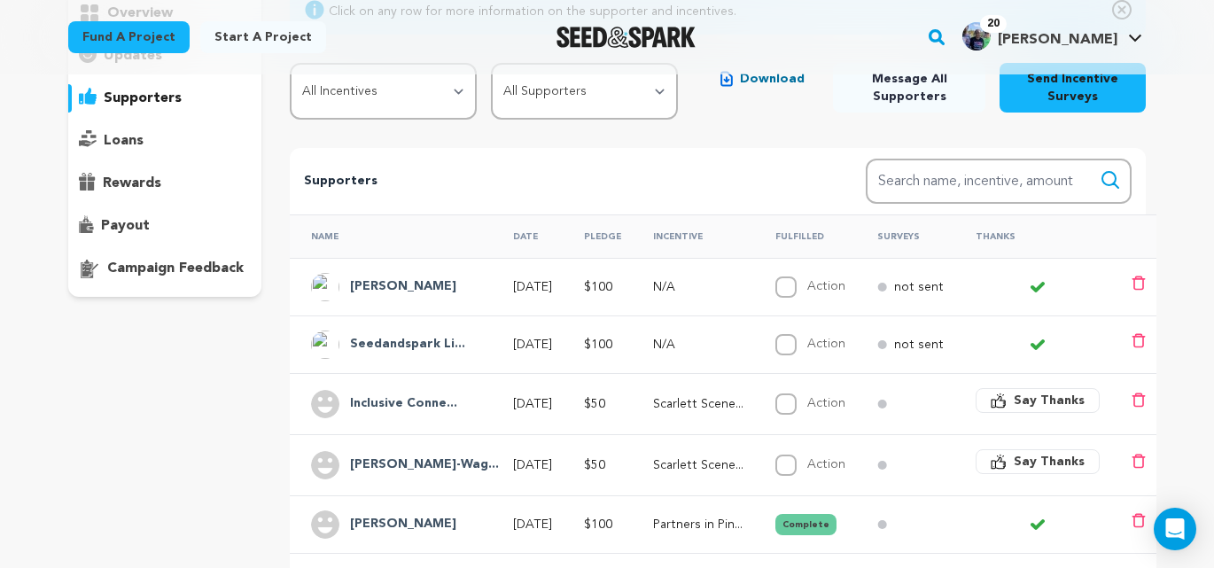
scroll to position [221, 0]
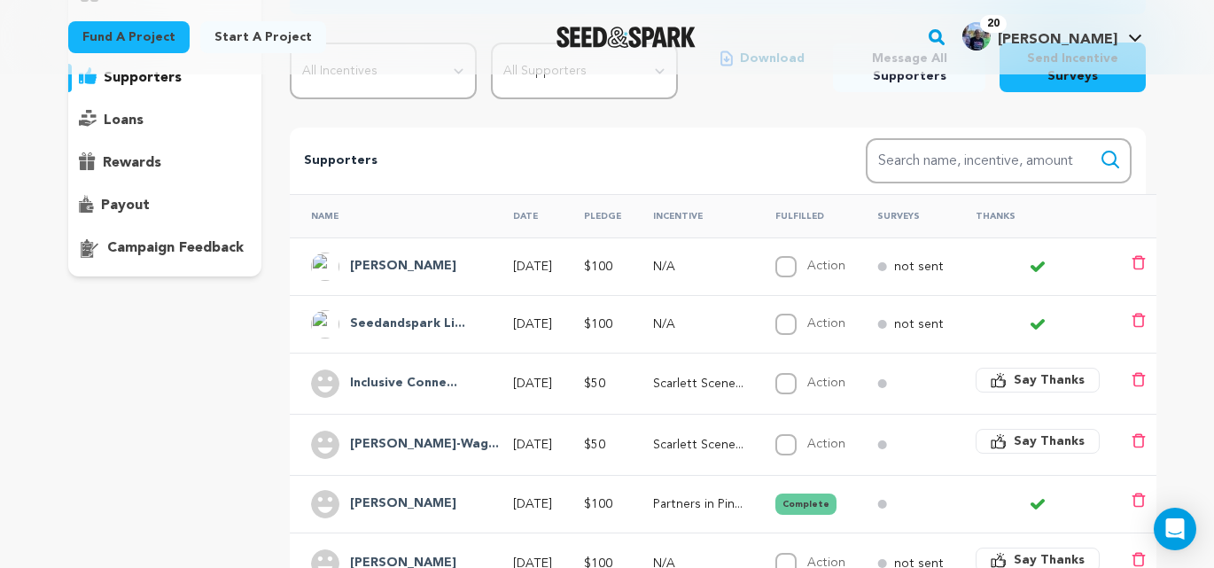
click at [1072, 383] on span "Say Thanks" at bounding box center [1049, 380] width 71 height 18
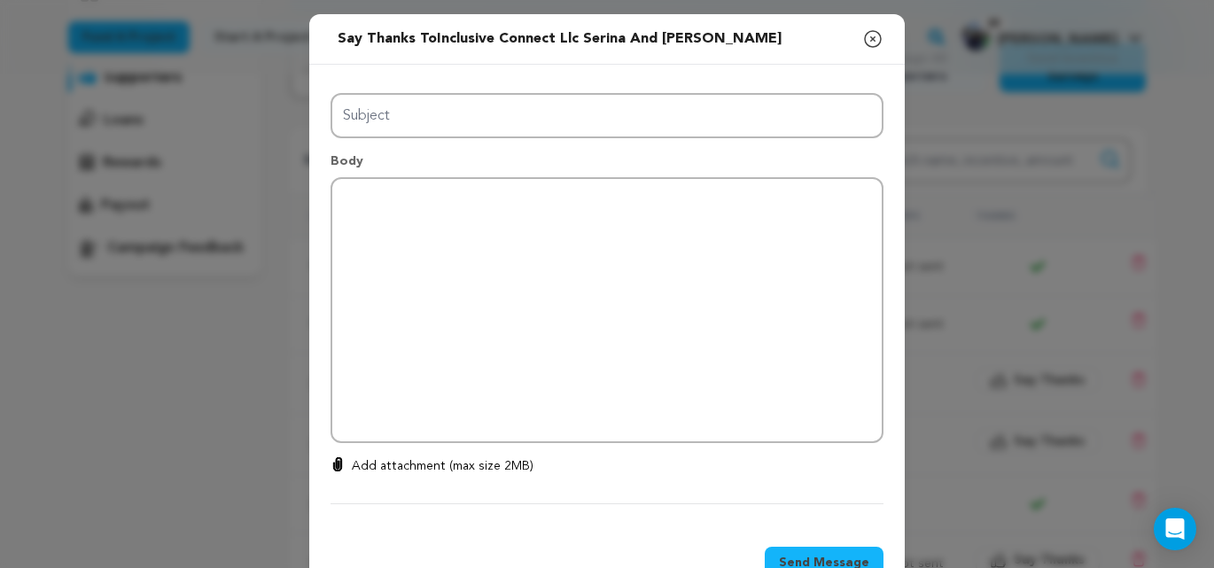
type input "Thanks for your support!"
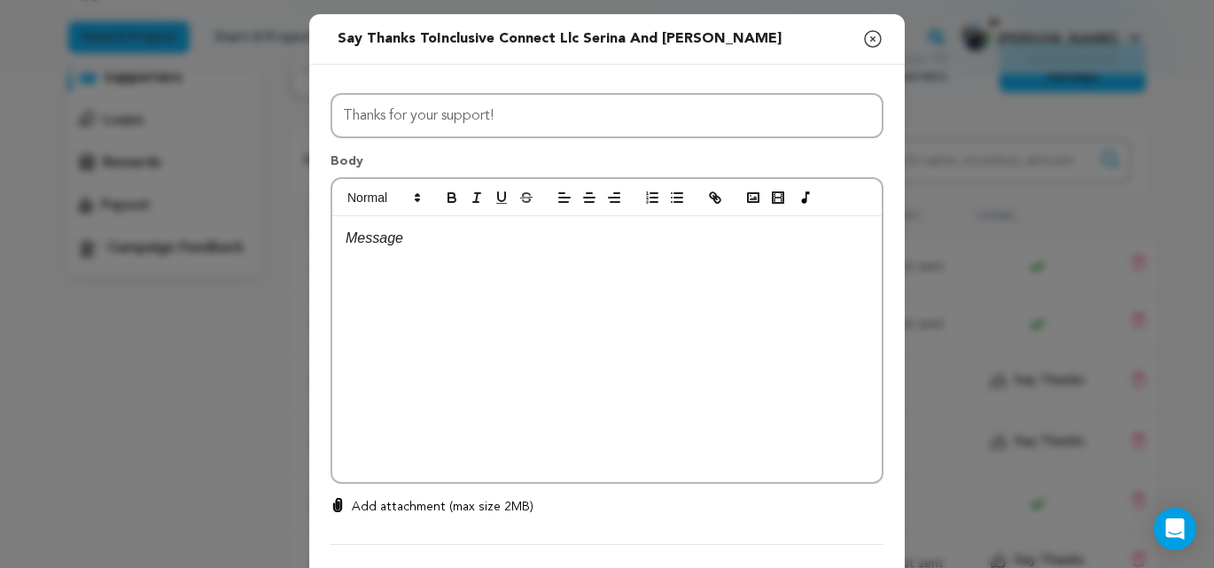
click at [400, 238] on p at bounding box center [607, 238] width 523 height 23
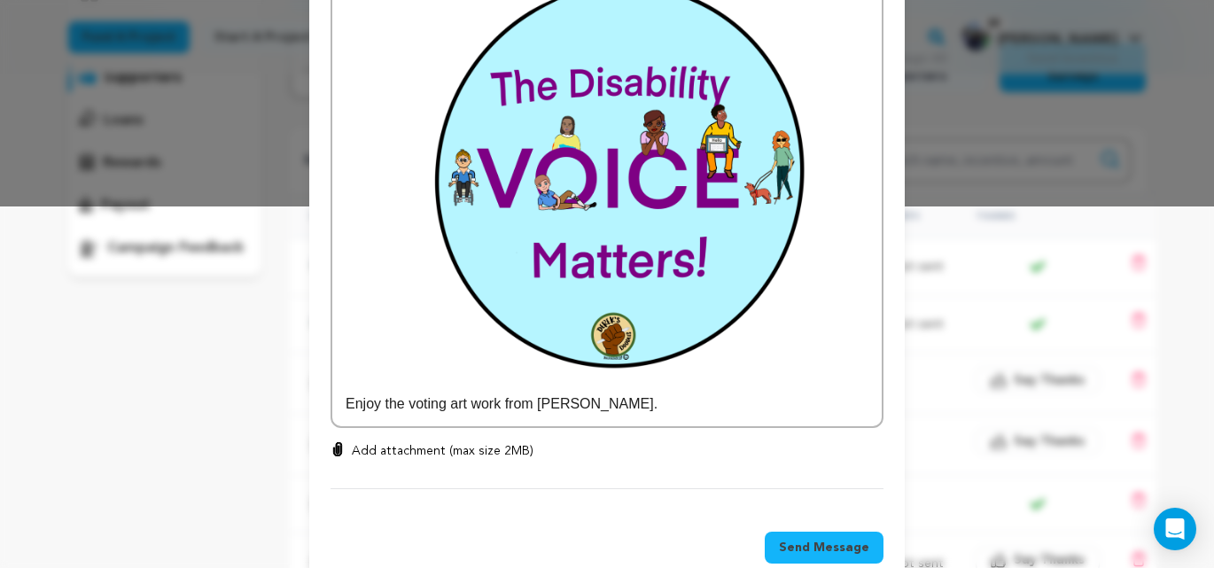
scroll to position [378, 0]
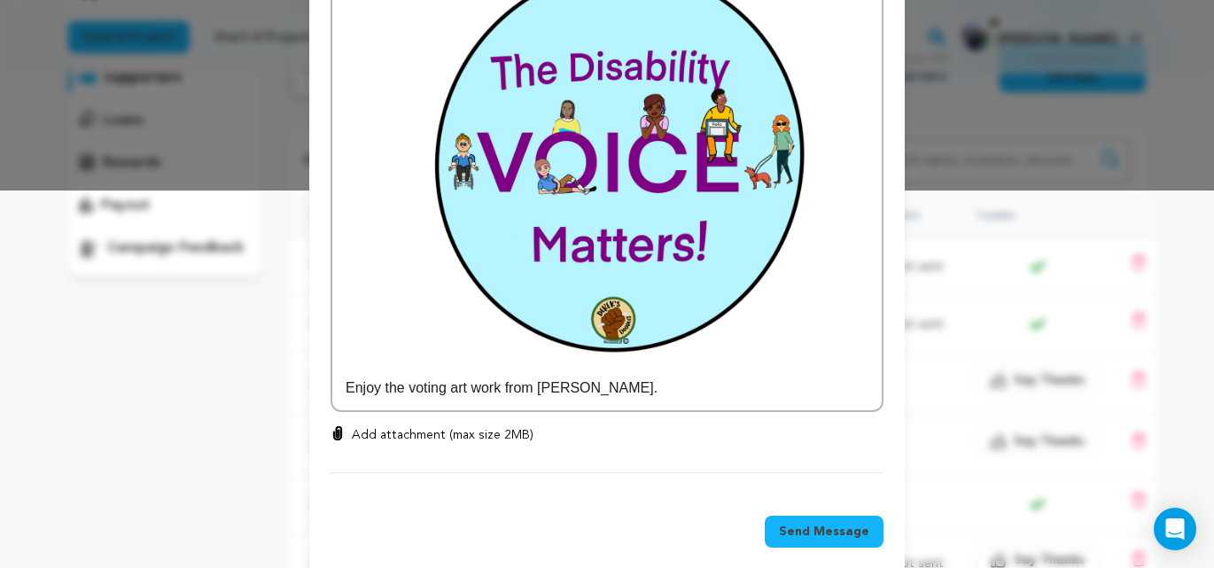
click at [415, 426] on p "Add attachment (max size 2MB)" at bounding box center [443, 435] width 182 height 18
click at [339, 425] on input "Add attachment (max size 2MB)" at bounding box center [338, 425] width 1 height 1
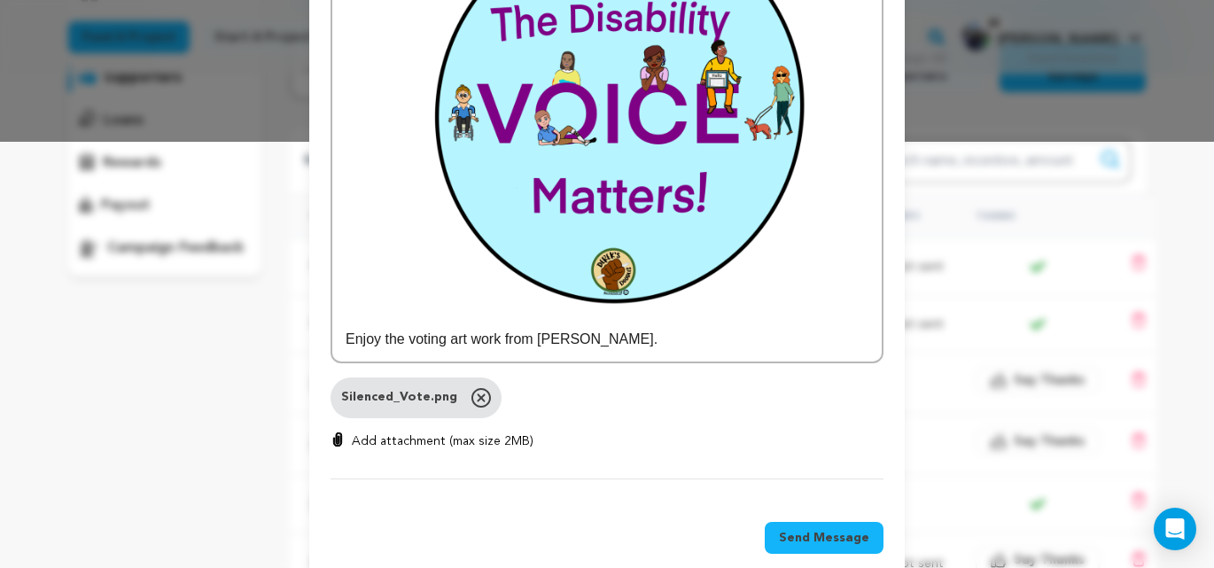
scroll to position [430, 0]
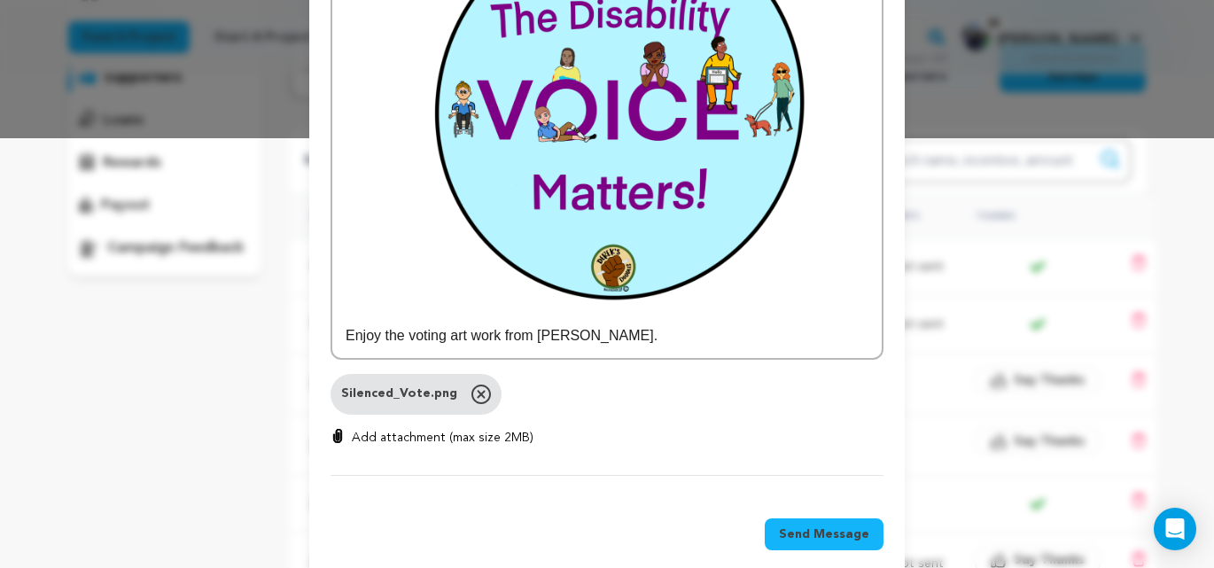
click at [823, 526] on span "Send Message" at bounding box center [824, 535] width 90 height 18
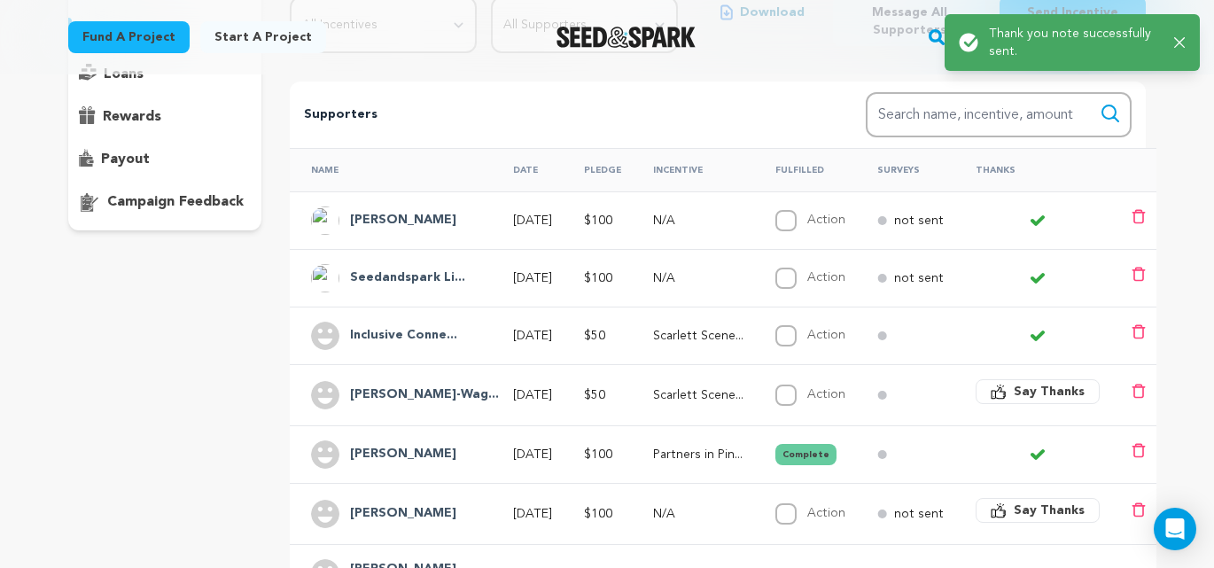
scroll to position [310, 0]
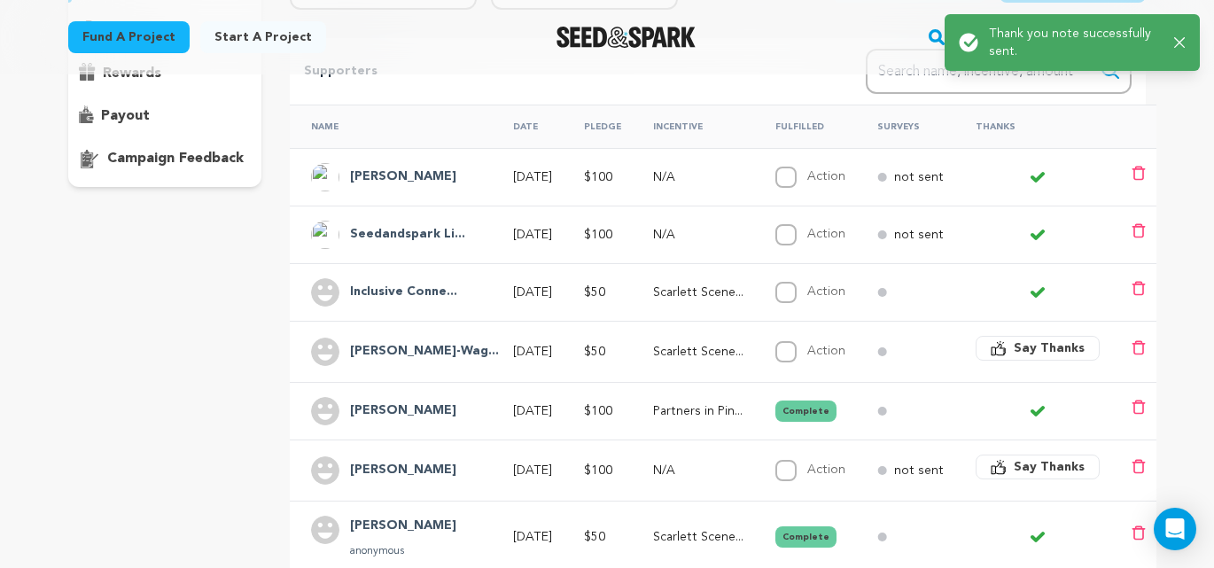
click at [1045, 352] on span "Say Thanks" at bounding box center [1049, 348] width 71 height 18
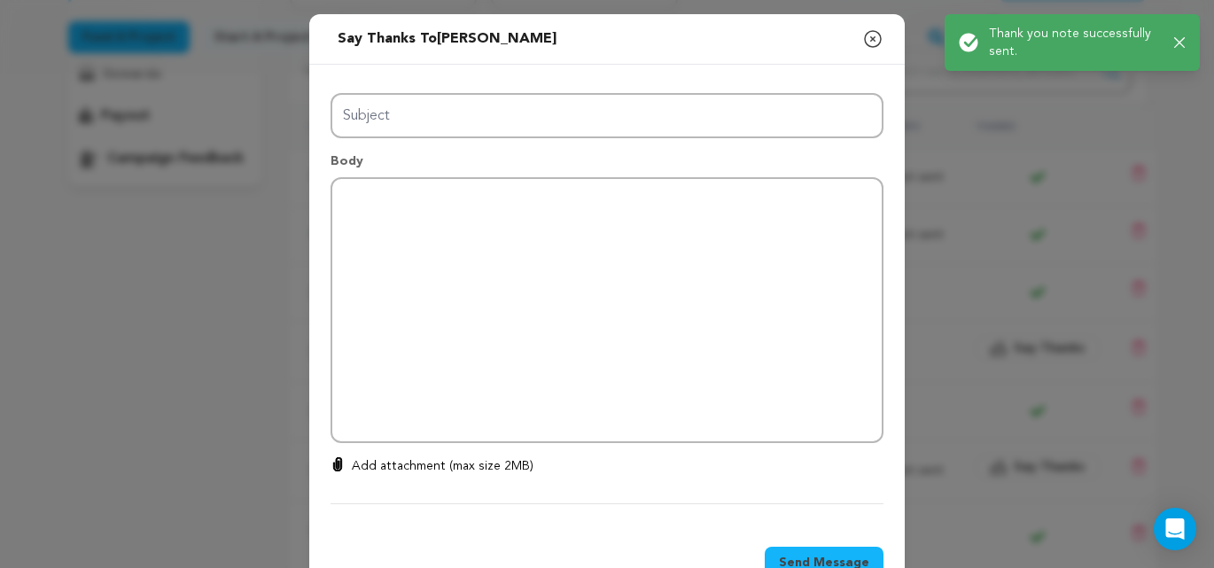
type input "Thanks for your support!"
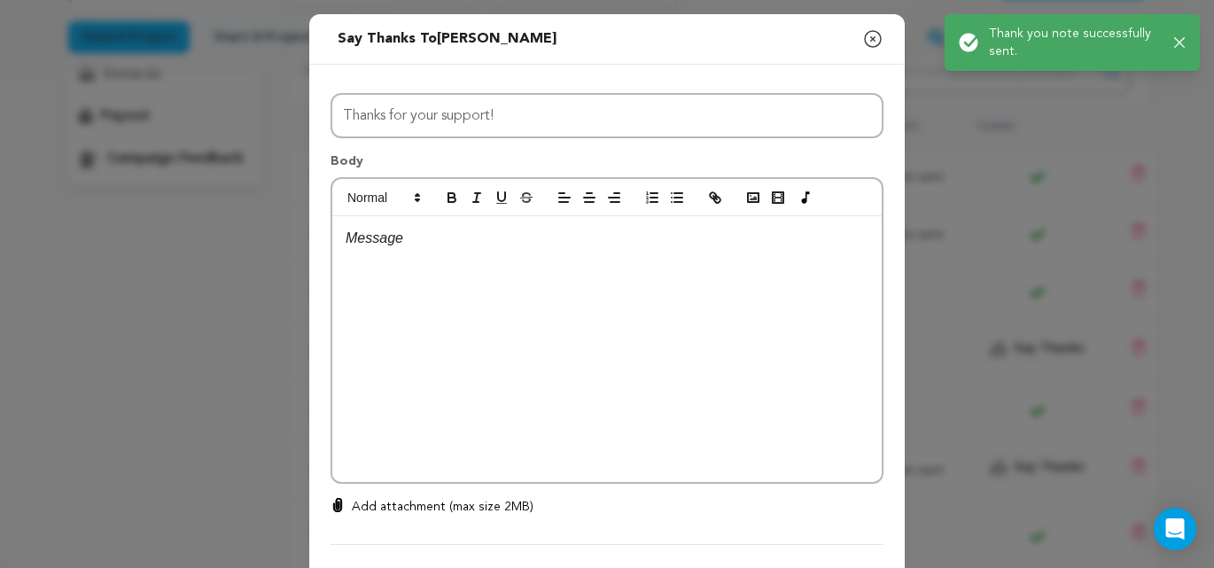
click at [380, 244] on p at bounding box center [607, 238] width 523 height 23
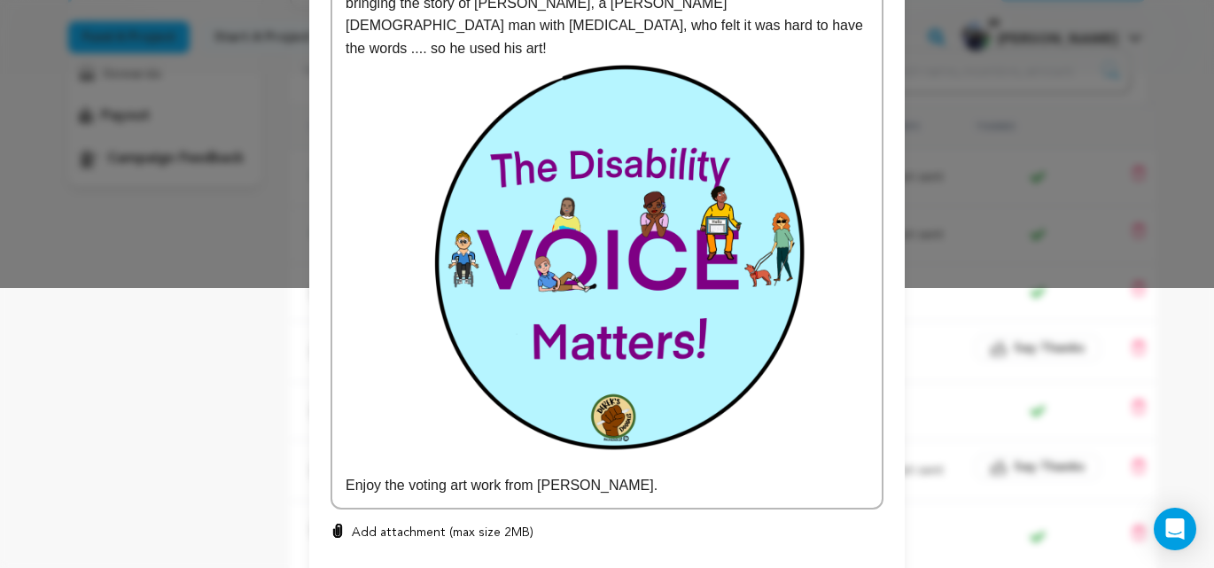
scroll to position [378, 0]
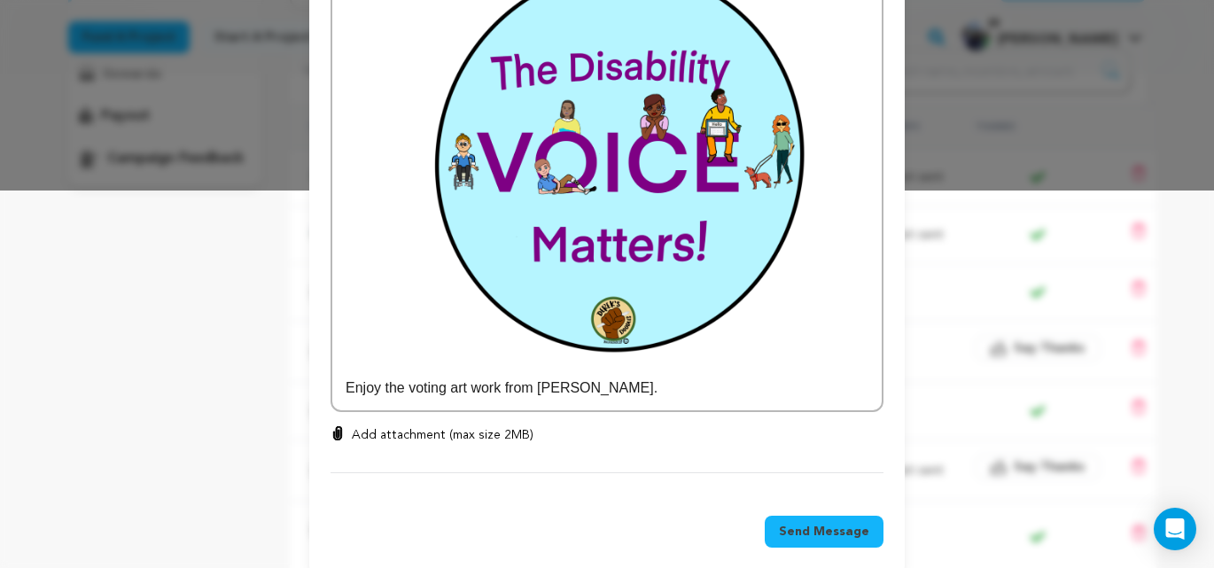
click at [457, 426] on p "Add attachment (max size 2MB)" at bounding box center [443, 435] width 182 height 18
click at [339, 425] on input "Add attachment (max size 2MB)" at bounding box center [338, 425] width 1 height 1
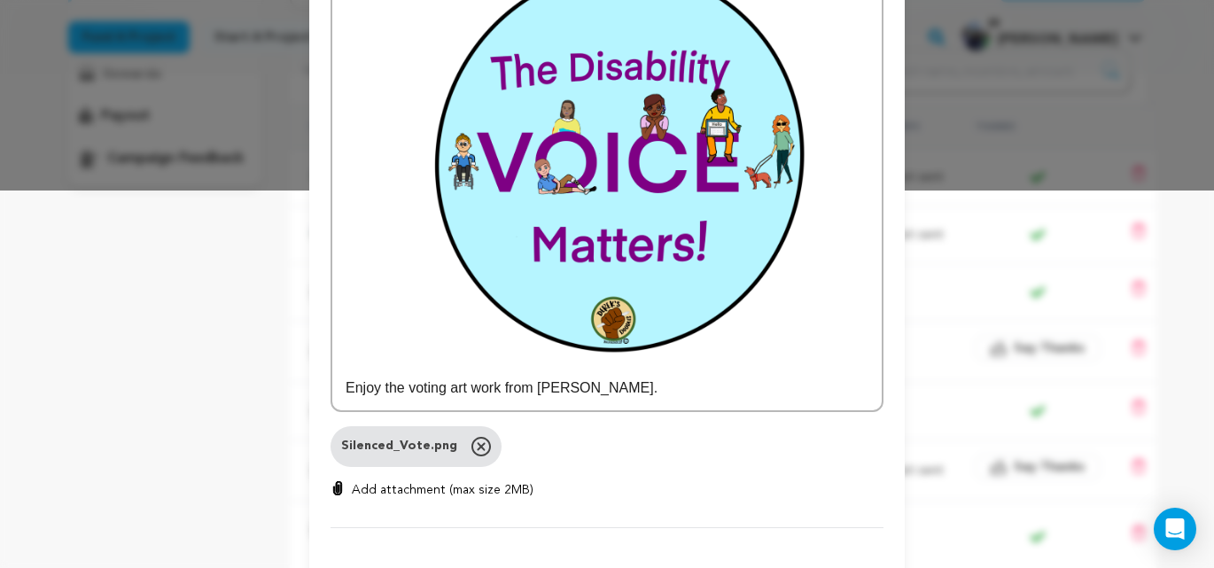
scroll to position [433, 0]
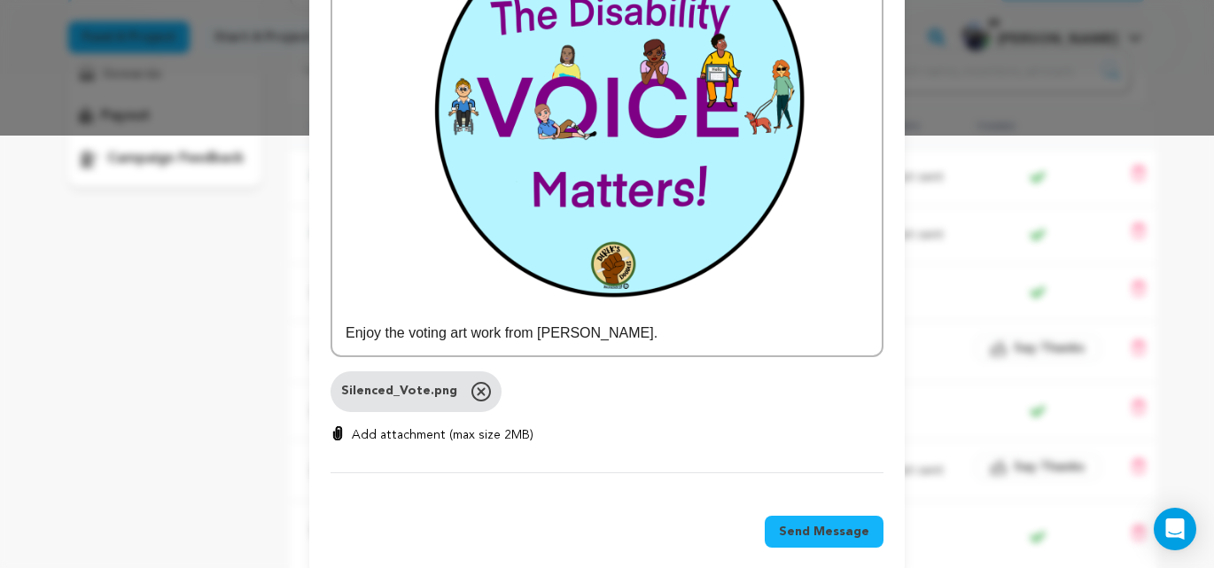
click at [823, 523] on span "Send Message" at bounding box center [824, 532] width 90 height 18
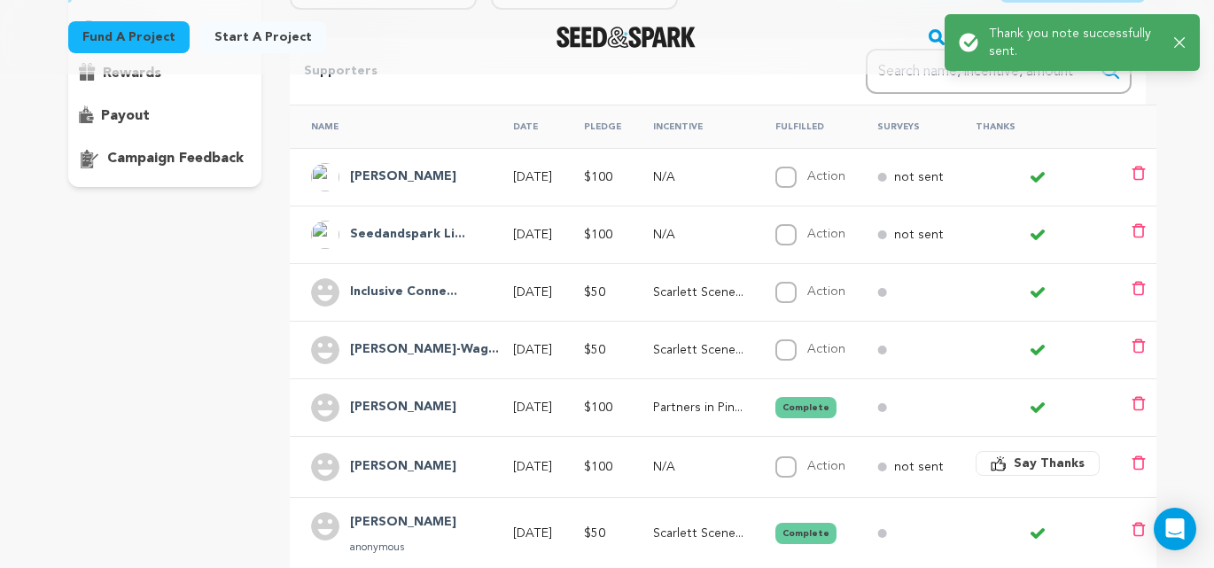
click at [1038, 464] on span "Say Thanks" at bounding box center [1049, 464] width 71 height 18
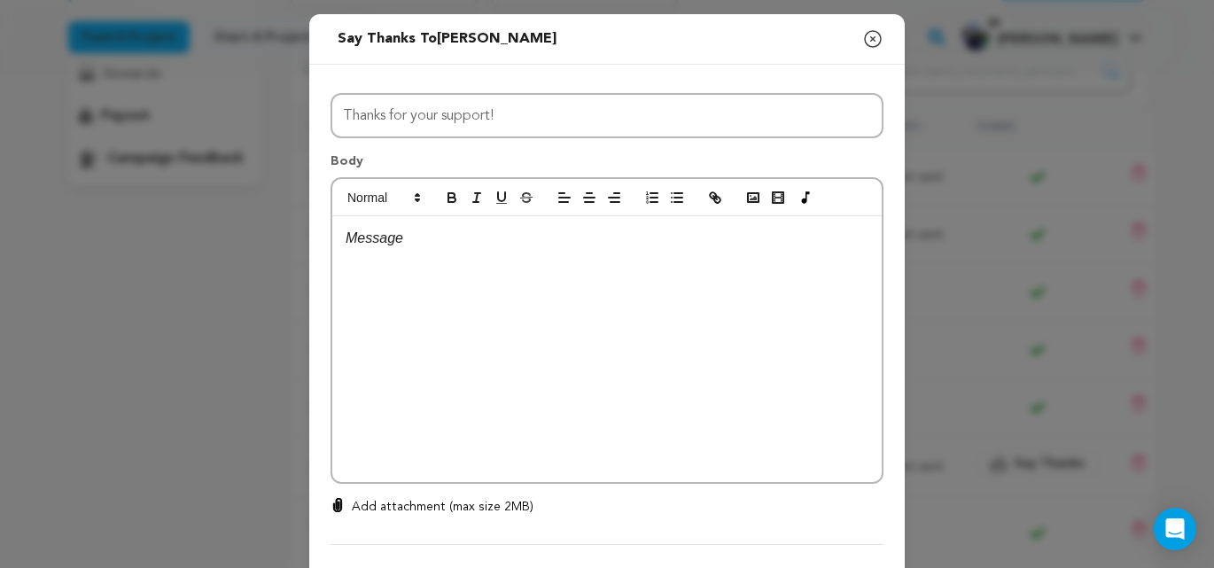
click at [433, 251] on div at bounding box center [607, 349] width 550 height 266
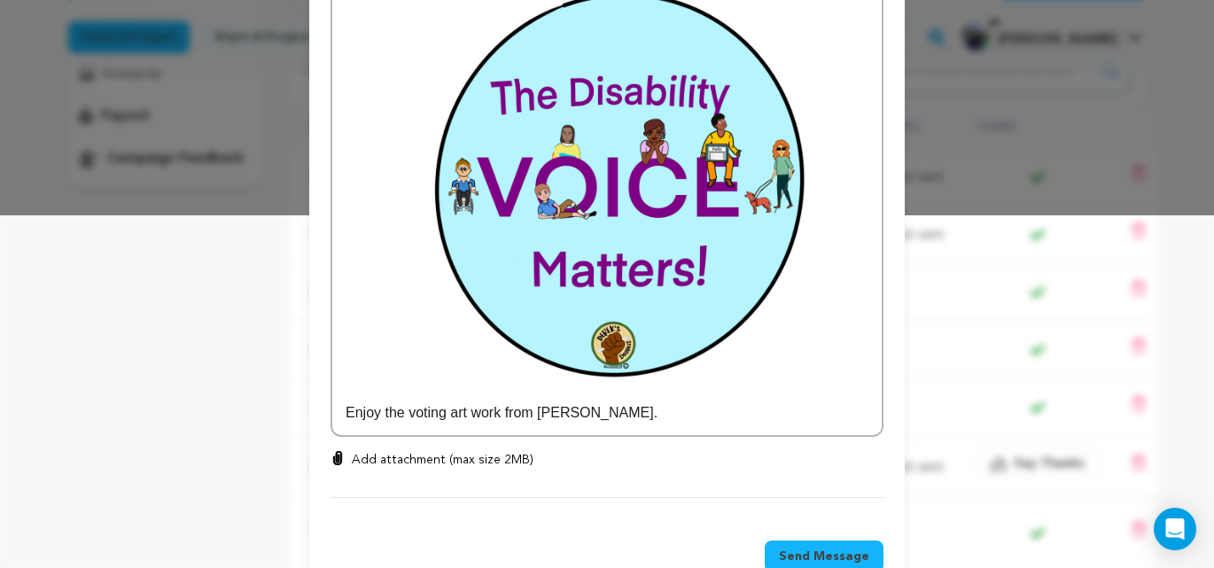
scroll to position [378, 0]
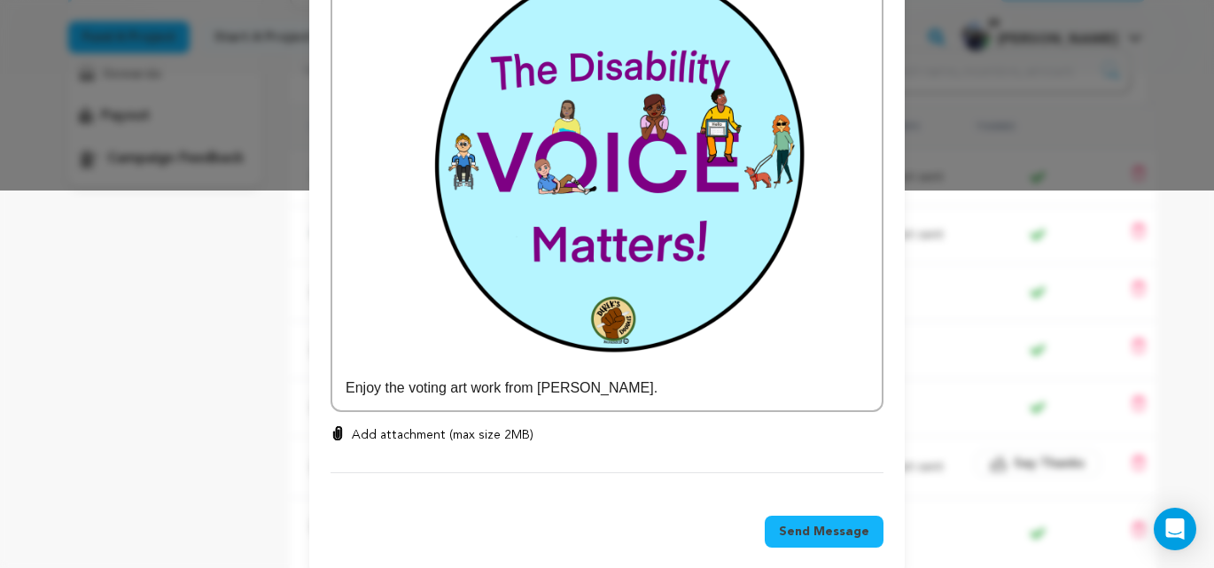
click at [482, 426] on p "Add attachment (max size 2MB)" at bounding box center [443, 435] width 182 height 18
click at [339, 425] on input "Add attachment (max size 2MB)" at bounding box center [338, 425] width 1 height 1
type input "C:\fakepath\Silenced_Vote.png"
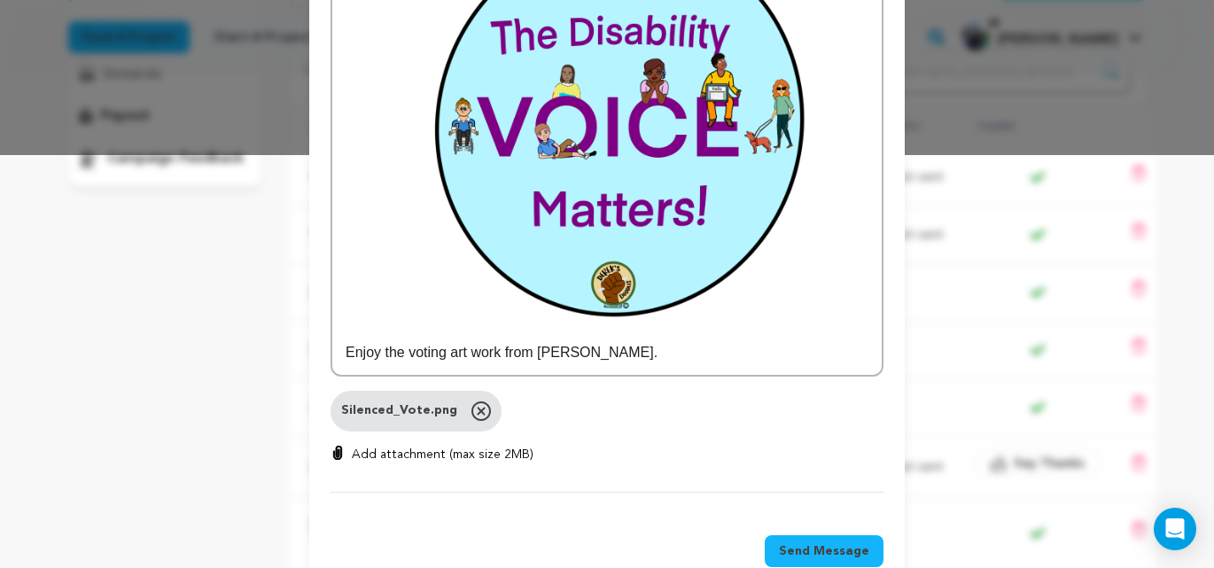
scroll to position [433, 0]
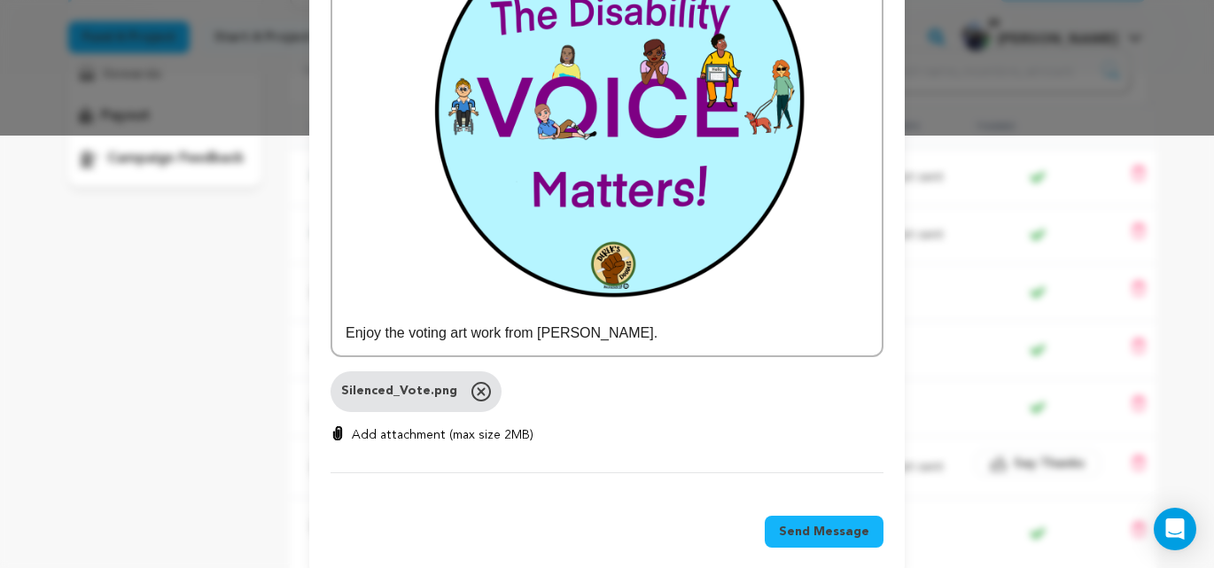
click at [830, 523] on span "Send Message" at bounding box center [824, 532] width 90 height 18
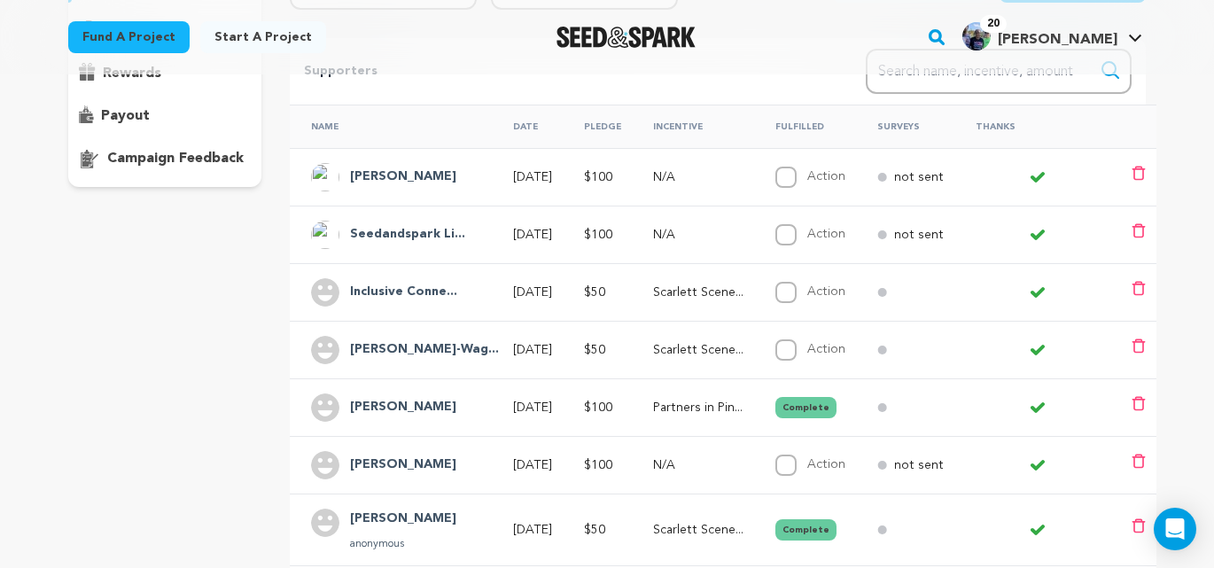
click at [139, 118] on p "payout" at bounding box center [125, 115] width 49 height 21
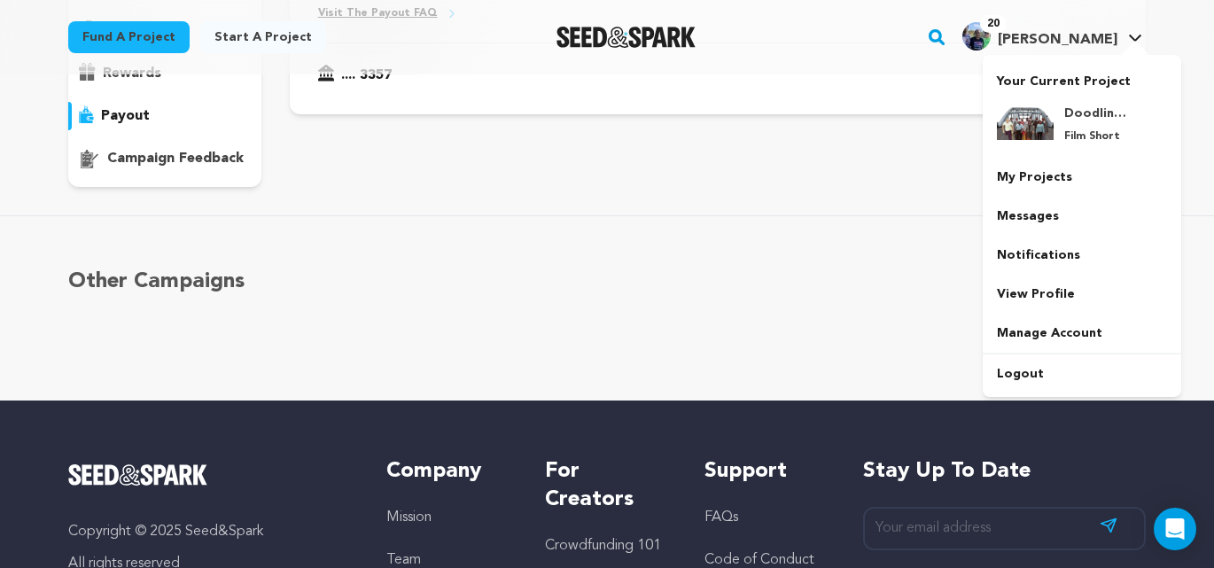
click at [1100, 38] on span "[PERSON_NAME]" at bounding box center [1058, 40] width 120 height 14
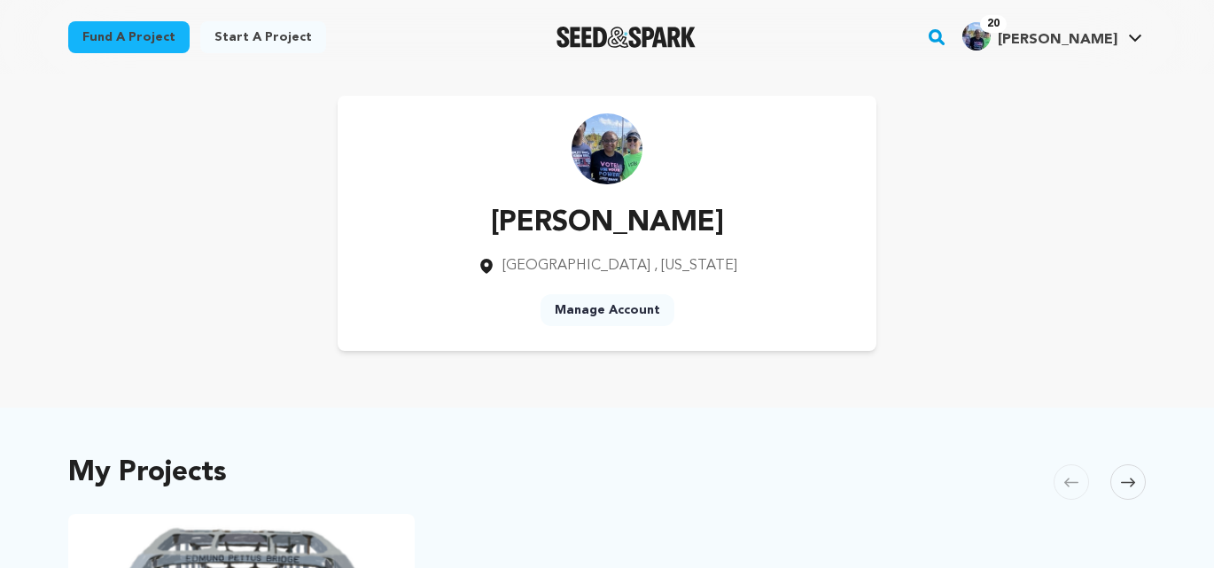
click at [1069, 103] on div "[PERSON_NAME] [GEOGRAPHIC_DATA] , [US_STATE] Manage Account" at bounding box center [607, 223] width 1078 height 255
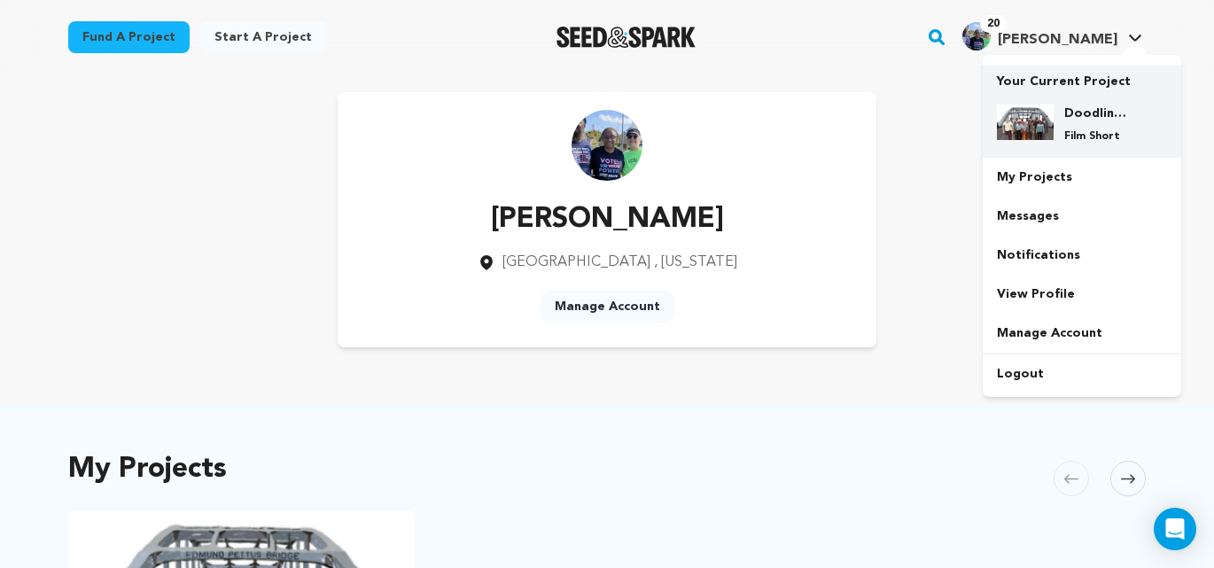
click at [1049, 147] on div "Doodling for Democracy Film Short" at bounding box center [1082, 123] width 170 height 67
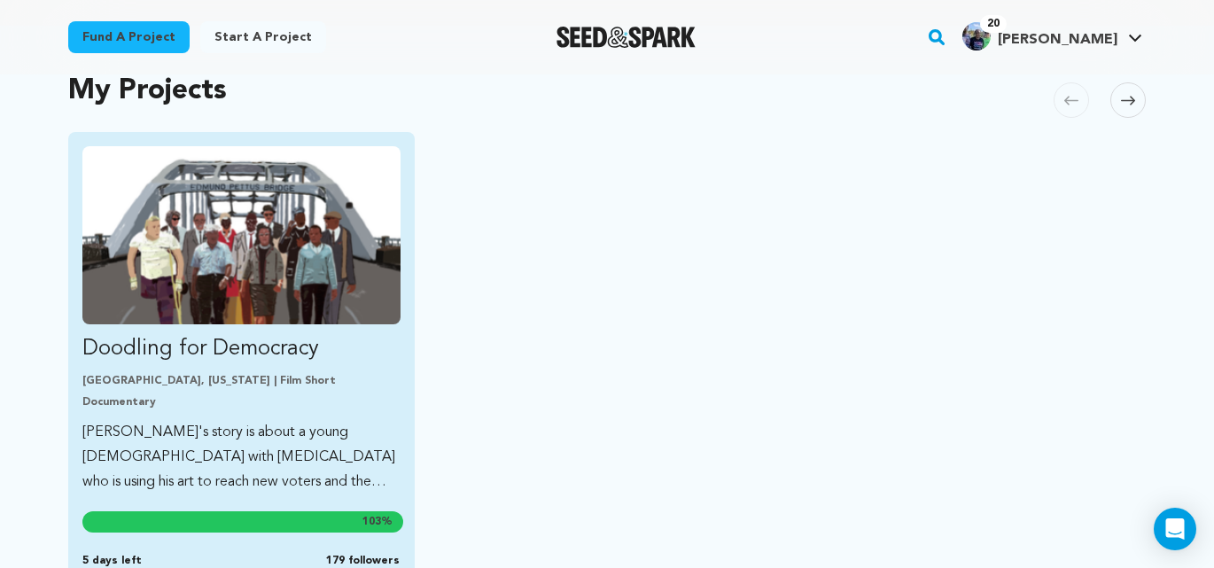
scroll to position [410, 0]
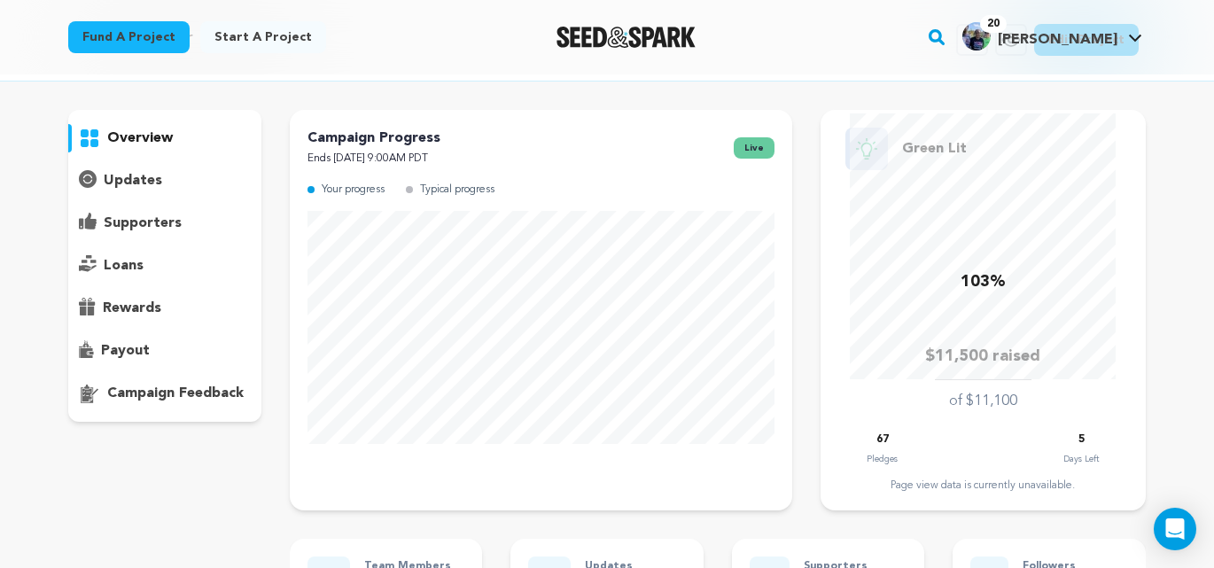
scroll to position [74, 0]
click at [160, 224] on p "supporters" at bounding box center [143, 224] width 78 height 21
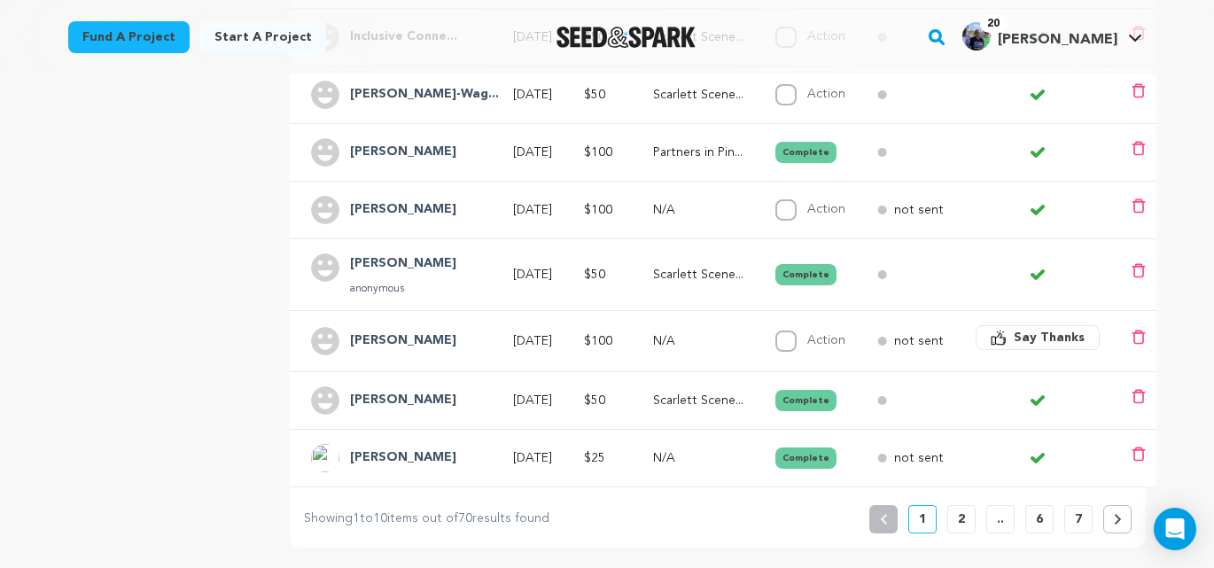
scroll to position [566, 0]
click at [1057, 340] on span "Say Thanks" at bounding box center [1049, 337] width 71 height 18
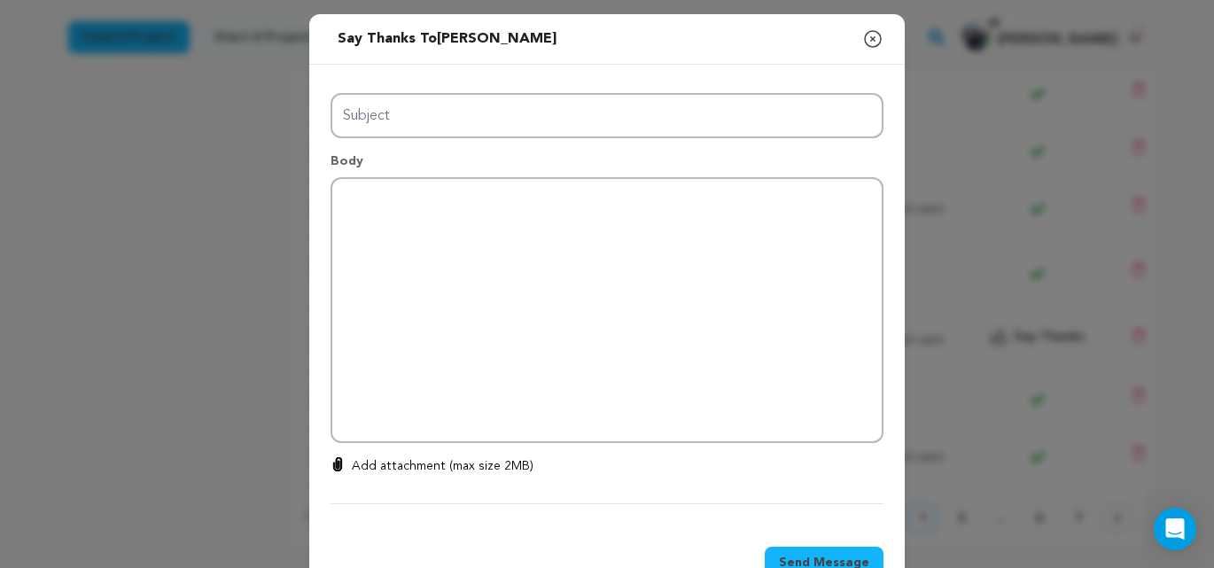
type input "Thanks for your support!"
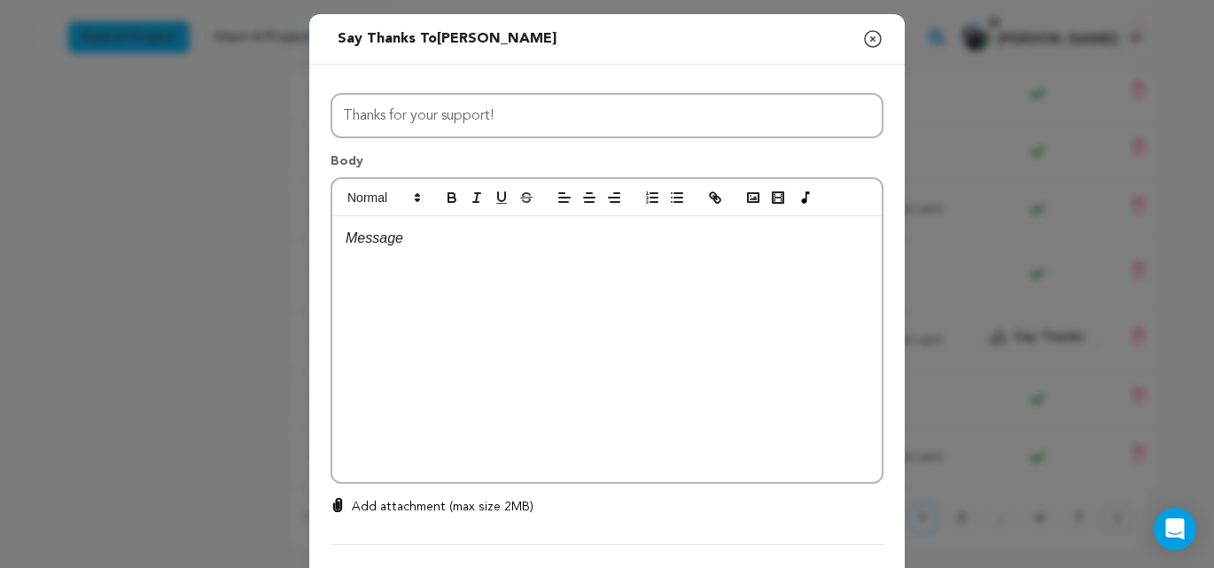
click at [388, 246] on p at bounding box center [607, 238] width 523 height 23
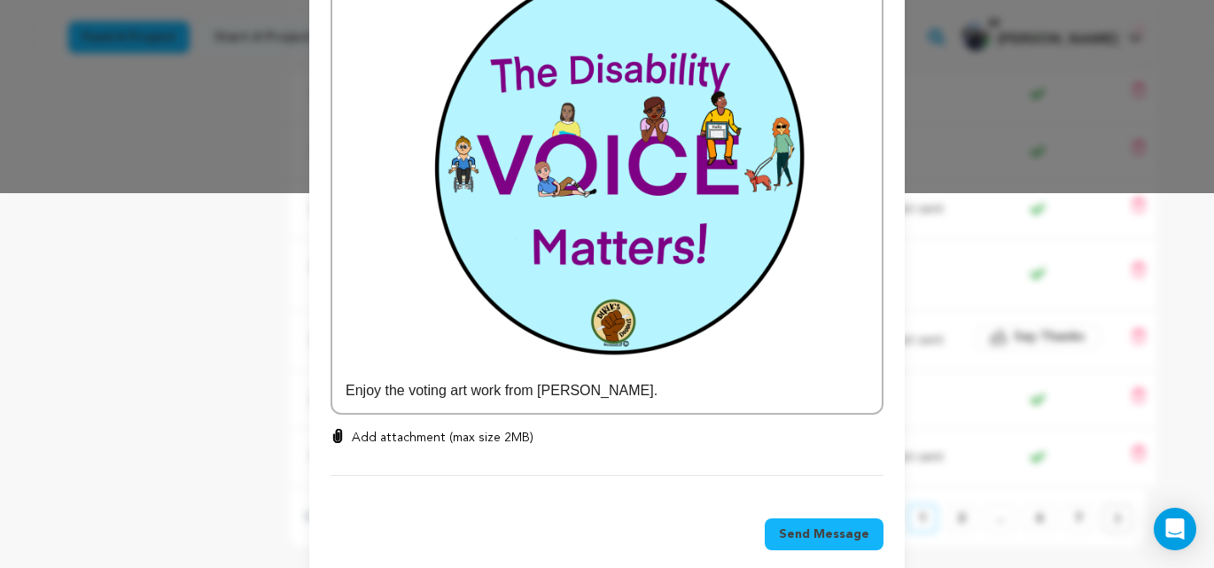
scroll to position [378, 0]
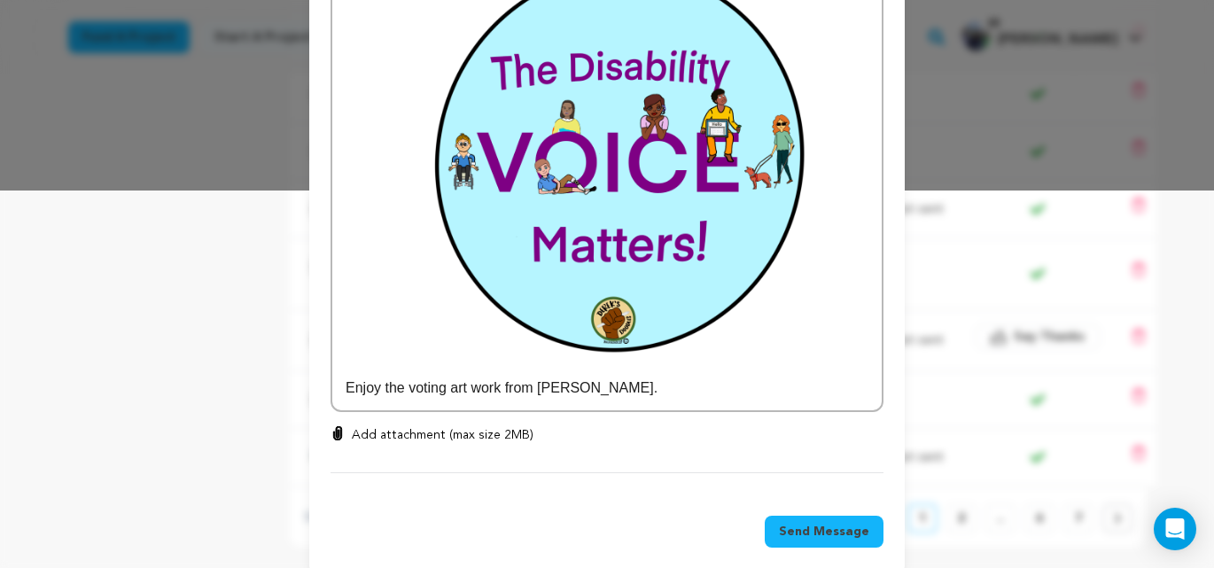
click at [413, 426] on p "Add attachment (max size 2MB)" at bounding box center [443, 435] width 182 height 18
click at [339, 425] on input "Add attachment (max size 2MB)" at bounding box center [338, 425] width 1 height 1
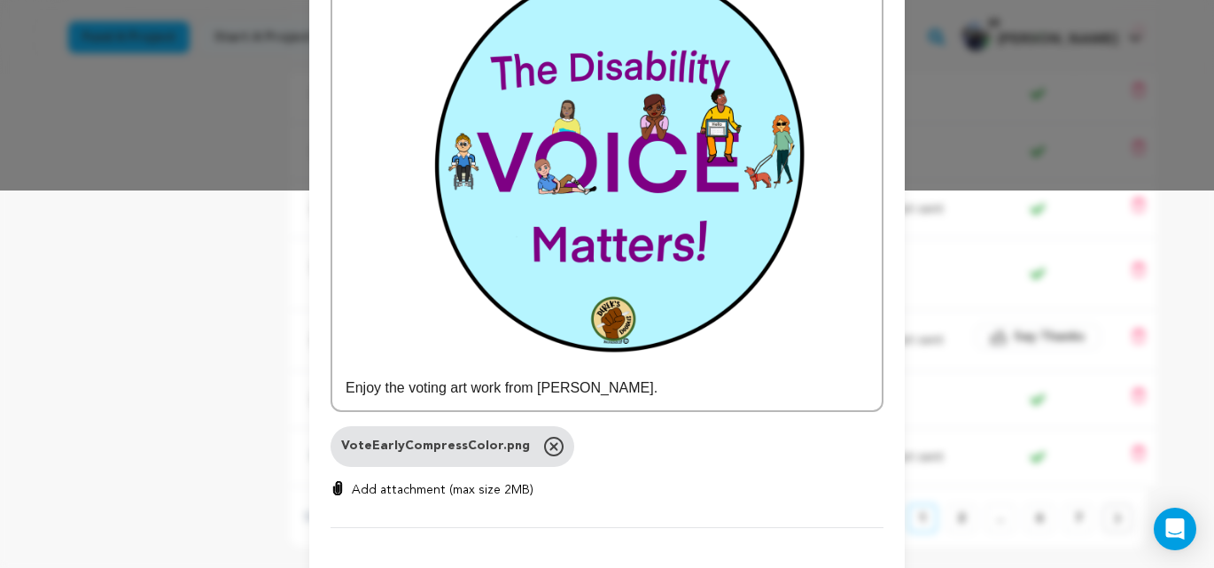
scroll to position [433, 0]
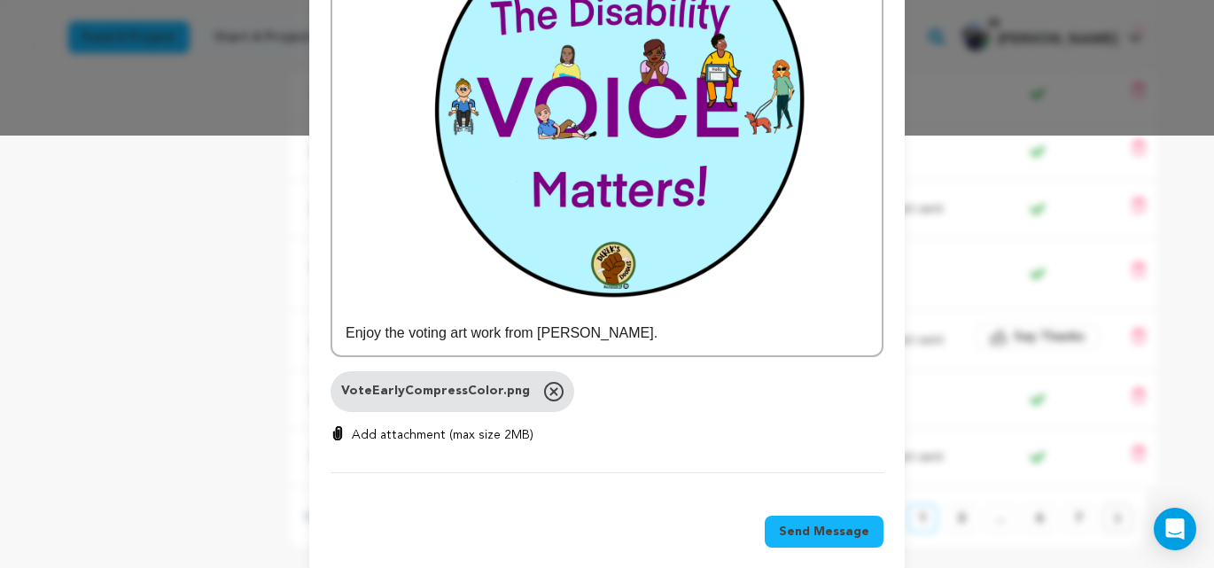
click at [827, 523] on span "Send Message" at bounding box center [824, 532] width 90 height 18
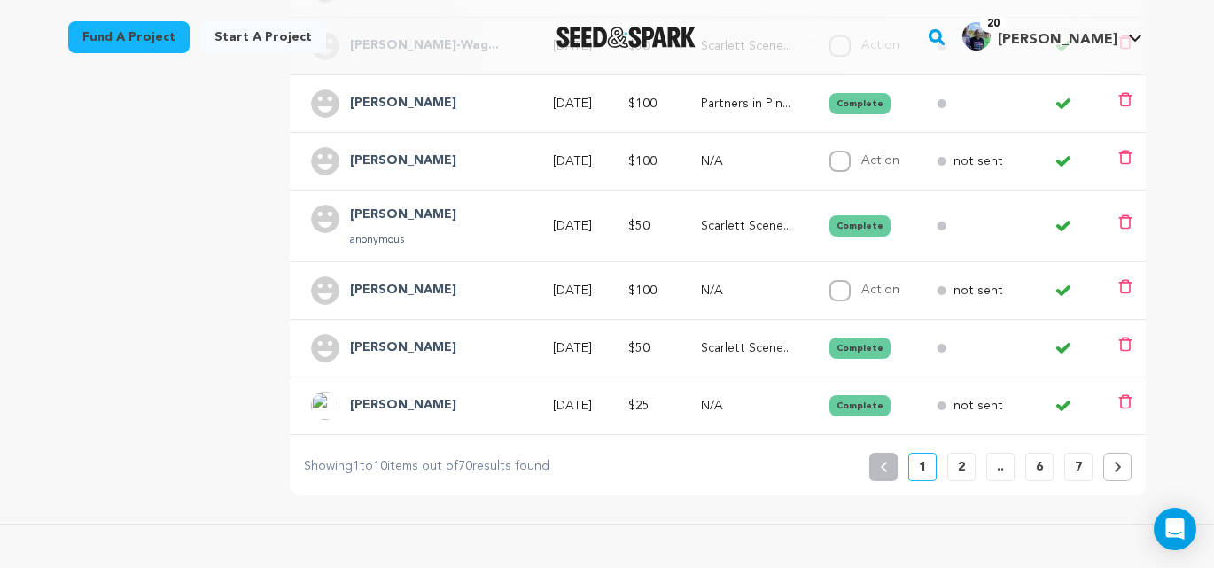
scroll to position [620, 0]
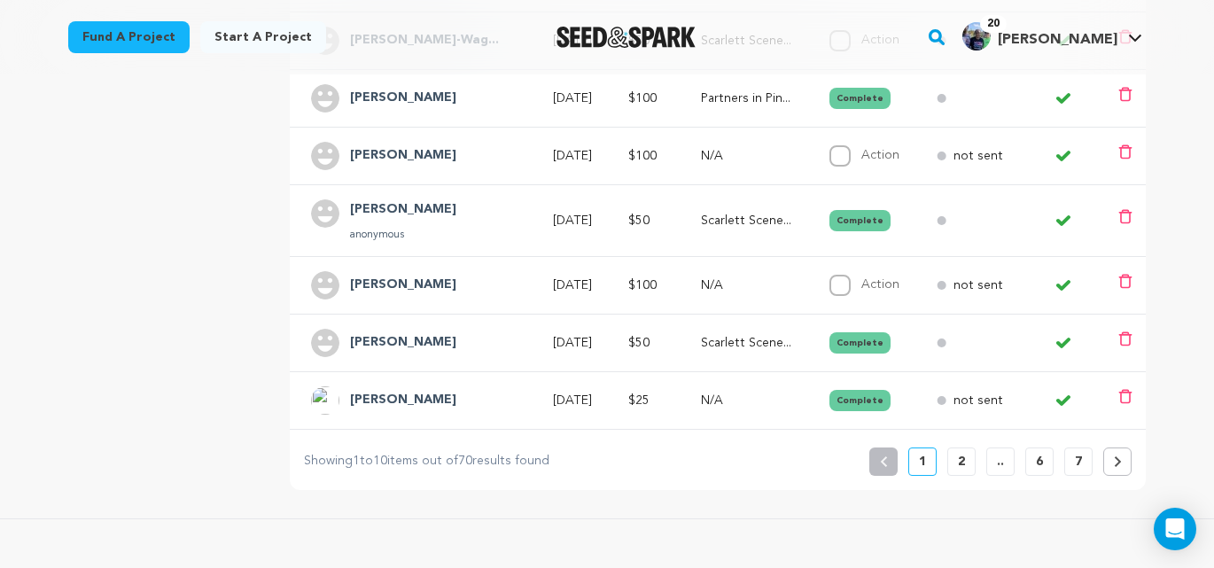
click at [956, 464] on button "2" at bounding box center [962, 462] width 28 height 28
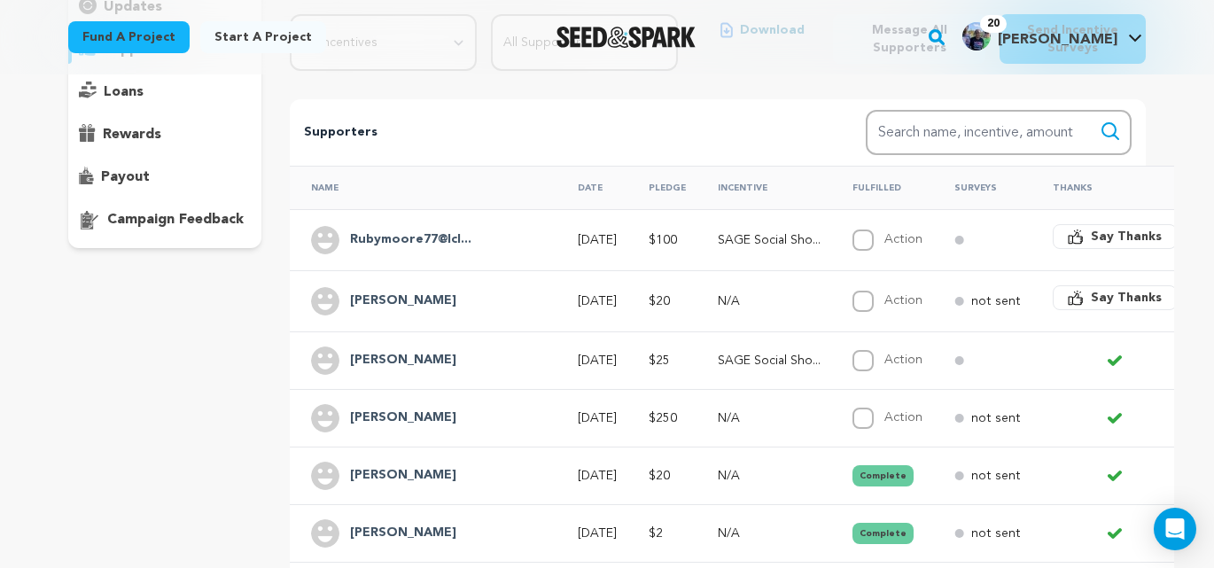
scroll to position [251, 0]
click at [1091, 235] on span "Say Thanks" at bounding box center [1126, 235] width 71 height 18
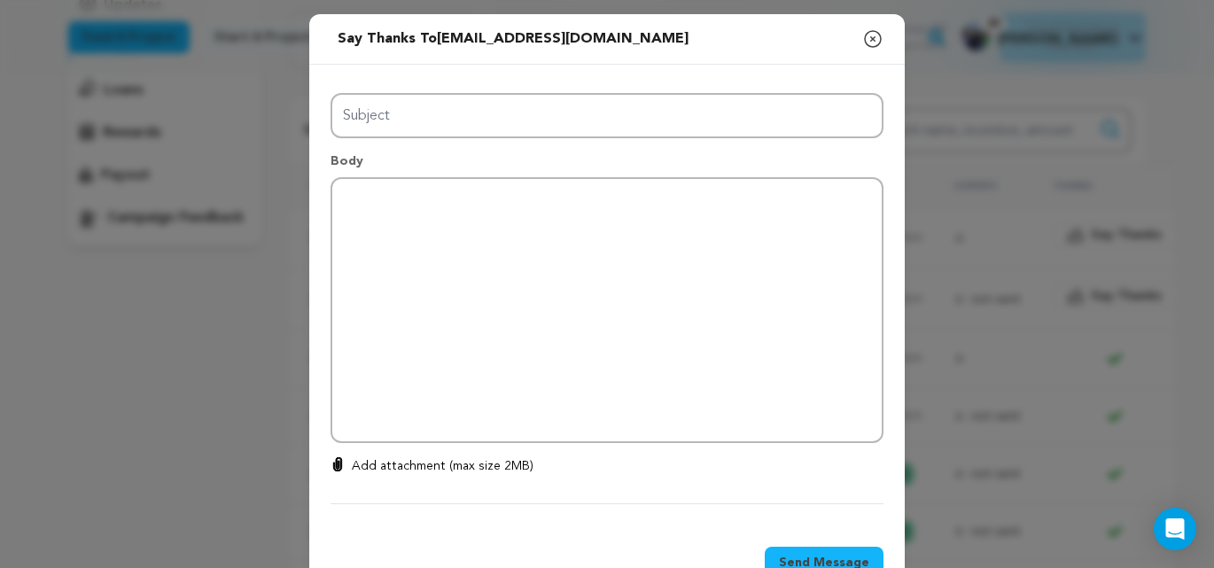
type input "Thanks for your support!"
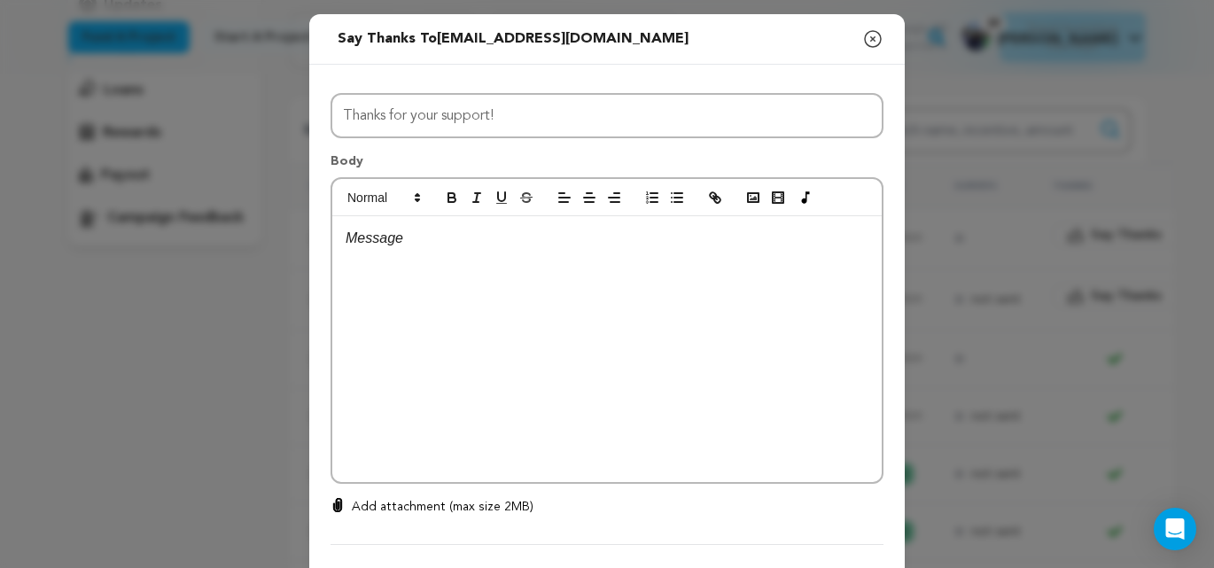
click at [433, 240] on p at bounding box center [607, 238] width 523 height 23
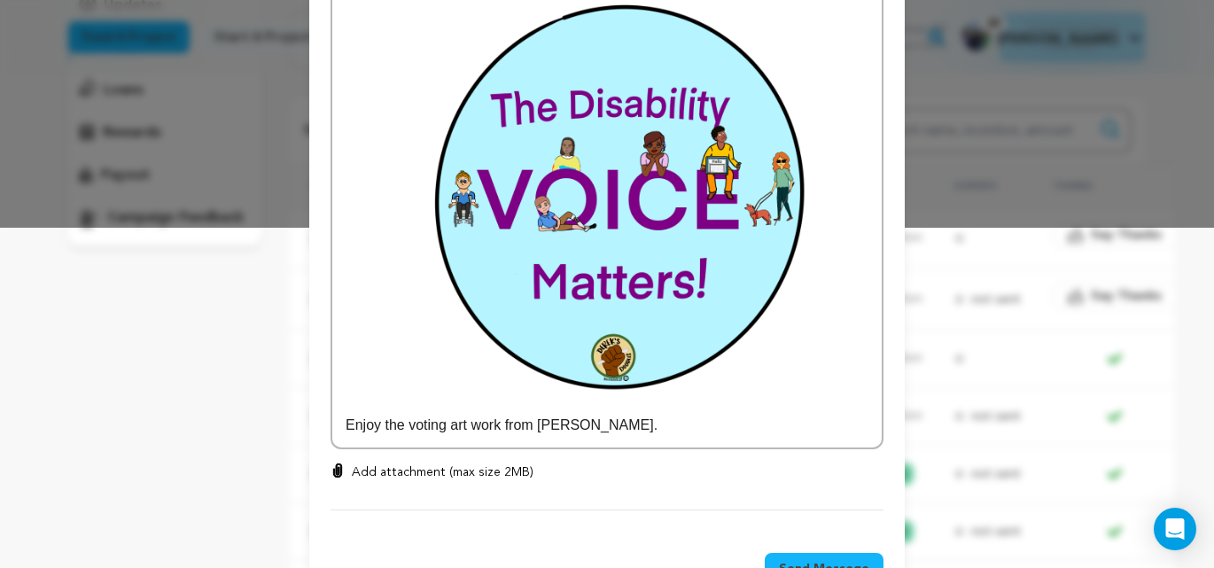
scroll to position [378, 0]
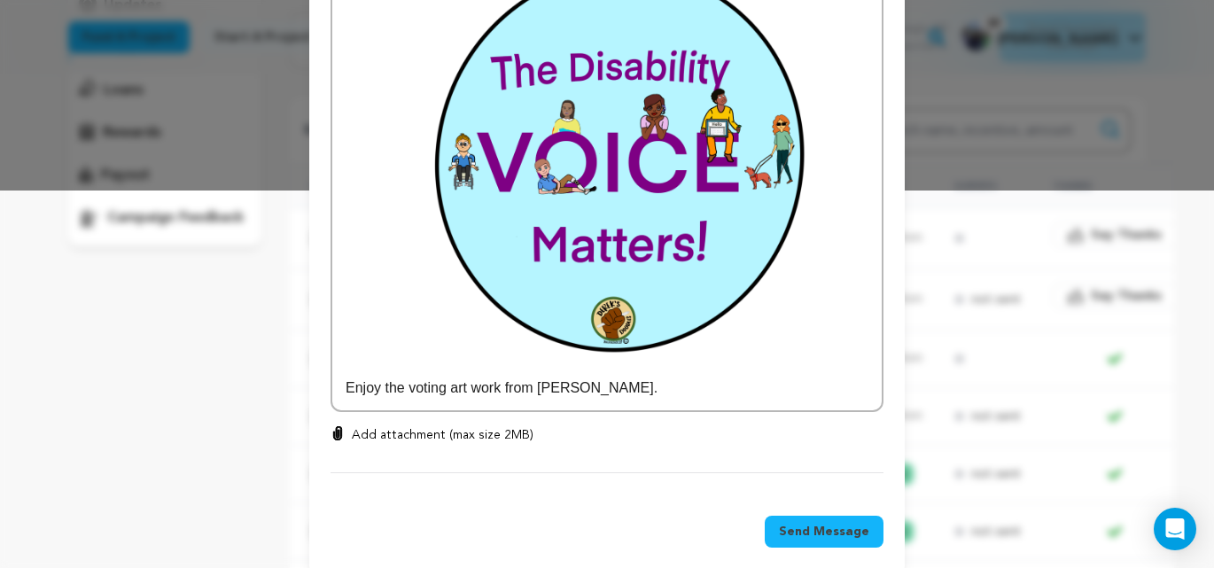
click at [464, 426] on p "Add attachment (max size 2MB)" at bounding box center [443, 435] width 182 height 18
click at [339, 425] on input "Add attachment (max size 2MB)" at bounding box center [338, 425] width 1 height 1
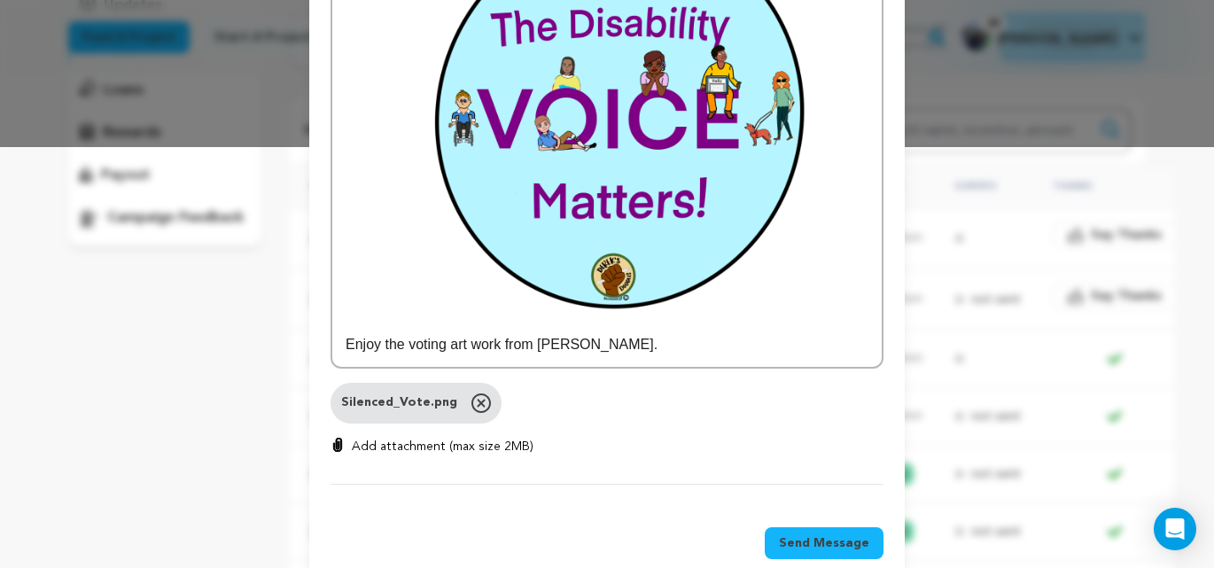
scroll to position [433, 0]
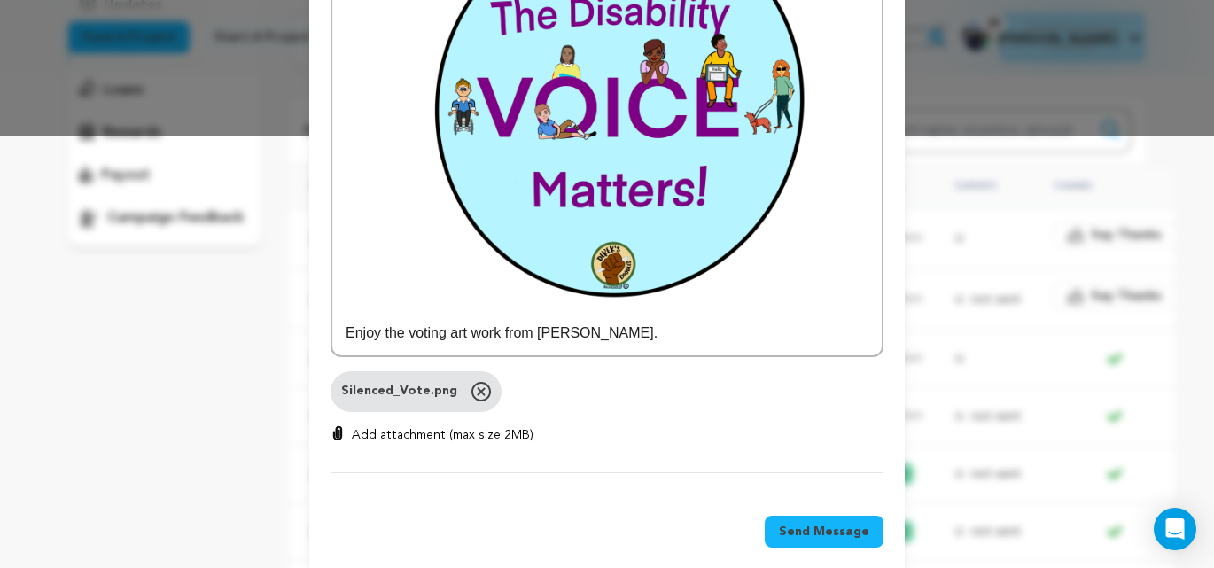
click at [826, 523] on span "Send Message" at bounding box center [824, 532] width 90 height 18
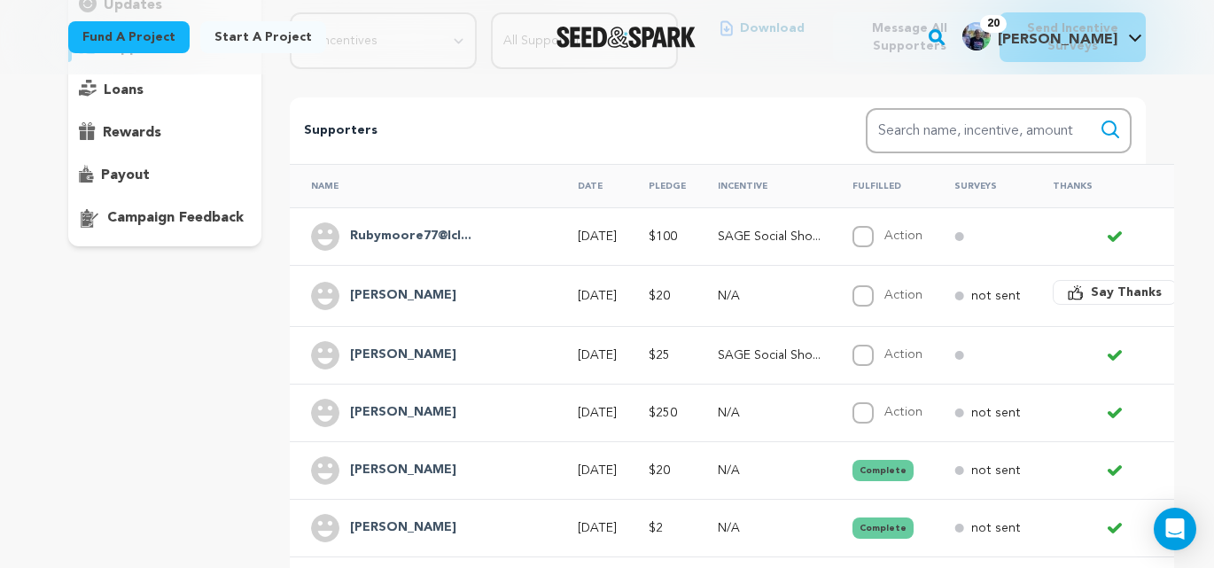
click at [1091, 293] on span "Say Thanks" at bounding box center [1126, 293] width 71 height 18
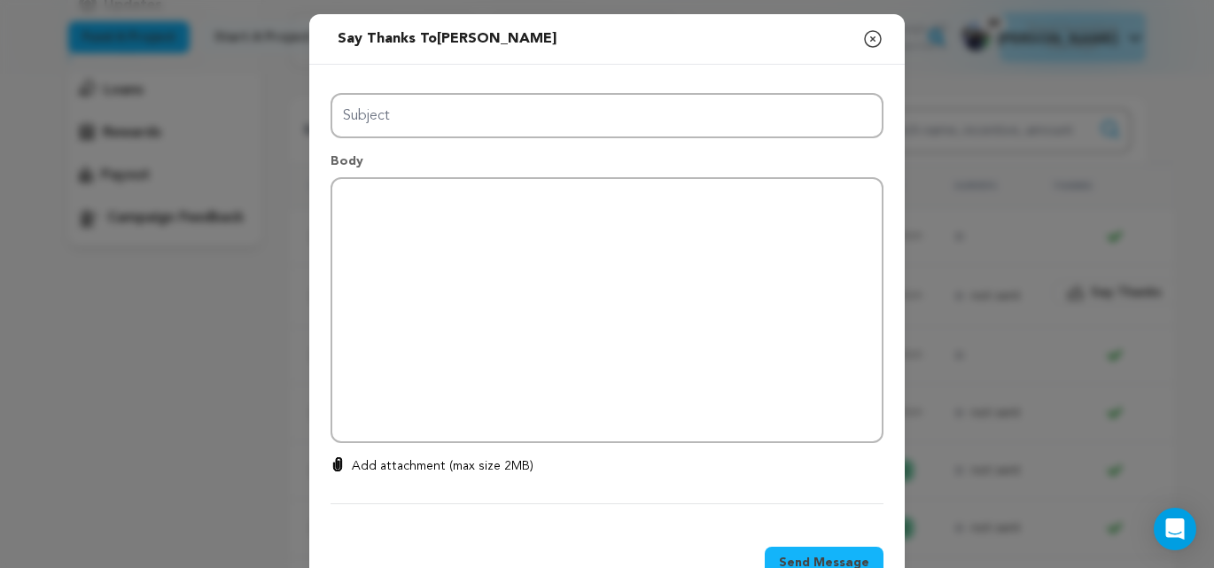
type input "Thanks for your support!"
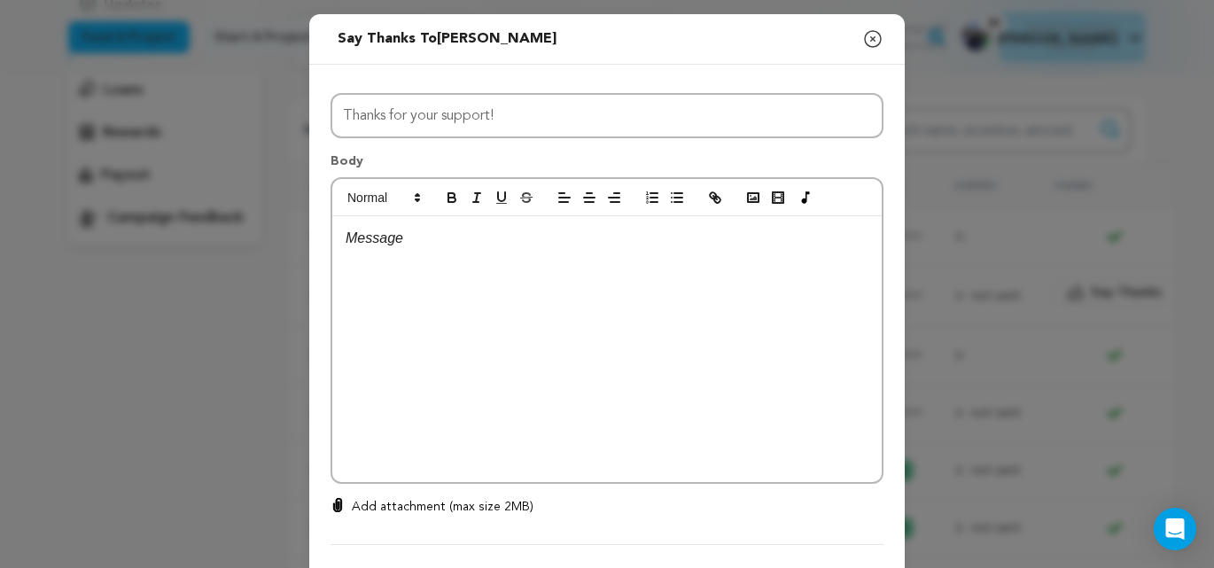
click at [389, 238] on p at bounding box center [607, 238] width 523 height 23
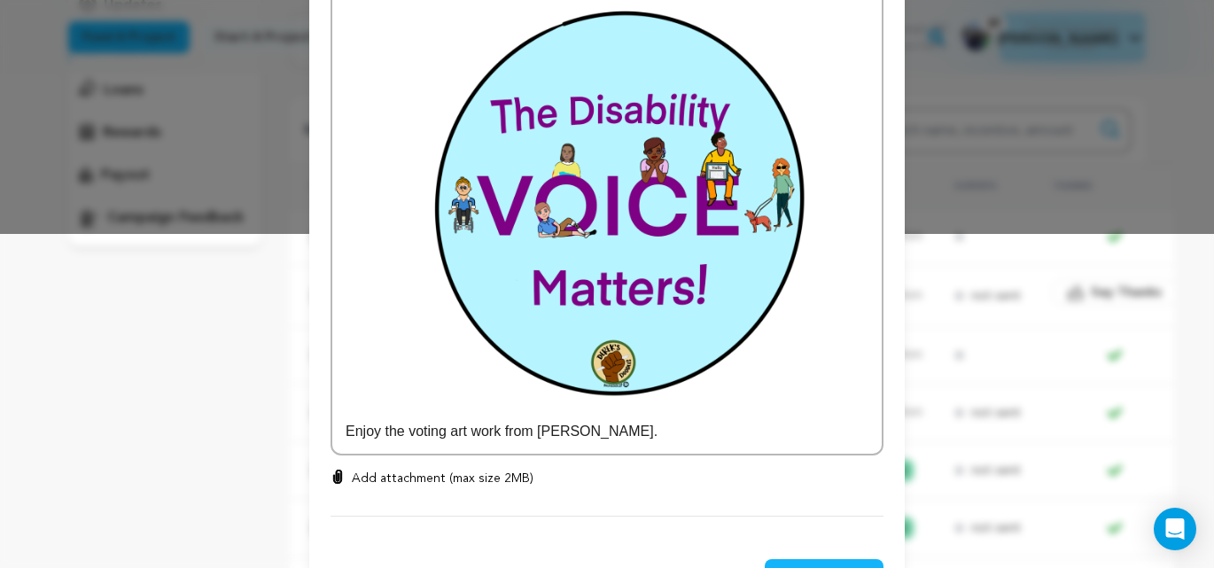
scroll to position [378, 0]
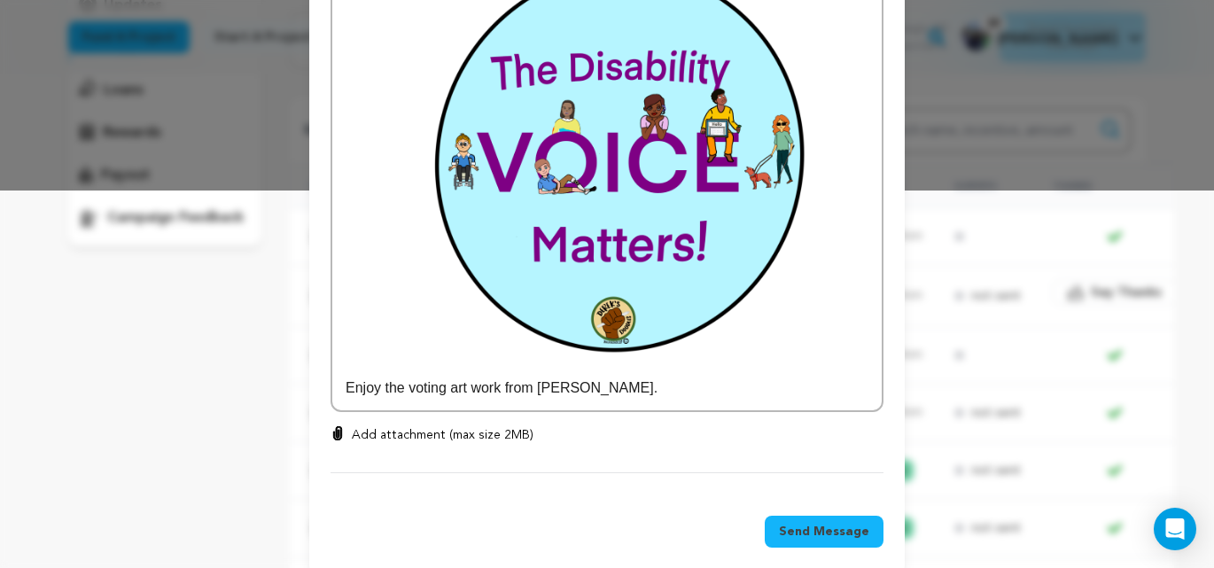
click at [827, 523] on span "Send Message" at bounding box center [824, 532] width 90 height 18
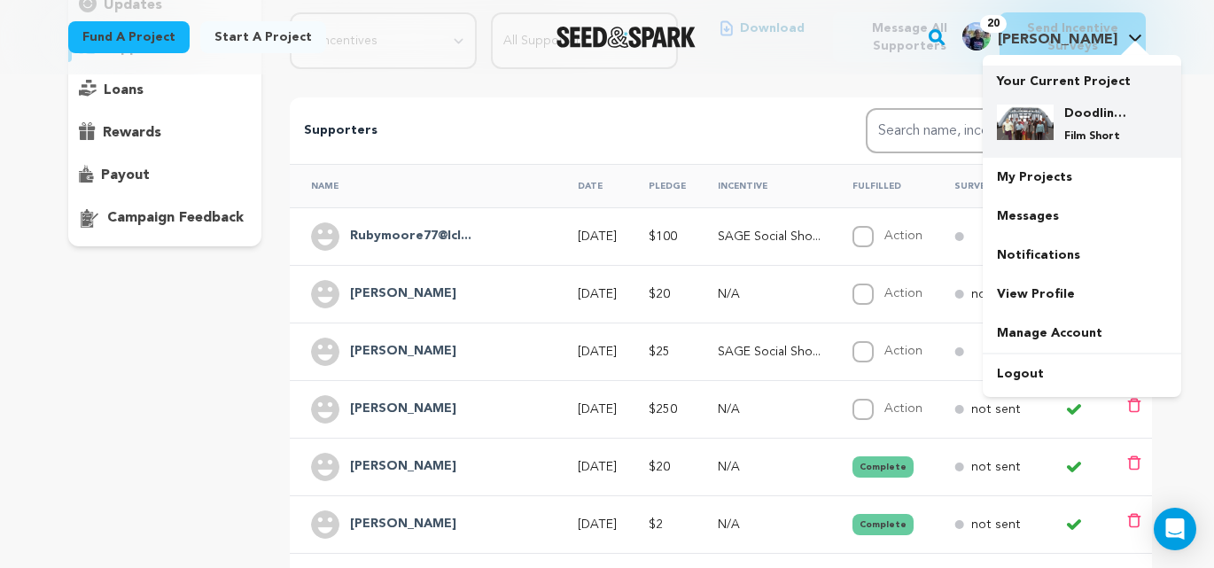
click at [1036, 103] on div "Doodling for Democracy Film Short" at bounding box center [1082, 123] width 170 height 67
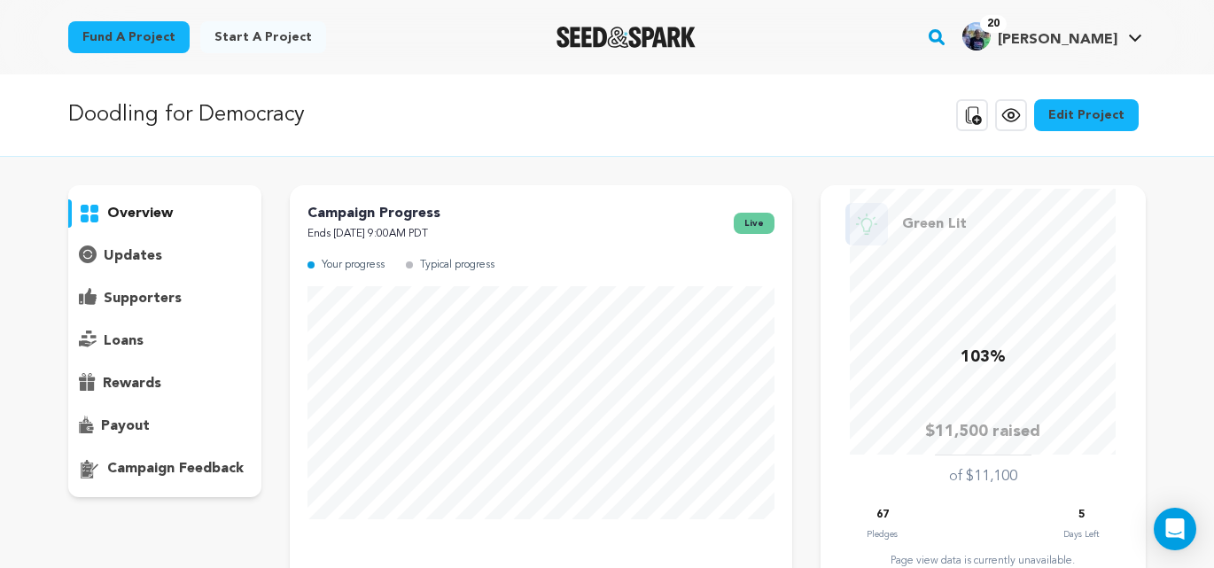
click at [144, 299] on p "supporters" at bounding box center [143, 298] width 78 height 21
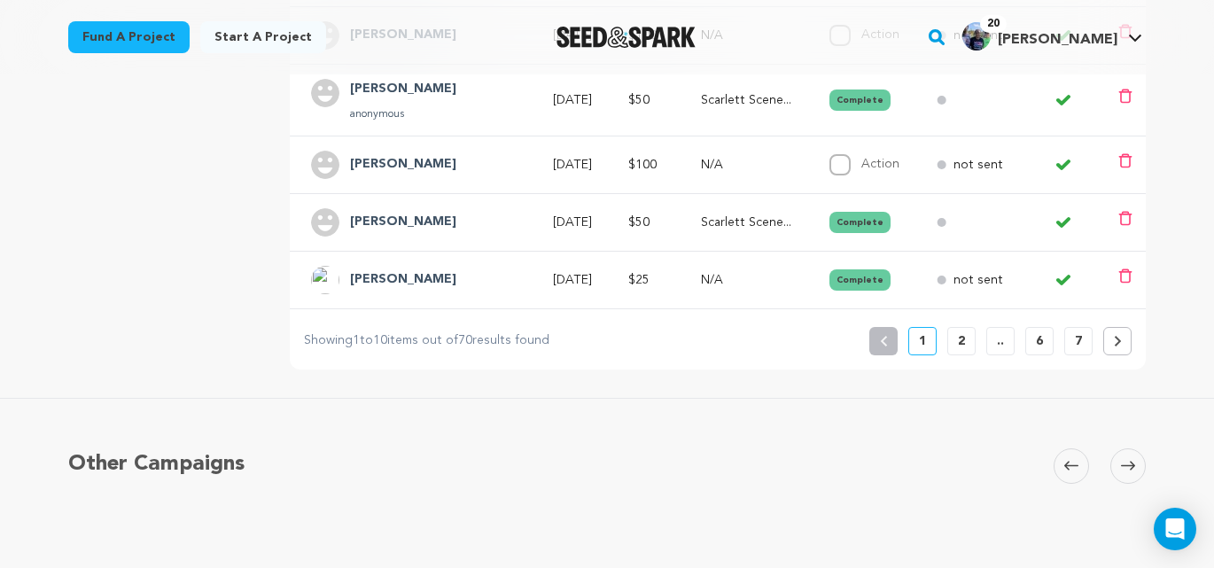
scroll to position [797, 0]
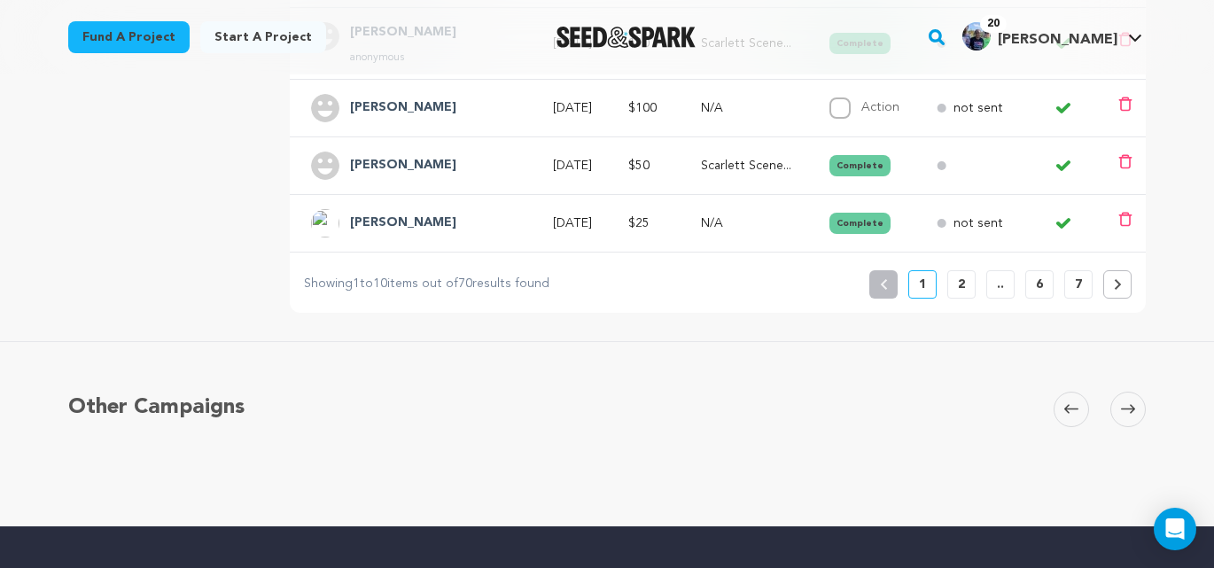
click at [963, 292] on p "2" at bounding box center [961, 285] width 7 height 18
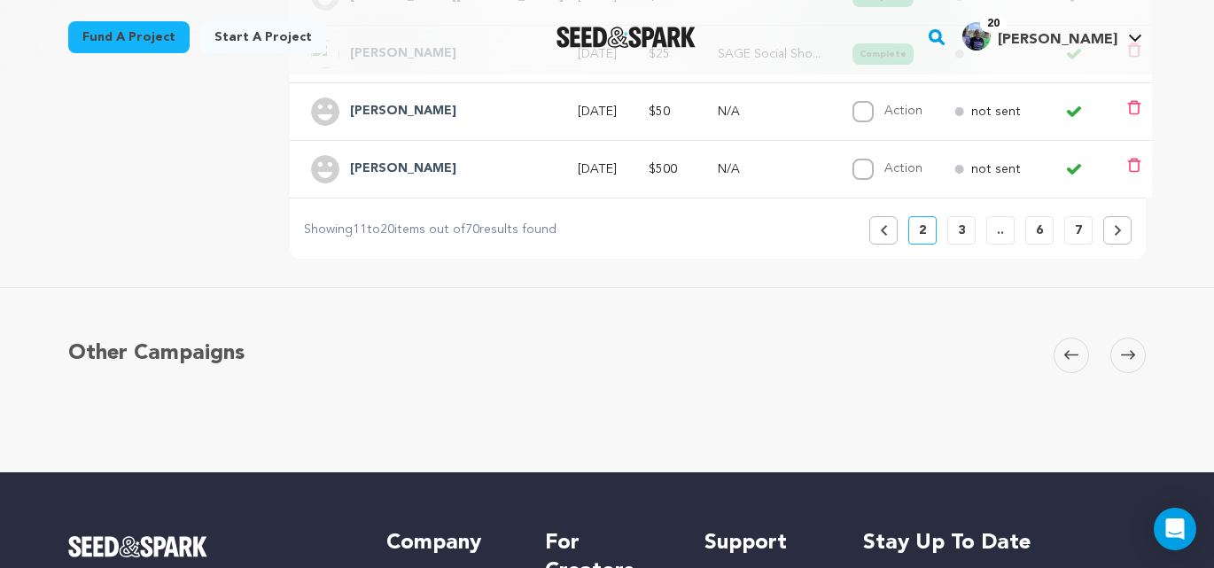
scroll to position [862, 0]
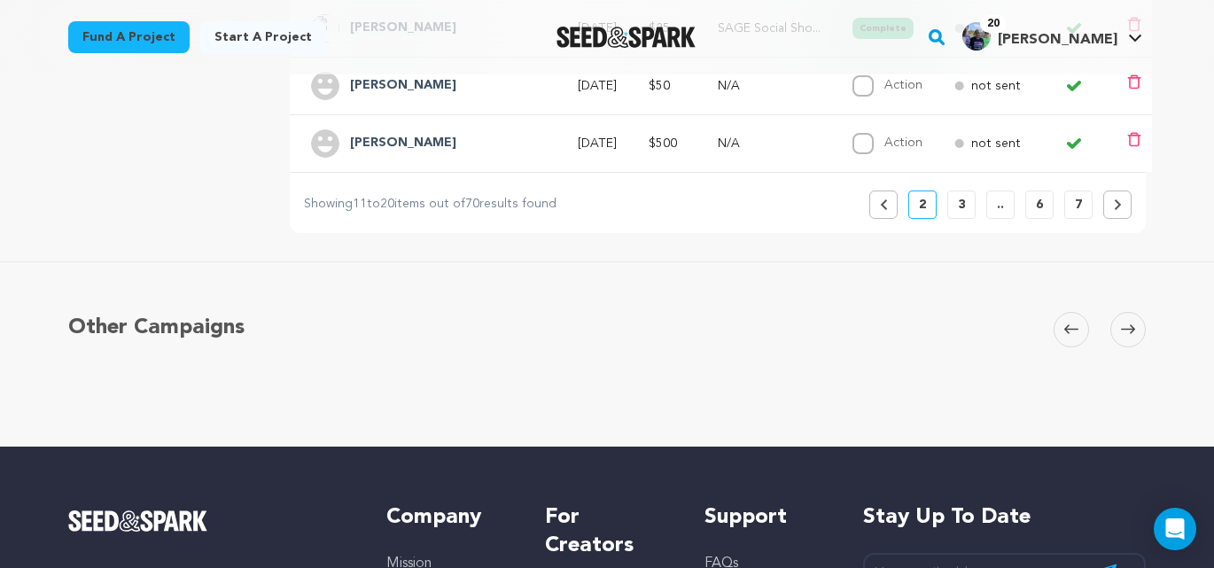
click at [964, 206] on p "3" at bounding box center [961, 205] width 7 height 18
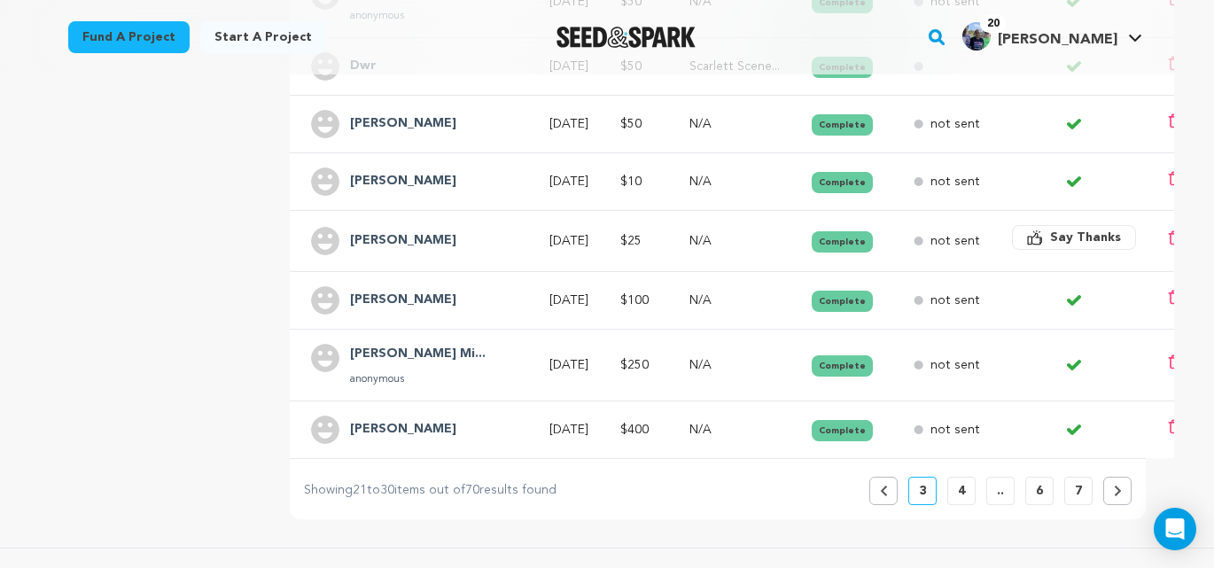
scroll to position [616, 0]
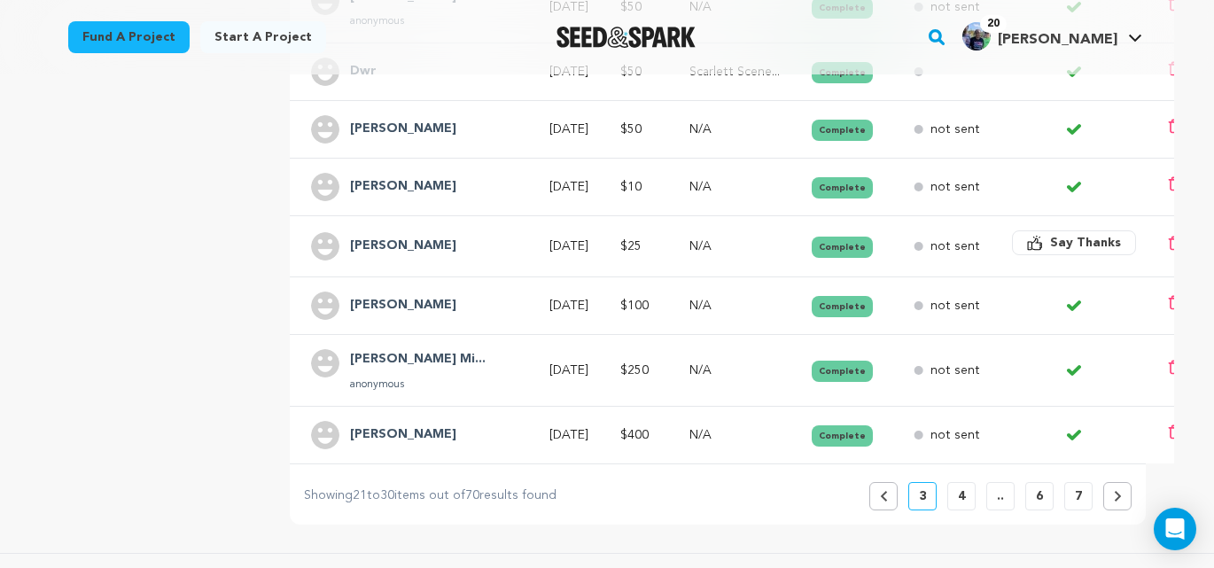
click at [1050, 244] on span "Say Thanks" at bounding box center [1085, 243] width 71 height 18
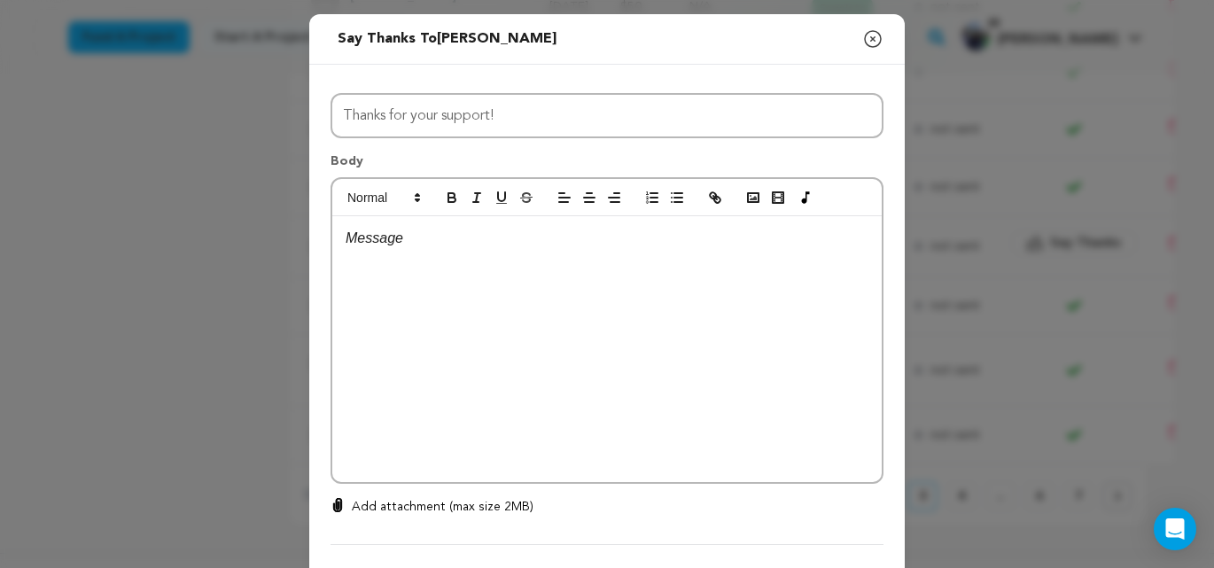
click at [404, 246] on p at bounding box center [607, 238] width 523 height 23
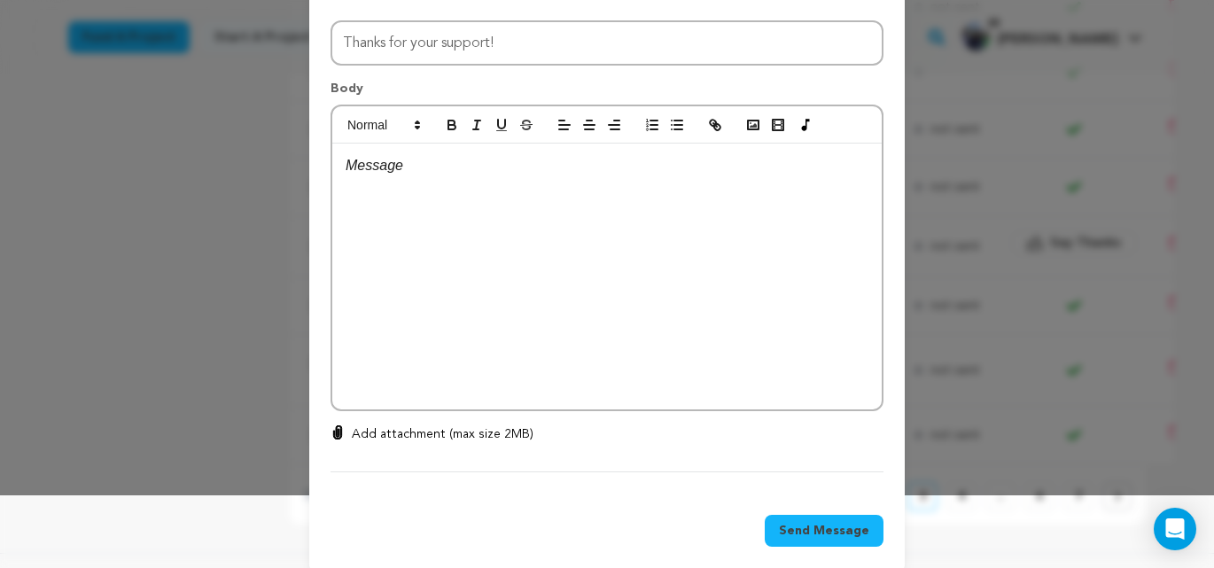
scroll to position [94, 0]
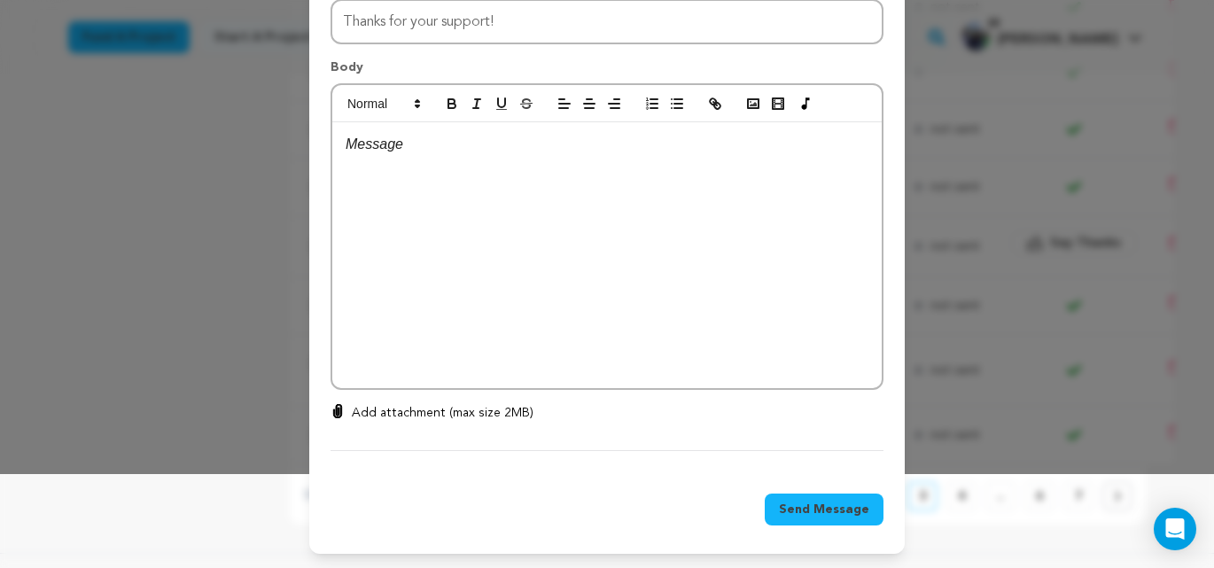
click at [823, 513] on span "Send Message" at bounding box center [824, 510] width 90 height 18
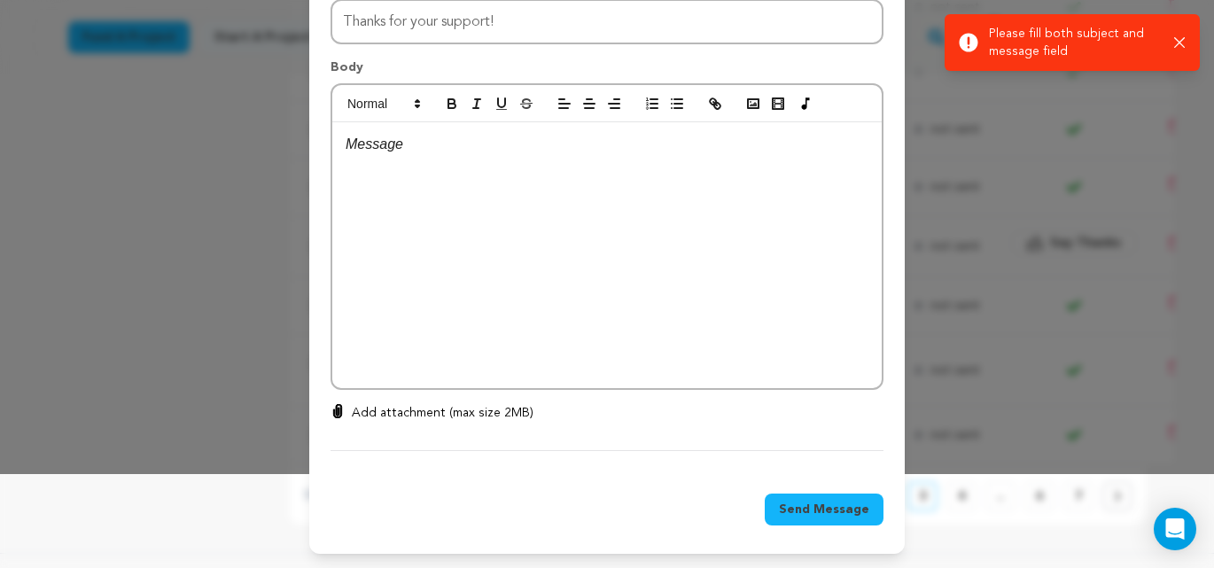
click at [411, 183] on div at bounding box center [607, 255] width 550 height 266
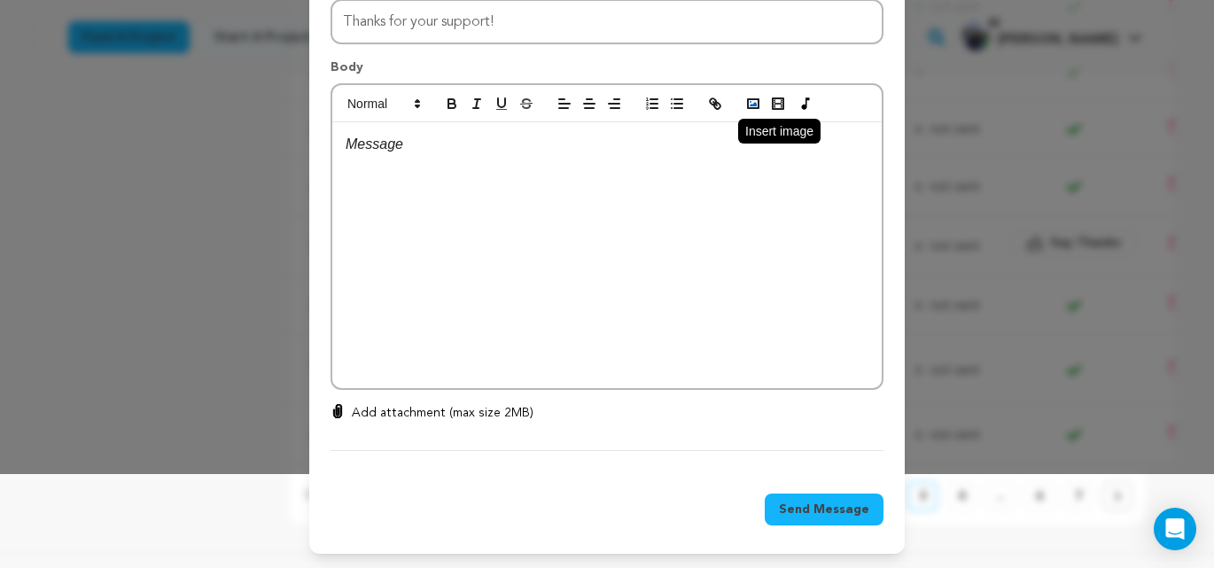
scroll to position [93, 0]
click at [751, 105] on icon "button" at bounding box center [753, 105] width 16 height 16
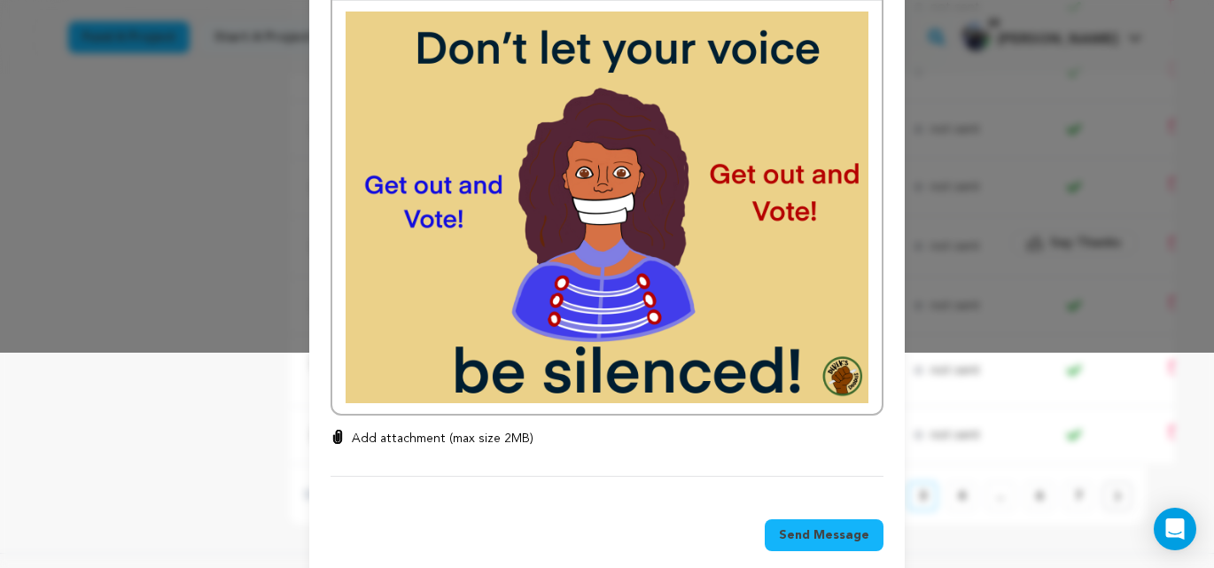
scroll to position [217, 0]
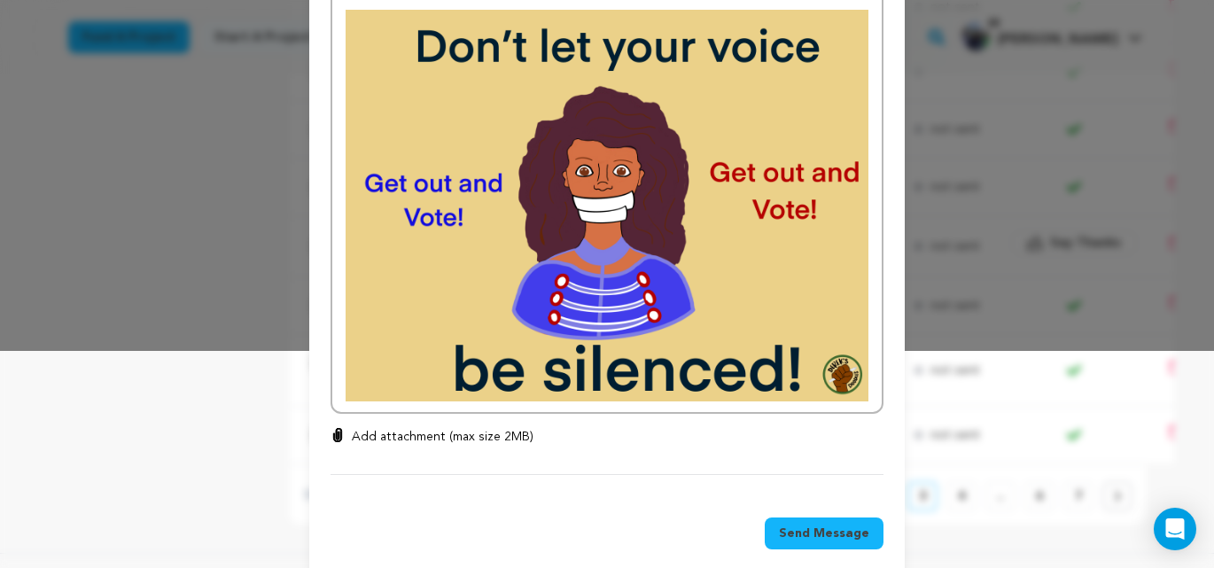
click at [412, 438] on p "Add attachment (max size 2MB)" at bounding box center [443, 437] width 182 height 18
click at [339, 428] on input "Add attachment (max size 2MB)" at bounding box center [338, 427] width 1 height 1
click at [815, 534] on span "Send Message" at bounding box center [824, 534] width 90 height 18
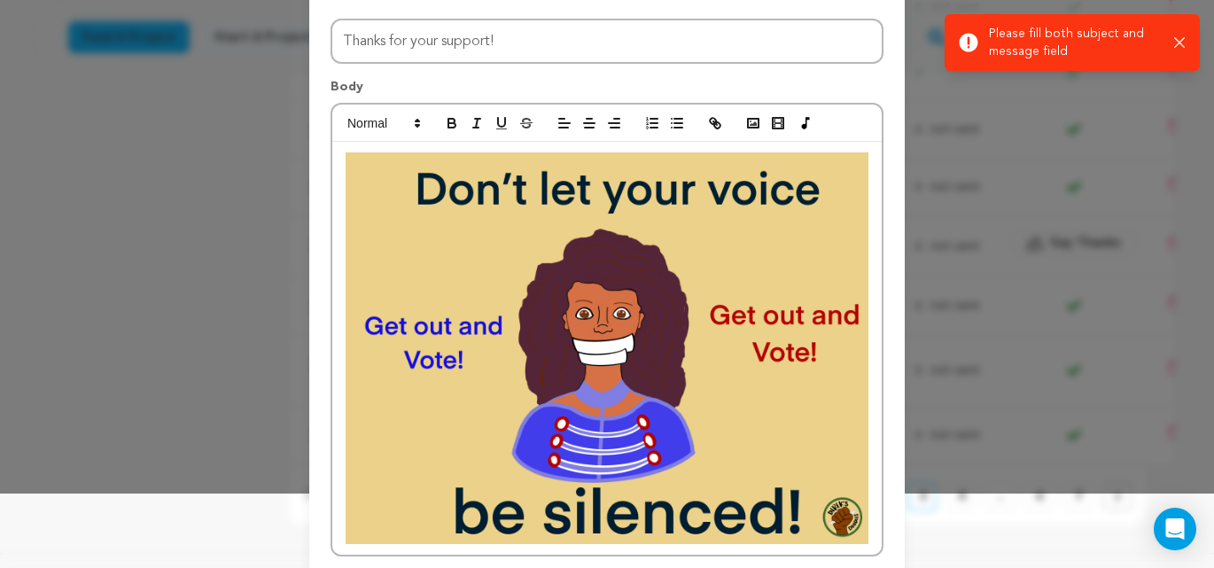
scroll to position [0, 0]
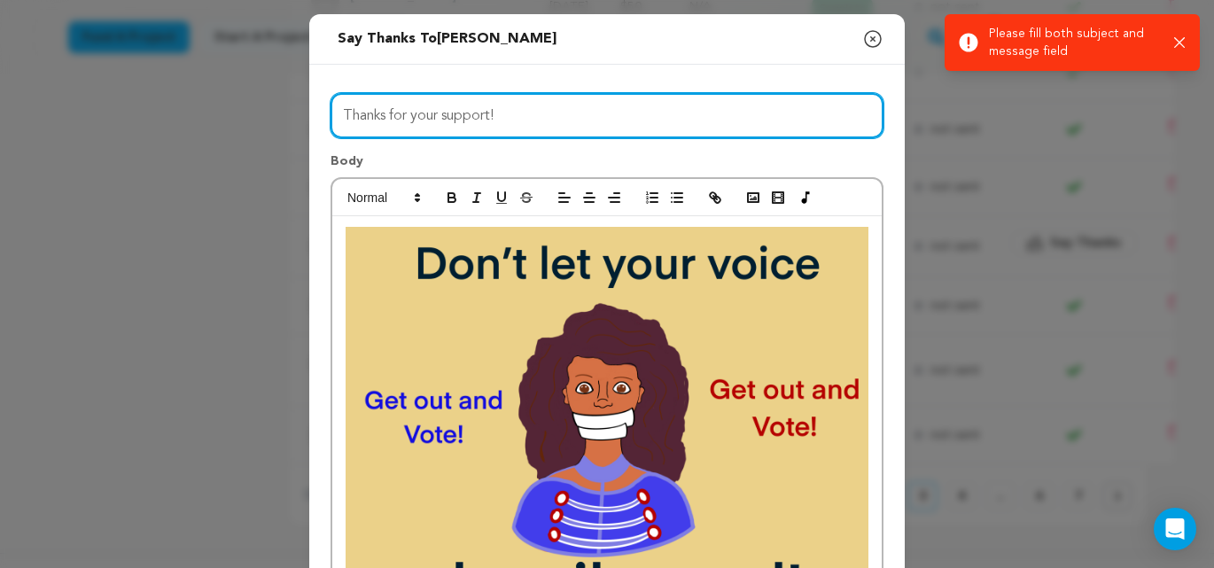
click at [537, 116] on input "Thanks for your support!" at bounding box center [607, 115] width 553 height 45
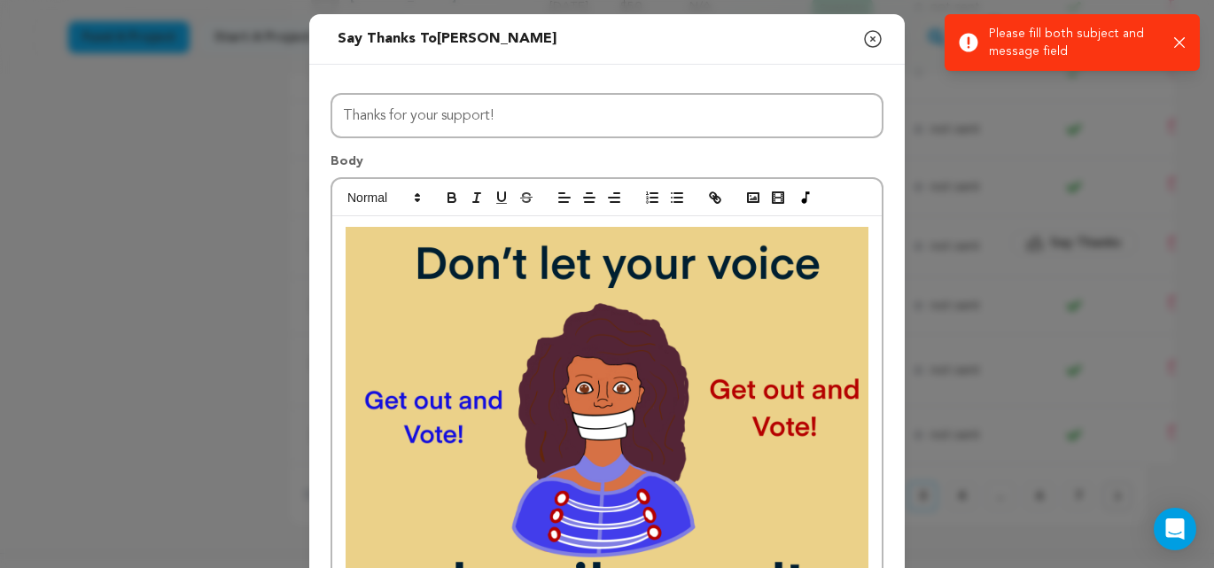
click at [535, 321] on img at bounding box center [607, 423] width 523 height 392
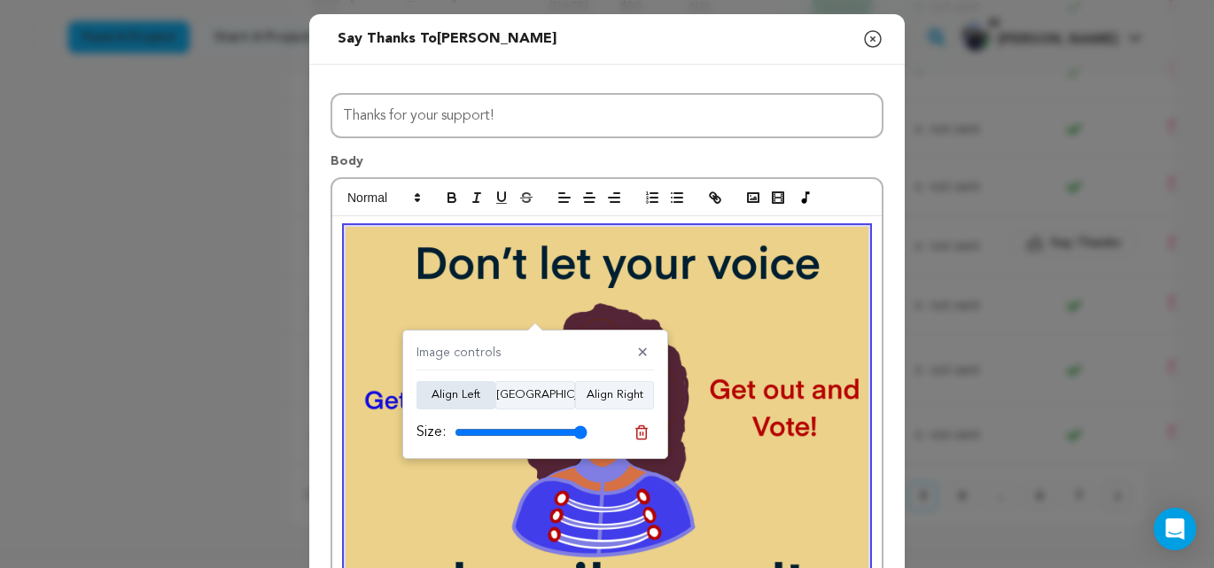
scroll to position [51, 0]
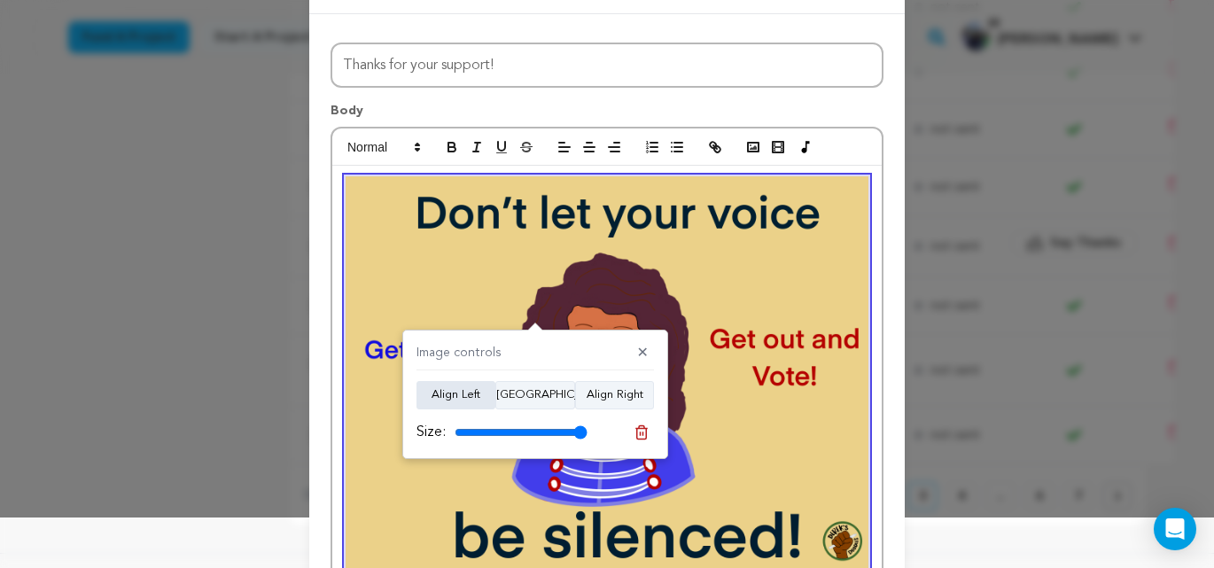
click at [465, 396] on button "Align Left" at bounding box center [456, 395] width 79 height 28
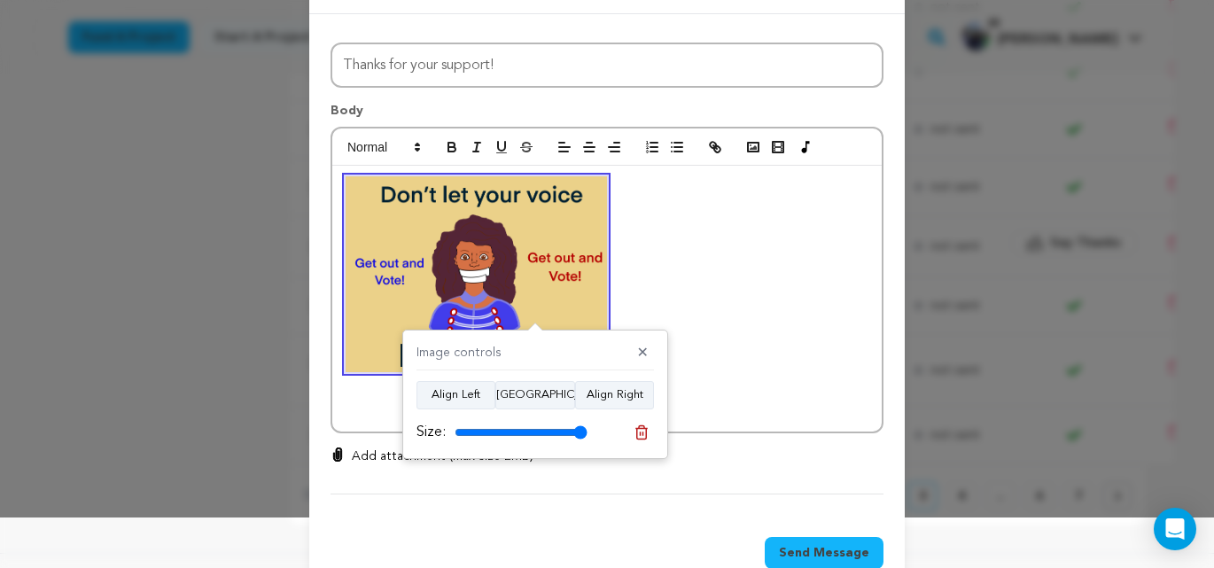
click at [691, 308] on div at bounding box center [607, 299] width 550 height 266
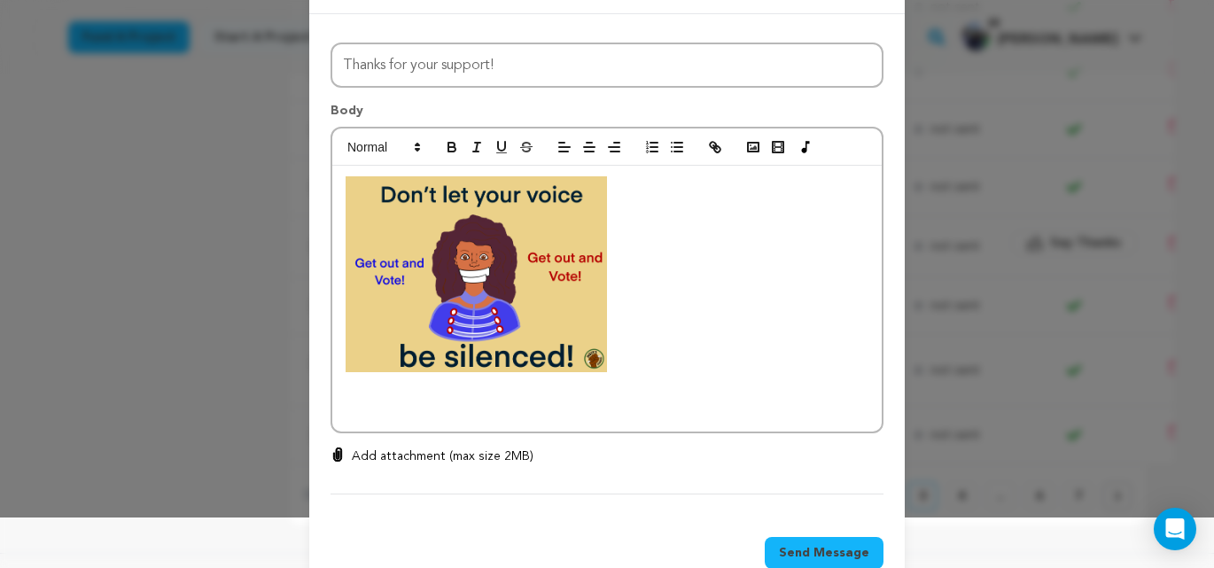
click at [383, 396] on div at bounding box center [607, 299] width 550 height 266
click at [361, 402] on div at bounding box center [607, 299] width 550 height 266
click at [614, 366] on div at bounding box center [607, 299] width 550 height 266
click at [625, 374] on div at bounding box center [607, 299] width 550 height 266
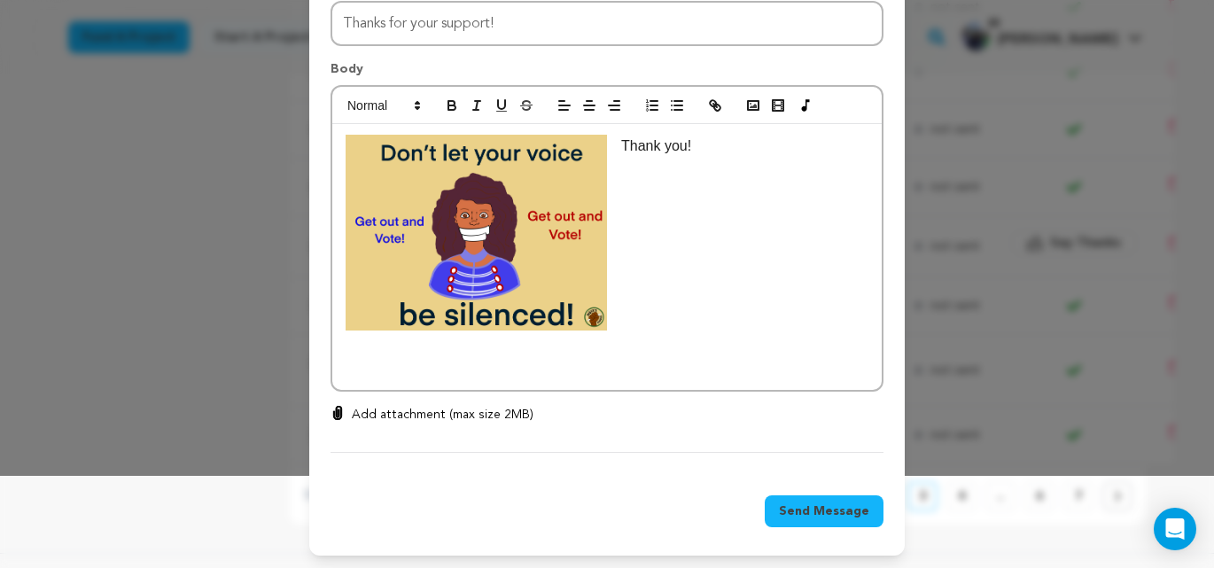
scroll to position [94, 0]
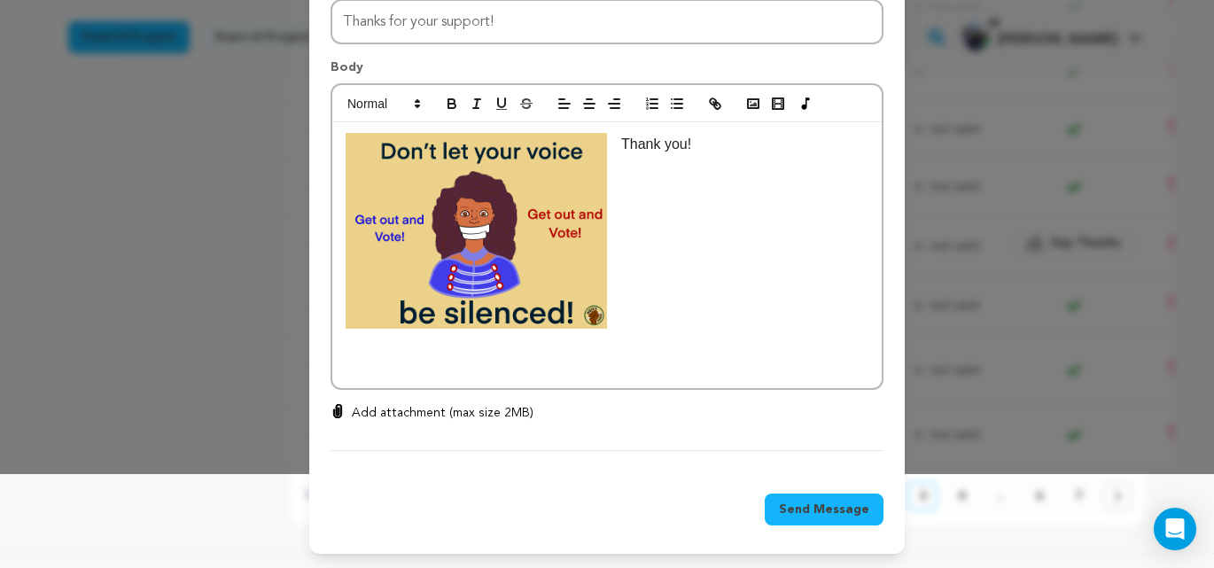
click at [819, 513] on span "Send Message" at bounding box center [824, 510] width 90 height 18
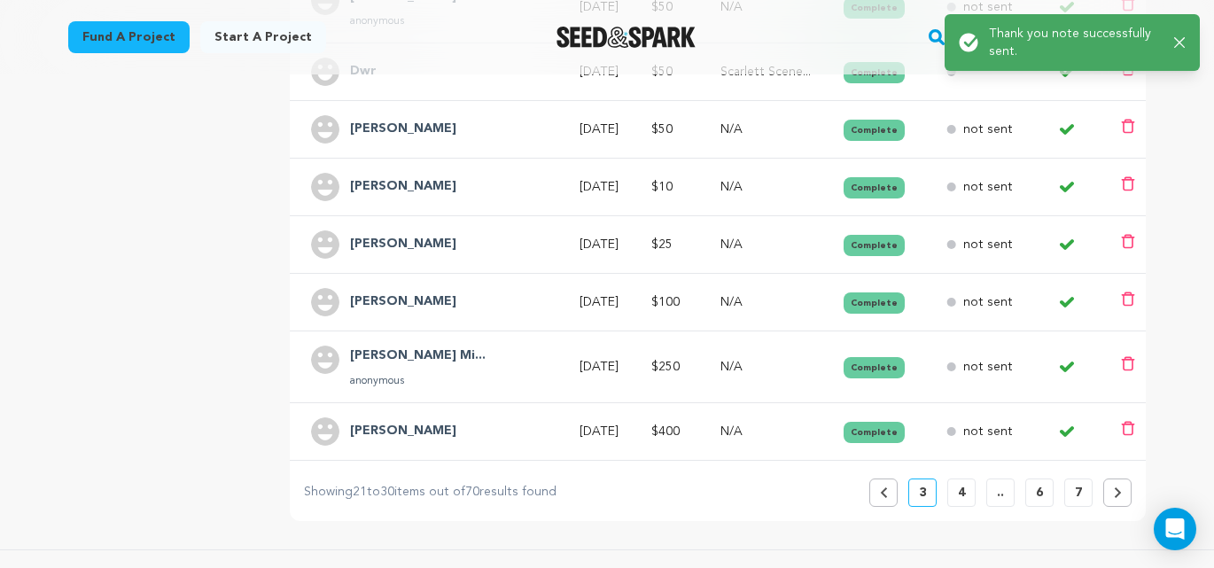
click at [960, 489] on p "4" at bounding box center [961, 493] width 7 height 18
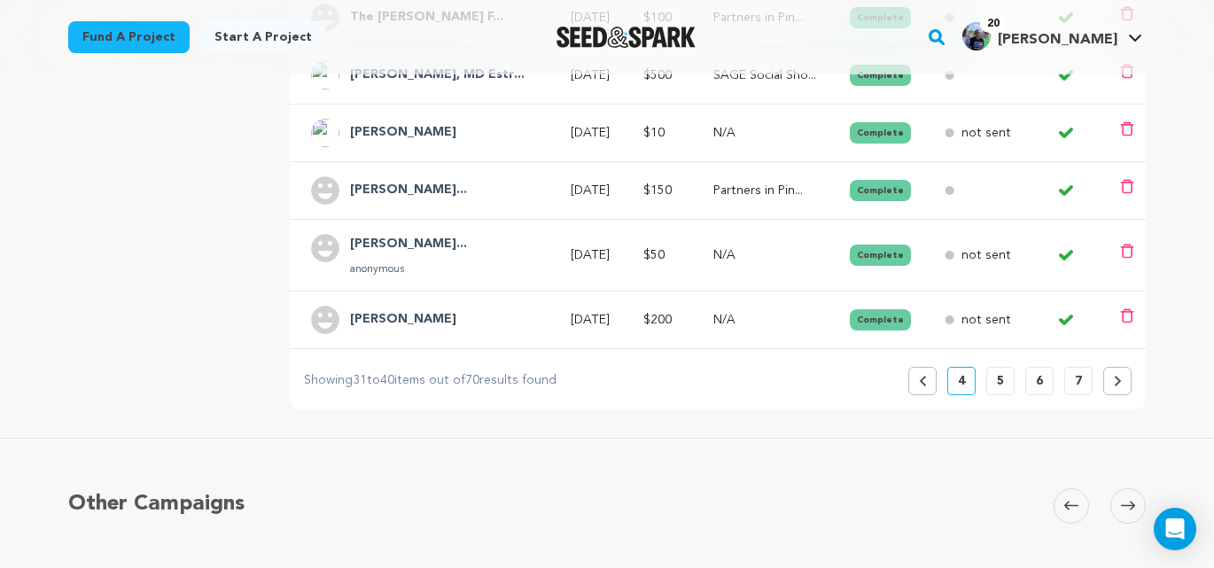
scroll to position [737, 0]
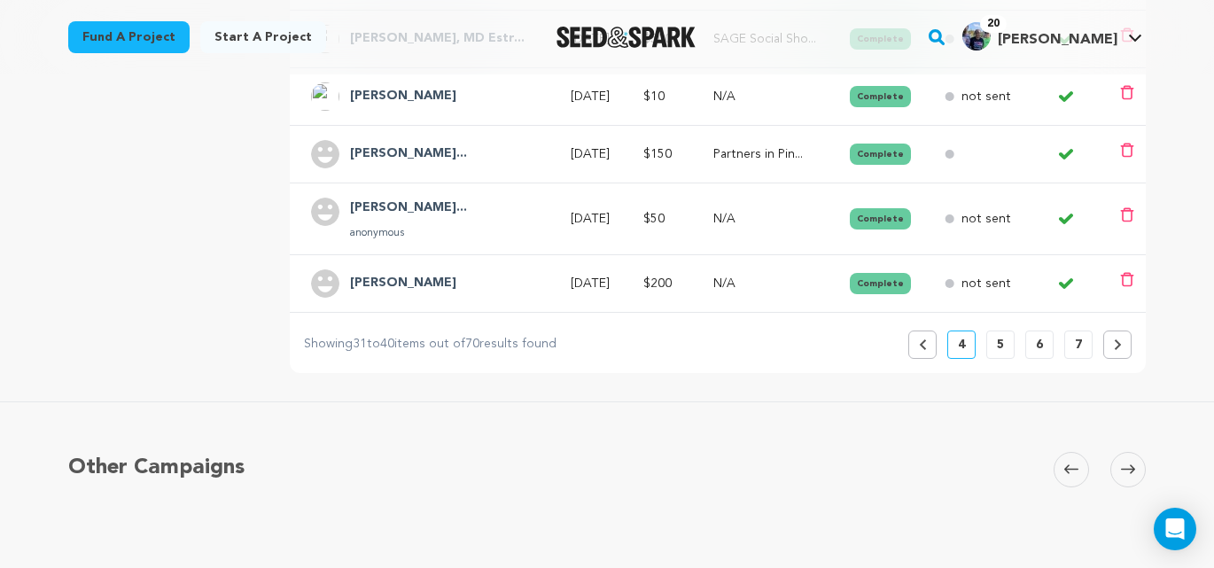
click at [1006, 345] on button "5" at bounding box center [1001, 345] width 28 height 28
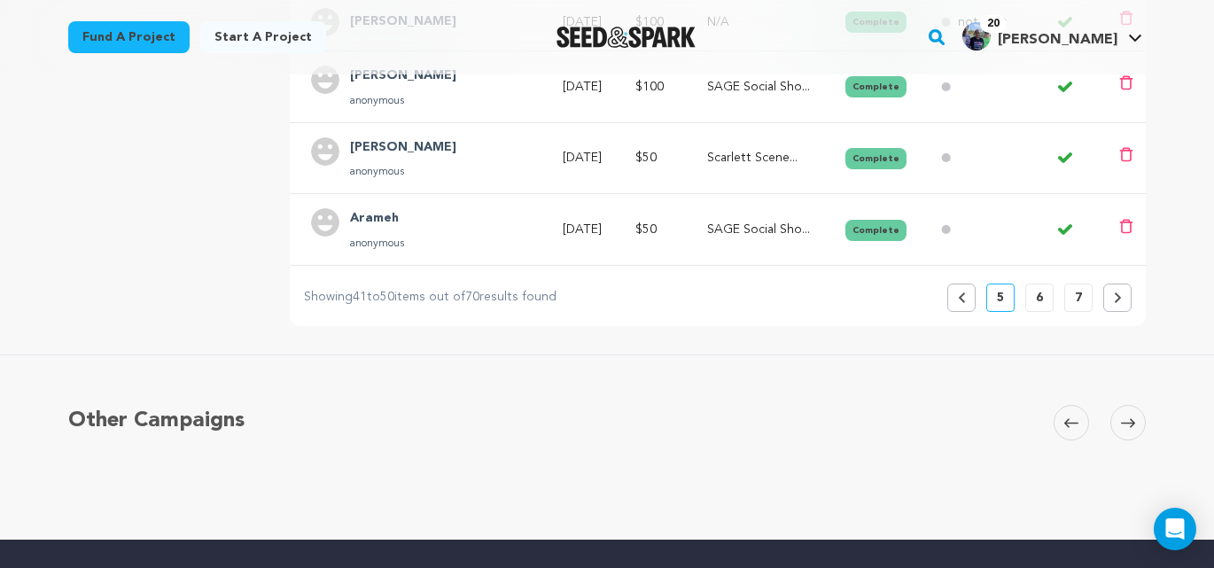
scroll to position [881, 0]
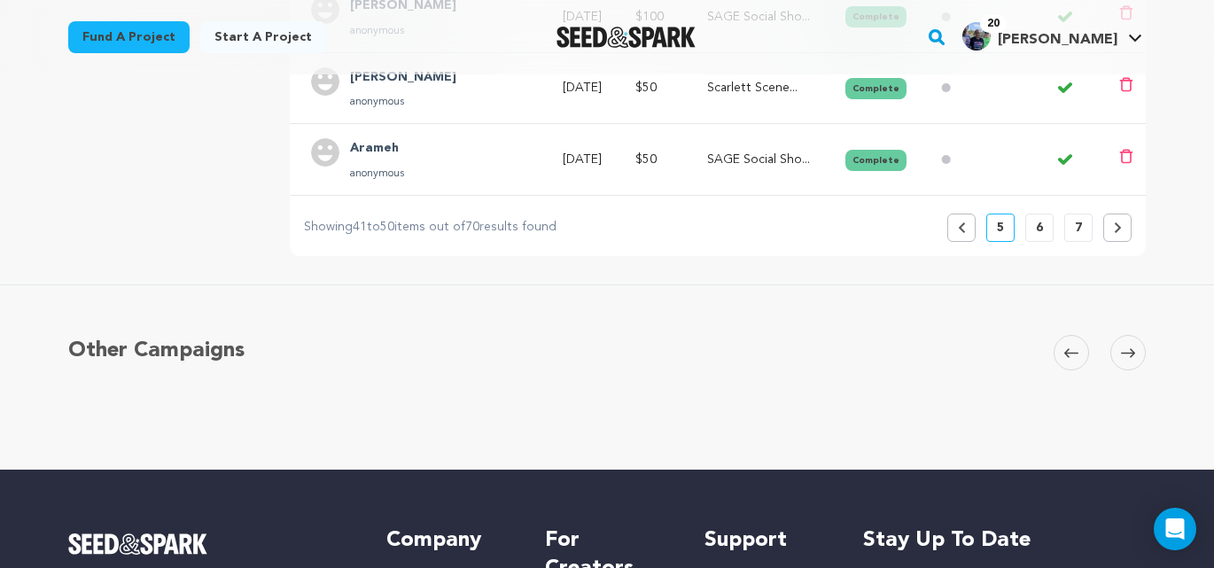
click at [962, 230] on icon at bounding box center [961, 227] width 6 height 11
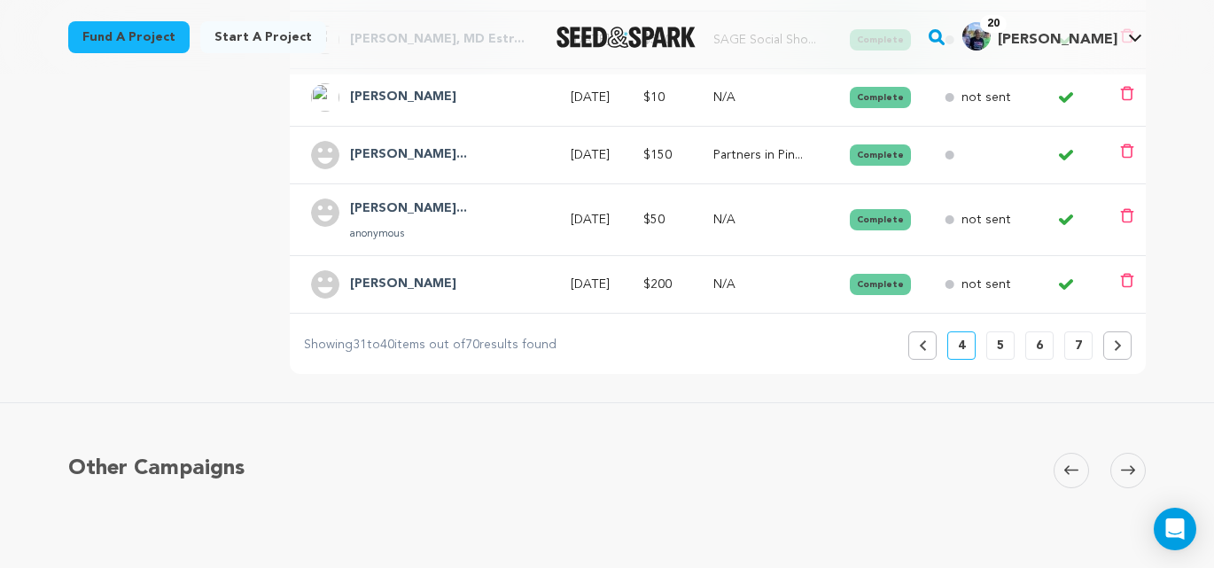
scroll to position [740, 0]
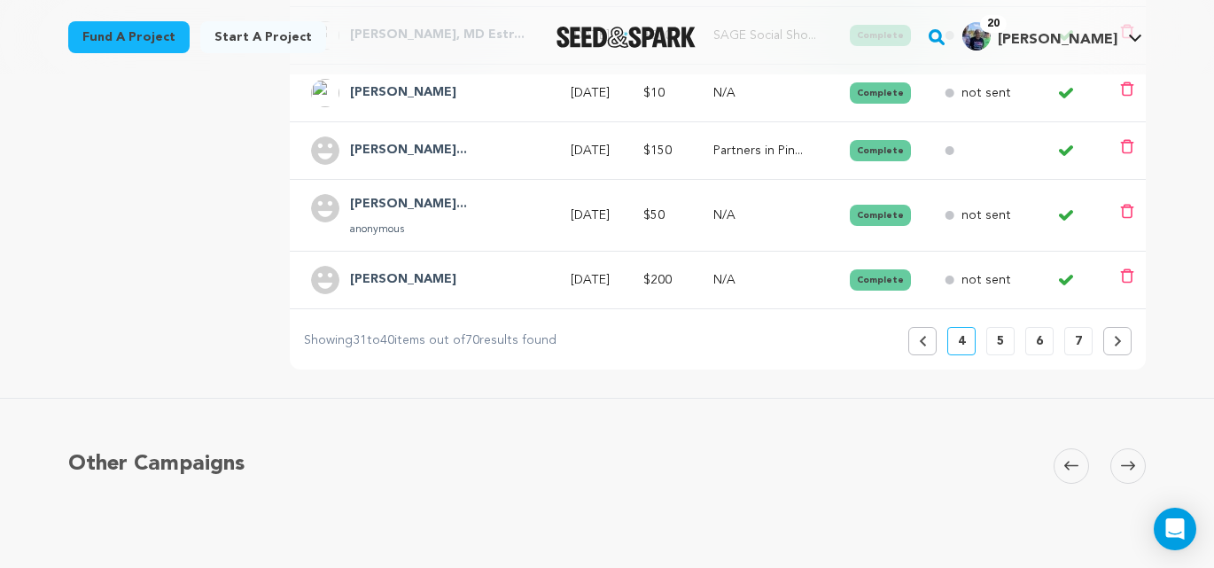
click at [925, 340] on icon at bounding box center [923, 341] width 8 height 11
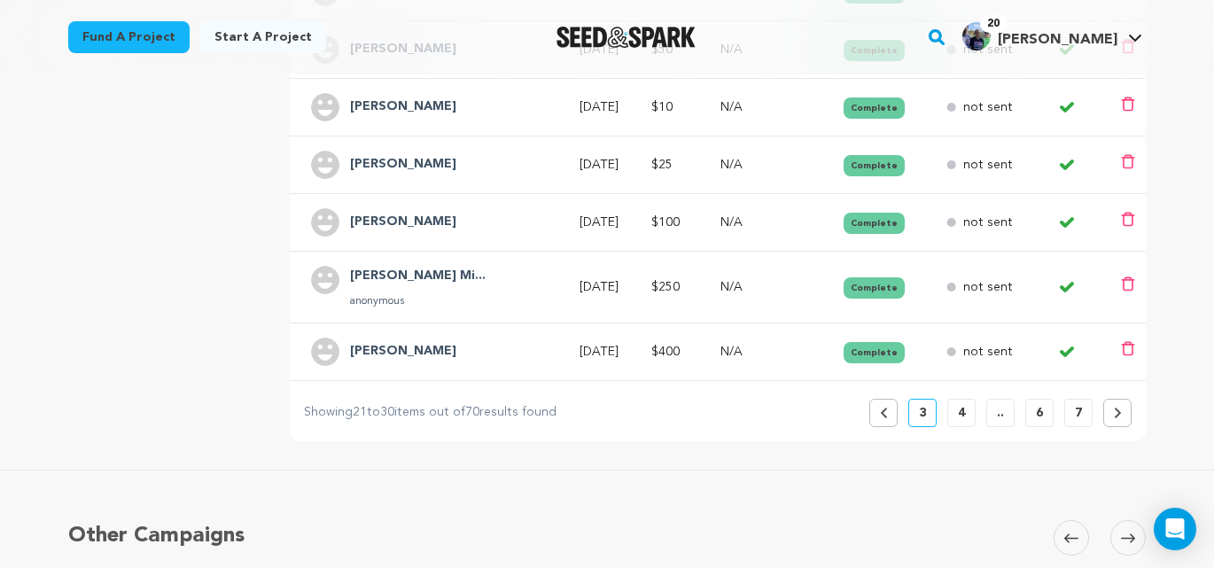
scroll to position [747, 0]
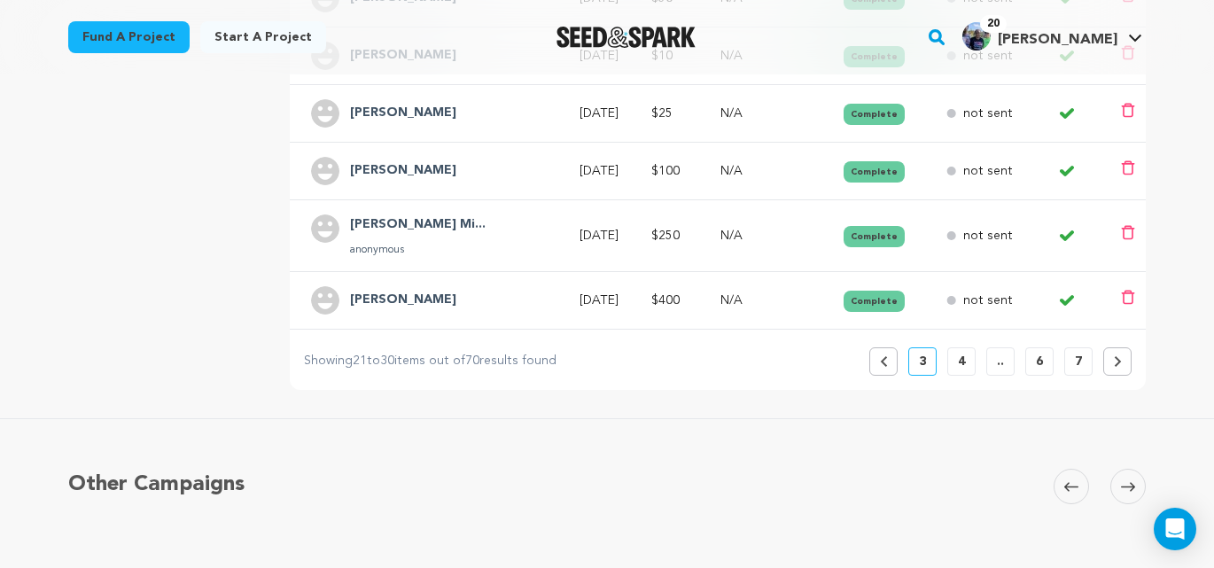
click at [891, 364] on button "Previous" at bounding box center [884, 361] width 28 height 28
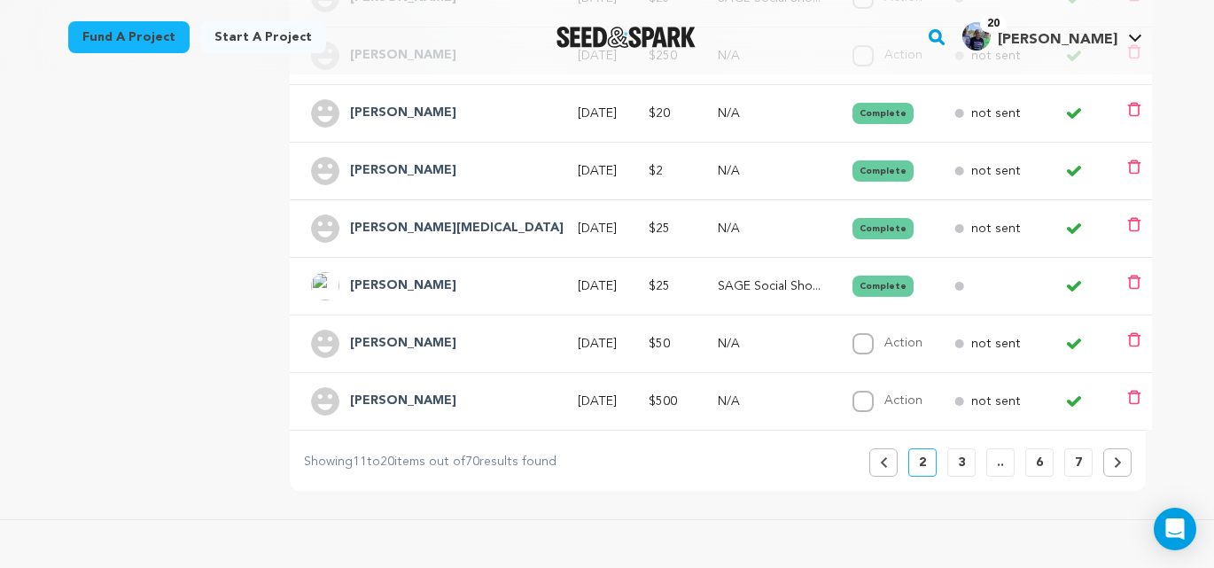
scroll to position [624, 0]
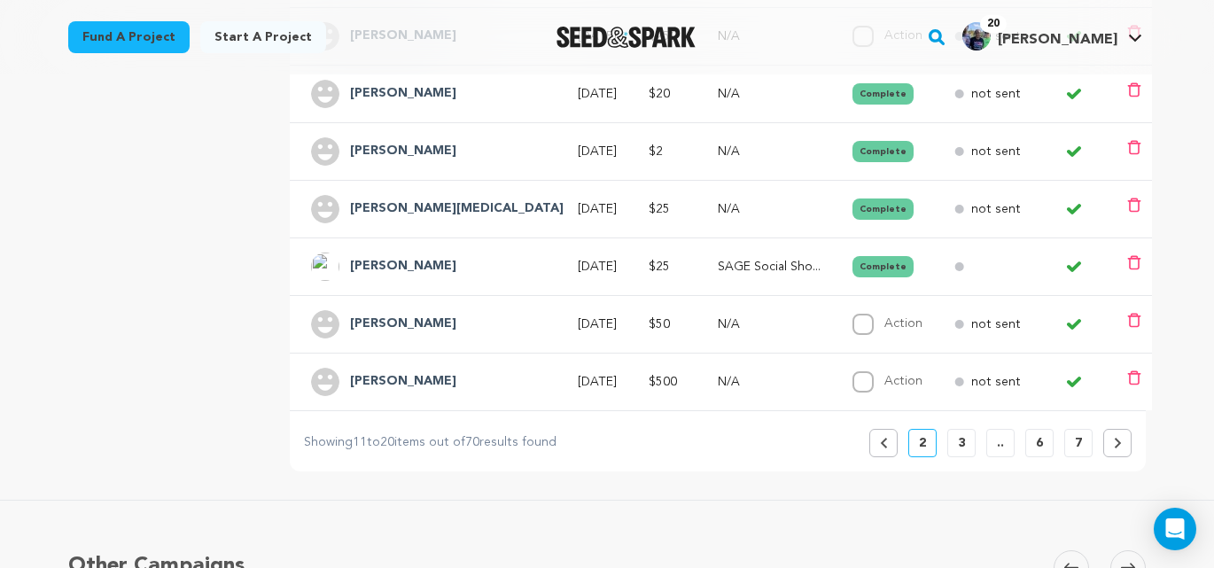
click at [879, 449] on button "Previous" at bounding box center [884, 443] width 28 height 28
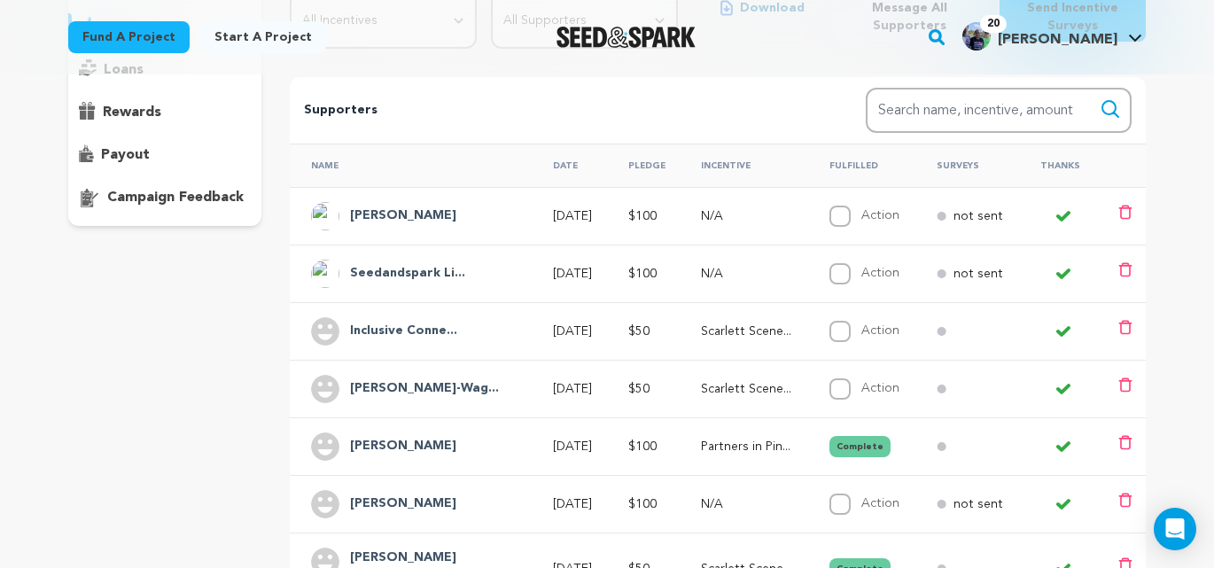
scroll to position [0, 0]
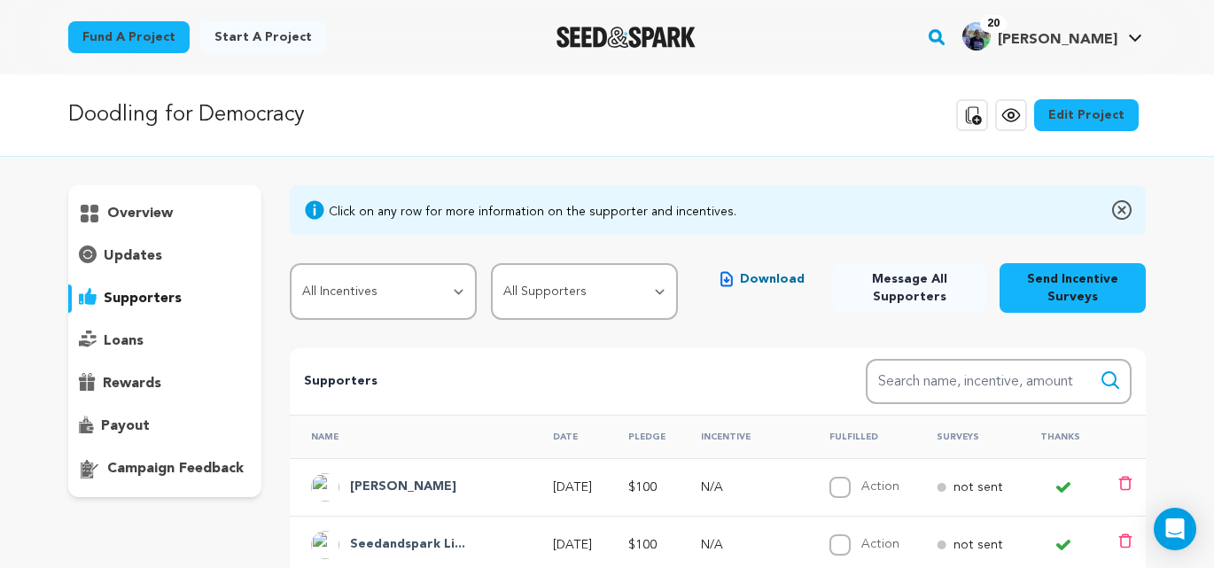
click at [141, 255] on p "updates" at bounding box center [133, 256] width 59 height 21
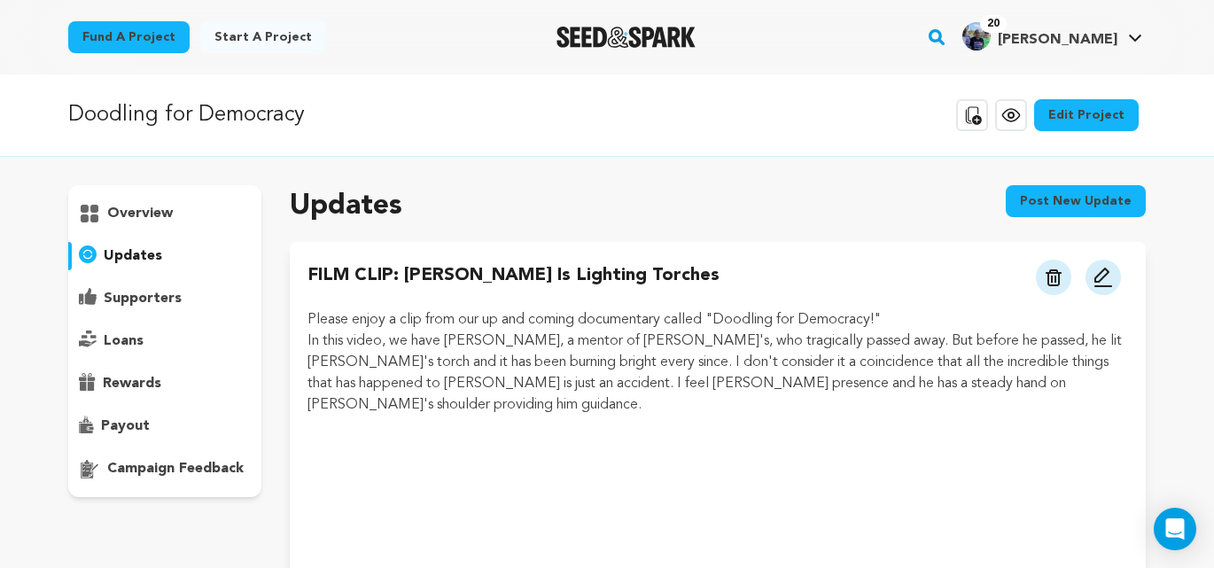
click at [144, 254] on p "updates" at bounding box center [133, 256] width 59 height 21
click at [154, 214] on p "overview" at bounding box center [140, 213] width 66 height 21
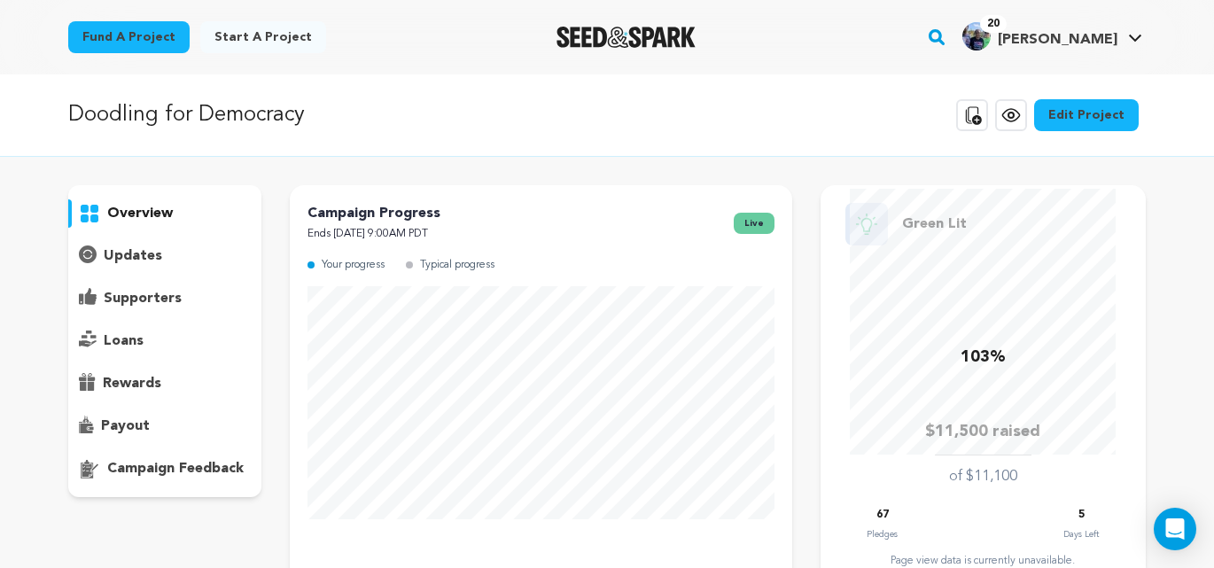
click at [146, 255] on p "updates" at bounding box center [133, 256] width 59 height 21
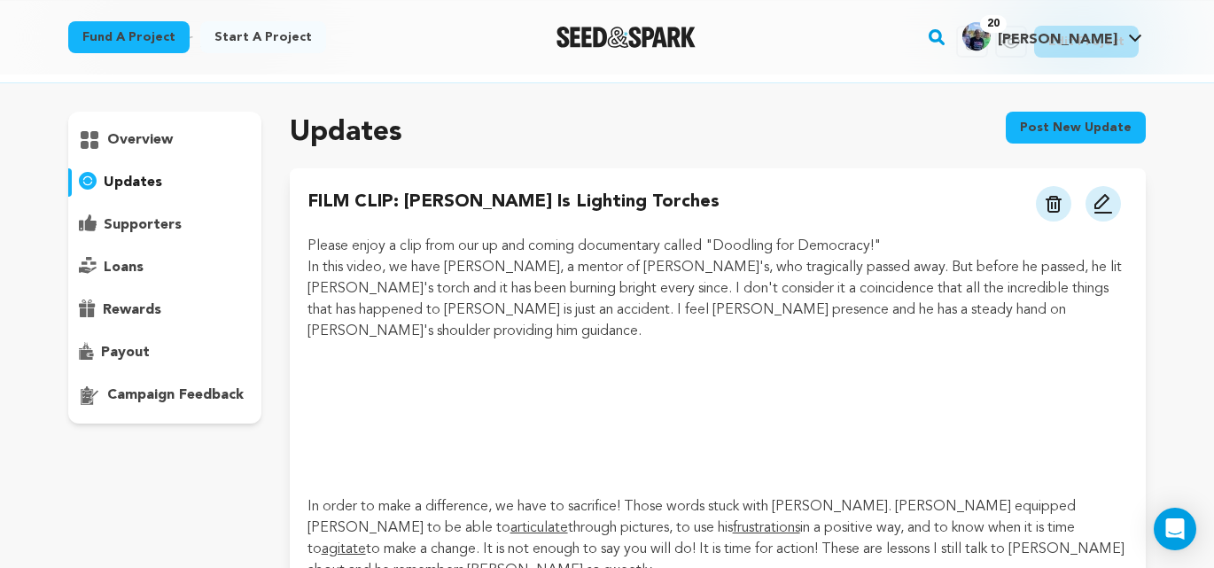
scroll to position [78, 0]
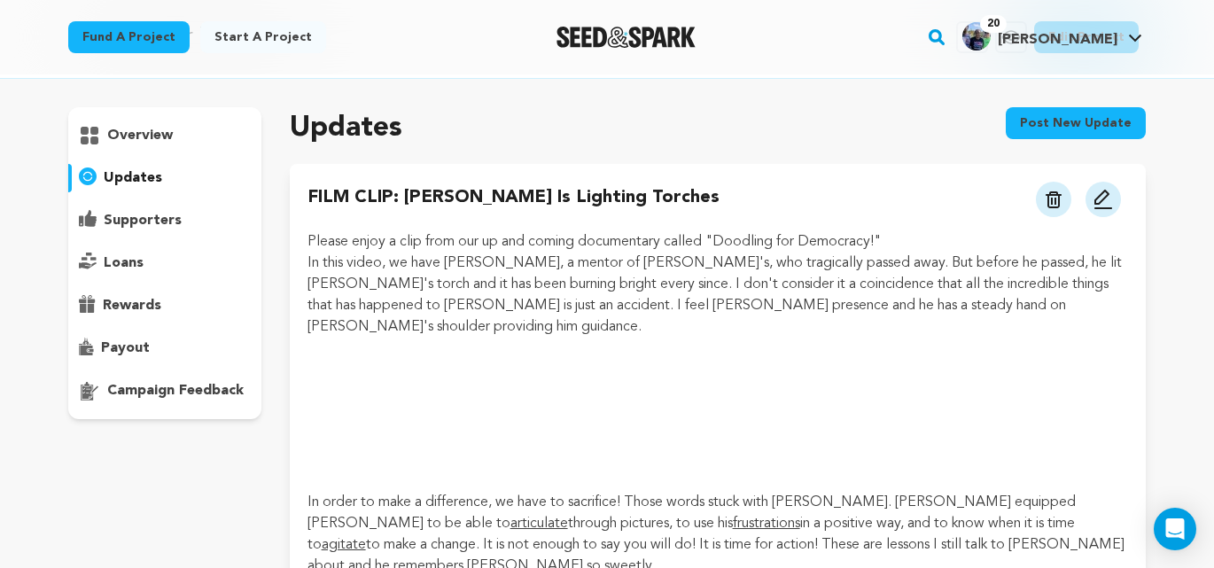
click at [139, 136] on p "overview" at bounding box center [140, 135] width 66 height 21
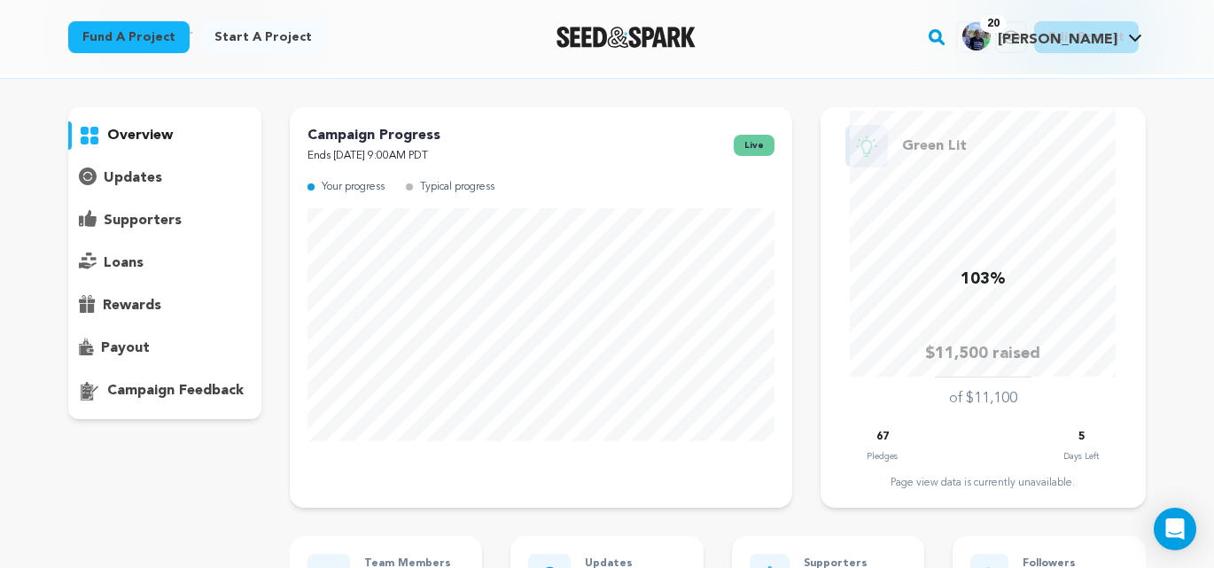
click at [144, 176] on p "updates" at bounding box center [133, 178] width 59 height 21
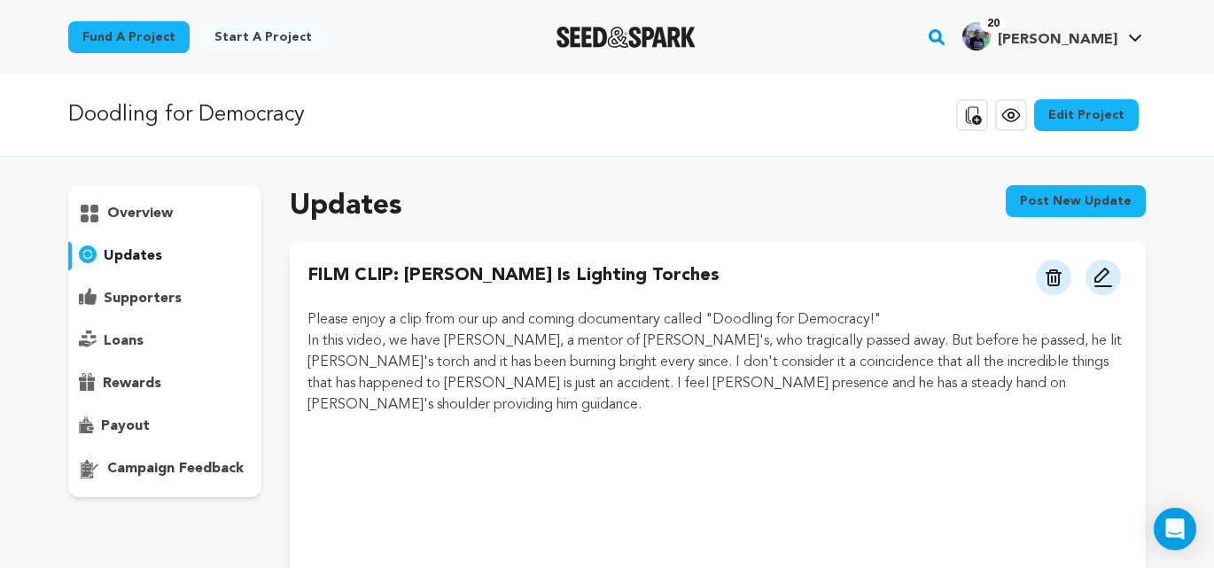
click at [138, 213] on p "overview" at bounding box center [140, 213] width 66 height 21
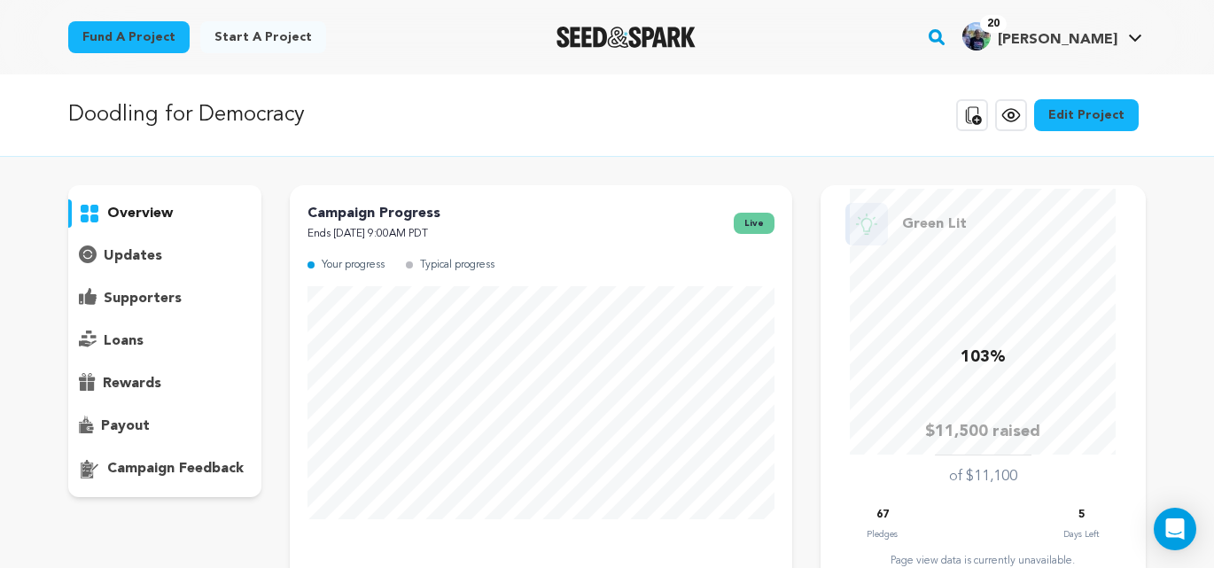
click at [144, 256] on p "updates" at bounding box center [133, 256] width 59 height 21
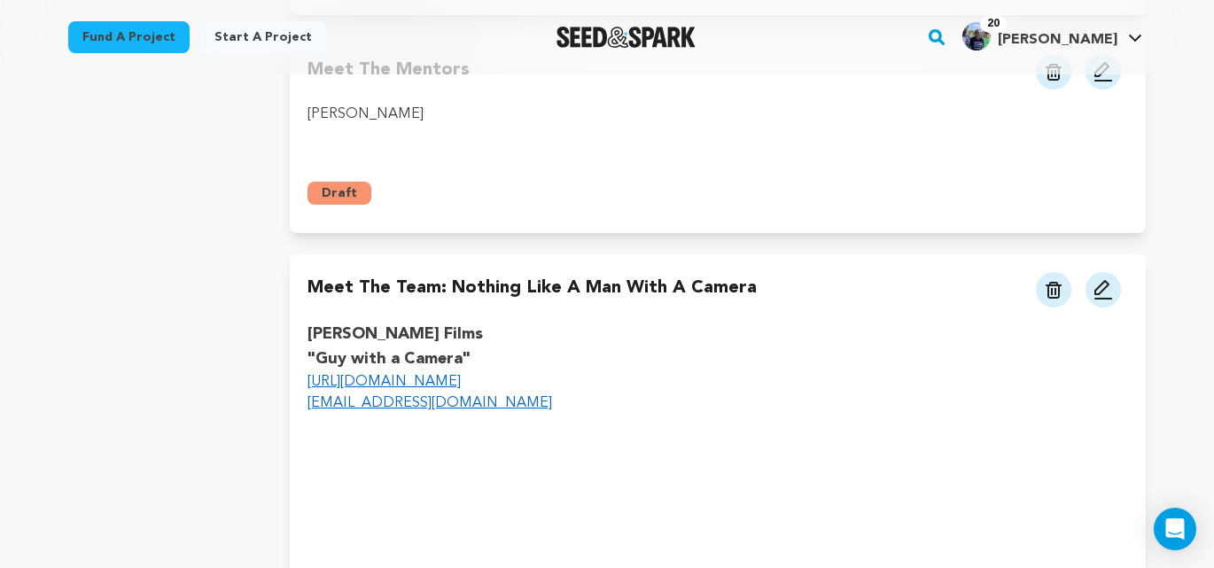
scroll to position [1183, 0]
click at [475, 394] on p "[EMAIL_ADDRESS][DOMAIN_NAME]" at bounding box center [718, 404] width 821 height 21
click at [1102, 280] on img at bounding box center [1103, 290] width 21 height 21
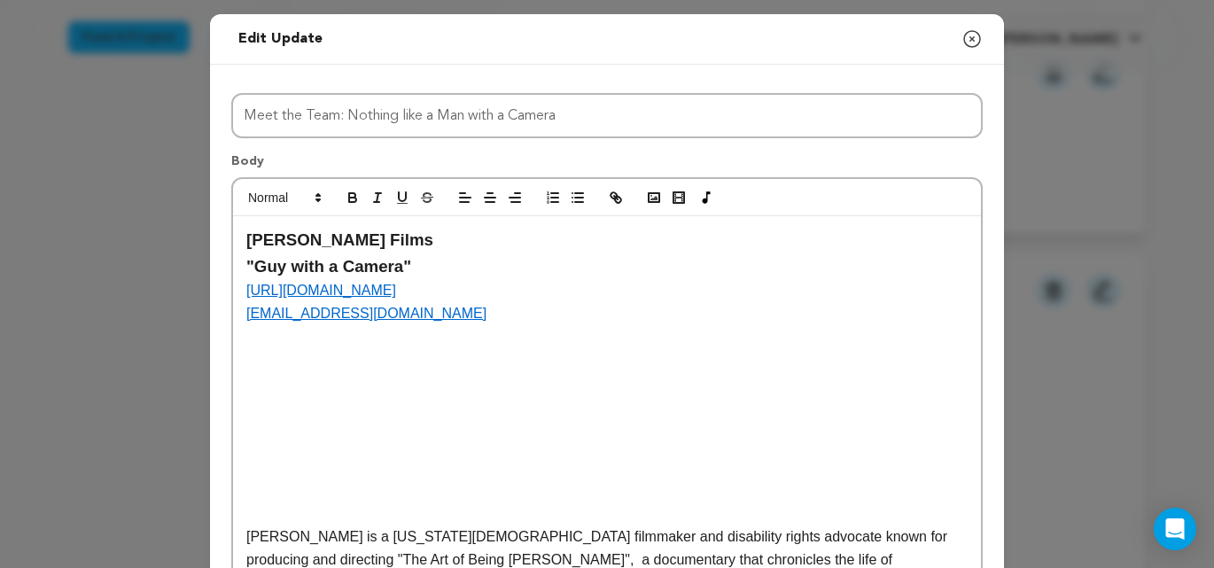
click at [331, 327] on p at bounding box center [607, 336] width 722 height 23
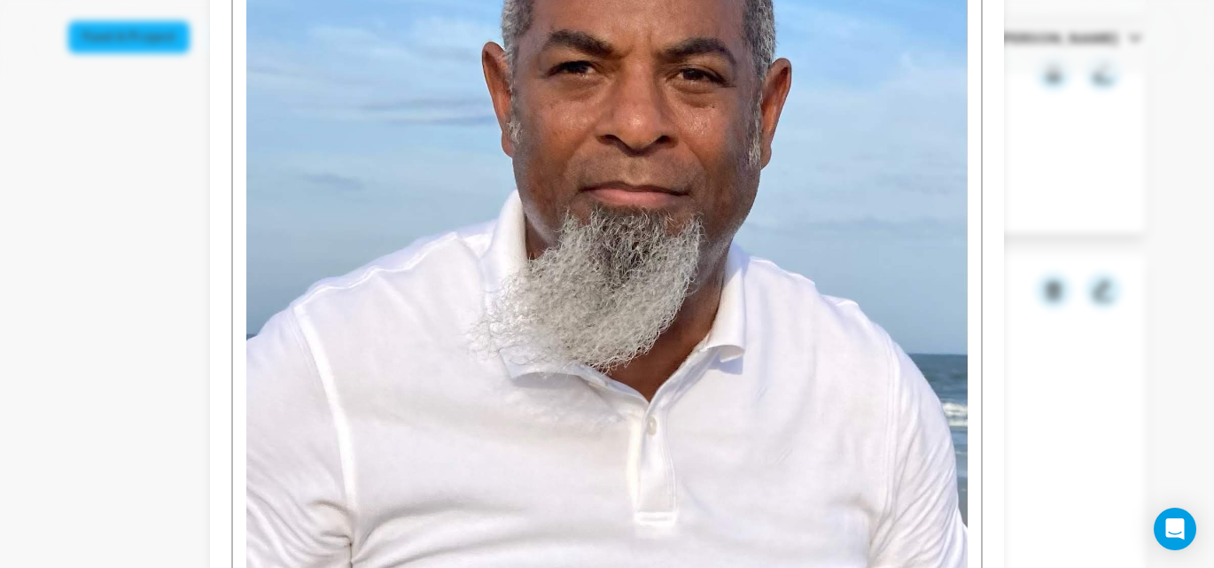
scroll to position [1374, 0]
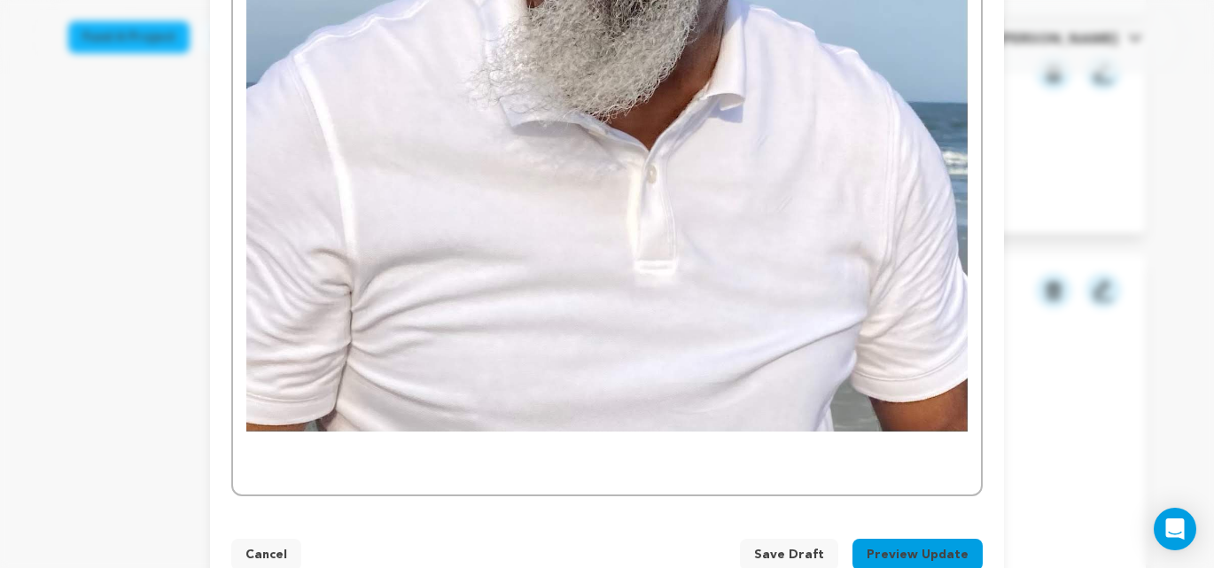
click at [787, 546] on span "Save Draft" at bounding box center [789, 555] width 70 height 18
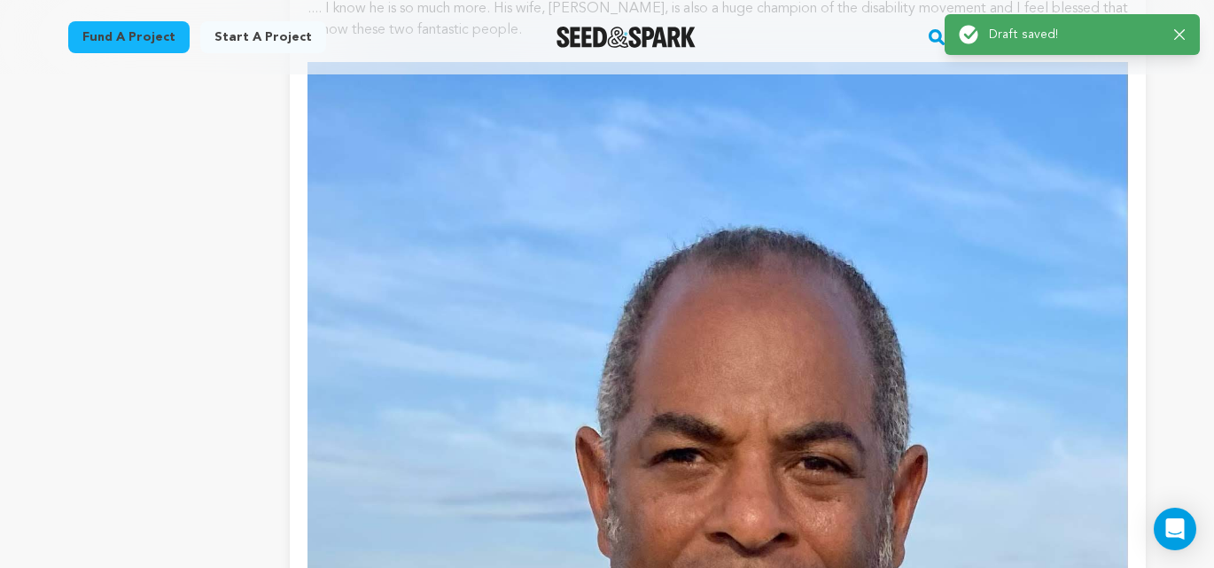
scroll to position [2000, 0]
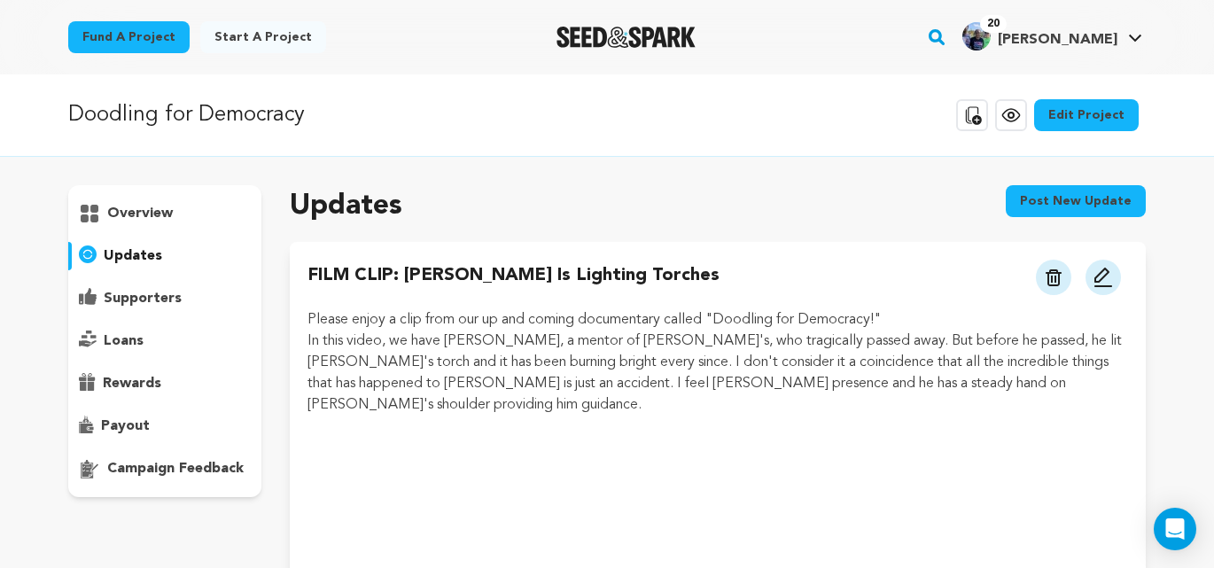
click at [137, 211] on p "overview" at bounding box center [140, 213] width 66 height 21
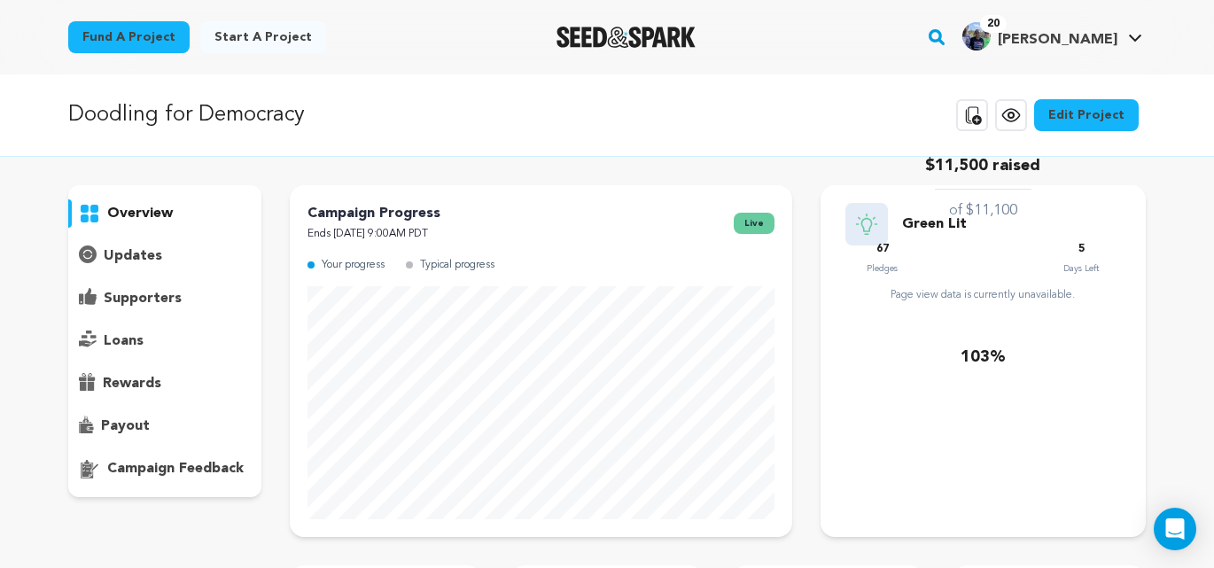
click at [144, 256] on p "updates" at bounding box center [133, 256] width 59 height 21
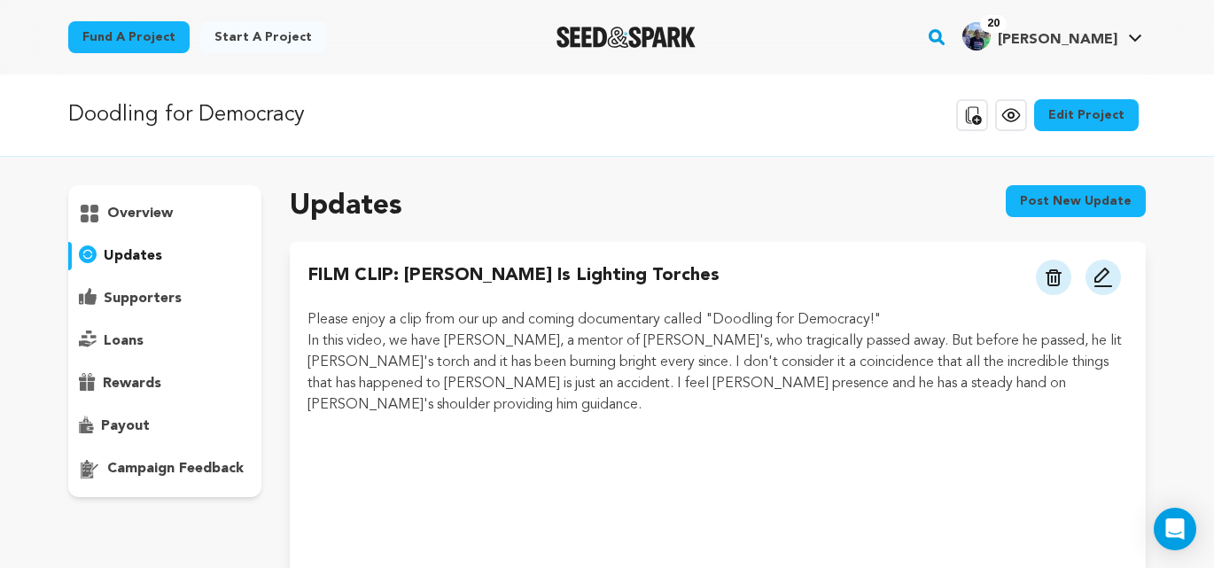
click at [152, 213] on p "overview" at bounding box center [140, 213] width 66 height 21
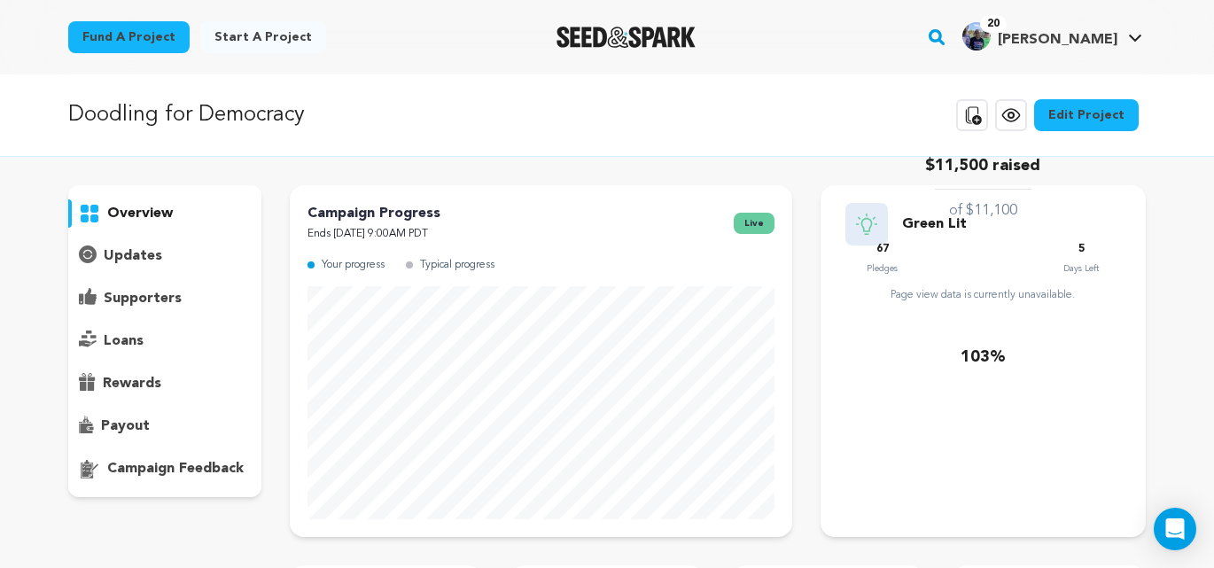
click at [138, 298] on p "supporters" at bounding box center [143, 298] width 78 height 21
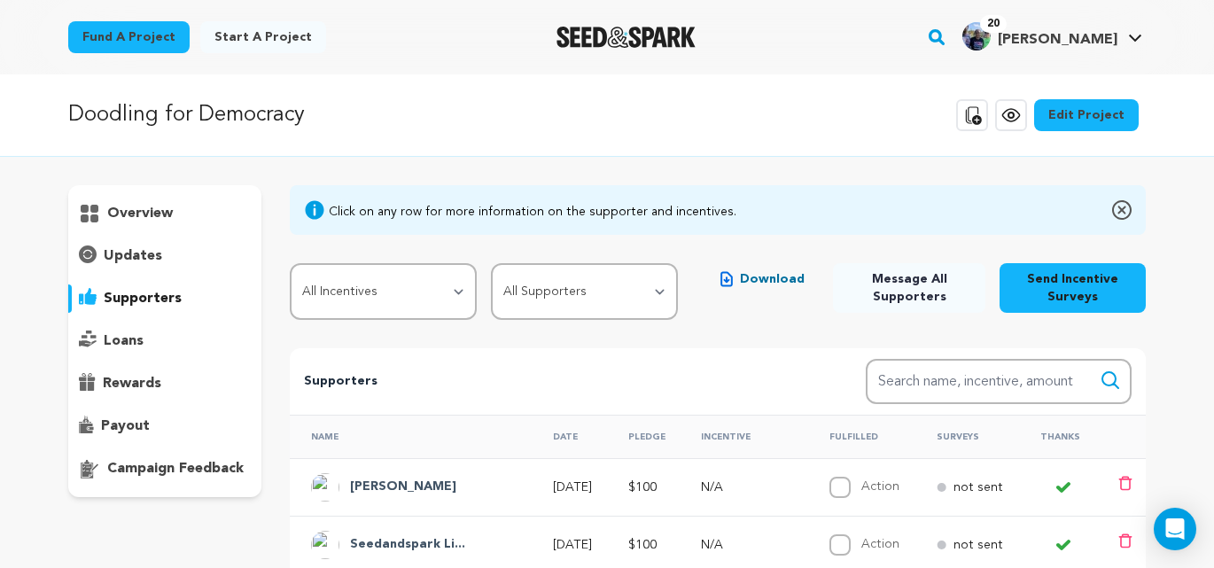
click at [137, 257] on p "updates" at bounding box center [133, 256] width 59 height 21
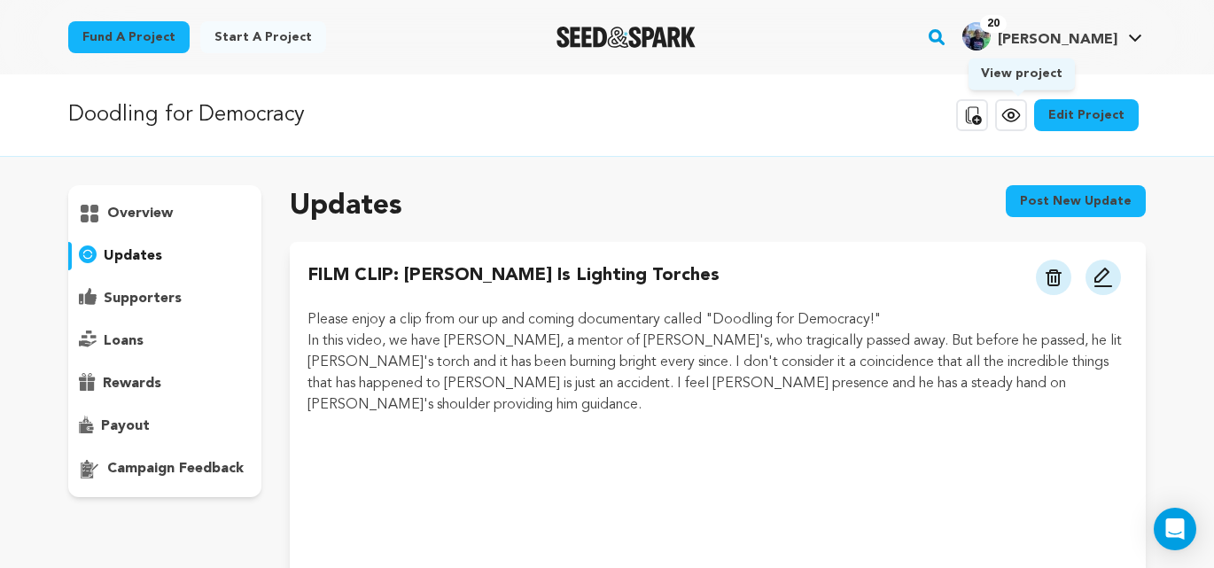
drag, startPoint x: 1018, startPoint y: 122, endPoint x: 1019, endPoint y: 131, distance: 9.0
click at [1018, 122] on icon at bounding box center [1011, 115] width 21 height 21
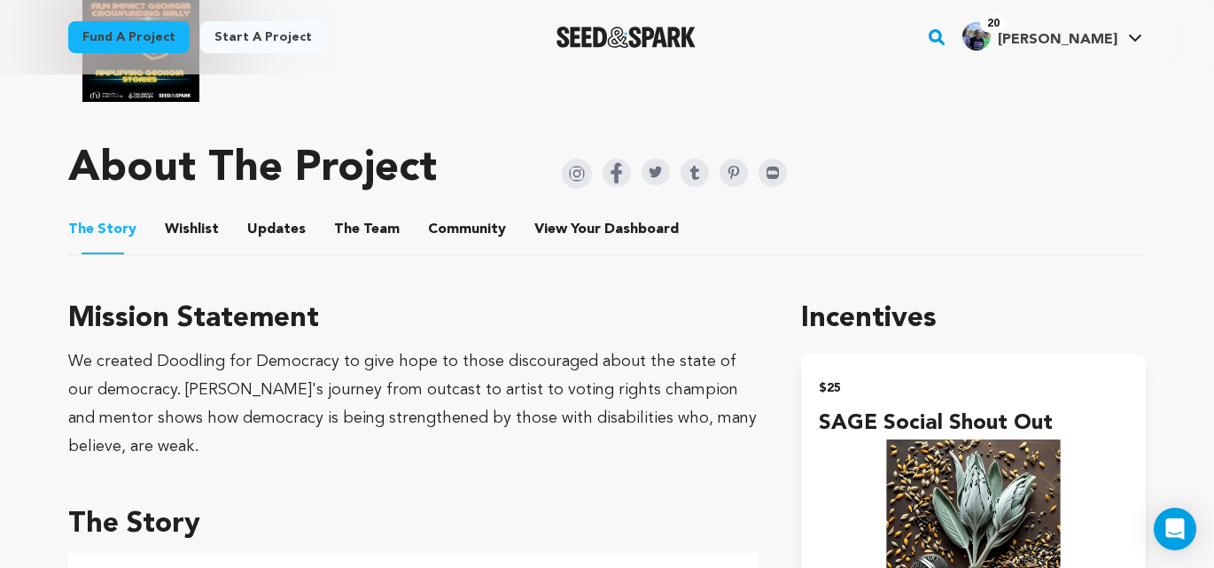
scroll to position [1053, 0]
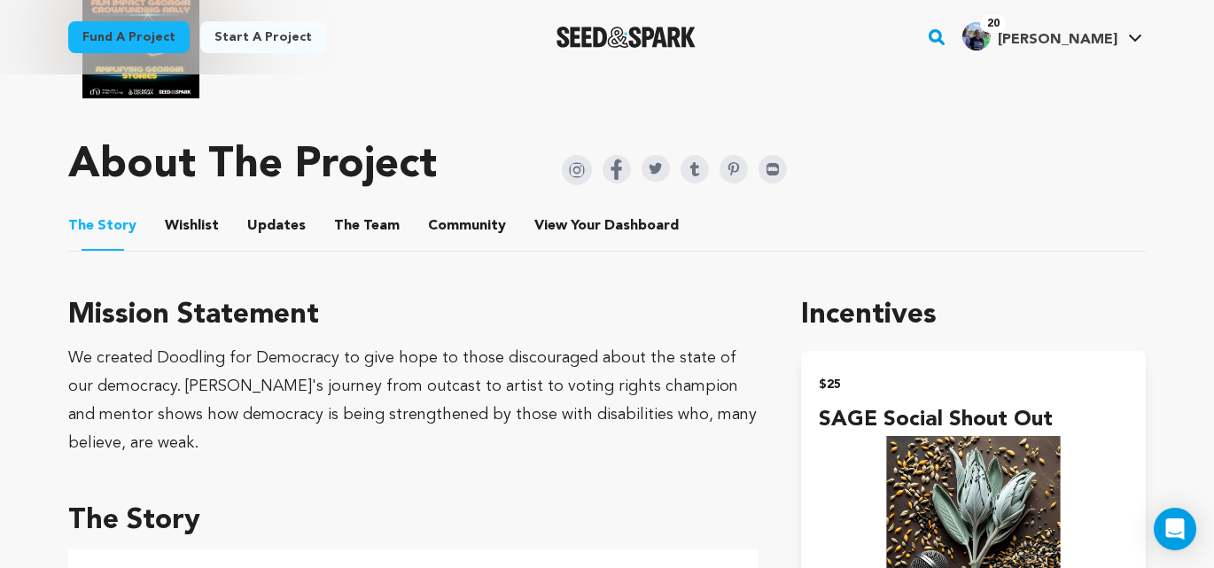
click at [462, 214] on button "Community" at bounding box center [467, 229] width 43 height 43
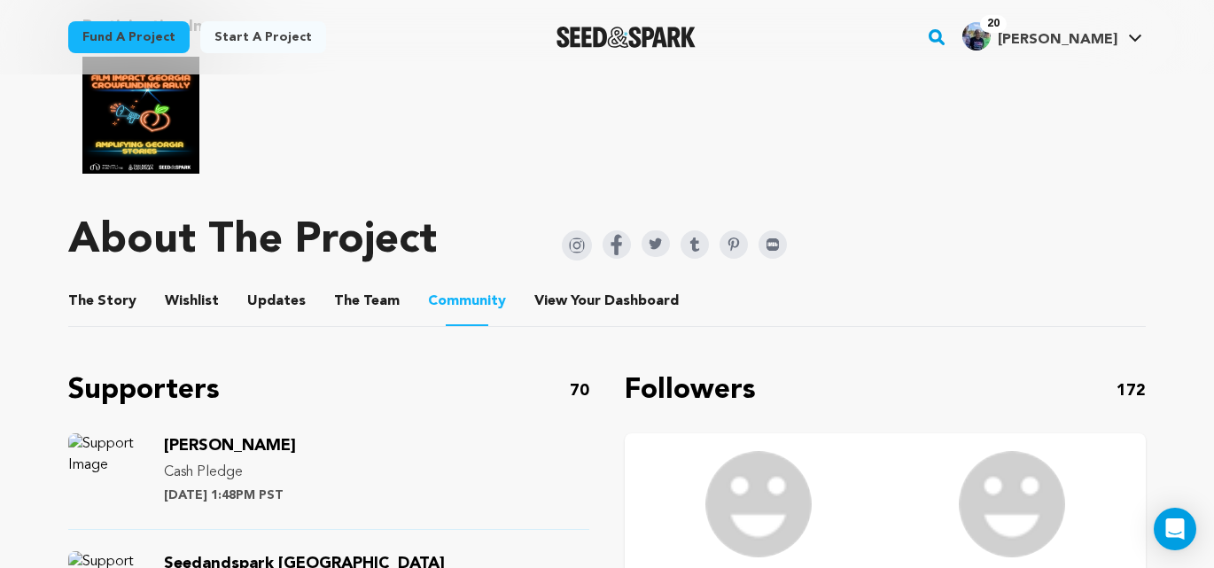
scroll to position [974, 0]
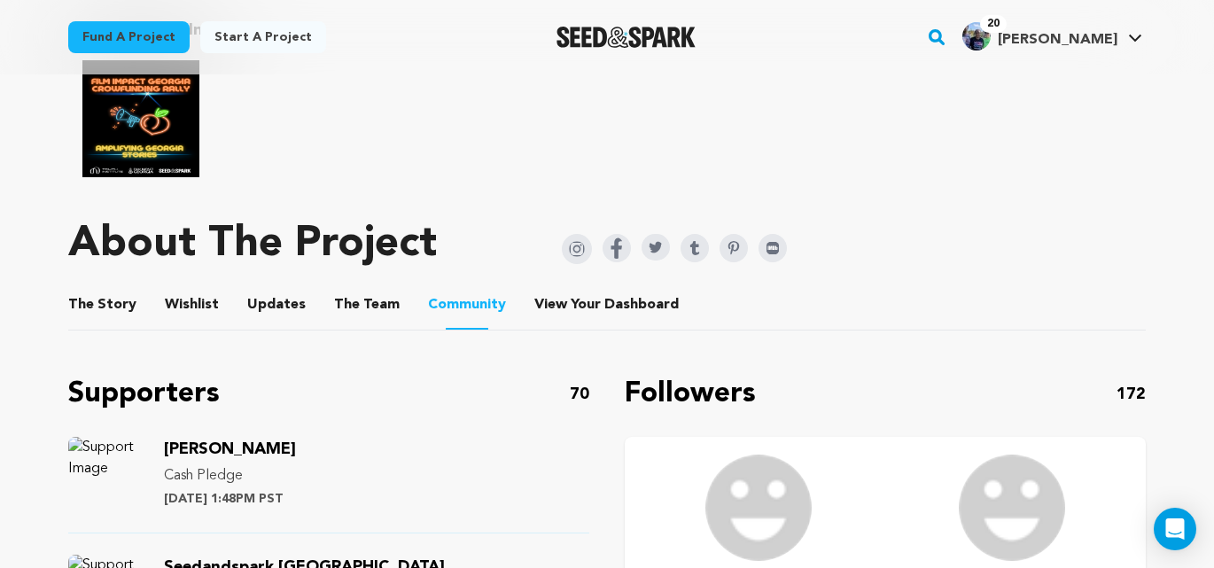
click at [102, 288] on button "The Story" at bounding box center [103, 308] width 43 height 43
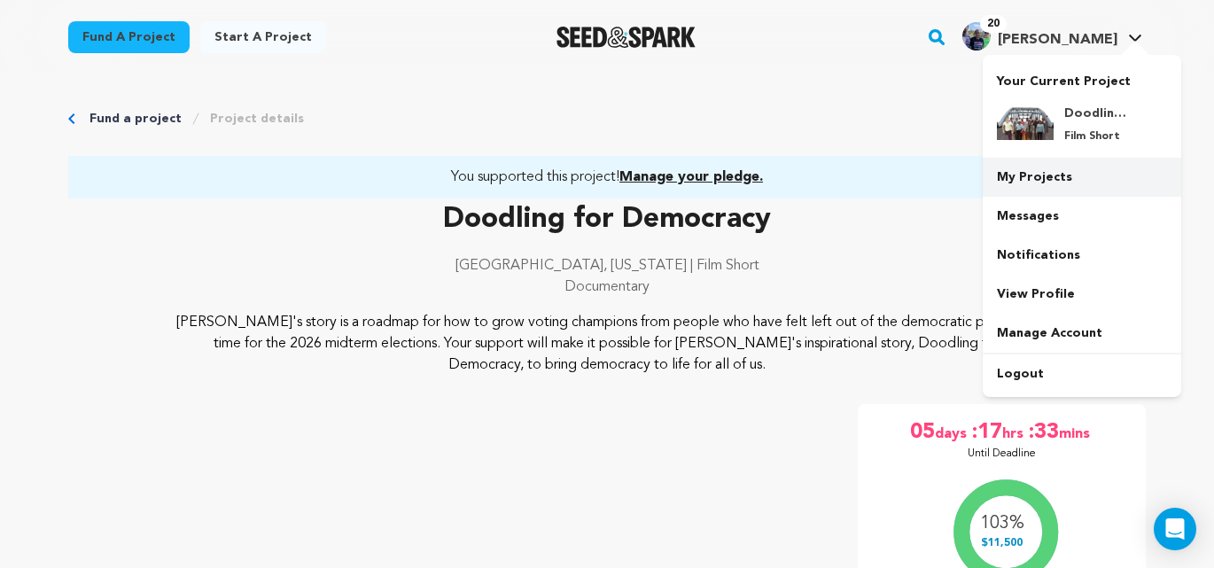
click at [1039, 172] on link "My Projects" at bounding box center [1082, 177] width 199 height 39
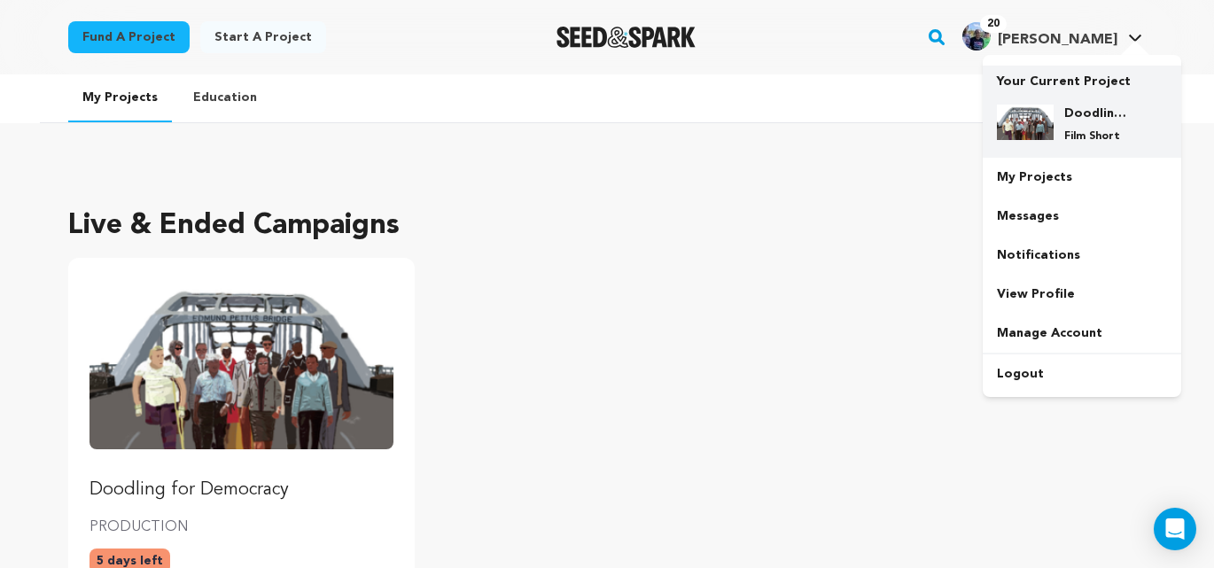
click at [1063, 128] on div "Doodling for Democracy Film Short" at bounding box center [1096, 124] width 85 height 39
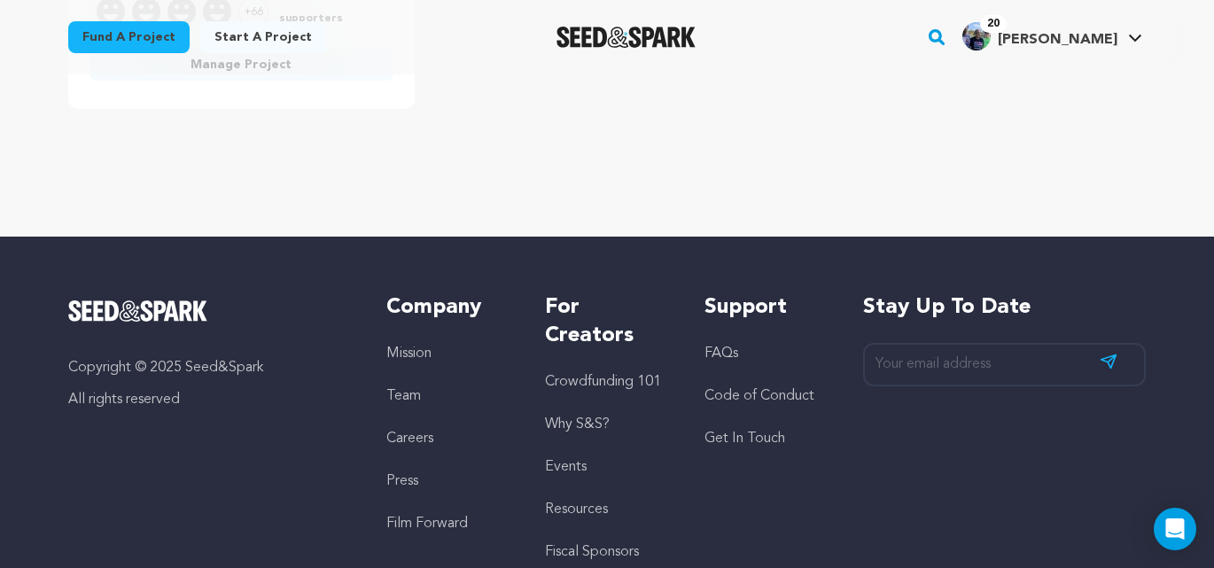
scroll to position [652, 0]
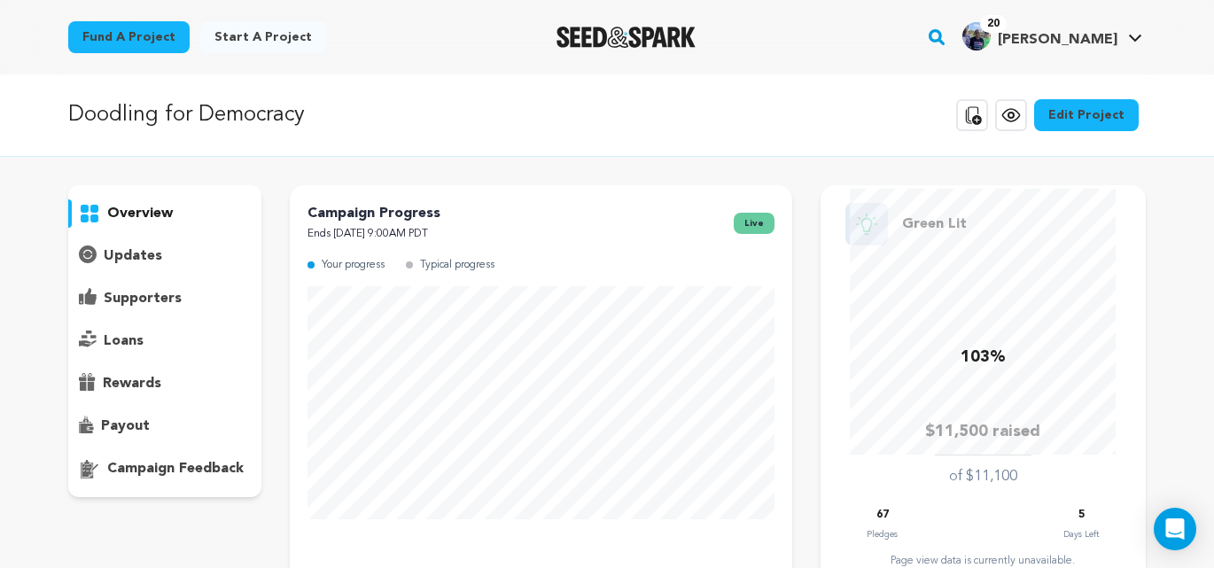
click at [149, 218] on p "overview" at bounding box center [140, 213] width 66 height 21
click at [130, 254] on p "updates" at bounding box center [133, 256] width 59 height 21
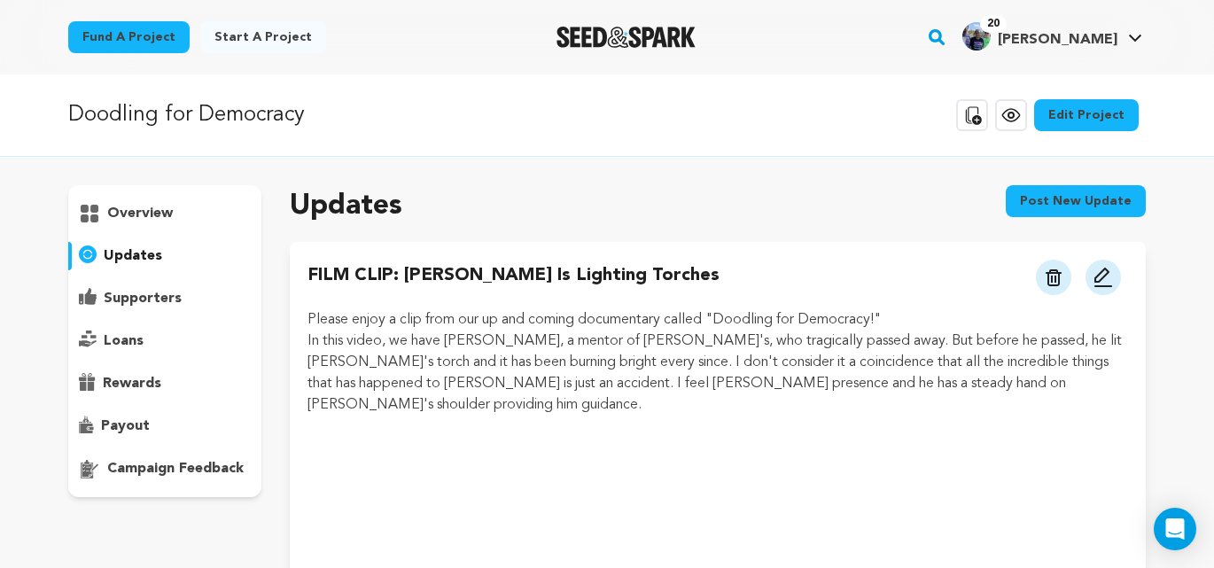
click at [147, 209] on p "overview" at bounding box center [140, 213] width 66 height 21
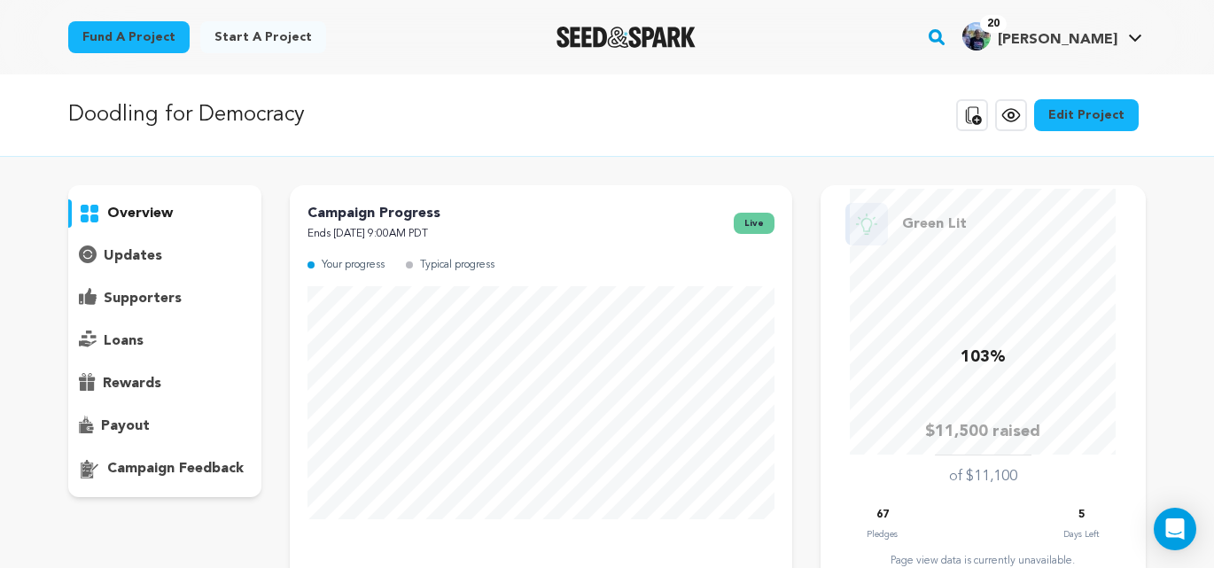
click at [129, 251] on p "updates" at bounding box center [133, 256] width 59 height 21
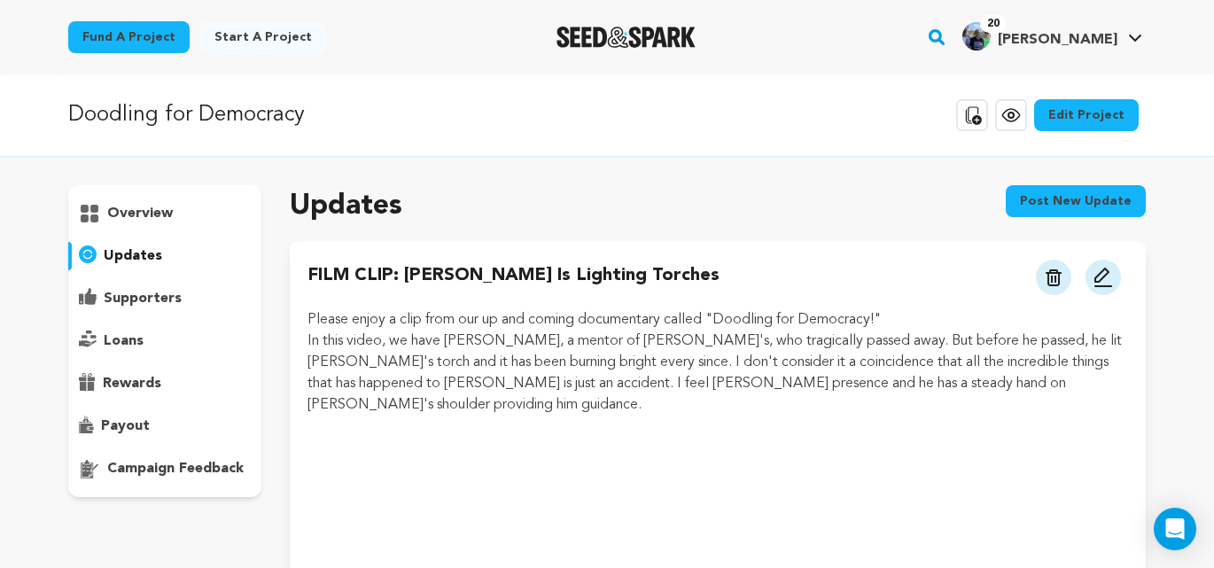
click at [157, 297] on p "supporters" at bounding box center [143, 298] width 78 height 21
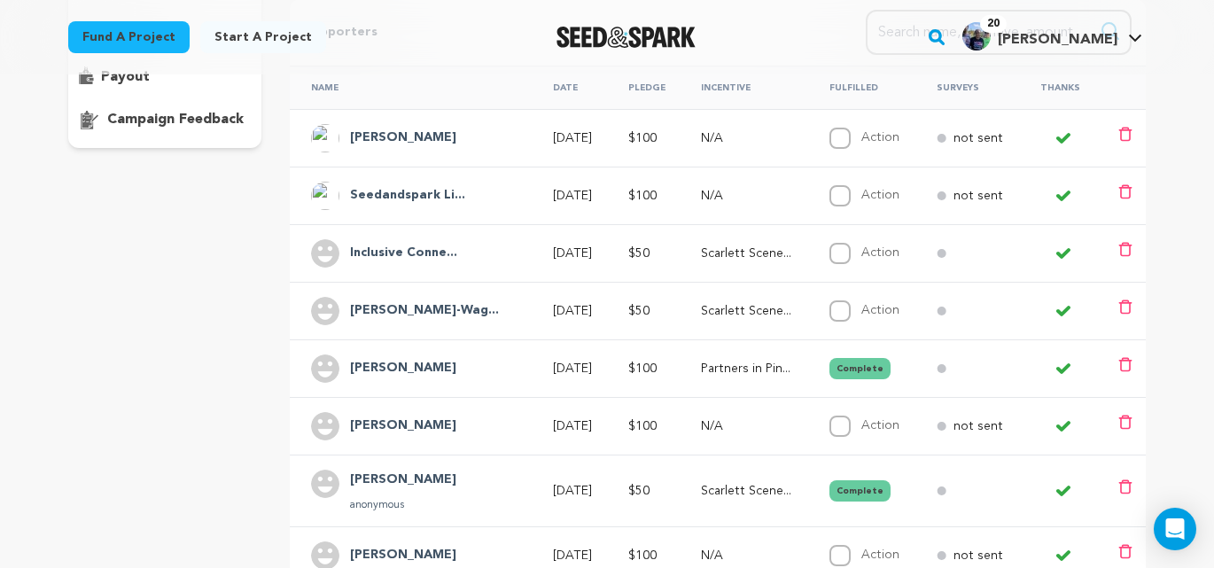
scroll to position [353, 0]
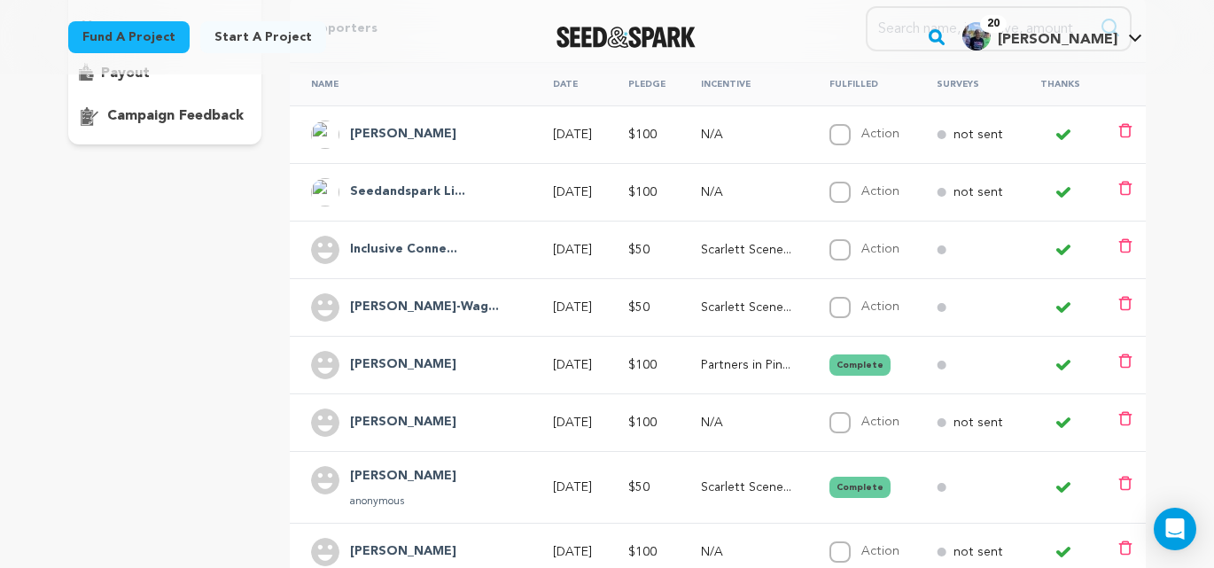
click at [422, 250] on h4 "Inclusive Conne..." at bounding box center [403, 249] width 107 height 21
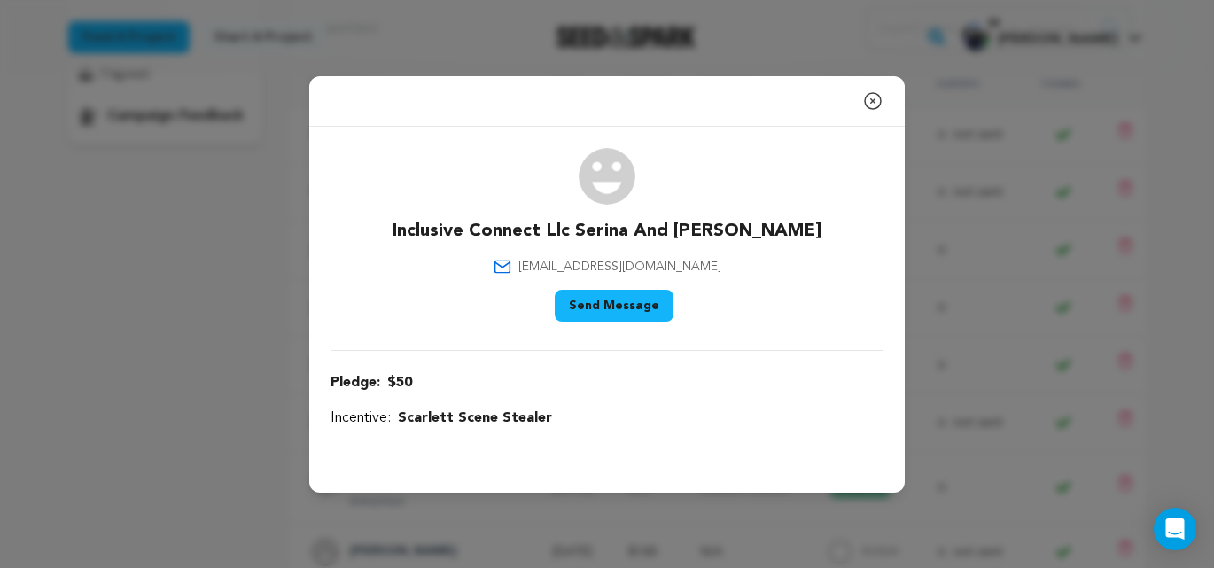
click at [878, 102] on icon "button" at bounding box center [872, 100] width 21 height 21
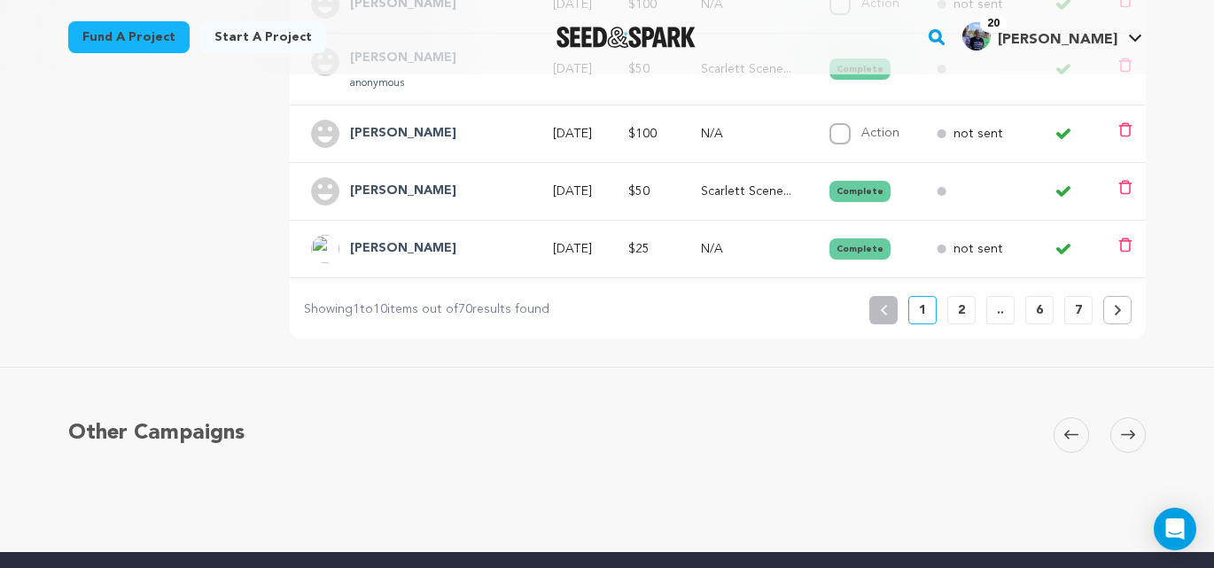
scroll to position [828, 0]
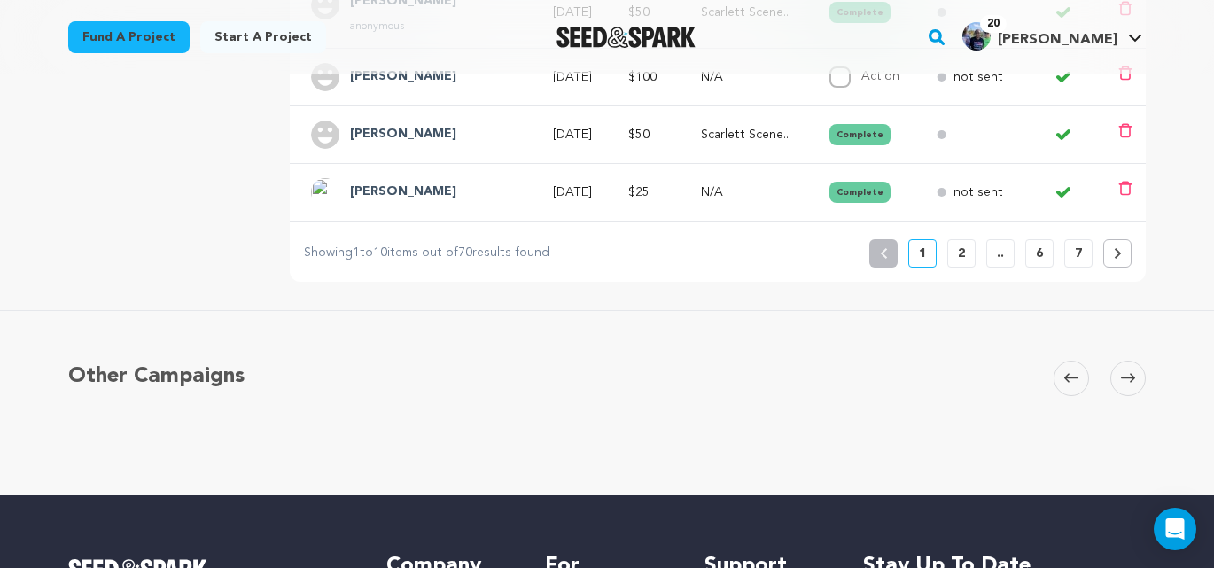
click at [962, 253] on p "2" at bounding box center [961, 254] width 7 height 18
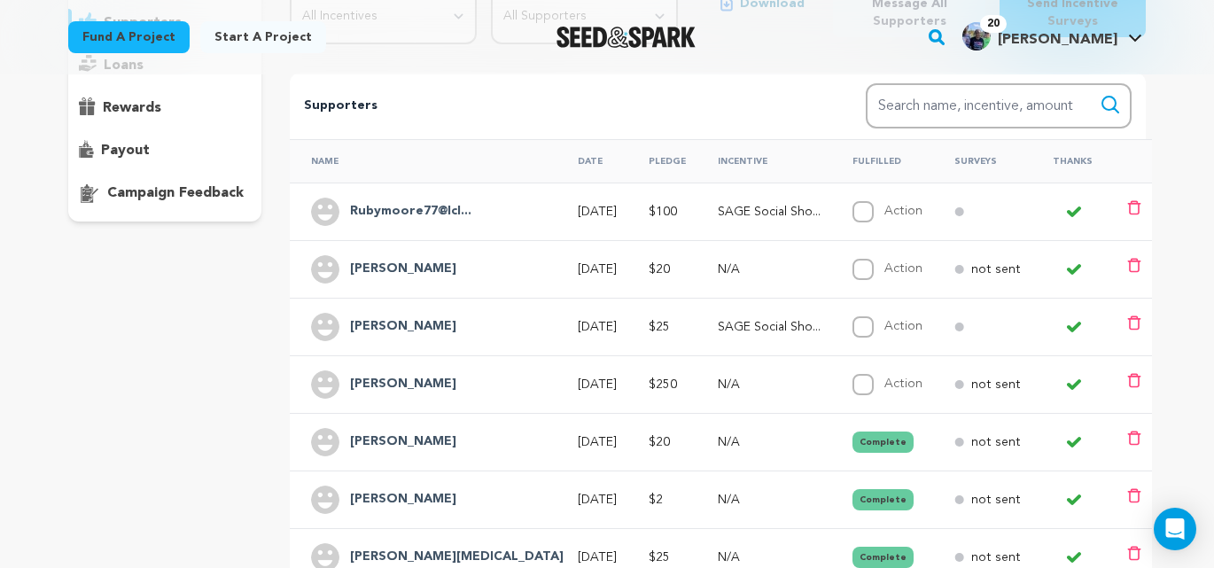
scroll to position [0, 0]
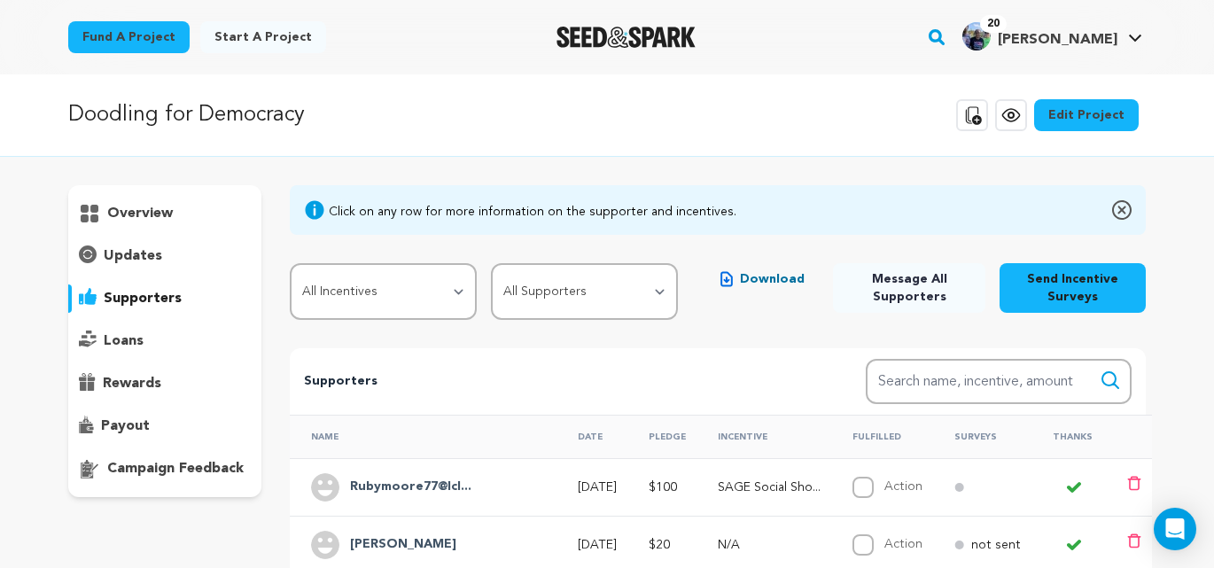
click at [134, 296] on p "supporters" at bounding box center [143, 298] width 78 height 21
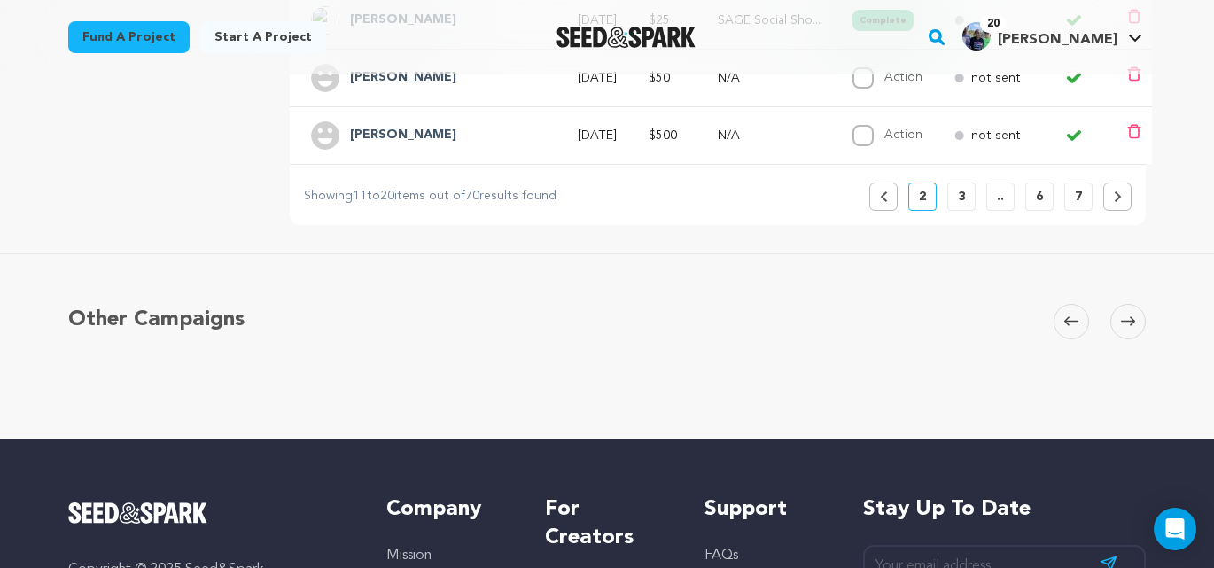
scroll to position [829, 0]
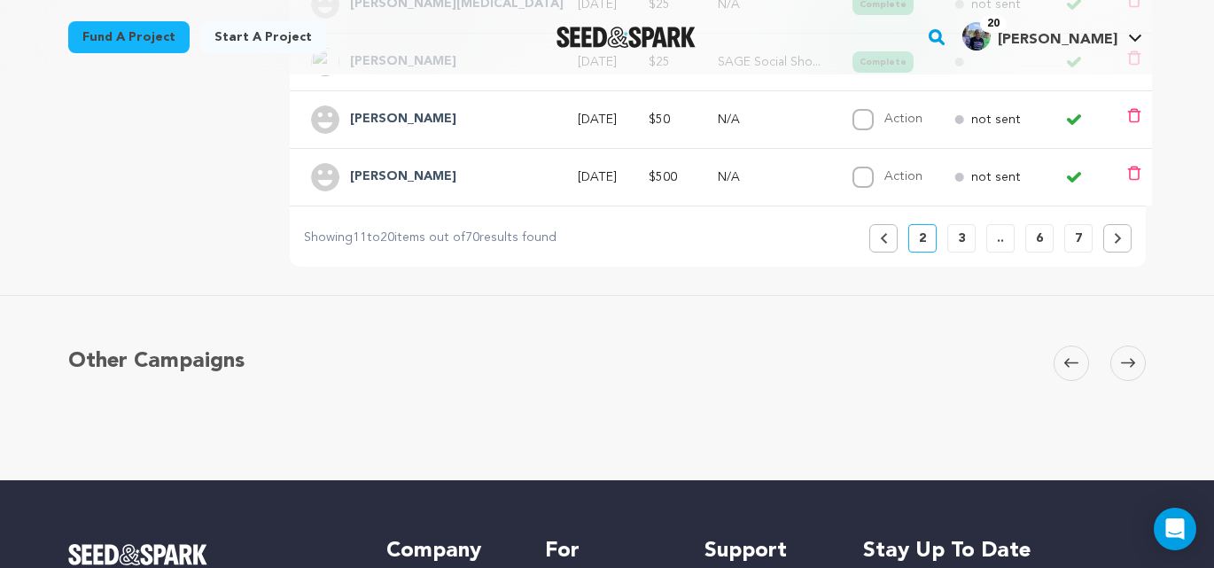
click at [890, 248] on button "Previous" at bounding box center [884, 238] width 28 height 28
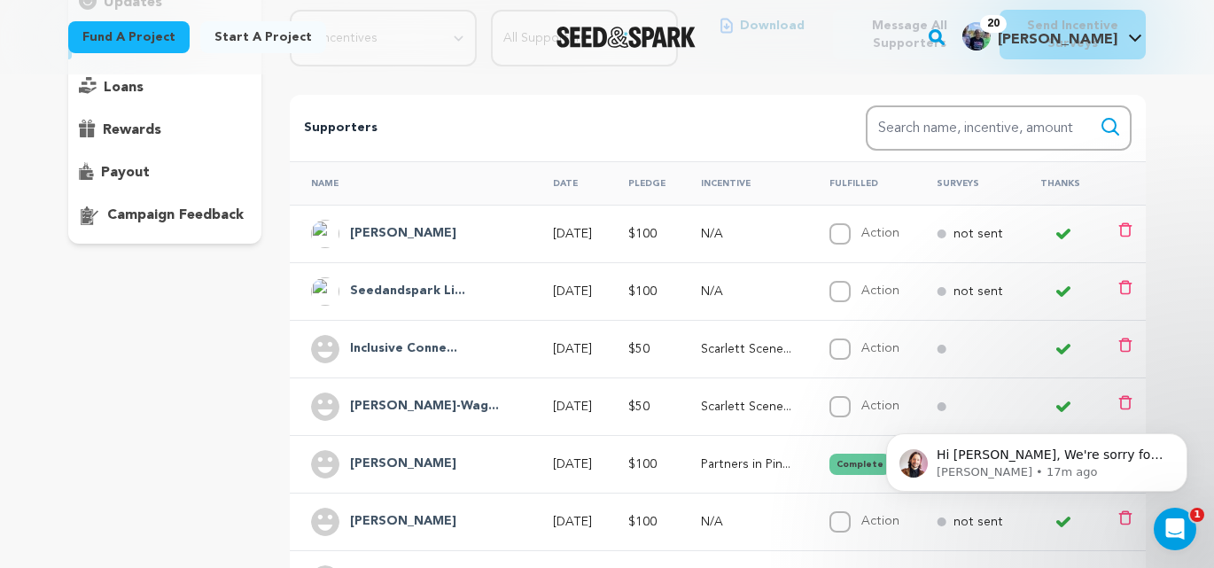
scroll to position [249, 0]
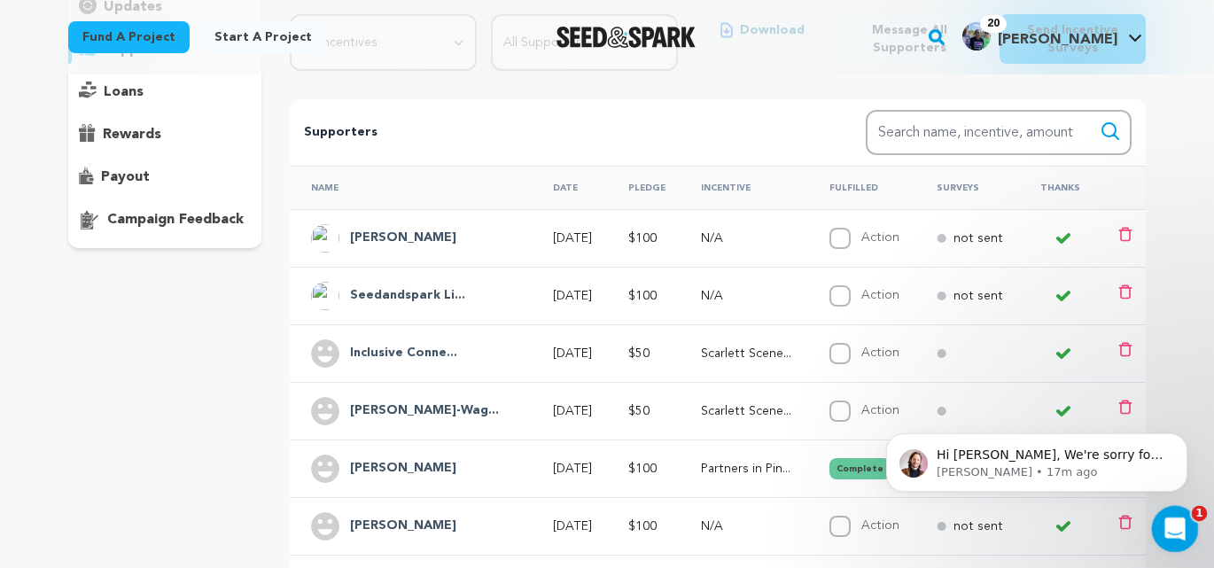
click at [1175, 529] on icon "Open Intercom Messenger" at bounding box center [1173, 526] width 29 height 29
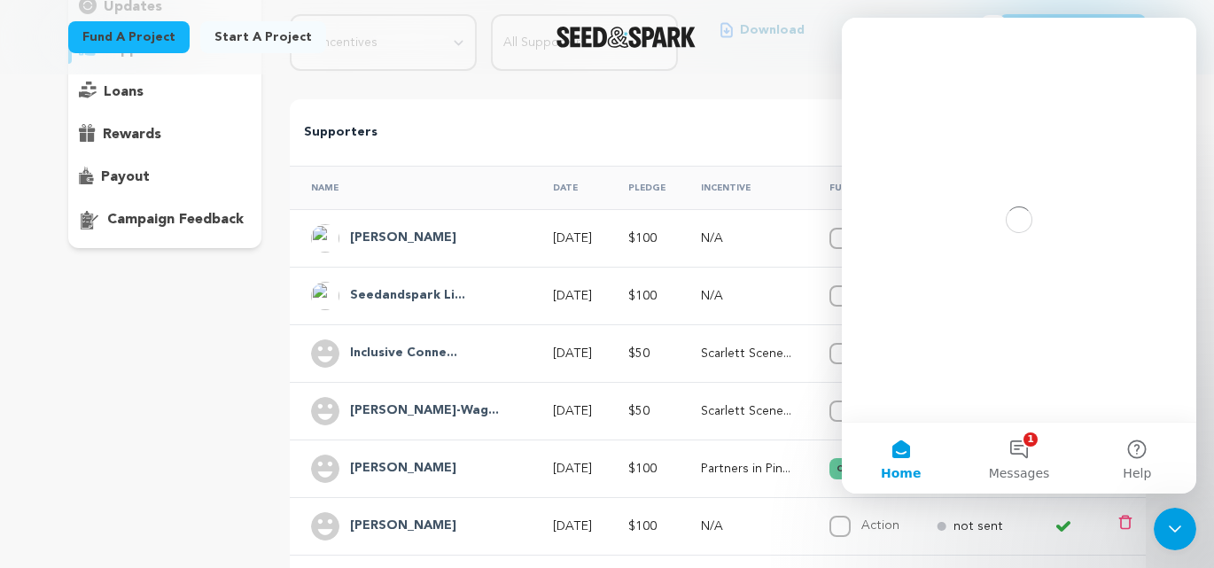
scroll to position [0, 0]
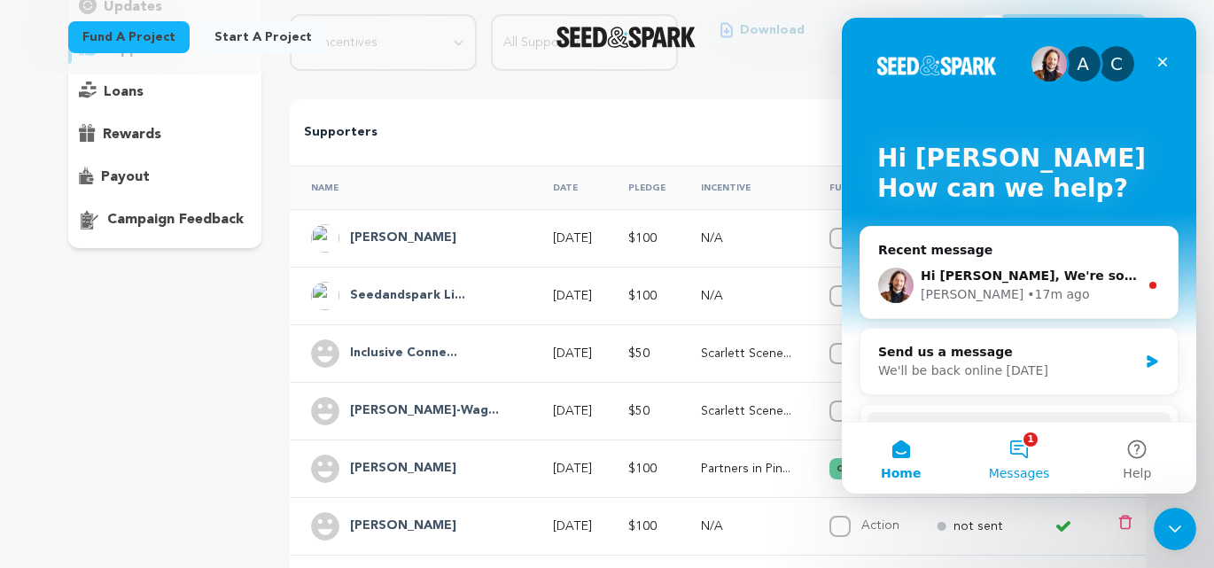
click at [1020, 450] on button "1 Messages" at bounding box center [1019, 458] width 118 height 71
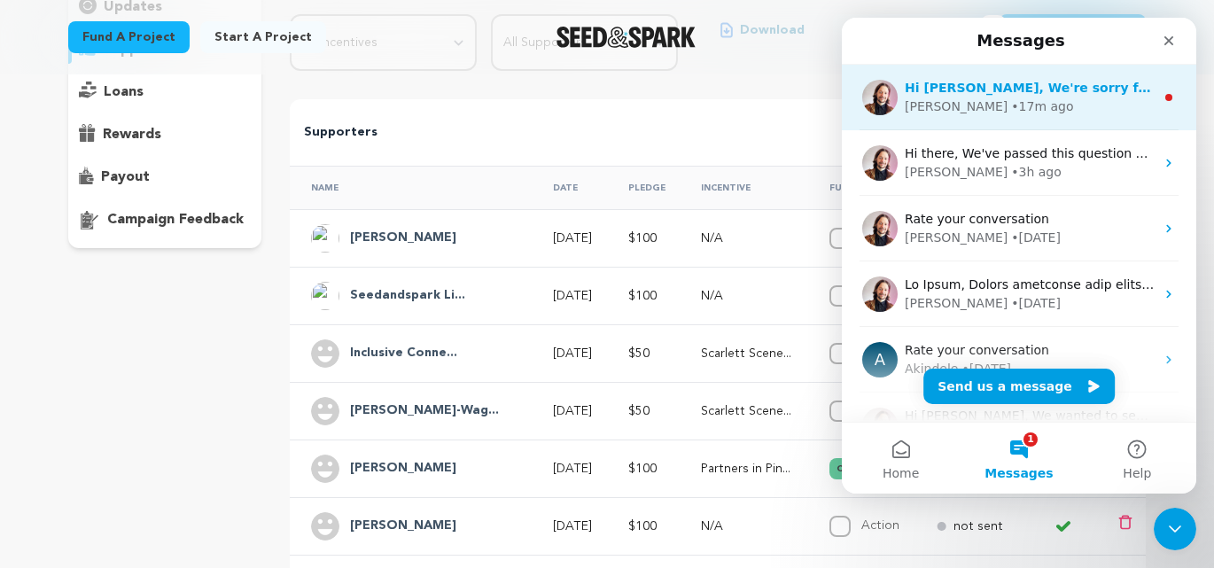
click at [1011, 110] on div "• 17m ago" at bounding box center [1042, 107] width 62 height 19
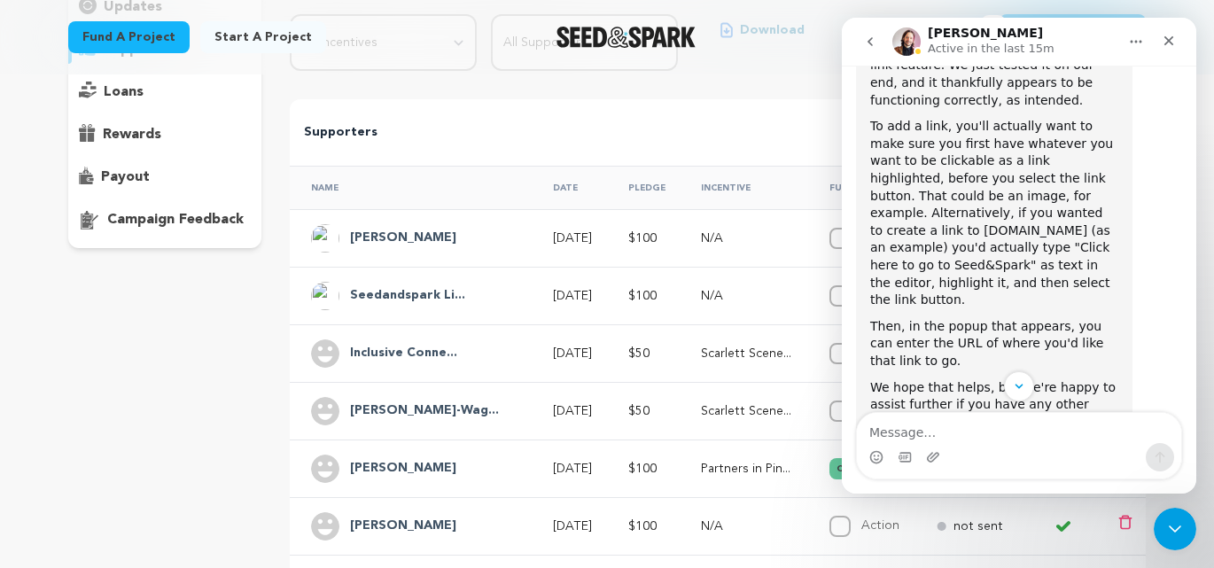
scroll to position [854, 0]
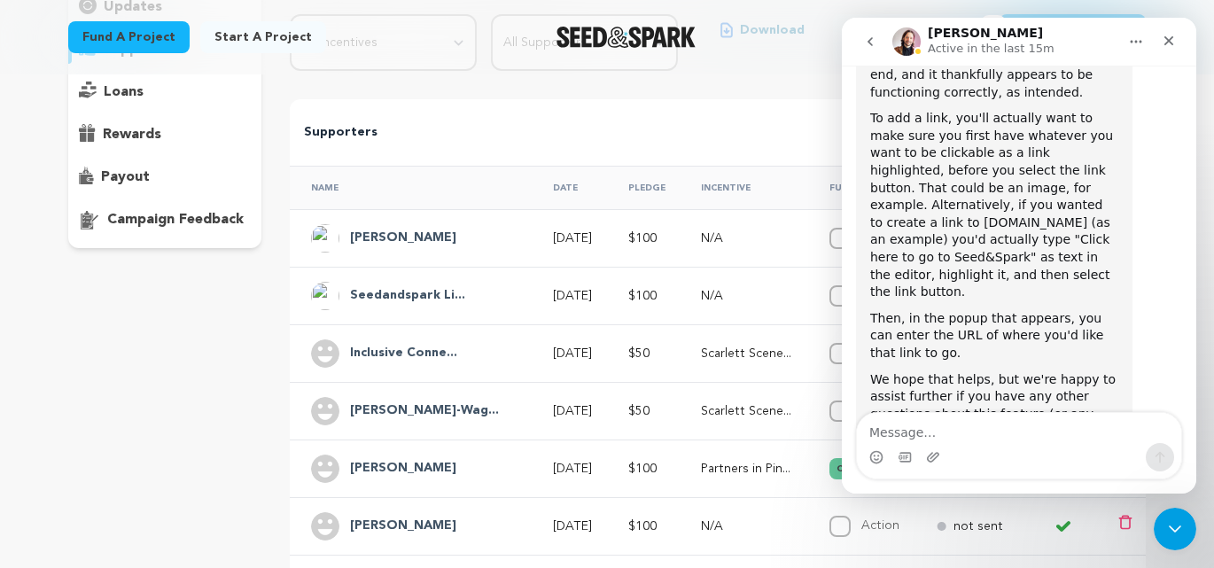
click at [953, 428] on textarea "Message…" at bounding box center [1019, 428] width 324 height 30
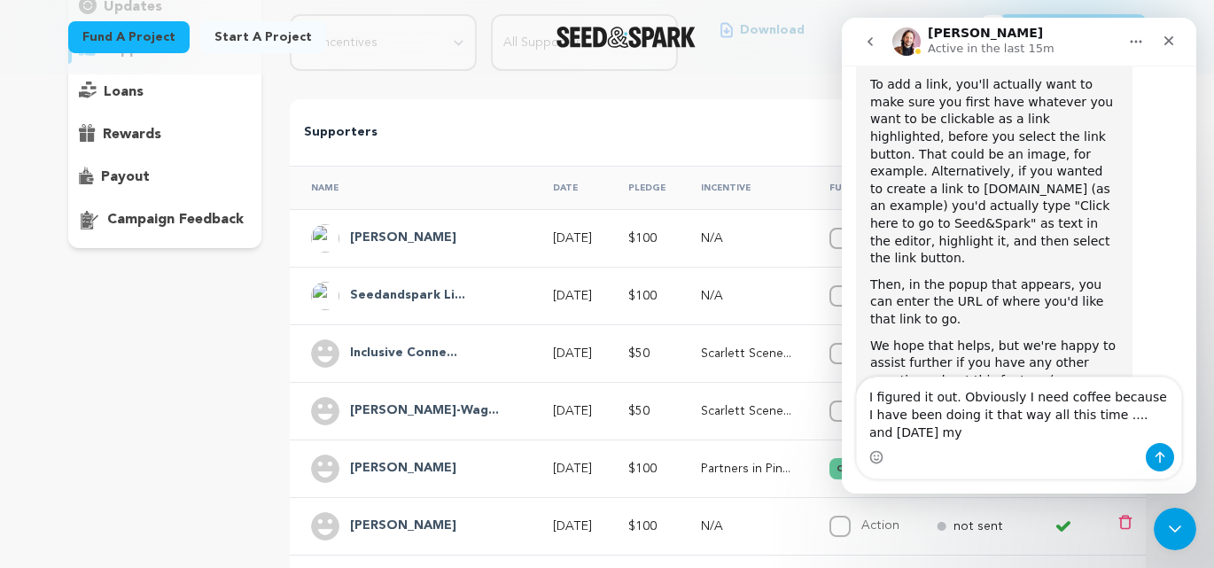
scroll to position [889, 0]
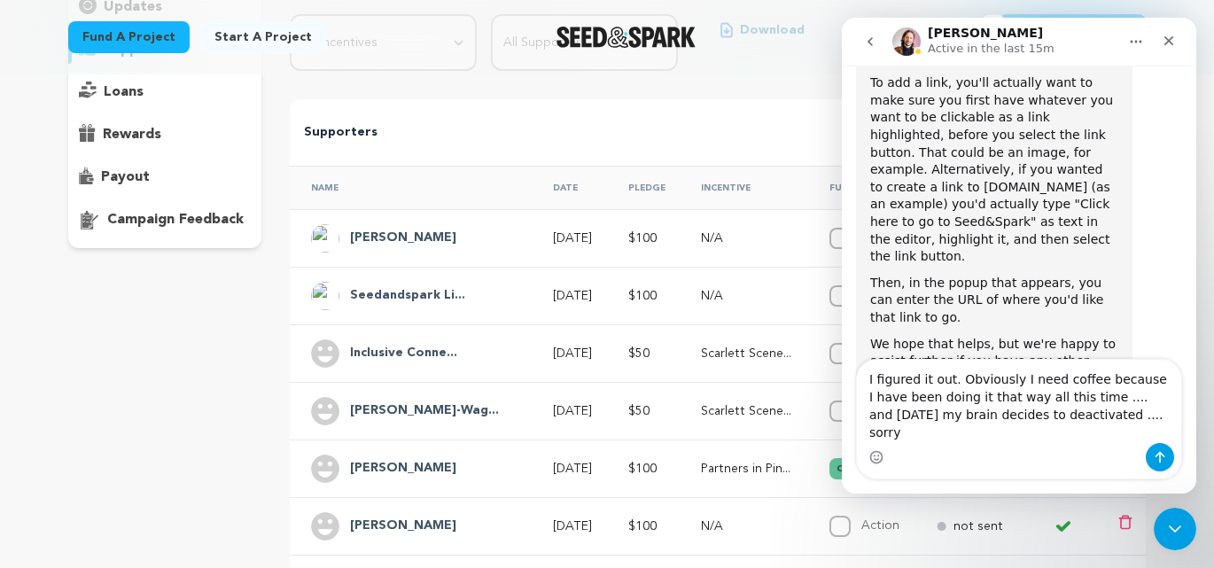
type textarea "I figured it out. Obviously I need coffee because I have been doing it that way…"
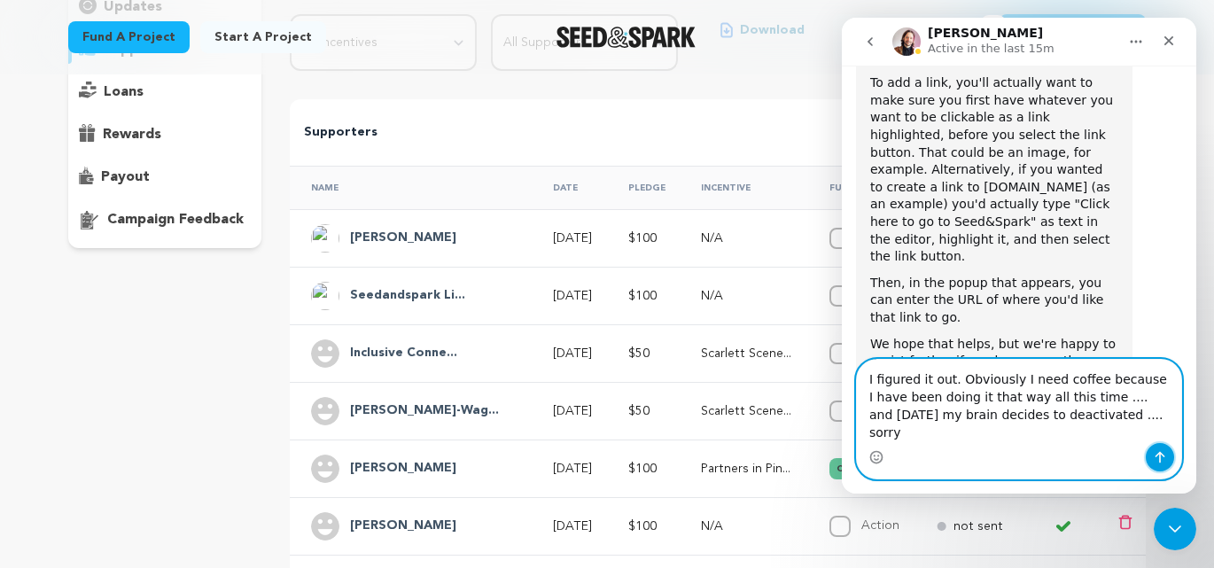
click at [1161, 454] on icon "Send a message…" at bounding box center [1161, 458] width 10 height 12
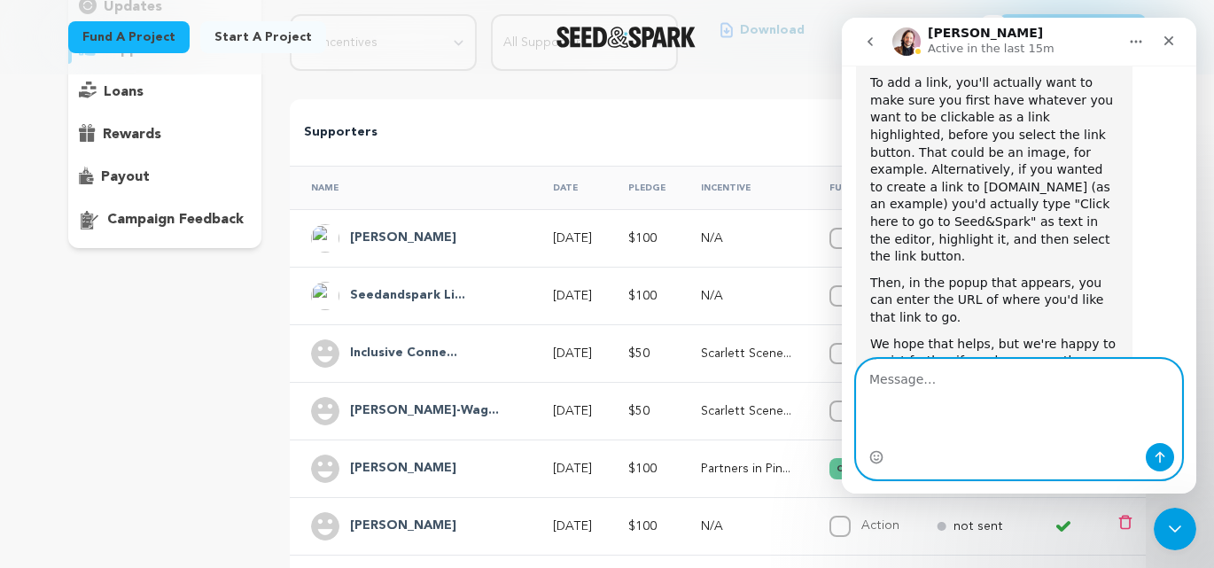
scroll to position [929, 0]
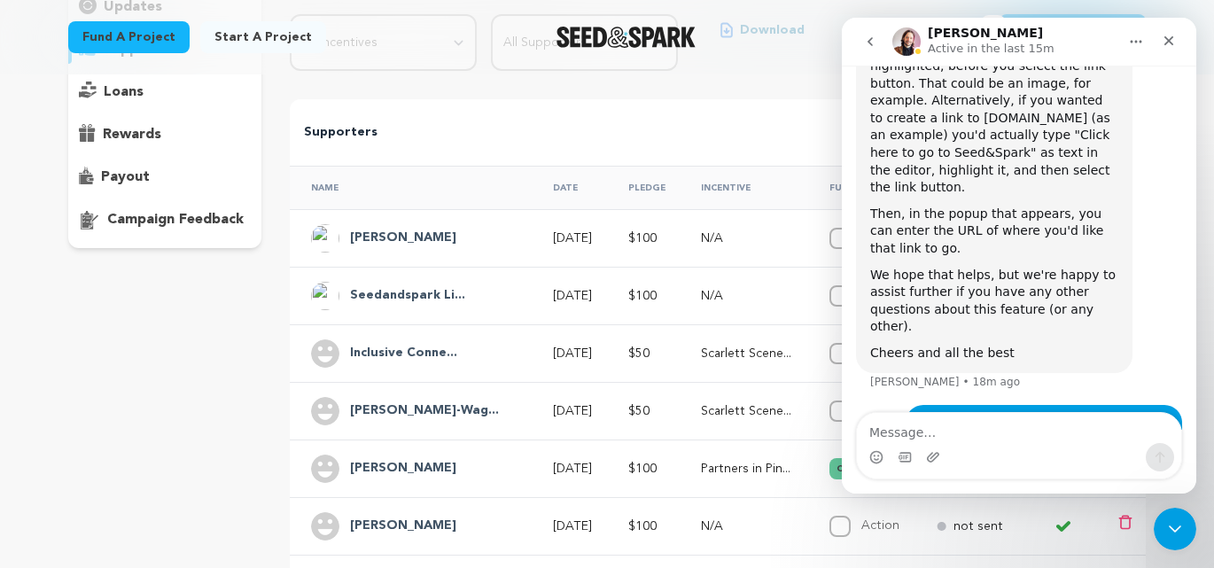
click at [394, 66] on div "Fund a project Start a project Search" at bounding box center [607, 37] width 1135 height 74
click at [1177, 43] on div "Close" at bounding box center [1169, 41] width 32 height 32
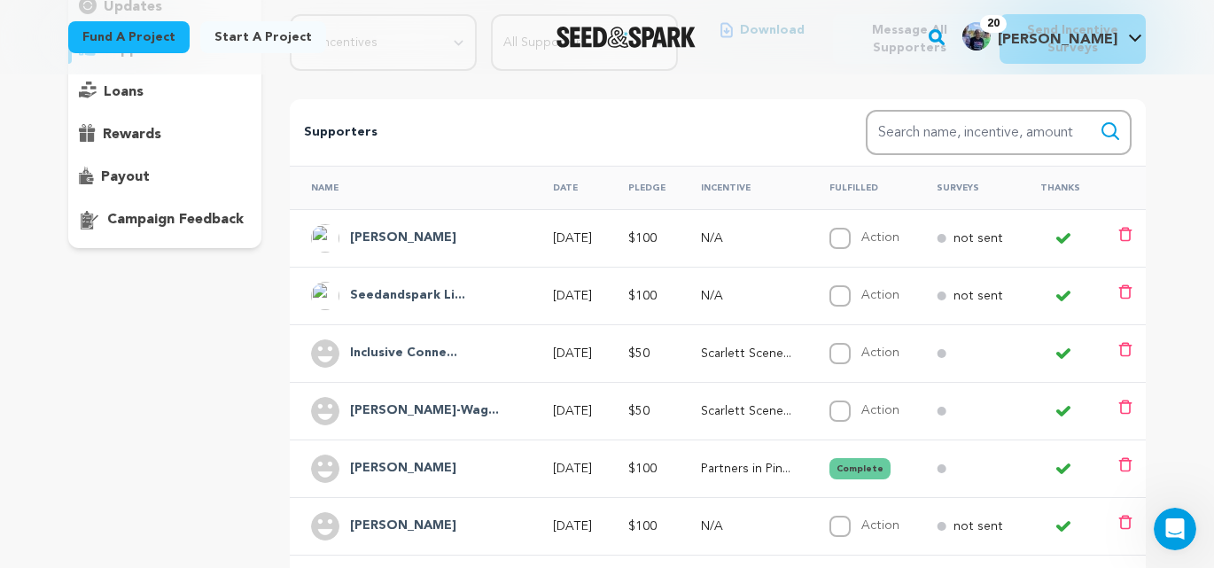
scroll to position [0, 0]
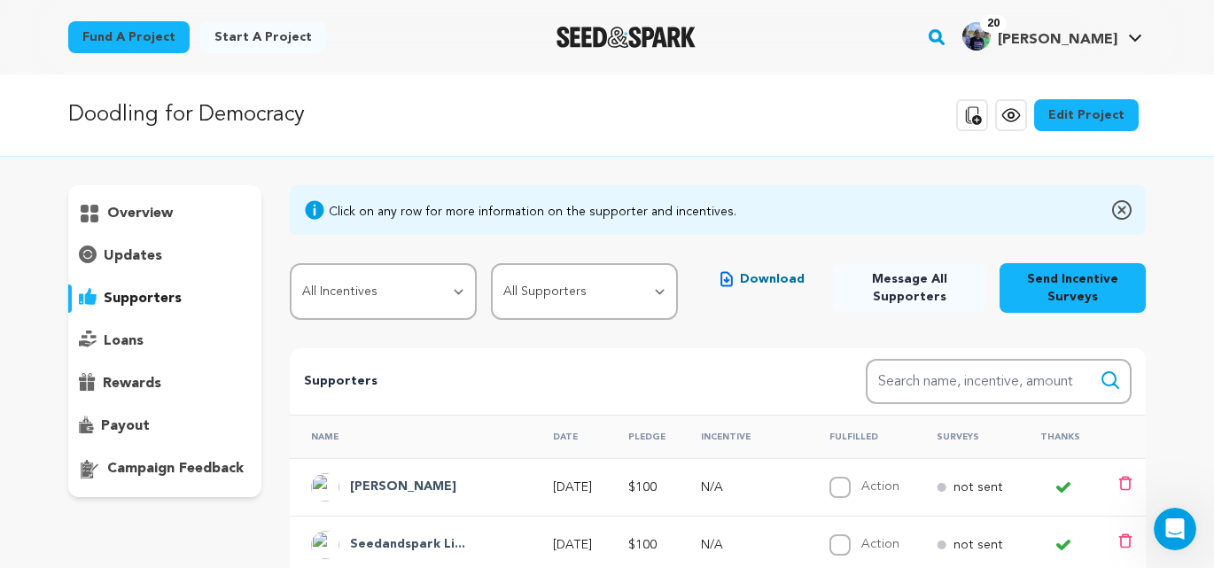
click at [145, 257] on p "updates" at bounding box center [133, 256] width 59 height 21
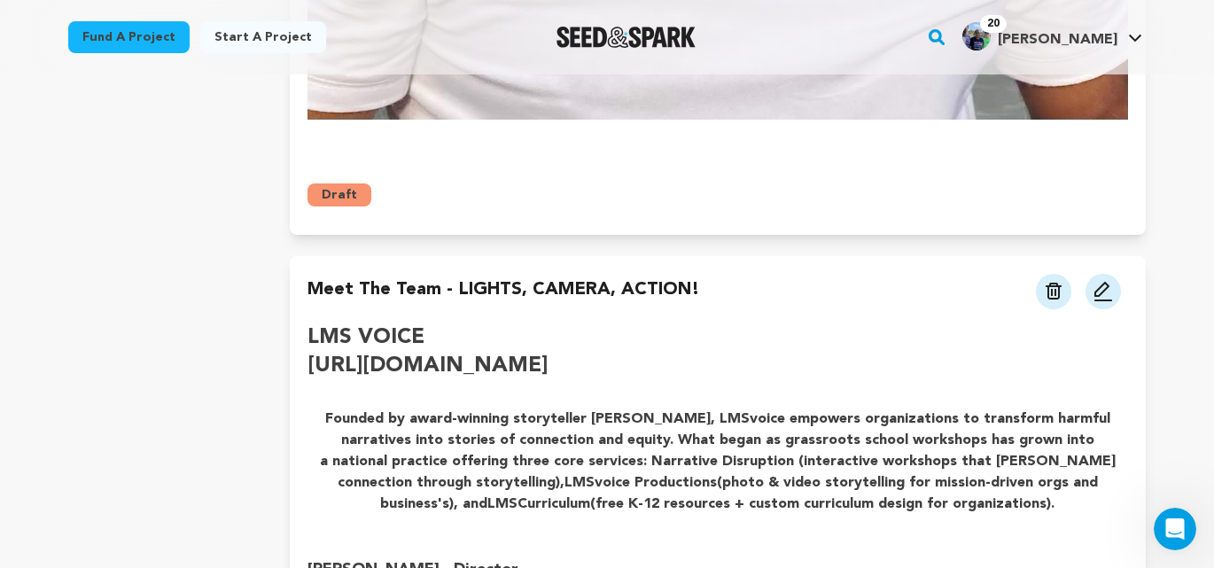
scroll to position [3024, 0]
click at [405, 356] on link "[URL][DOMAIN_NAME]" at bounding box center [428, 366] width 240 height 21
